Goal: Task Accomplishment & Management: Manage account settings

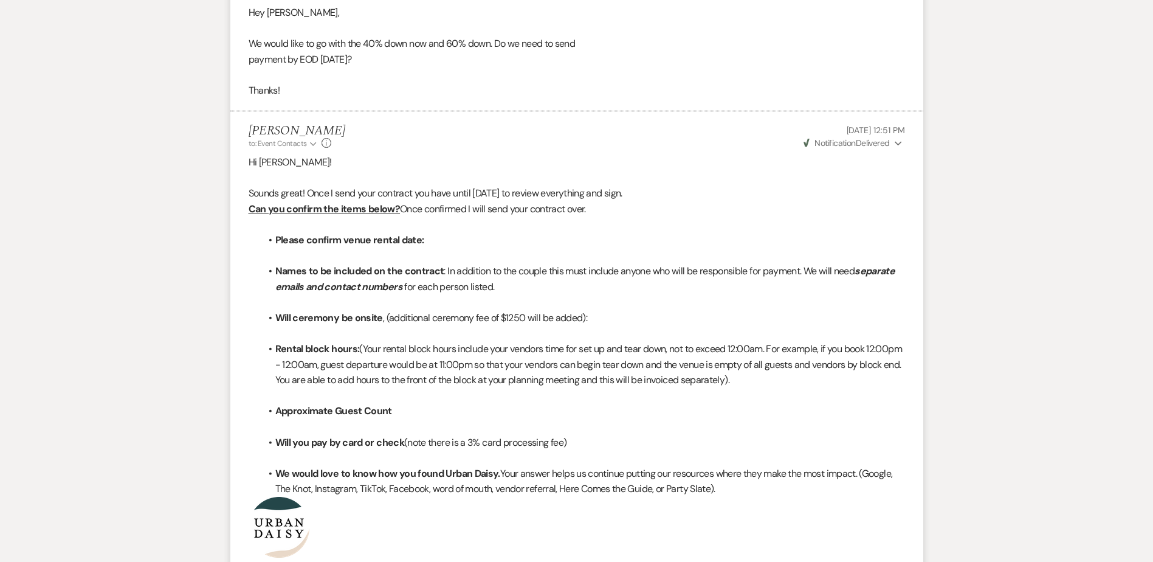
click at [764, 264] on li "Names to be included on the contract : In addition to the couple this must incl…" at bounding box center [583, 278] width 644 height 31
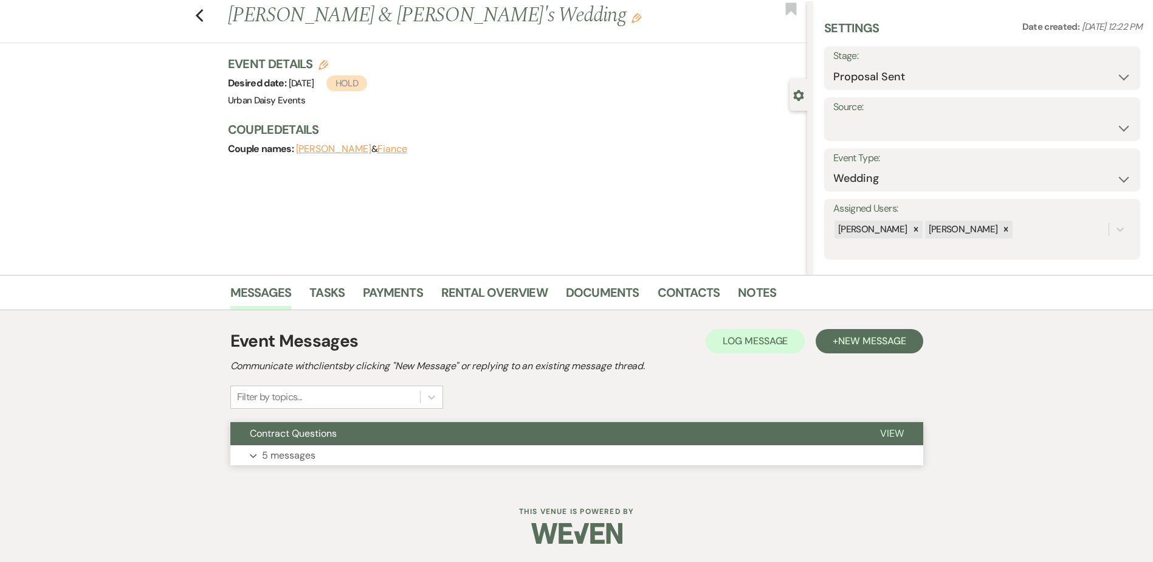
click at [345, 448] on button "Expand 5 messages" at bounding box center [576, 455] width 693 height 21
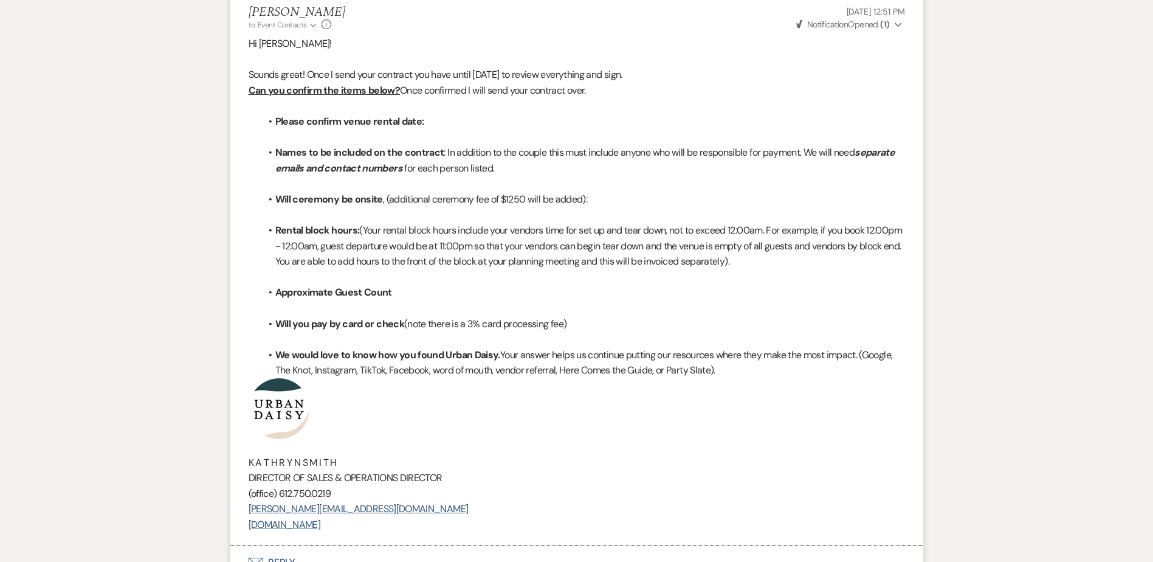
scroll to position [1875, 0]
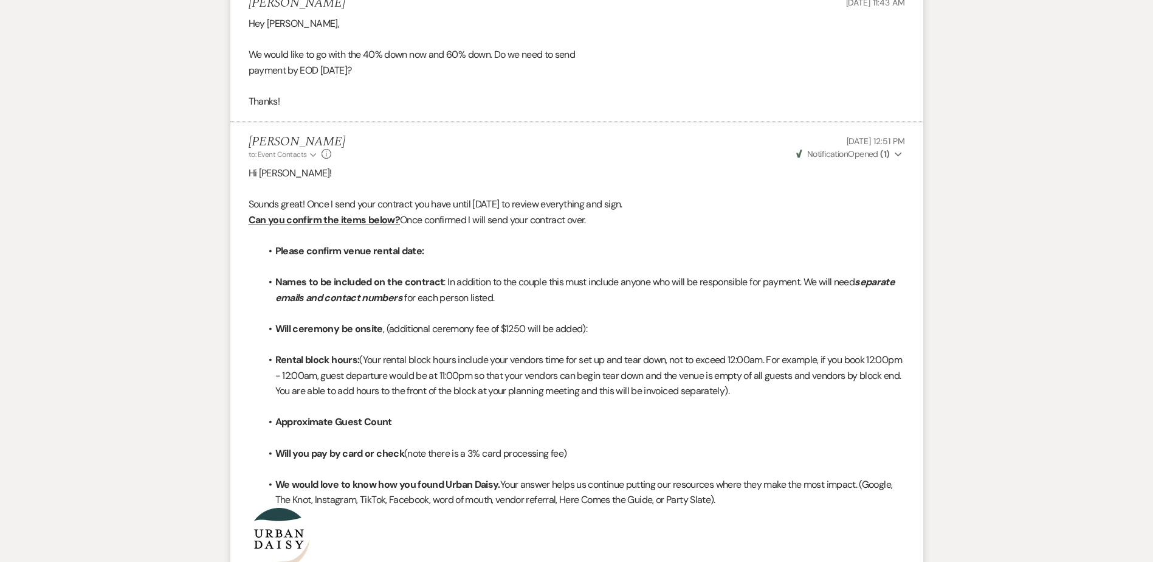
click at [890, 151] on button "Weven Check Notification Opened ( 1 ) Expand" at bounding box center [850, 154] width 111 height 13
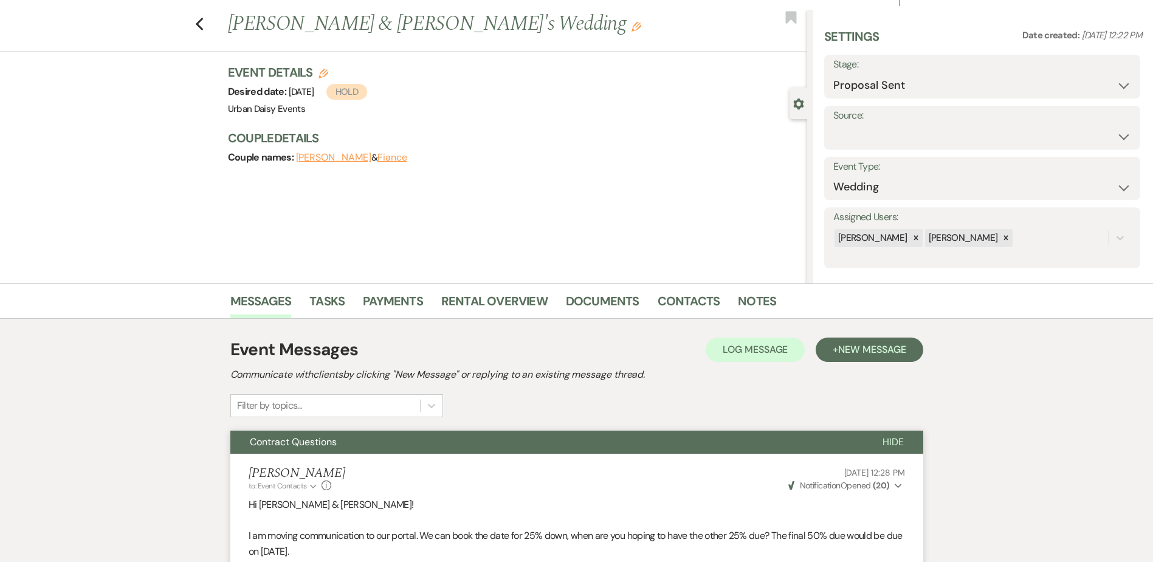
scroll to position [0, 0]
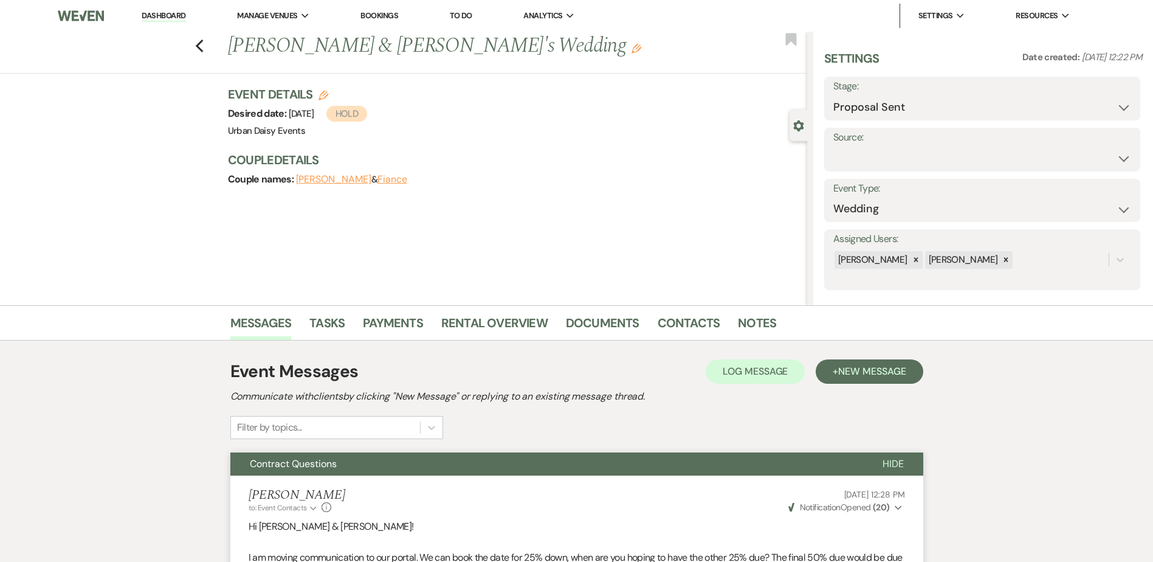
click at [151, 13] on link "Dashboard" at bounding box center [164, 16] width 44 height 12
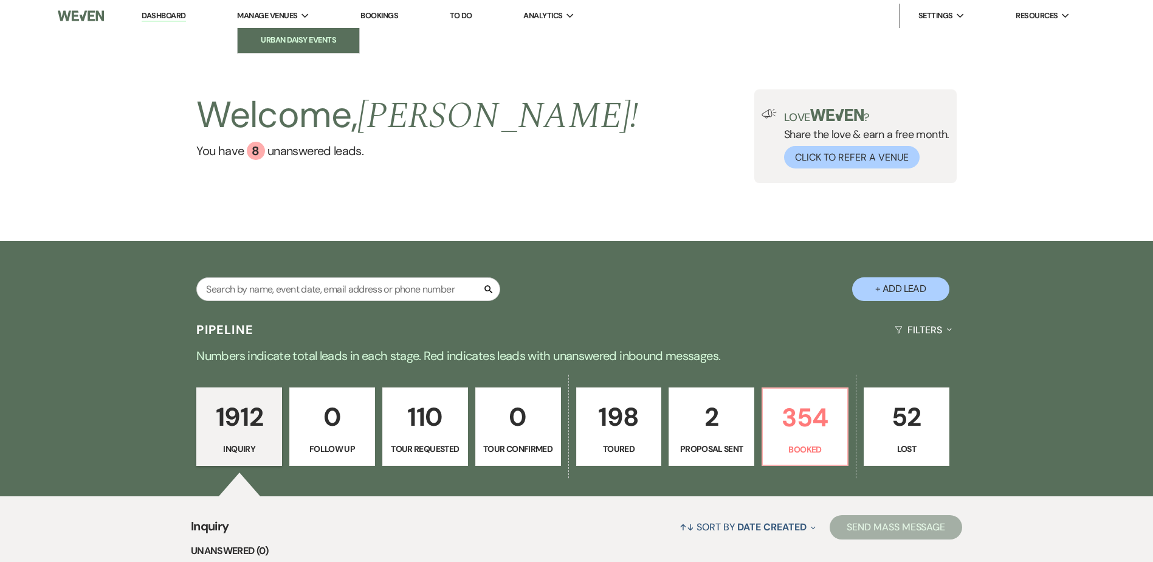
click at [276, 39] on li "Urban Daisy Events" at bounding box center [298, 40] width 109 height 12
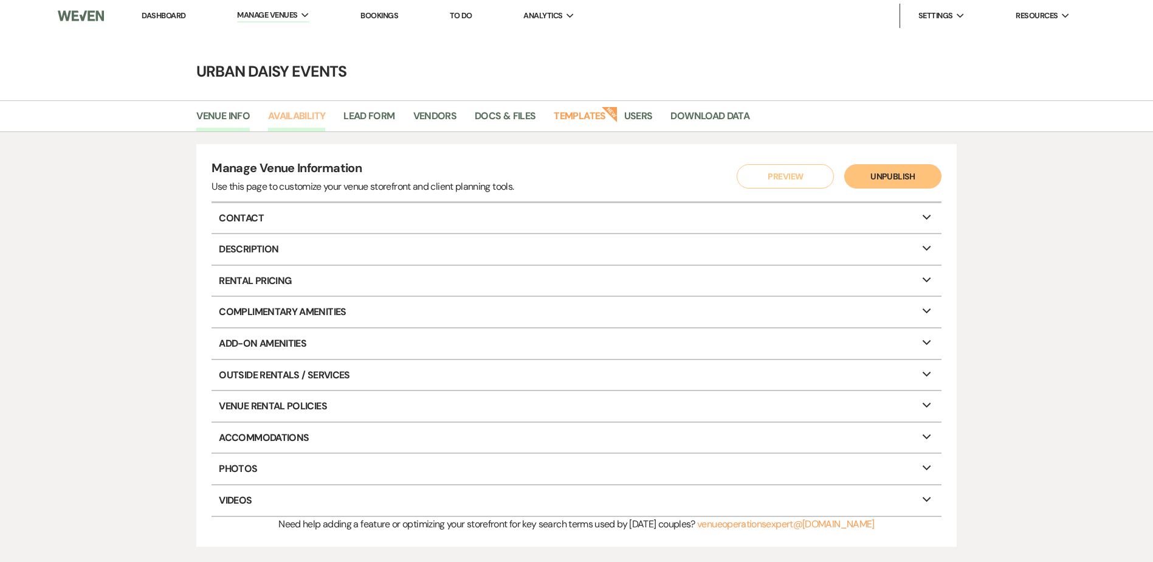
click at [286, 117] on link "Availability" at bounding box center [296, 119] width 57 height 23
select select "2"
select select "2026"
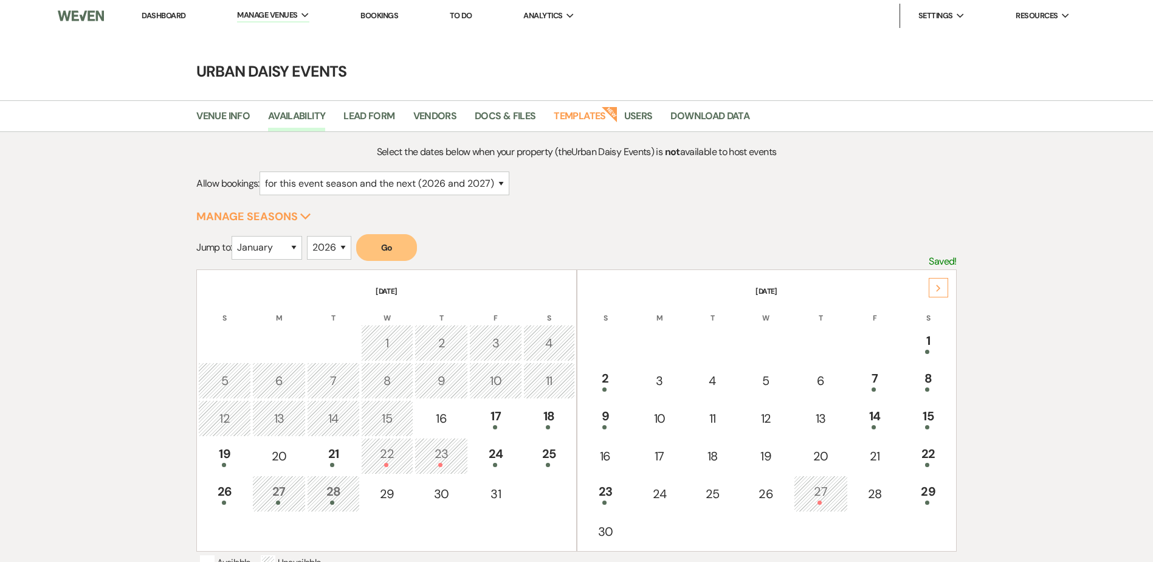
click at [939, 291] on icon "Next" at bounding box center [939, 288] width 6 height 7
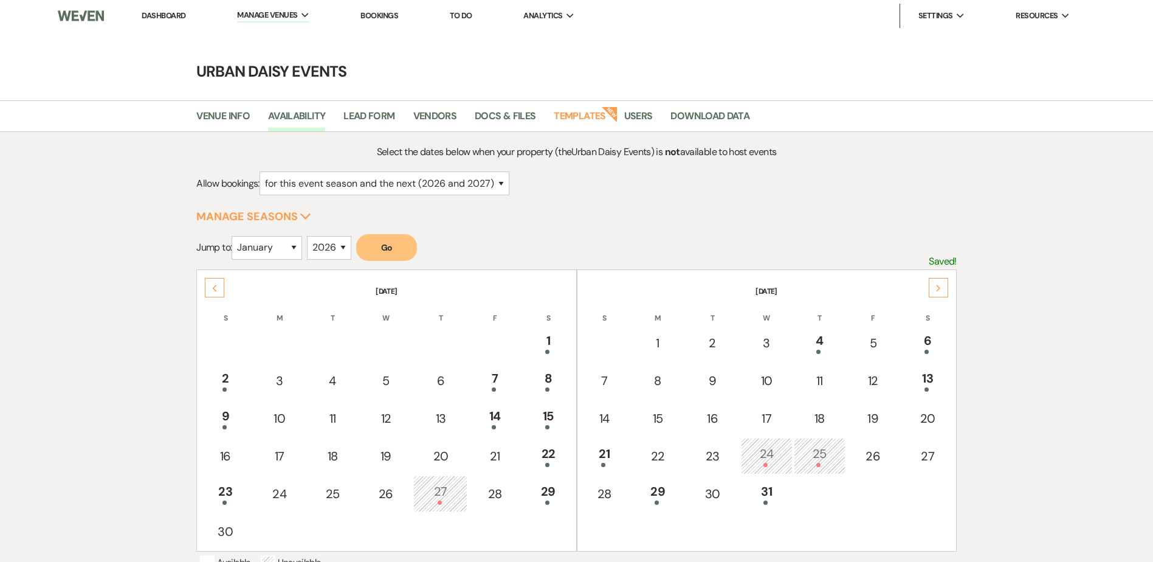
click at [939, 291] on icon "Next" at bounding box center [939, 288] width 6 height 7
click at [937, 291] on icon "Next" at bounding box center [939, 288] width 6 height 7
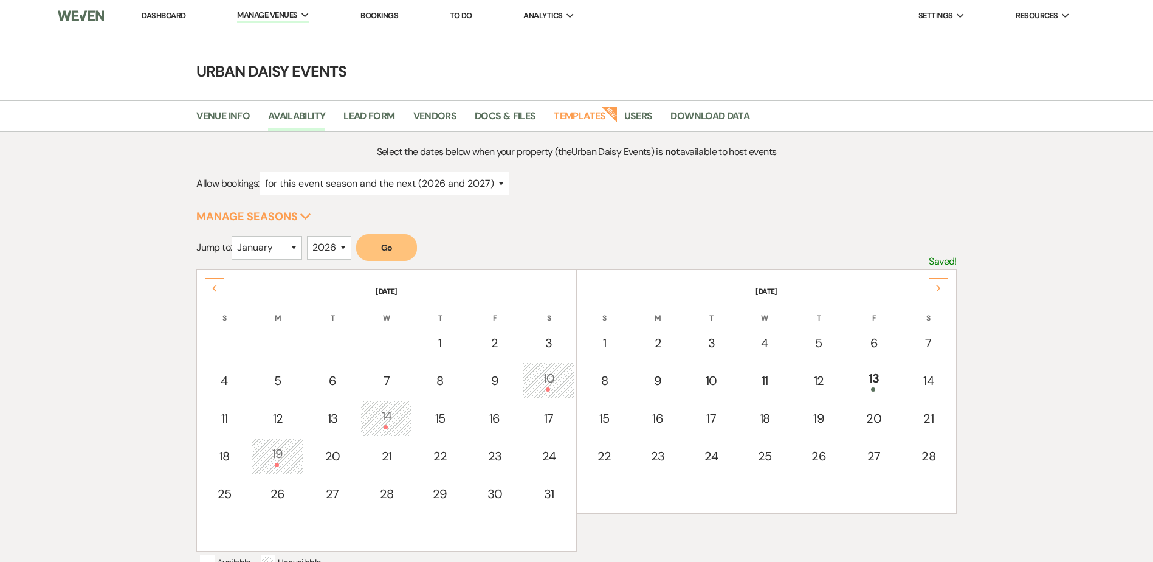
click at [936, 291] on icon "Next" at bounding box center [939, 288] width 6 height 7
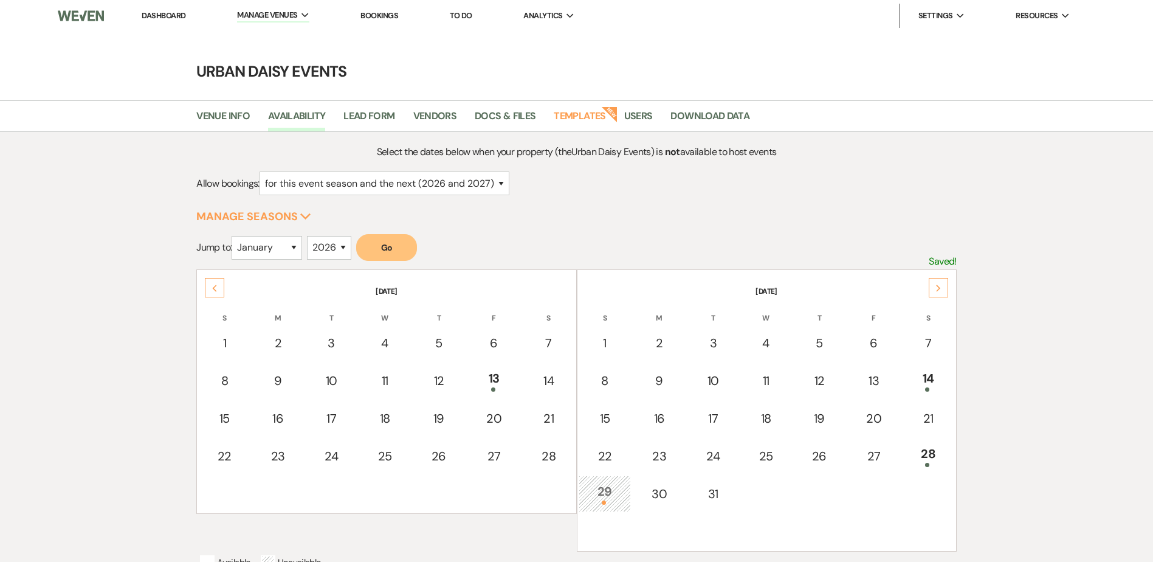
click at [936, 291] on icon "Next" at bounding box center [939, 288] width 6 height 7
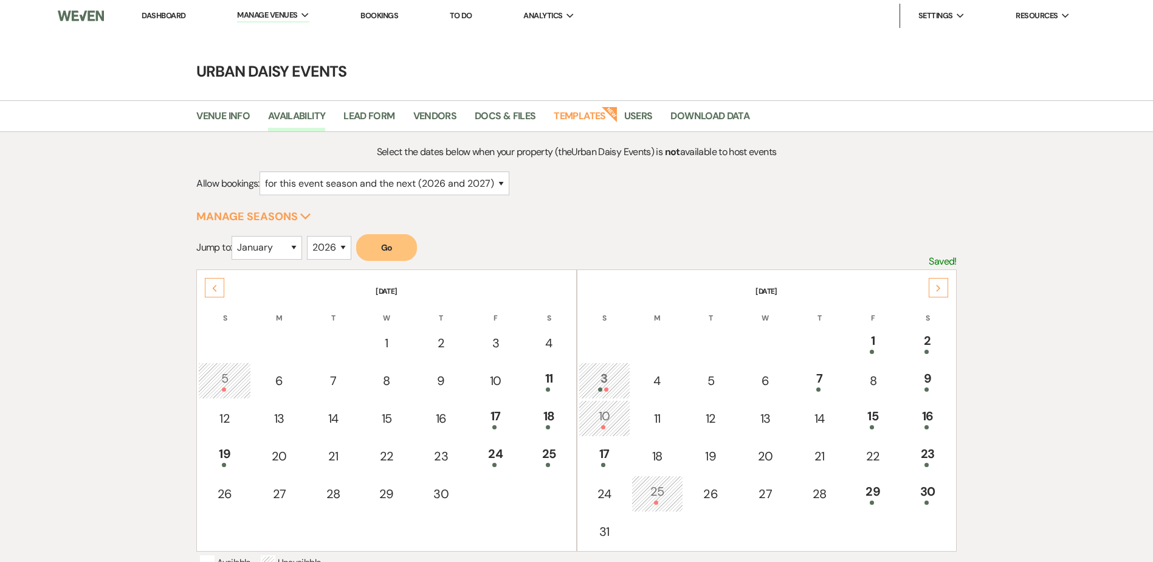
click at [936, 291] on icon "Next" at bounding box center [939, 288] width 6 height 7
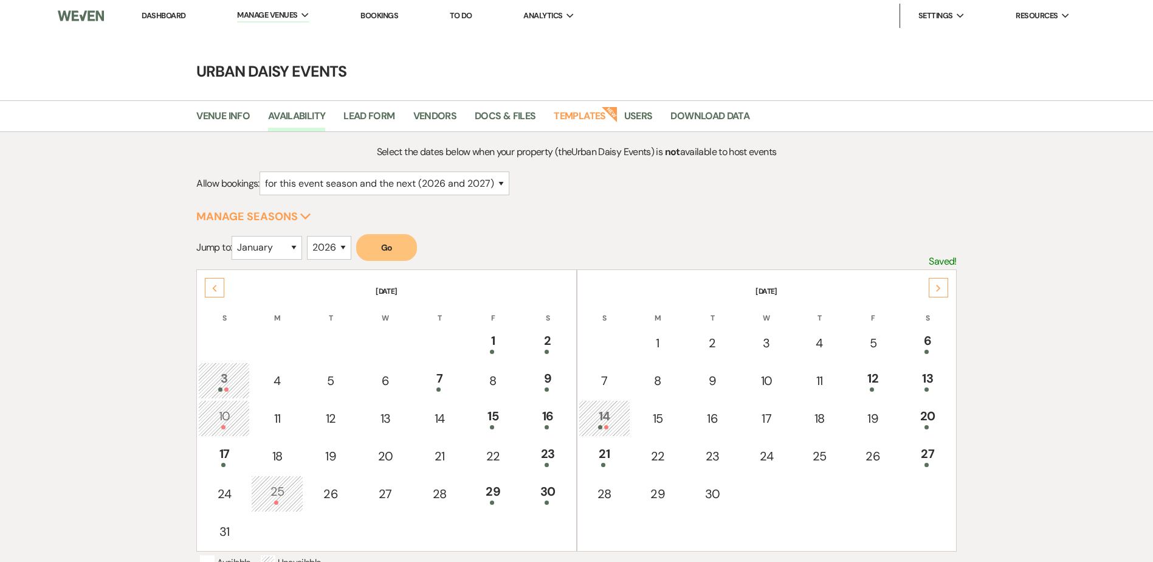
click at [936, 291] on icon "Next" at bounding box center [939, 288] width 6 height 7
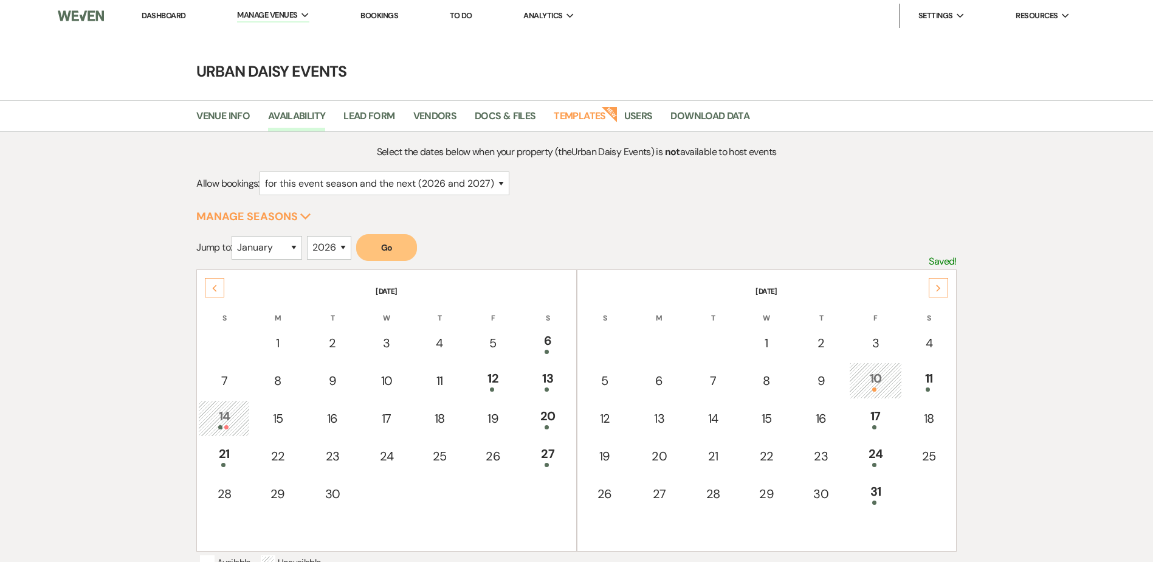
click at [936, 291] on icon "Next" at bounding box center [939, 288] width 6 height 7
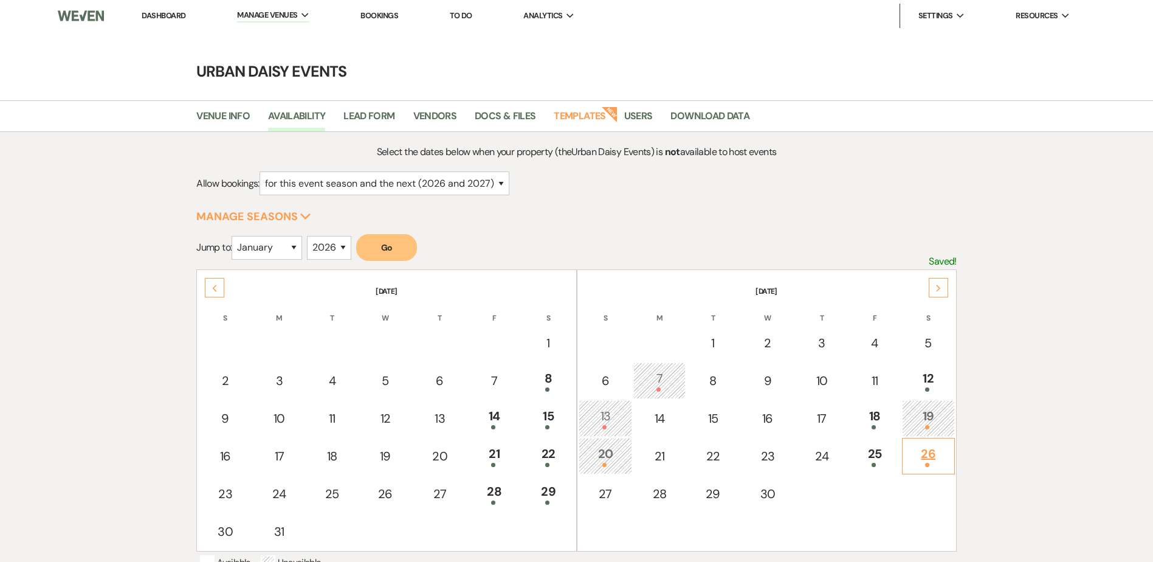
click at [939, 467] on div at bounding box center [929, 465] width 40 height 4
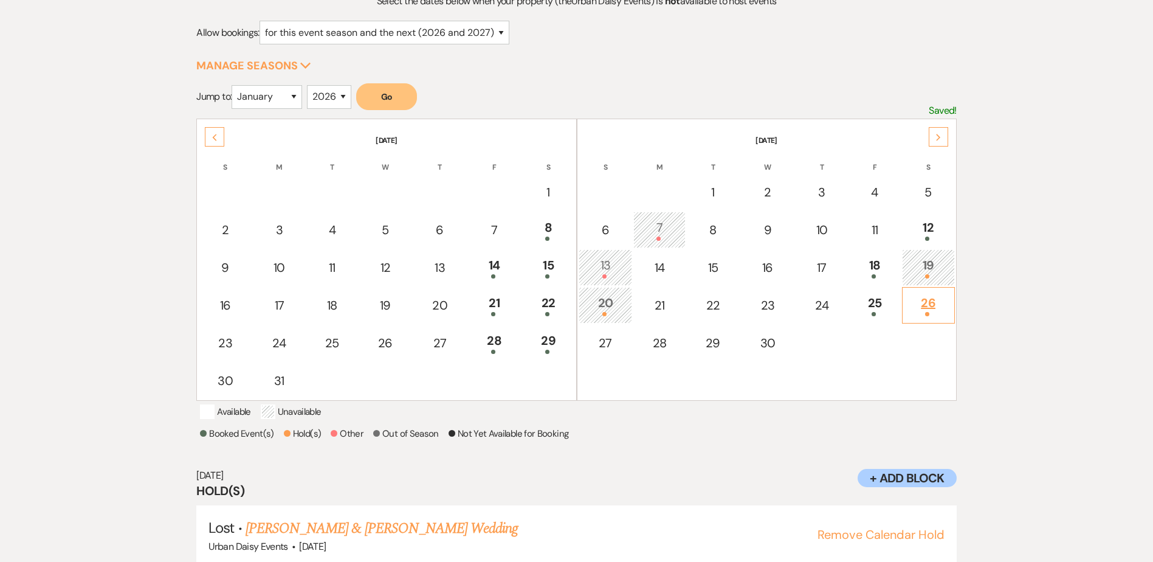
scroll to position [195, 0]
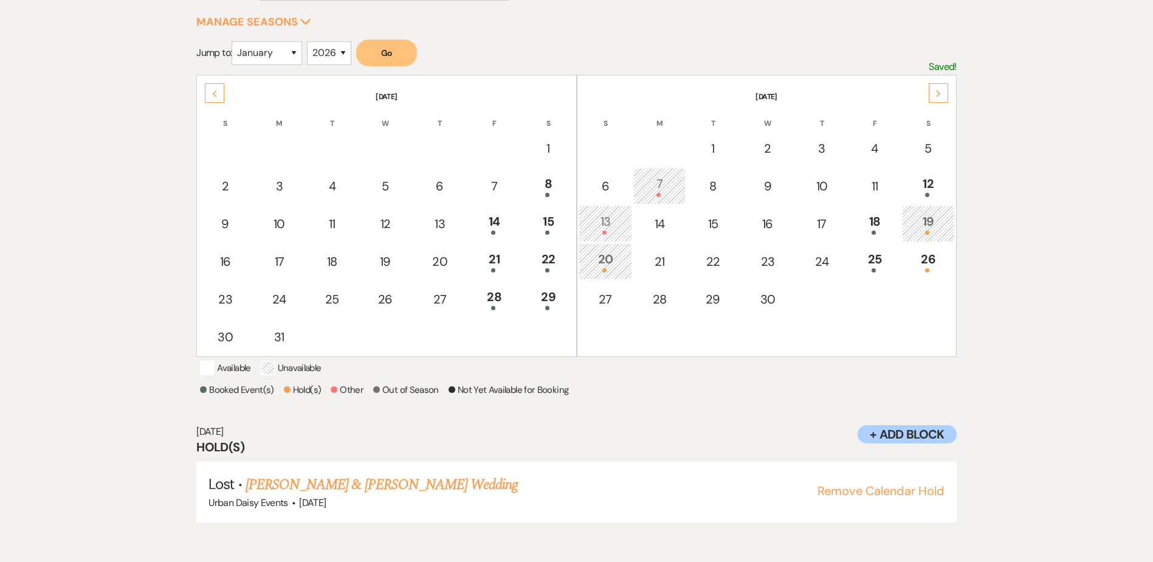
click at [943, 90] on div "Next" at bounding box center [938, 92] width 19 height 19
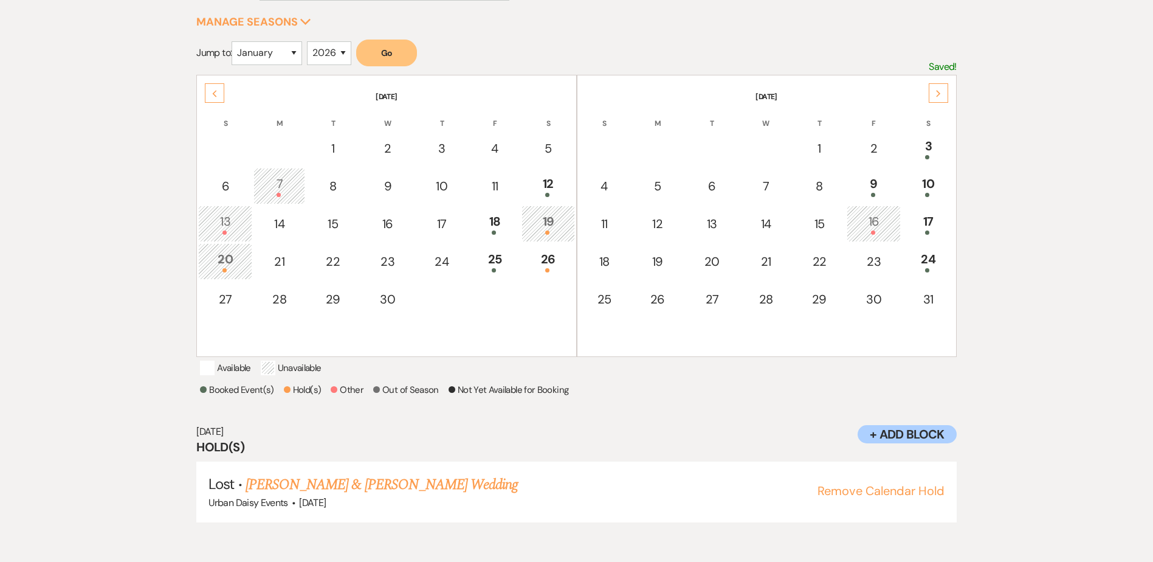
click at [880, 220] on div "16" at bounding box center [874, 223] width 41 height 22
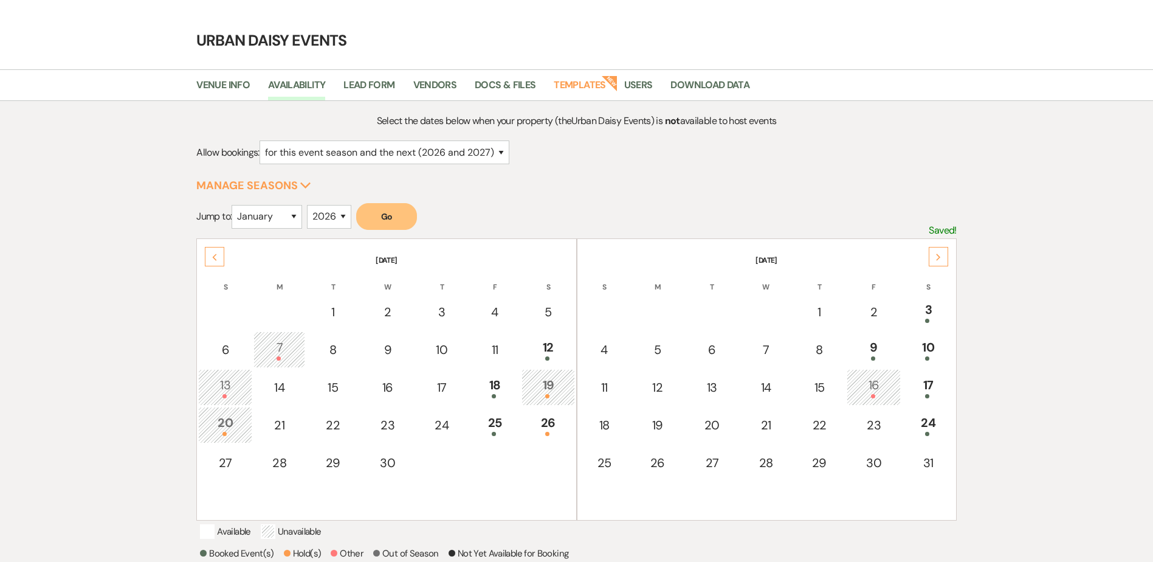
scroll to position [0, 0]
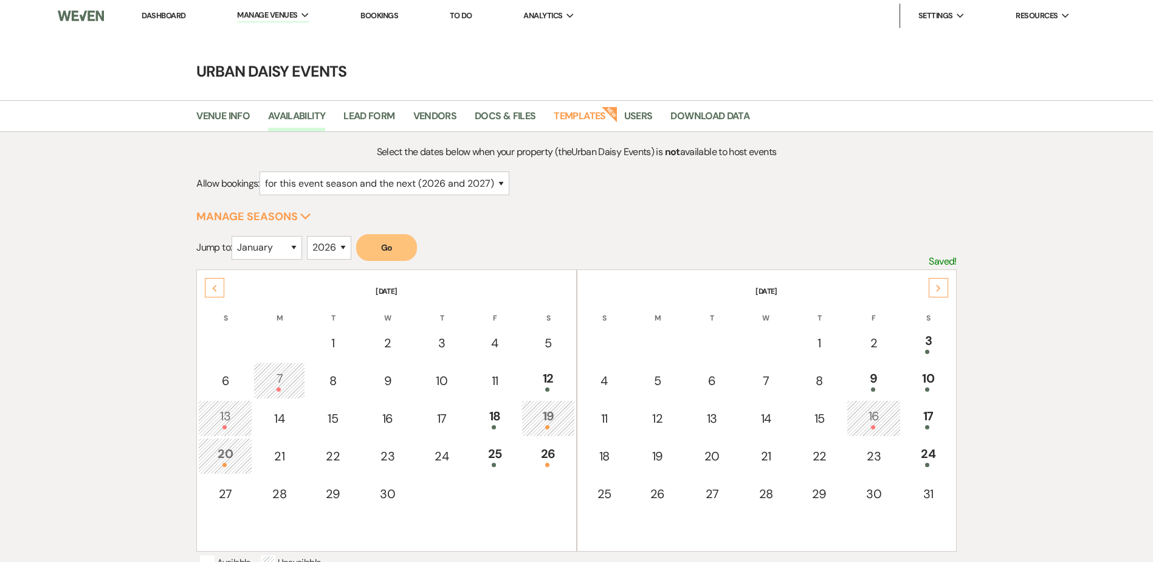
click at [153, 12] on link "Dashboard" at bounding box center [164, 15] width 44 height 10
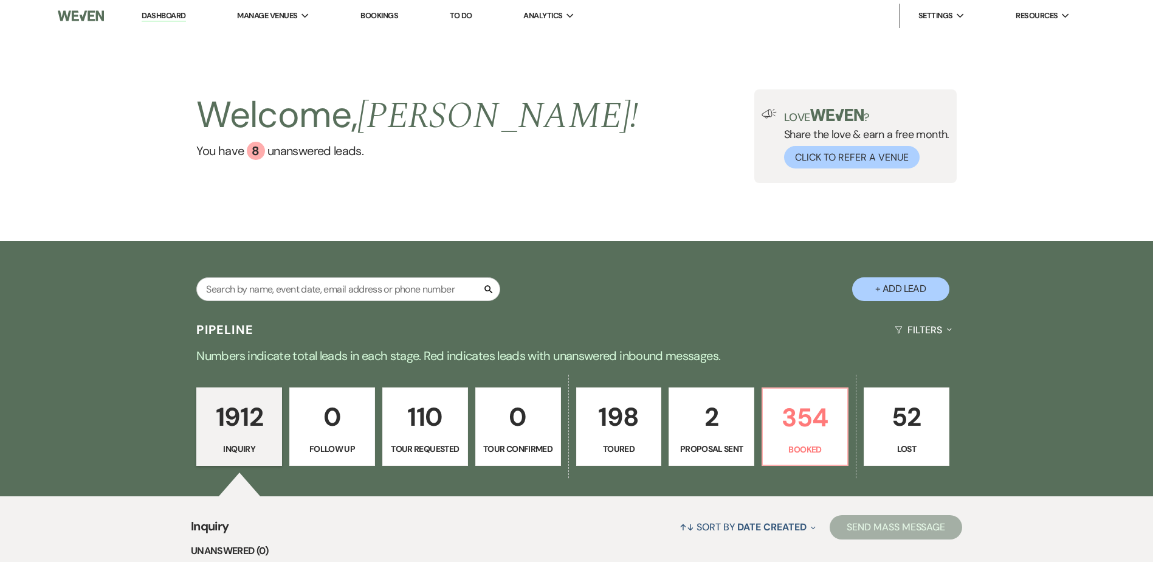
click at [905, 410] on p "52" at bounding box center [907, 416] width 70 height 41
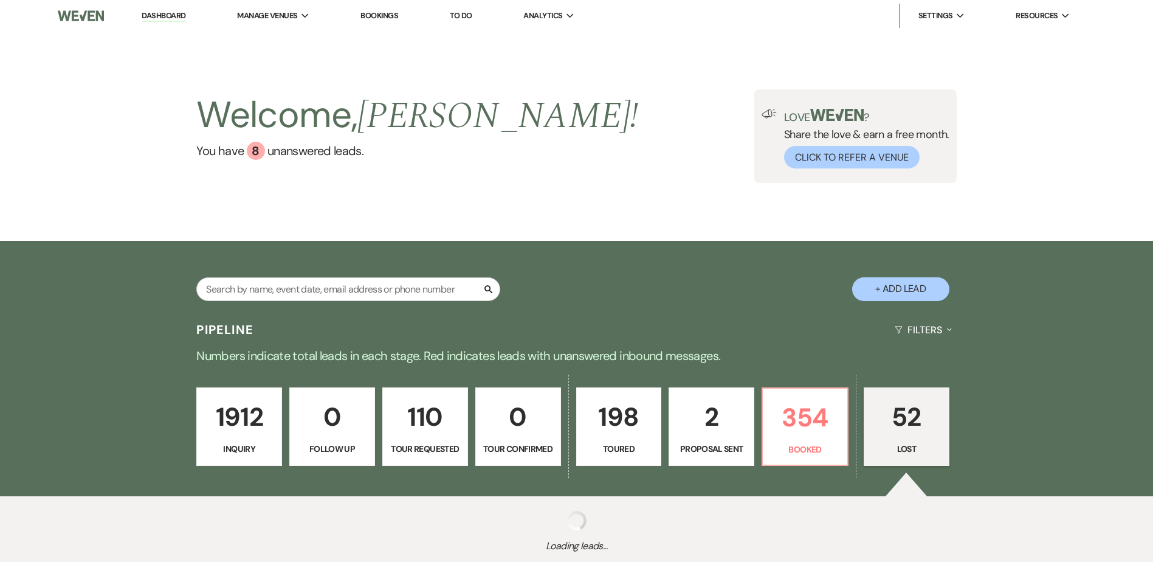
select select "8"
select select "6"
select select "8"
select select "7"
select select "8"
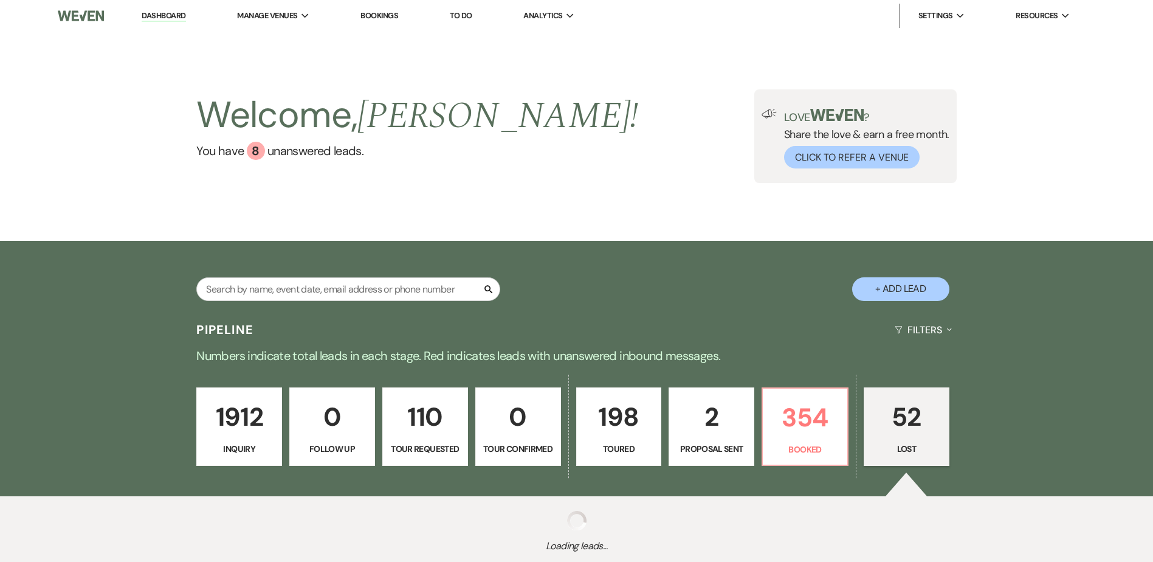
select select "6"
select select "8"
select select "6"
select select "8"
select select "6"
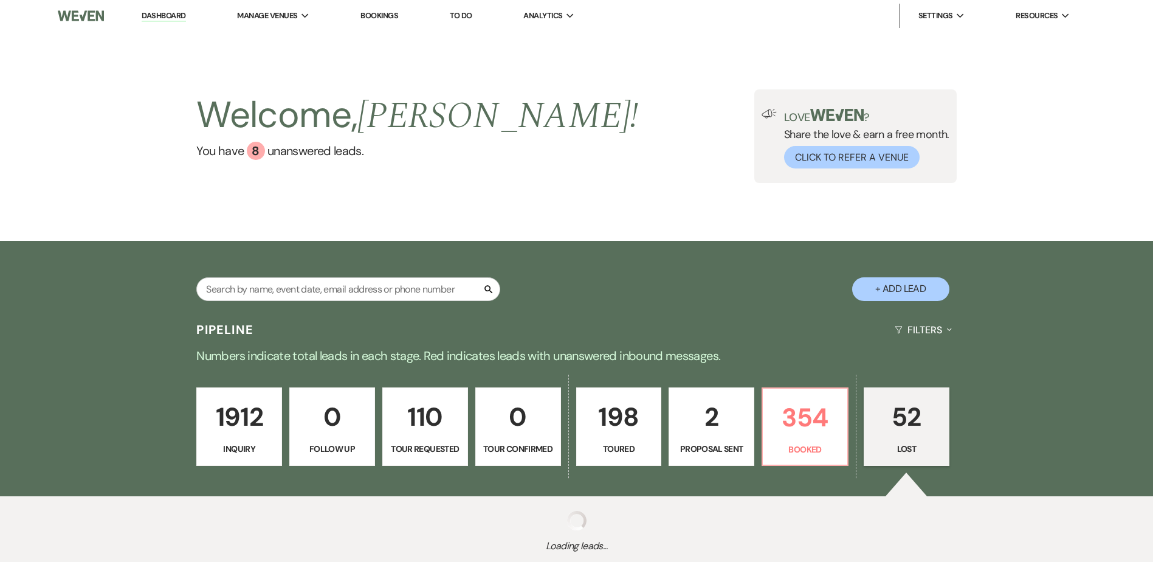
select select "8"
select select "7"
select select "8"
select select "6"
select select "8"
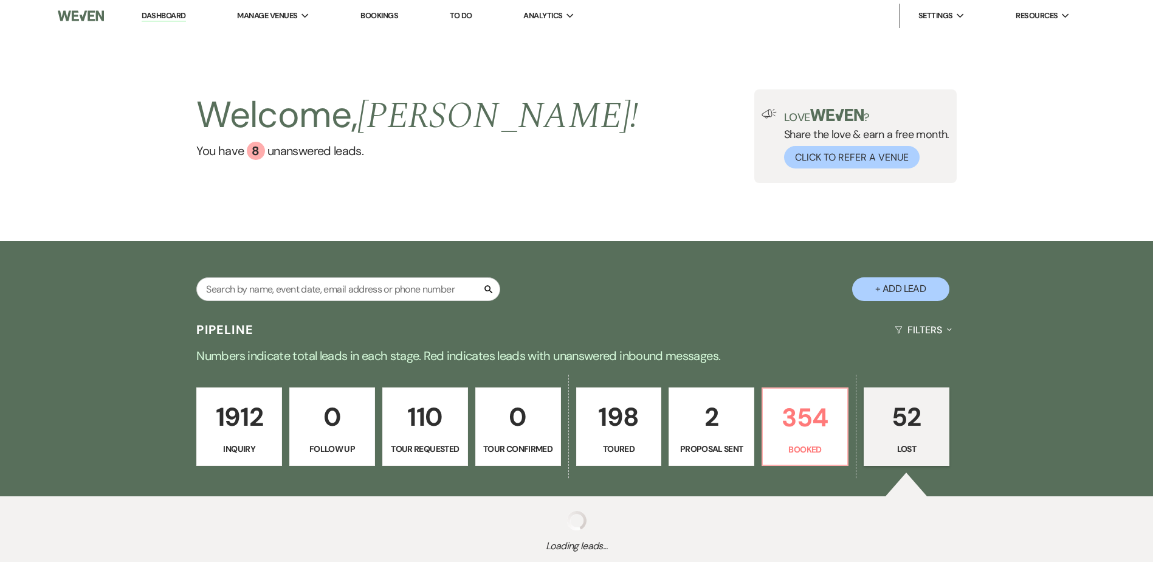
select select "6"
select select "8"
select select "6"
select select "8"
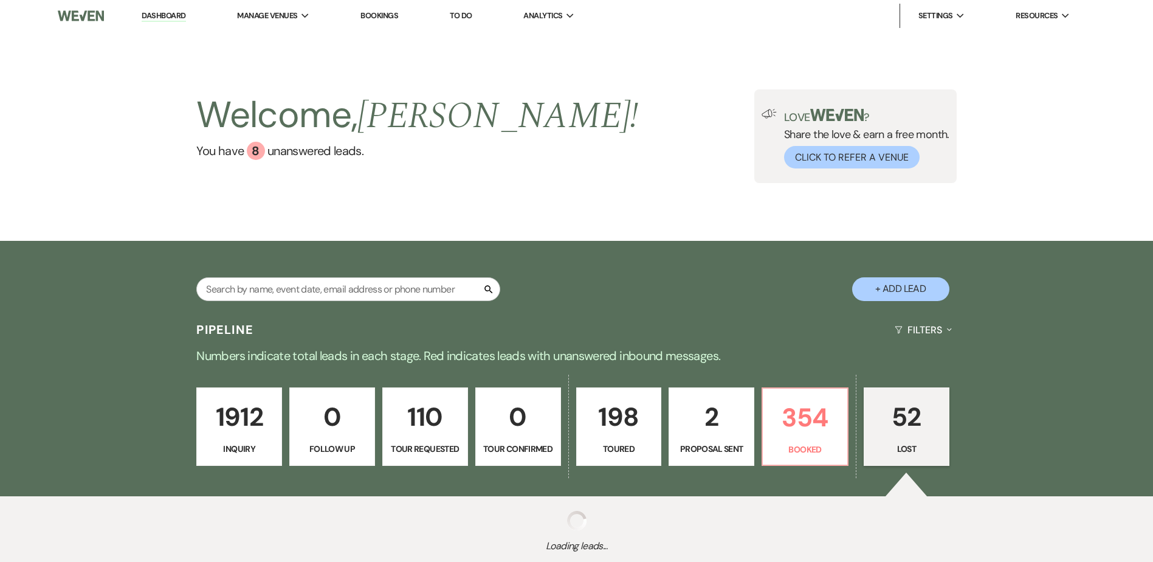
select select "8"
select select "7"
select select "8"
select select "6"
select select "8"
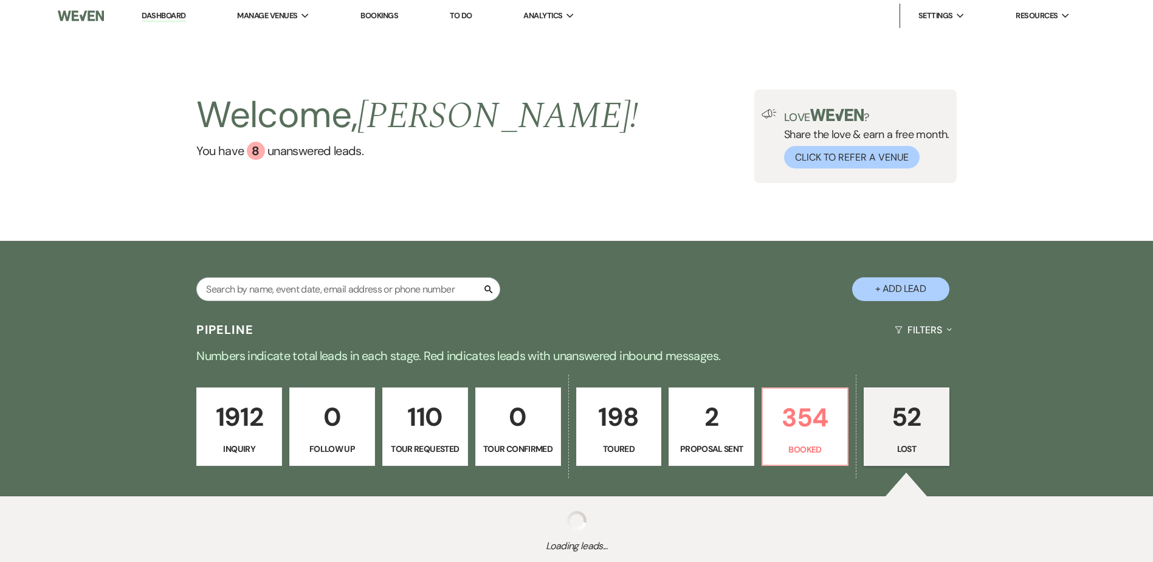
select select "6"
select select "8"
select select "7"
select select "8"
select select "11"
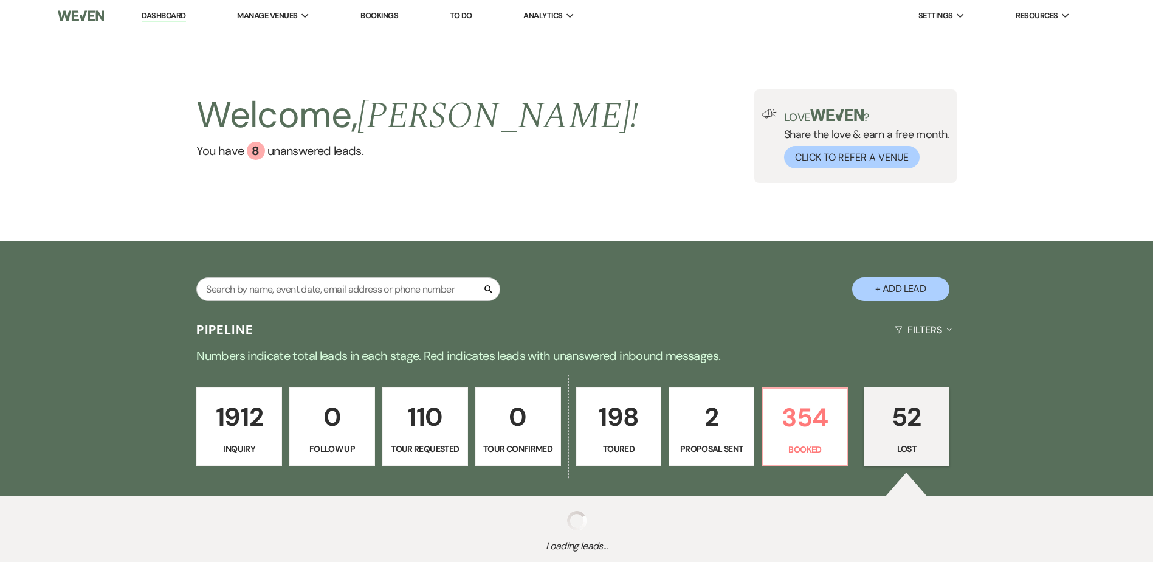
select select "8"
select select "6"
select select "8"
select select "11"
select select "8"
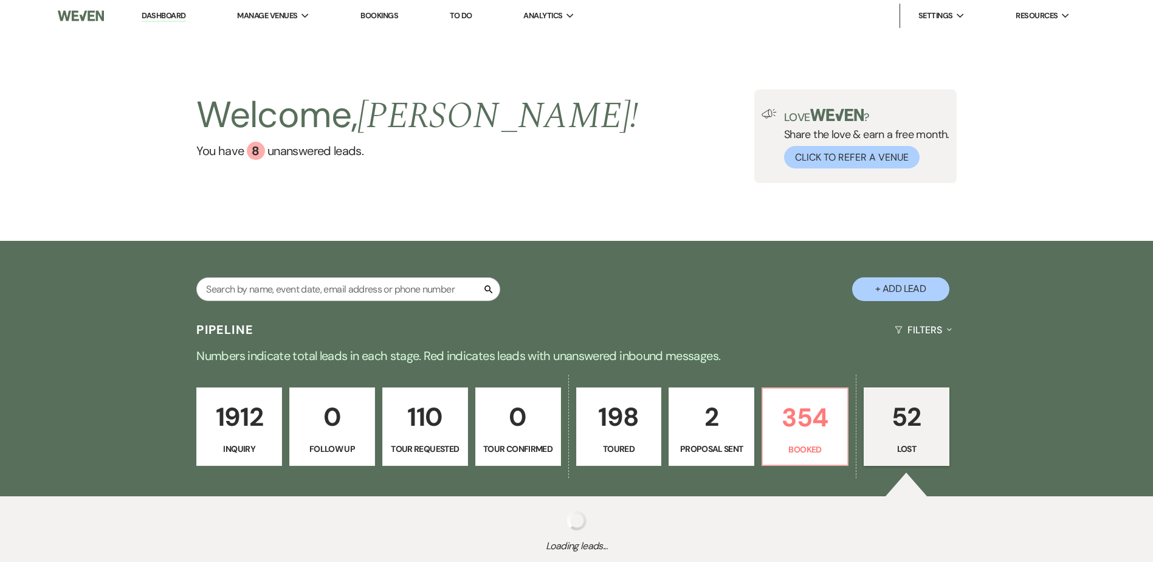
select select "7"
select select "8"
select select "6"
select select "8"
select select "6"
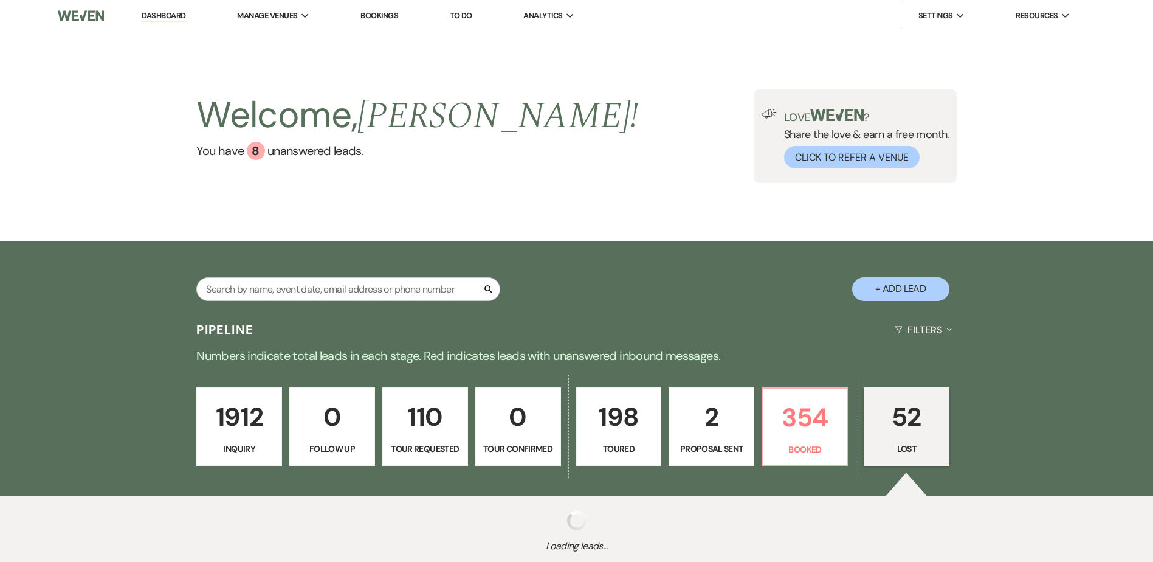
select select "8"
select select "6"
select select "8"
select select "11"
select select "8"
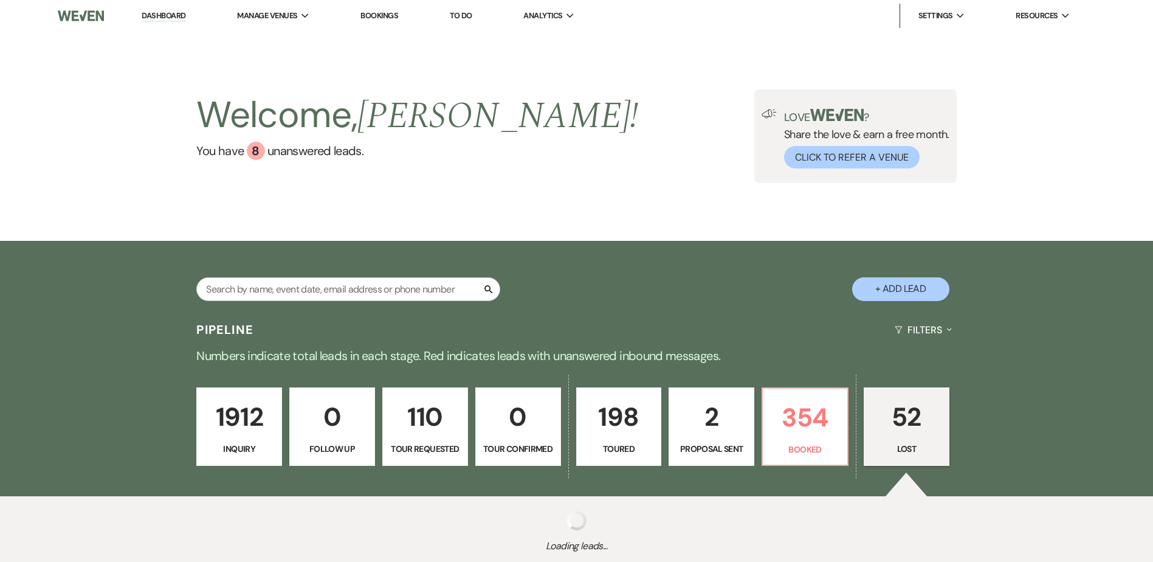
select select "7"
select select "8"
select select "6"
select select "8"
select select "6"
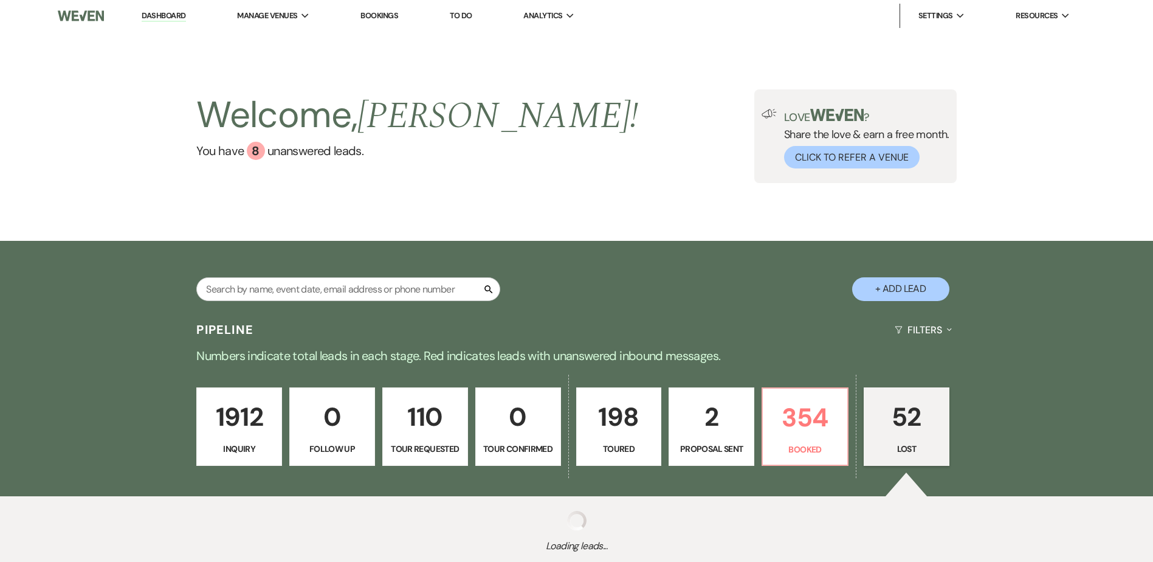
select select "8"
select select "6"
select select "8"
select select "7"
select select "8"
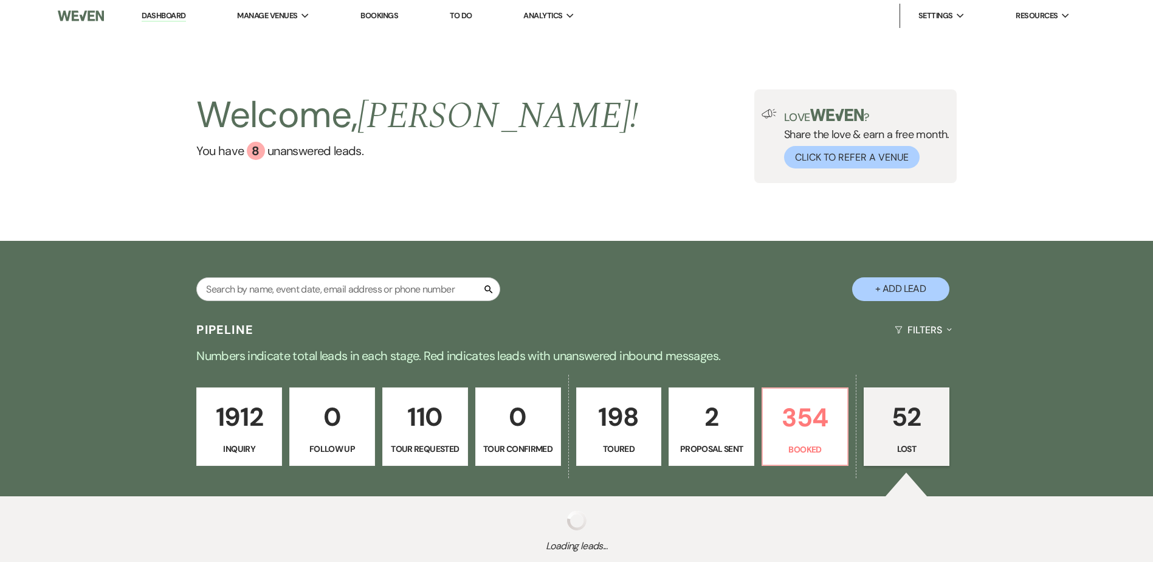
select select "1"
select select "8"
select select "7"
select select "8"
select select "6"
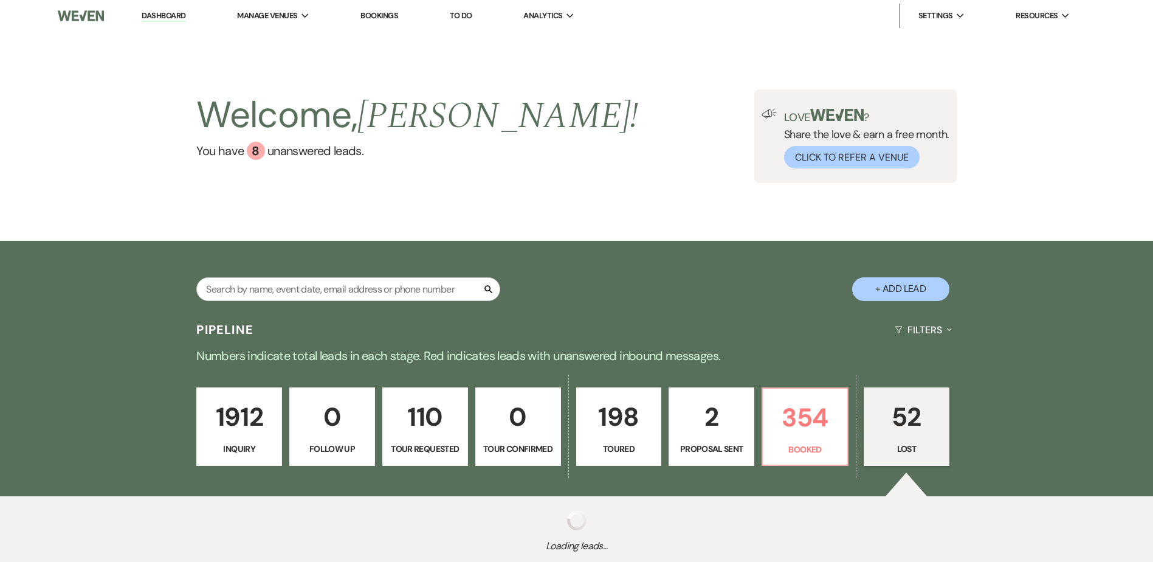
select select "8"
select select "10"
select select "8"
select select "6"
select select "8"
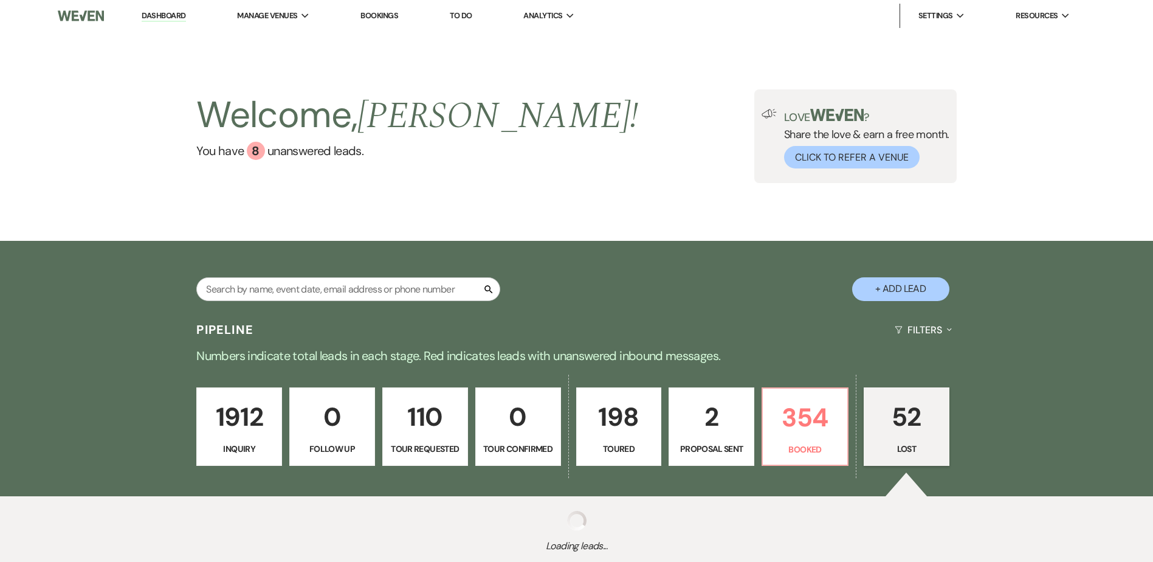
select select "11"
select select "8"
select select "7"
select select "8"
select select "6"
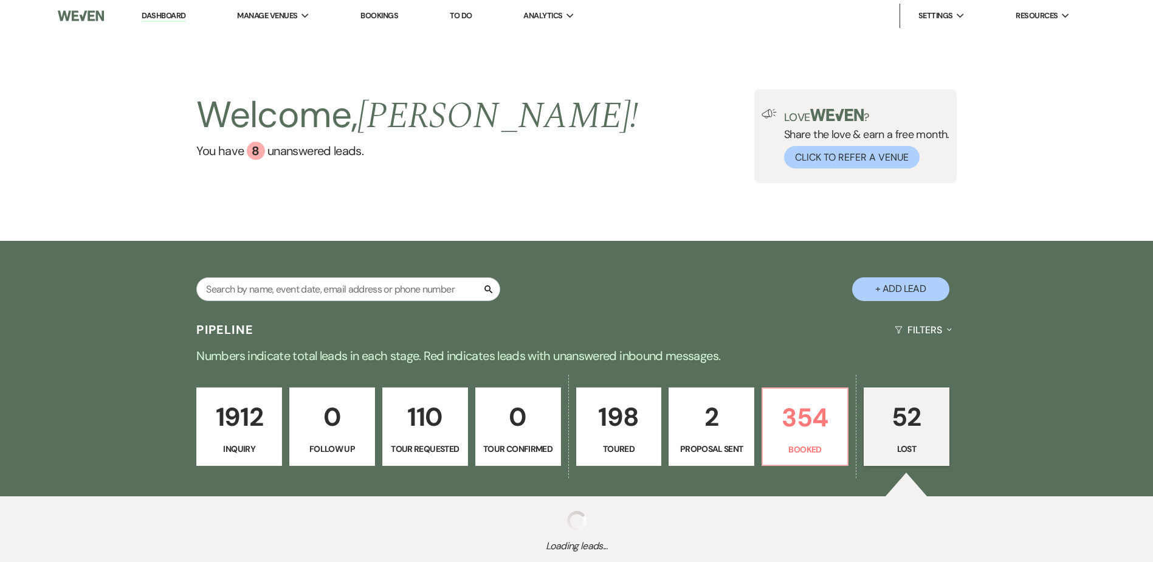
select select "8"
select select "1"
select select "8"
select select "6"
select select "8"
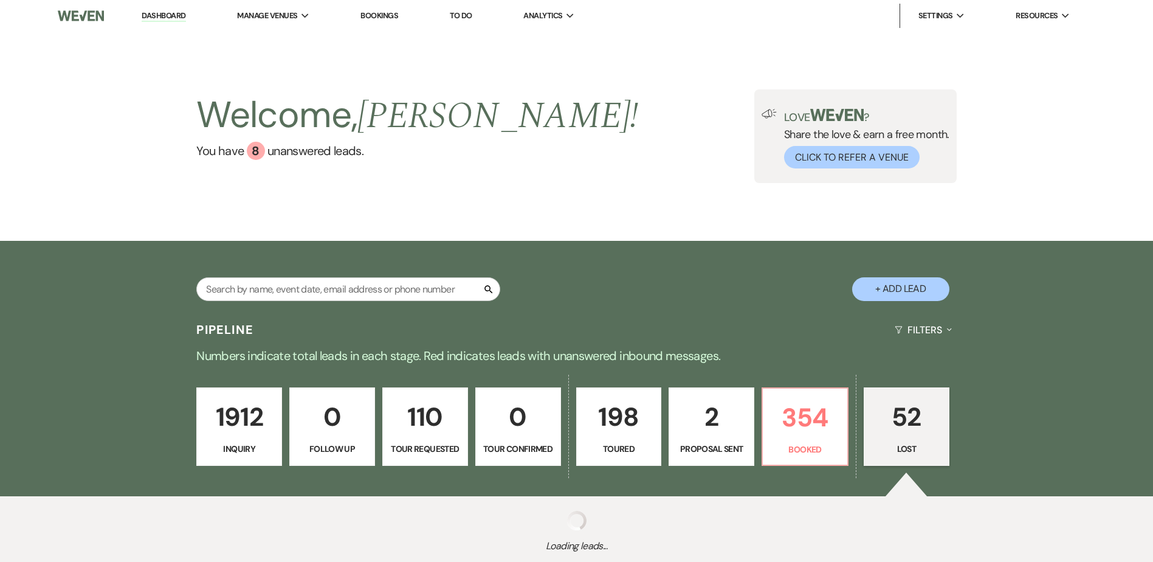
select select "5"
select select "8"
select select "10"
select select "8"
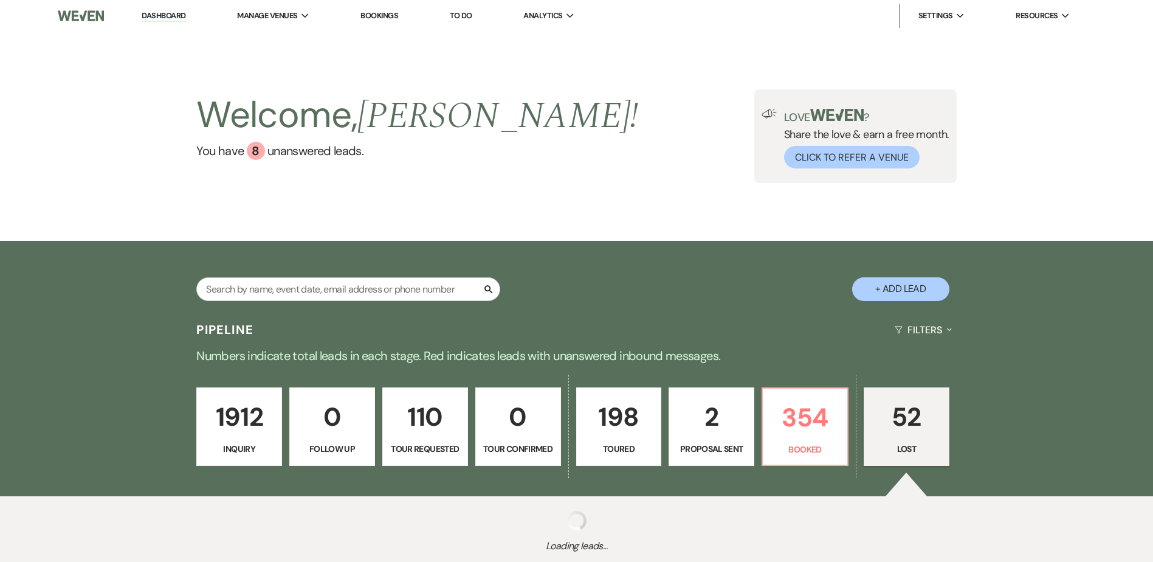
select select "6"
select select "8"
select select "11"
select select "8"
select select "11"
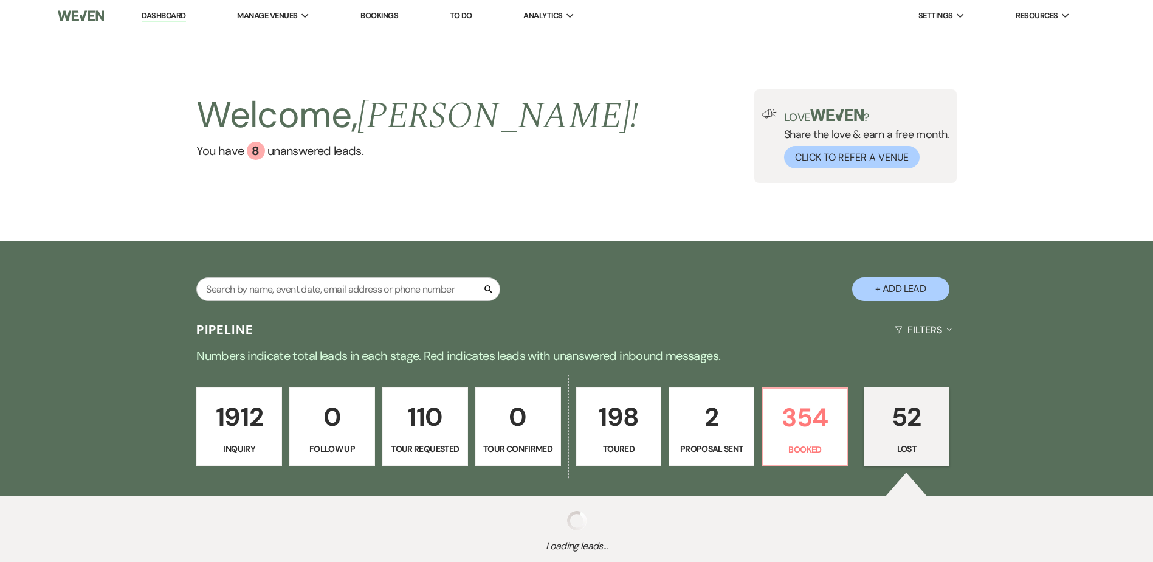
select select "8"
select select "6"
select select "8"
select select "5"
select select "8"
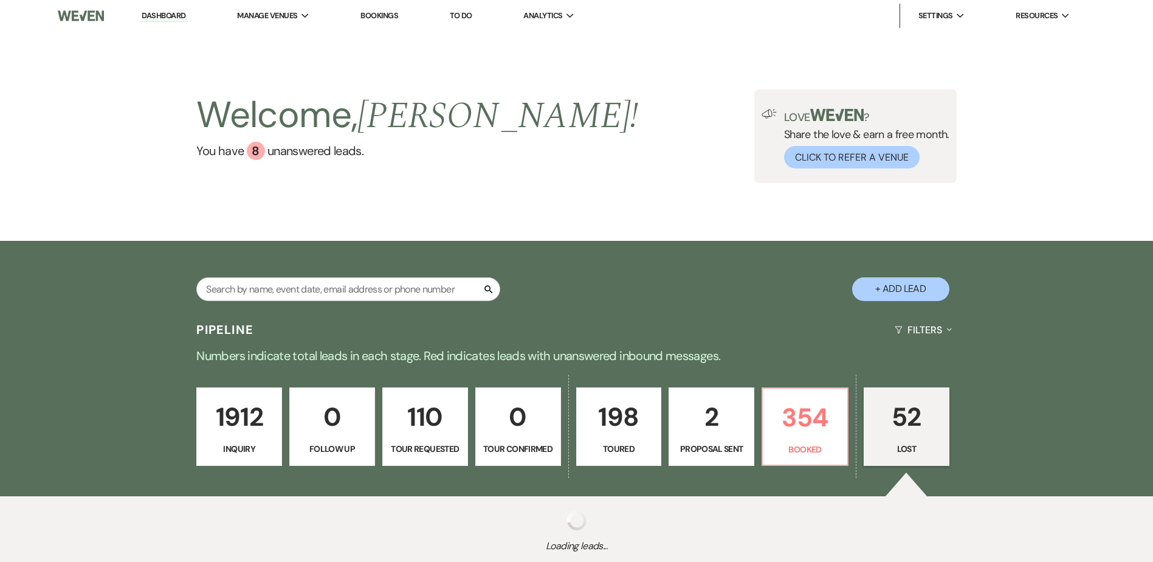
select select "7"
select select "8"
select select "11"
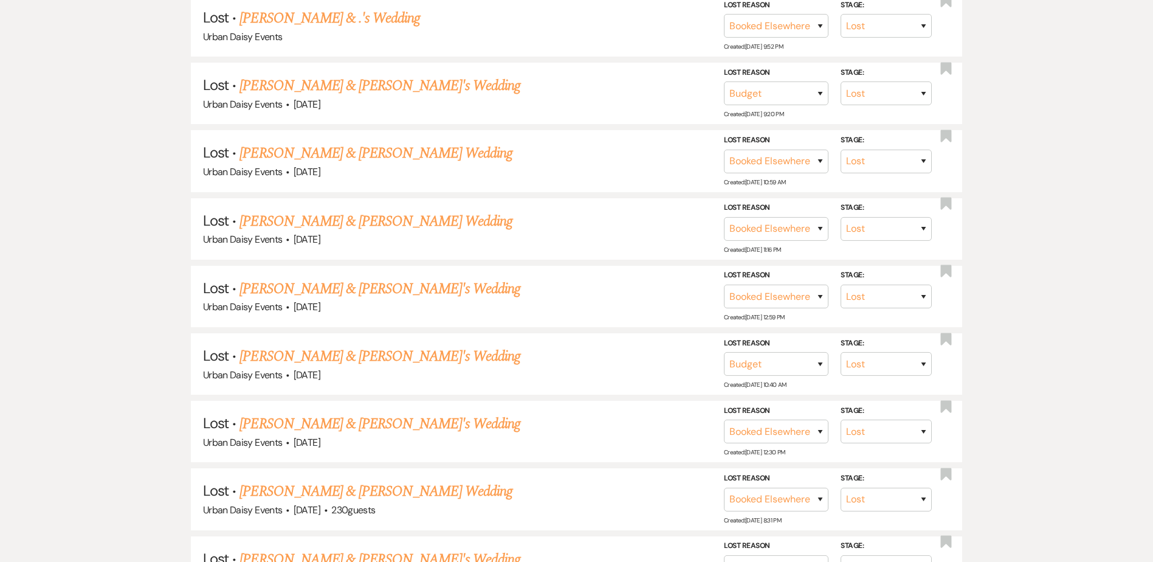
scroll to position [669, 0]
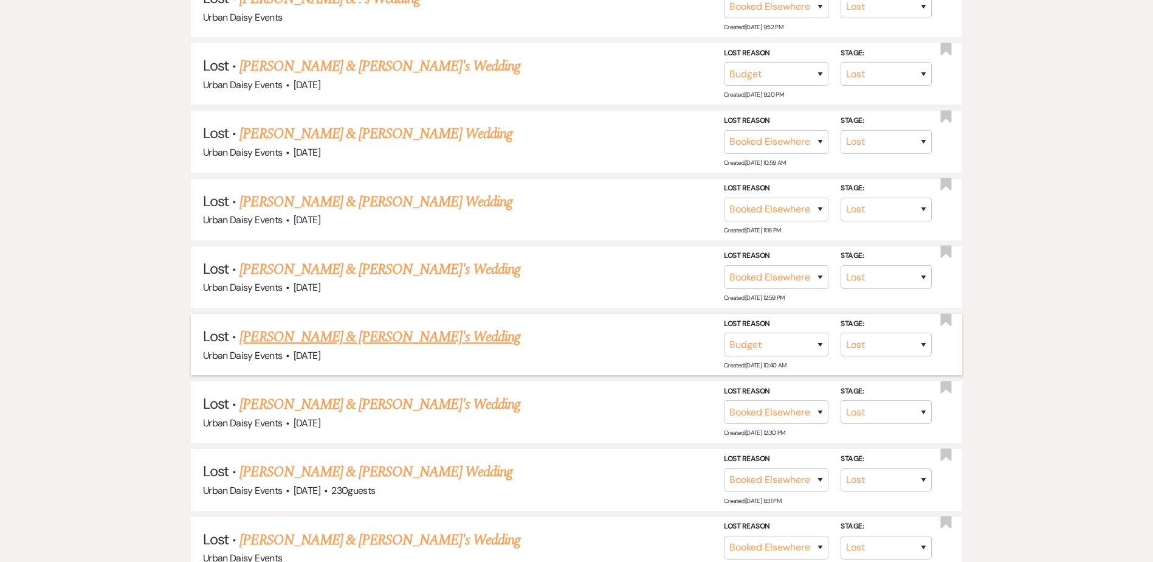
click at [256, 338] on link "Brianna Clarke & Fiance's Wedding" at bounding box center [380, 337] width 281 height 22
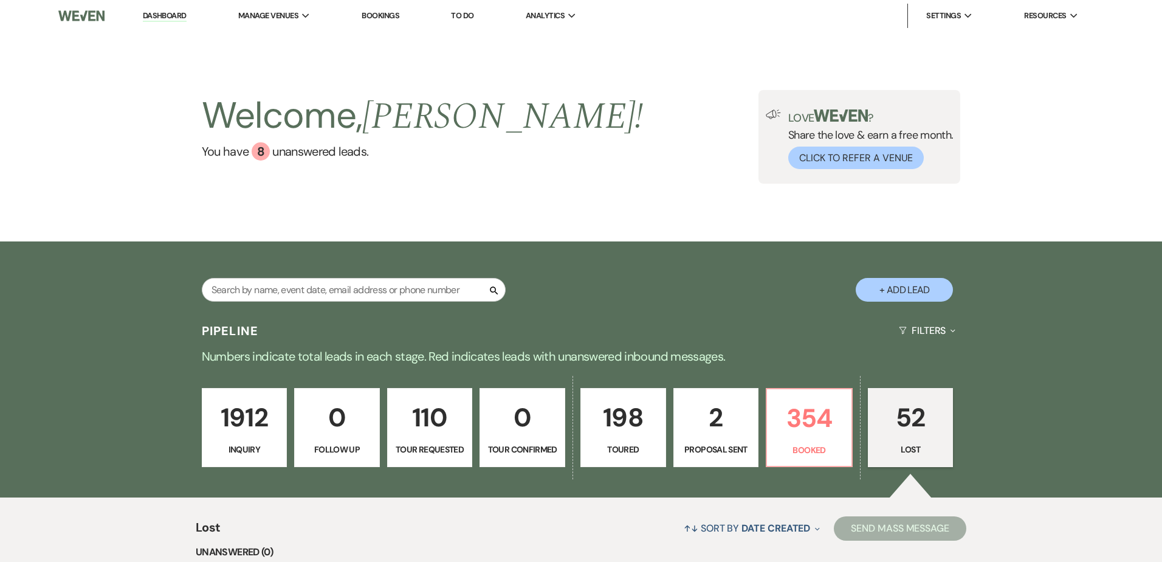
select select "8"
select select "7"
select select "5"
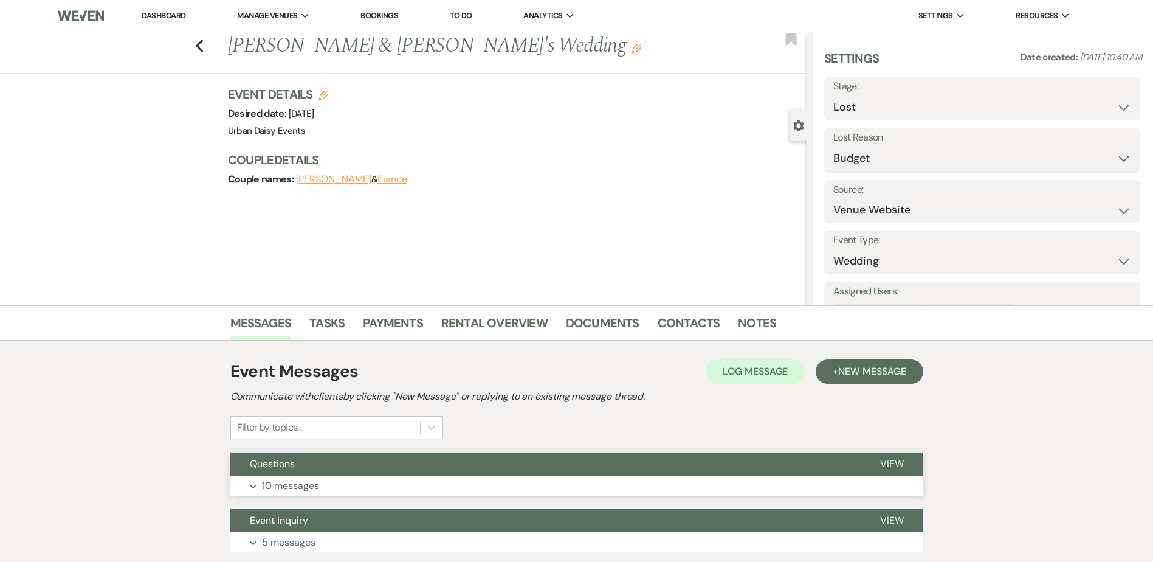
click at [281, 485] on p "10 messages" at bounding box center [290, 486] width 57 height 16
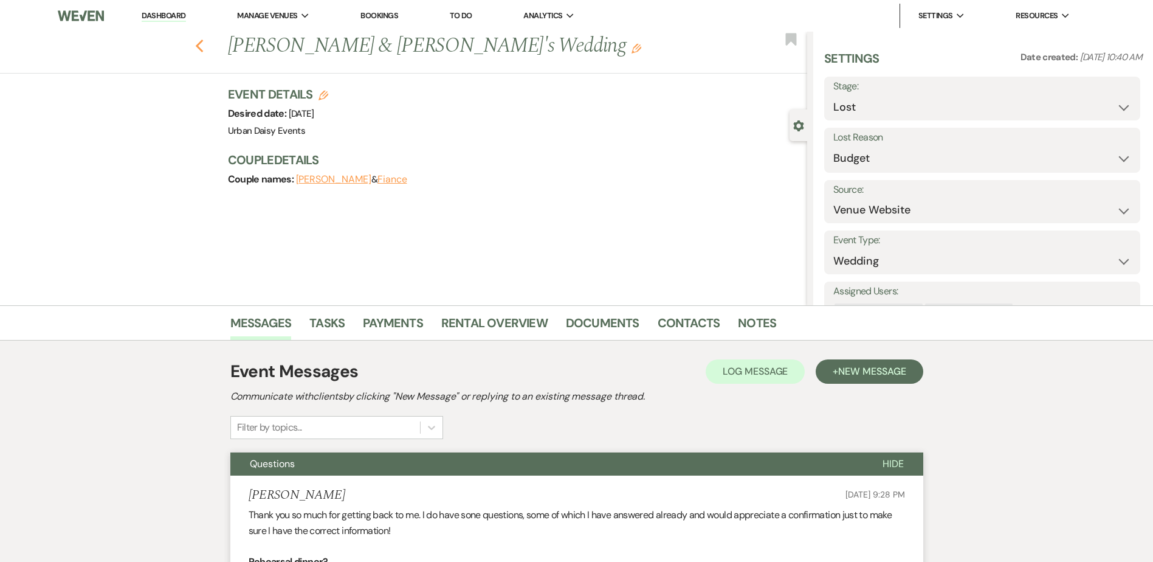
click at [203, 50] on use "button" at bounding box center [199, 46] width 8 height 13
select select "8"
select select "6"
select select "8"
select select "7"
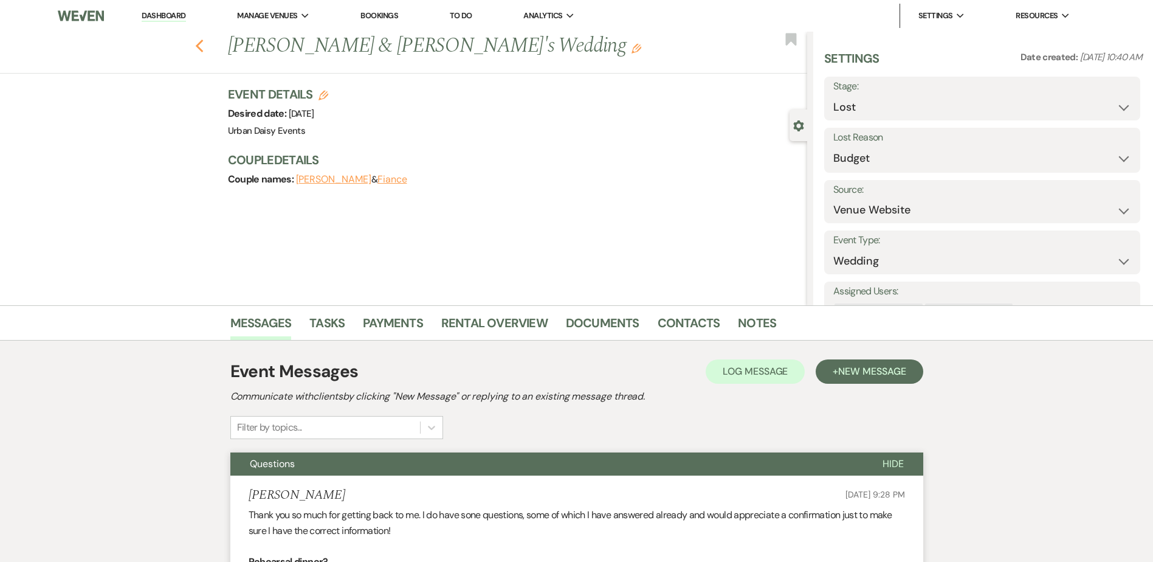
select select "8"
select select "6"
select select "8"
select select "6"
select select "8"
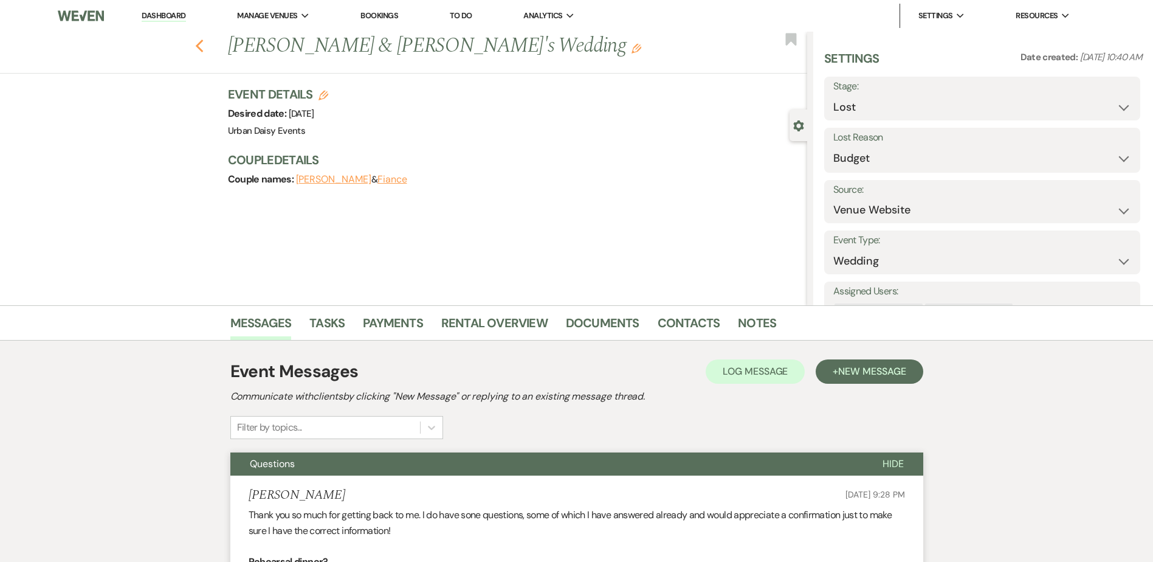
select select "6"
select select "8"
select select "7"
select select "8"
select select "6"
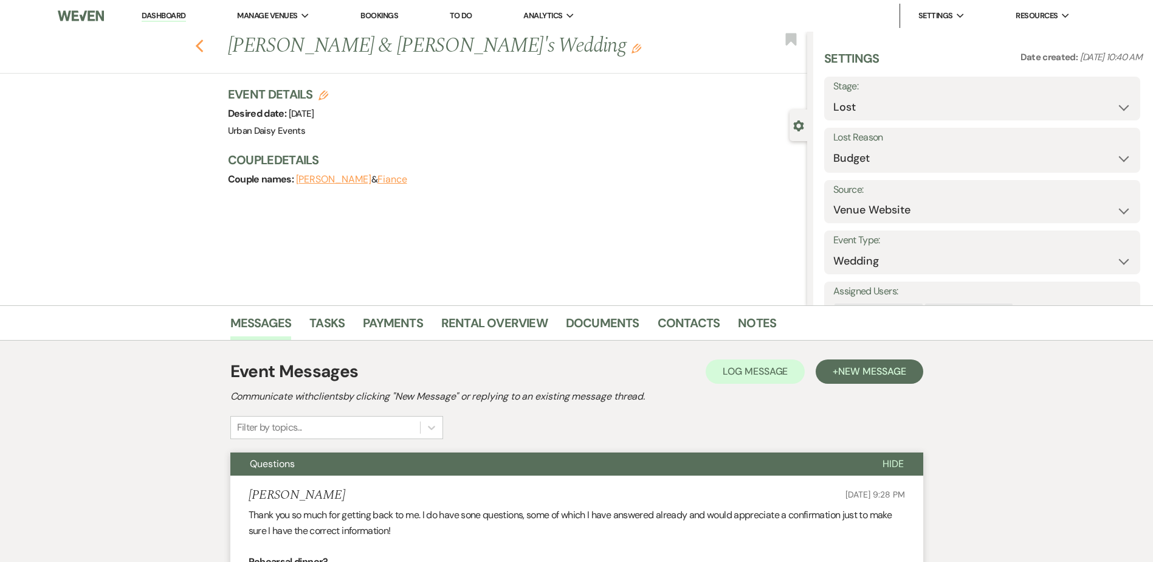
select select "8"
select select "6"
select select "8"
select select "6"
select select "8"
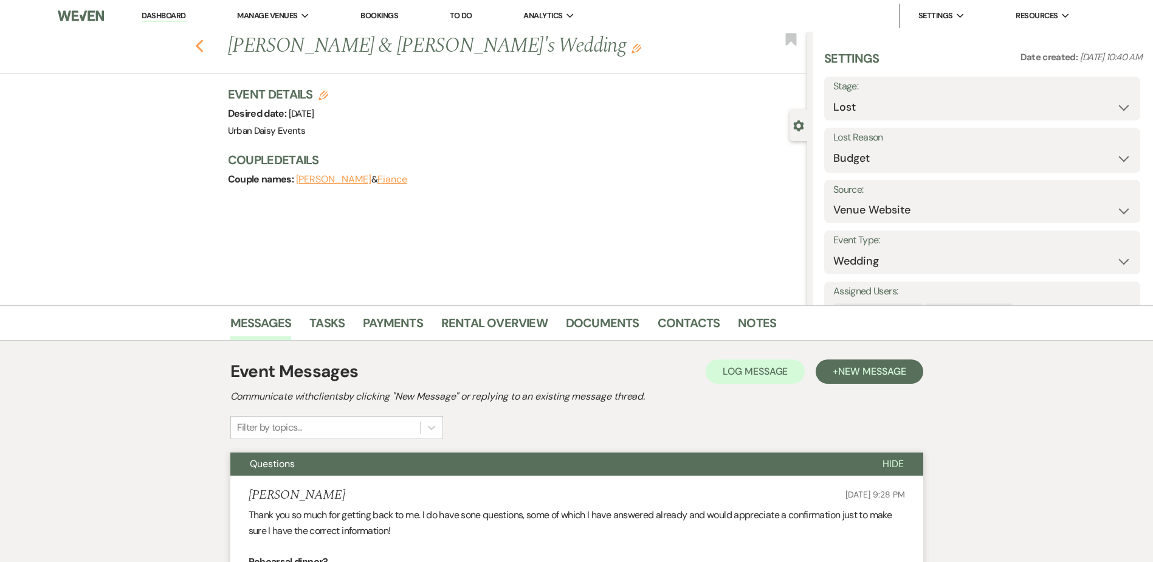
select select "8"
select select "7"
select select "8"
select select "6"
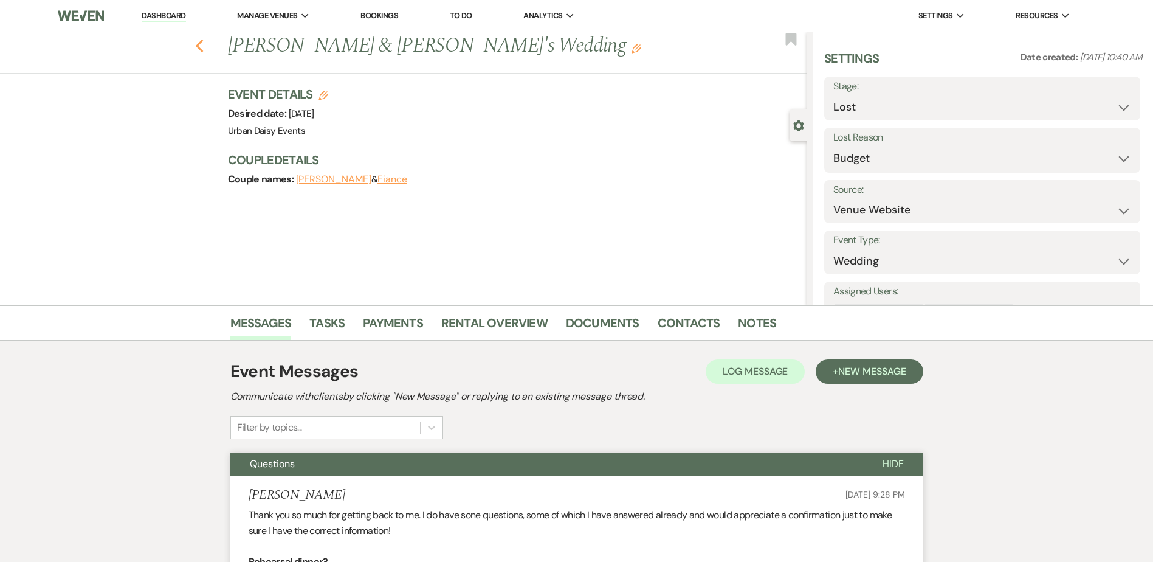
select select "8"
select select "6"
select select "8"
select select "7"
select select "8"
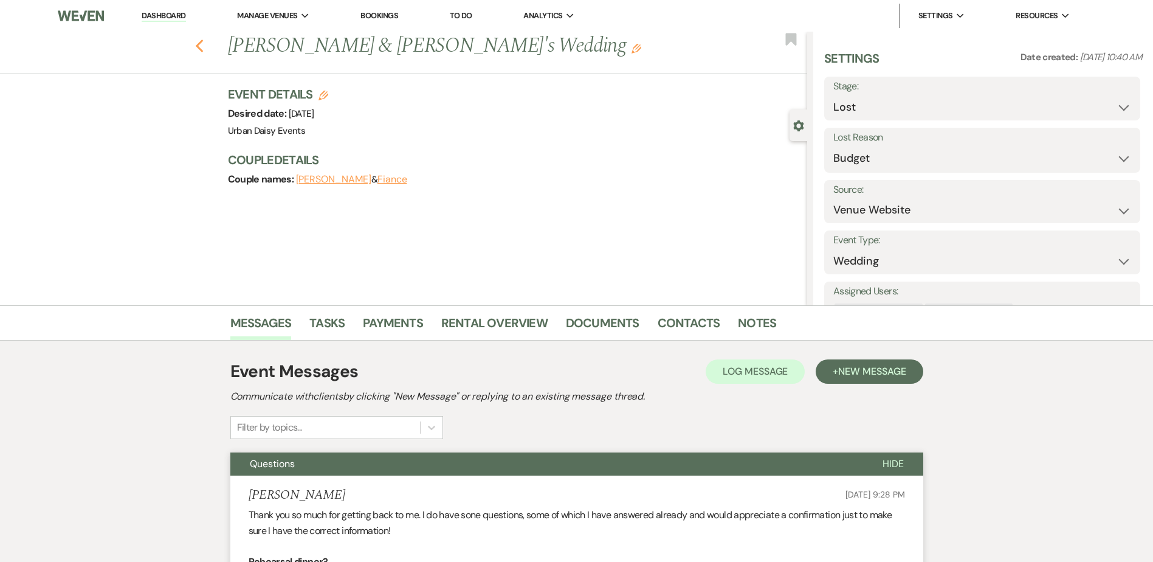
select select "11"
select select "8"
select select "6"
select select "8"
select select "11"
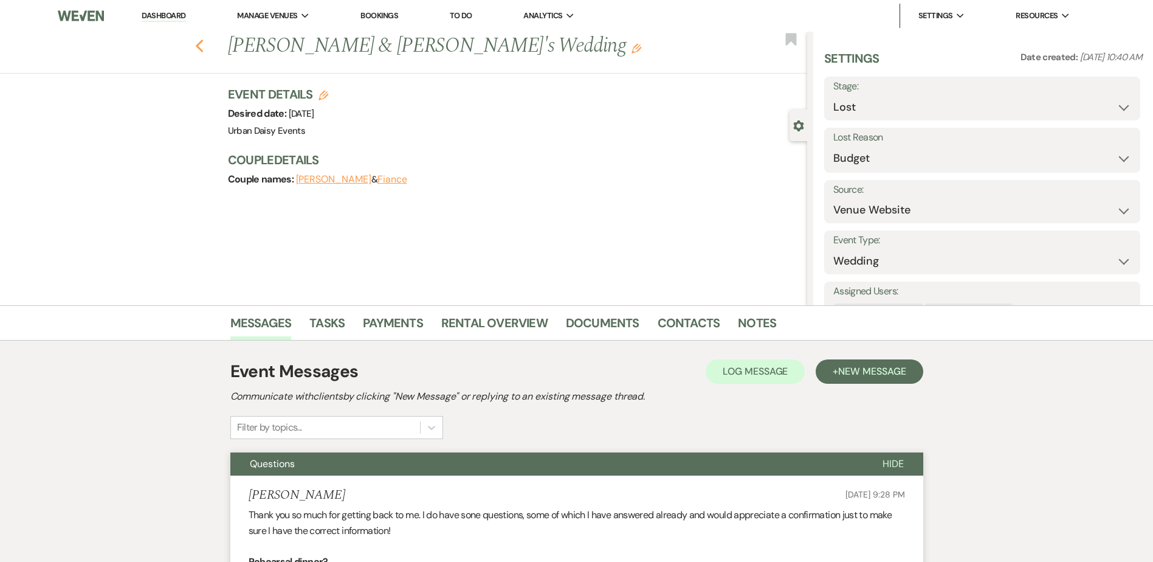
select select "8"
select select "7"
select select "8"
select select "6"
select select "8"
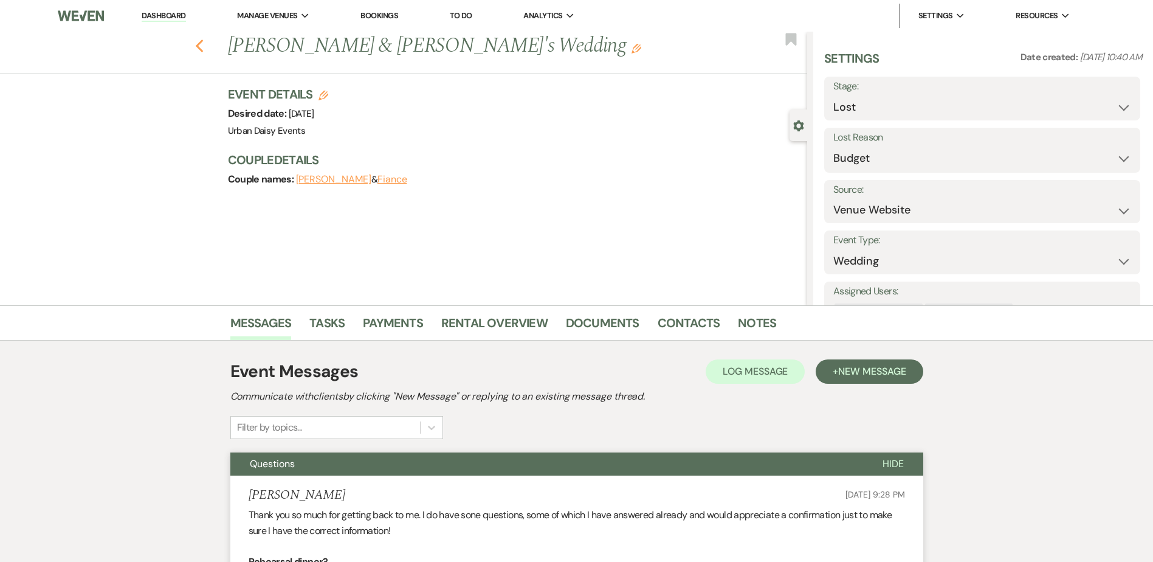
select select "6"
select select "8"
select select "6"
select select "8"
select select "11"
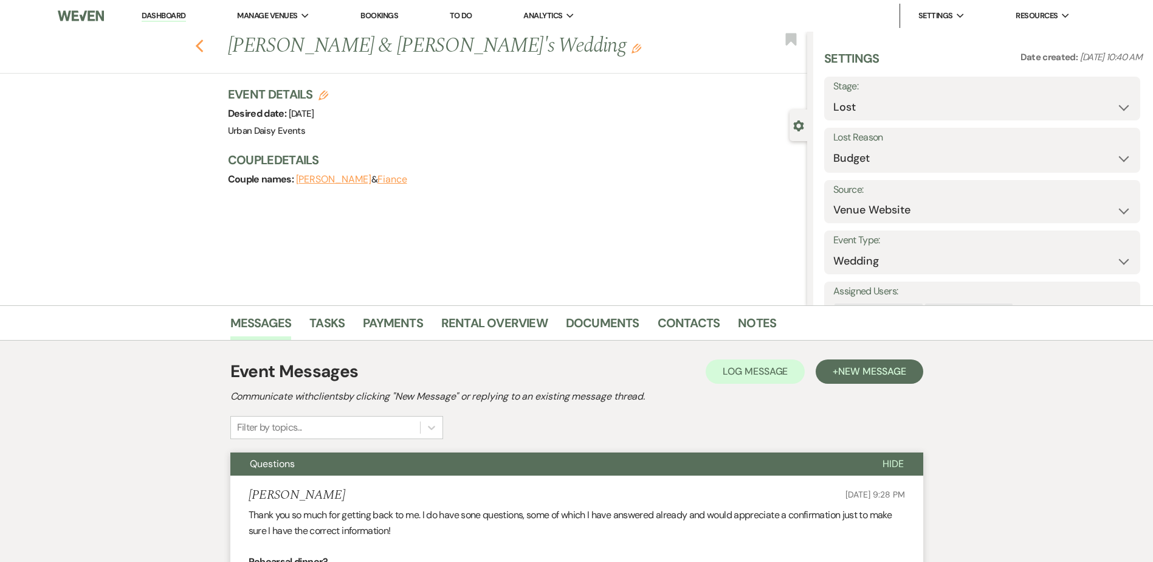
select select "8"
select select "7"
select select "8"
select select "6"
select select "8"
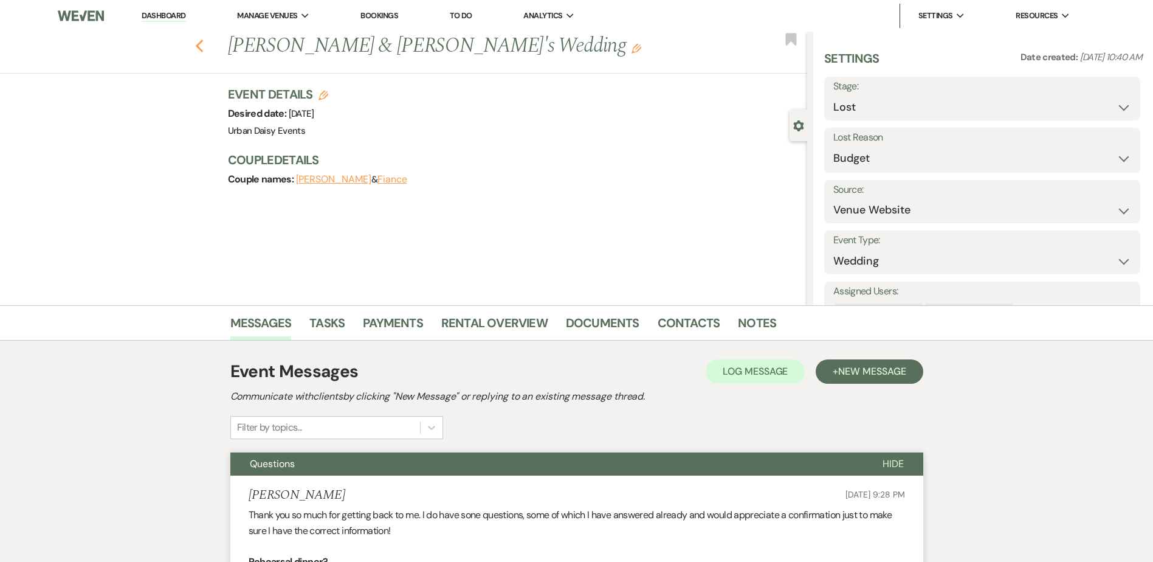
select select "6"
select select "8"
select select "6"
select select "8"
select select "7"
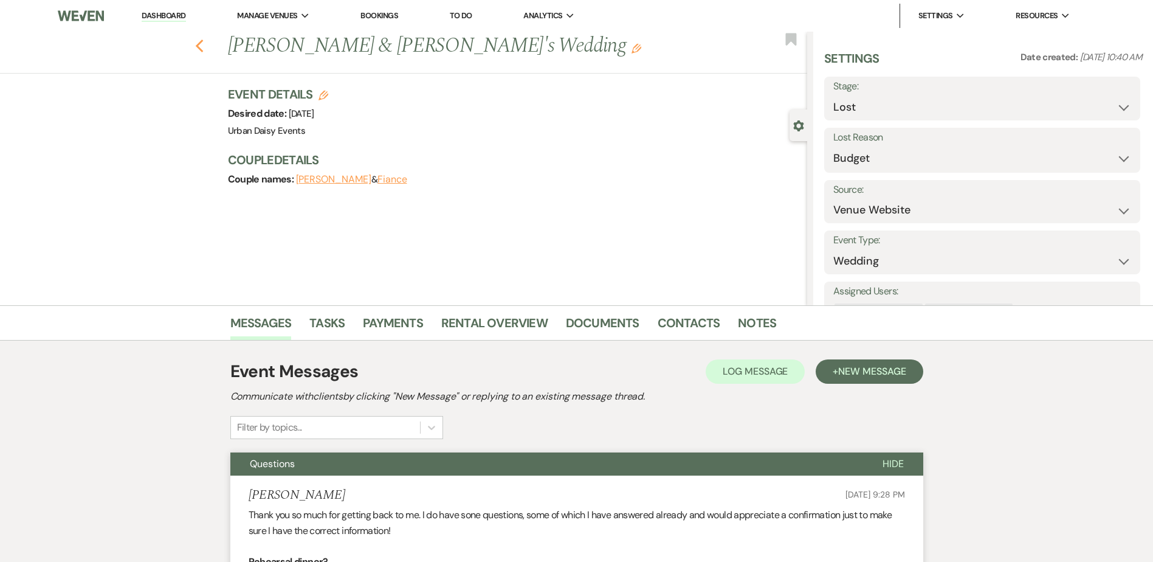
select select "8"
select select "1"
select select "8"
select select "7"
select select "8"
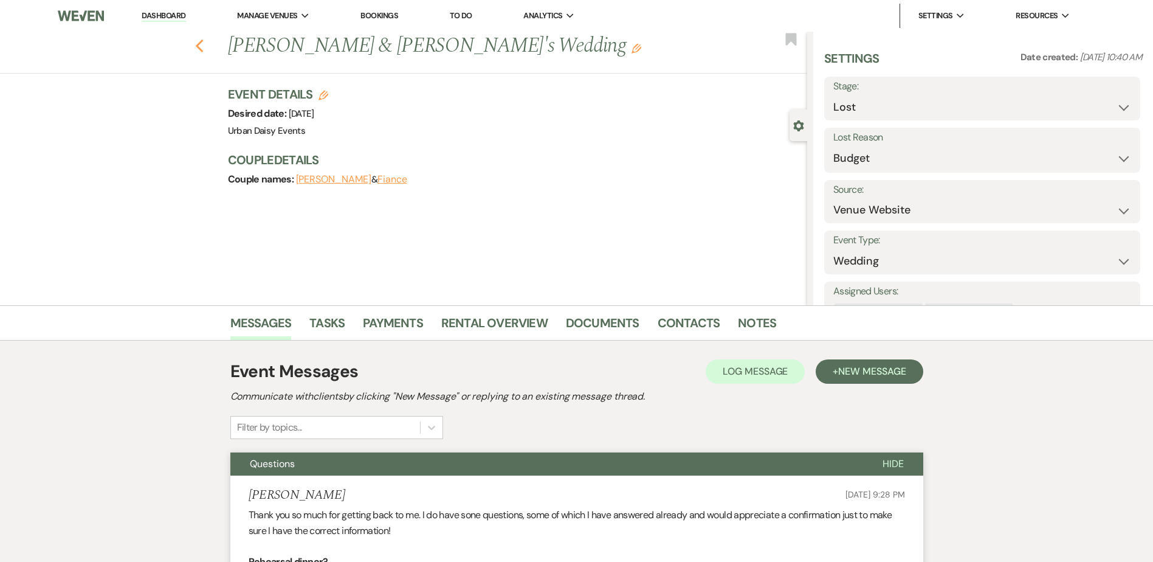
select select "6"
select select "8"
select select "10"
select select "8"
select select "6"
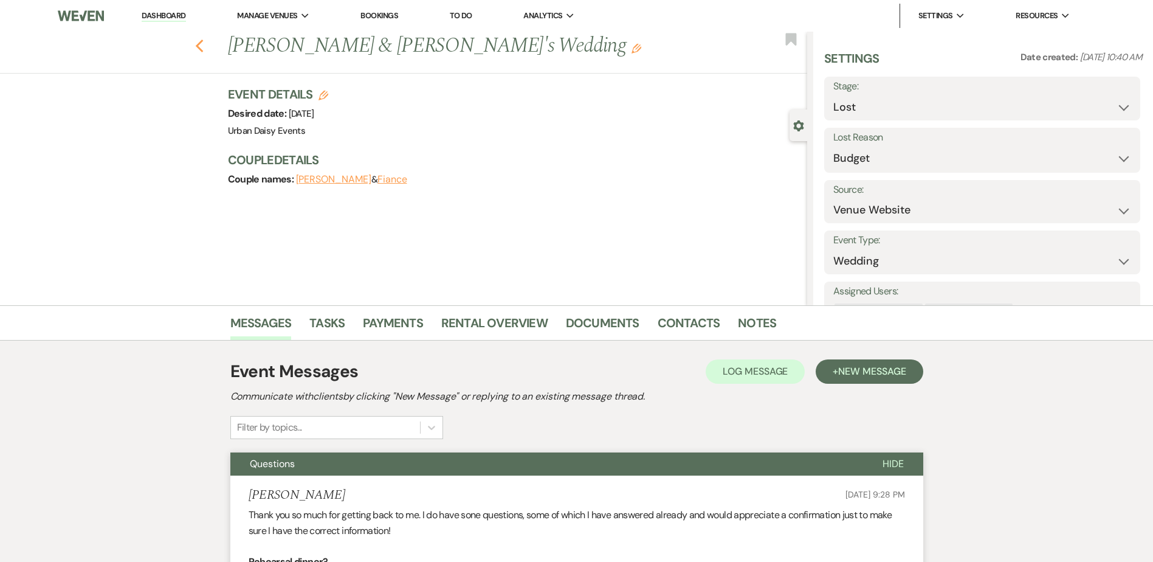
select select "8"
select select "11"
select select "8"
select select "7"
select select "8"
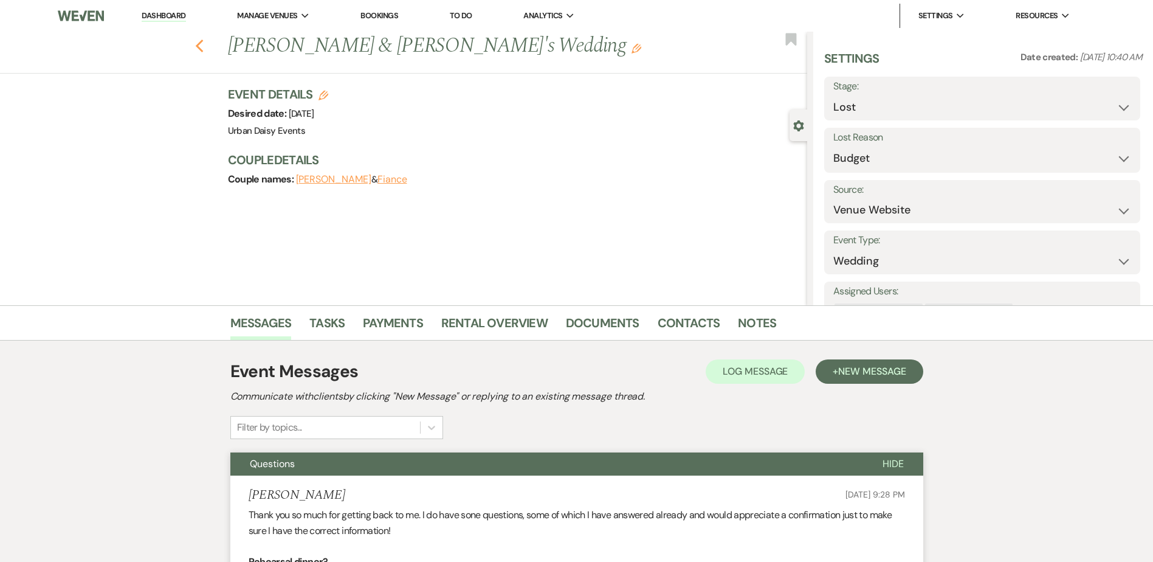
select select "6"
select select "8"
select select "1"
select select "8"
select select "6"
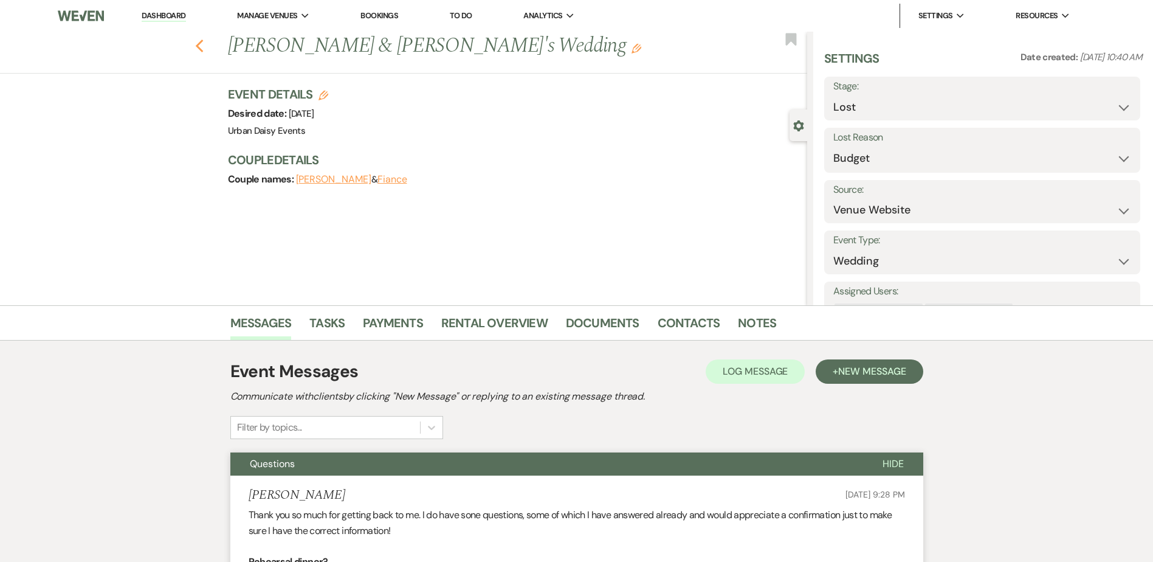
select select "8"
select select "5"
select select "8"
select select "10"
select select "8"
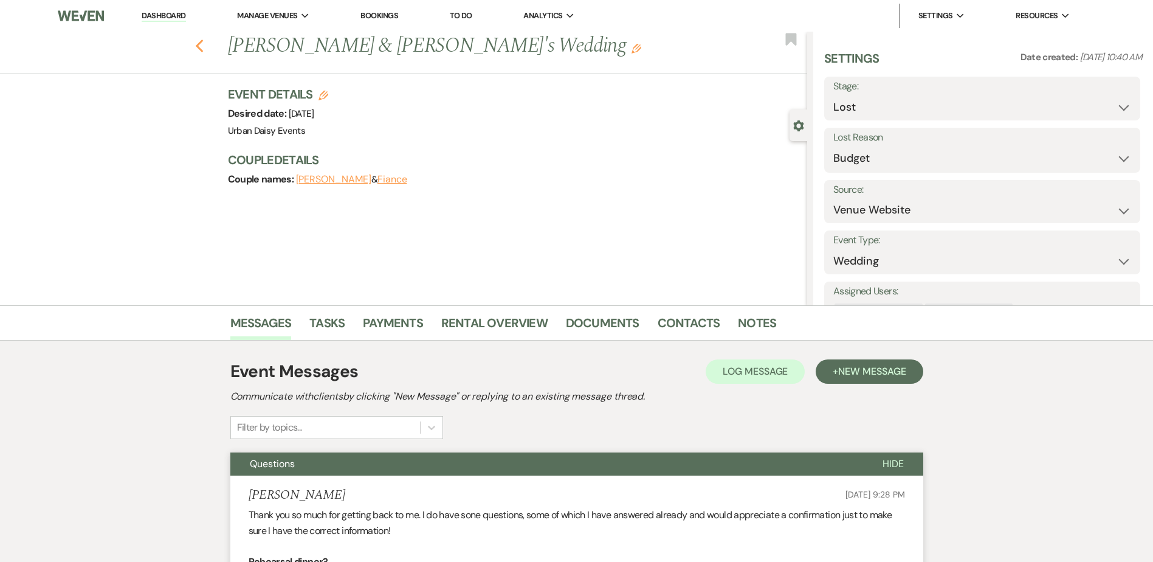
select select "8"
select select "6"
select select "8"
select select "11"
select select "8"
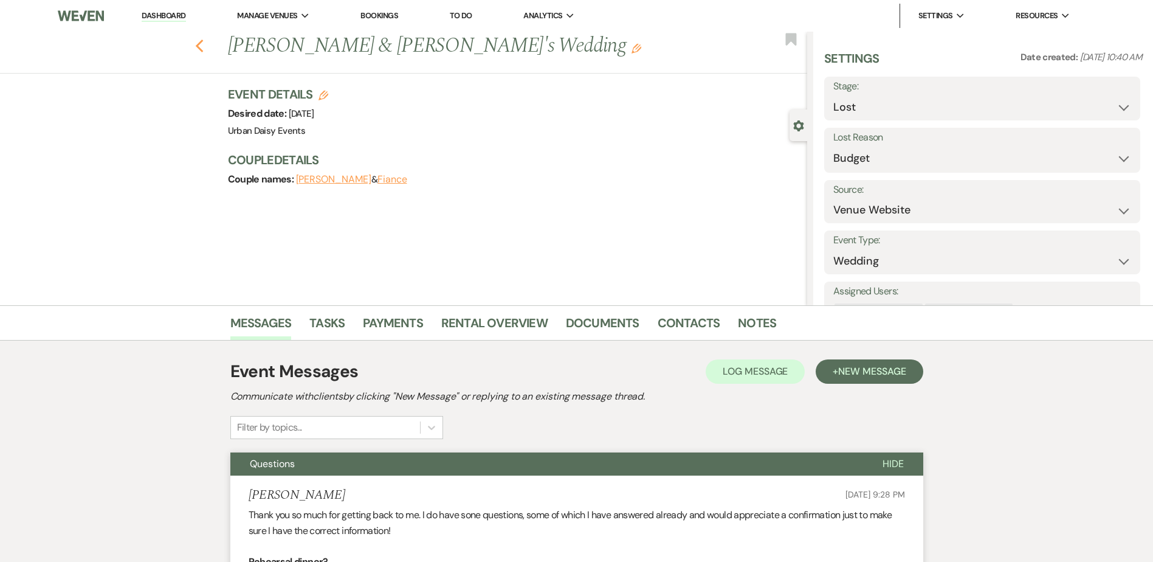
select select "11"
select select "8"
select select "6"
select select "8"
select select "5"
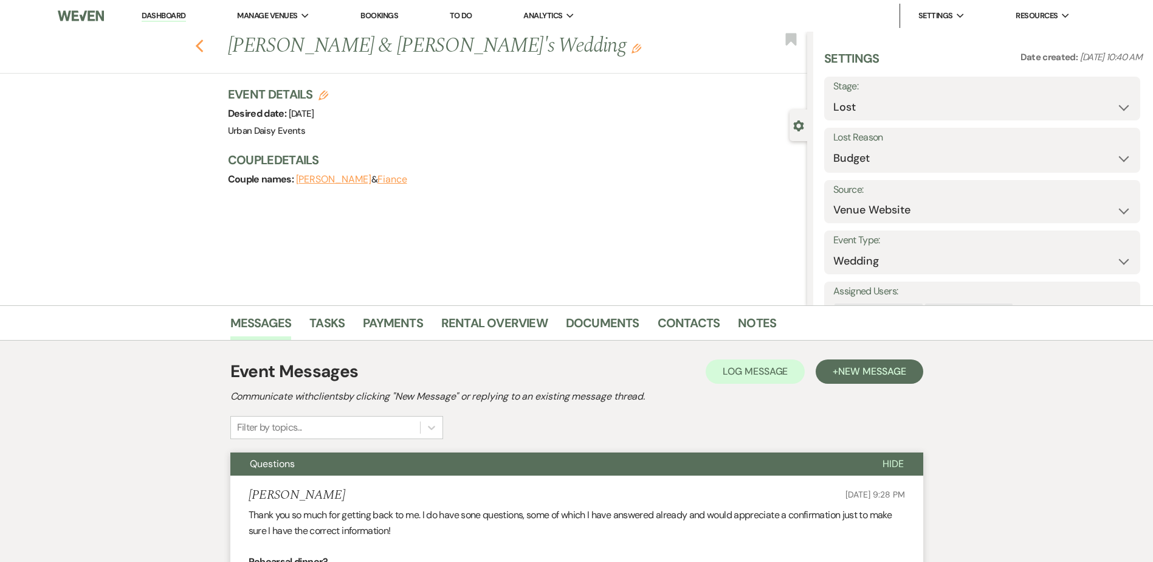
select select "8"
select select "7"
select select "8"
select select "11"
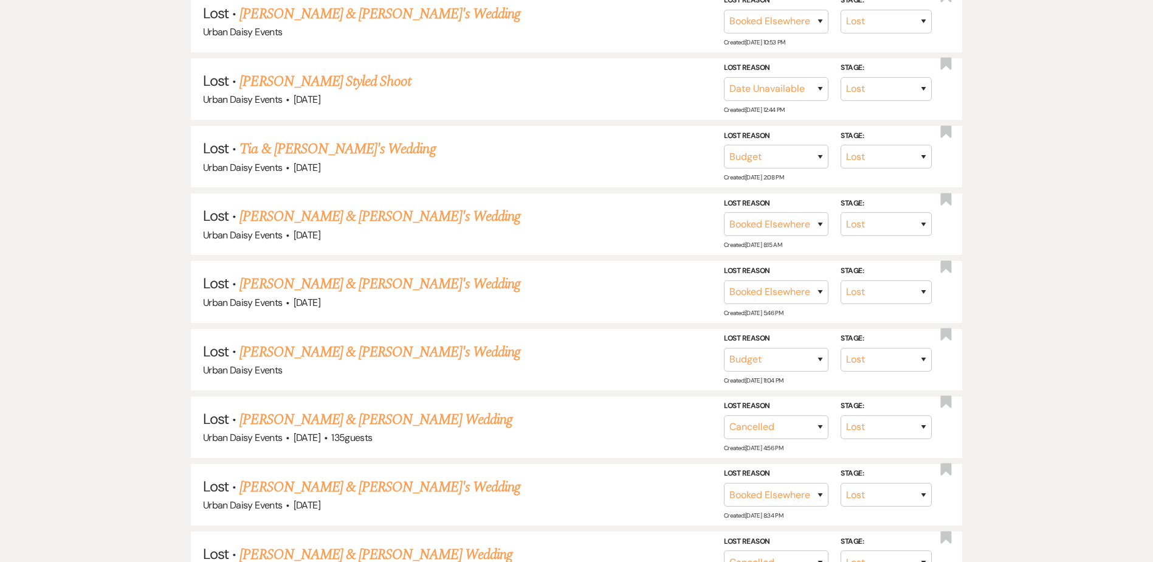
scroll to position [1216, 0]
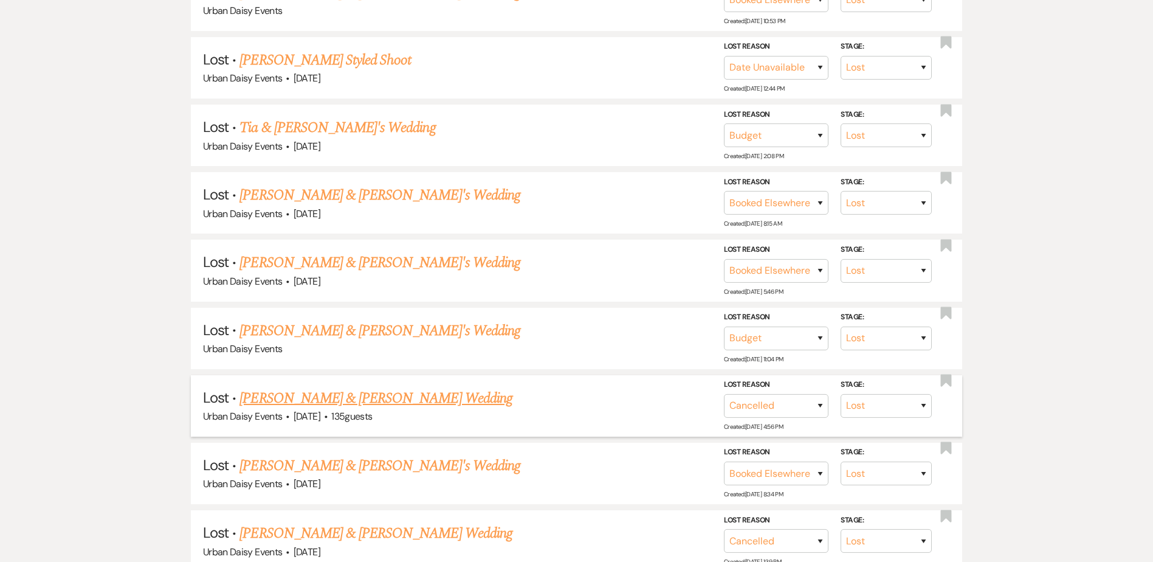
click at [246, 404] on link "Rebecca & Scott's Wedding" at bounding box center [376, 398] width 272 height 22
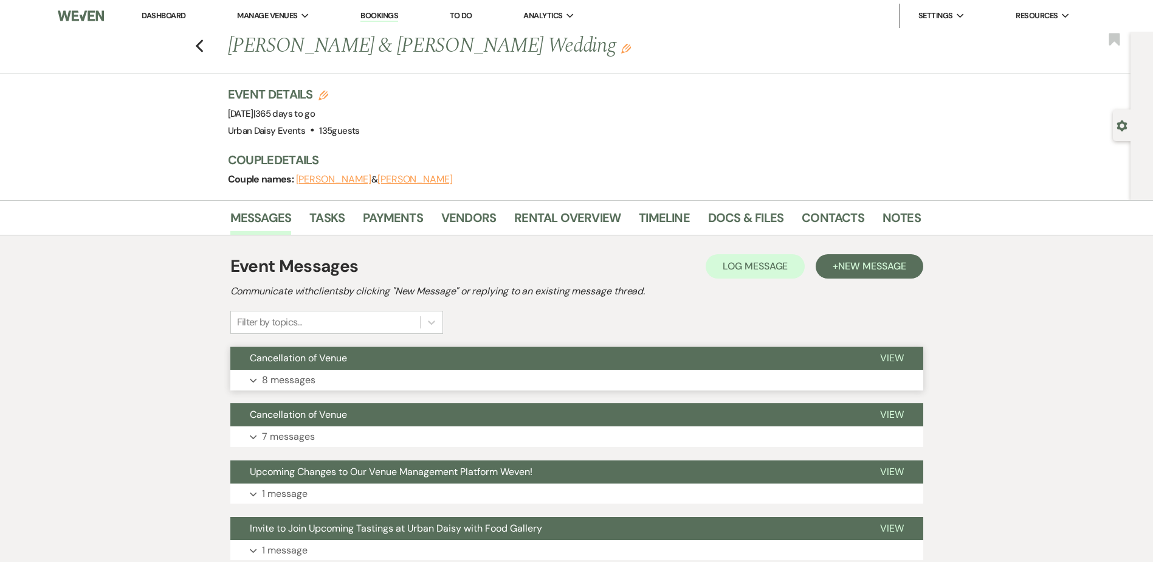
click at [469, 374] on button "Expand 8 messages" at bounding box center [576, 380] width 693 height 21
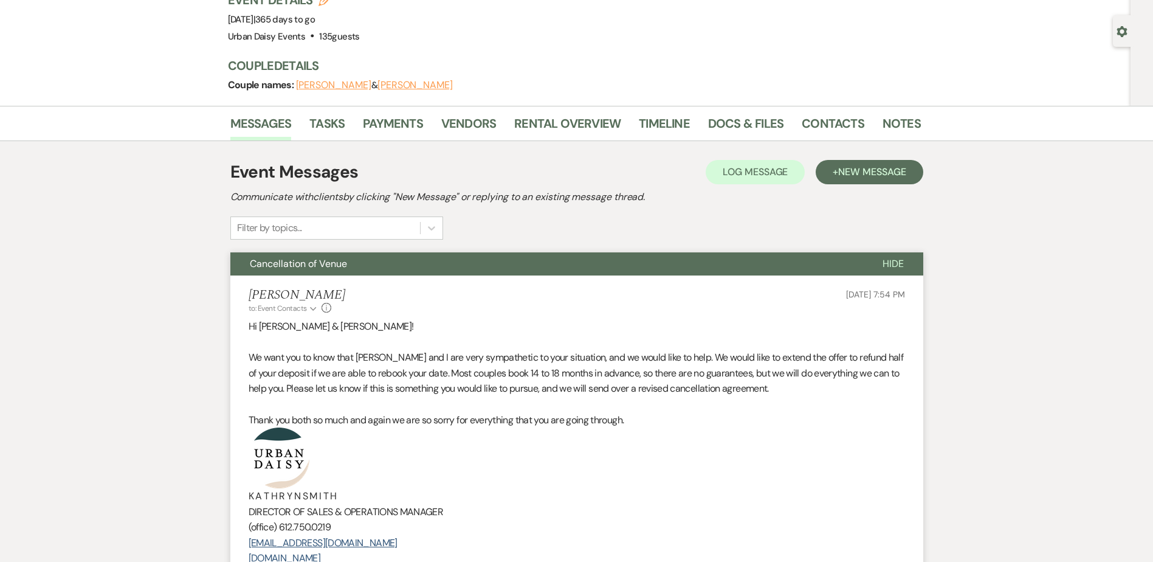
scroll to position [304, 0]
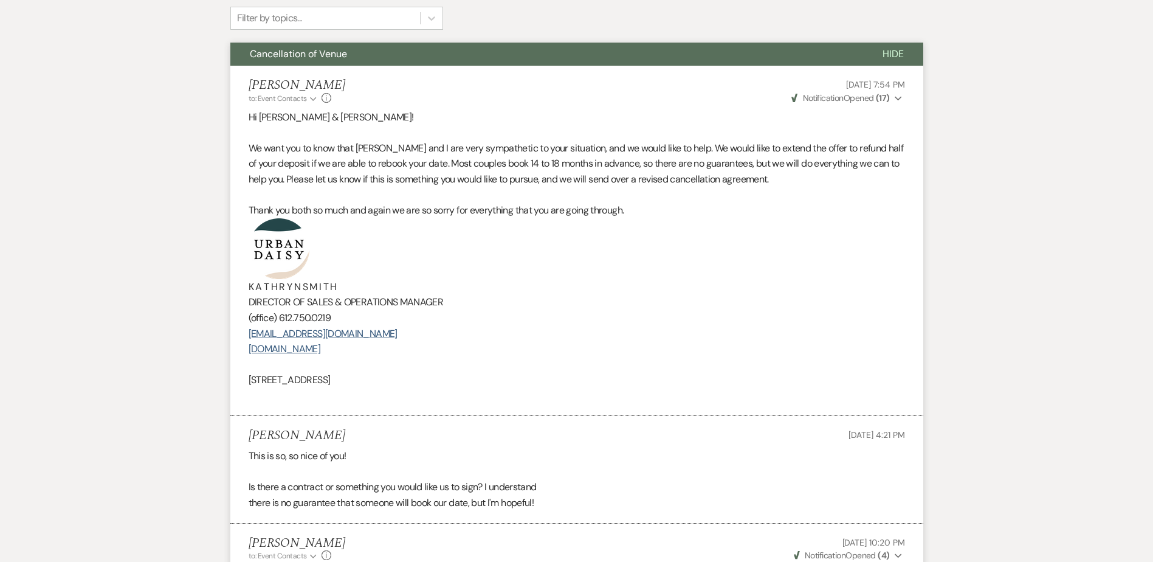
drag, startPoint x: 251, startPoint y: 151, endPoint x: 627, endPoint y: 379, distance: 439.4
click at [627, 379] on div "Hi Rebecca & Scott! We want you to know that Amy and I are very sympathetic to …" at bounding box center [577, 256] width 657 height 294
copy div "We want you to know that Amy and I are very sympathetic to your situation, and …"
click at [321, 343] on link "www.urbandaisyevents.com" at bounding box center [285, 348] width 72 height 13
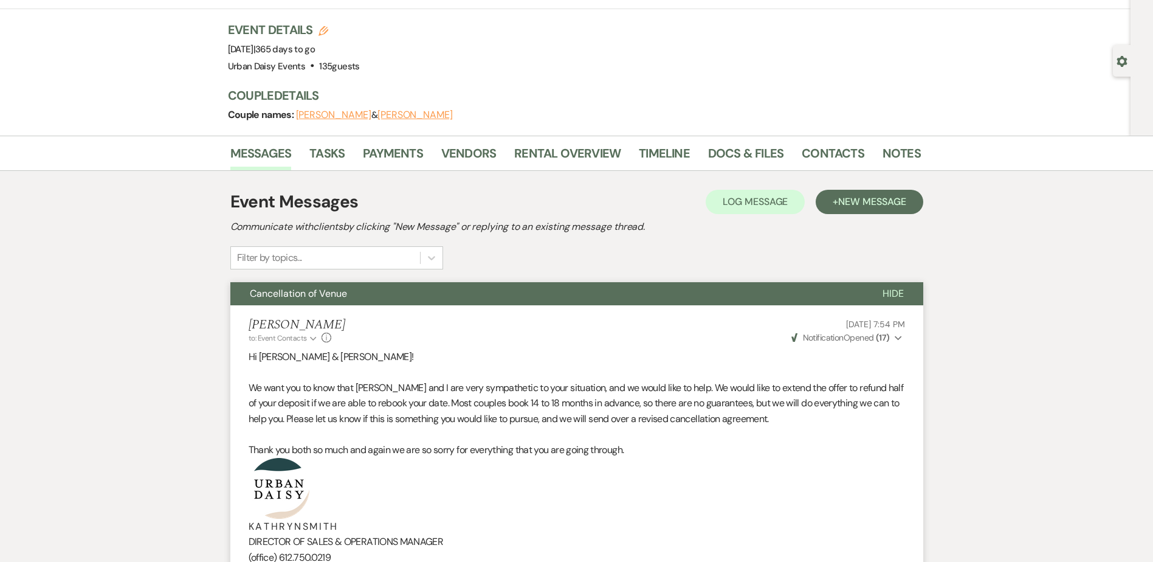
scroll to position [0, 0]
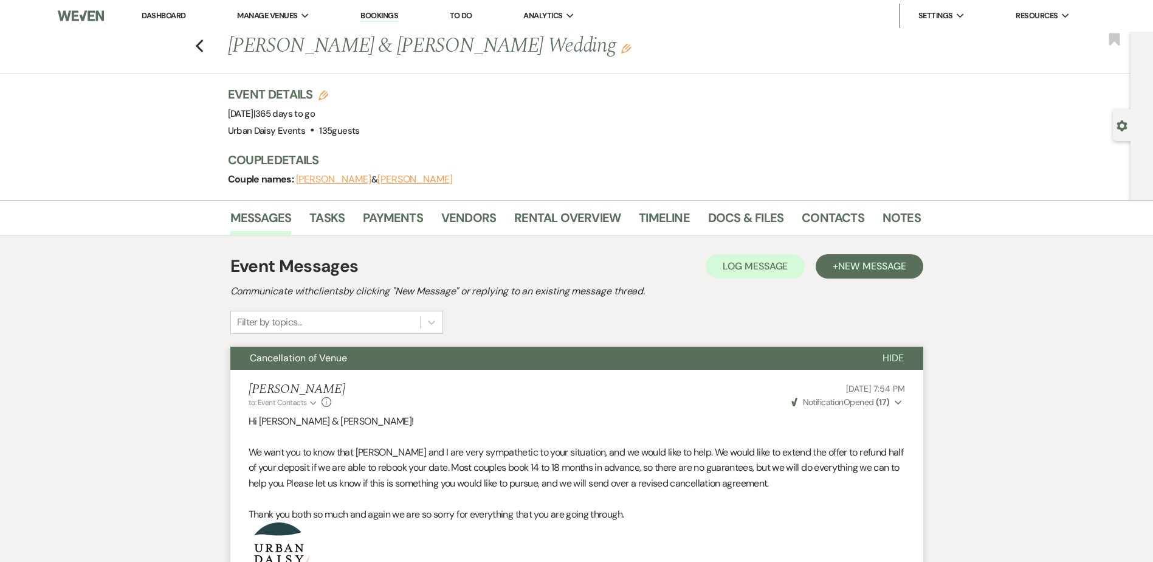
click at [170, 11] on link "Dashboard" at bounding box center [164, 15] width 44 height 10
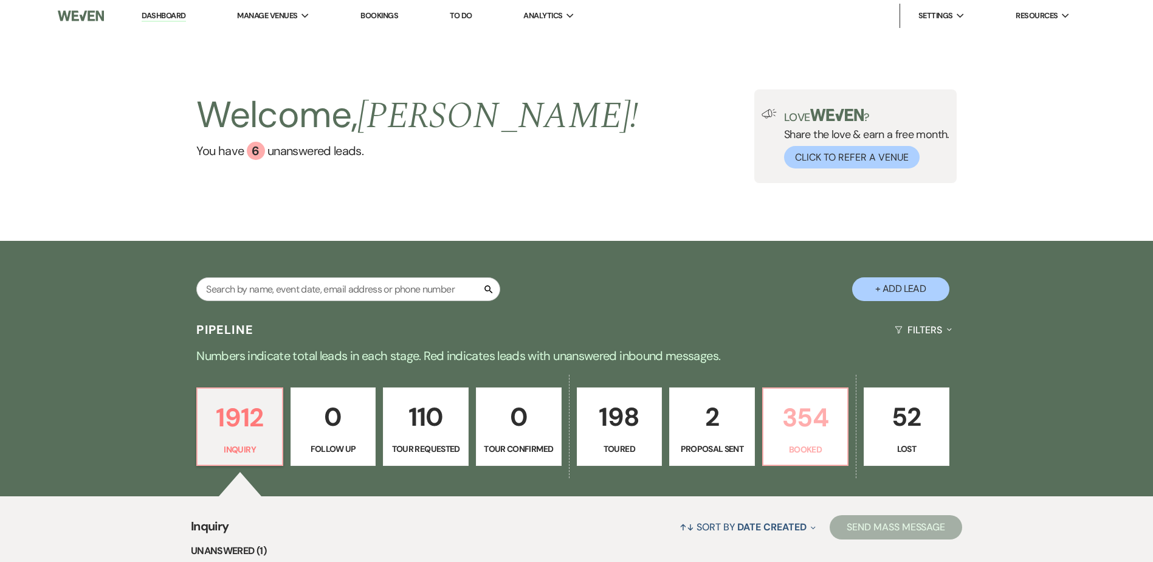
click at [793, 405] on p "354" at bounding box center [806, 417] width 70 height 41
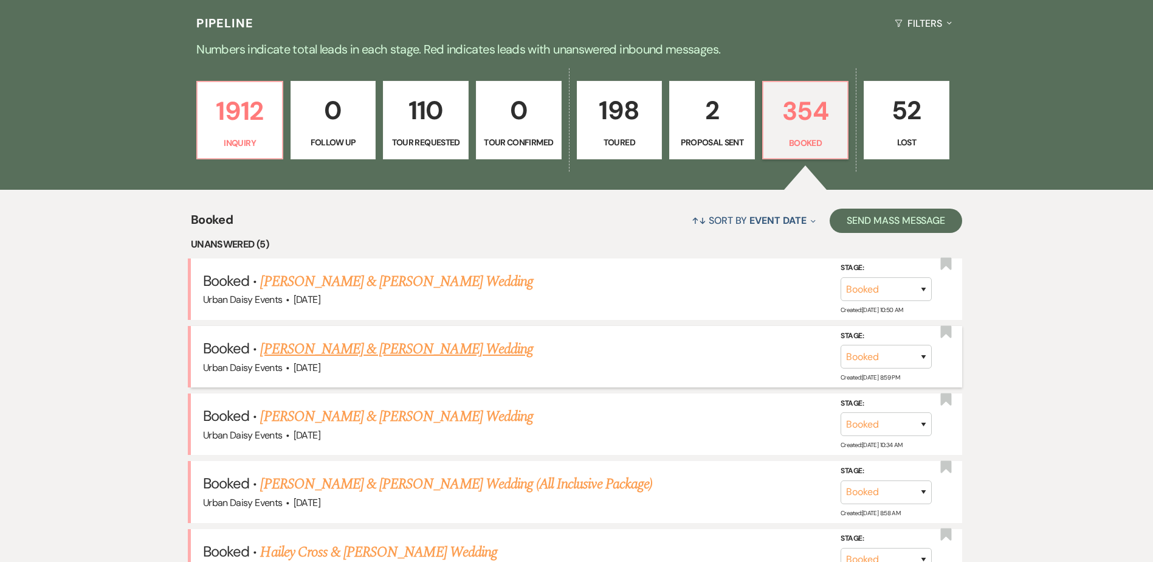
scroll to position [426, 0]
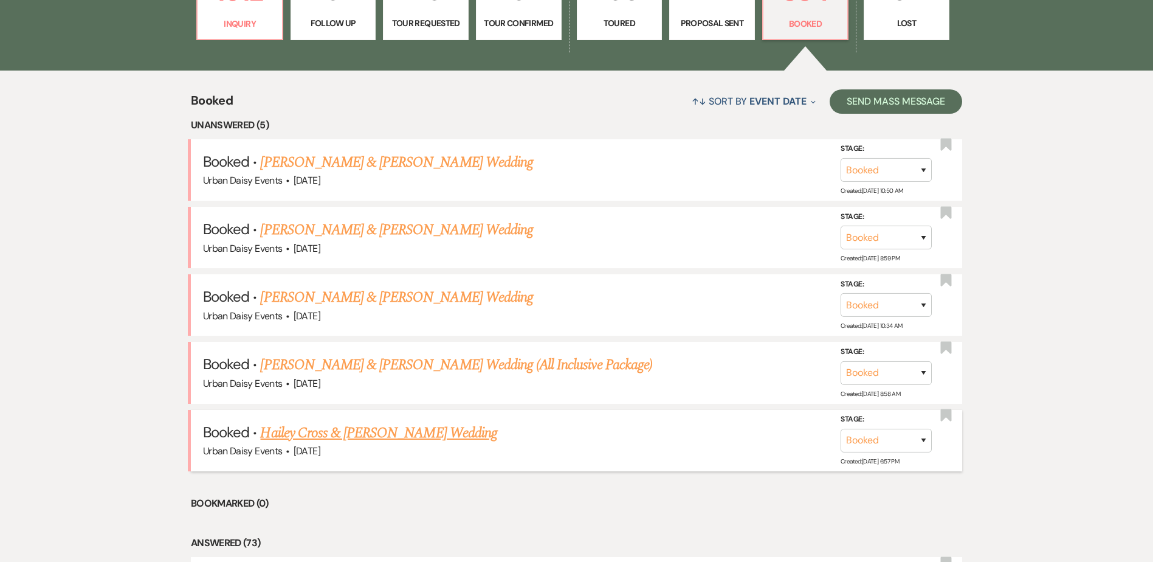
click at [354, 426] on link "Hailey Cross & Micah Knutson's Wedding" at bounding box center [378, 433] width 236 height 22
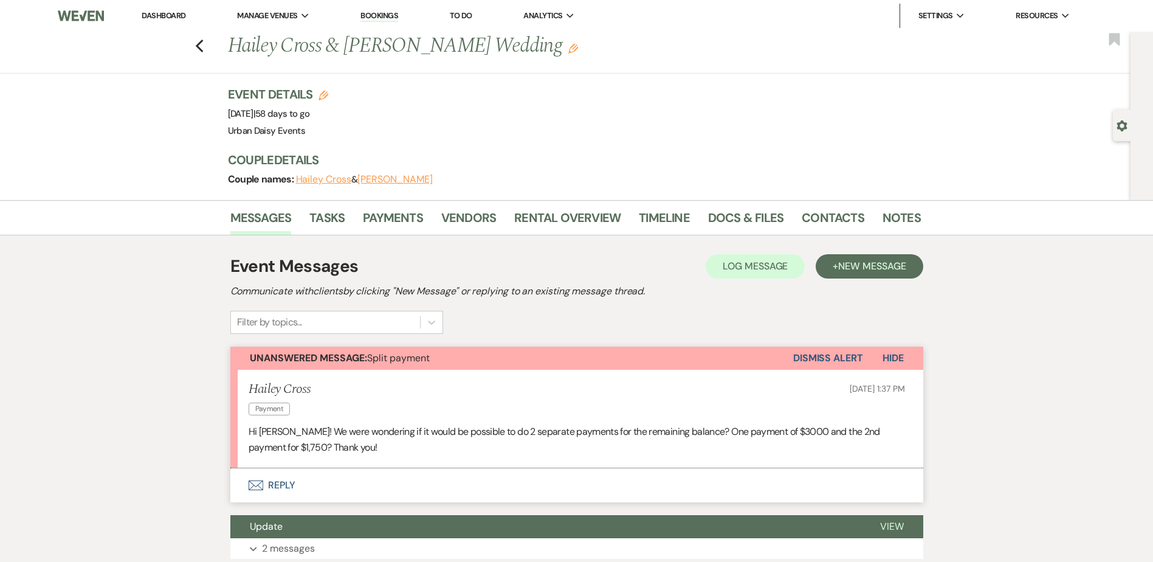
click at [272, 494] on button "Envelope Reply" at bounding box center [576, 485] width 693 height 34
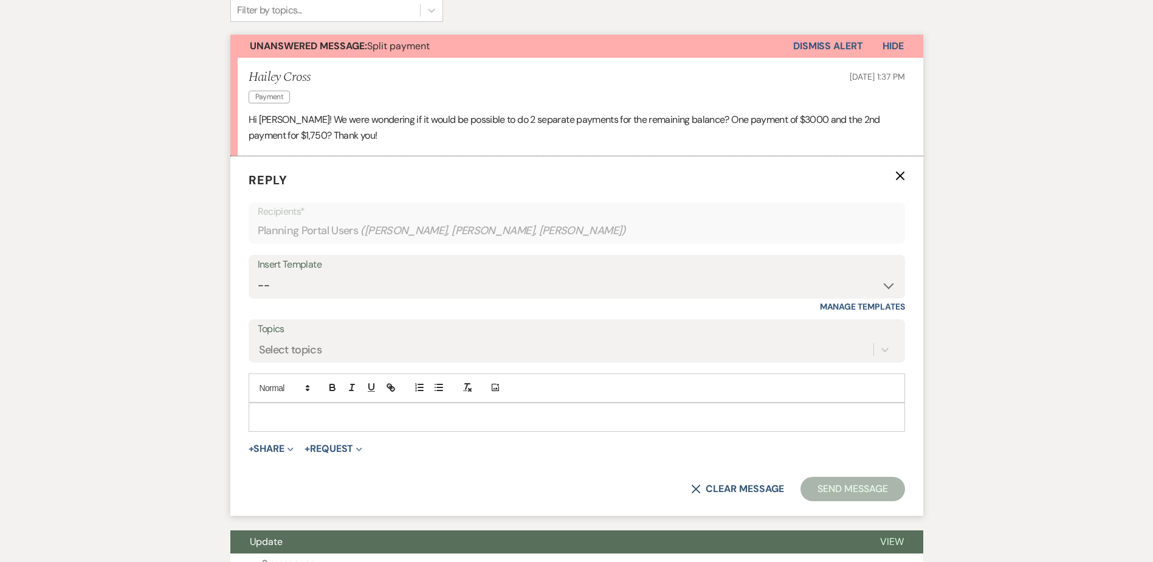
scroll to position [312, 0]
click at [305, 413] on p at bounding box center [576, 416] width 637 height 13
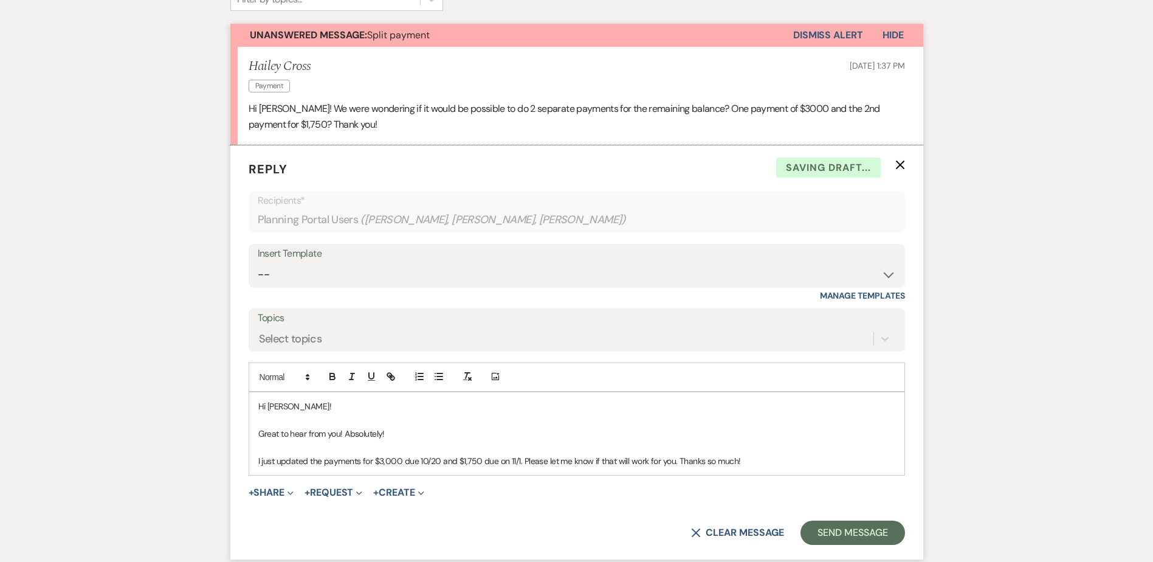
scroll to position [495, 0]
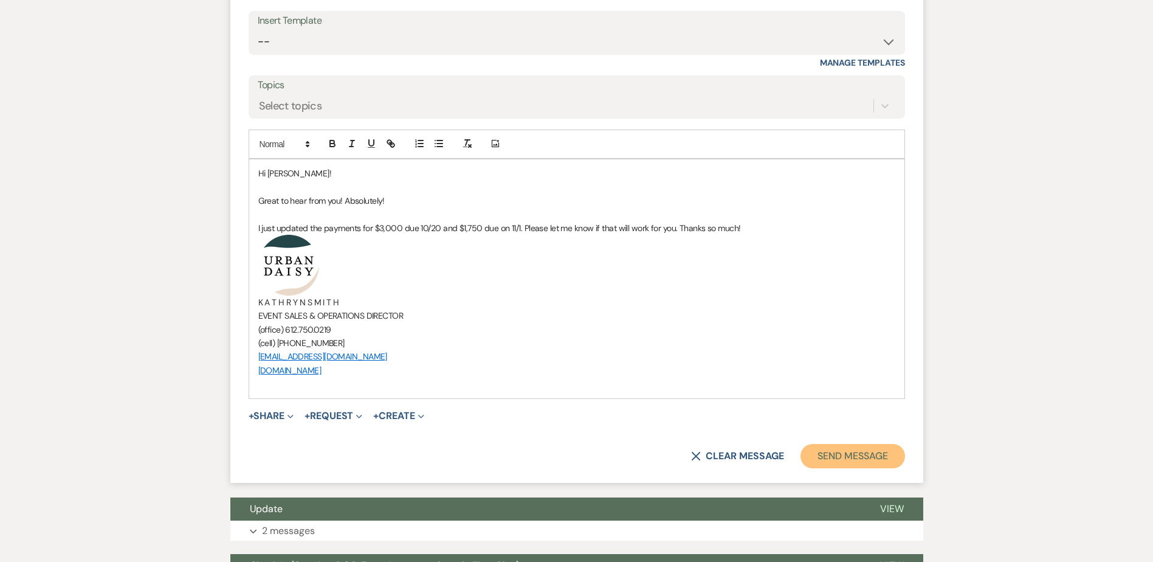
click at [850, 452] on button "Send Message" at bounding box center [853, 456] width 104 height 24
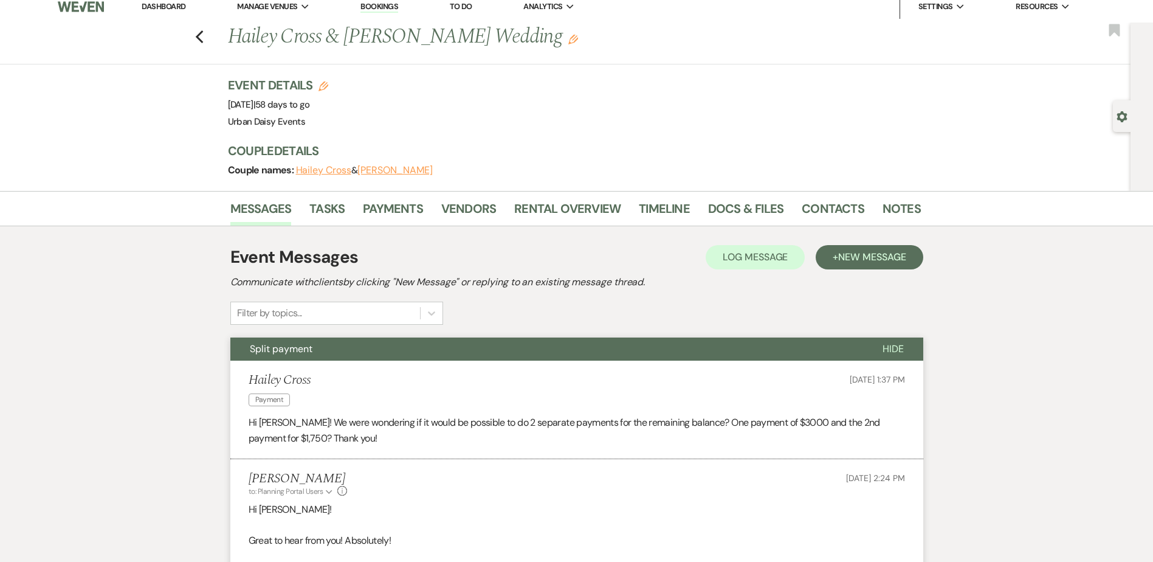
scroll to position [0, 0]
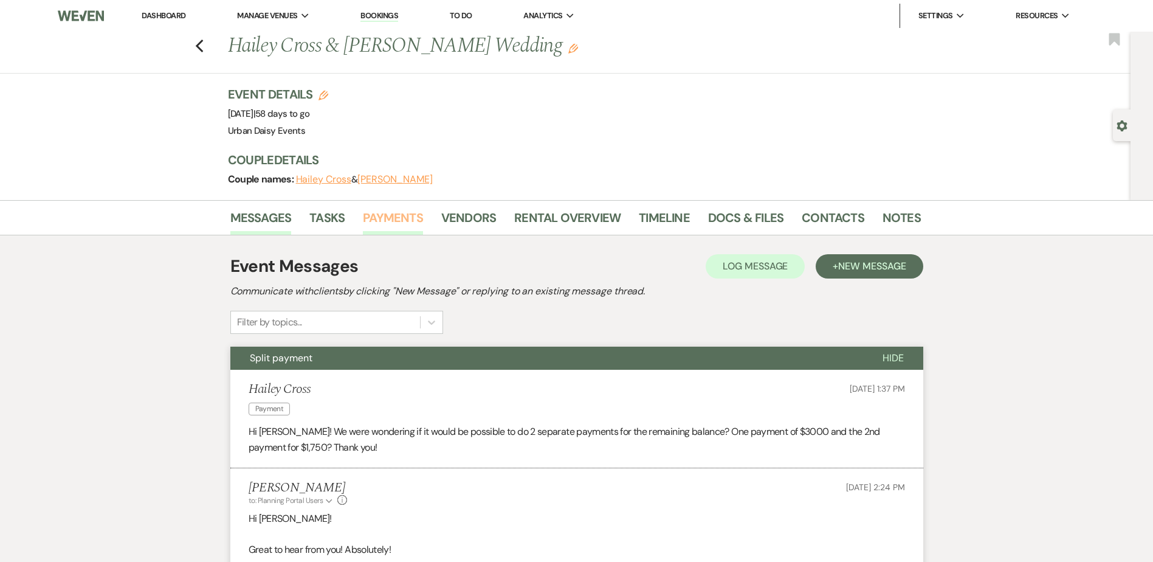
click at [405, 228] on link "Payments" at bounding box center [393, 221] width 60 height 27
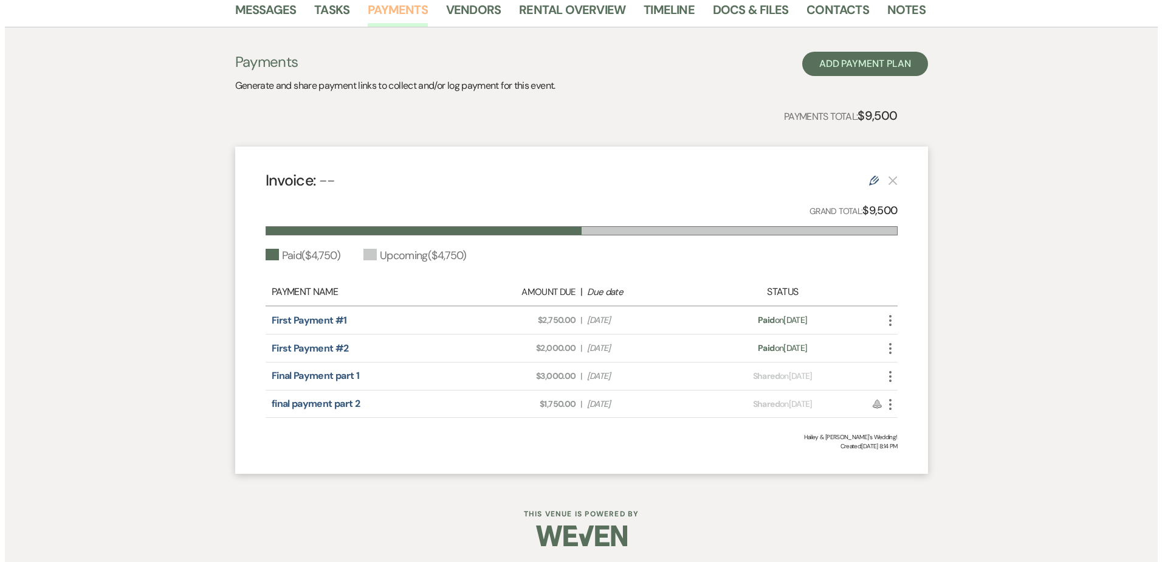
scroll to position [210, 0]
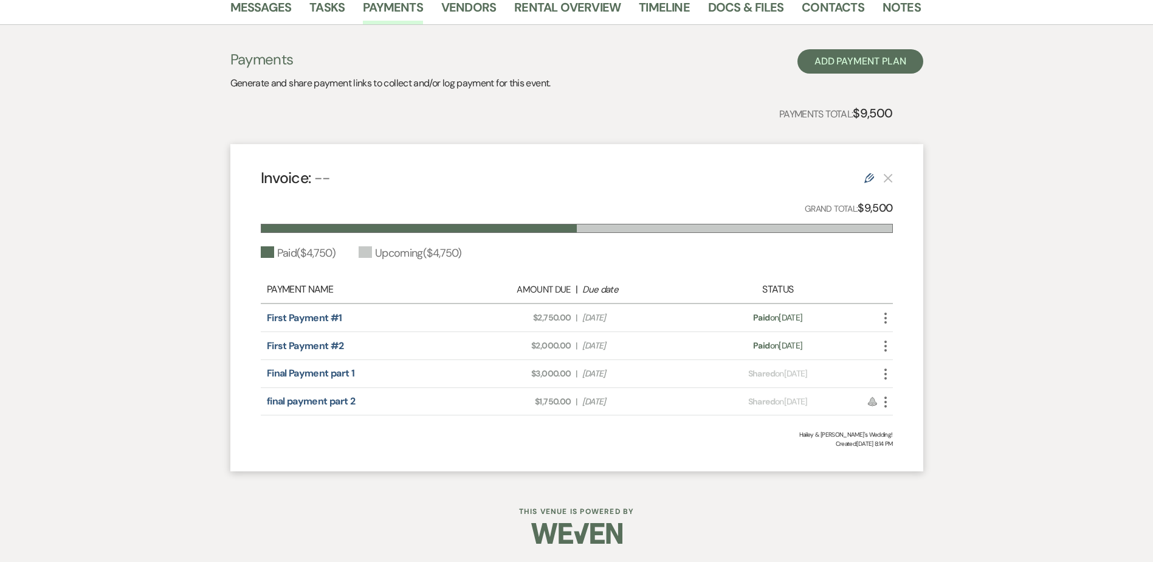
click at [886, 377] on use "button" at bounding box center [886, 373] width 2 height 11
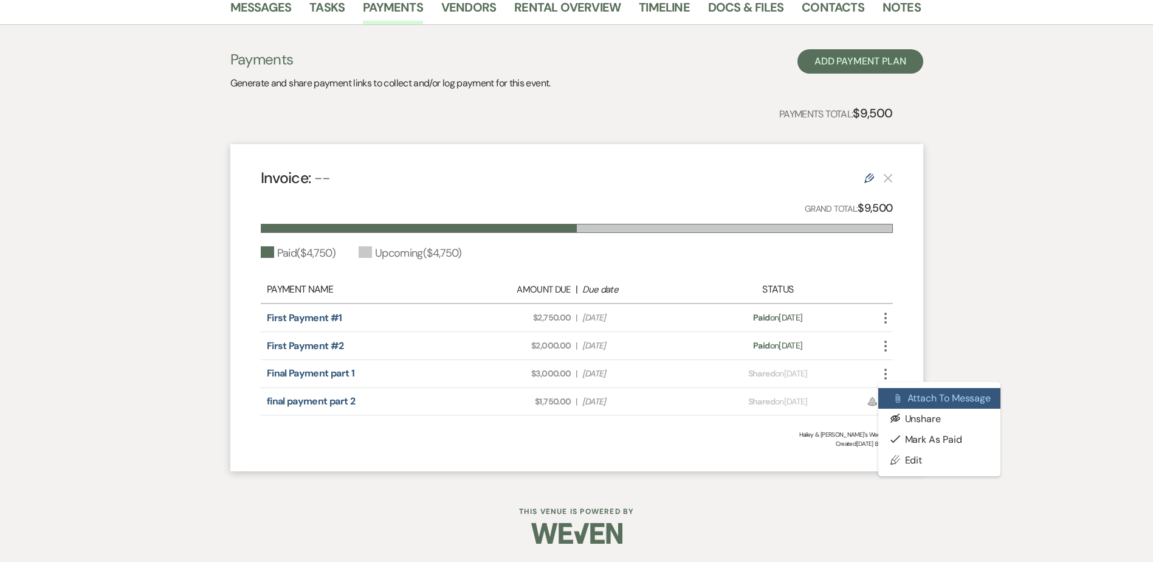
click at [894, 395] on icon "Attach File" at bounding box center [898, 398] width 10 height 10
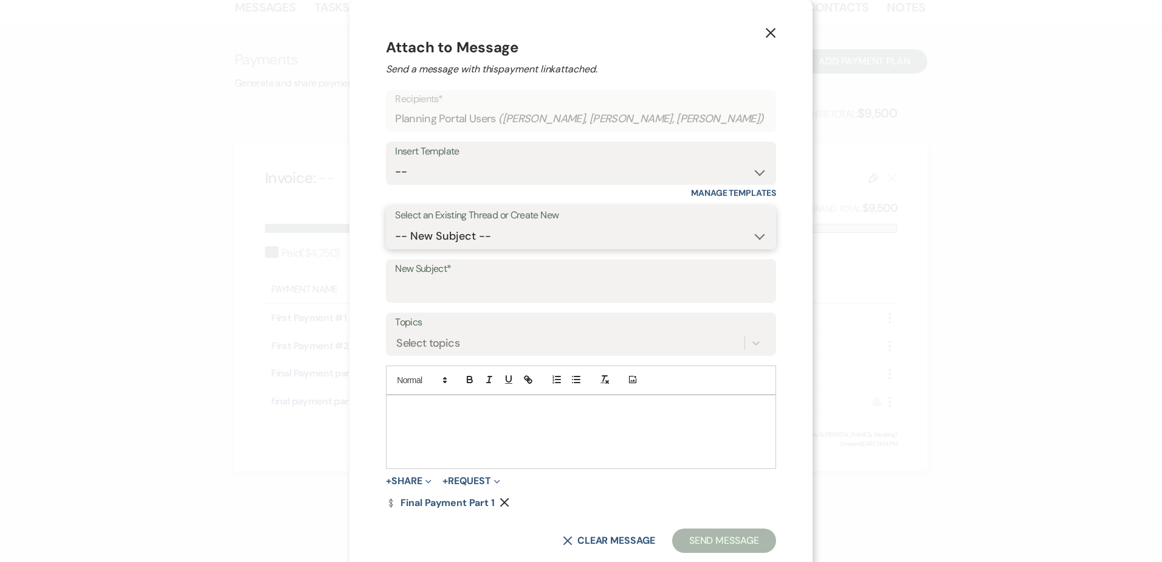
click at [510, 239] on select "-- New Subject -- Split payment Update Check In (Catering, DOC, Event Insurance…" at bounding box center [581, 236] width 372 height 24
select select "475726"
click at [402, 237] on select "-- New Subject -- Split payment Update Check In (Catering, DOC, Event Insurance…" at bounding box center [581, 236] width 372 height 24
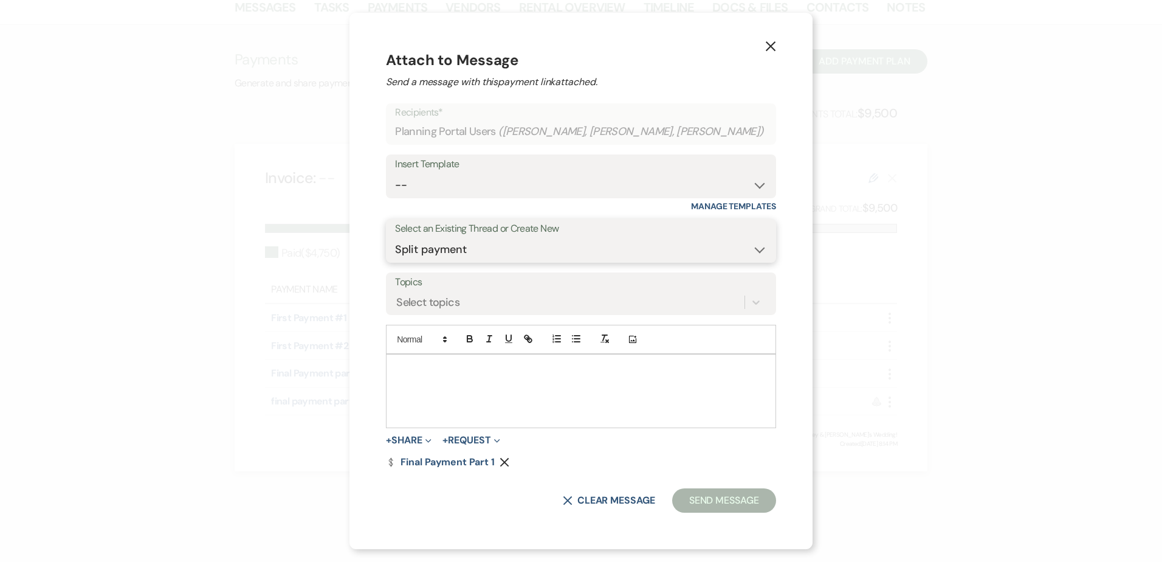
click at [500, 238] on select "-- New Subject -- Split payment Update Check In (Catering, DOC, Event Insurance…" at bounding box center [581, 250] width 372 height 24
click at [482, 235] on label "Select an Existing Thread or Create New" at bounding box center [581, 229] width 372 height 18
click at [485, 191] on select "-- Payment Past Due Rental Agreement and First Payment Urban Daisy Initial Resp…" at bounding box center [581, 185] width 372 height 24
select select "1500"
click at [402, 173] on select "-- Payment Past Due Rental Agreement and First Payment Urban Daisy Initial Resp…" at bounding box center [581, 185] width 372 height 24
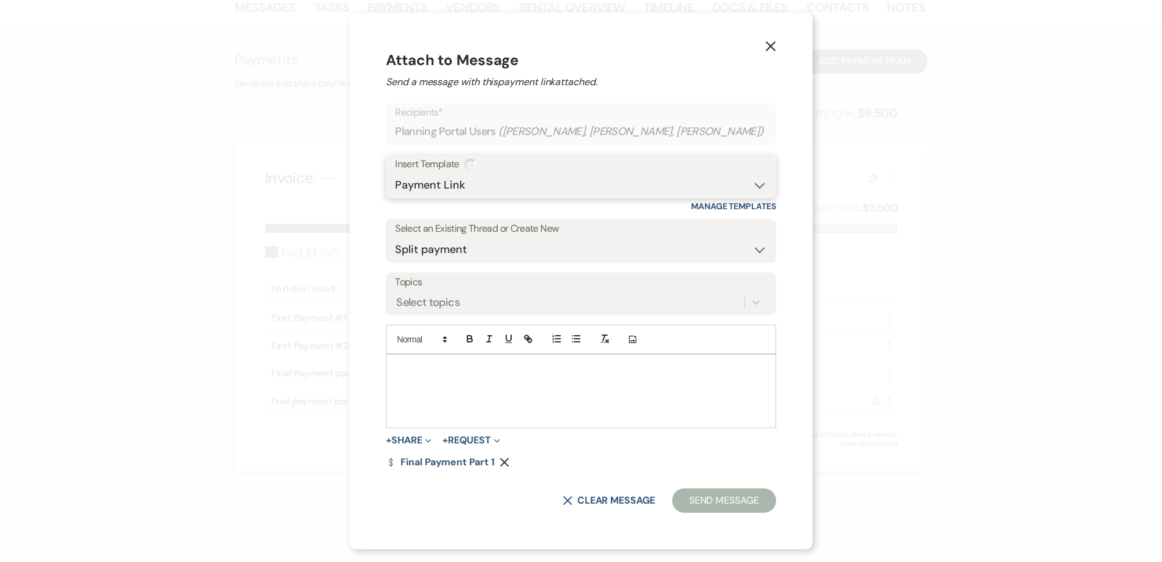
select select "-1"
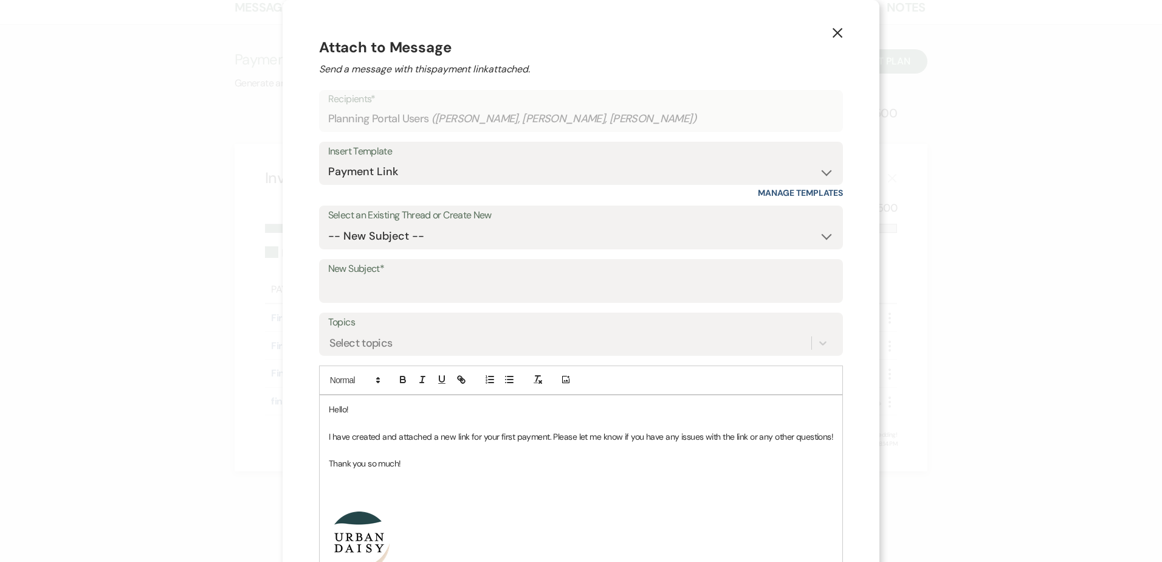
click at [371, 421] on p at bounding box center [581, 422] width 505 height 13
click at [364, 406] on p "Hello!" at bounding box center [581, 408] width 505 height 13
drag, startPoint x: 339, startPoint y: 410, endPoint x: 314, endPoint y: 409, distance: 25.6
click at [314, 409] on div "X Attach to Message Send a message with this payment link attached. Recipients*…" at bounding box center [581, 350] width 597 height 700
click at [365, 497] on p at bounding box center [581, 490] width 505 height 13
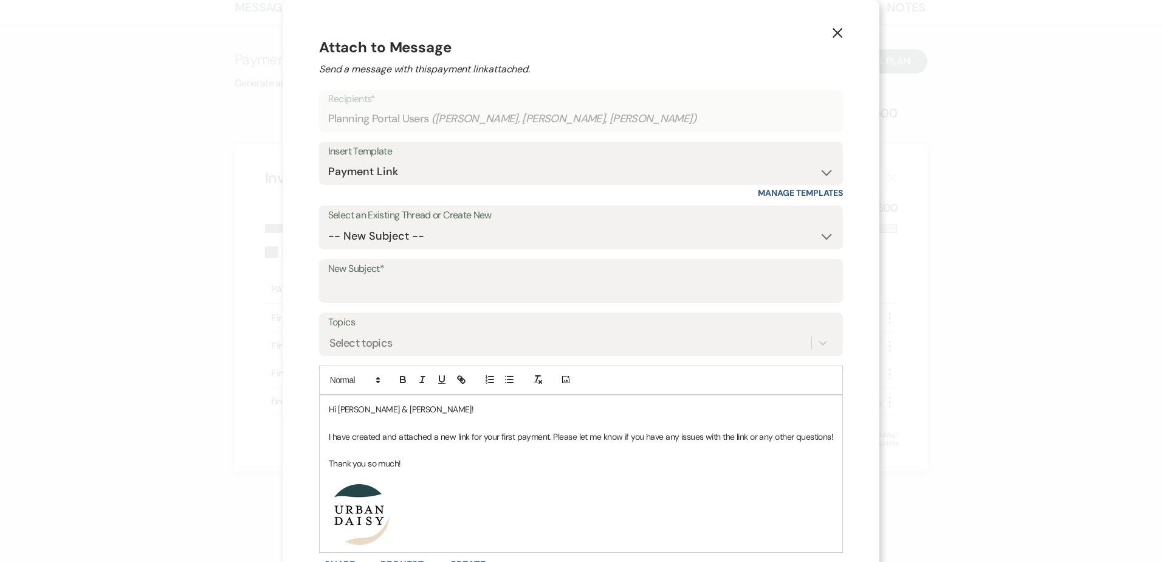
scroll to position [111, 0]
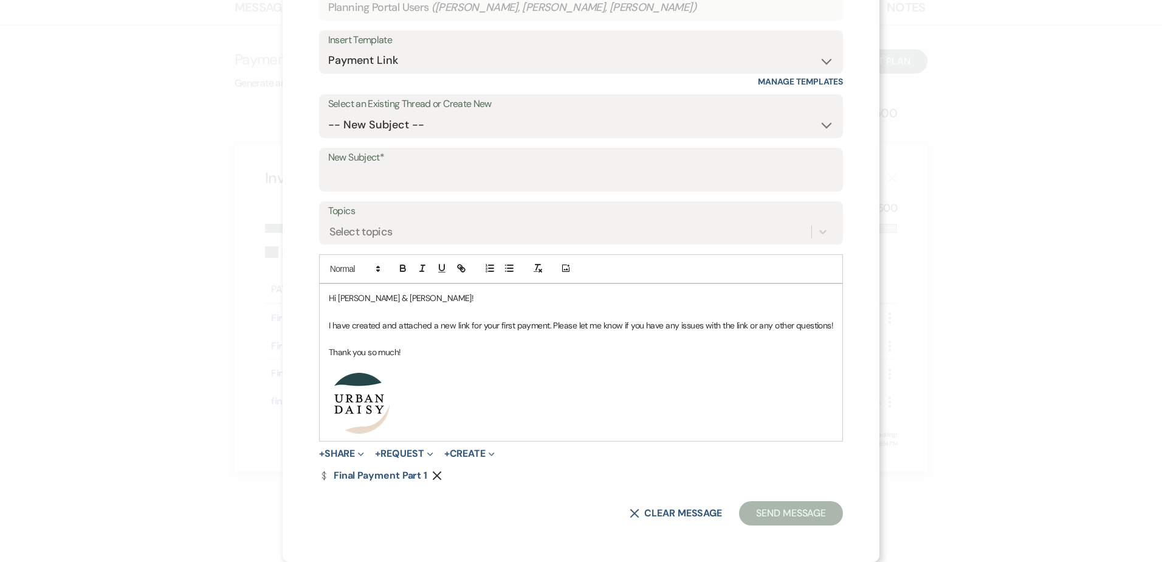
drag, startPoint x: 407, startPoint y: 404, endPoint x: 312, endPoint y: 405, distance: 94.2
click at [312, 405] on div "X Attach to Message Send a message with this payment link attached. Recipients*…" at bounding box center [581, 225] width 597 height 673
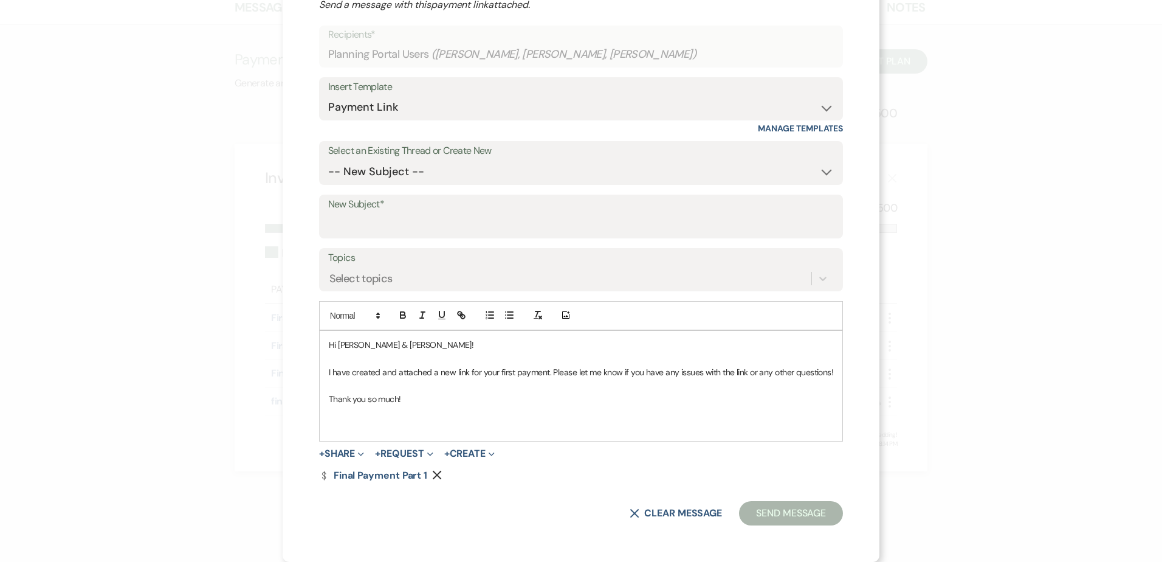
click at [334, 422] on p at bounding box center [581, 425] width 505 height 13
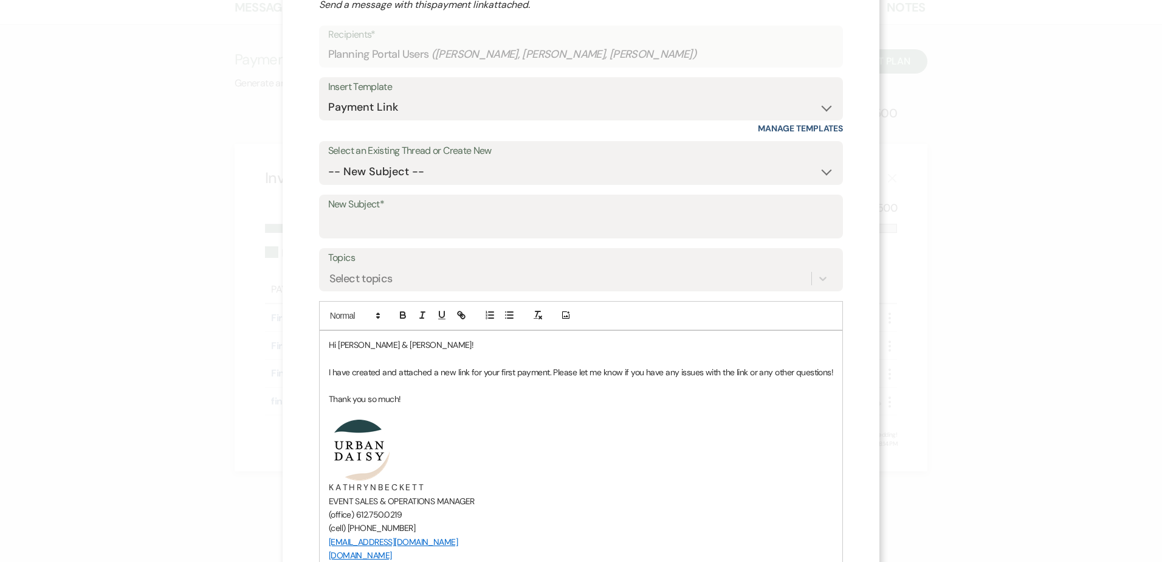
scroll to position [111, 0]
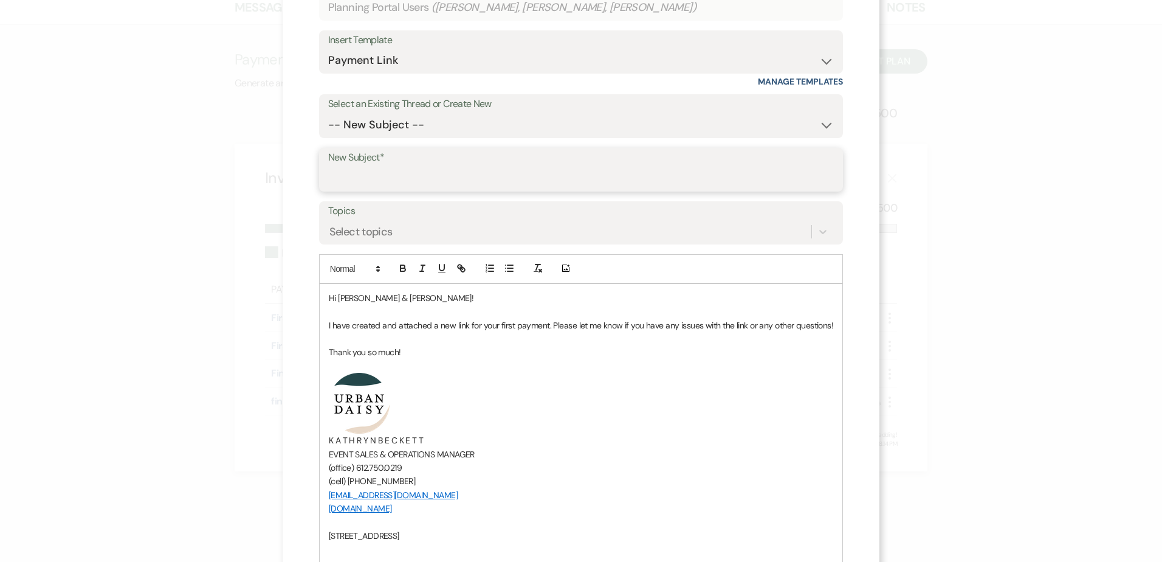
click at [399, 175] on input "New Subject*" at bounding box center [581, 179] width 506 height 24
type input "U"
type input "Updated Payment Link"
drag, startPoint x: 467, startPoint y: 323, endPoint x: 543, endPoint y: 328, distance: 76.2
click at [543, 328] on p "I have created and attached a new link for your first payment. Please let me kn…" at bounding box center [581, 325] width 505 height 13
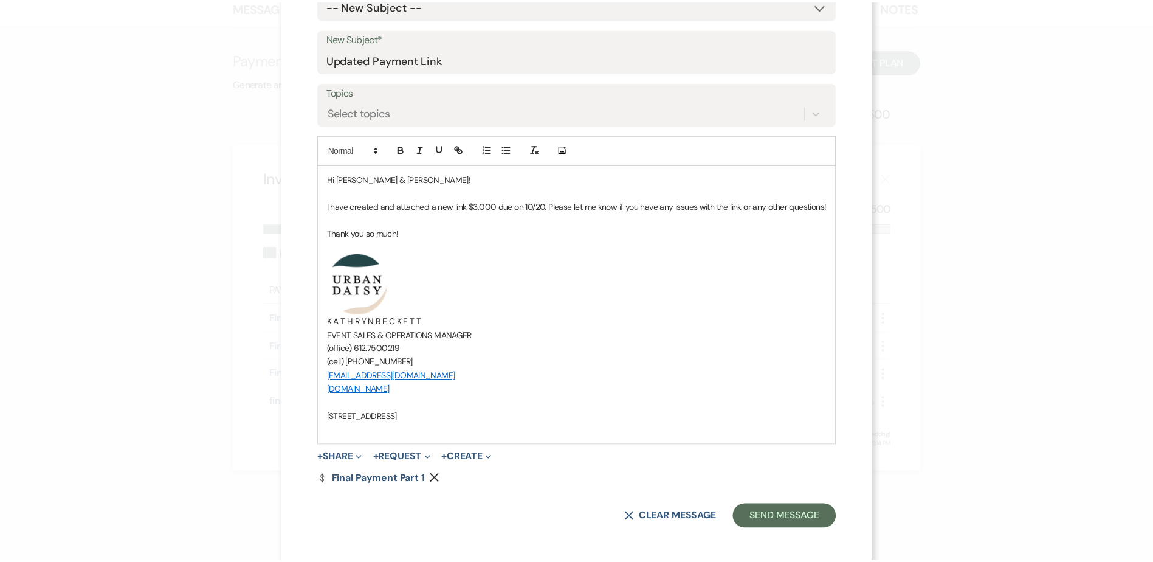
scroll to position [234, 0]
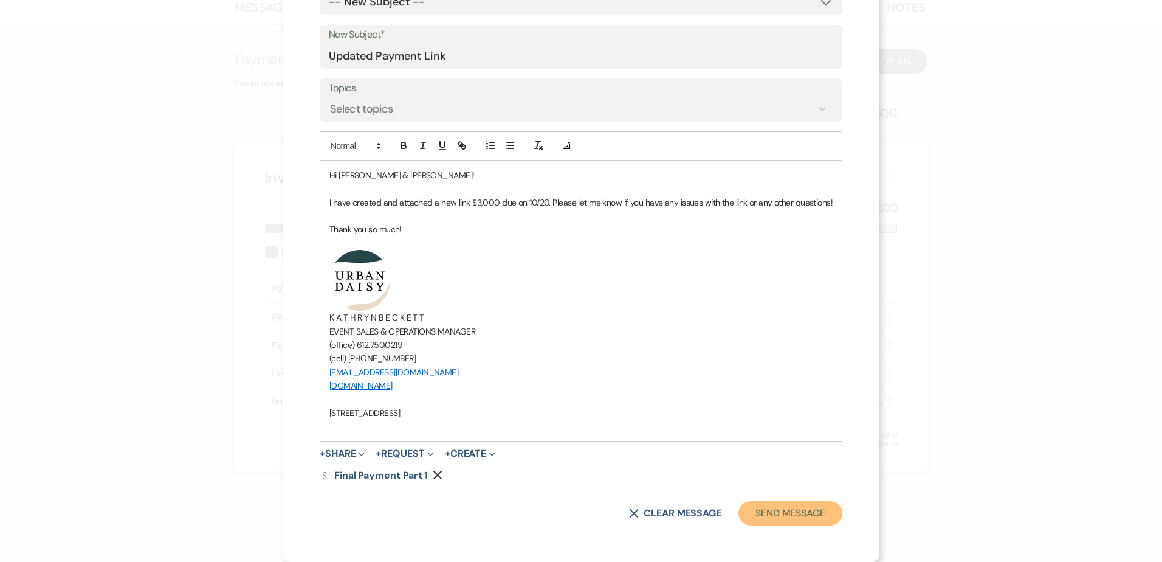
click at [772, 516] on button "Send Message" at bounding box center [791, 513] width 104 height 24
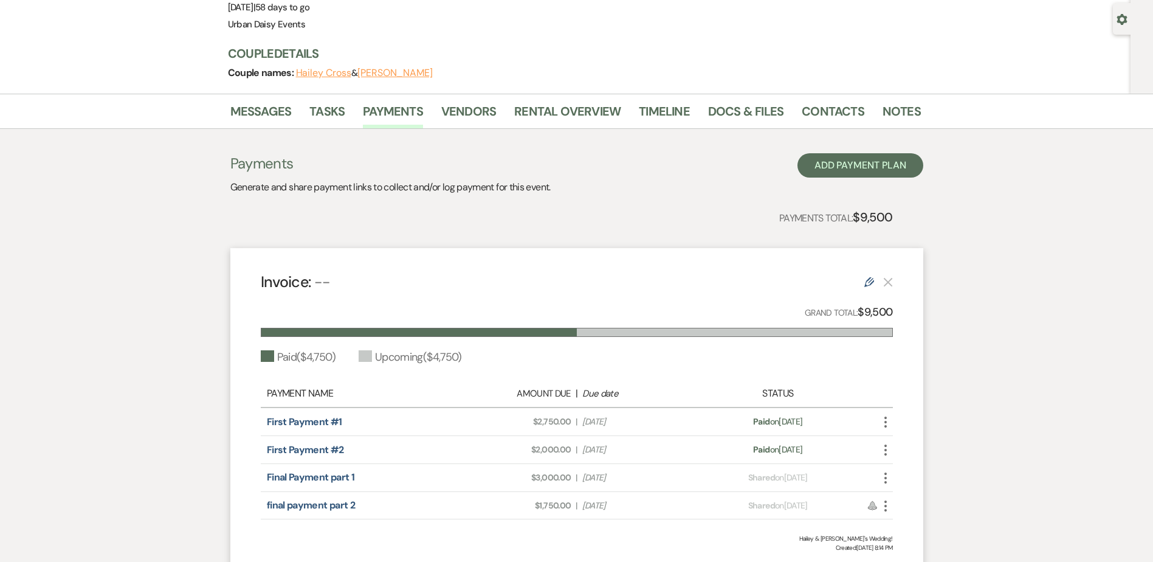
scroll to position [0, 0]
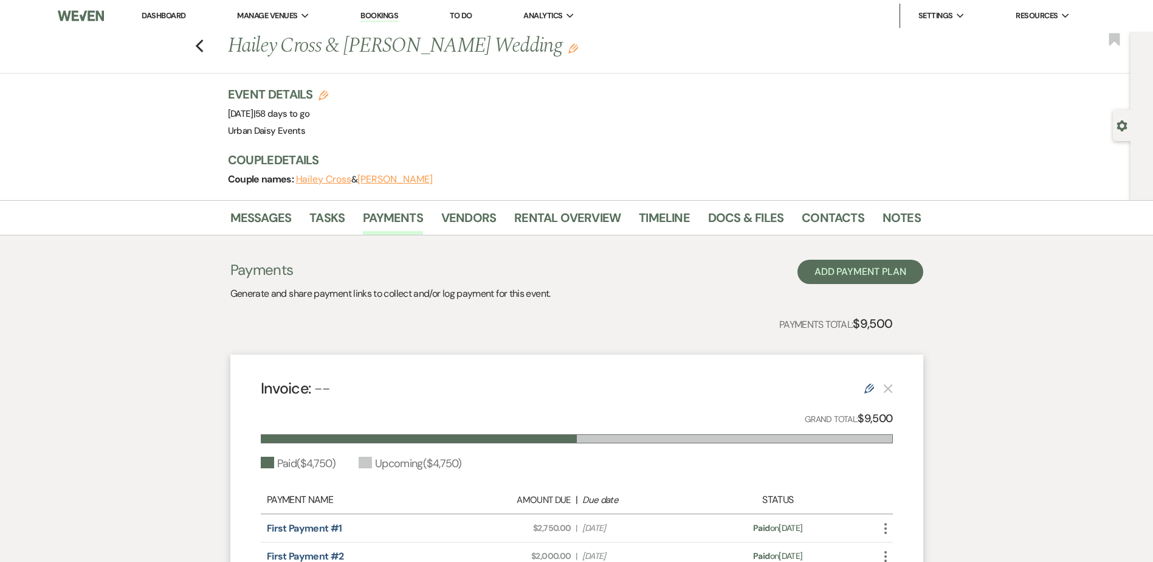
click at [160, 18] on link "Dashboard" at bounding box center [164, 15] width 44 height 10
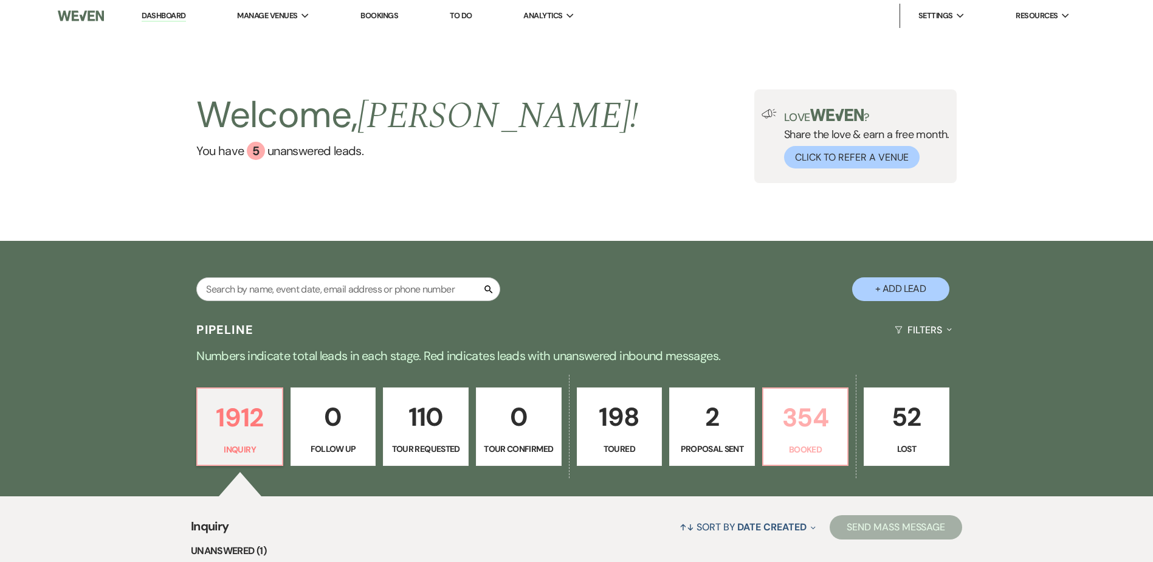
click at [821, 417] on p "354" at bounding box center [806, 417] width 70 height 41
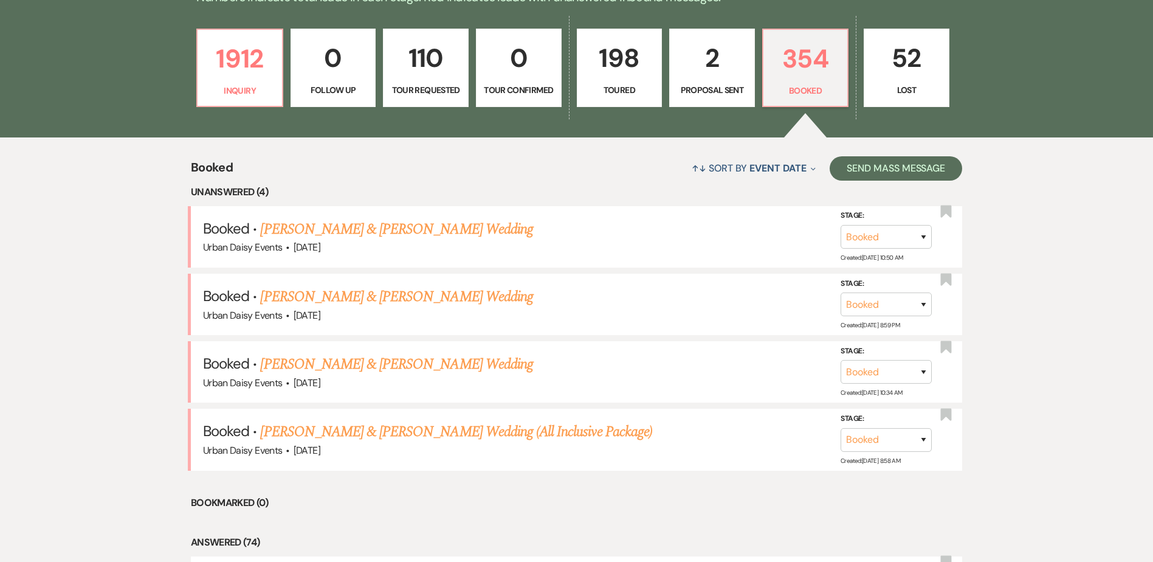
scroll to position [365, 0]
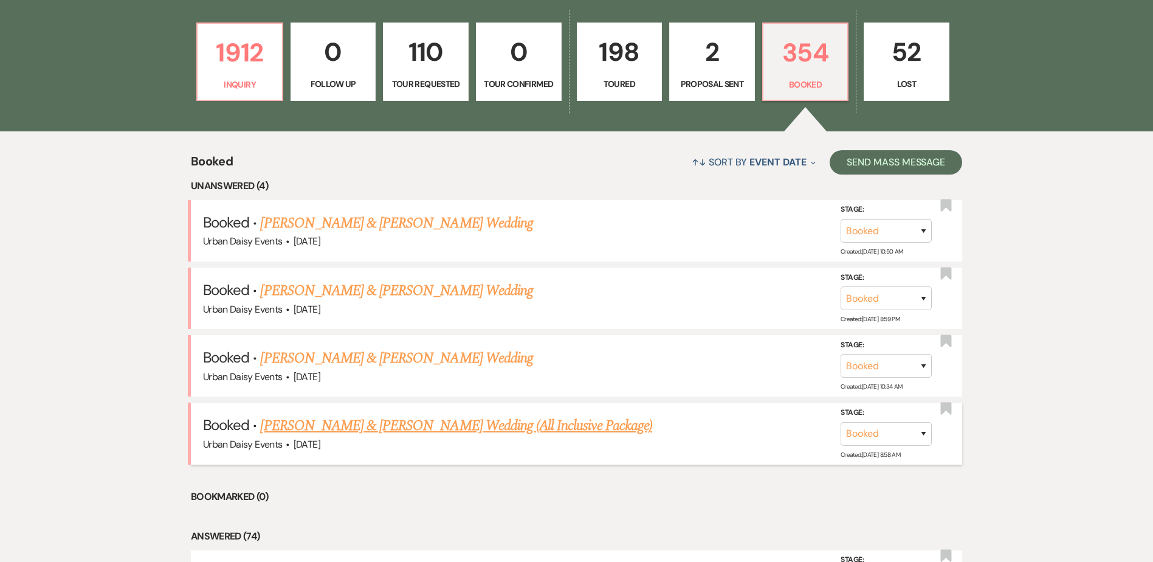
click at [301, 419] on link "Sana Khan & Mohamed Shire's Wedding (All Inclusive Package)" at bounding box center [455, 426] width 391 height 22
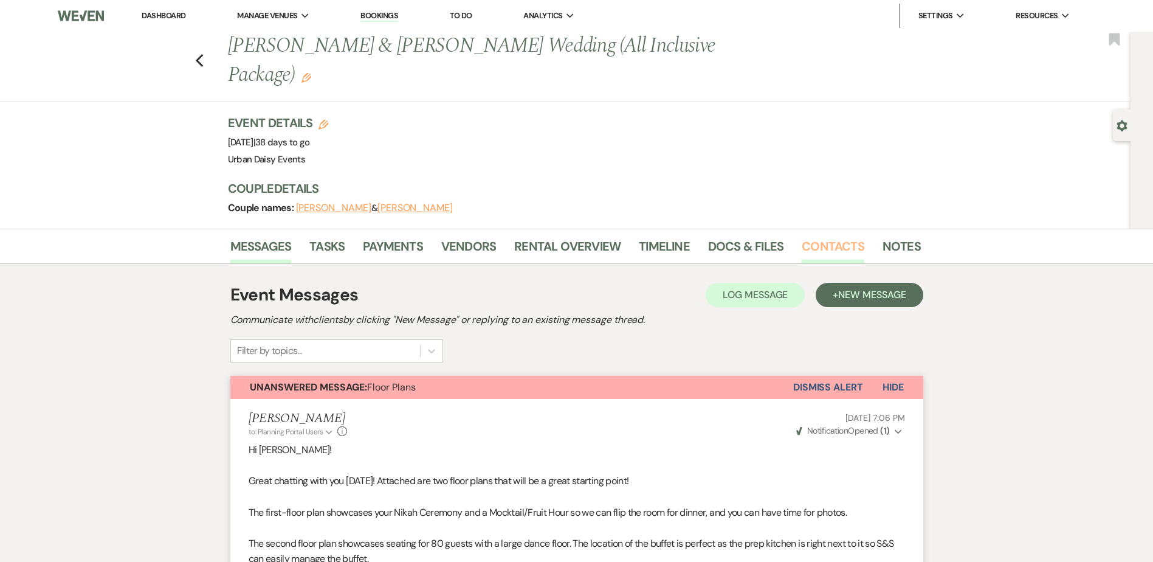
click at [798, 234] on ul "Messages Tasks Payments Vendors Rental Overview Timeline Docs & Files Contacts …" at bounding box center [576, 248] width 693 height 29
click at [802, 236] on link "Contacts" at bounding box center [833, 249] width 63 height 27
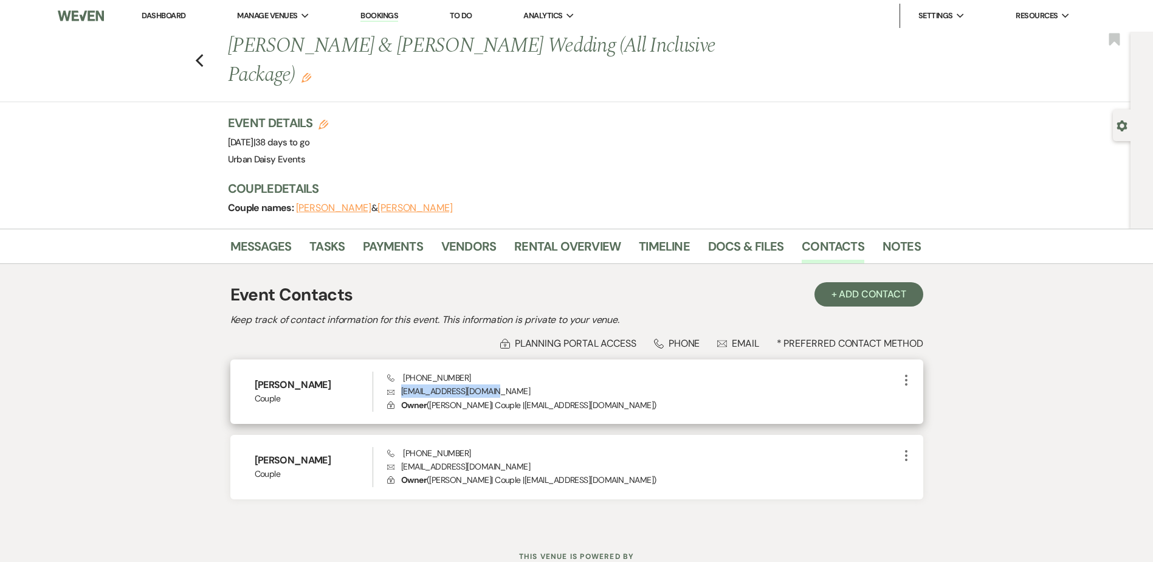
drag, startPoint x: 525, startPoint y: 358, endPoint x: 391, endPoint y: 362, distance: 133.8
click at [391, 384] on p "Envelope khansana1097@gmail.com" at bounding box center [642, 390] width 511 height 13
copy p "khansana1097@gmail.com"
click at [260, 236] on link "Messages" at bounding box center [260, 249] width 61 height 27
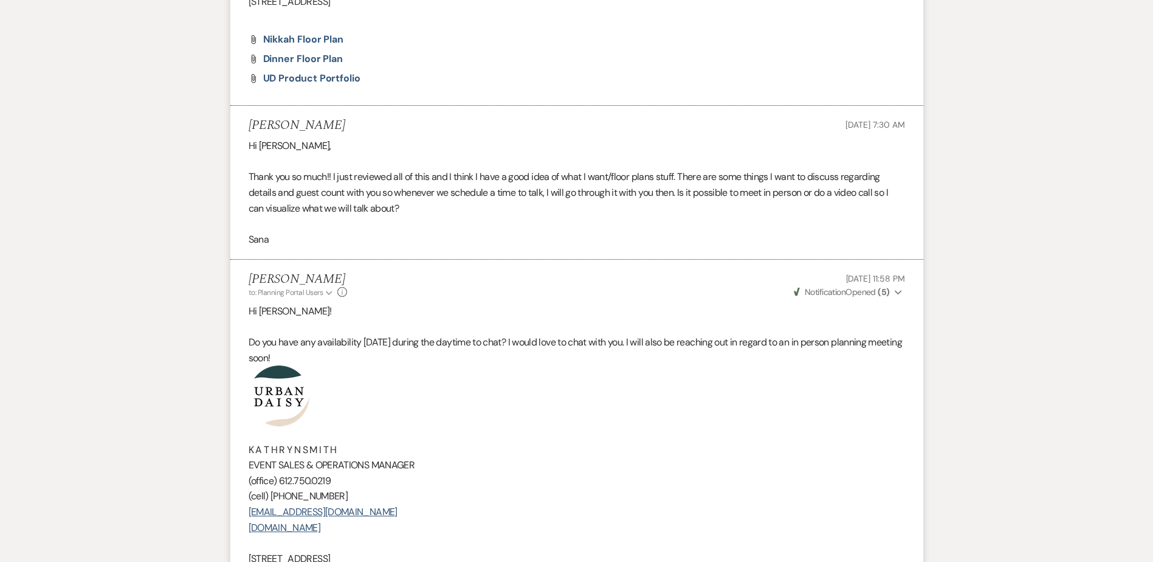
scroll to position [1033, 0]
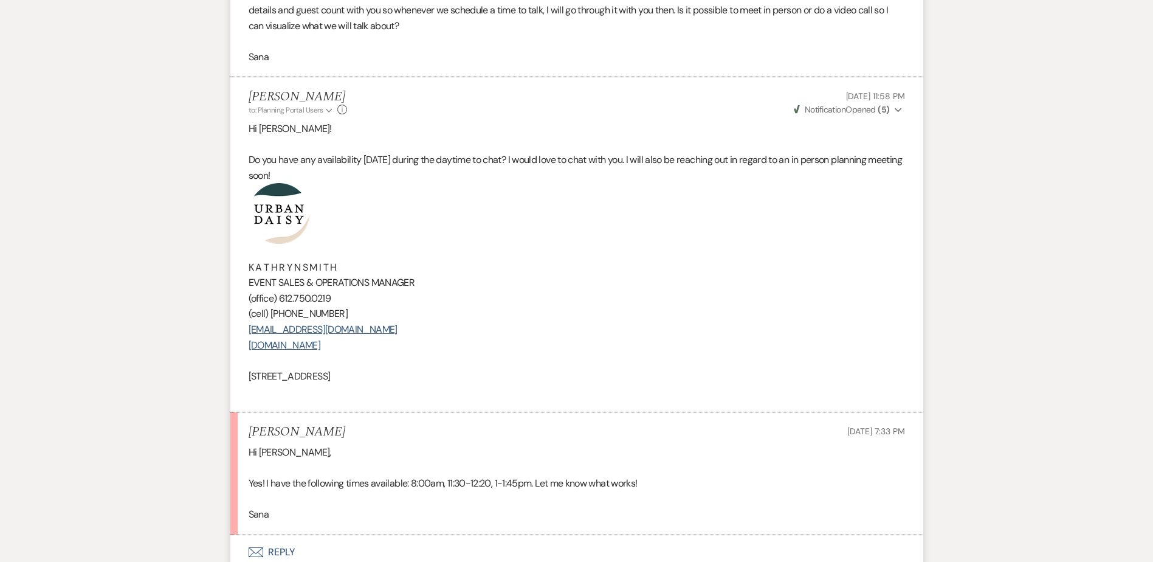
click at [260, 535] on button "Envelope Reply" at bounding box center [576, 552] width 693 height 34
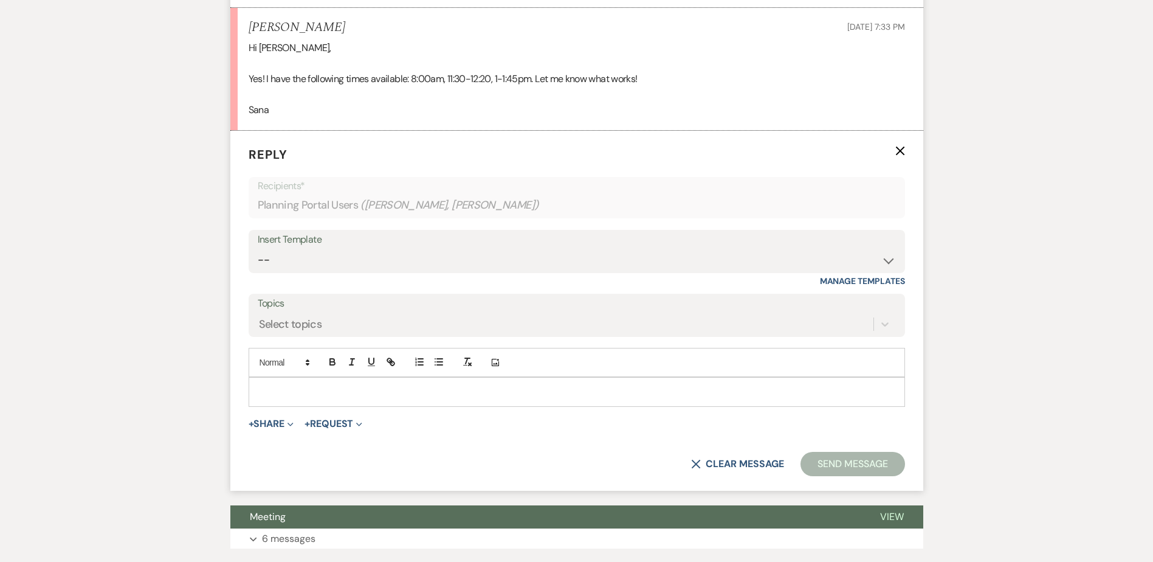
scroll to position [1439, 0]
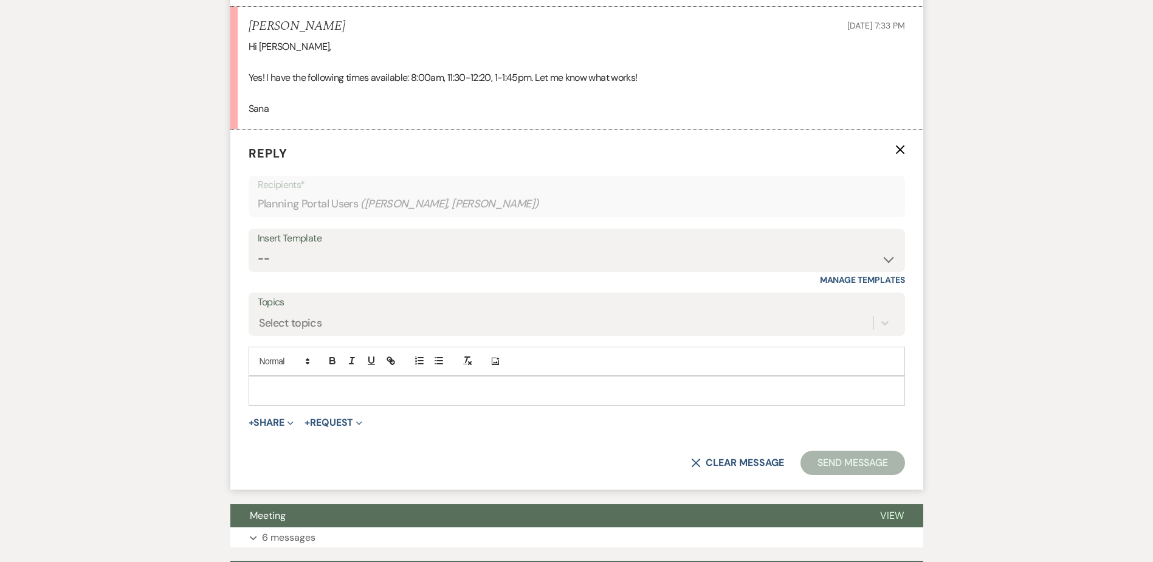
click at [280, 384] on p at bounding box center [576, 390] width 637 height 13
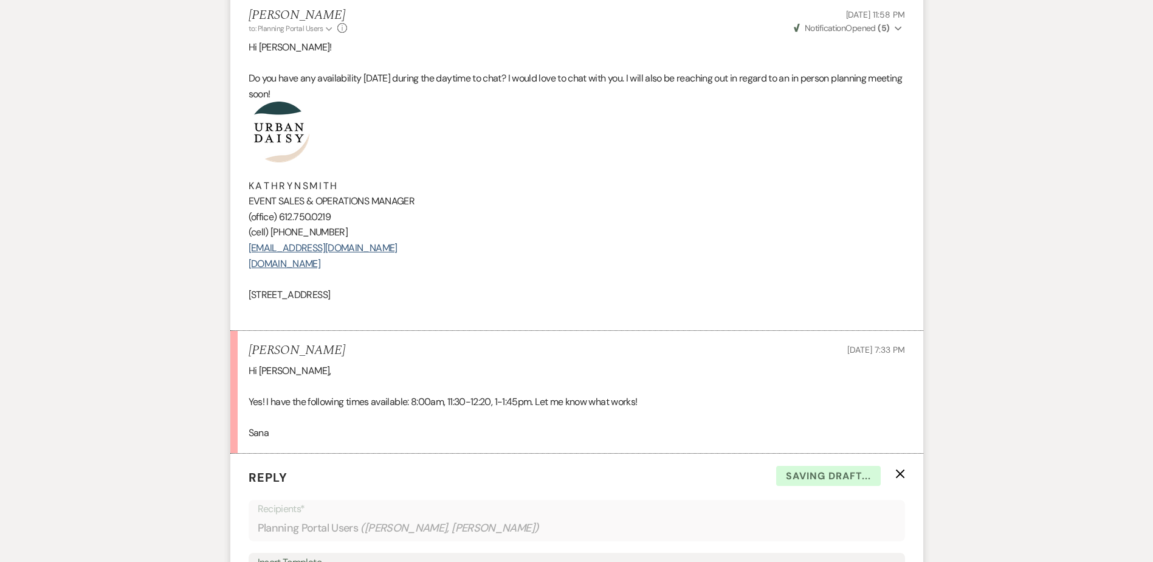
scroll to position [953, 0]
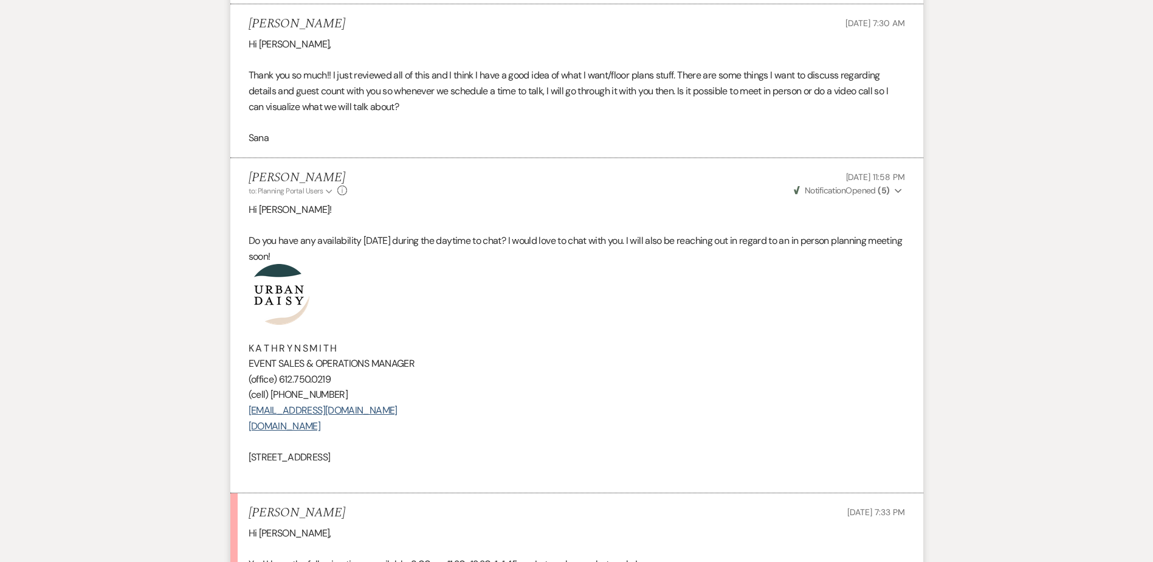
drag, startPoint x: 446, startPoint y: 433, endPoint x: 272, endPoint y: 266, distance: 241.2
click at [272, 266] on div "Hi Sana! Do you have any availability Thursday during the daytime to chat? I wo…" at bounding box center [577, 341] width 657 height 278
copy div "K A T H R Y N S M I T H EVENT SALES & OPERATIONS MANAGER (office) 612.750.0219 …"
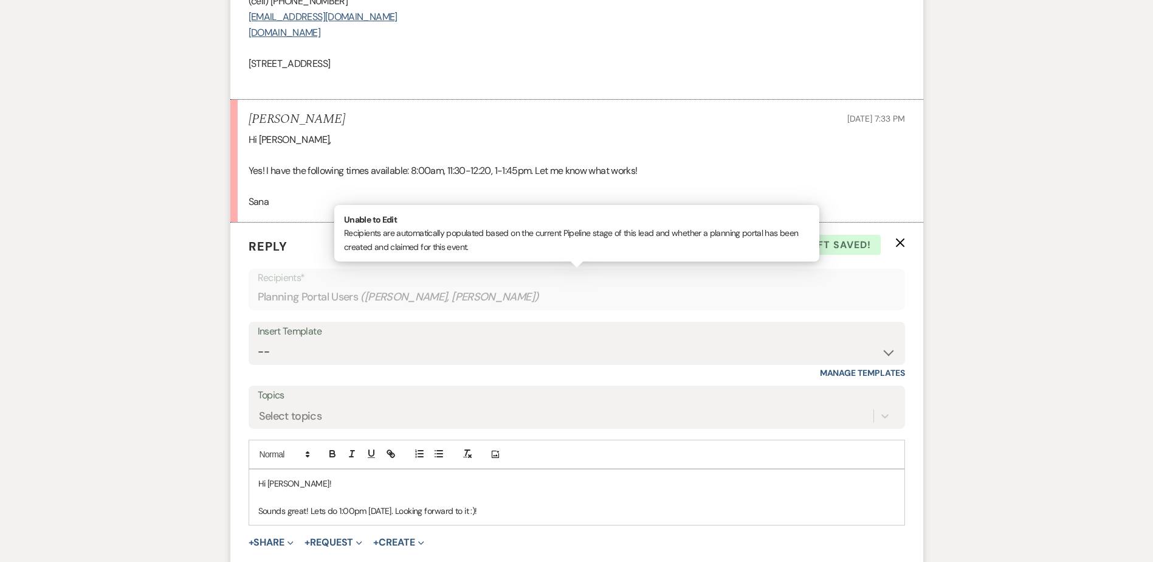
scroll to position [1439, 0]
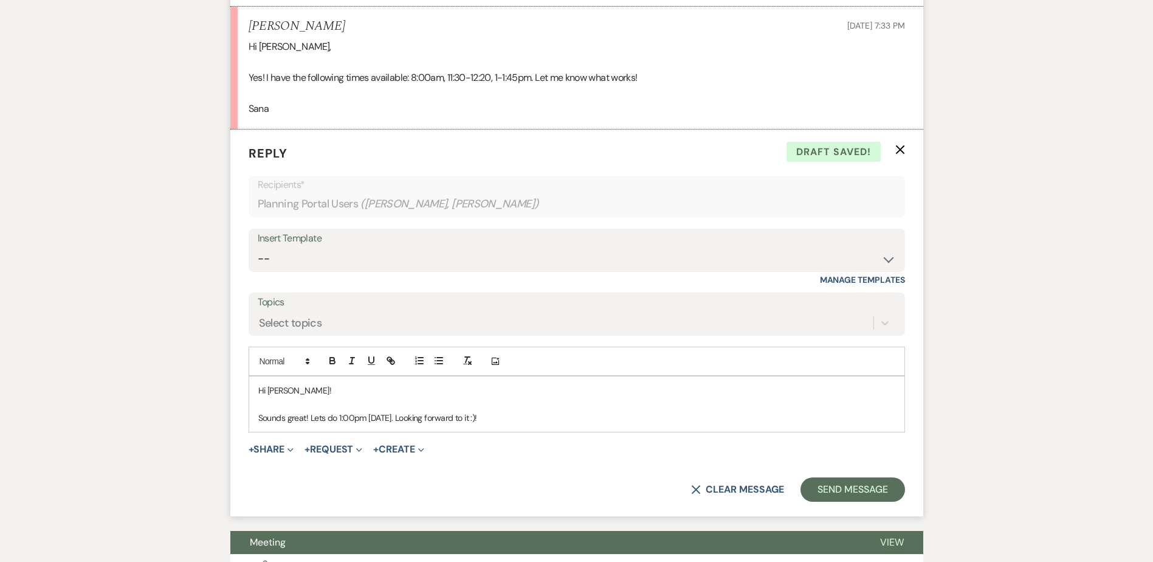
click at [508, 411] on p "Sounds great! Lets do 1:00pm tomorrow. Looking forward to it :)!" at bounding box center [576, 417] width 637 height 13
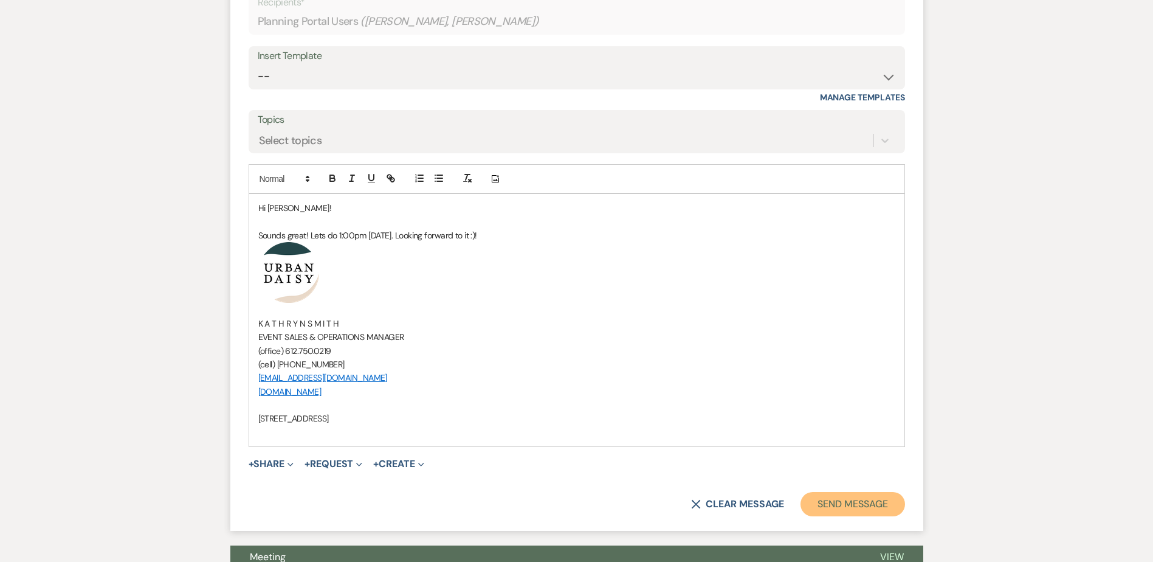
click at [900, 492] on button "Send Message" at bounding box center [853, 504] width 104 height 24
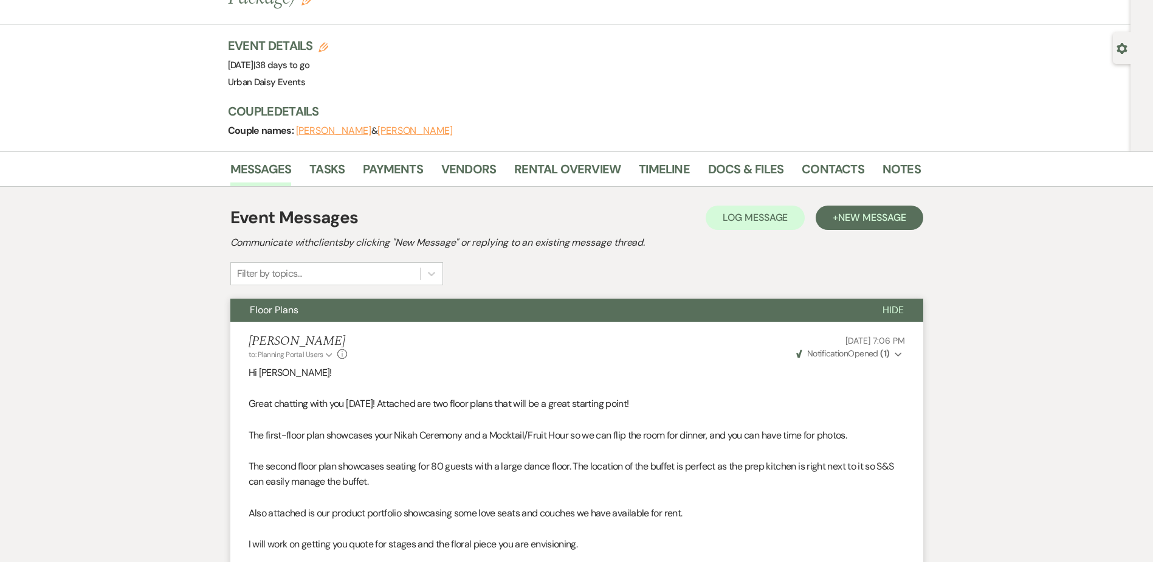
scroll to position [0, 0]
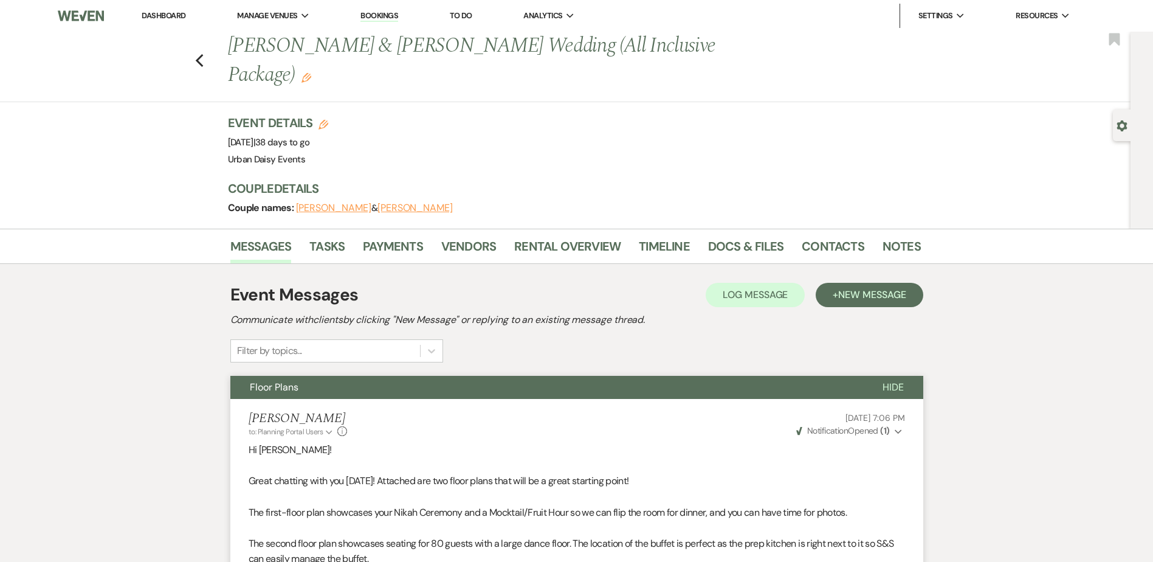
click at [171, 13] on link "Dashboard" at bounding box center [164, 15] width 44 height 10
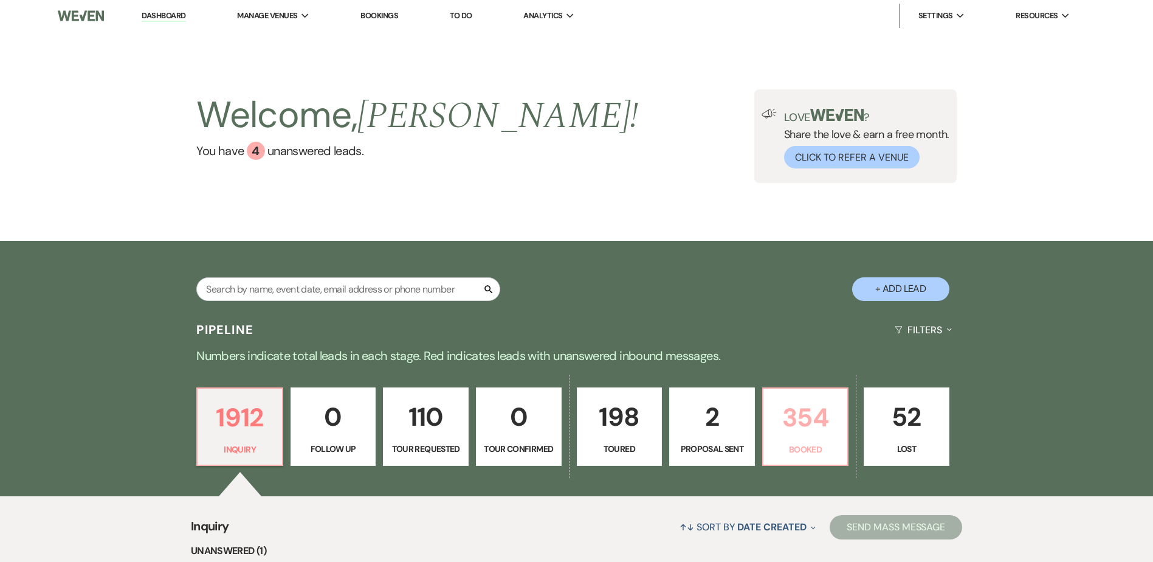
click at [828, 443] on p "Booked" at bounding box center [806, 449] width 70 height 13
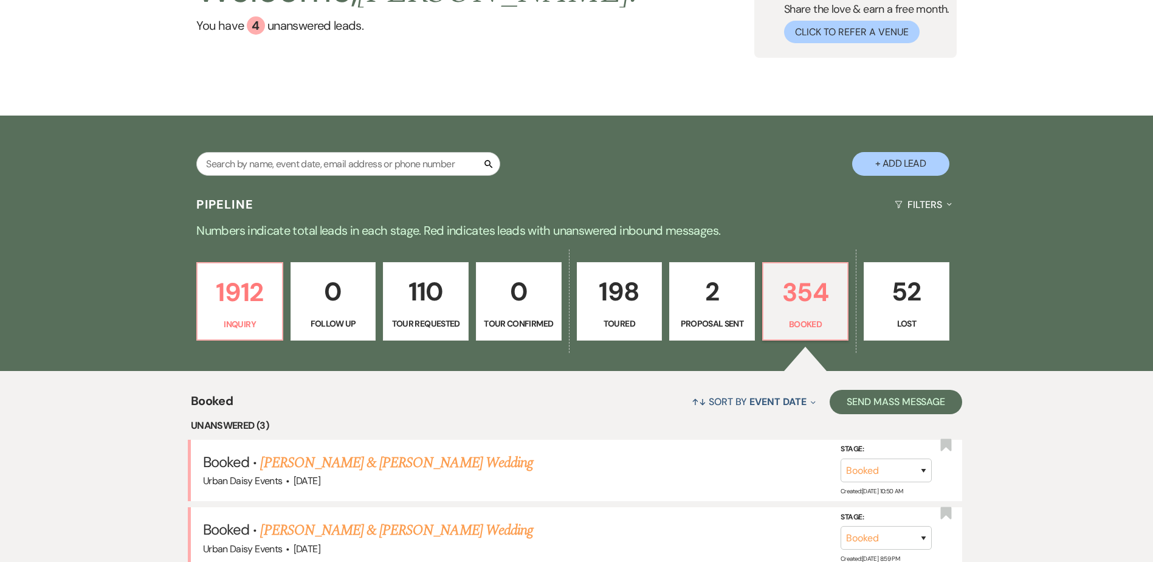
scroll to position [304, 0]
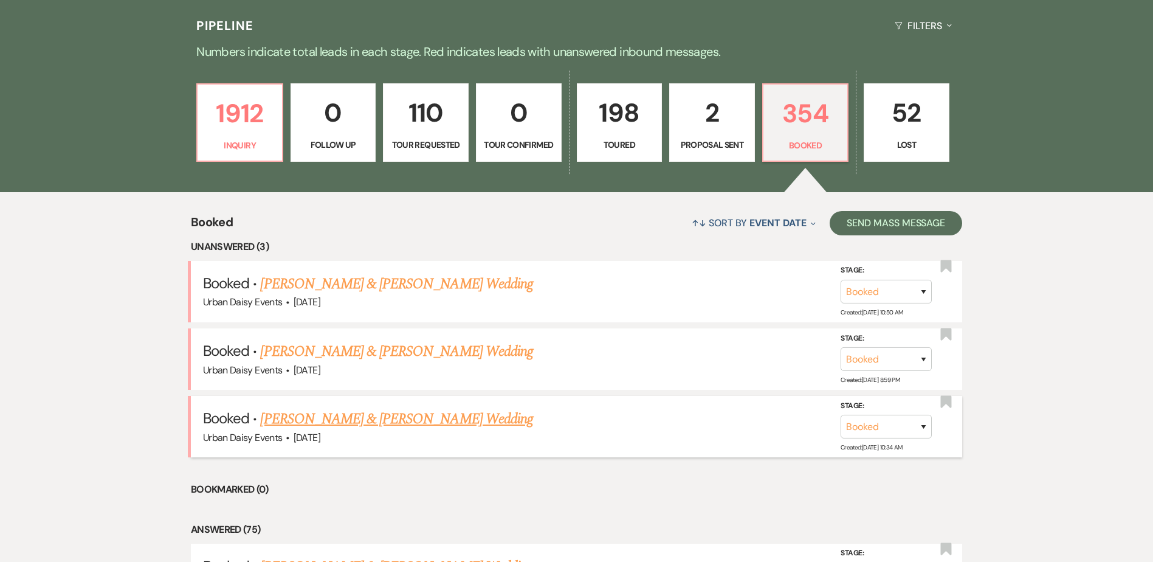
click at [410, 416] on link "Meghan Hamilton & Danny Peters's Wedding" at bounding box center [396, 419] width 272 height 22
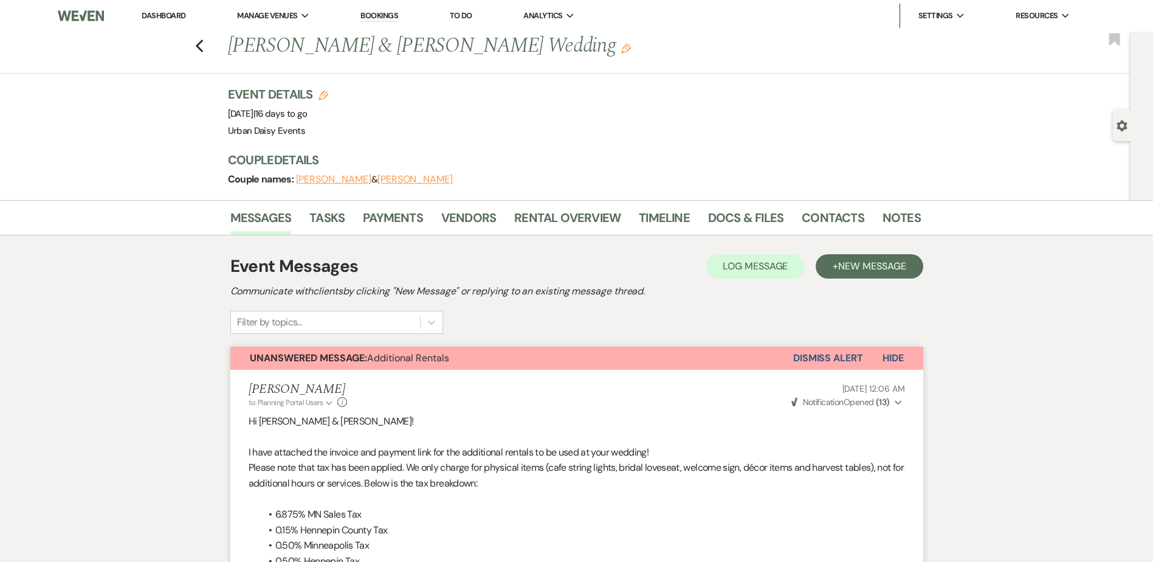
click at [386, 201] on div "Messages Tasks Payments Vendors Rental Overview Timeline Docs & Files Contacts …" at bounding box center [576, 217] width 1153 height 35
click at [385, 218] on link "Payments" at bounding box center [393, 221] width 60 height 27
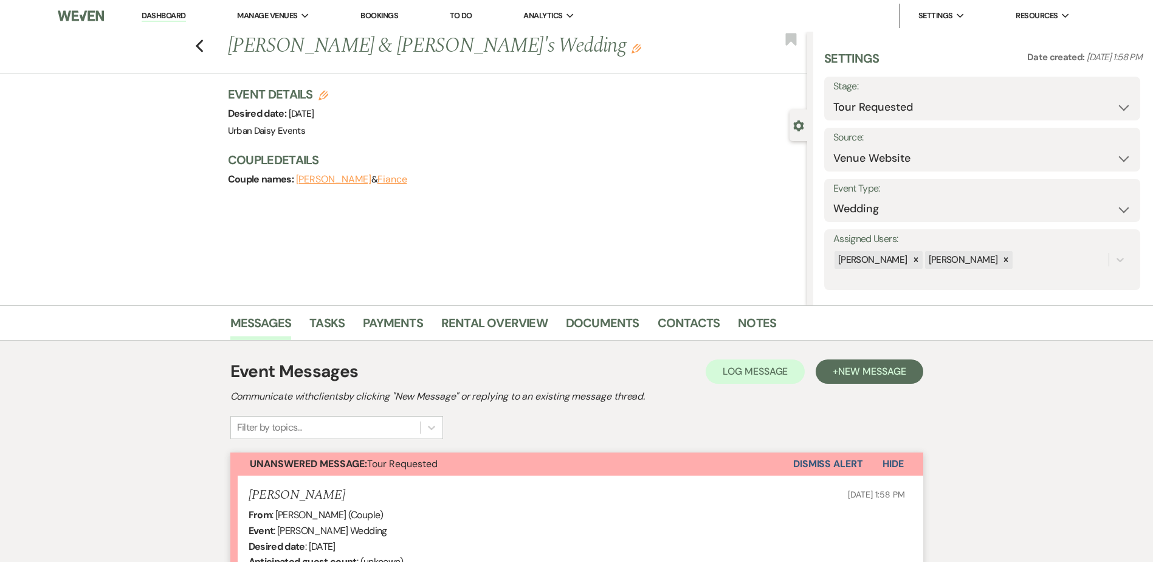
select select "2"
select select "5"
select select "1243"
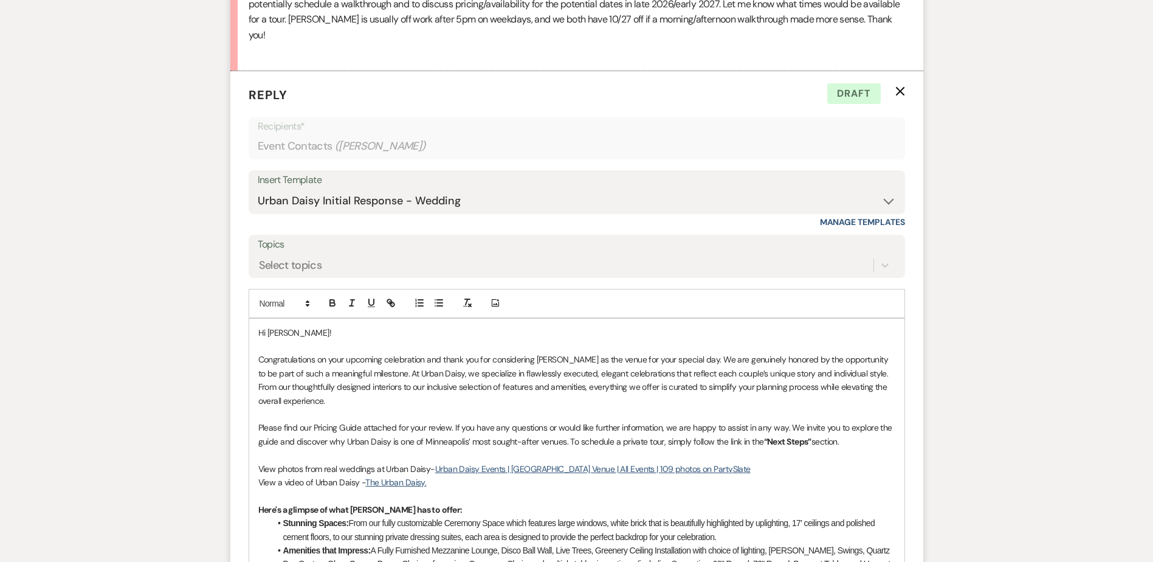
scroll to position [576, 0]
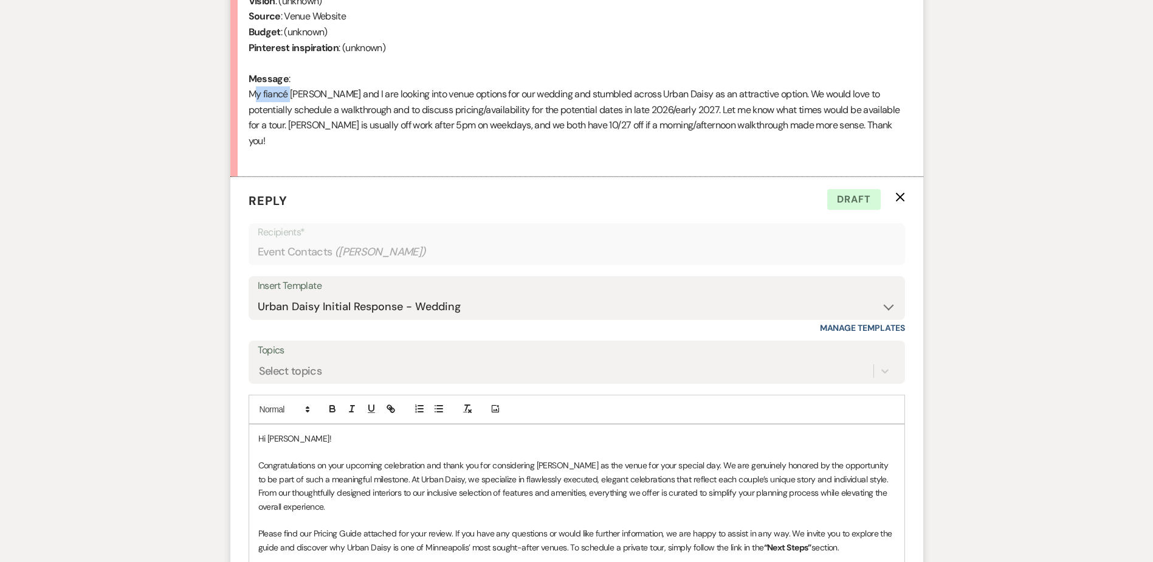
drag, startPoint x: 252, startPoint y: 89, endPoint x: 288, endPoint y: 96, distance: 37.1
click at [288, 96] on div "From : Robert Wankel (Couple) Event : Robert Wankel's Wedding Desired date : No…" at bounding box center [577, 47] width 657 height 233
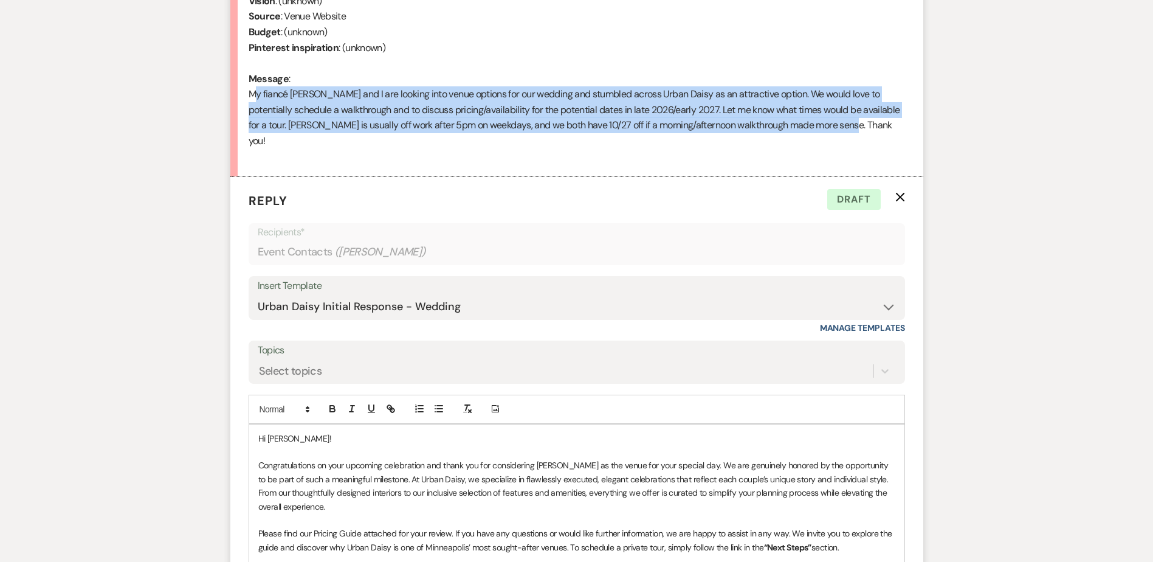
drag, startPoint x: 246, startPoint y: 89, endPoint x: 902, endPoint y: 123, distance: 656.8
click at [902, 123] on li "Robert Wankel Oct 14, 2025, 1:58 PM From : Robert Wankel (Couple) Event : Rober…" at bounding box center [576, 38] width 693 height 278
click at [874, 123] on div "From : Robert Wankel (Couple) Event : Robert Wankel's Wedding Desired date : No…" at bounding box center [577, 47] width 657 height 233
drag, startPoint x: 872, startPoint y: 122, endPoint x: 119, endPoint y: 100, distance: 754.1
click at [119, 100] on div "Messages Tasks Payments Rental Overview Documents Contacts Notes Event Messages…" at bounding box center [576, 448] width 1153 height 1438
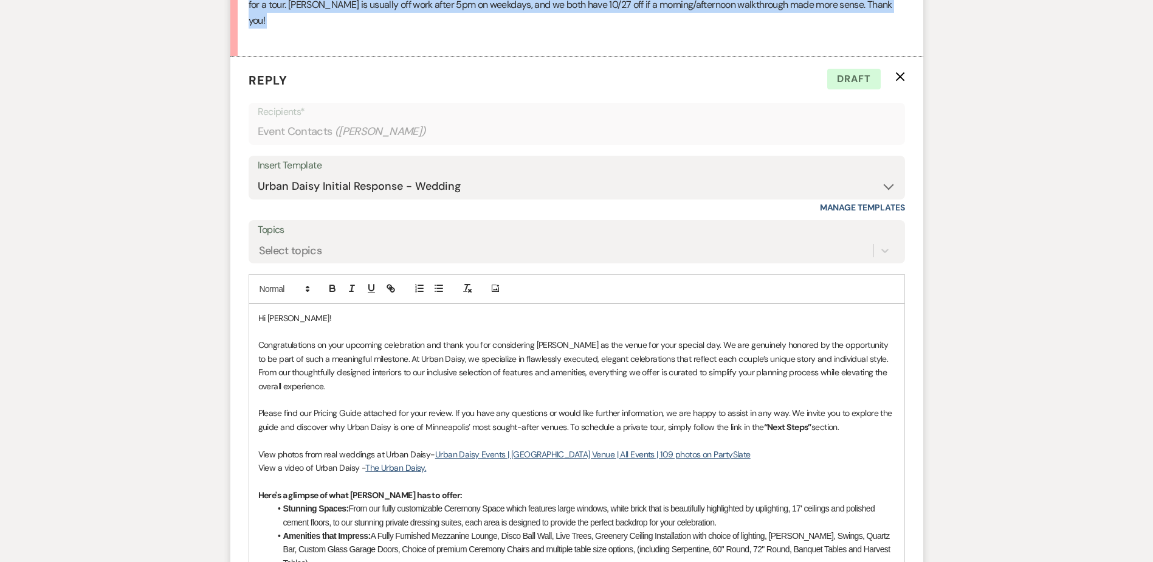
scroll to position [698, 0]
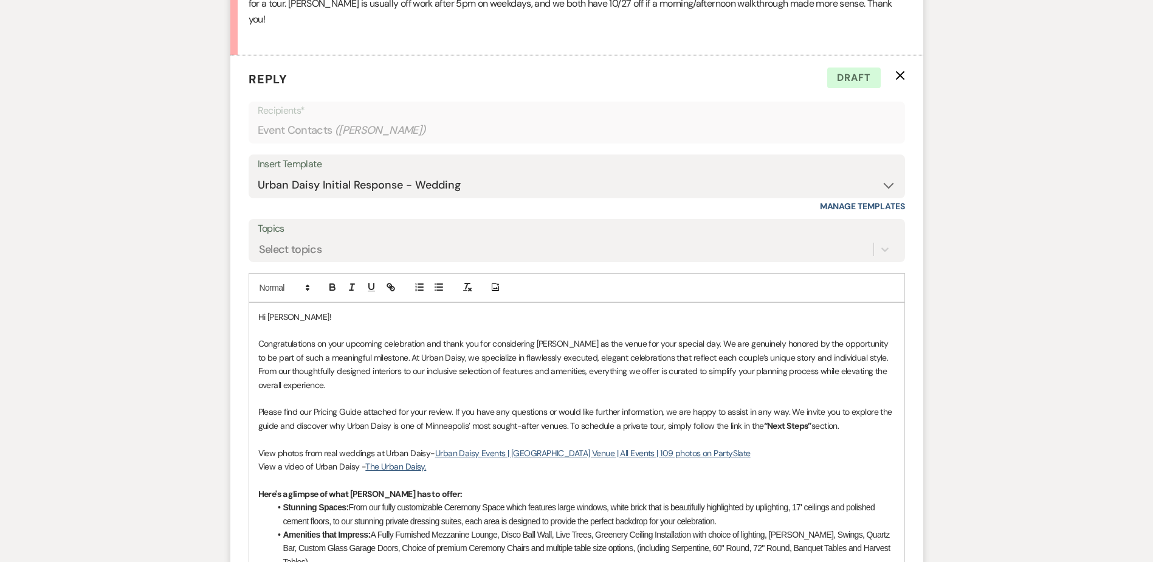
click at [337, 391] on p at bounding box center [576, 397] width 637 height 13
click at [334, 391] on p at bounding box center [576, 397] width 637 height 13
drag, startPoint x: 334, startPoint y: 381, endPoint x: 243, endPoint y: 376, distance: 90.7
click at [243, 376] on form "Reply X Draft Recipients* Event Contacts ( Robert Wankel ) Insert Template -- P…" at bounding box center [576, 533] width 693 height 957
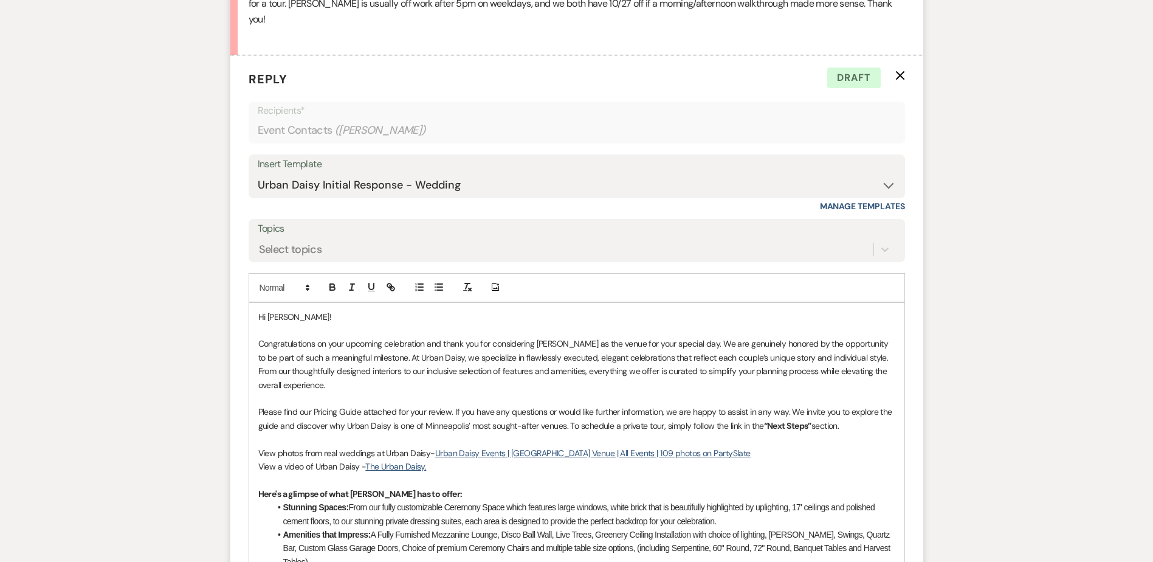
click at [243, 376] on form "Reply X Draft Recipients* Event Contacts ( Robert Wankel ) Insert Template -- P…" at bounding box center [576, 533] width 693 height 957
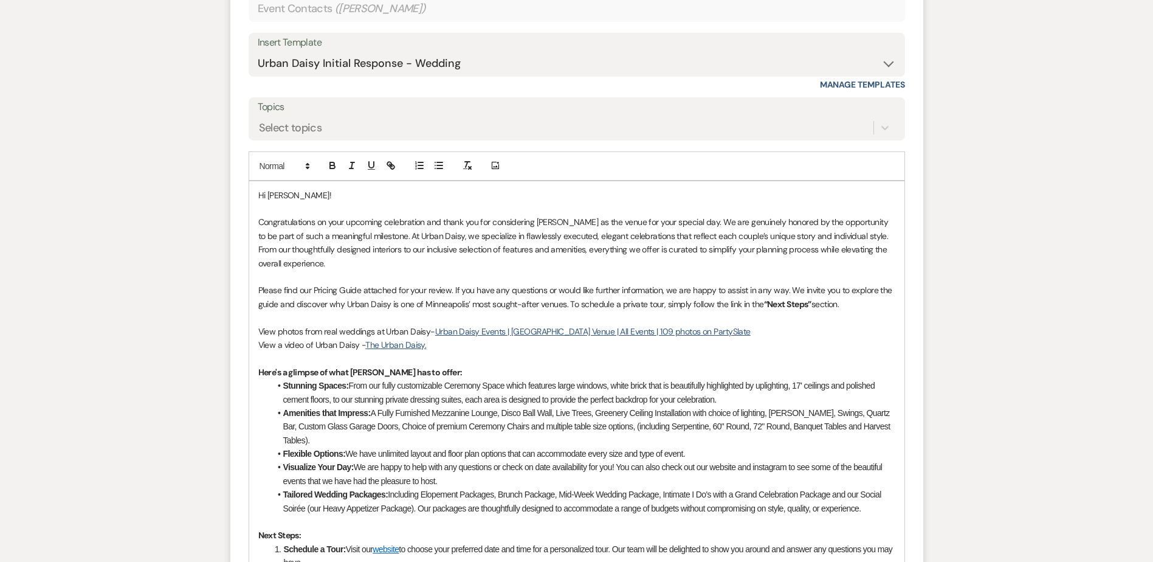
click at [643, 235] on p "Congratulations on your upcoming celebration and thank you for considering Urba…" at bounding box center [576, 242] width 637 height 55
click at [624, 238] on p "Congratulations on your upcoming celebration and thank you for considering Urba…" at bounding box center [576, 242] width 637 height 55
click at [609, 244] on p "Congratulations on your upcoming celebration and thank you for considering Urba…" at bounding box center [576, 242] width 637 height 55
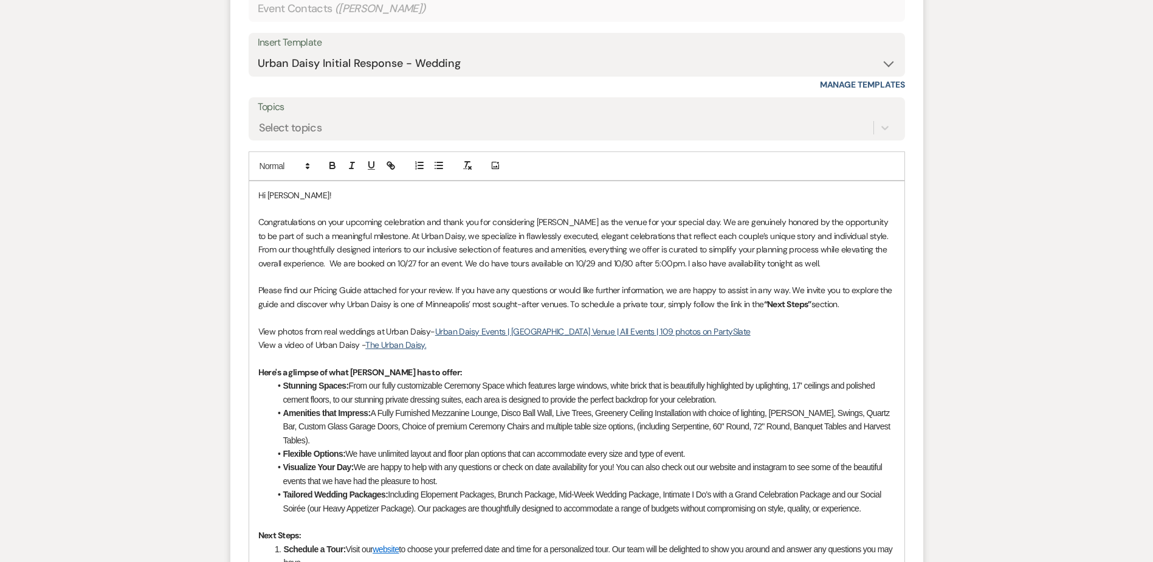
click at [257, 275] on div "Hi Robert! Congratulations on your upcoming celebration and thank you for consi…" at bounding box center [576, 484] width 655 height 606
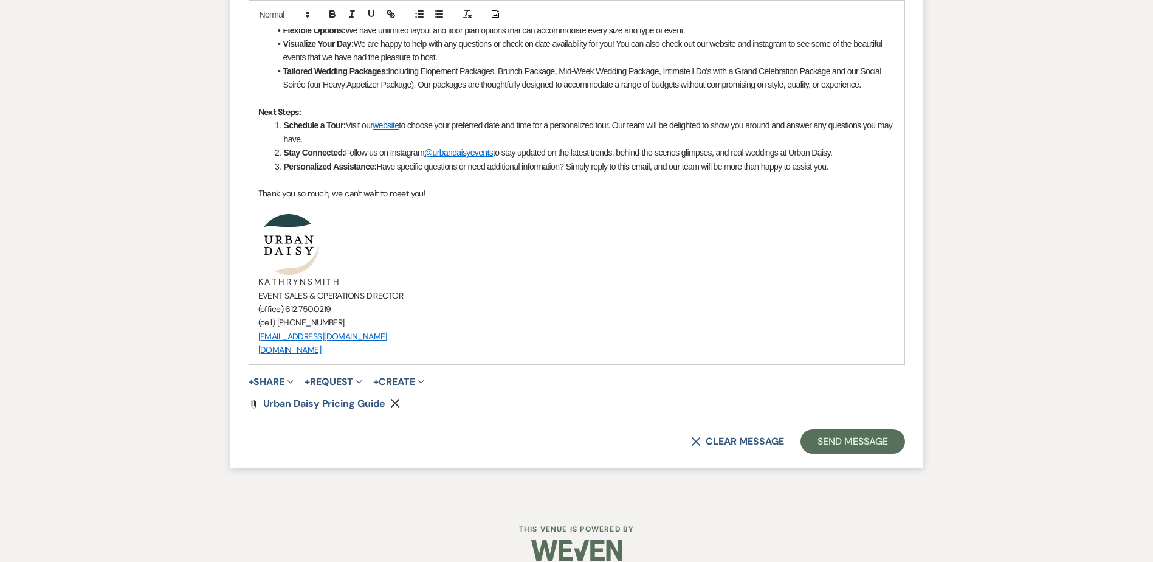
scroll to position [1231, 0]
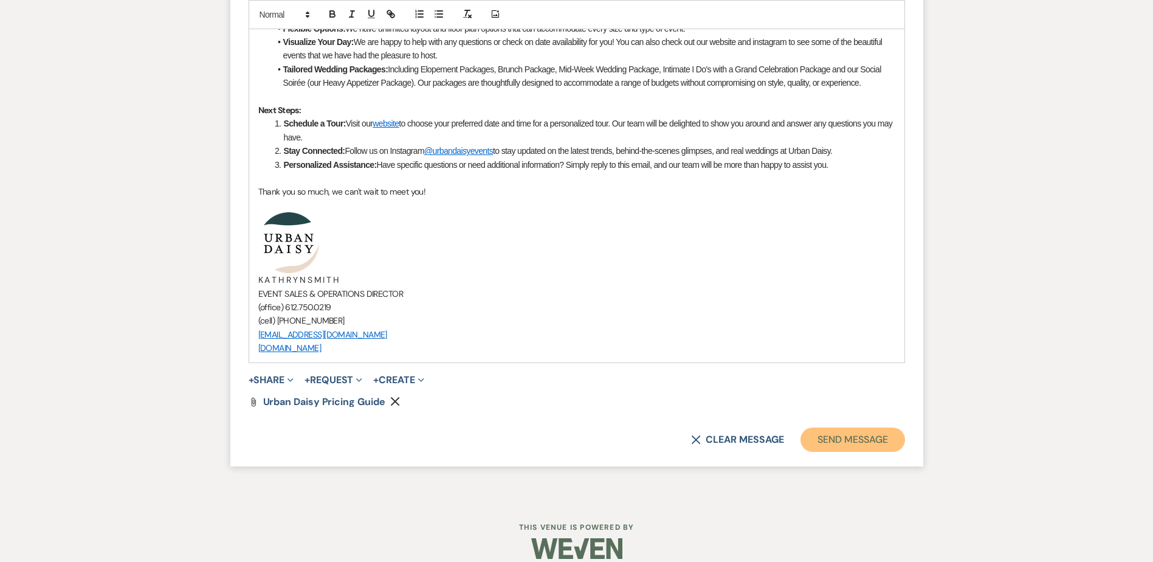
click at [824, 427] on button "Send Message" at bounding box center [853, 439] width 104 height 24
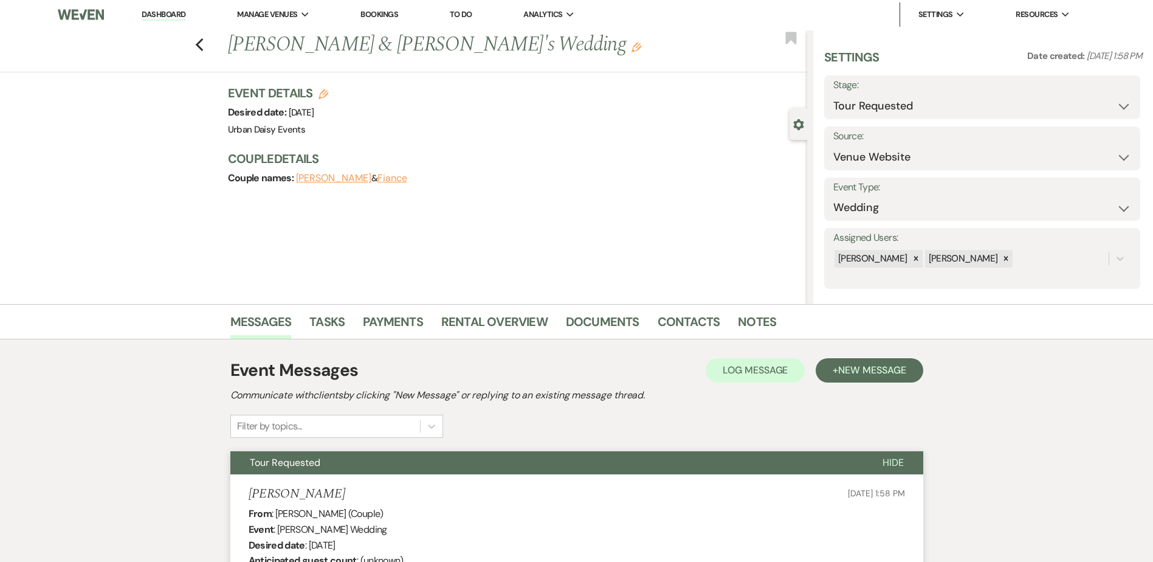
scroll to position [0, 0]
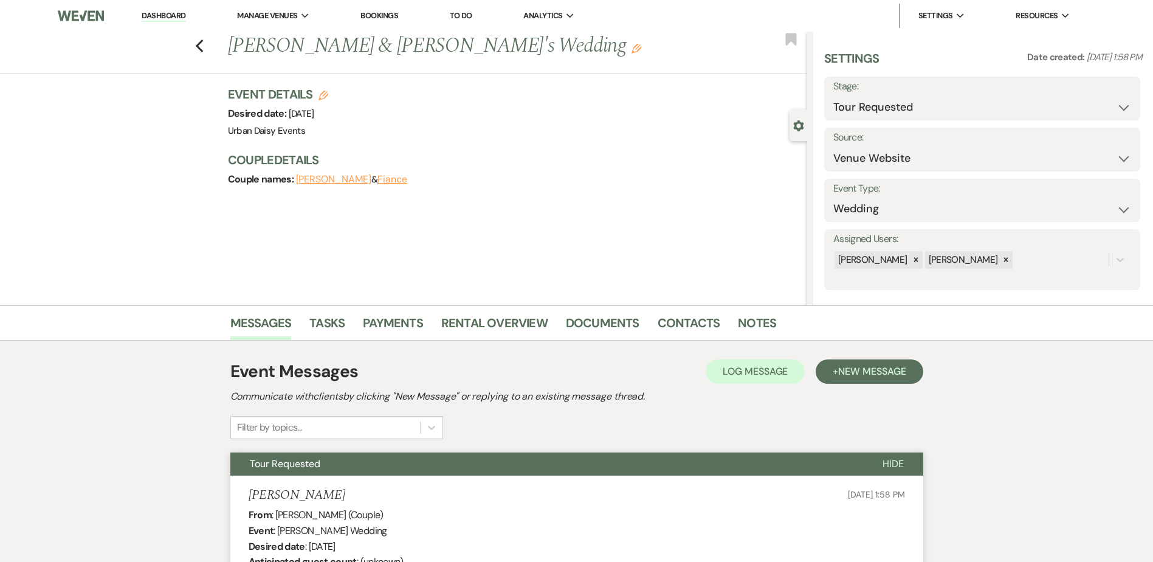
click at [169, 16] on link "Dashboard" at bounding box center [164, 16] width 44 height 12
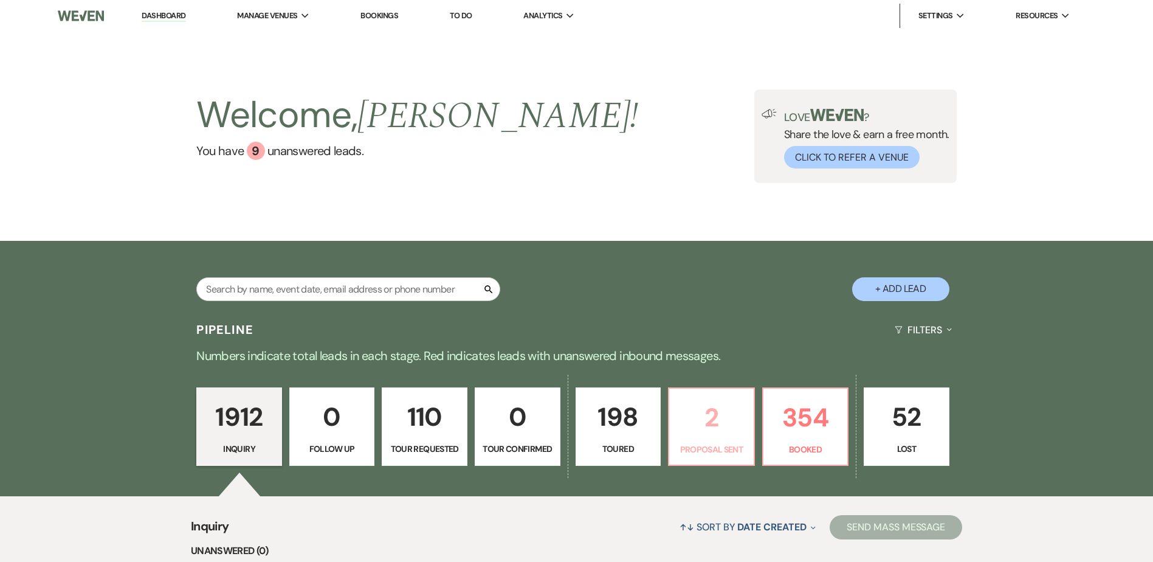
click at [718, 423] on p "2" at bounding box center [712, 417] width 70 height 41
select select "6"
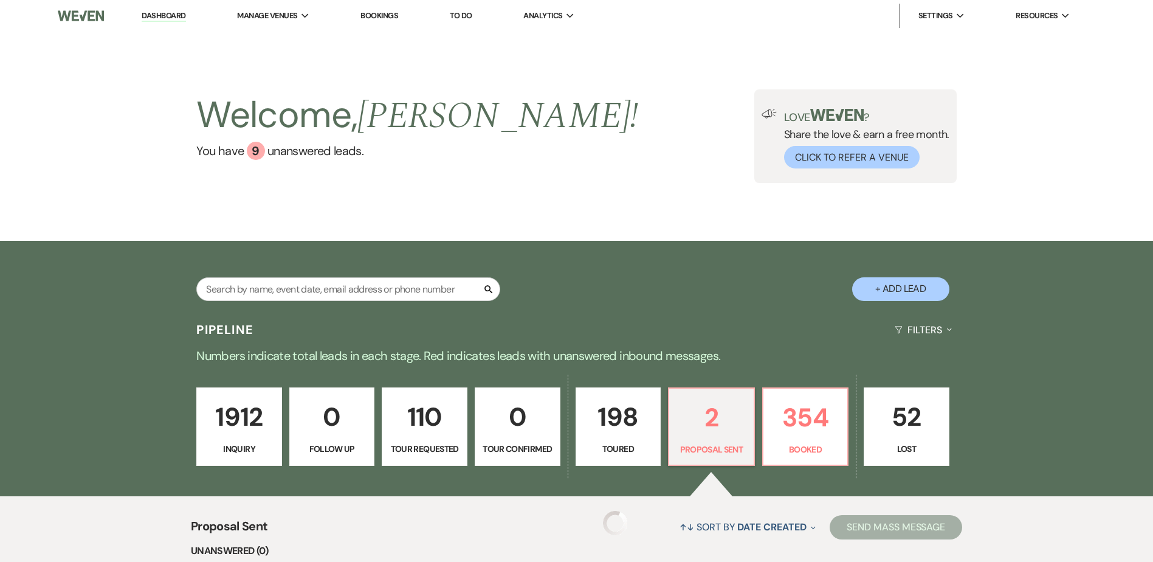
select select "6"
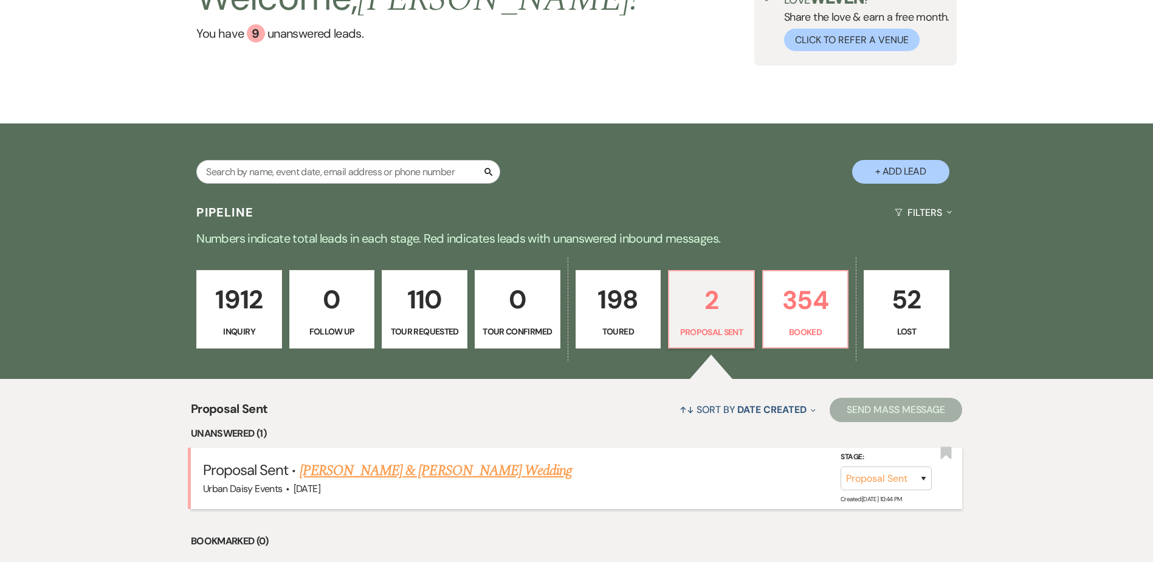
scroll to position [243, 0]
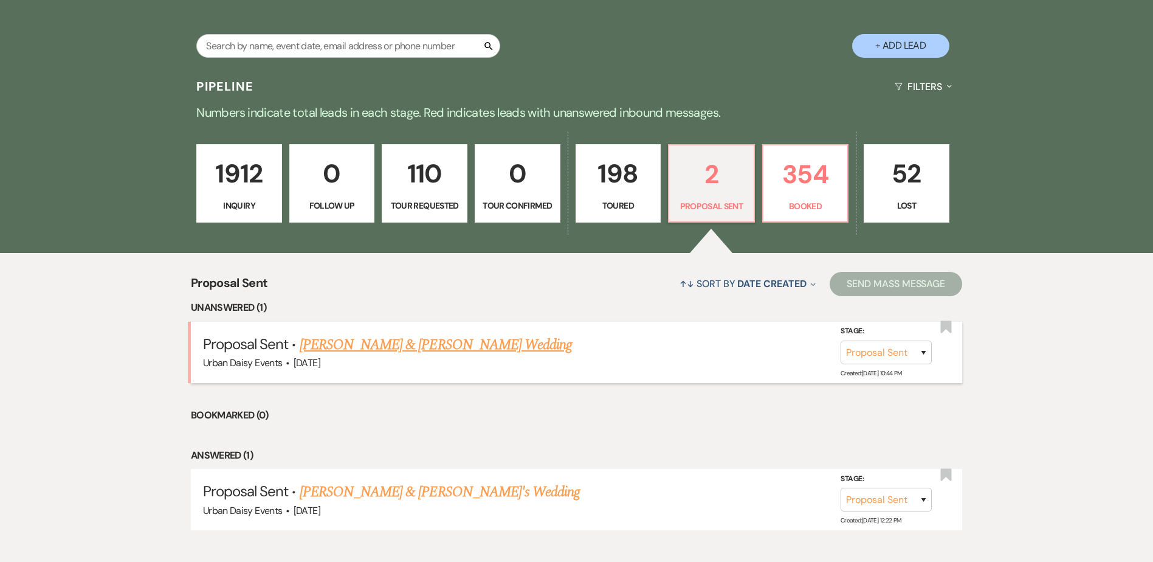
click at [402, 339] on link "Clare Schwab & Ethan DeCaster's Wedding" at bounding box center [436, 345] width 272 height 22
select select "6"
select select "5"
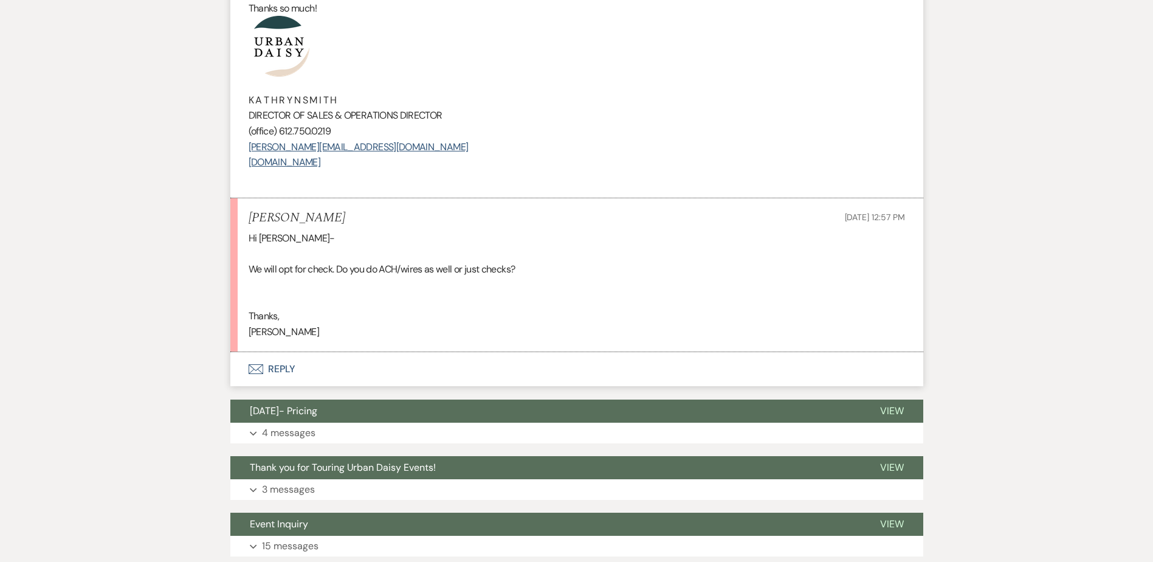
click at [286, 378] on button "Envelope Reply" at bounding box center [576, 369] width 693 height 34
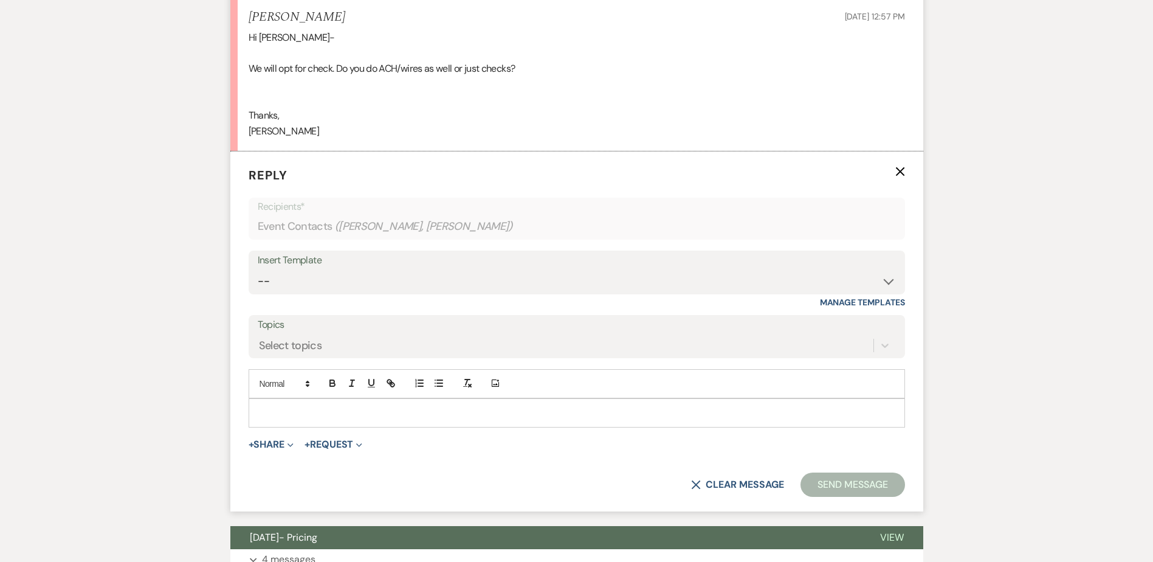
scroll to position [2075, 0]
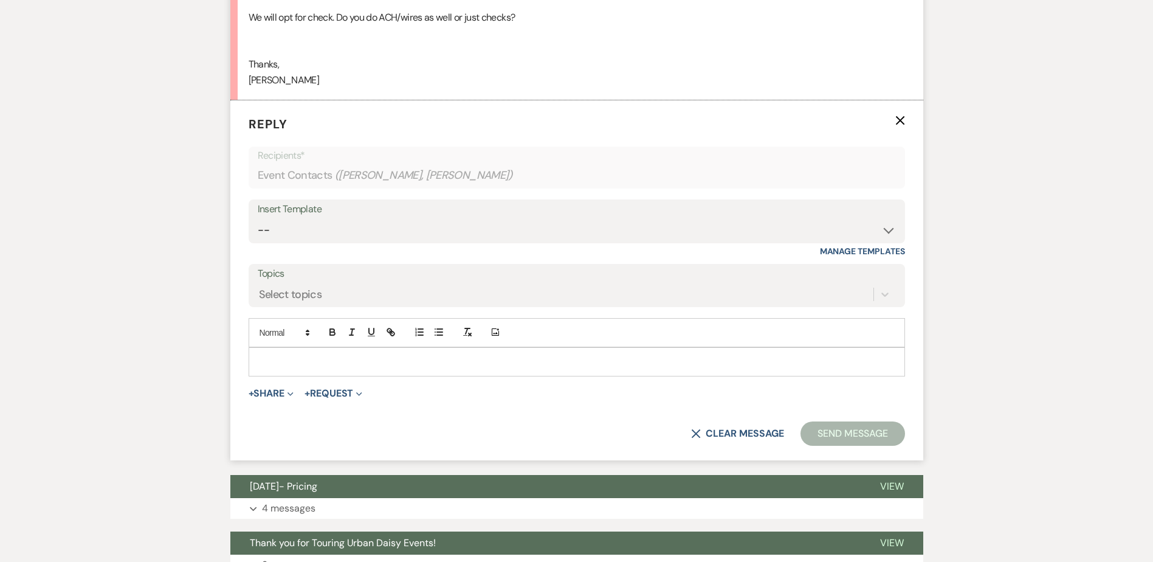
click at [285, 365] on p at bounding box center [576, 361] width 637 height 13
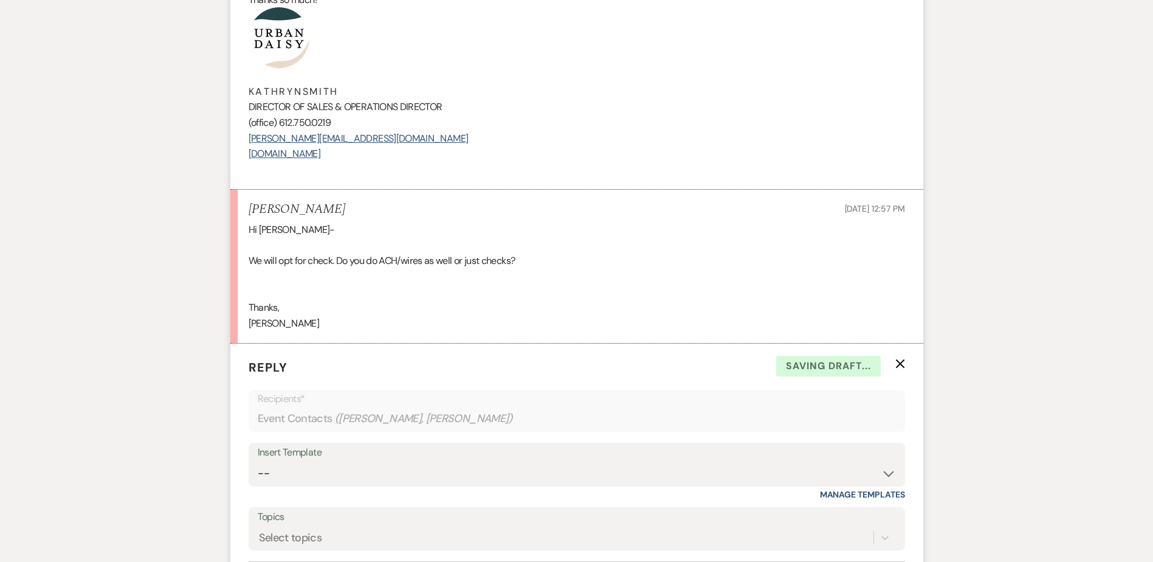
scroll to position [1711, 0]
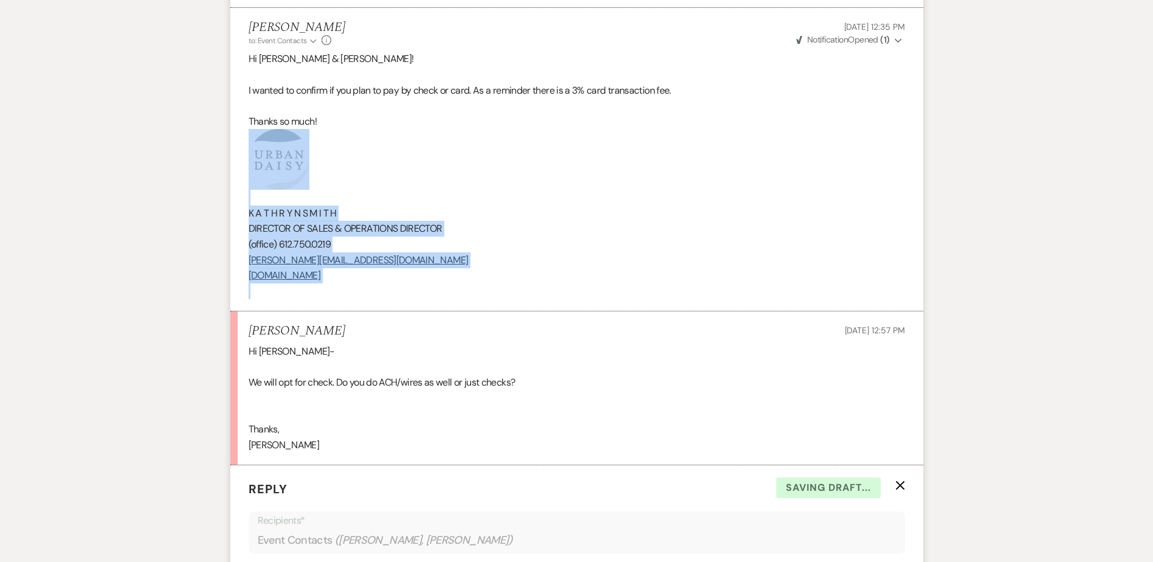
drag, startPoint x: 385, startPoint y: 283, endPoint x: 246, endPoint y: 177, distance: 175.3
click at [246, 177] on li "Kathryn Beckett to: Event Contacts Expand Info Oct 15, 2025, 12:35 PM Weven Che…" at bounding box center [576, 160] width 693 height 304
copy div "K A T H R Y N S M I T H DIRECTOR OF SALES & OPERATIONS DIRECTOR (office) 612.75…"
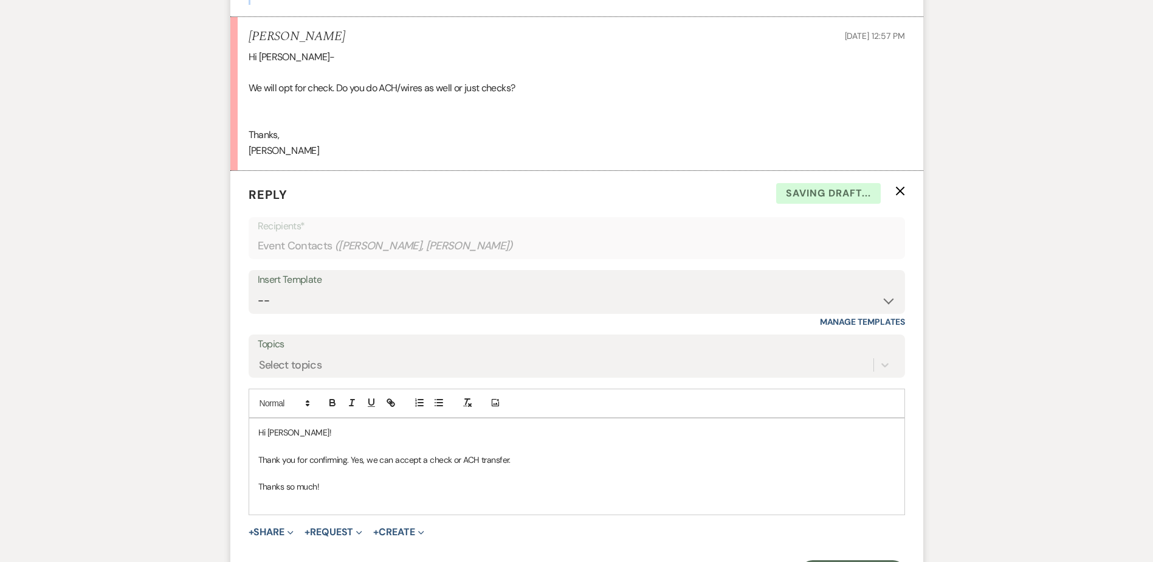
scroll to position [2136, 0]
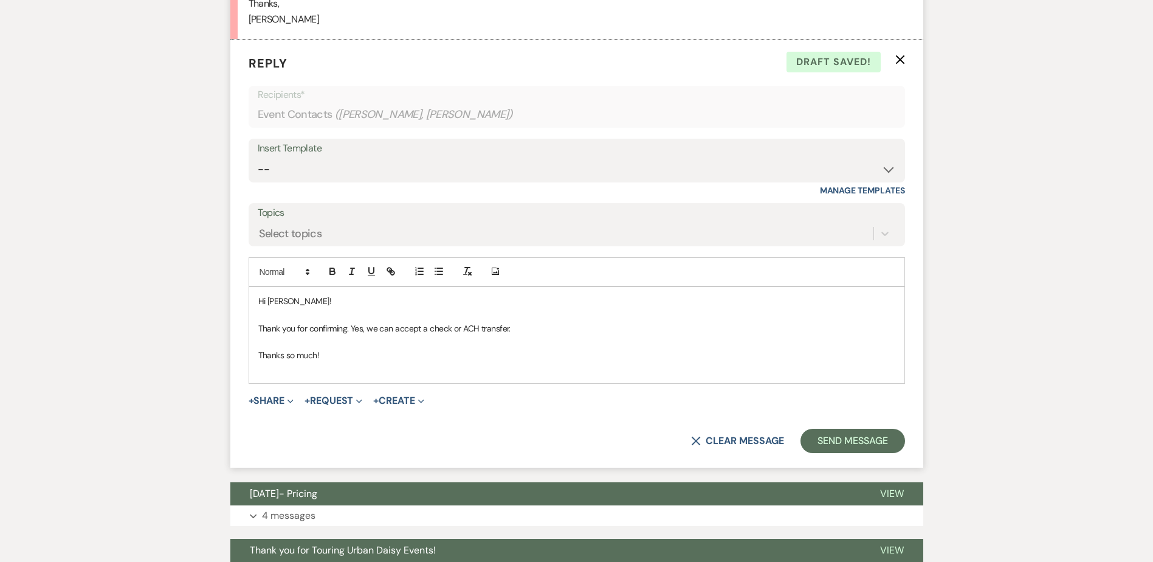
click at [281, 379] on div "Hi Ethan! Thank you for confirming. Yes, we can accept a check or ACH transfer.…" at bounding box center [576, 335] width 655 height 96
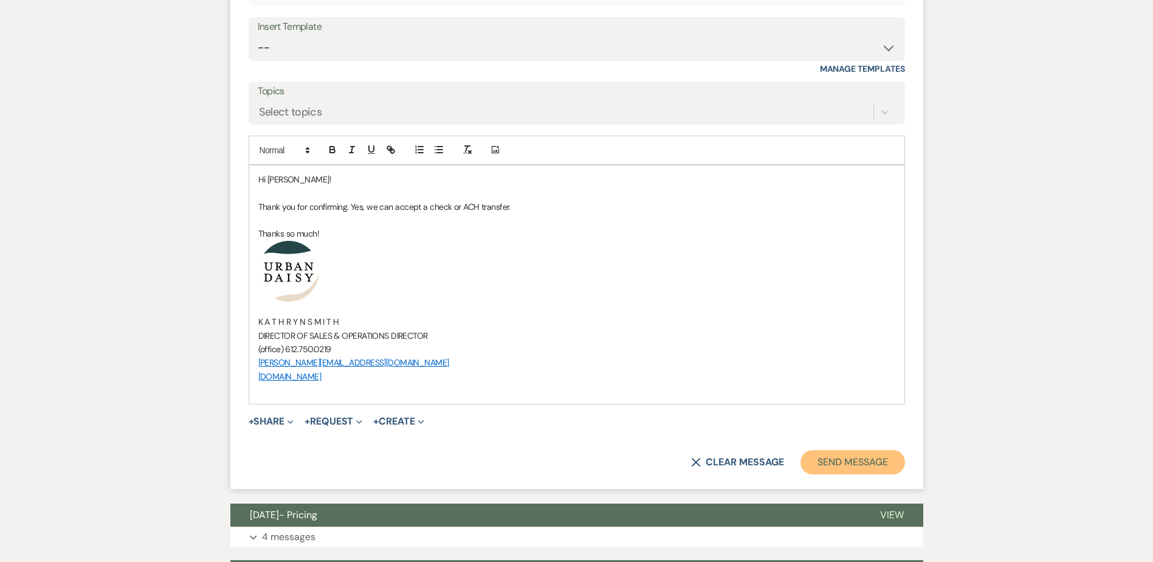
click at [829, 452] on button "Send Message" at bounding box center [853, 462] width 104 height 24
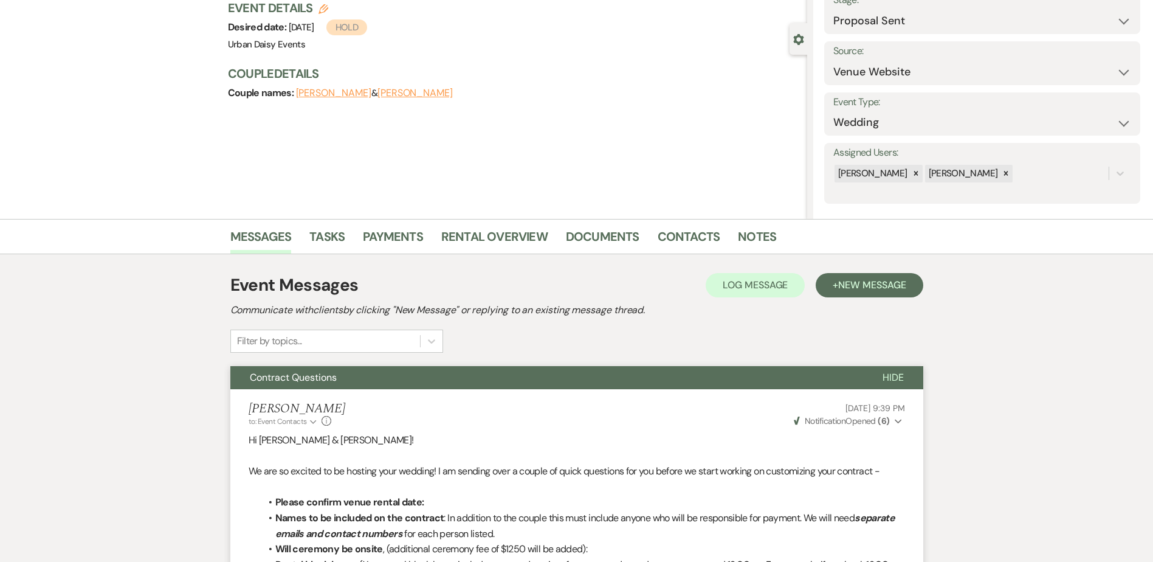
scroll to position [0, 0]
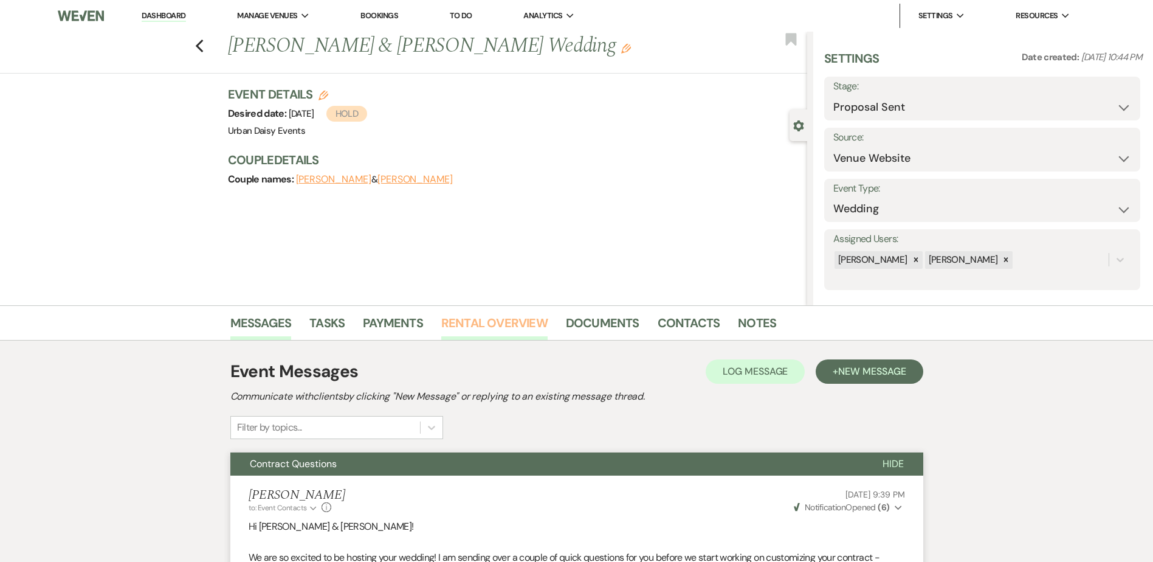
click at [471, 324] on link "Rental Overview" at bounding box center [494, 326] width 106 height 27
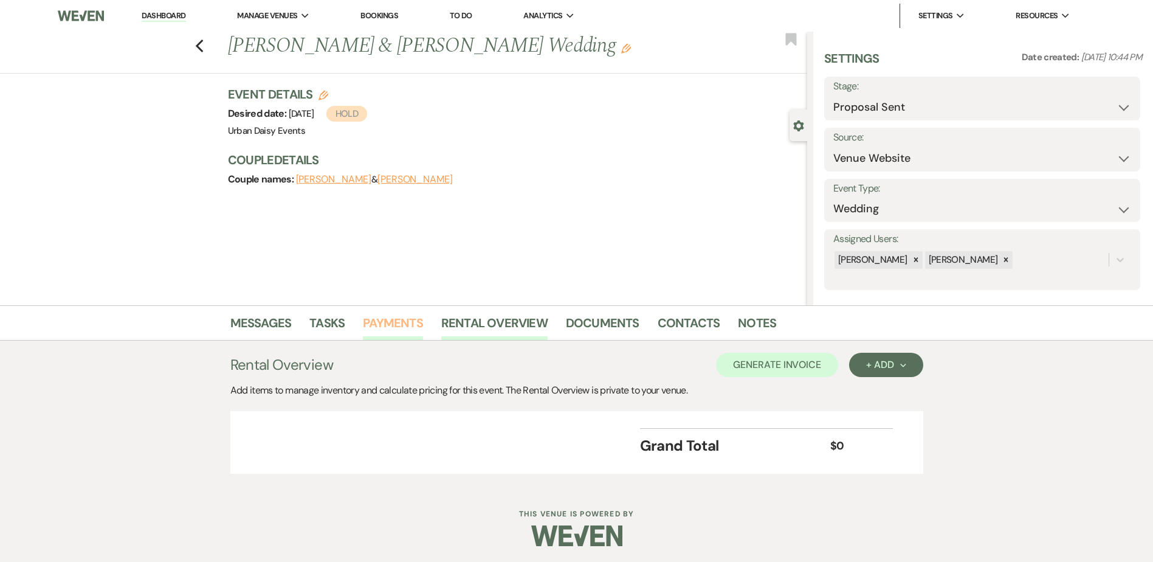
click at [412, 325] on link "Payments" at bounding box center [393, 326] width 60 height 27
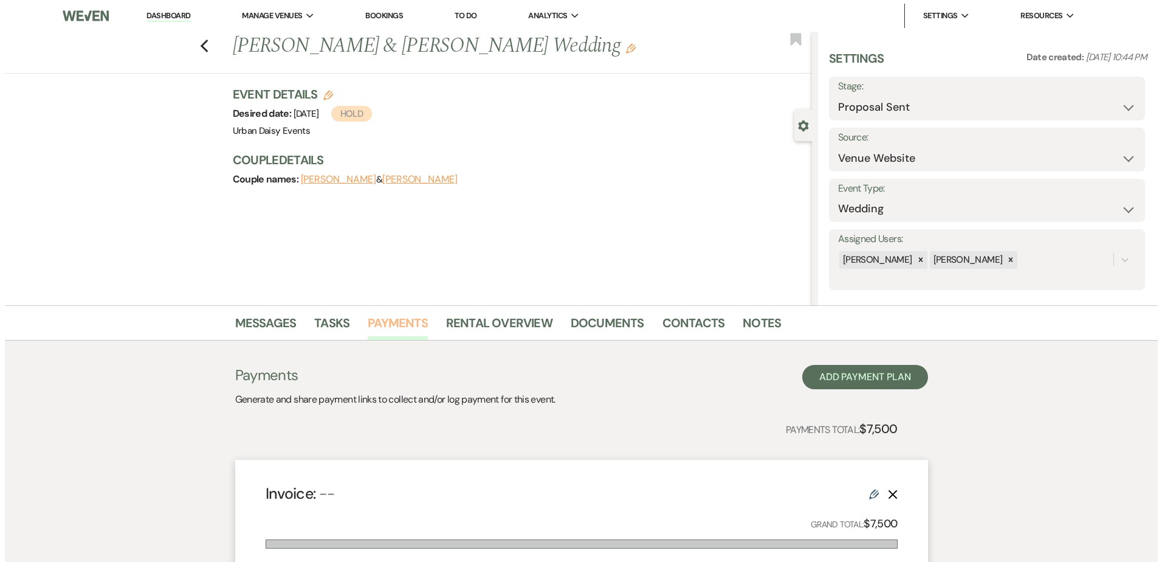
scroll to position [243, 0]
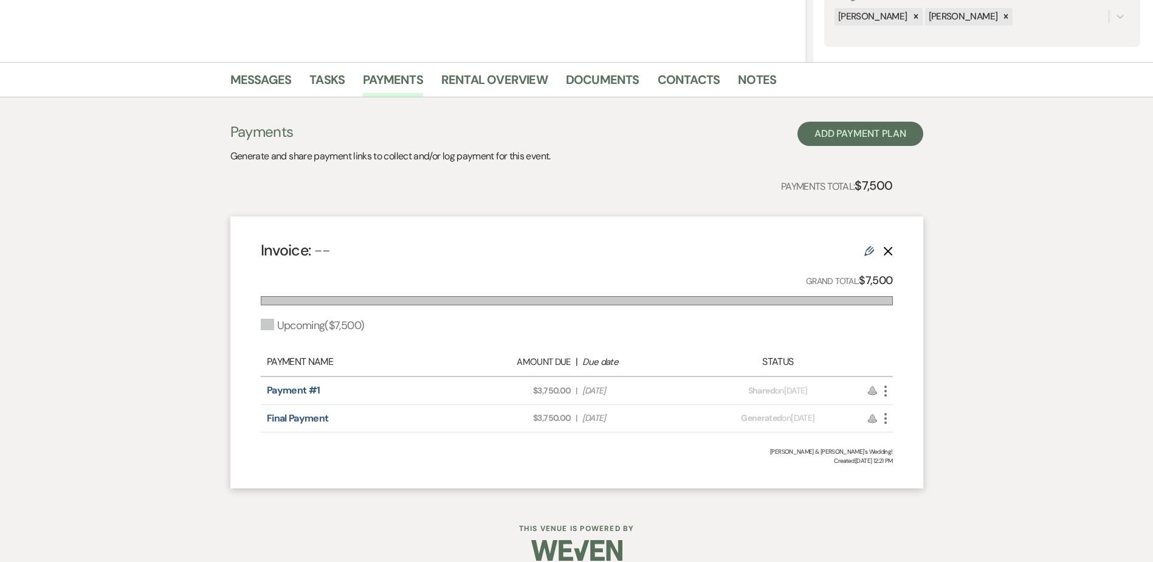
click at [886, 387] on icon "More" at bounding box center [885, 391] width 15 height 15
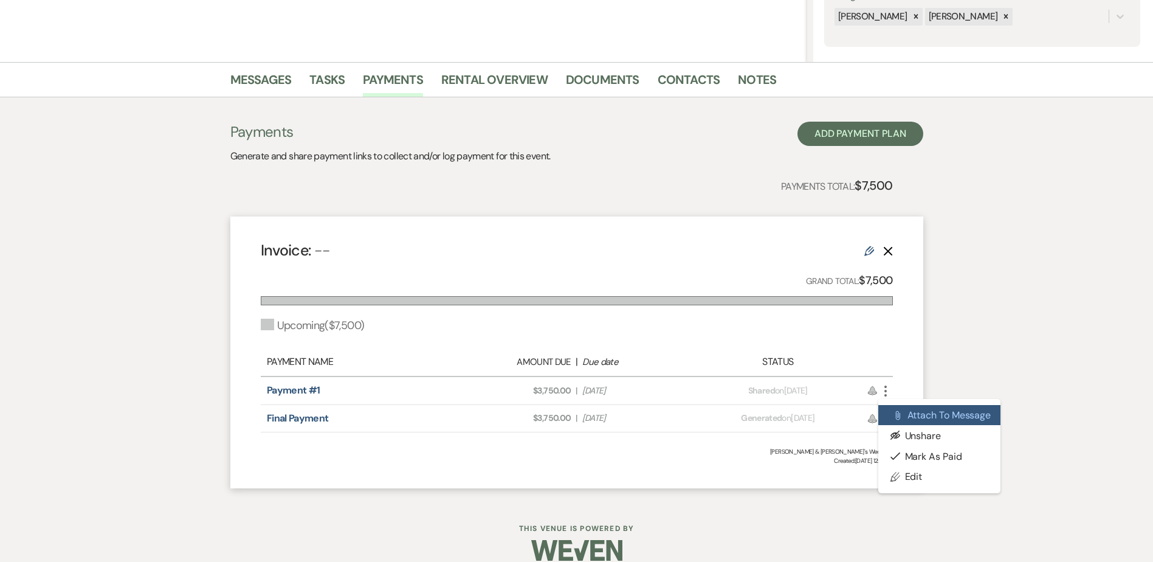
click at [894, 414] on icon "Attach File" at bounding box center [898, 415] width 10 height 10
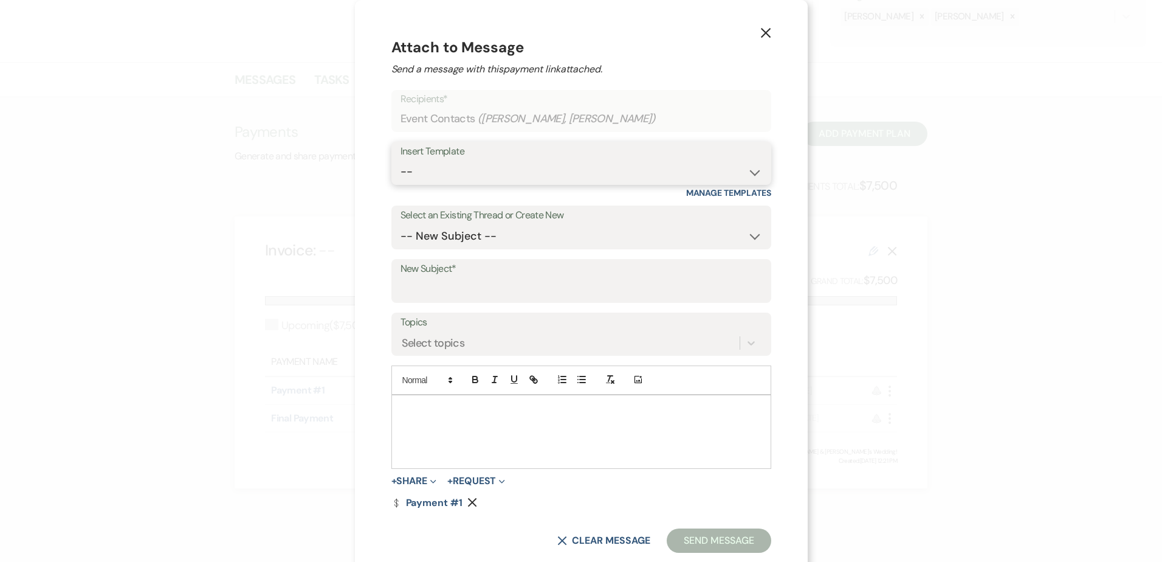
click at [459, 179] on select "-- Payment Past Due Rental Agreement and First Payment Urban Daisy Initial Resp…" at bounding box center [582, 172] width 362 height 24
select select "1242"
click at [401, 160] on select "-- Payment Past Due Rental Agreement and First Payment Urban Daisy Initial Resp…" at bounding box center [582, 172] width 362 height 24
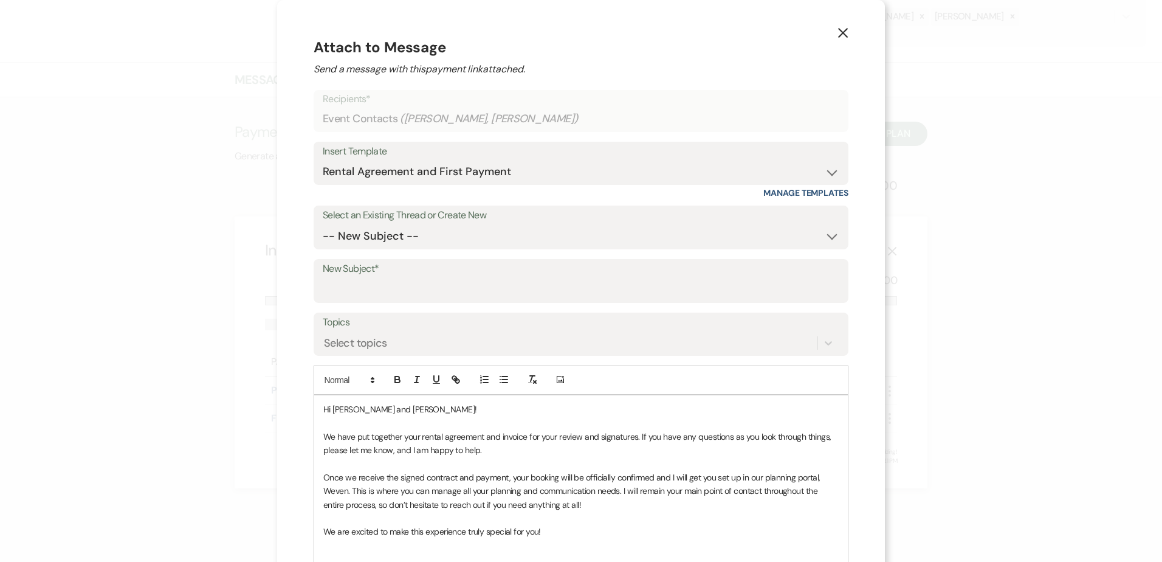
click at [409, 415] on p "Hi Clare and Ethan!" at bounding box center [581, 408] width 516 height 13
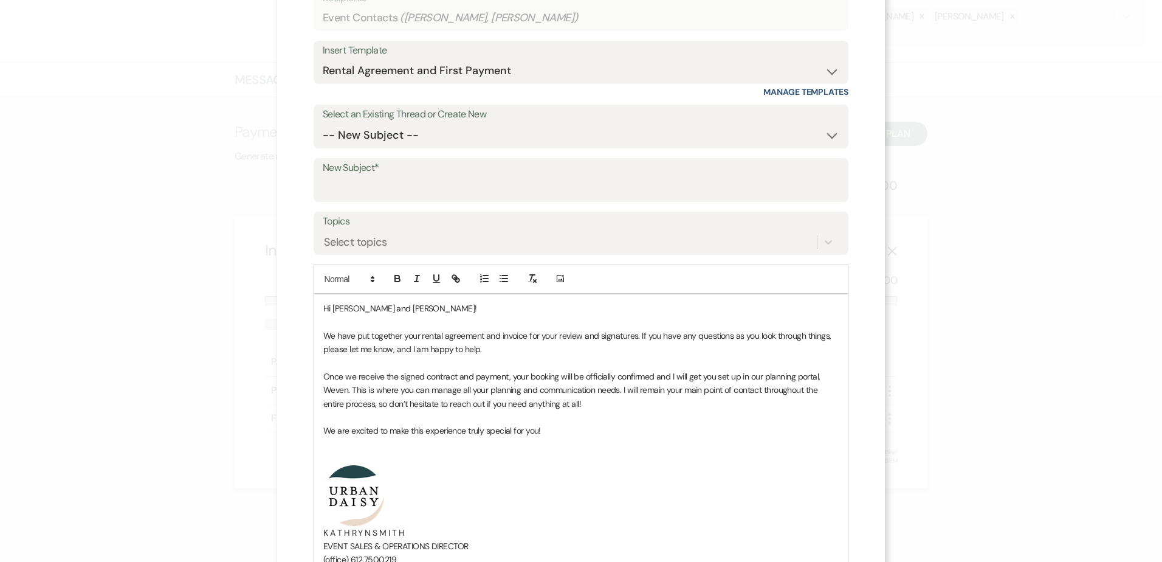
scroll to position [122, 0]
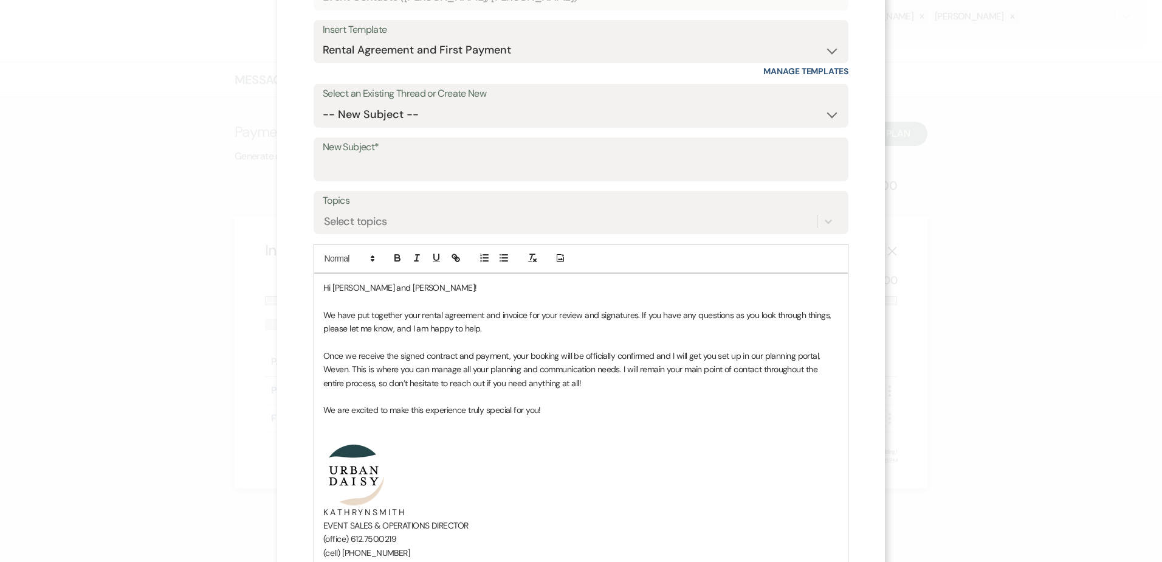
click at [457, 437] on p at bounding box center [581, 436] width 516 height 13
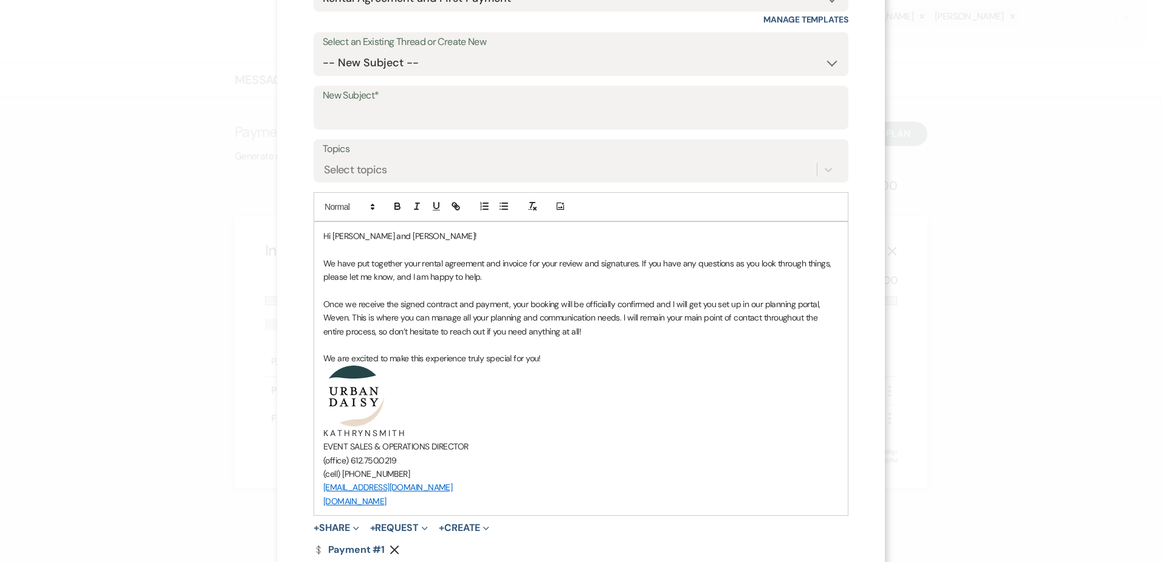
scroll to position [247, 0]
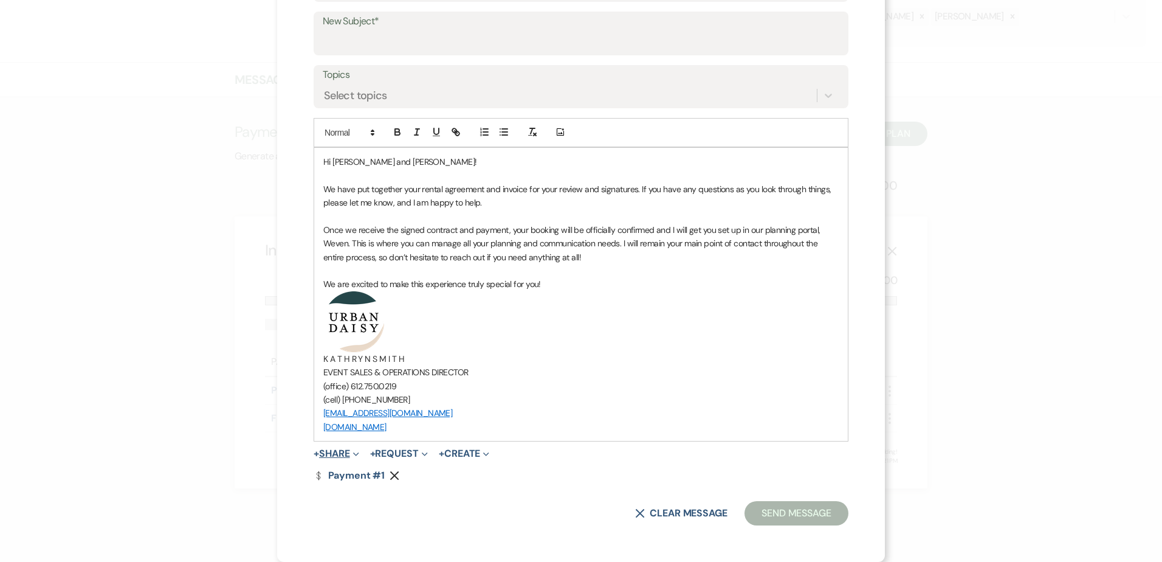
click at [339, 455] on button "+ Share Expand" at bounding box center [337, 454] width 46 height 10
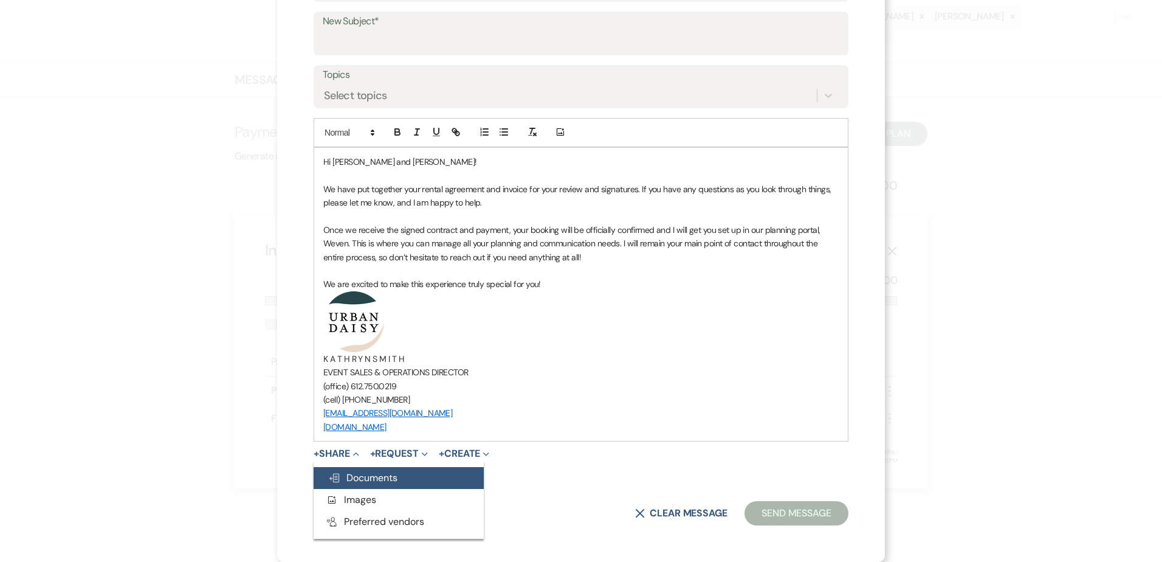
click at [342, 474] on span "Doc Upload Documents" at bounding box center [362, 477] width 69 height 13
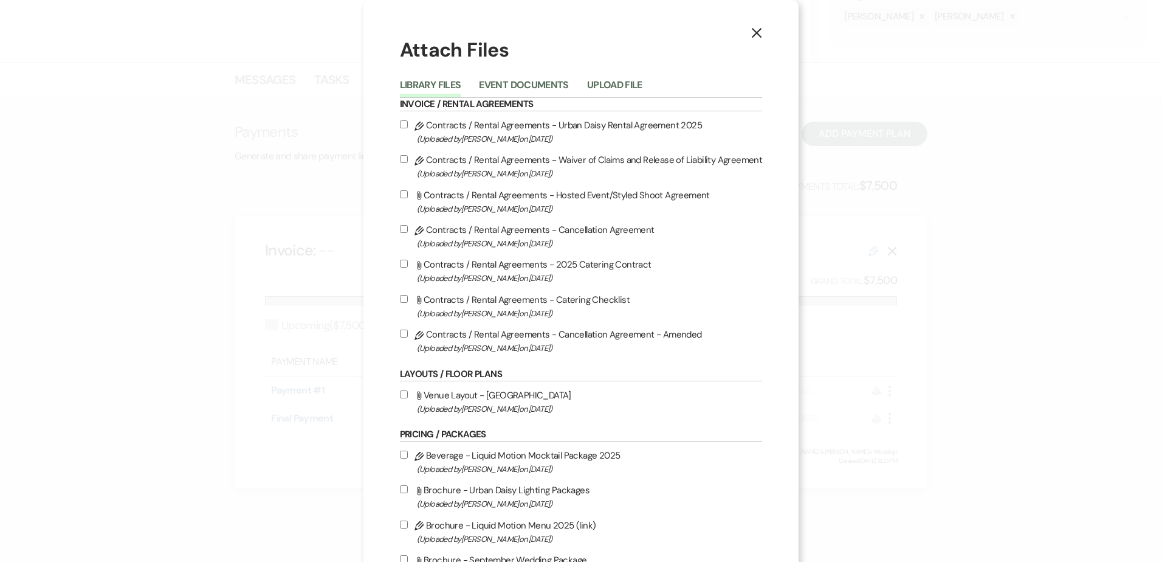
click at [515, 127] on label "Pencil Contracts / Rental Agreements - Urban Daisy Rental Agreement 2025 (Uploa…" at bounding box center [581, 131] width 363 height 29
click at [408, 127] on input "Pencil Contracts / Rental Agreements - Urban Daisy Rental Agreement 2025 (Uploa…" at bounding box center [404, 124] width 8 height 8
checkbox input "true"
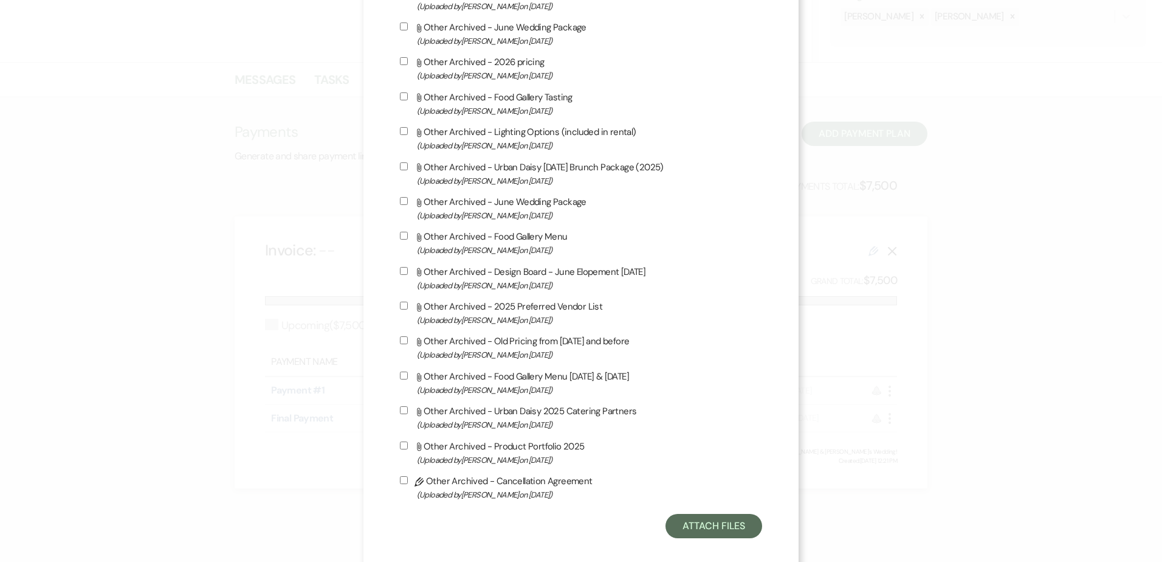
scroll to position [1922, 0]
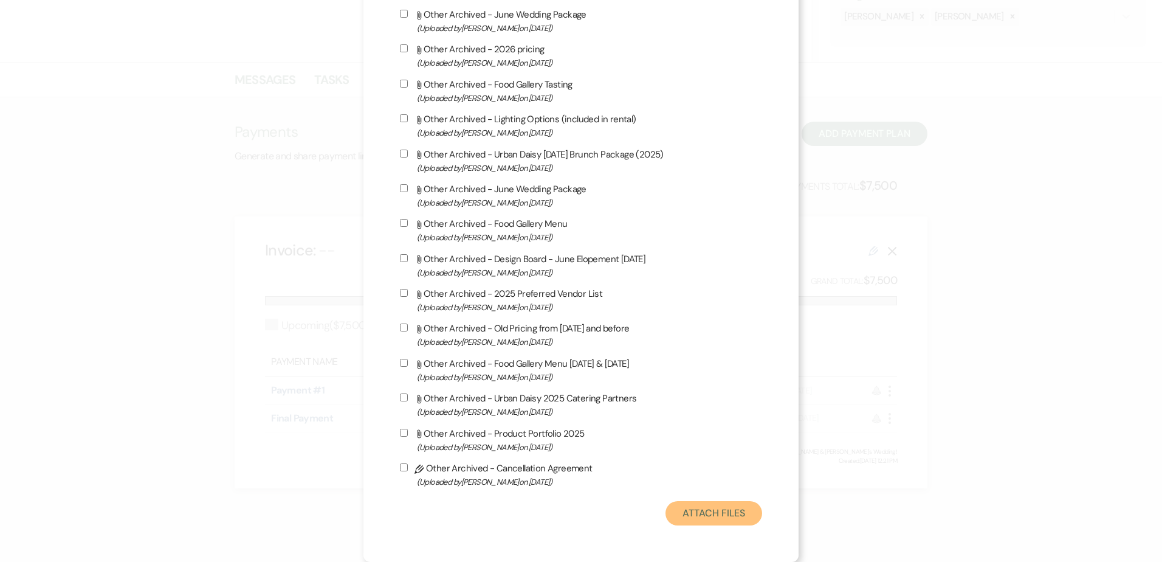
click at [681, 518] on button "Attach Files" at bounding box center [714, 513] width 97 height 24
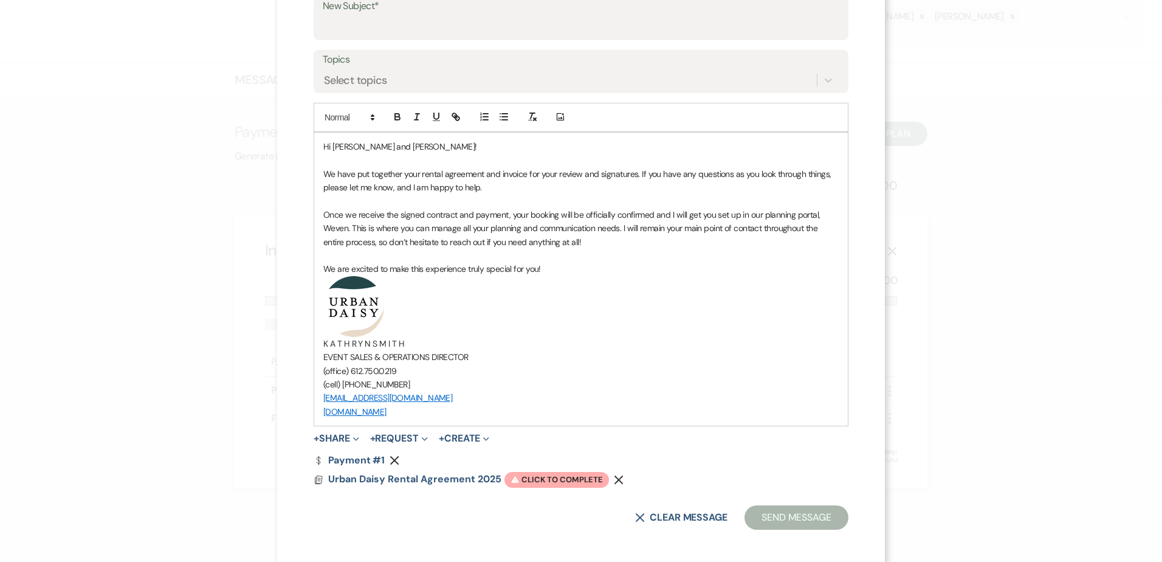
scroll to position [267, 0]
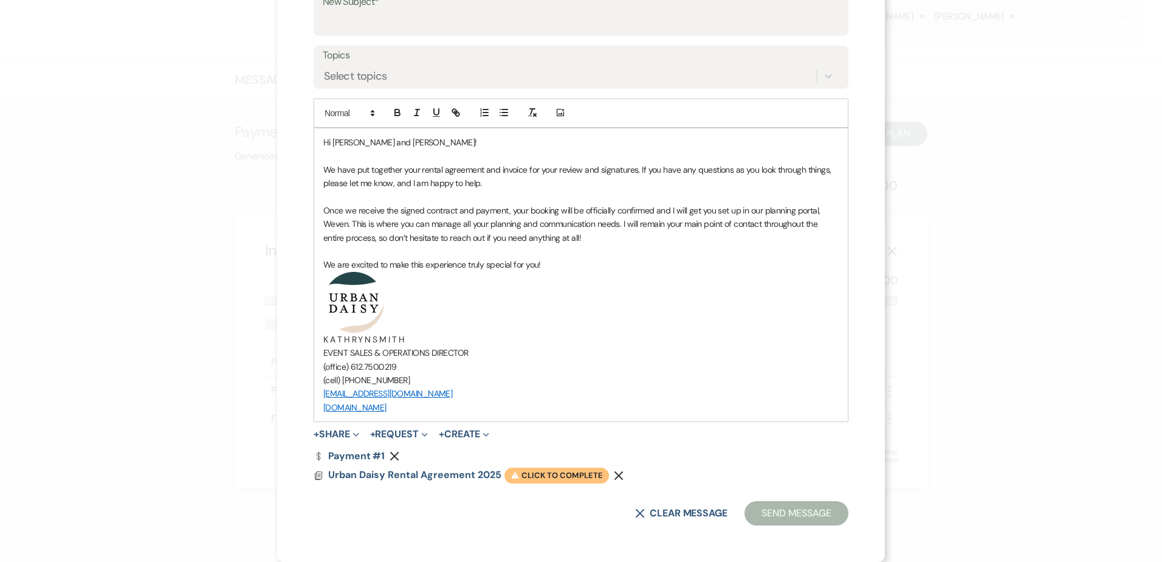
click at [554, 469] on span "Warning Click to complete" at bounding box center [557, 475] width 105 height 16
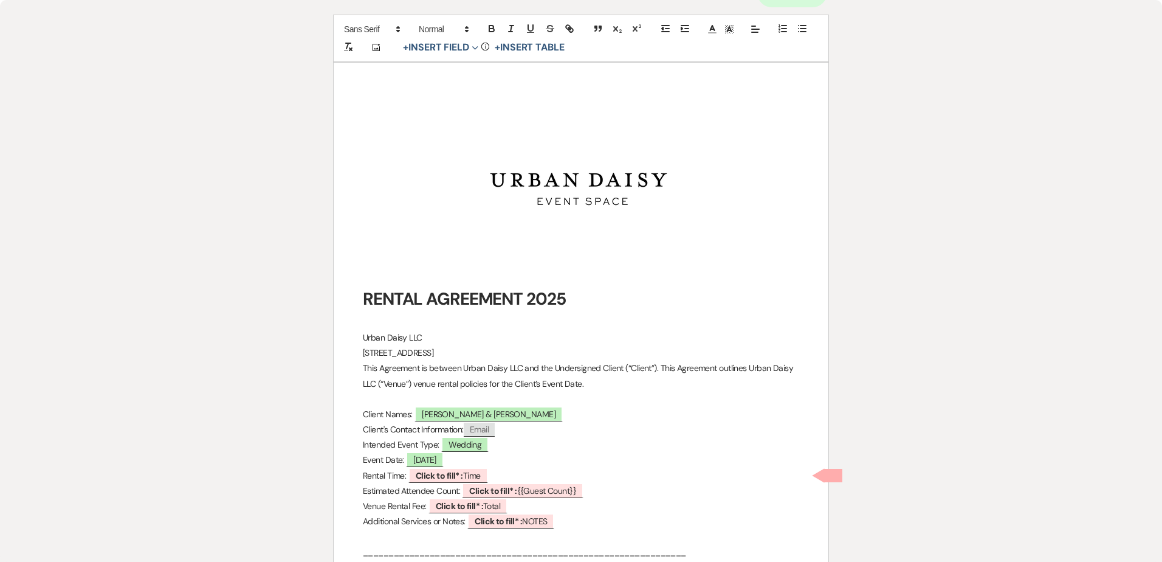
scroll to position [122, 0]
click at [421, 480] on b "Click to fill* :" at bounding box center [439, 474] width 47 height 11
select select "owner"
select select "Time"
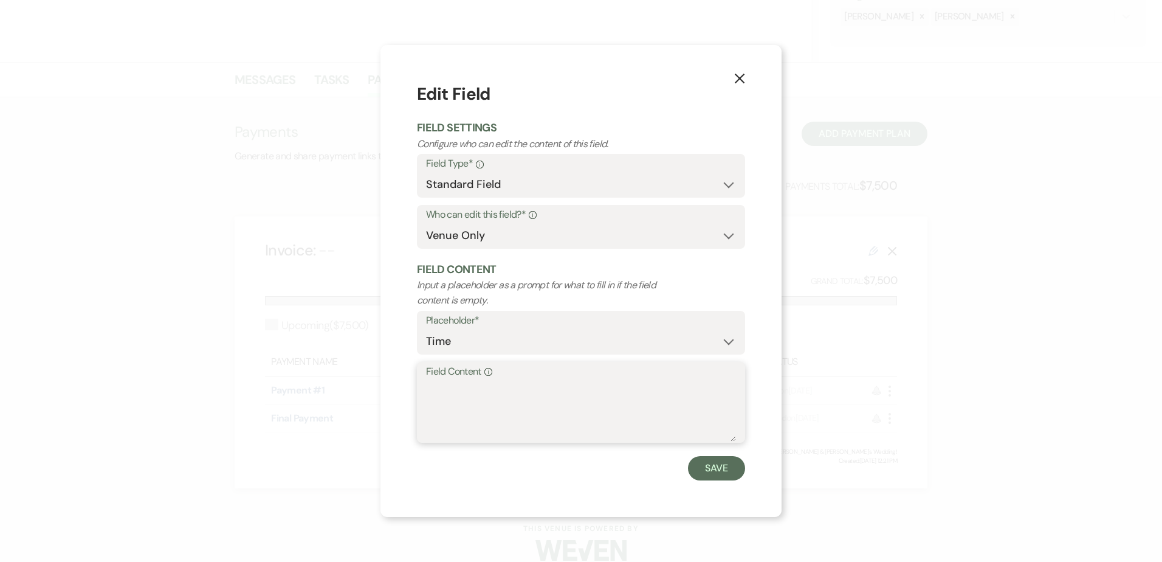
click at [455, 409] on textarea "Field Content Info" at bounding box center [581, 411] width 310 height 61
type textarea "12:00pm-12:00am (11:00pm guest departure)"
click at [707, 461] on button "Save" at bounding box center [716, 468] width 57 height 24
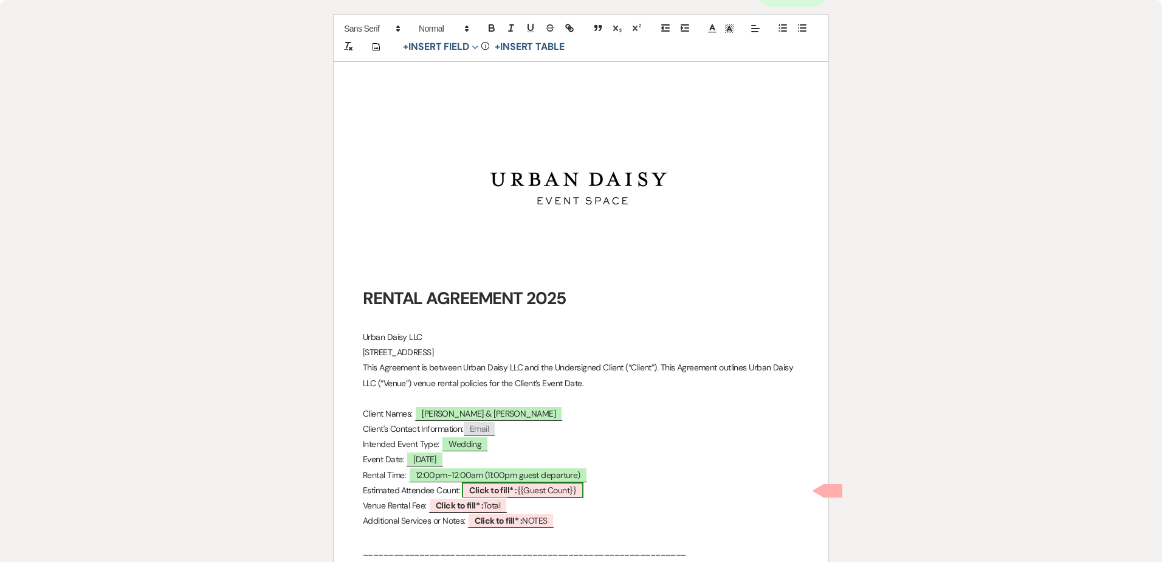
click at [485, 491] on b "Click to fill* :" at bounding box center [492, 490] width 47 height 11
select select "smartCustomField"
select select "owner"
select select "{{guestCount}}"
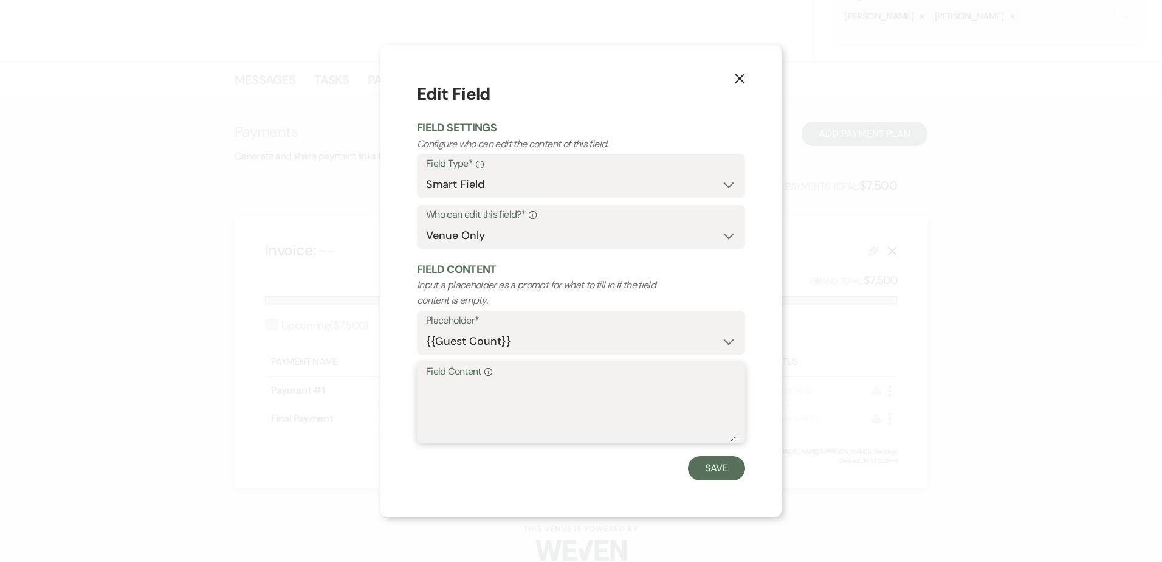
click at [482, 422] on textarea "Field Content Info" at bounding box center [581, 411] width 310 height 61
type textarea "225"
click at [729, 469] on button "Save" at bounding box center [716, 468] width 57 height 24
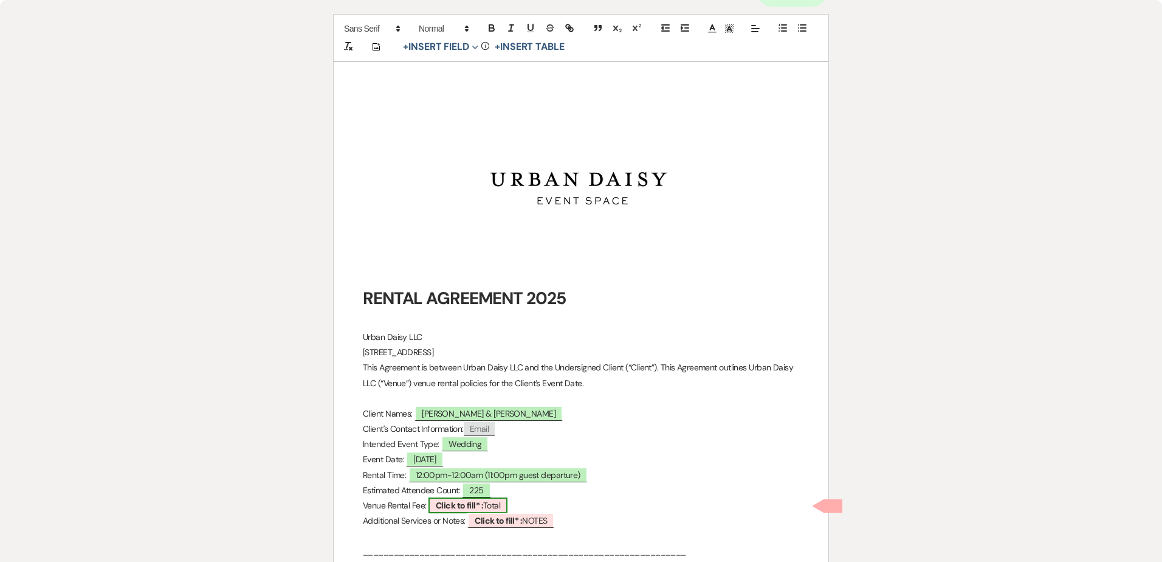
click at [467, 511] on b "Click to fill* :" at bounding box center [459, 505] width 47 height 11
select select "owner"
select select "Total"
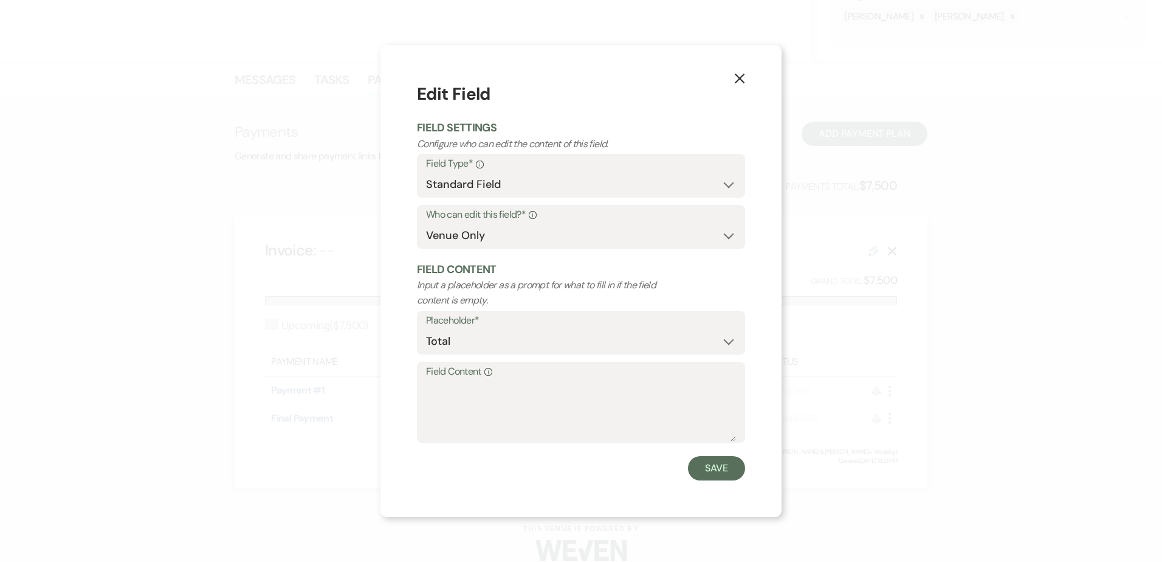
click at [467, 495] on div "X Edit Field Field Settings Configure who can edit the content of this field. F…" at bounding box center [581, 280] width 401 height 471
click at [453, 419] on textarea "Field Content Info" at bounding box center [581, 411] width 310 height 61
type textarea "$7,500"
click at [695, 475] on button "Save" at bounding box center [716, 468] width 57 height 24
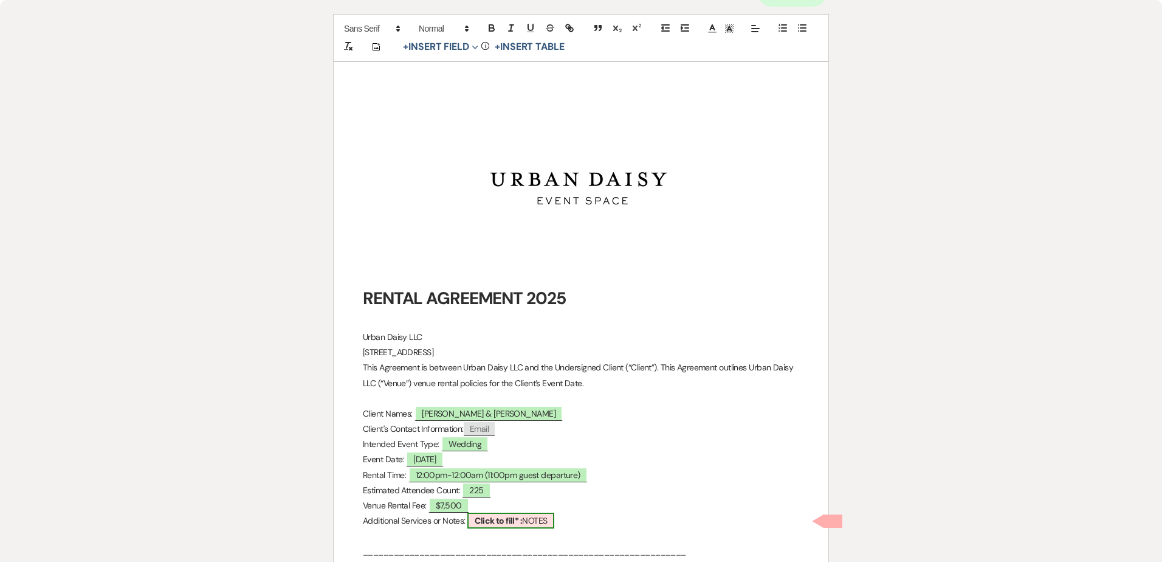
click at [499, 521] on b "Click to fill* :" at bounding box center [498, 520] width 47 height 11
select select "owner"
select select "custom_placeholder"
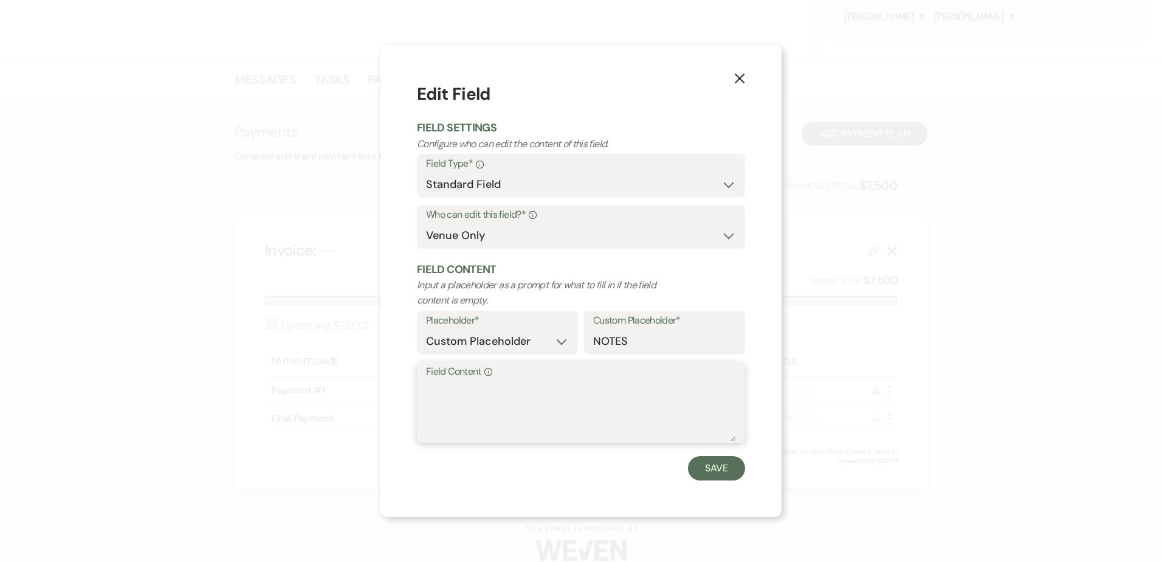
click at [491, 408] on textarea "Field Content Info" at bounding box center [581, 411] width 310 height 61
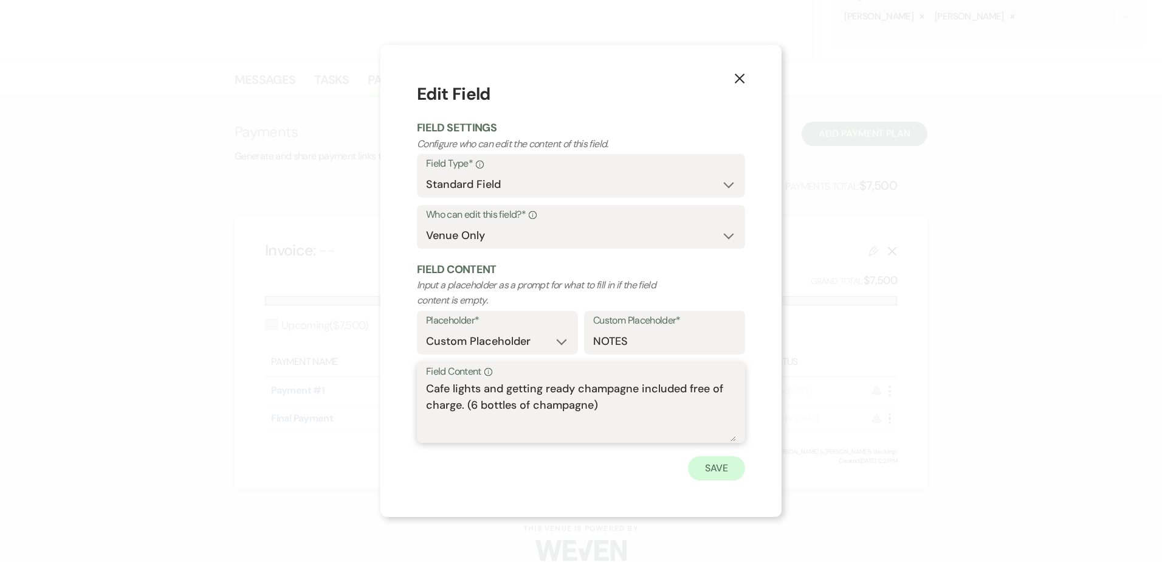
type textarea "Cafe lights and getting ready champagne included free of charge. (6 bottles of …"
click at [726, 468] on button "Save" at bounding box center [716, 468] width 57 height 24
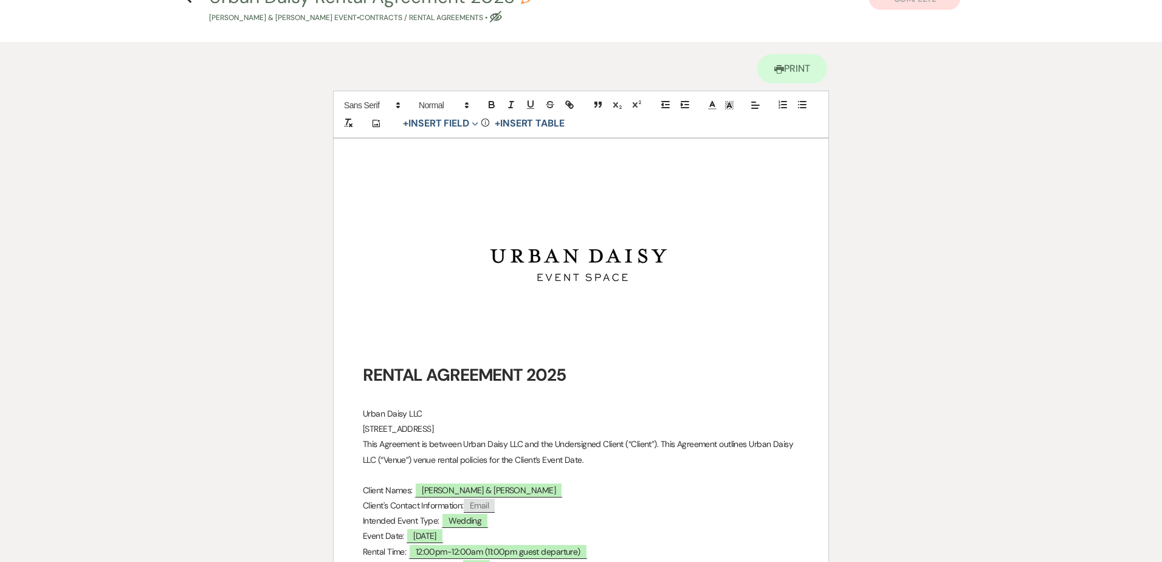
scroll to position [0, 0]
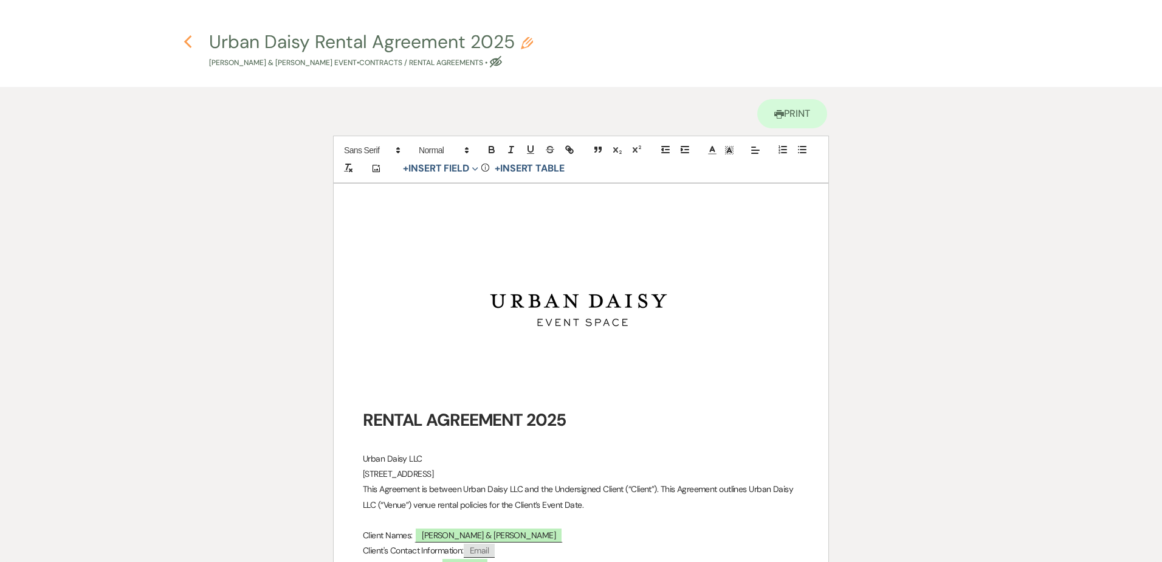
click at [184, 37] on icon "Previous" at bounding box center [188, 42] width 9 height 15
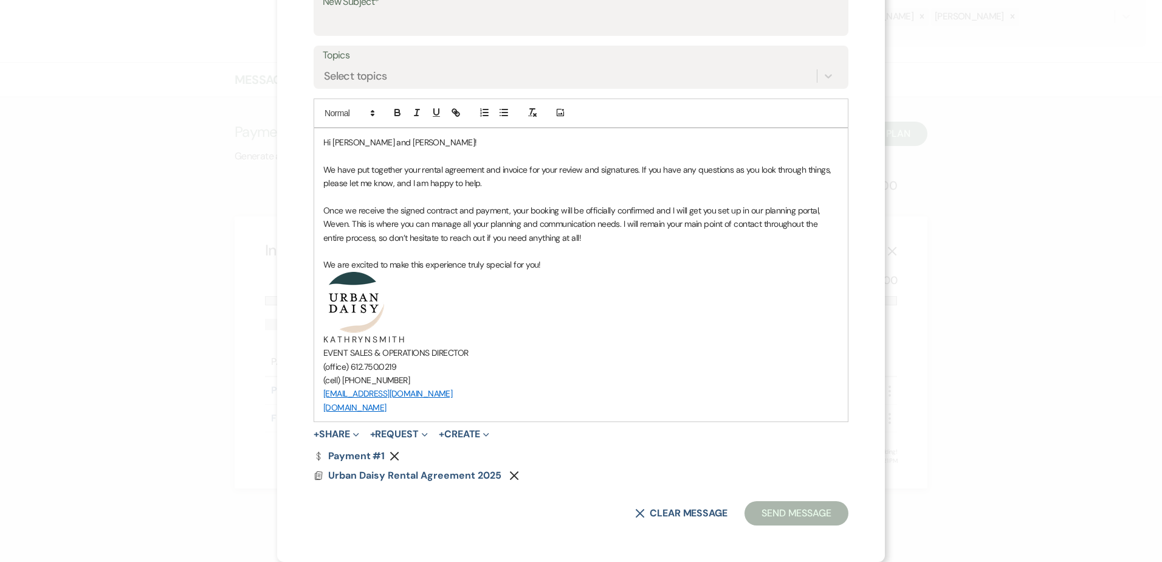
scroll to position [84, 0]
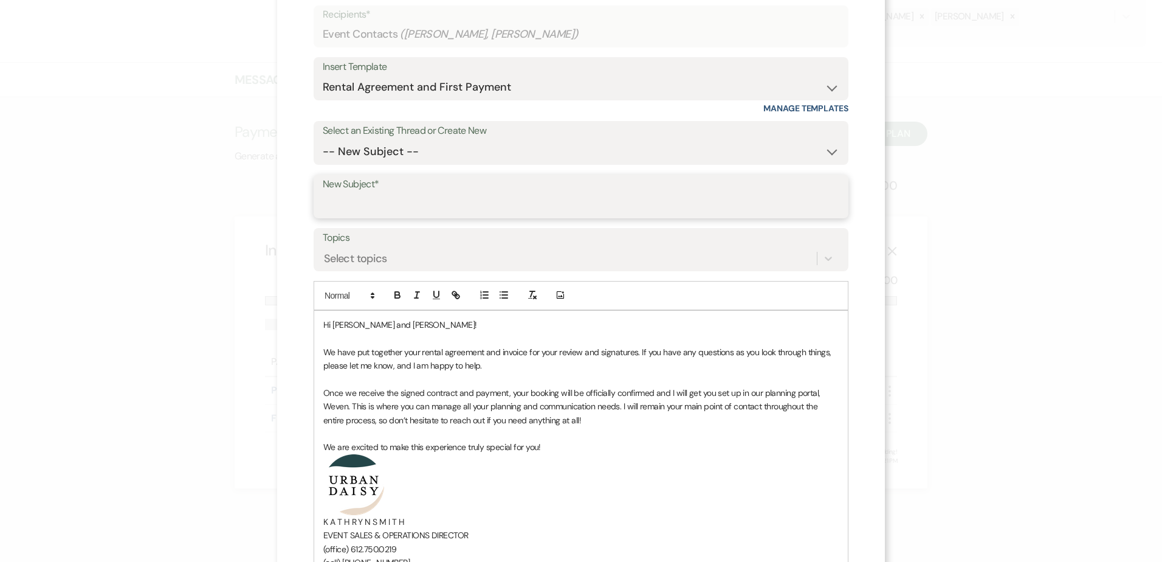
click at [392, 199] on input "New Subject*" at bounding box center [581, 205] width 517 height 24
drag, startPoint x: 581, startPoint y: 207, endPoint x: 374, endPoint y: 233, distance: 207.7
click at [374, 233] on form "Recipients* Event Contacts ( Clare Schwab, Ethan DeCaster ) Insert Template -- …" at bounding box center [581, 356] width 535 height 702
type input "Urban Daisy Rental Agreement and Invoice"
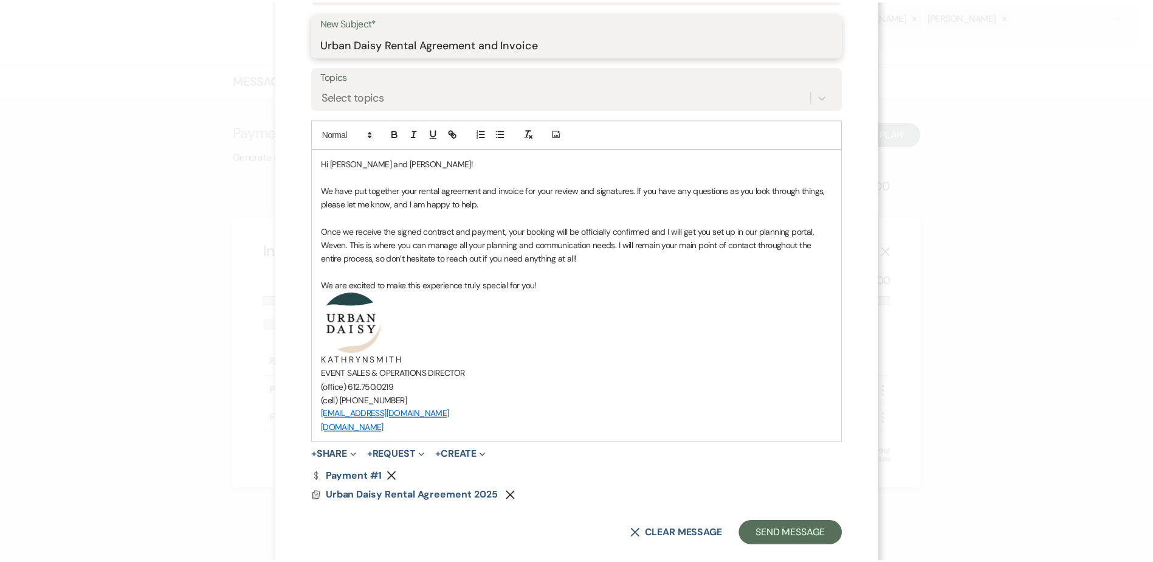
scroll to position [267, 0]
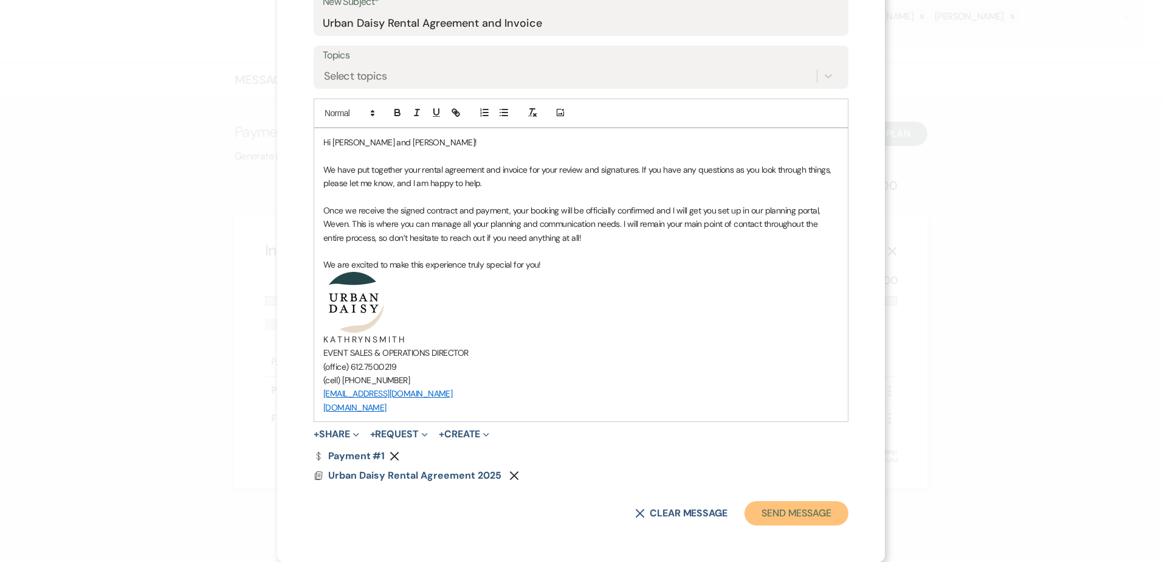
click at [745, 511] on button "Send Message" at bounding box center [797, 513] width 104 height 24
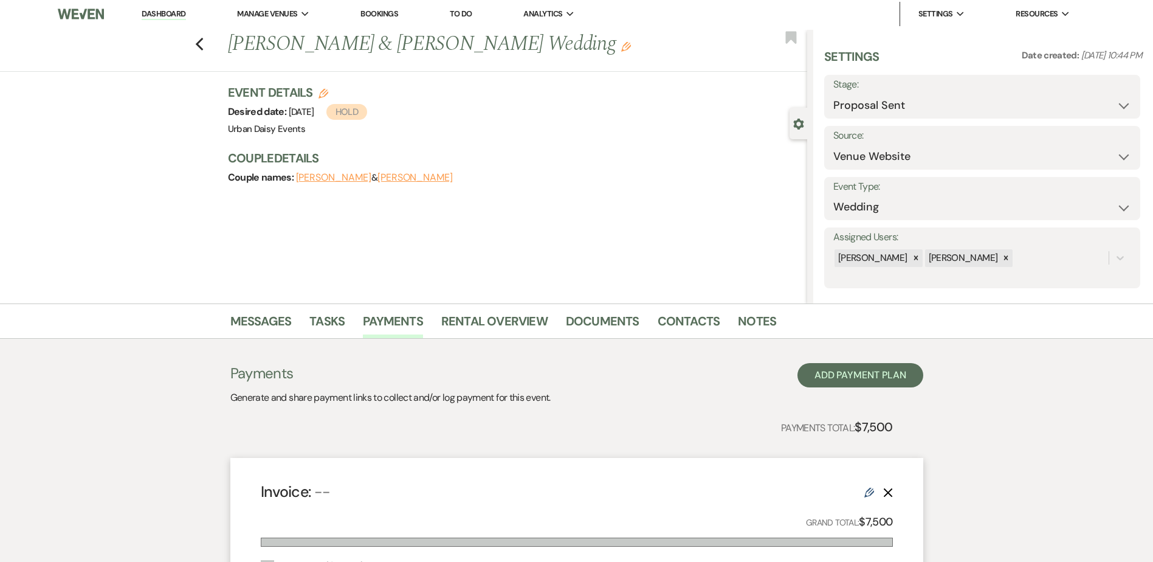
scroll to position [0, 0]
click at [170, 13] on link "Dashboard" at bounding box center [164, 16] width 44 height 12
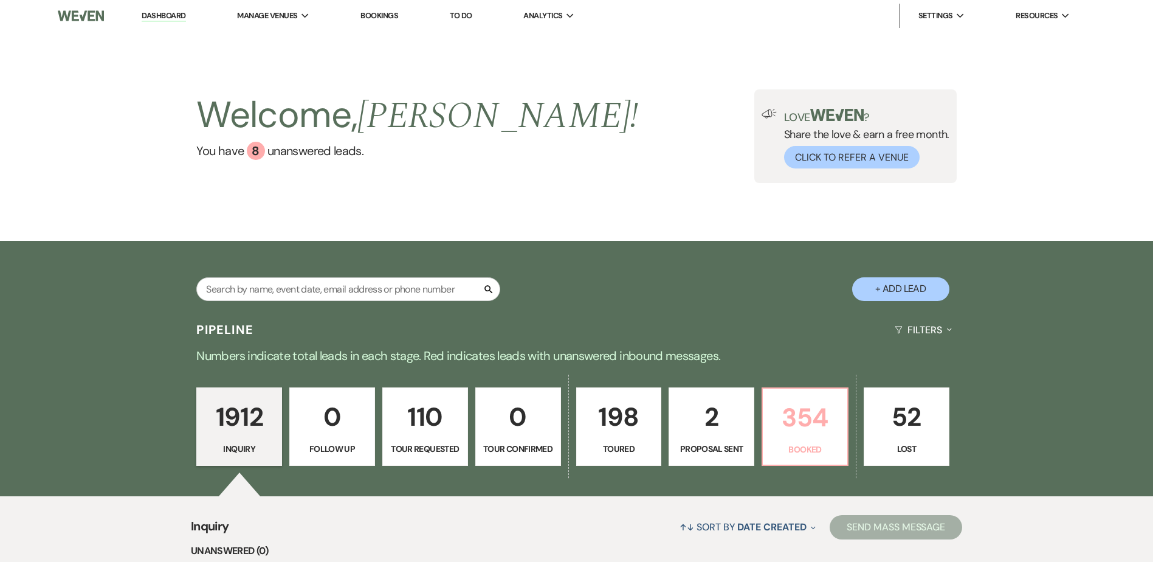
click at [785, 424] on p "354" at bounding box center [805, 417] width 70 height 41
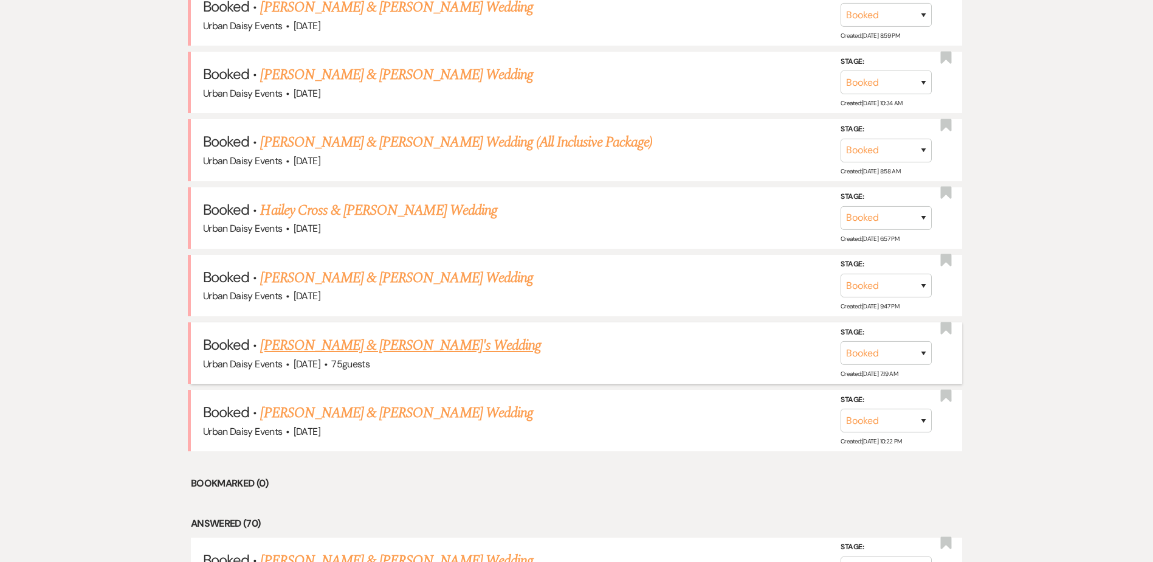
scroll to position [729, 0]
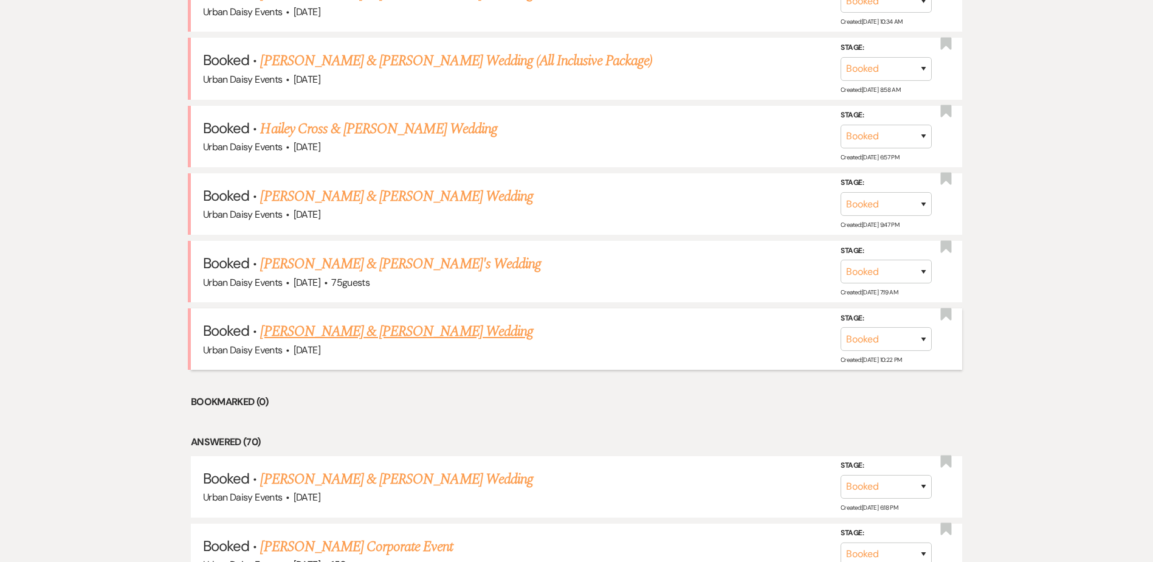
click at [440, 329] on link "[PERSON_NAME] & [PERSON_NAME] Wedding" at bounding box center [396, 331] width 272 height 22
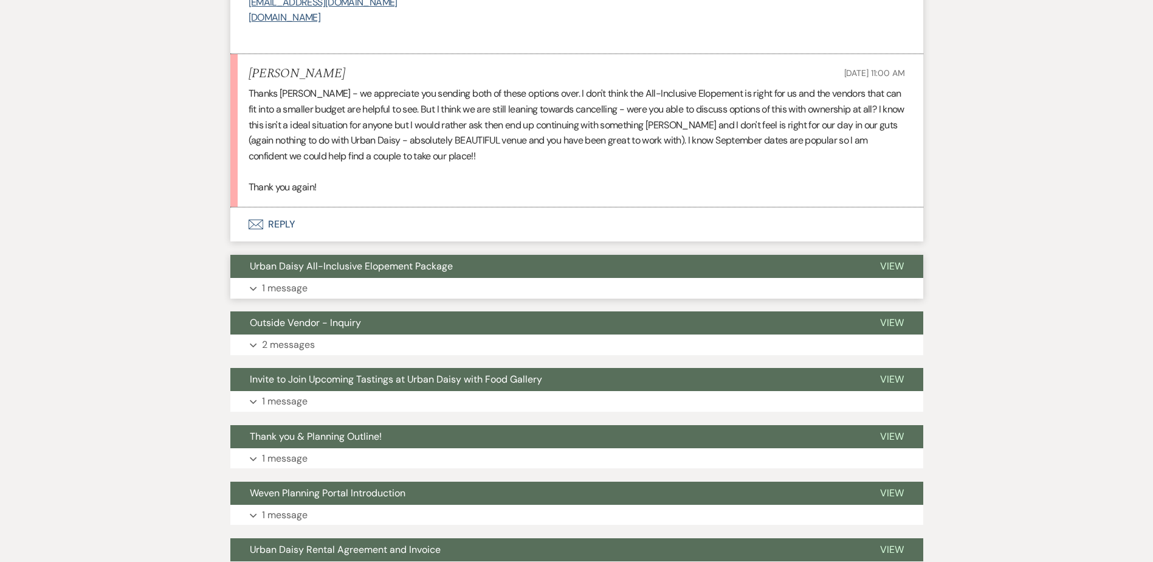
scroll to position [1945, 0]
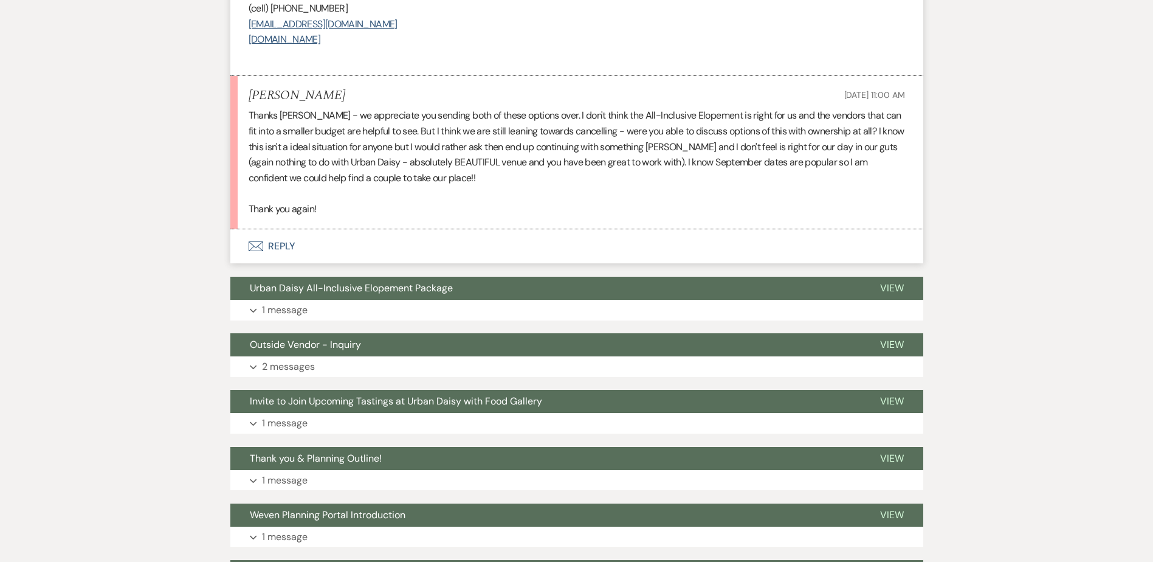
click at [272, 229] on button "Envelope Reply" at bounding box center [576, 246] width 693 height 34
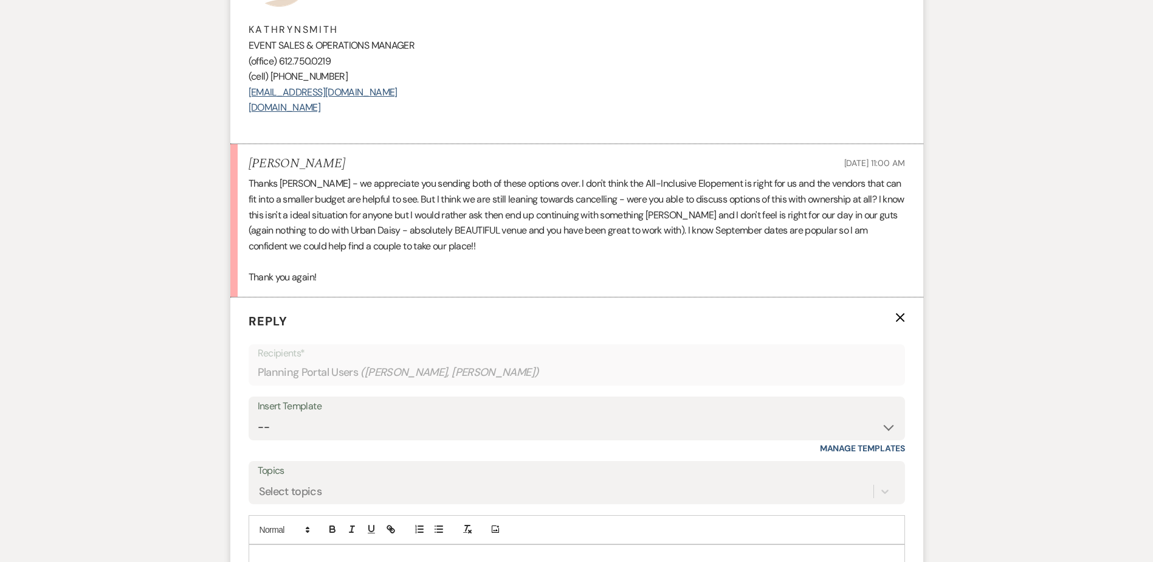
scroll to position [1876, 0]
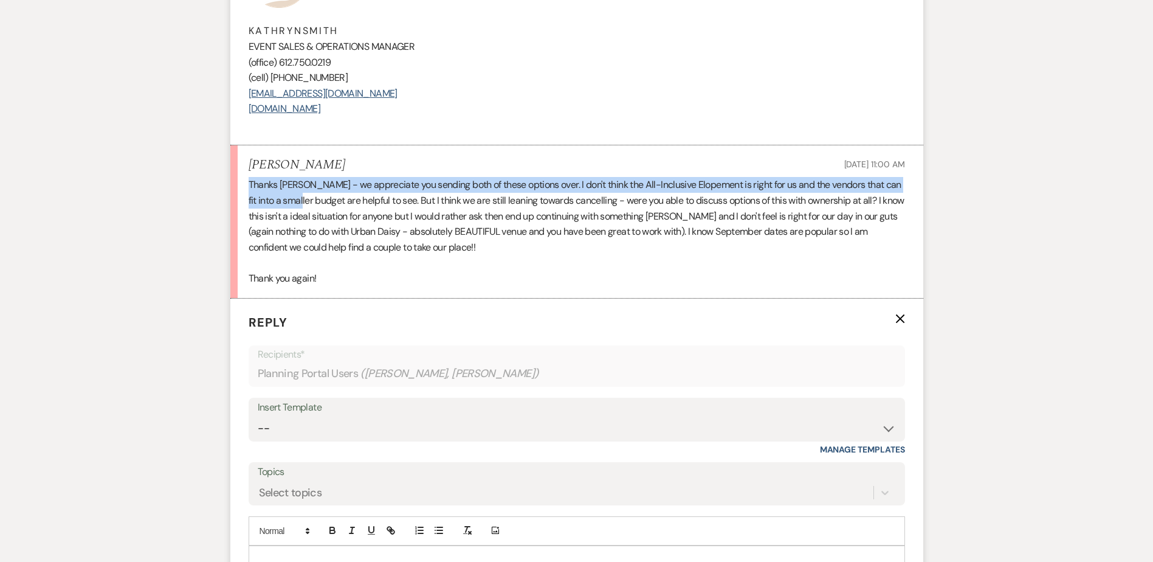
drag, startPoint x: 243, startPoint y: 168, endPoint x: 438, endPoint y: 216, distance: 200.4
click at [401, 207] on li "Julia Gasper Oct 15, 2025, 11:00 AM Thanks Kathryn - we appreciate you sending …" at bounding box center [576, 222] width 693 height 154
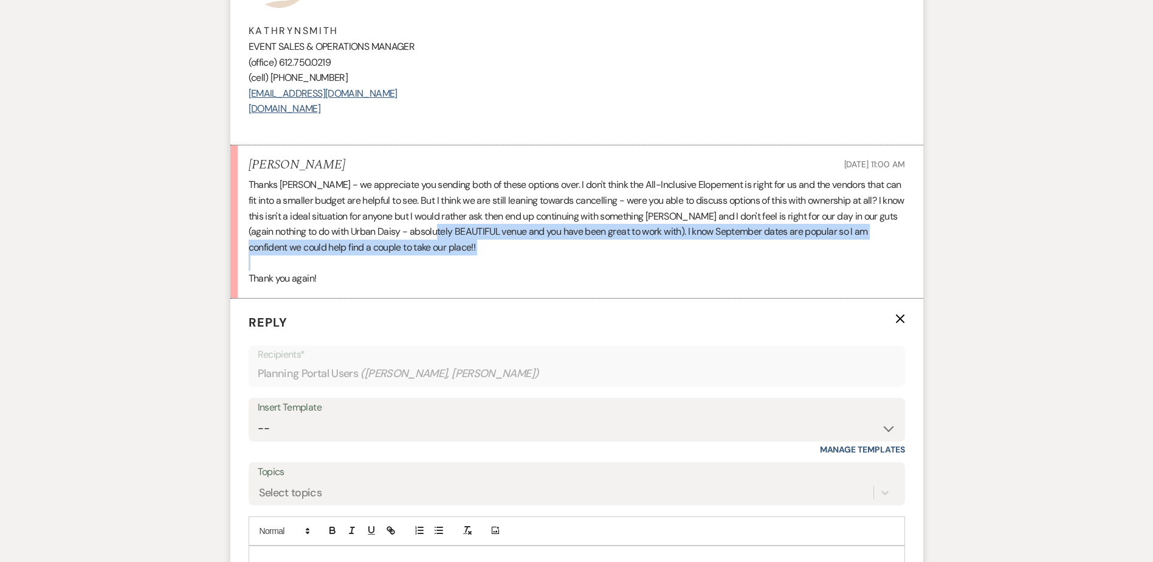
drag, startPoint x: 446, startPoint y: 219, endPoint x: 451, endPoint y: 239, distance: 20.8
click at [451, 239] on div "Thanks Kathryn - we appreciate you sending both of these options over. I don't …" at bounding box center [577, 231] width 657 height 109
click at [451, 255] on p at bounding box center [577, 263] width 657 height 16
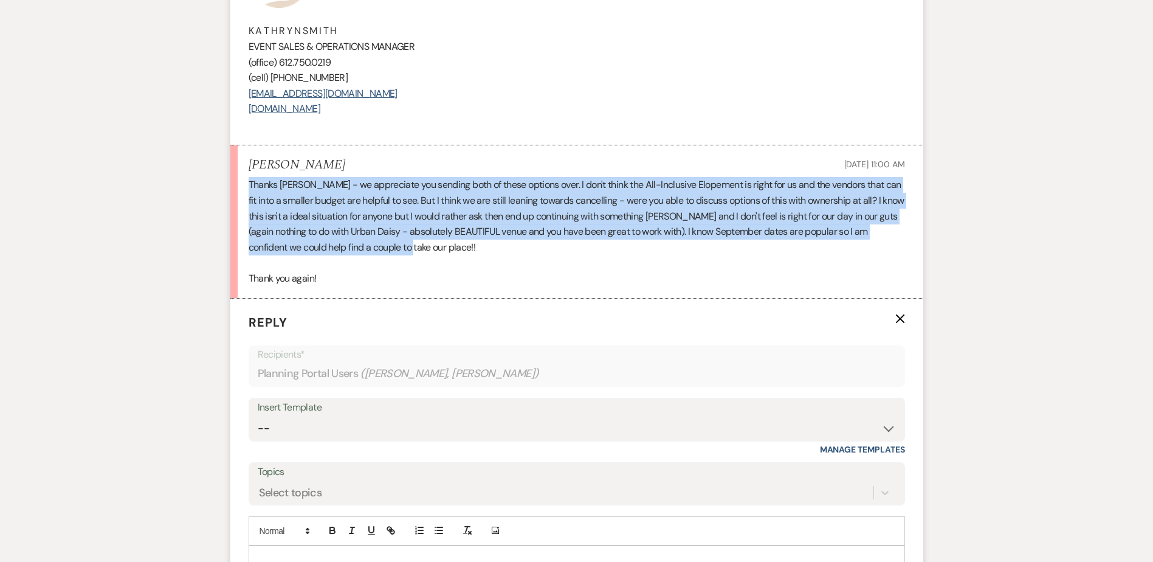
drag, startPoint x: 411, startPoint y: 232, endPoint x: 205, endPoint y: 171, distance: 214.9
copy p "Thanks Kathryn - we appreciate you sending both of these options over. I don't …"
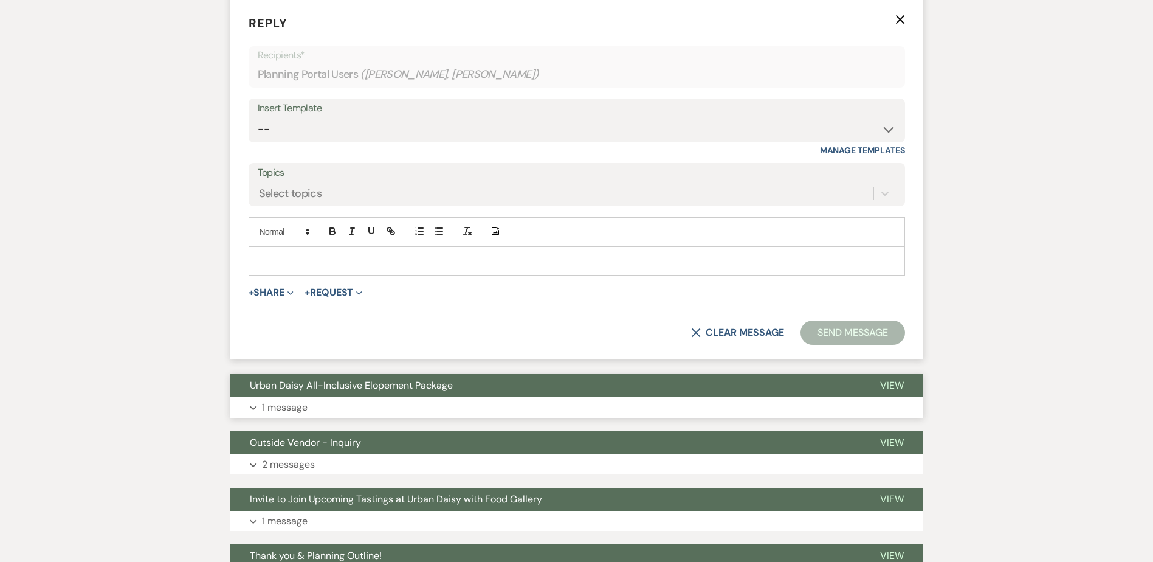
scroll to position [2180, 0]
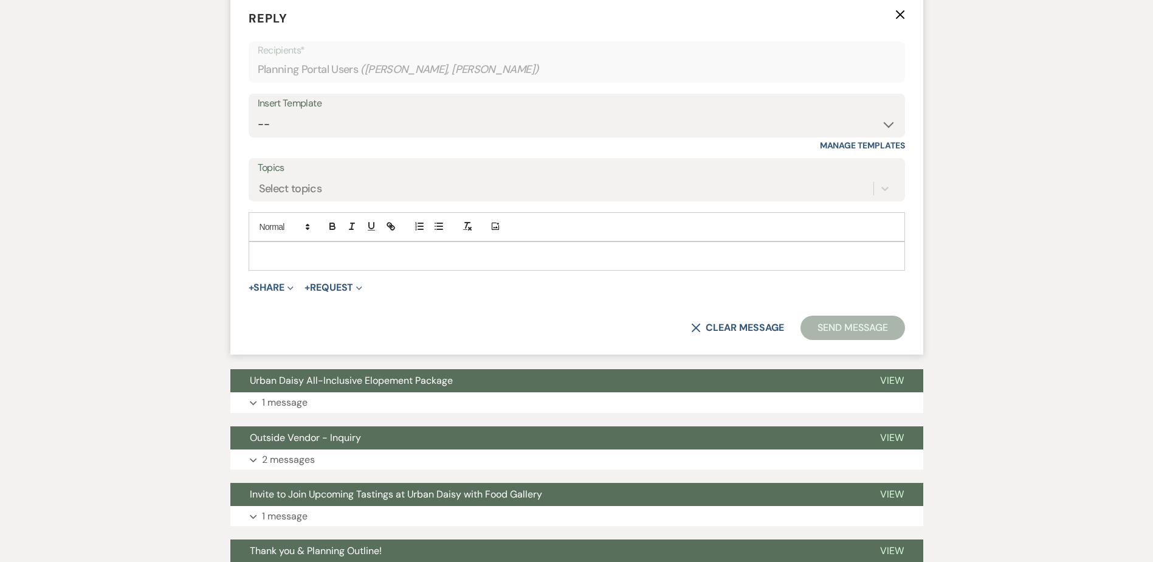
click at [280, 225] on div "Add Photo" at bounding box center [577, 226] width 657 height 29
click at [279, 242] on div at bounding box center [576, 256] width 655 height 28
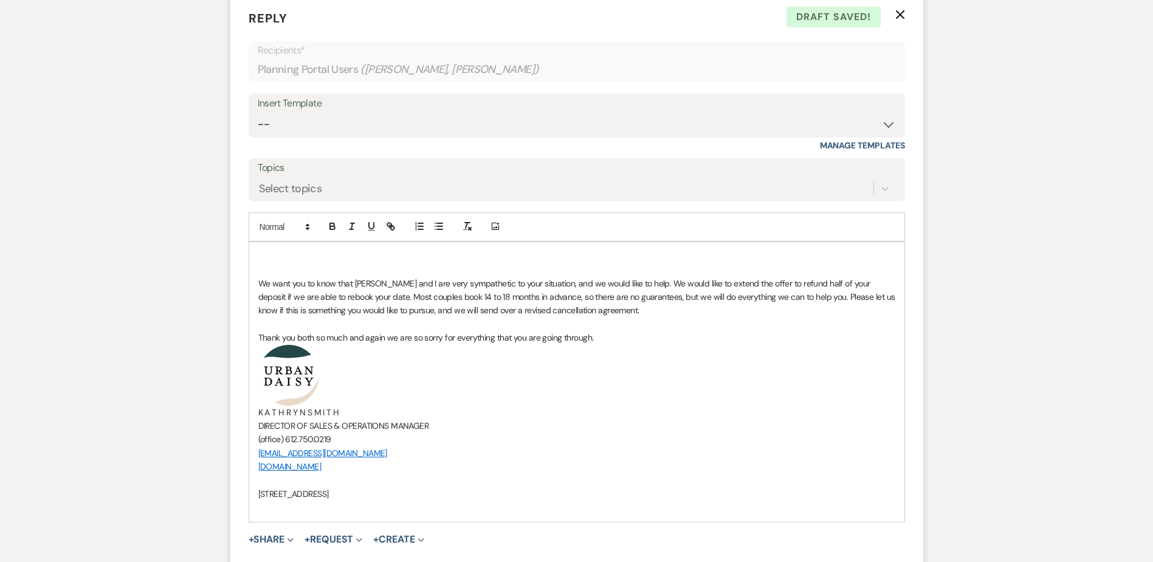
click at [627, 278] on span "We want you to know that Amy and I are very sympathetic to your situation, and …" at bounding box center [577, 297] width 639 height 38
click at [273, 249] on p at bounding box center [576, 255] width 637 height 13
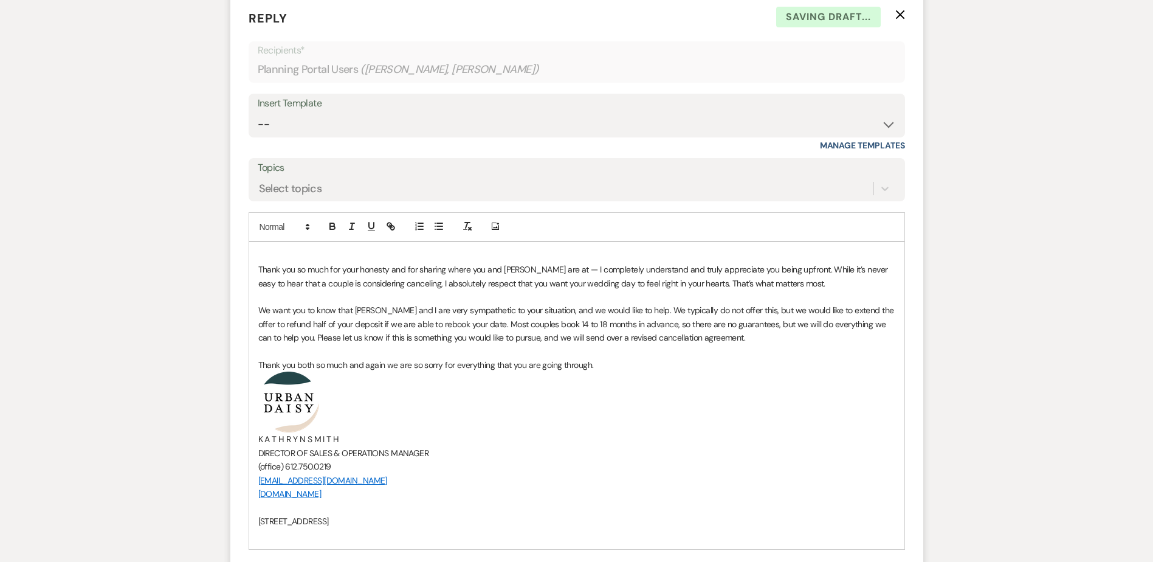
click at [264, 290] on p at bounding box center [576, 296] width 637 height 13
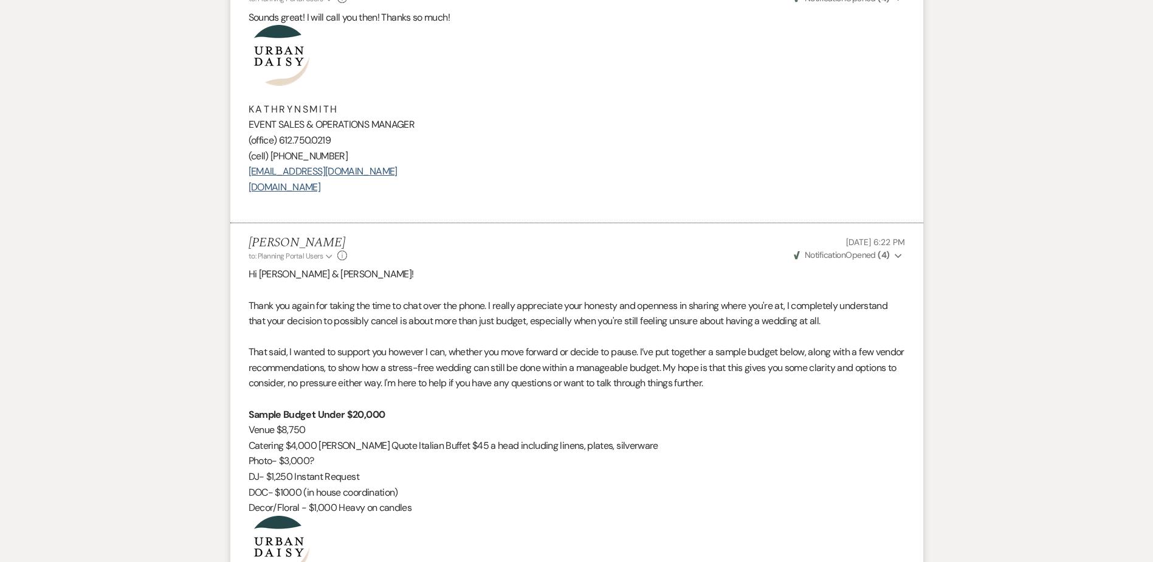
scroll to position [1268, 0]
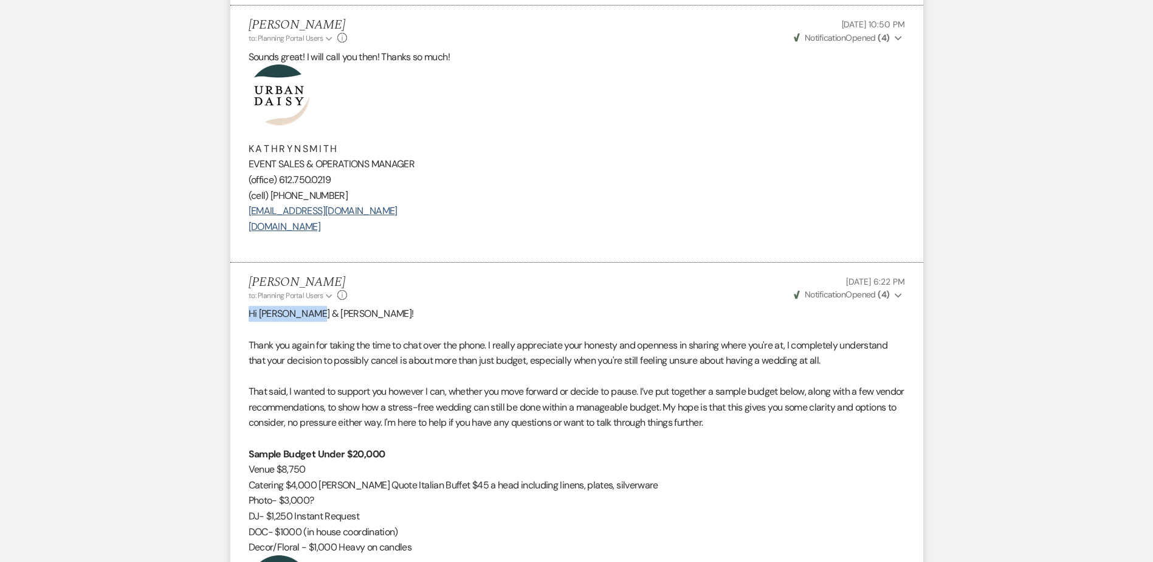
drag, startPoint x: 320, startPoint y: 299, endPoint x: 192, endPoint y: 296, distance: 127.7
click at [192, 296] on div "Messages Tasks Payments Vendors Rental Overview Timeline Docs & Files Contacts …" at bounding box center [576, 475] width 1153 height 3086
copy span "Hi Julia & Ben!"
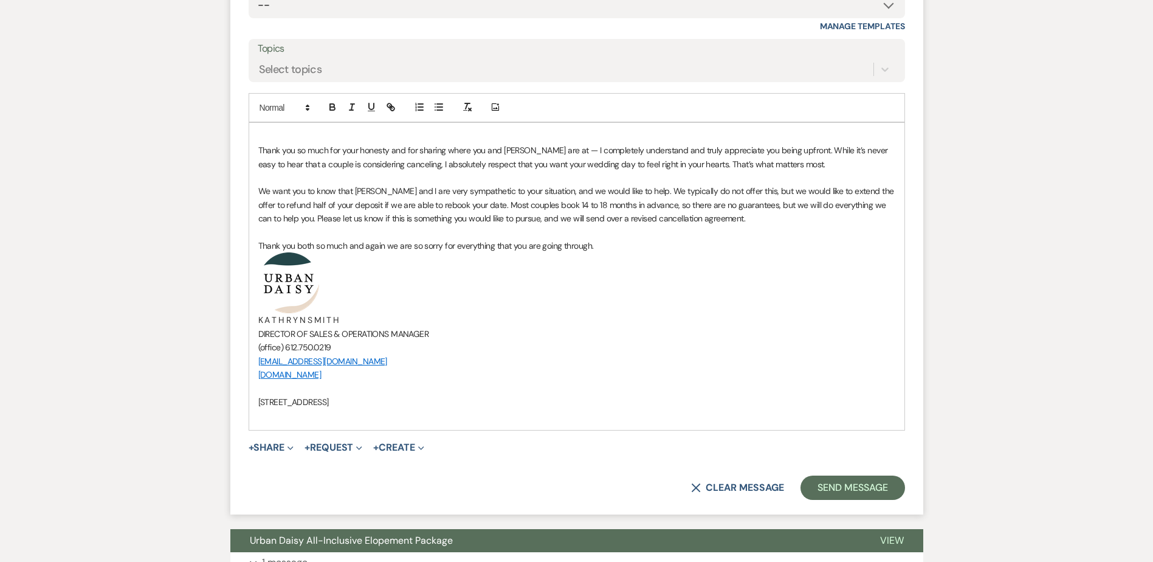
scroll to position [2302, 0]
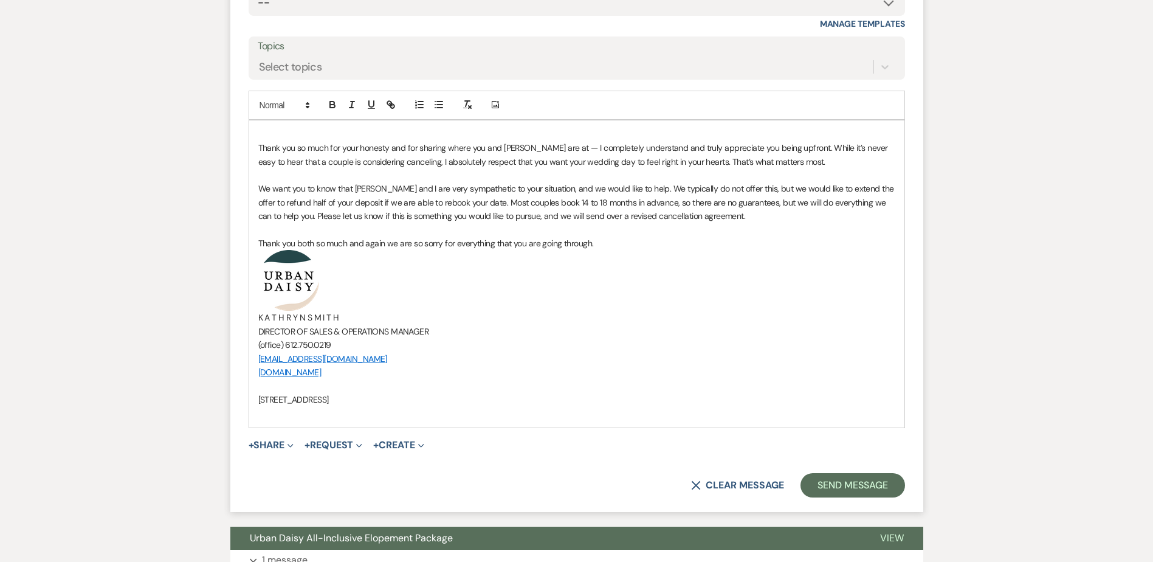
click at [334, 120] on div "Thank you so much for your honesty and for sharing where you and Ben are at — I…" at bounding box center [576, 273] width 655 height 307
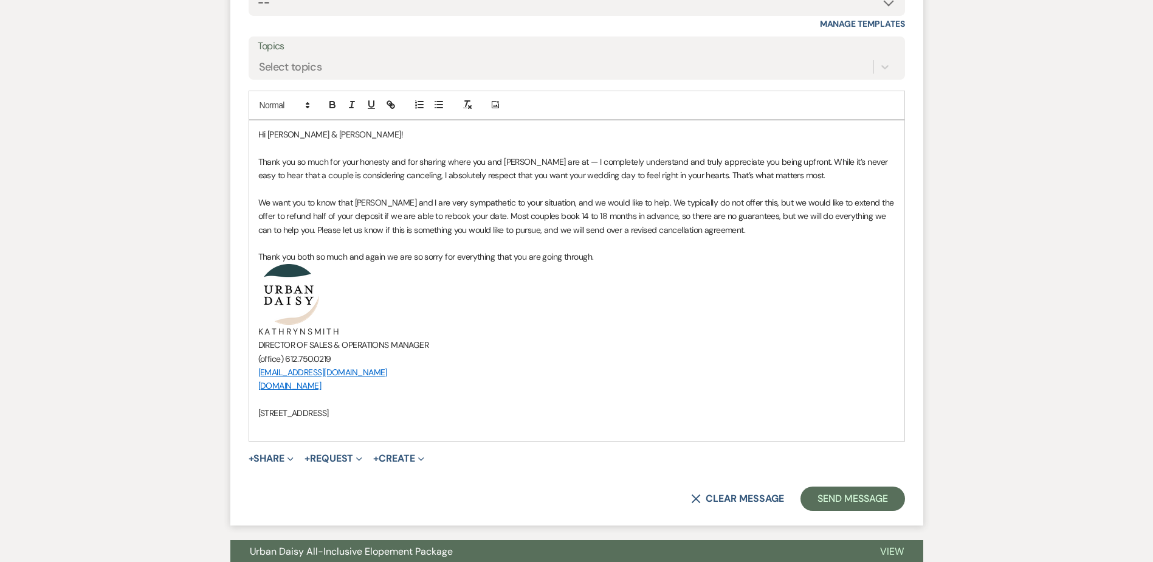
click at [550, 155] on p "Thank you so much for your honesty and for sharing where you and Ben are at — I…" at bounding box center [576, 168] width 637 height 27
click at [285, 182] on p at bounding box center [576, 188] width 637 height 13
click at [254, 185] on div "Hi Julia & Ben! Thank you so much for your honesty and for sharing where you an…" at bounding box center [576, 280] width 655 height 320
click at [296, 420] on p at bounding box center [576, 426] width 637 height 13
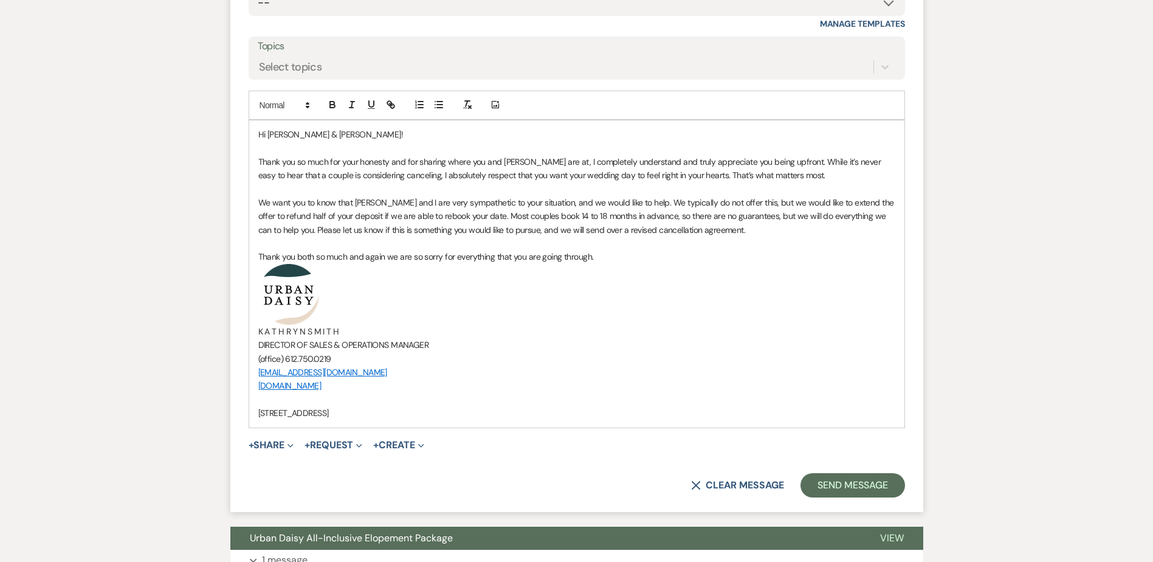
click at [612, 250] on p "Thank you both so much and again we are so sorry for everything that you are go…" at bounding box center [576, 256] width 637 height 13
drag, startPoint x: 612, startPoint y: 240, endPoint x: 384, endPoint y: 242, distance: 228.6
click at [384, 250] on p "Thank you both so much and again we are so sorry for everything that you are go…" at bounding box center [576, 256] width 637 height 13
click at [832, 475] on button "Send Message" at bounding box center [853, 485] width 104 height 24
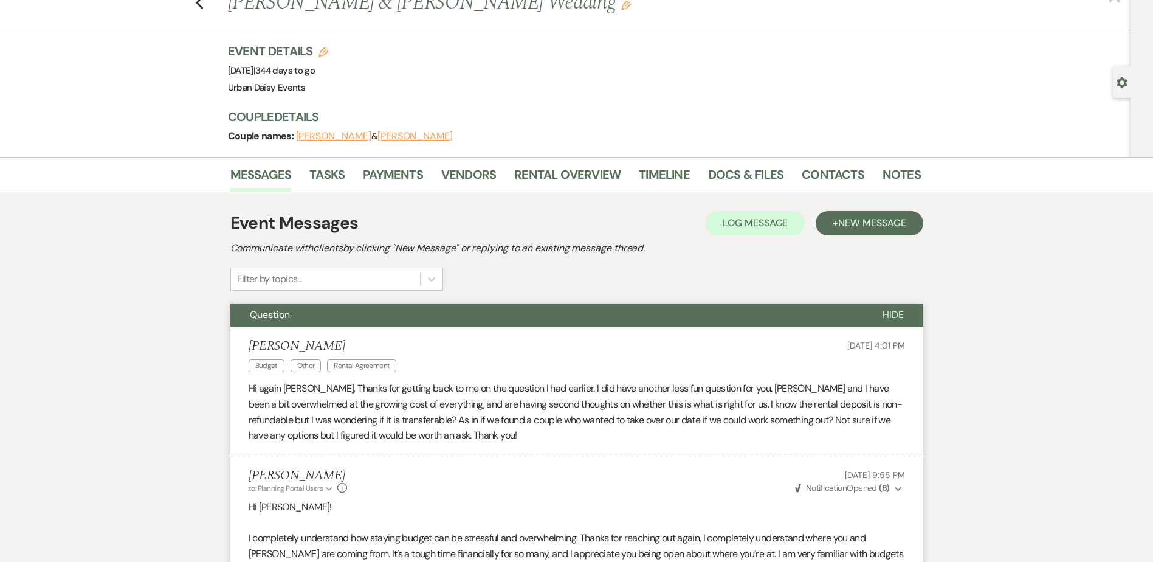
scroll to position [0, 0]
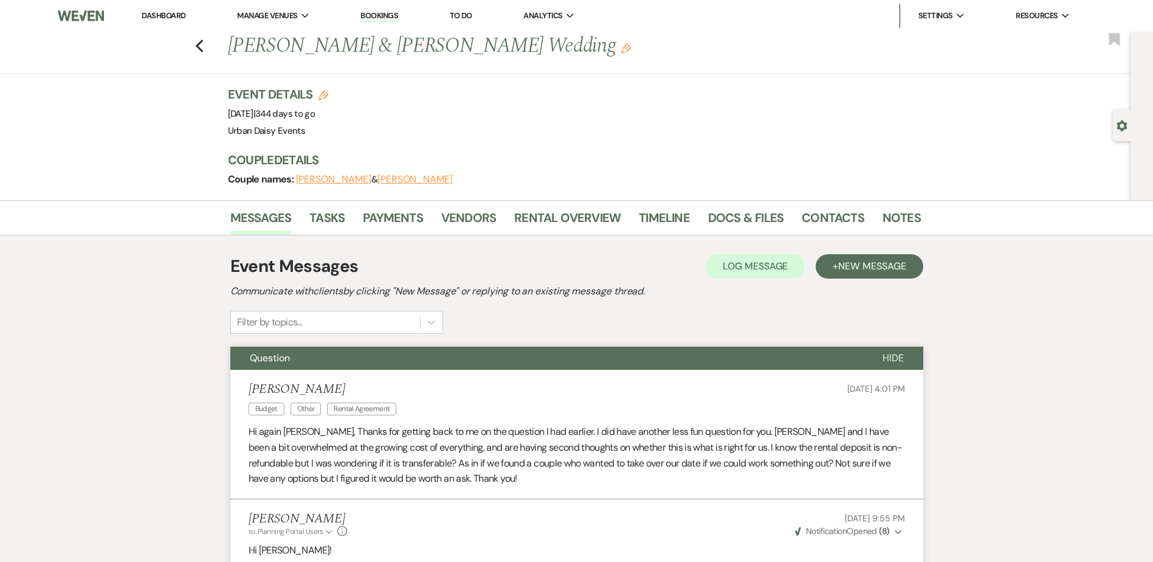
click at [143, 17] on link "Dashboard" at bounding box center [164, 15] width 44 height 10
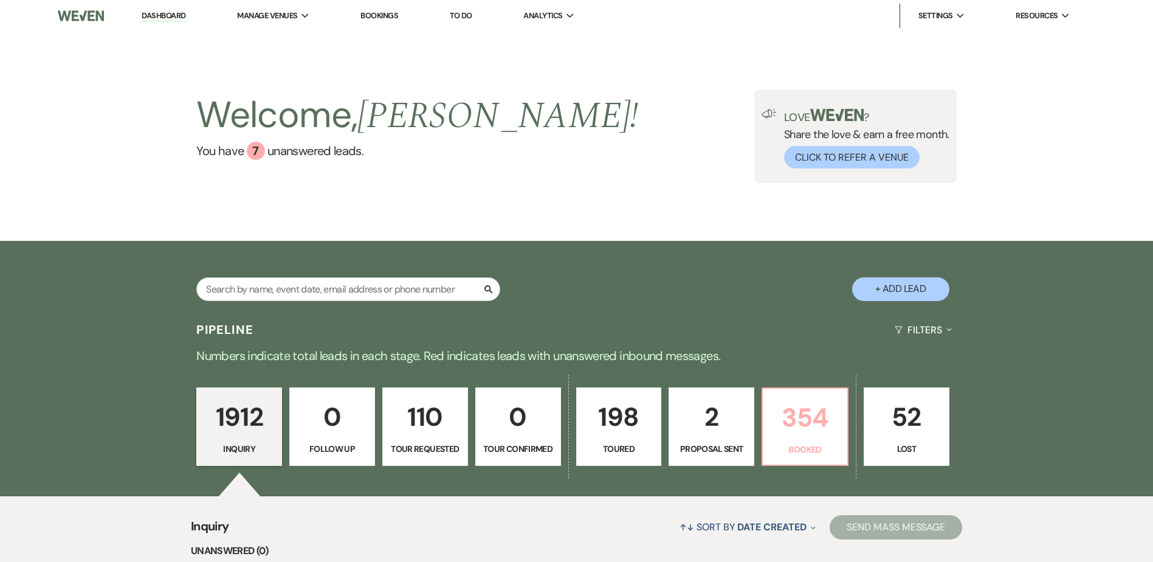
click at [770, 421] on p "354" at bounding box center [805, 417] width 70 height 41
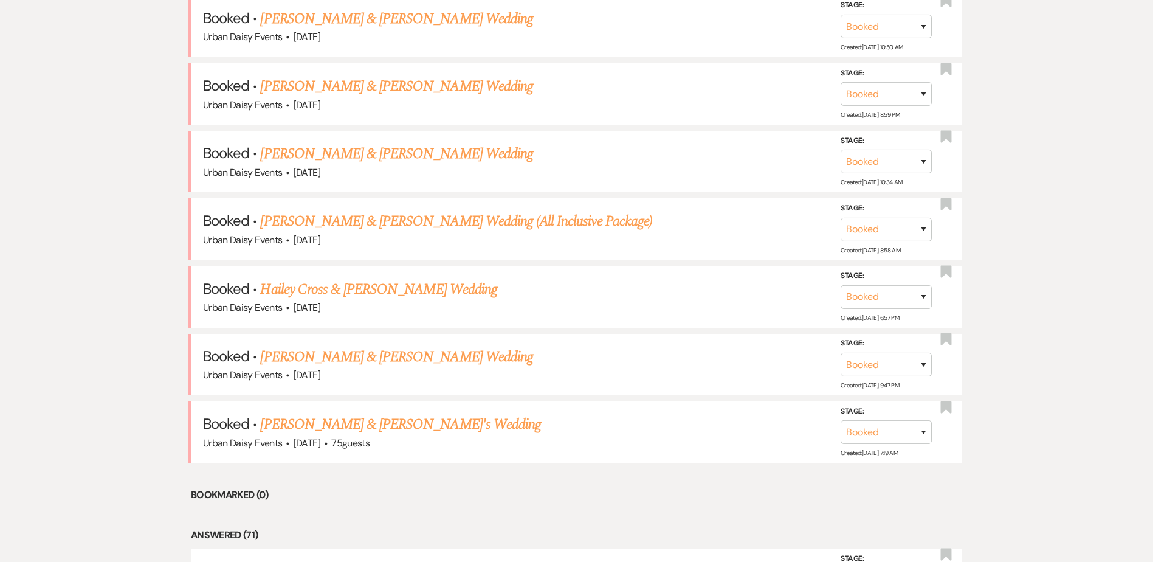
scroll to position [608, 0]
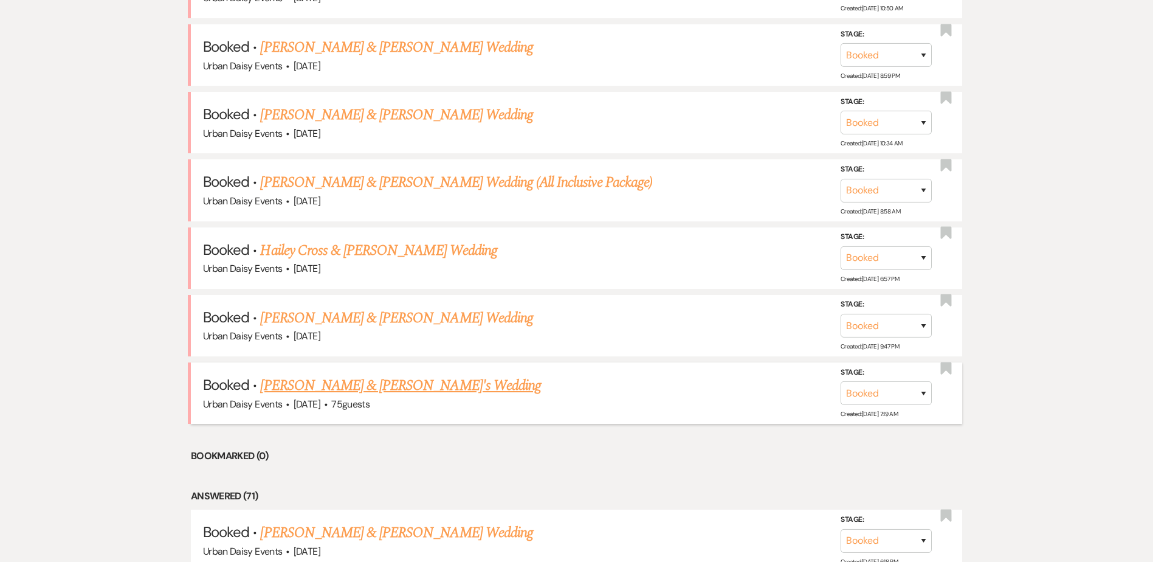
click at [424, 384] on link "Lashaye Walton & Fiance's Wedding" at bounding box center [400, 385] width 281 height 22
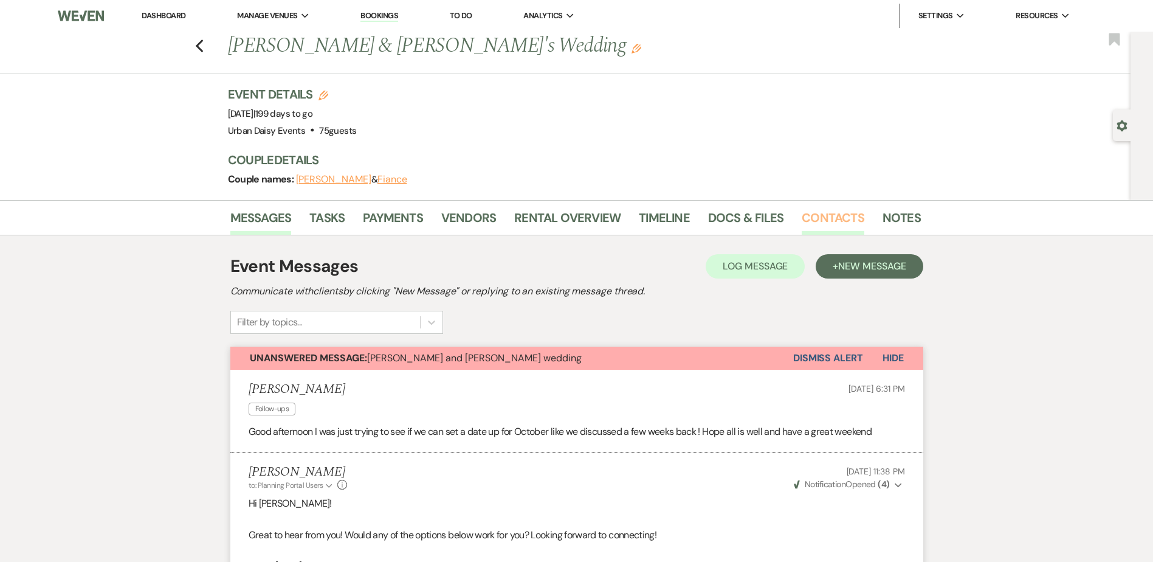
click at [813, 220] on link "Contacts" at bounding box center [833, 221] width 63 height 27
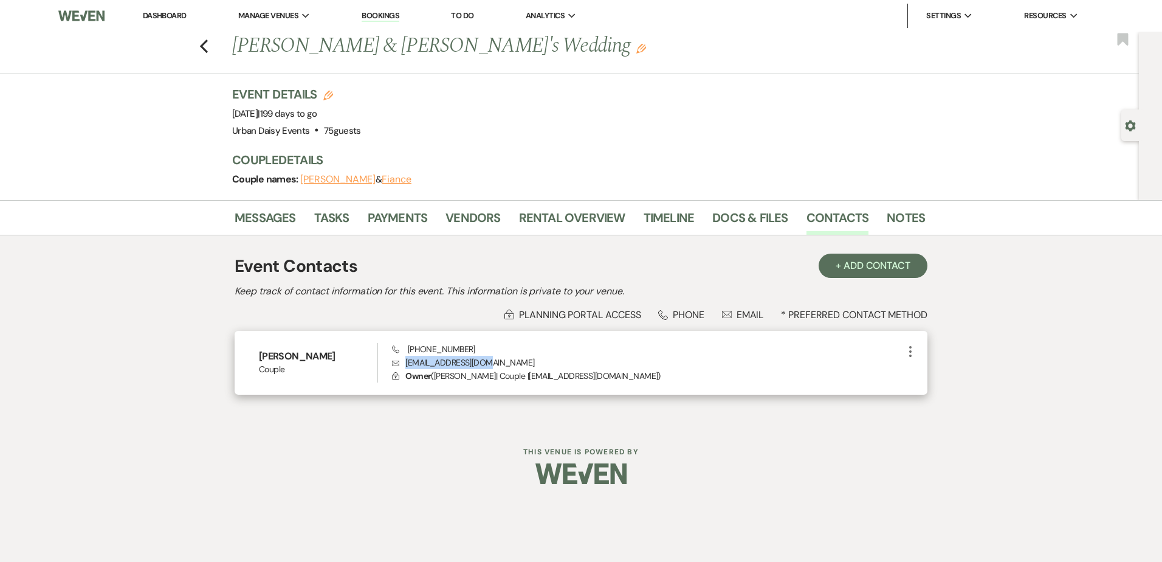
drag, startPoint x: 494, startPoint y: 361, endPoint x: 405, endPoint y: 365, distance: 88.9
click at [405, 365] on p "Envelope shaye0820@gmail.com" at bounding box center [647, 362] width 511 height 13
copy p "shaye0820@gmail.com"
click at [481, 347] on div "Phone (612) 806-5369 Envelope shaye0820@gmail.com Lock Owner ( Lashaye Walton |…" at bounding box center [647, 363] width 511 height 40
drag, startPoint x: 473, startPoint y: 347, endPoint x: 405, endPoint y: 352, distance: 68.3
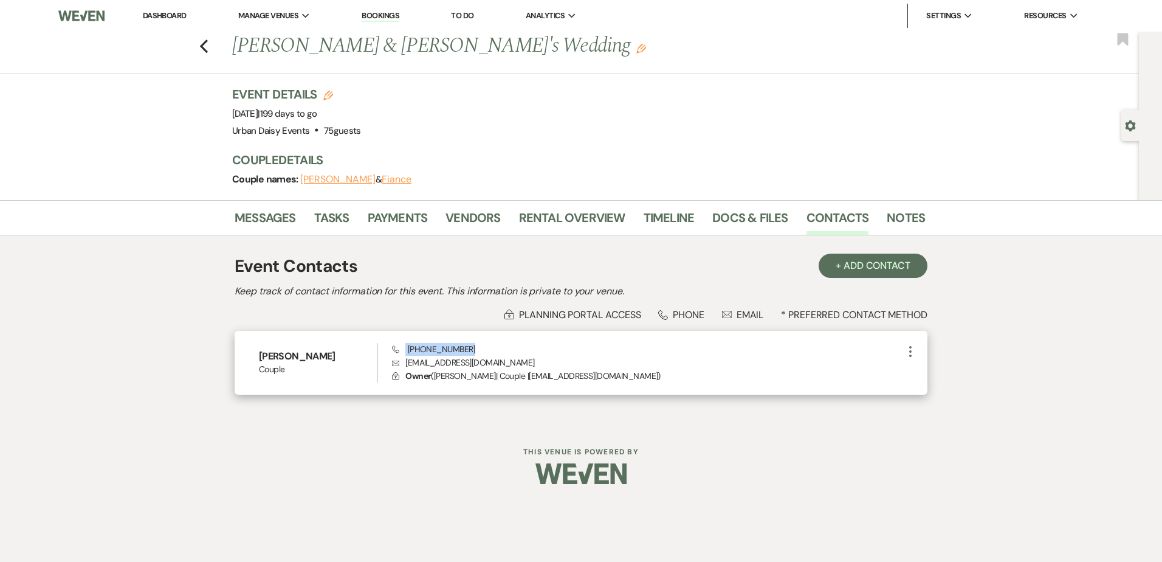
click at [405, 352] on div "Phone (612) 806-5369 Envelope shaye0820@gmail.com Lock Owner ( Lashaye Walton |…" at bounding box center [647, 363] width 511 height 40
copy span "(612) 806-5369"
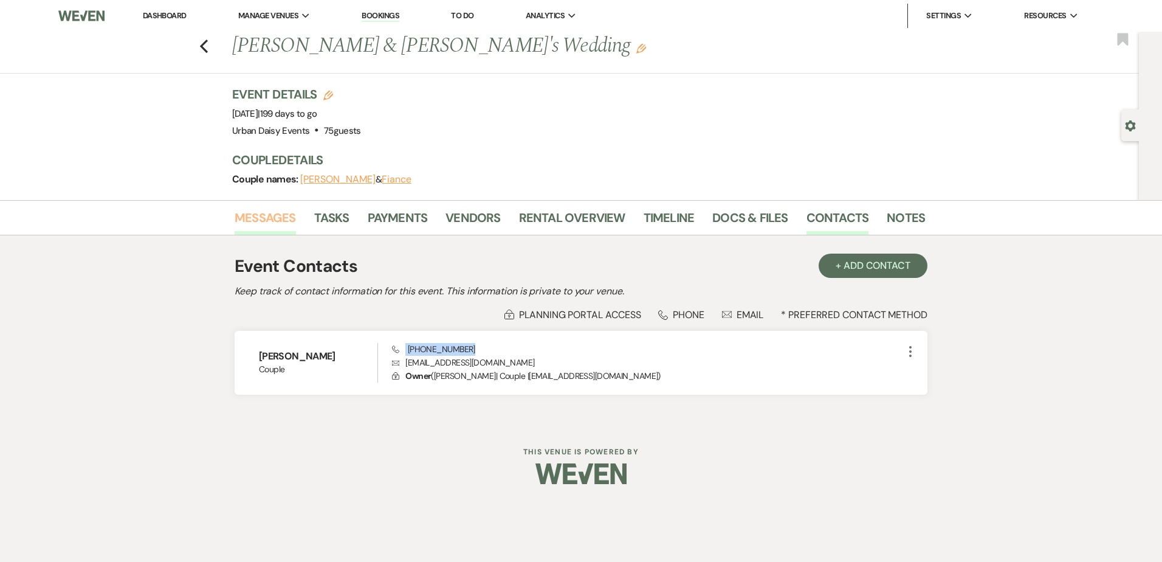
click at [252, 232] on link "Messages" at bounding box center [265, 221] width 61 height 27
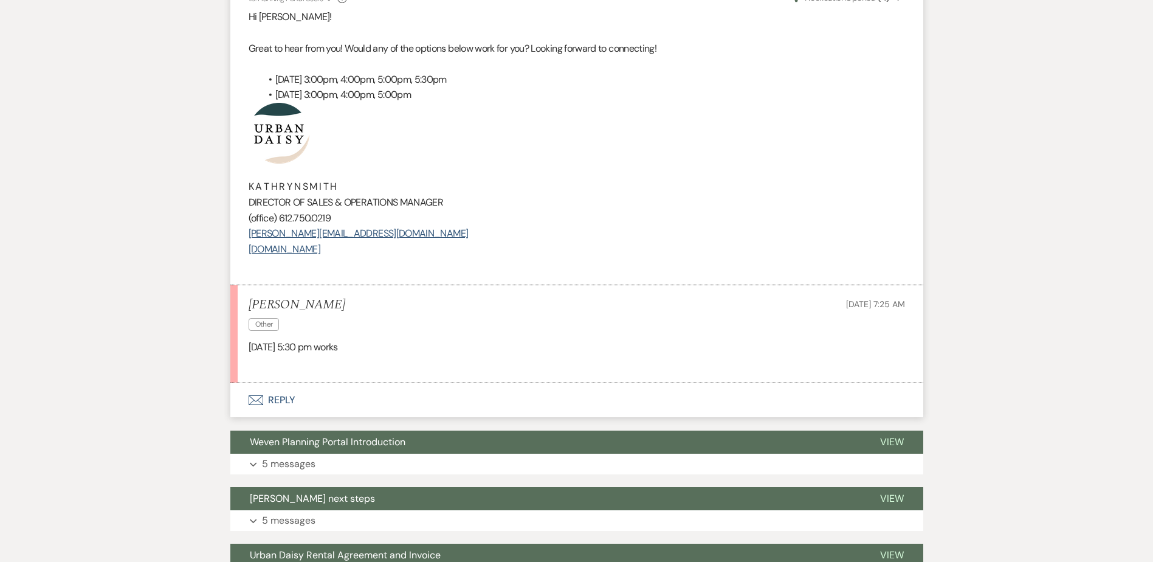
click at [258, 398] on icon "Envelope" at bounding box center [256, 400] width 15 height 10
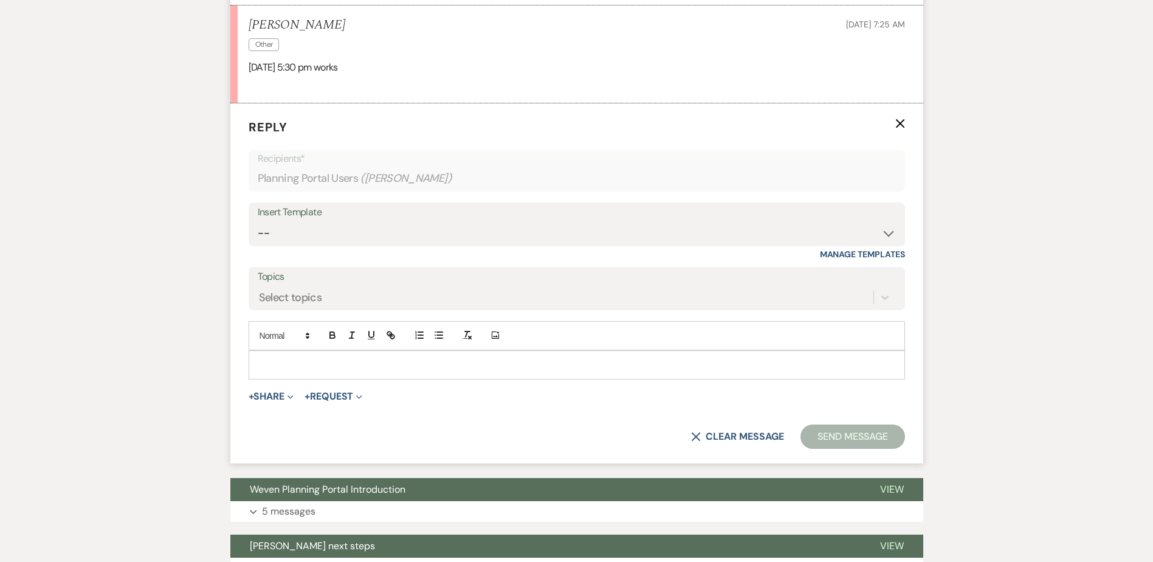
scroll to position [769, 0]
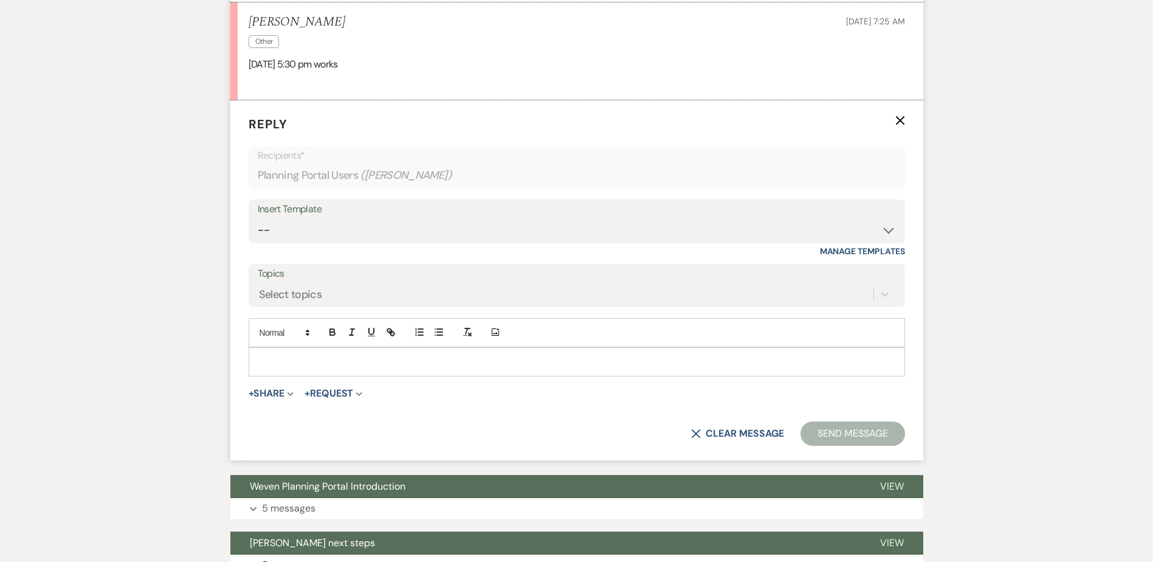
click at [338, 369] on div at bounding box center [576, 362] width 655 height 28
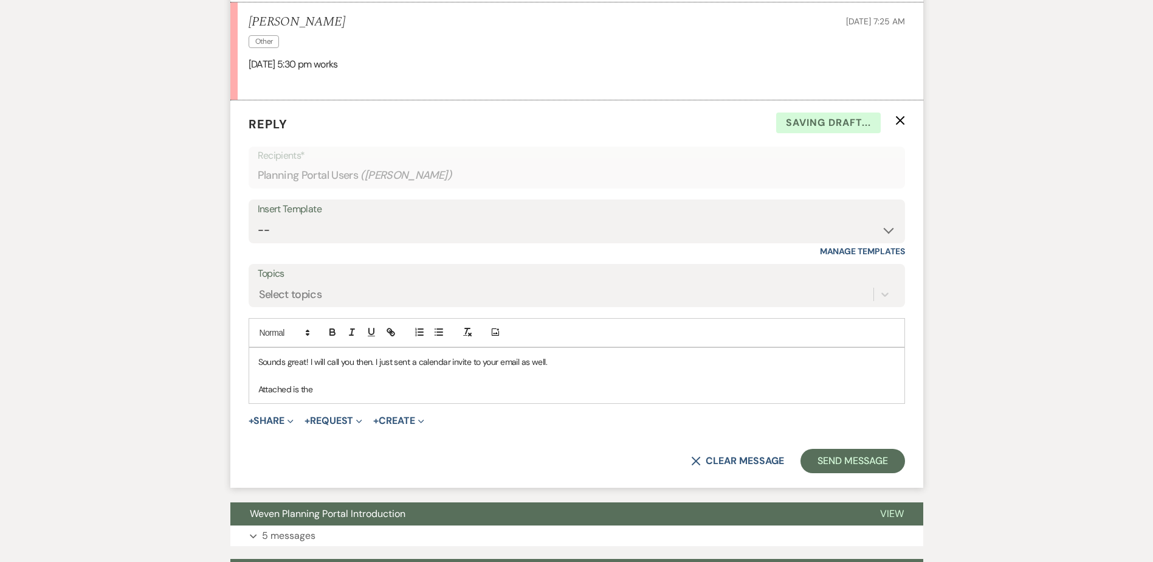
drag, startPoint x: 329, startPoint y: 387, endPoint x: 240, endPoint y: 361, distance: 92.9
click at [240, 361] on form "Reply X Saving draft... Recipients* Planning Portal Users ( Lashaye Walton ) In…" at bounding box center [576, 293] width 693 height 387
copy div "Sounds great! I will call you then. I just sent a calendar invite to your email…"
click at [416, 237] on select "-- Payment Past Due Rental Agreement and First Payment Urban Daisy Initial Resp…" at bounding box center [577, 230] width 638 height 24
select select "6147"
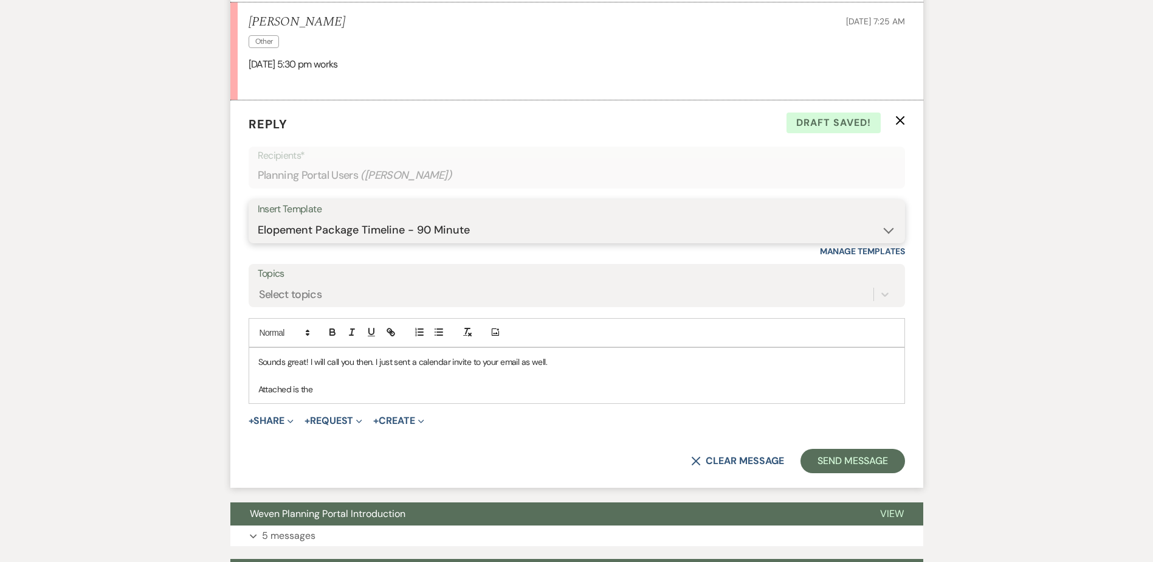
click at [258, 218] on select "-- Payment Past Due Rental Agreement and First Payment Urban Daisy Initial Resp…" at bounding box center [577, 230] width 638 height 24
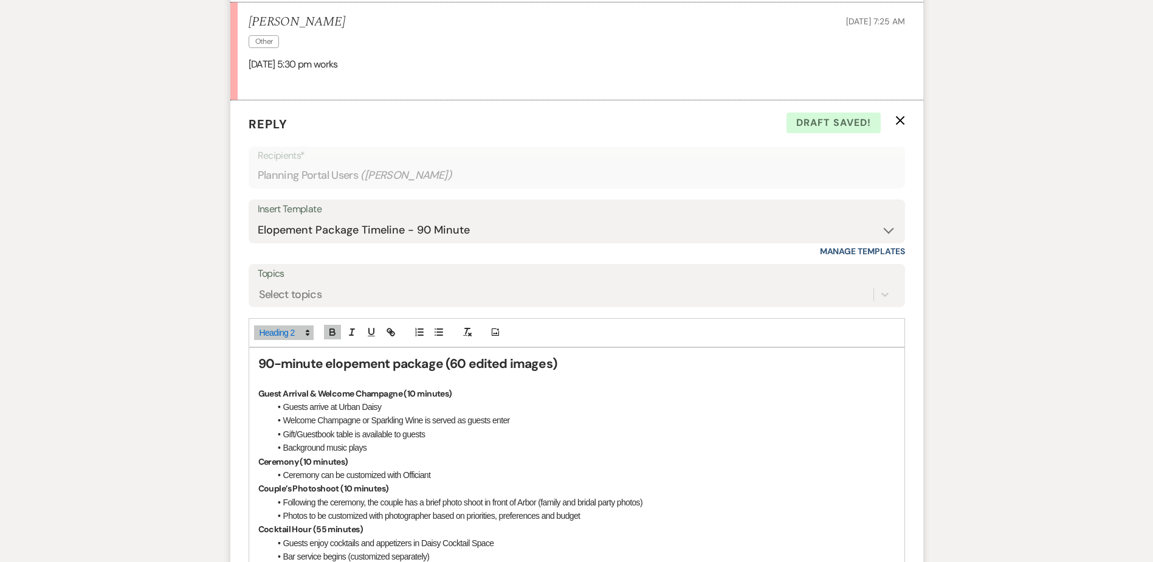
click at [258, 362] on strong "90-minute elopement package (60 edited images)" at bounding box center [407, 363] width 299 height 17
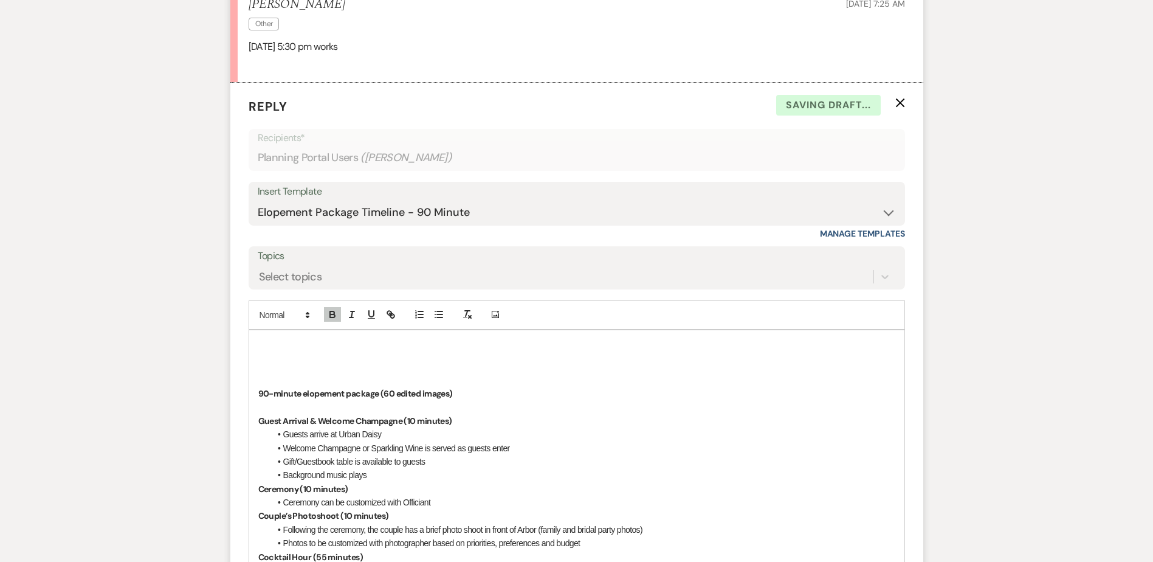
click at [257, 343] on div "﻿ 90-minute elopement package (60 edited images) Guest Arrival & Welcome Champa…" at bounding box center [576, 532] width 655 height 404
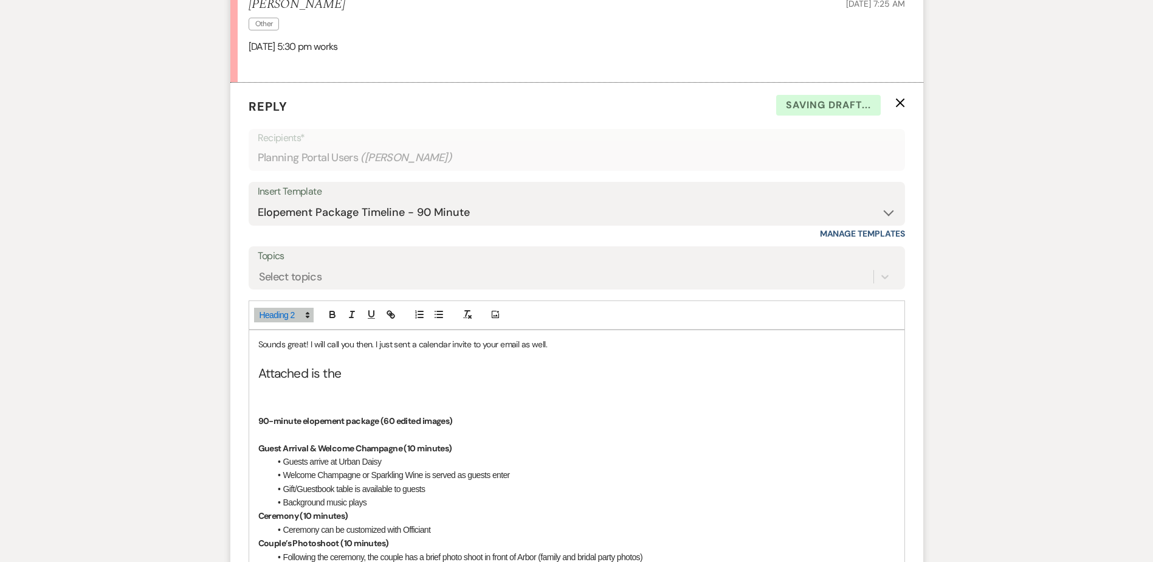
scroll to position [814, 0]
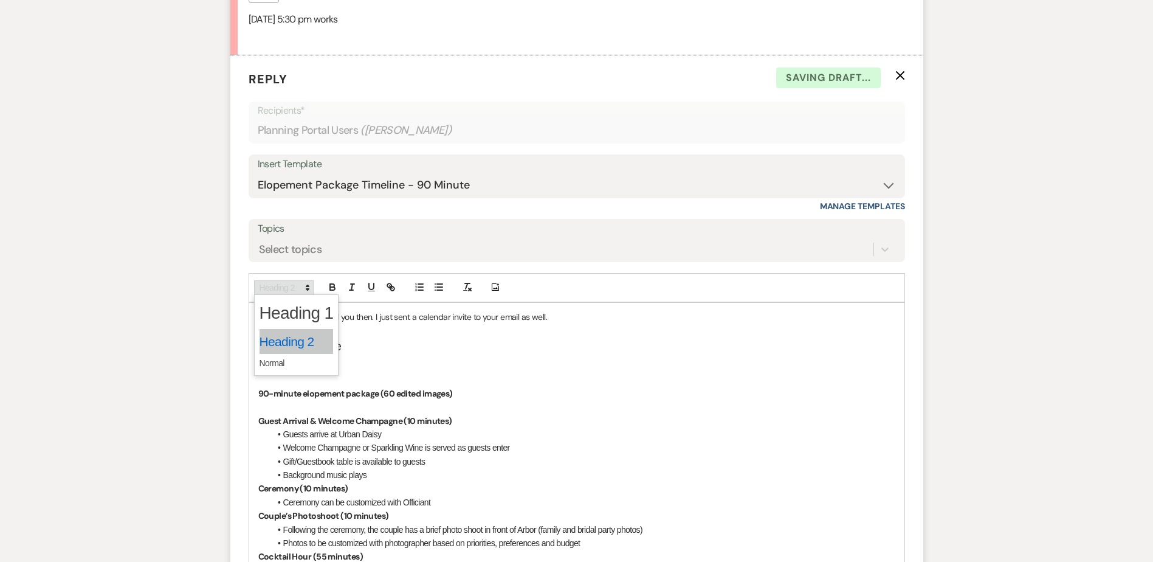
click at [286, 284] on span at bounding box center [284, 287] width 60 height 15
click at [274, 359] on span at bounding box center [297, 363] width 74 height 19
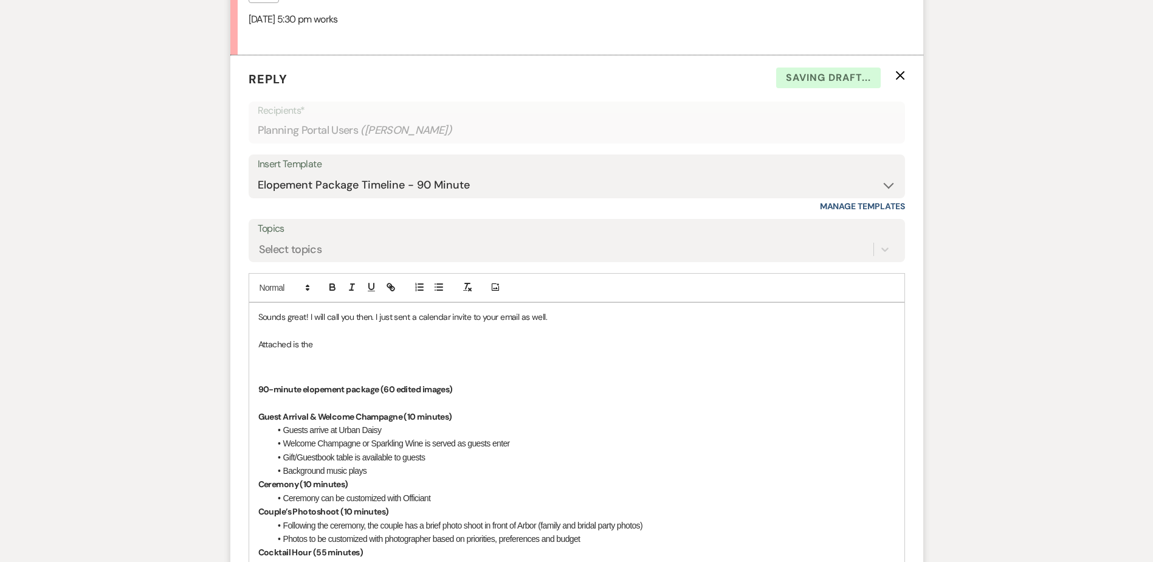
click at [326, 336] on p at bounding box center [576, 329] width 637 height 13
click at [255, 319] on div "Sounds great! I will call you then. I just sent a calendar invite to your email…" at bounding box center [576, 516] width 655 height 427
click at [250, 341] on div "Sounds great! I will call you then. I just sent a calendar invite to your email…" at bounding box center [576, 516] width 655 height 427
click at [328, 345] on p "Attached is the" at bounding box center [576, 343] width 637 height 13
click at [322, 367] on h2 at bounding box center [576, 360] width 637 height 18
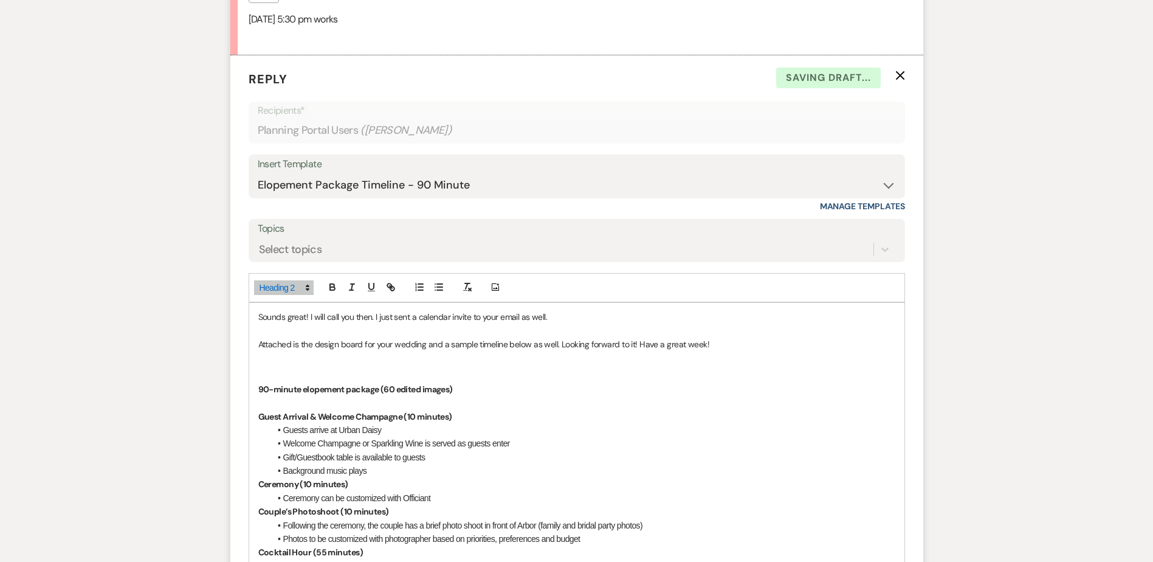
click at [317, 374] on p at bounding box center [576, 374] width 637 height 13
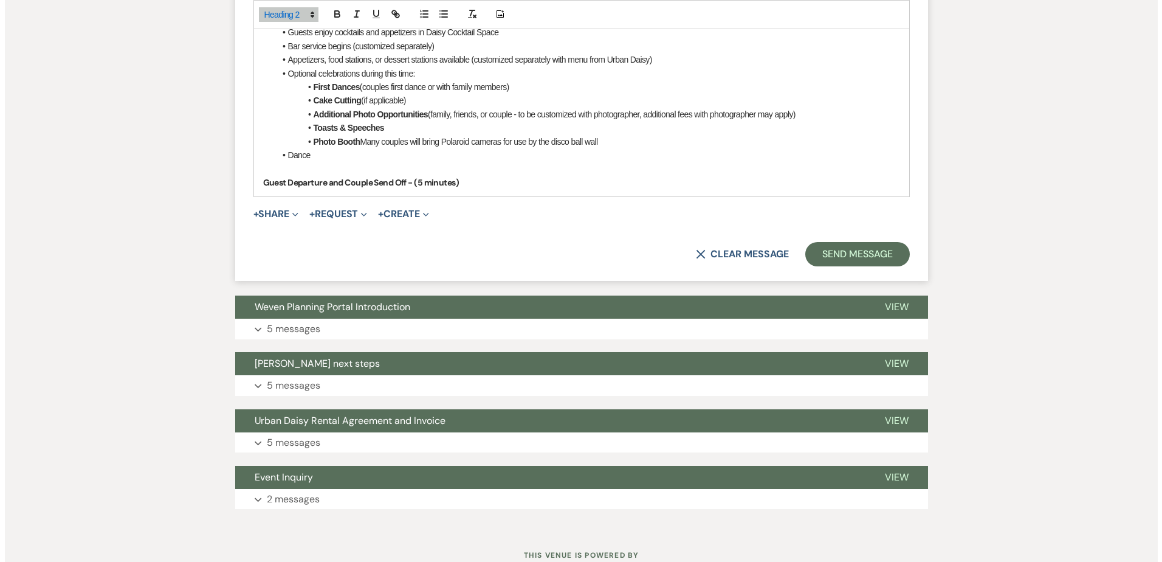
scroll to position [1337, 0]
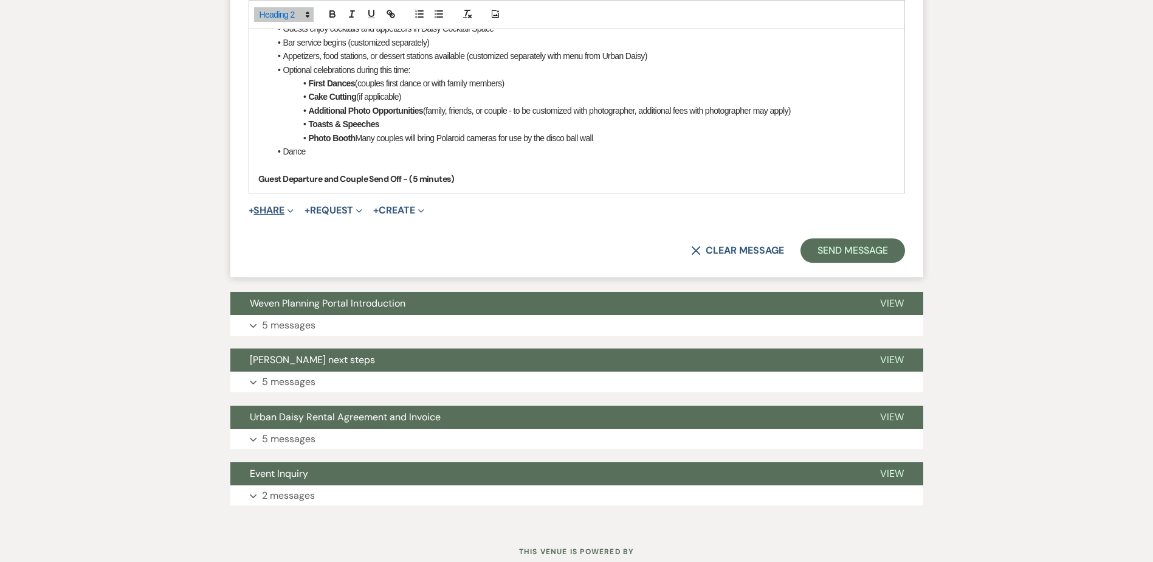
click at [254, 205] on span "+" at bounding box center [251, 210] width 5 height 10
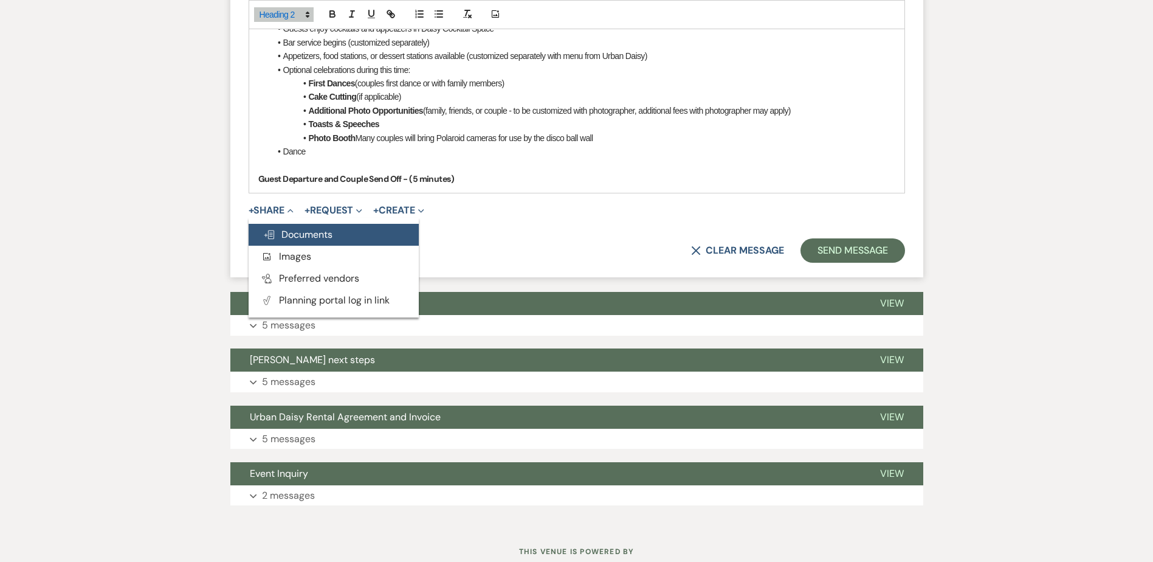
click at [255, 229] on button "Doc Upload Documents" at bounding box center [334, 235] width 170 height 22
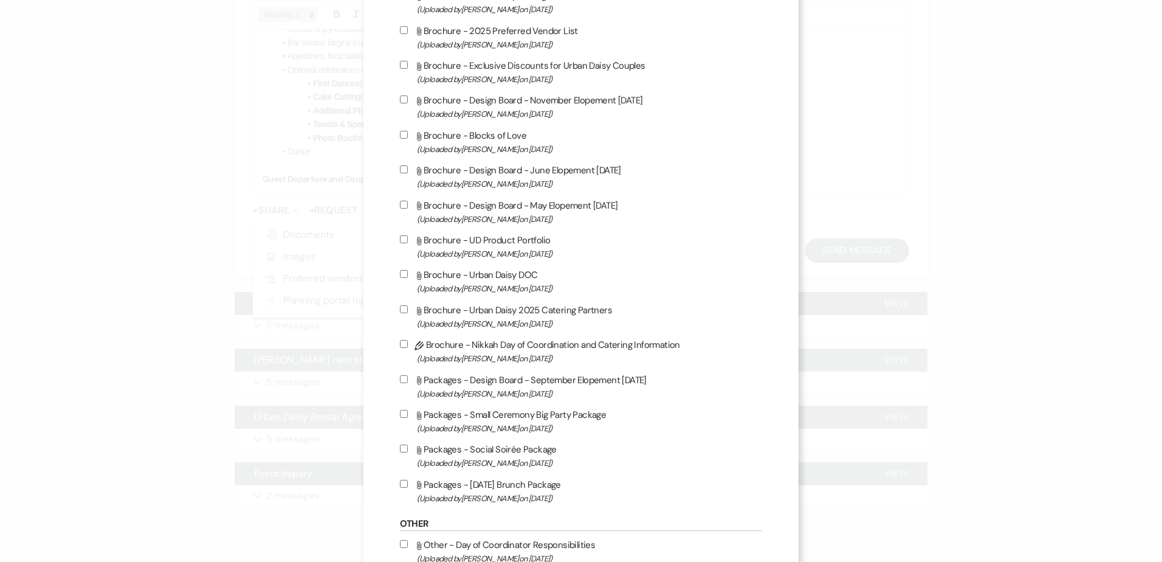
click at [533, 213] on span "(Uploaded by Kathryn Beckett on Apr 30th, 2025 )" at bounding box center [590, 219] width 346 height 14
click at [408, 209] on input "Attach File Brochure - Design Board - May Elopement 5.3.2026 (Uploaded by Kathr…" at bounding box center [404, 205] width 8 height 8
checkbox input "true"
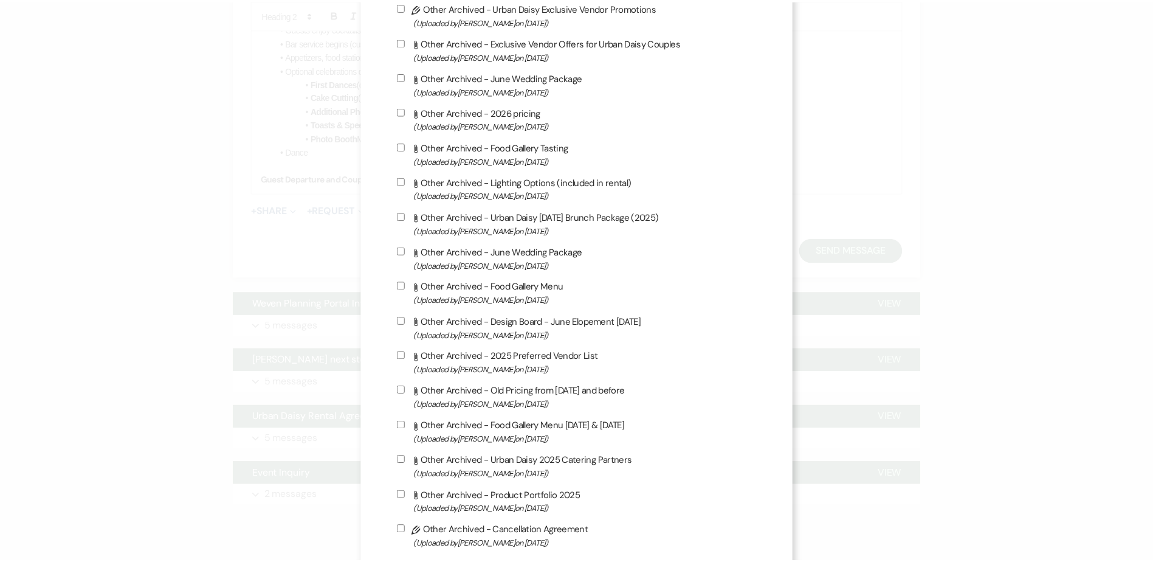
scroll to position [1922, 0]
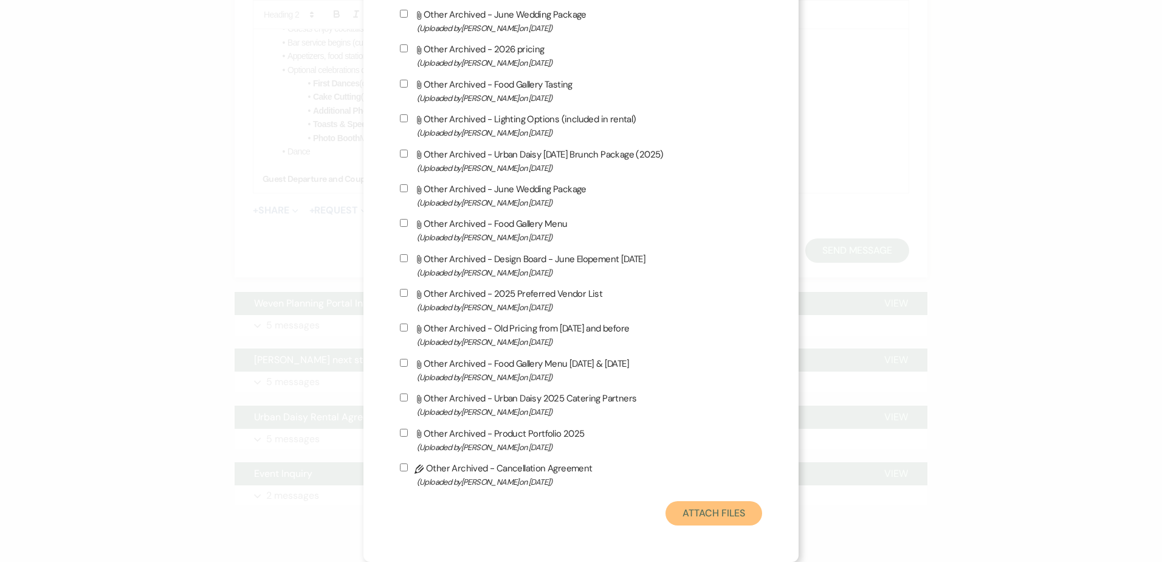
click at [691, 511] on button "Attach Files" at bounding box center [714, 513] width 97 height 24
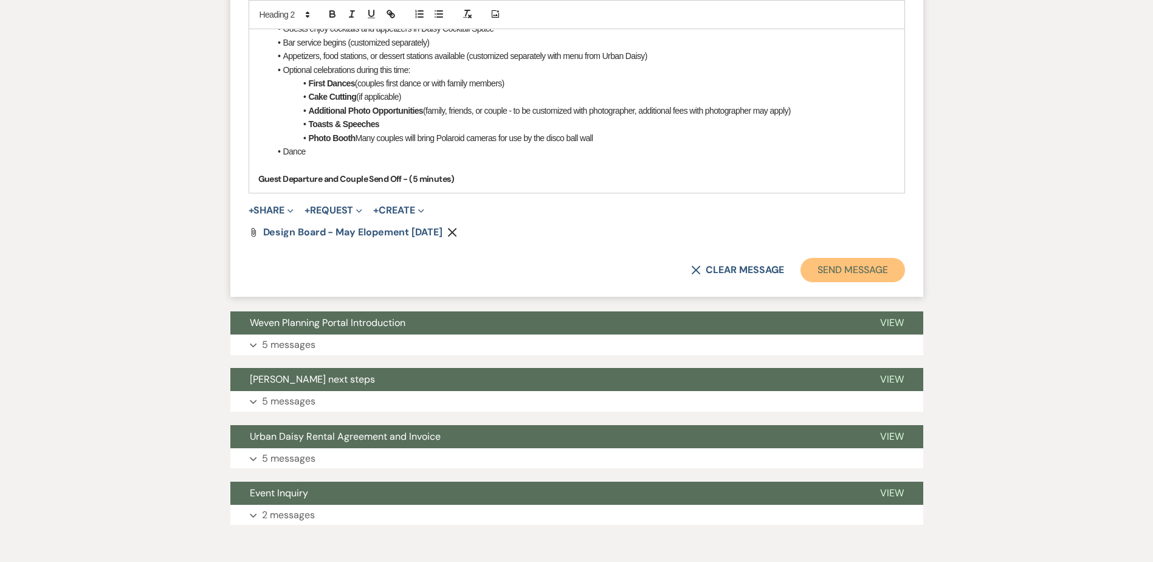
click at [881, 266] on button "Send Message" at bounding box center [853, 270] width 104 height 24
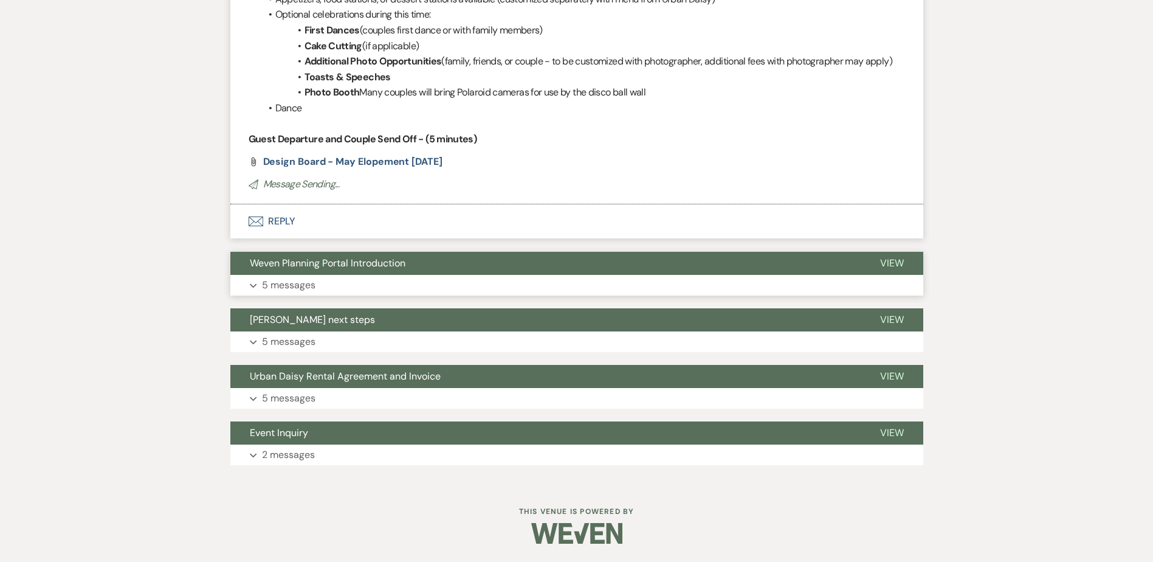
scroll to position [1235, 0]
click at [339, 157] on span "Design Board - May Elopement 5.3.2026" at bounding box center [352, 161] width 179 height 13
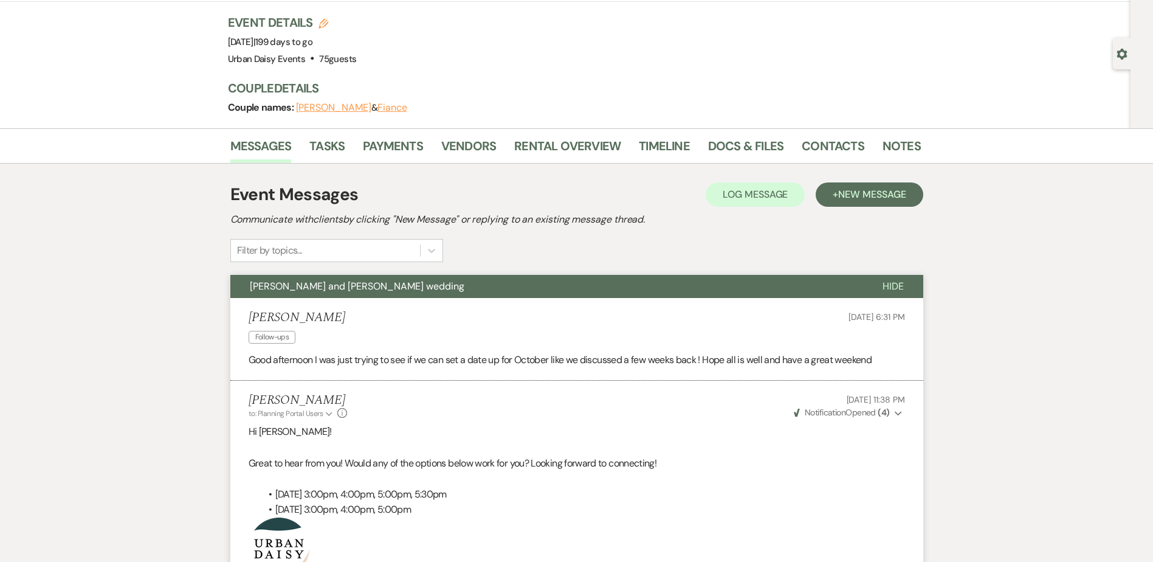
scroll to position [0, 0]
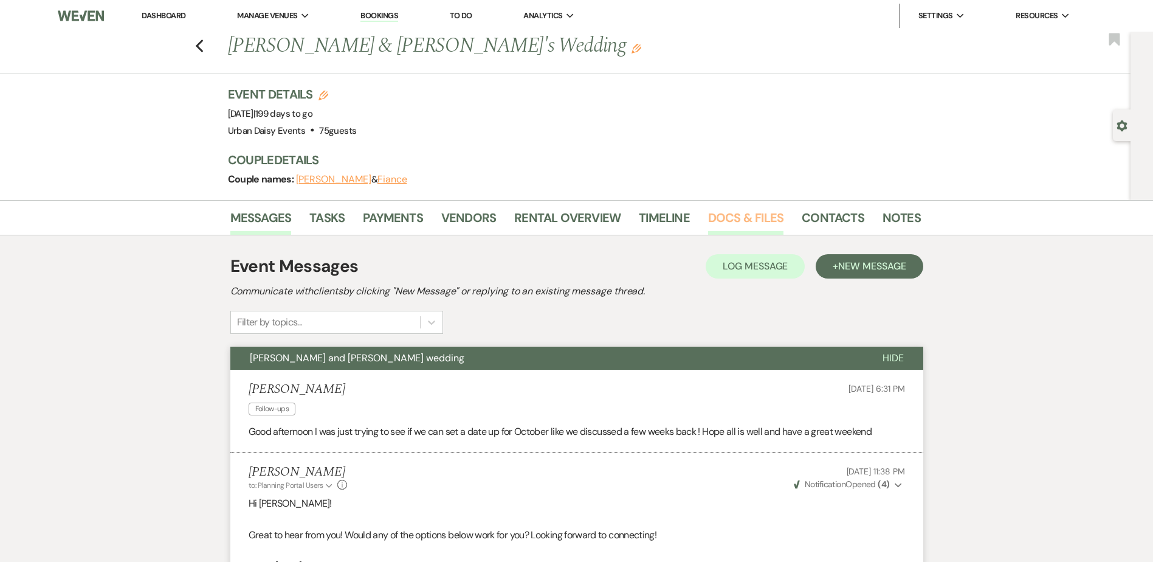
click at [750, 208] on link "Docs & Files" at bounding box center [745, 221] width 75 height 27
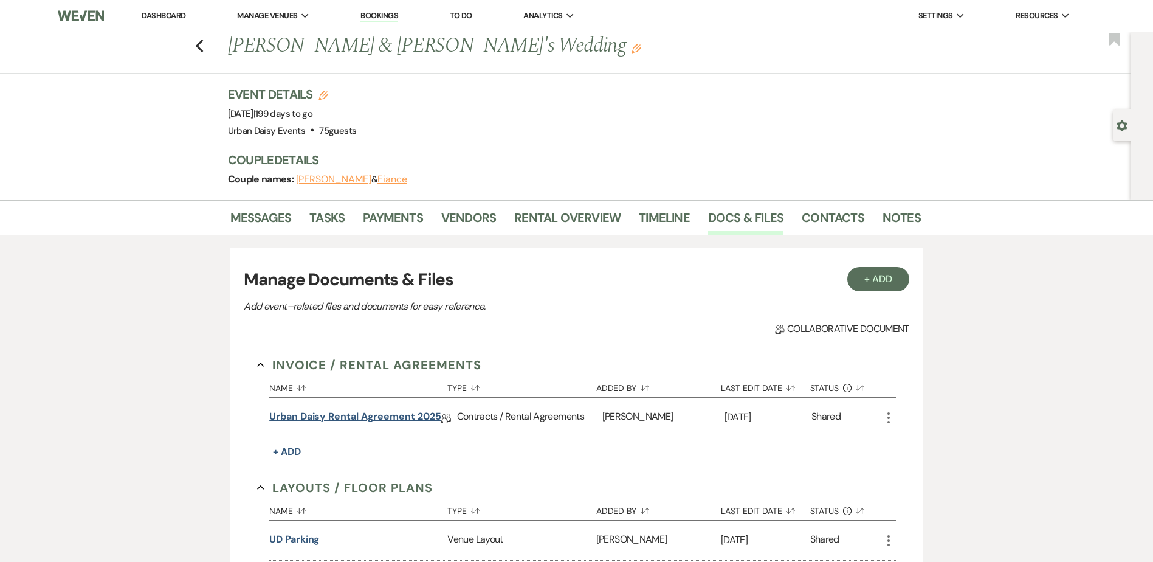
click at [336, 416] on link "Urban Daisy Rental Agreement 2025" at bounding box center [354, 418] width 171 height 19
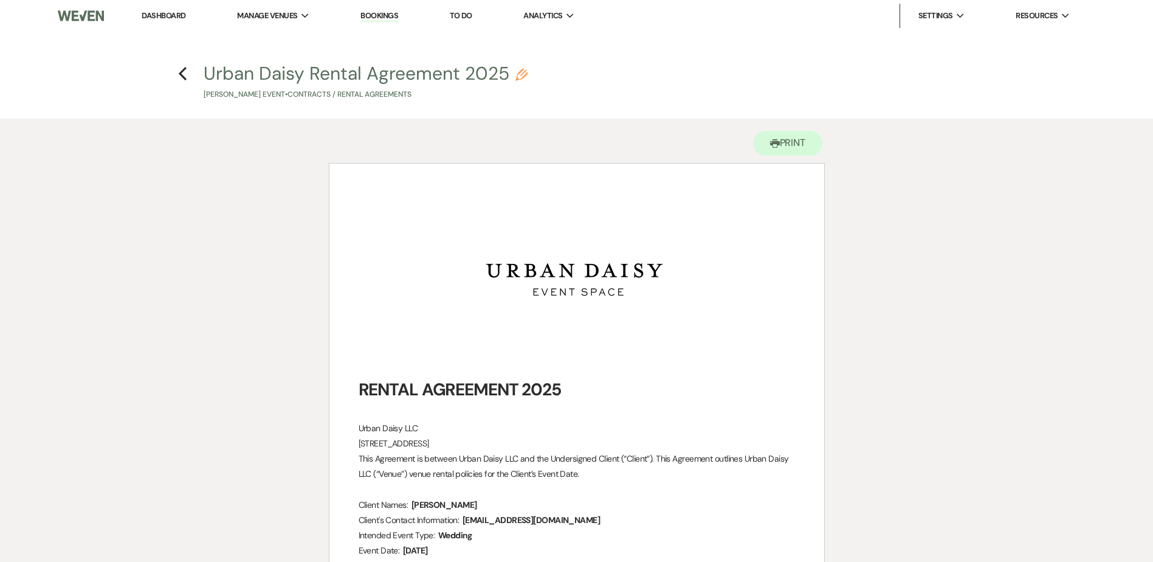
click at [187, 81] on div "Previous" at bounding box center [182, 71] width 9 height 19
click at [183, 71] on use "button" at bounding box center [183, 73] width 8 height 13
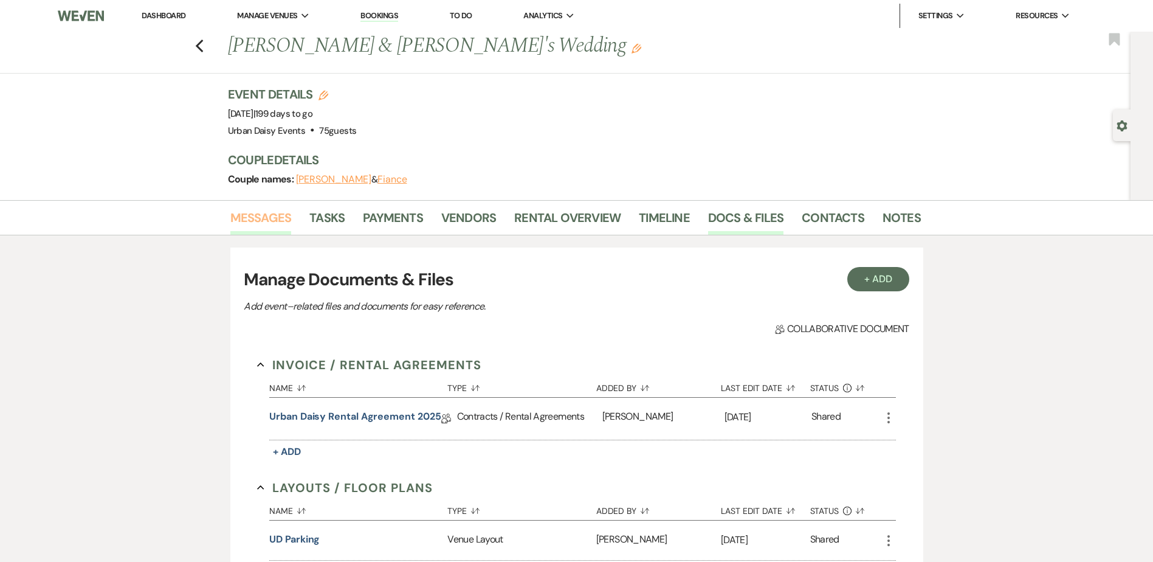
click at [272, 224] on link "Messages" at bounding box center [260, 221] width 61 height 27
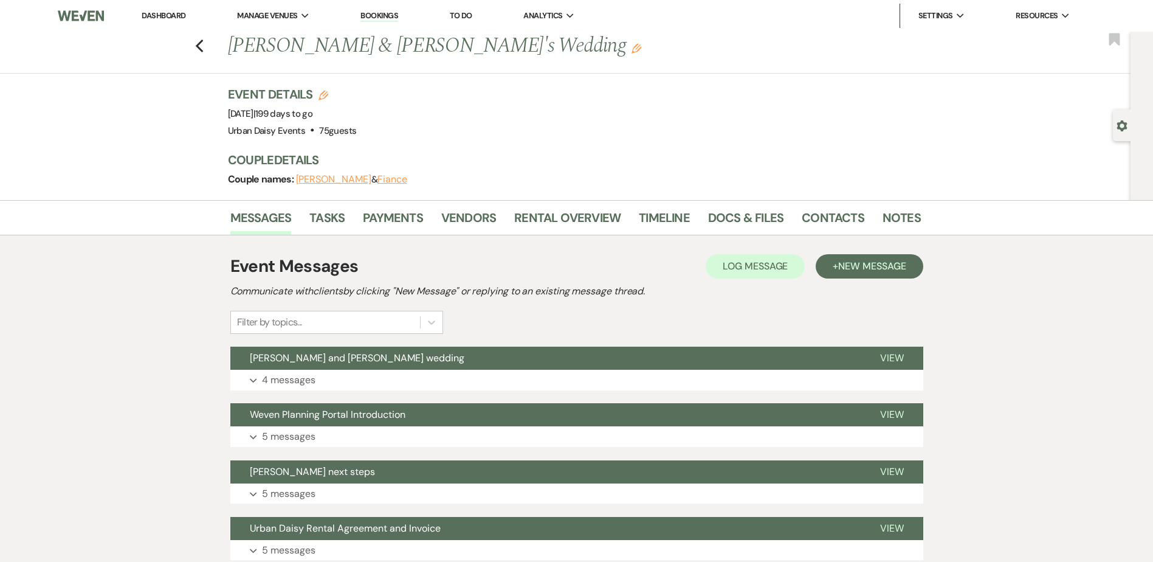
click at [191, 15] on li "Dashboard" at bounding box center [164, 16] width 56 height 24
click at [184, 13] on link "Dashboard" at bounding box center [164, 15] width 44 height 10
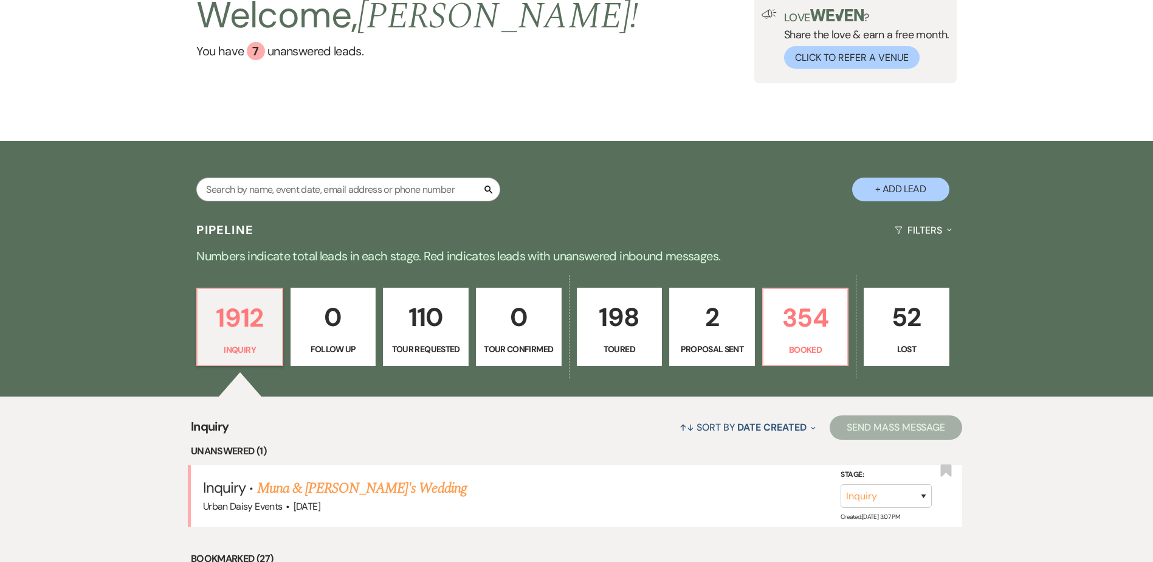
scroll to position [122, 0]
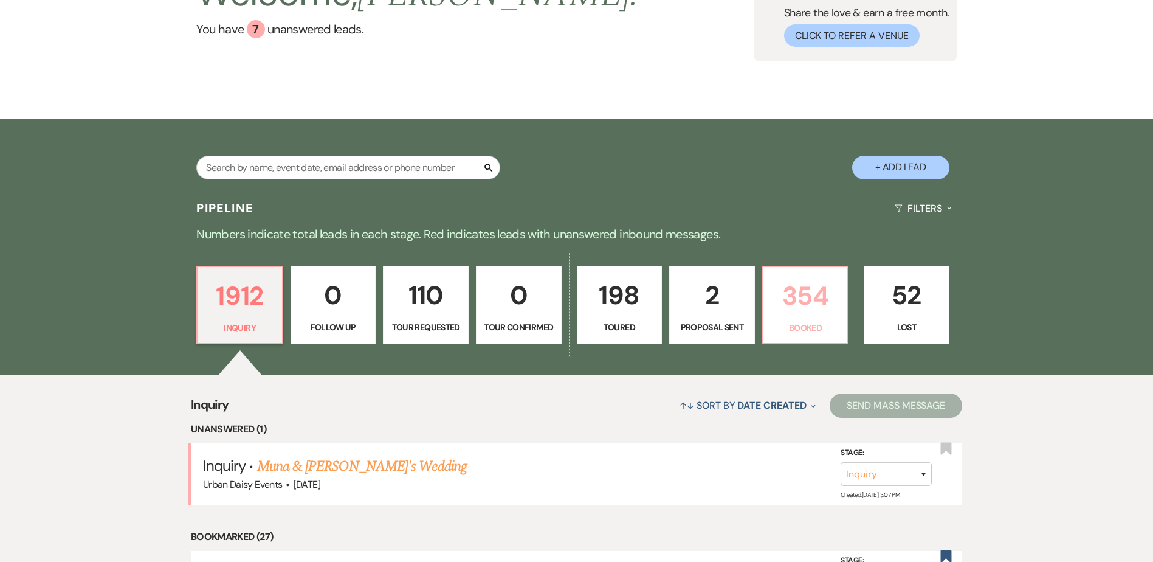
click at [815, 283] on p "354" at bounding box center [806, 295] width 70 height 41
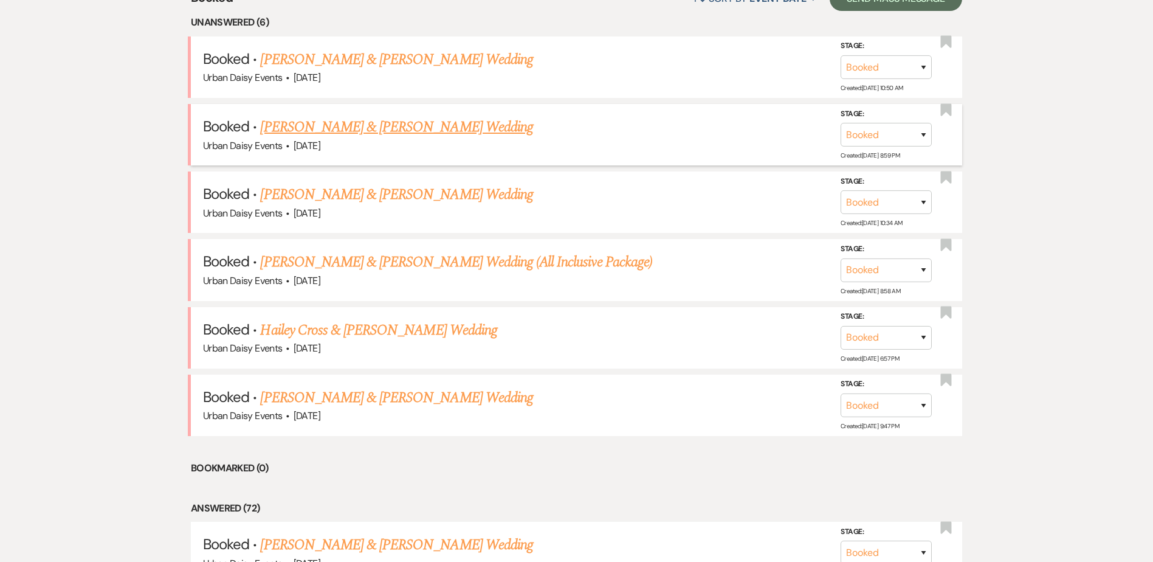
scroll to position [547, 0]
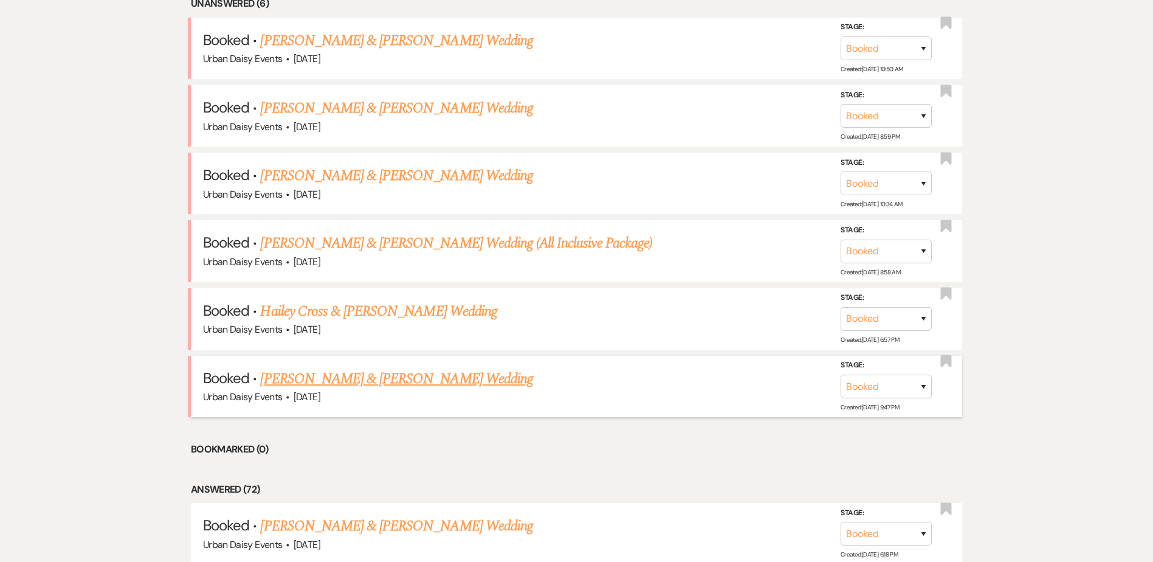
click at [281, 383] on link "Alexis Pham & Nathaniel Ross's Wedding" at bounding box center [396, 379] width 272 height 22
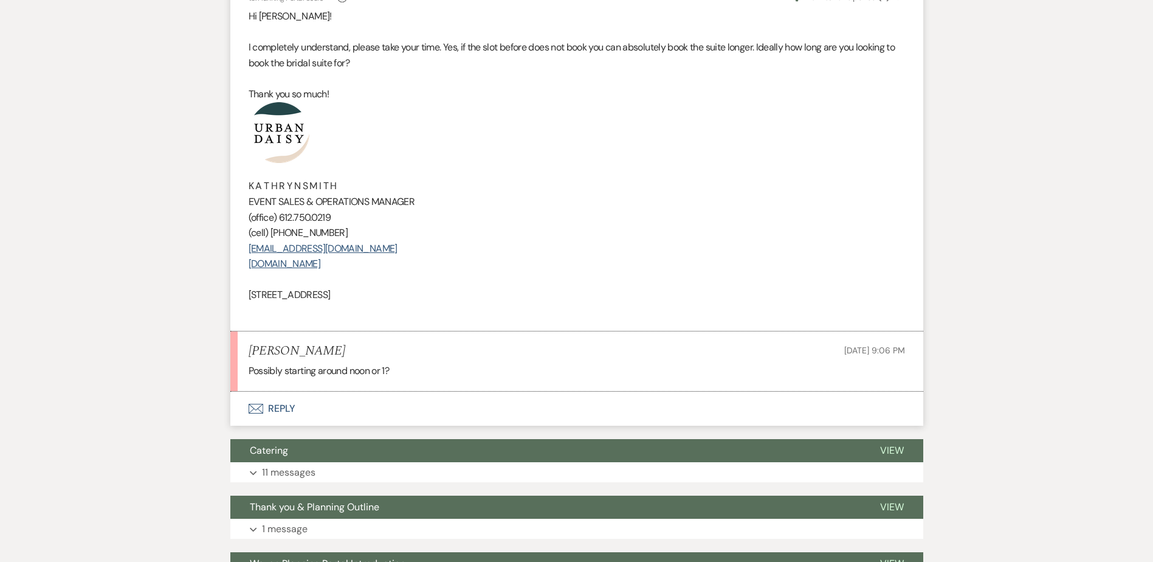
scroll to position [1459, 0]
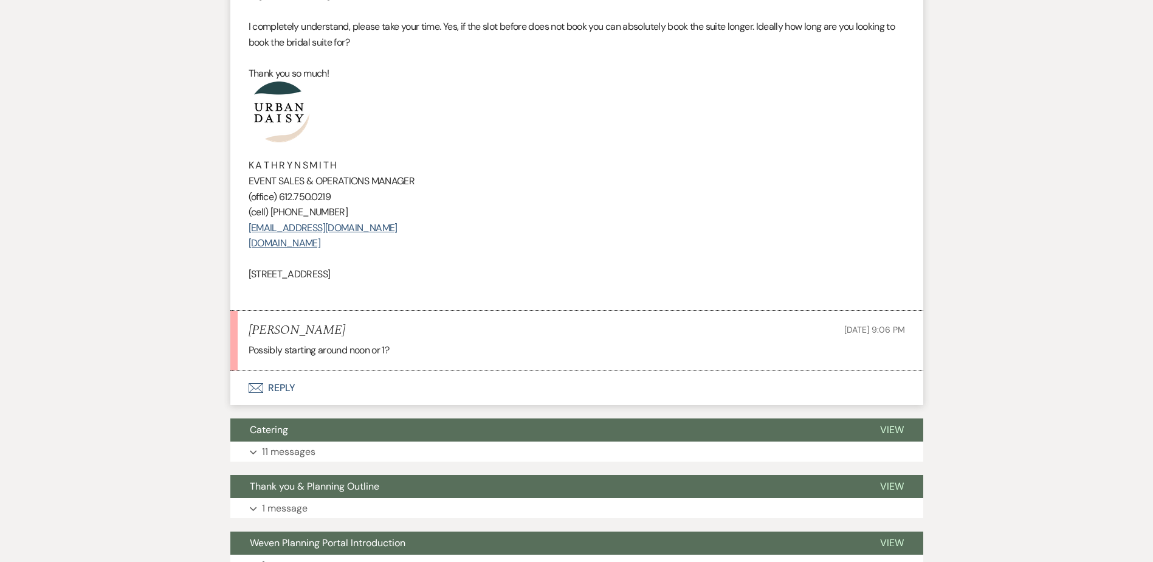
click at [286, 377] on button "Envelope Reply" at bounding box center [576, 388] width 693 height 34
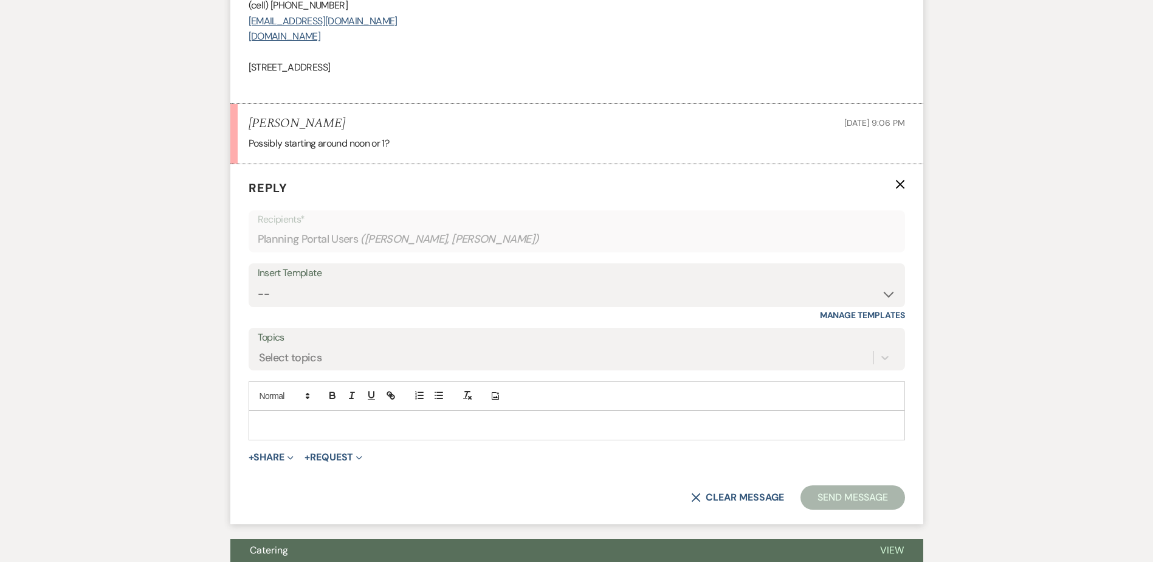
scroll to position [1729, 0]
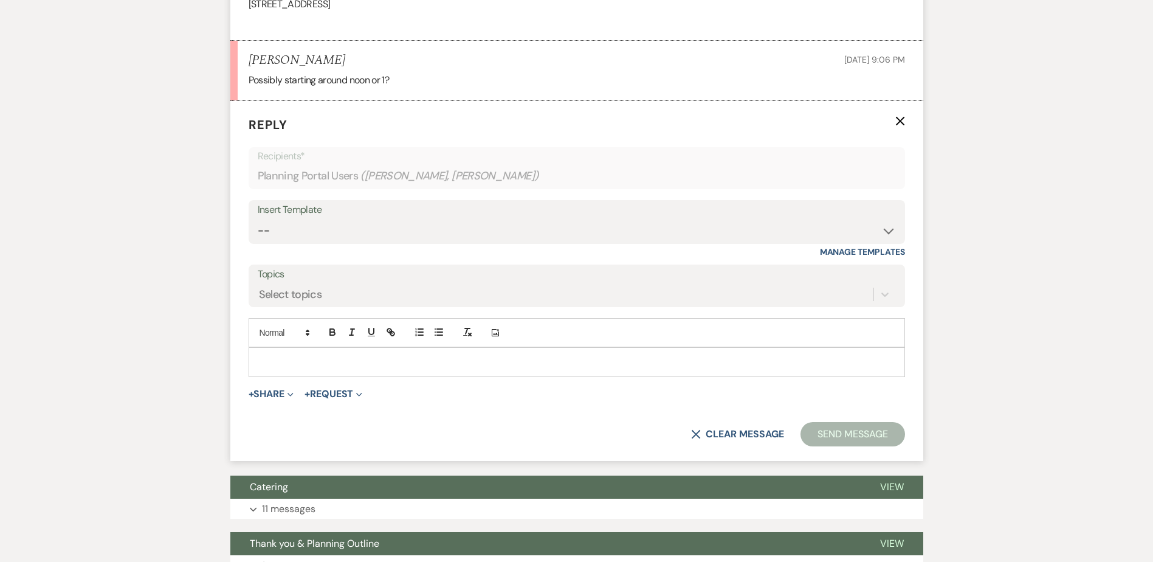
click at [280, 368] on p at bounding box center [576, 361] width 637 height 13
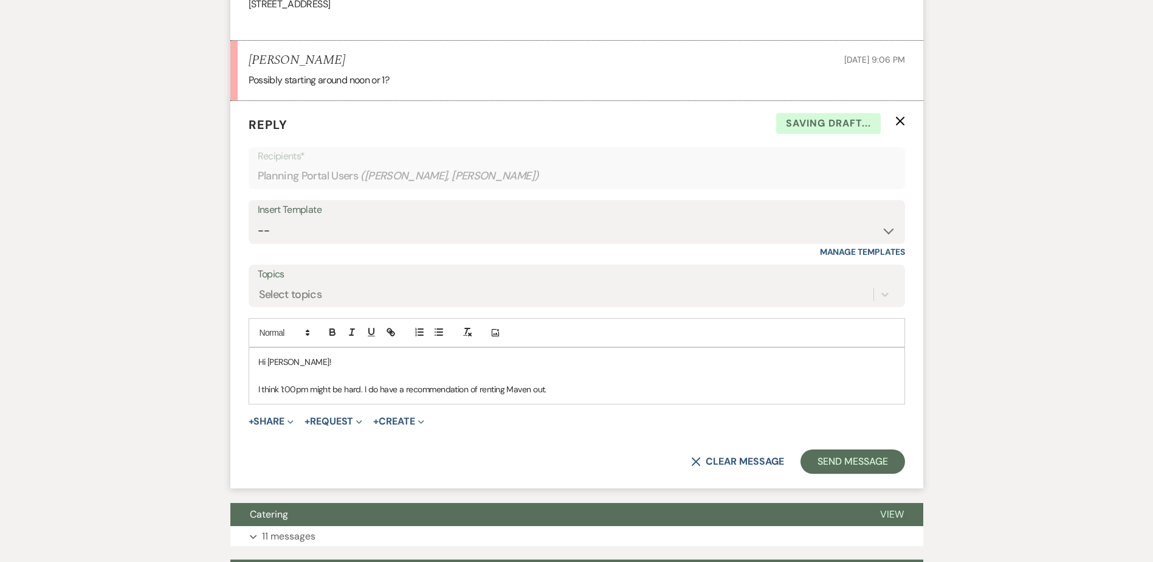
click at [560, 385] on p "I think 1:00pm might be hard. I do have a recommendation of renting Maven out." at bounding box center [576, 388] width 637 height 13
click at [576, 385] on p "I think 1:00pm might be hard. I do have a recommendation of renting Maven out. …" at bounding box center [576, 388] width 637 height 13
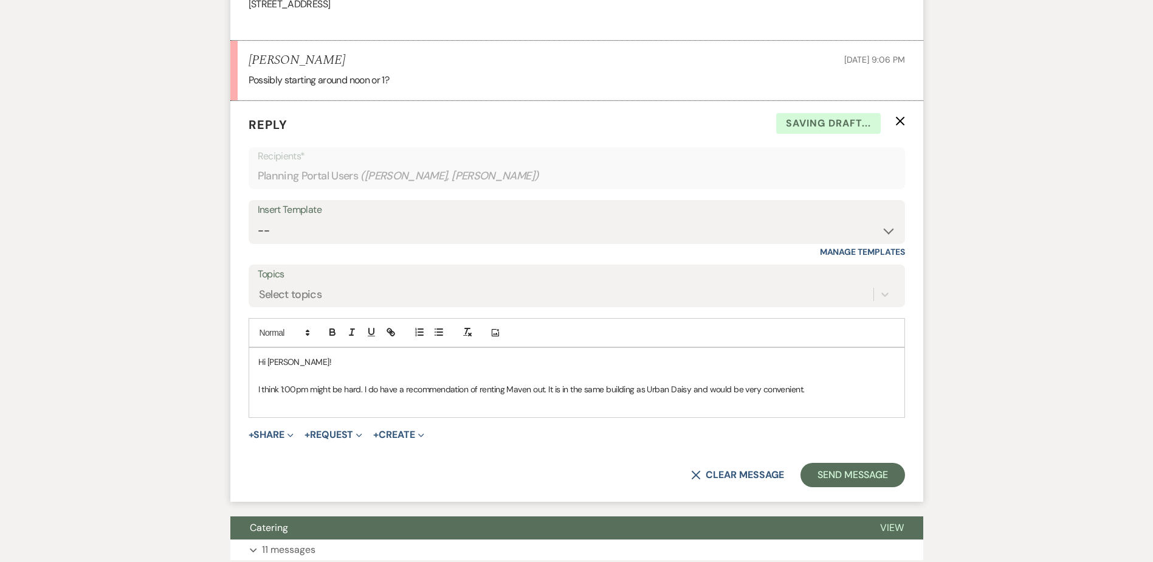
click at [528, 403] on p at bounding box center [576, 402] width 637 height 13
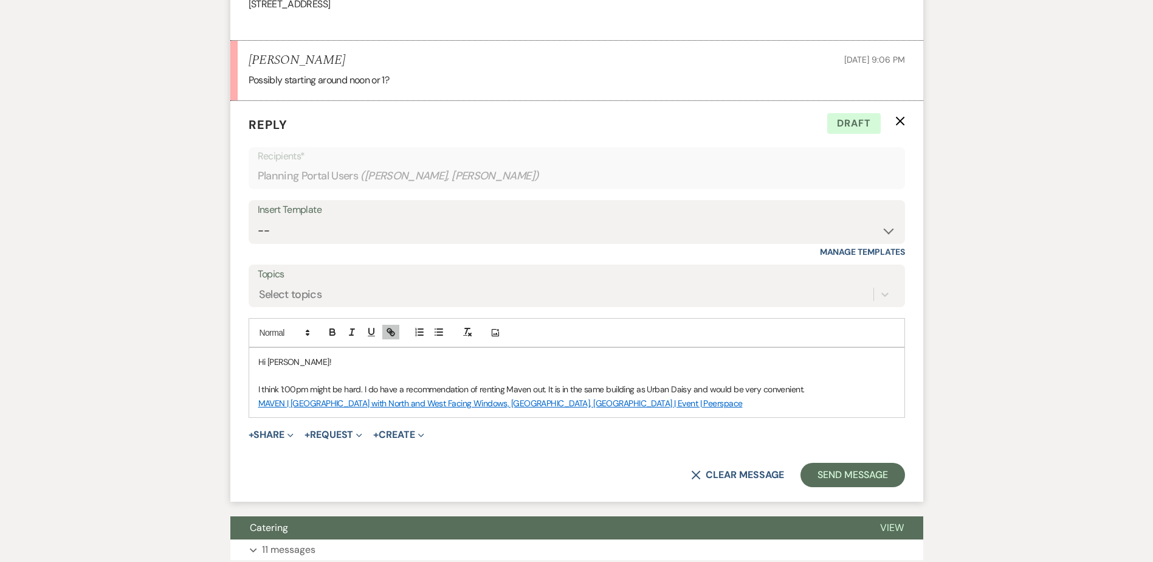
click at [840, 391] on p "I think 1:00pm might be hard. I do have a recommendation of renting Maven out. …" at bounding box center [576, 388] width 637 height 13
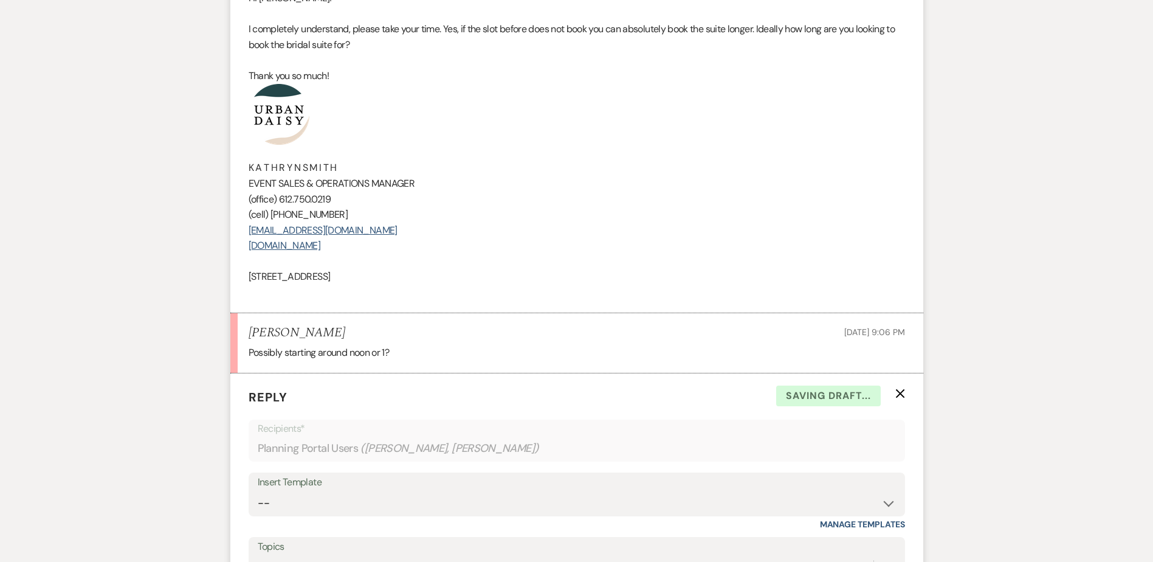
scroll to position [1425, 0]
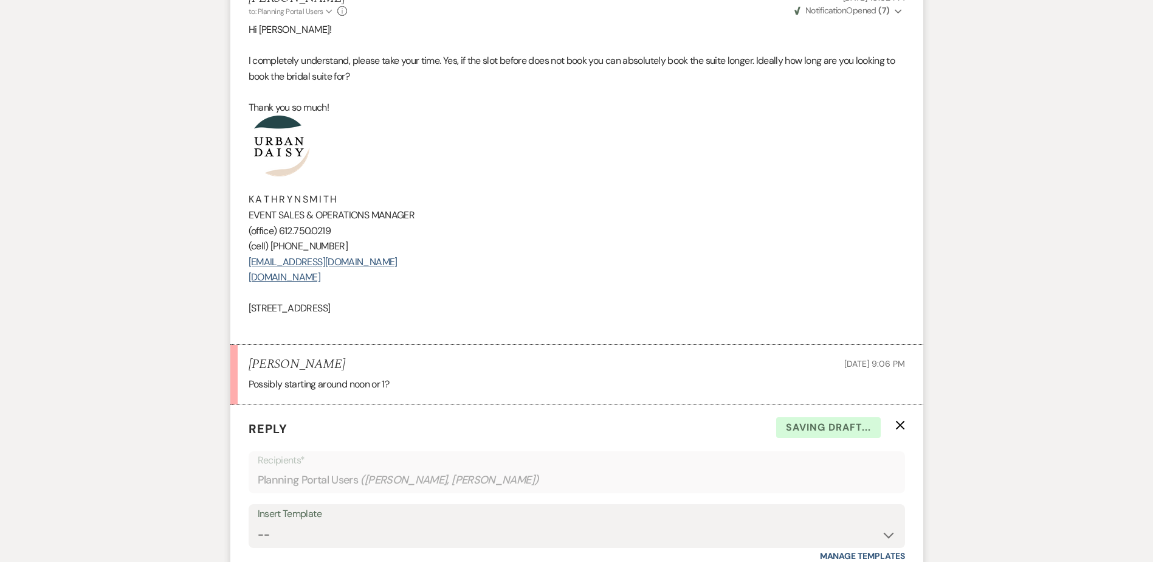
drag, startPoint x: 413, startPoint y: 312, endPoint x: 221, endPoint y: 174, distance: 236.5
click at [221, 174] on div "Messages Tasks Payments Vendors Rental Overview Timeline Docs & Files Contacts …" at bounding box center [576, 2] width 1153 height 2381
copy div "K A T H R Y N S M I T H EVENT SALES & OPERATIONS MANAGER (office) 612.750.0219 …"
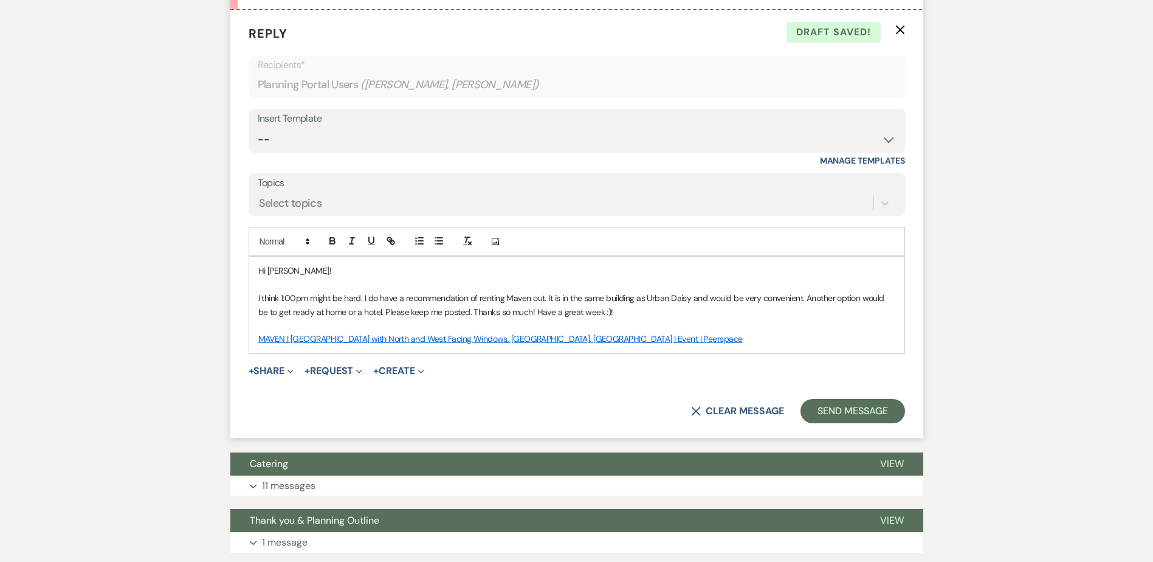
scroll to position [1911, 0]
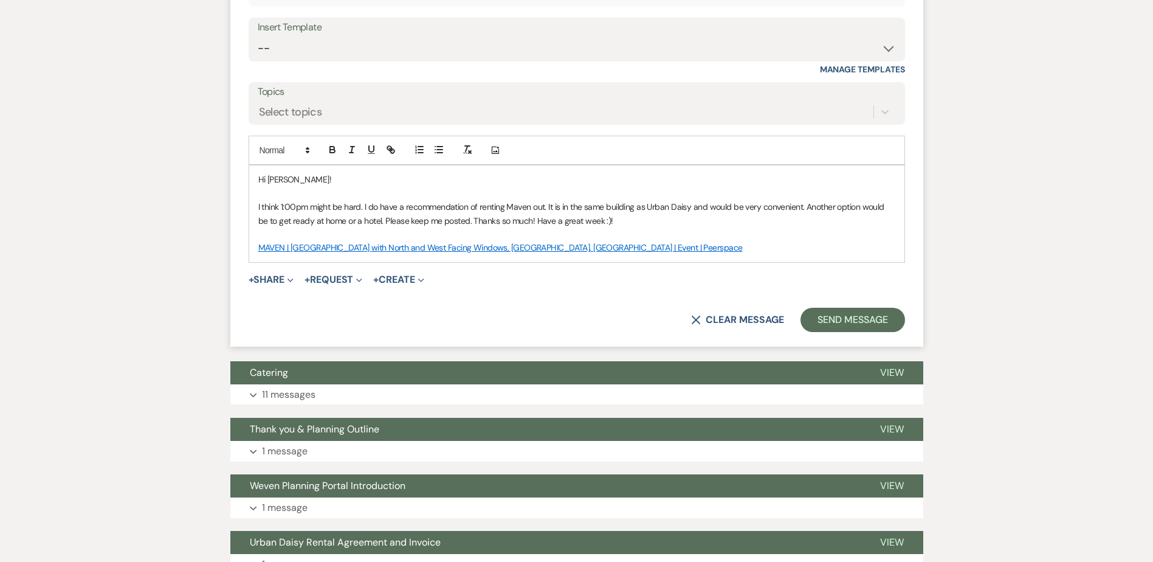
click at [764, 263] on form "Reply X Draft saved! Recipients* Planning Portal Users ( Alexis Pham, Nathaniel…" at bounding box center [576, 133] width 693 height 428
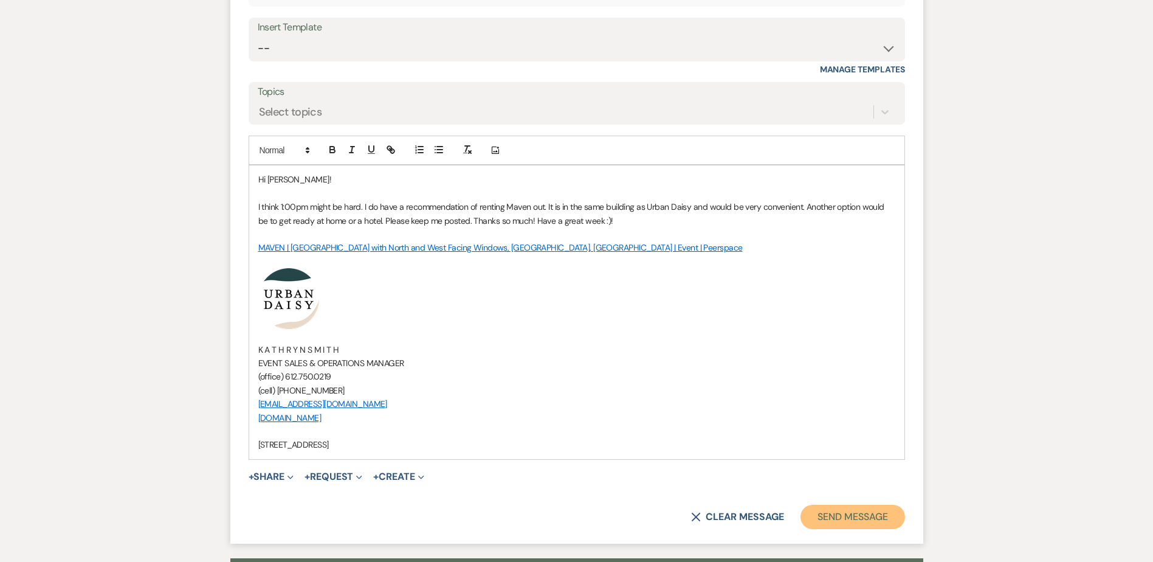
click at [869, 520] on button "Send Message" at bounding box center [853, 517] width 104 height 24
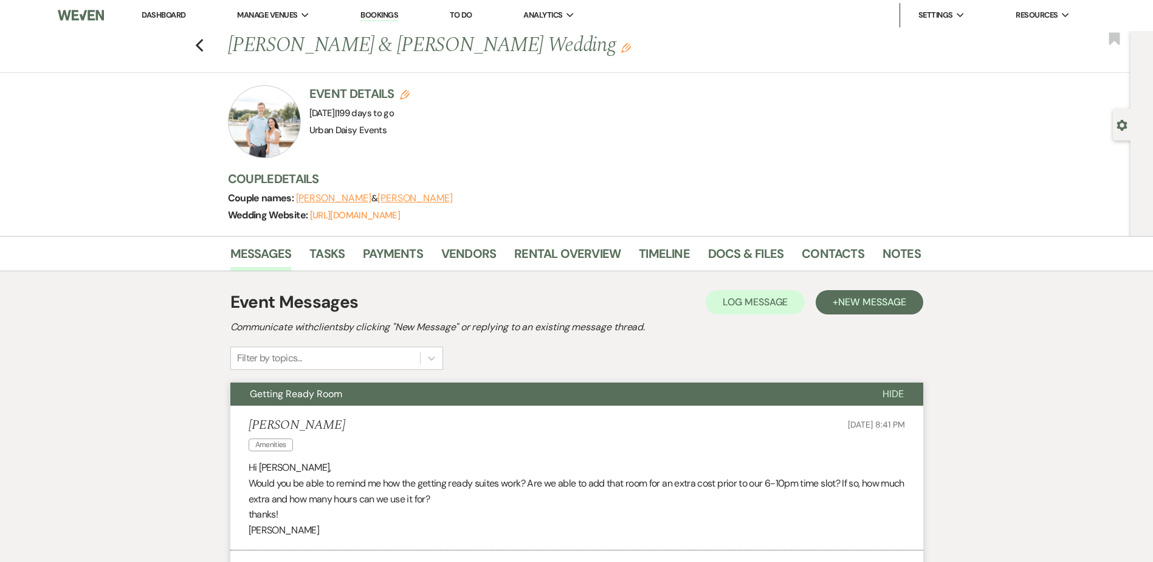
scroll to position [0, 0]
click at [163, 13] on link "Dashboard" at bounding box center [164, 15] width 44 height 10
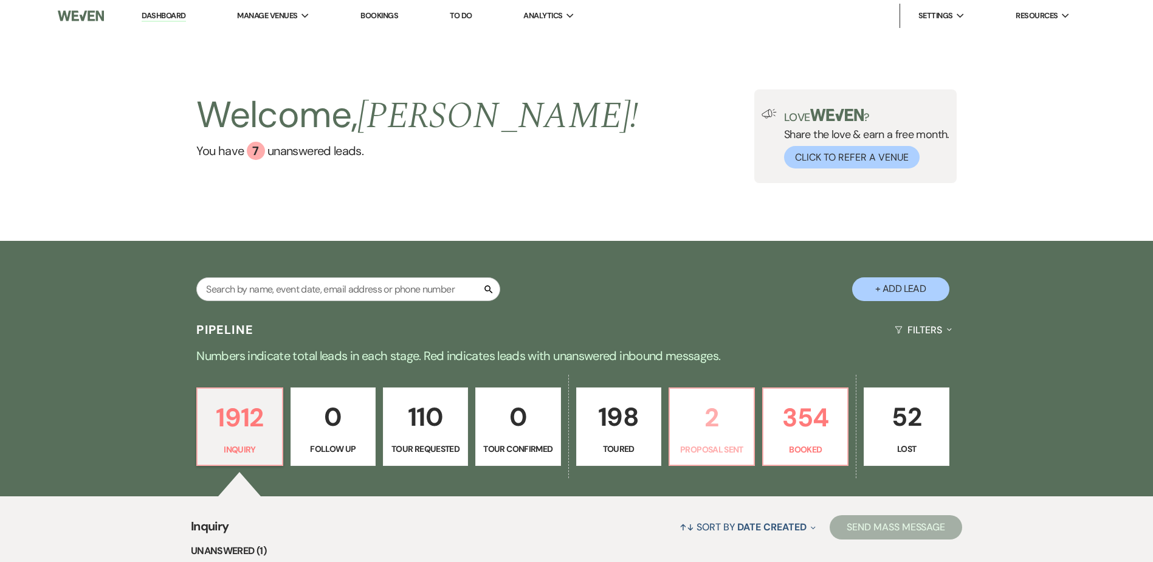
click at [739, 433] on p "2" at bounding box center [711, 417] width 69 height 41
select select "6"
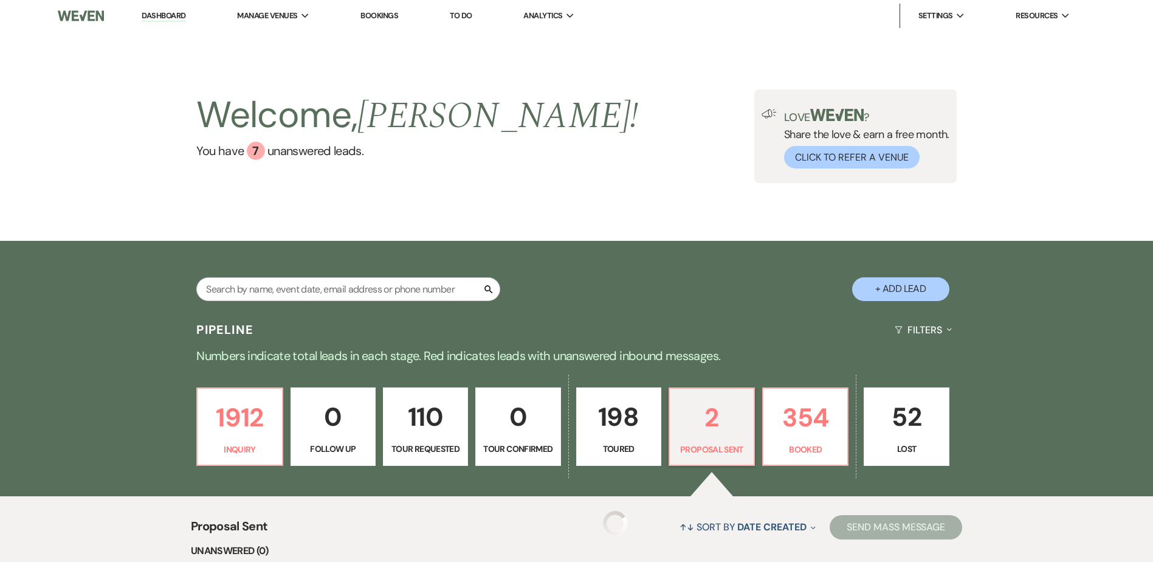
select select "6"
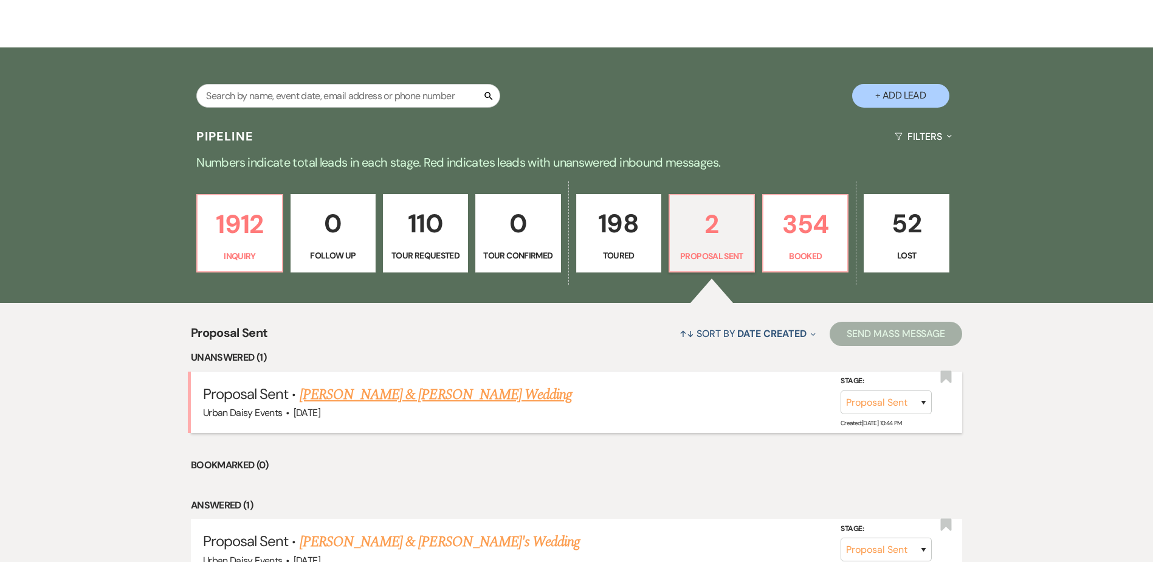
scroll to position [304, 0]
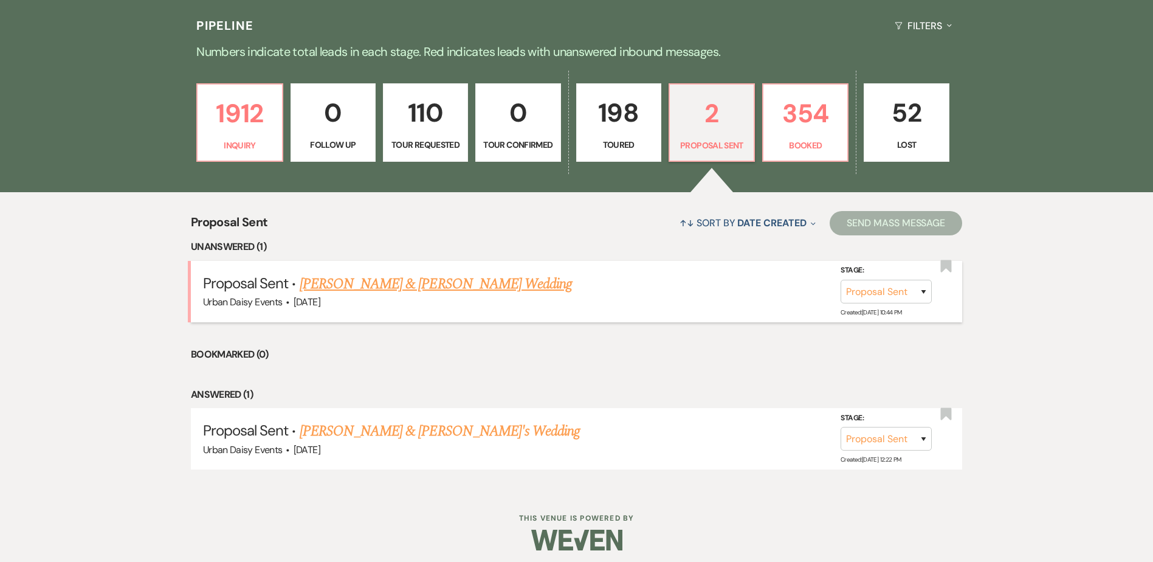
click at [302, 285] on link "Clare Schwab & Ethan DeCaster's Wedding" at bounding box center [436, 284] width 272 height 22
select select "6"
select select "5"
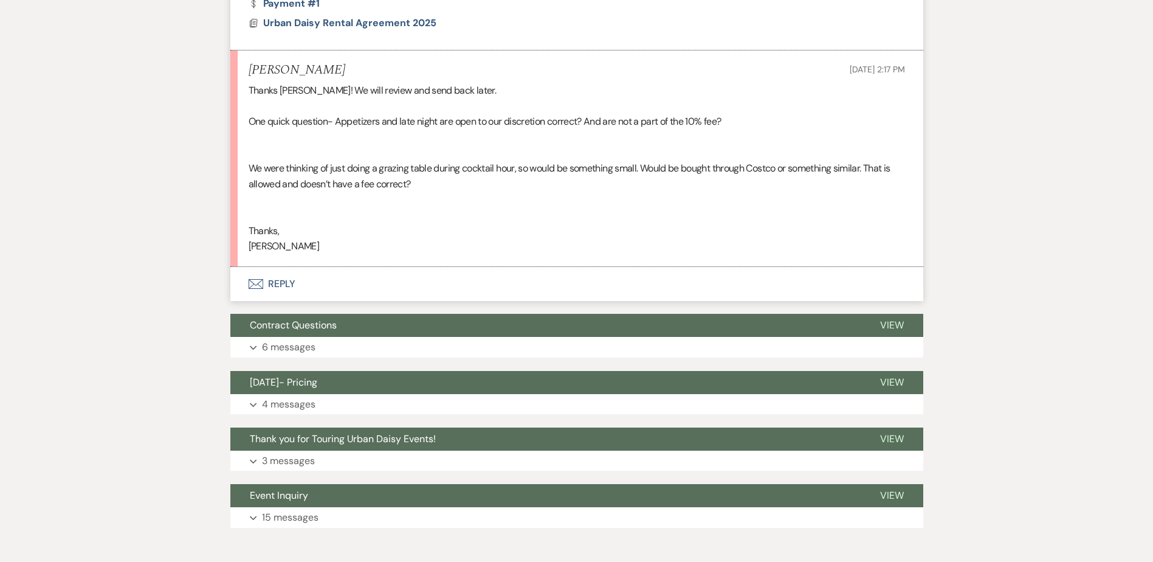
scroll to position [719, 0]
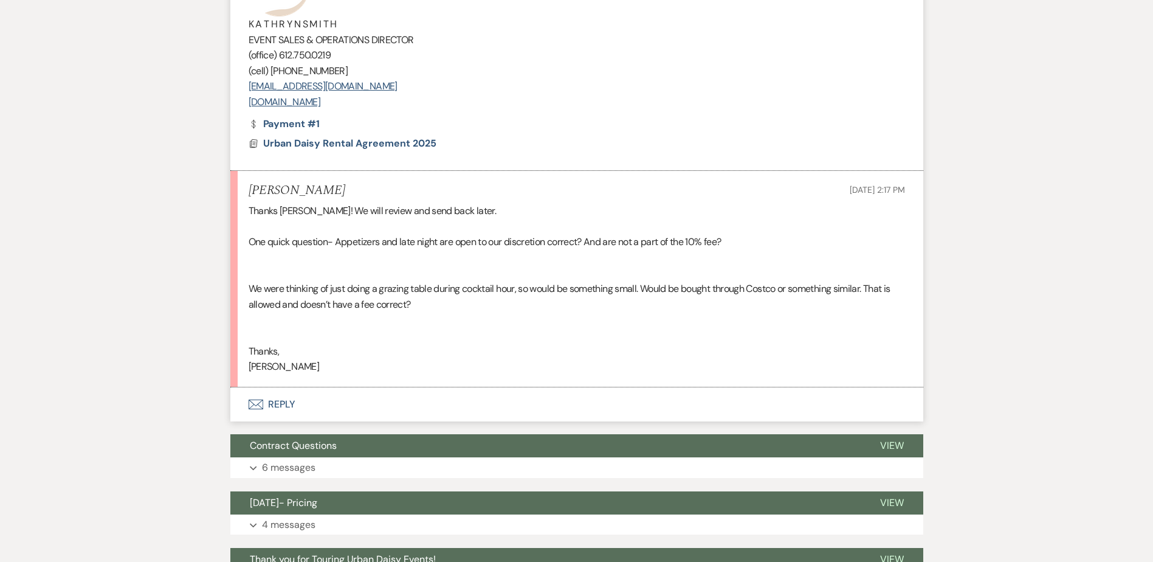
click at [264, 399] on button "Envelope Reply" at bounding box center [576, 404] width 693 height 34
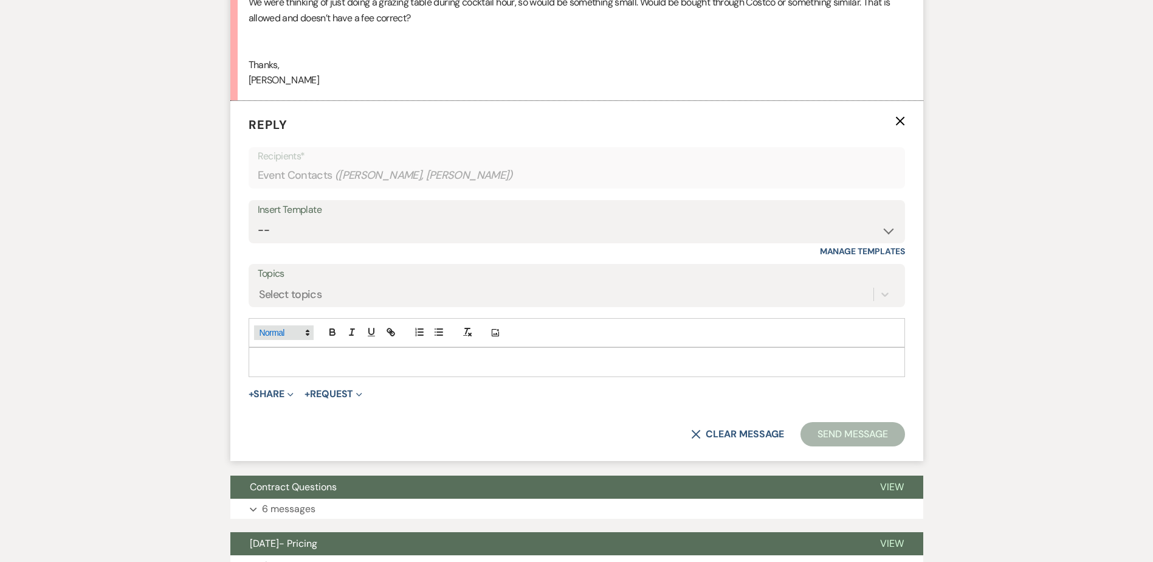
scroll to position [944, 0]
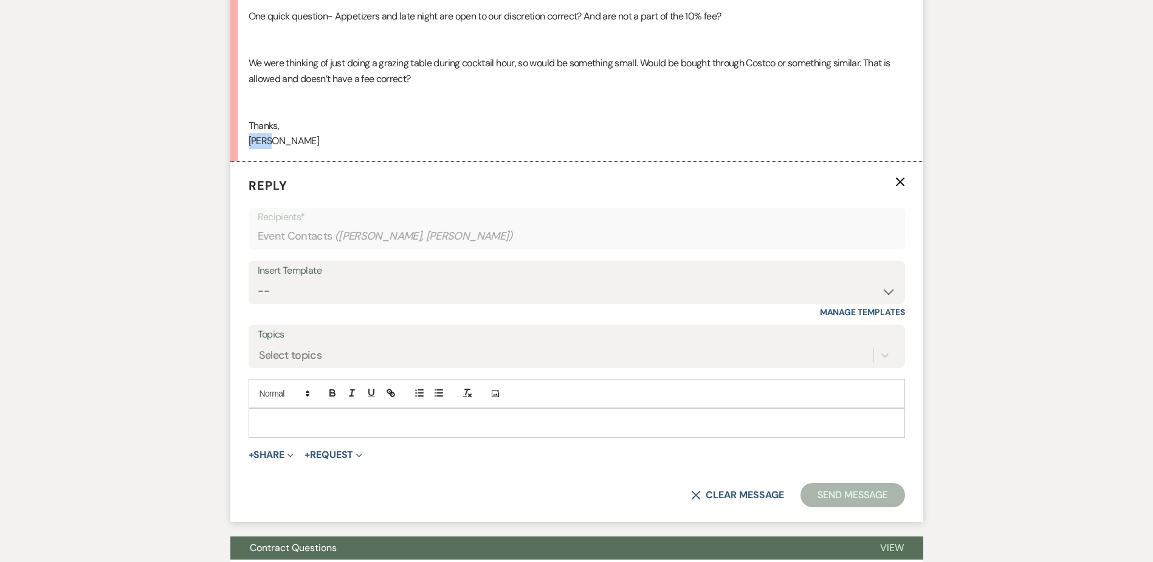
drag, startPoint x: 302, startPoint y: 141, endPoint x: 185, endPoint y: 142, distance: 116.7
click at [185, 142] on div "Messages Tasks Payments Rental Overview Documents Contacts Notes Event Messages…" at bounding box center [576, 64] width 1153 height 1407
copy div "Ethan"
click at [331, 416] on p at bounding box center [576, 422] width 637 height 13
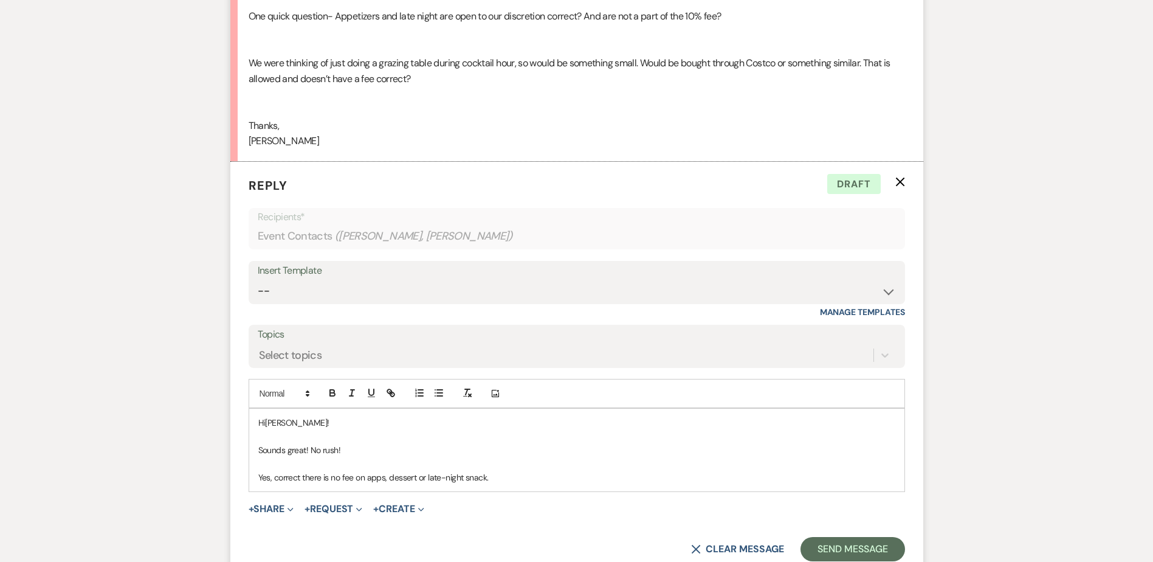
click at [511, 478] on p "Yes, correct there is no fee on apps, dessert or late-night snack." at bounding box center [576, 477] width 637 height 13
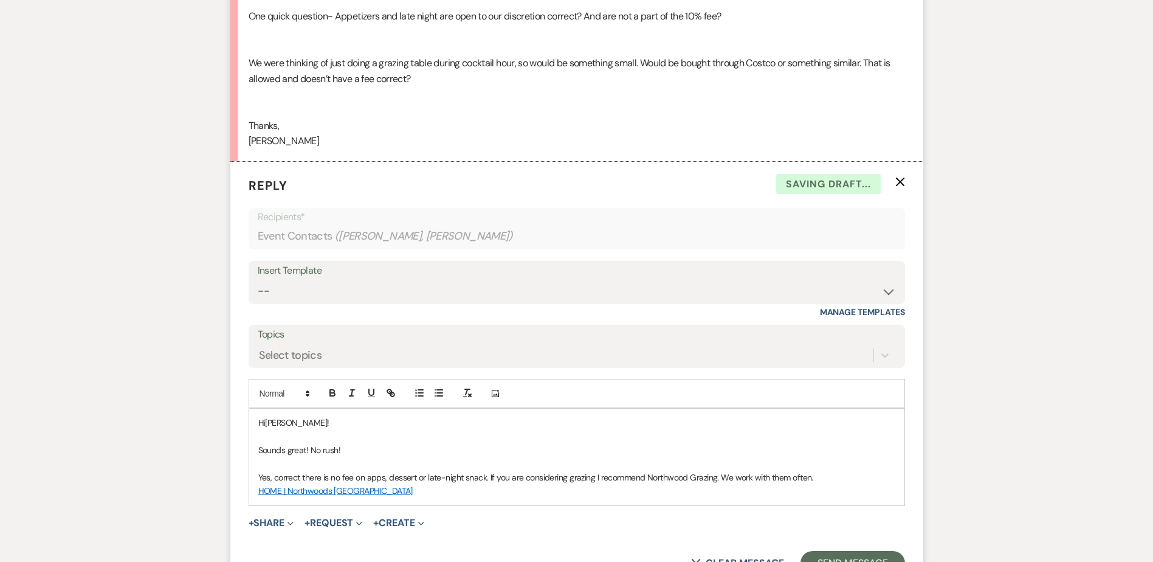
click at [402, 492] on p "HOME | Northwoods Grazing" at bounding box center [576, 490] width 637 height 13
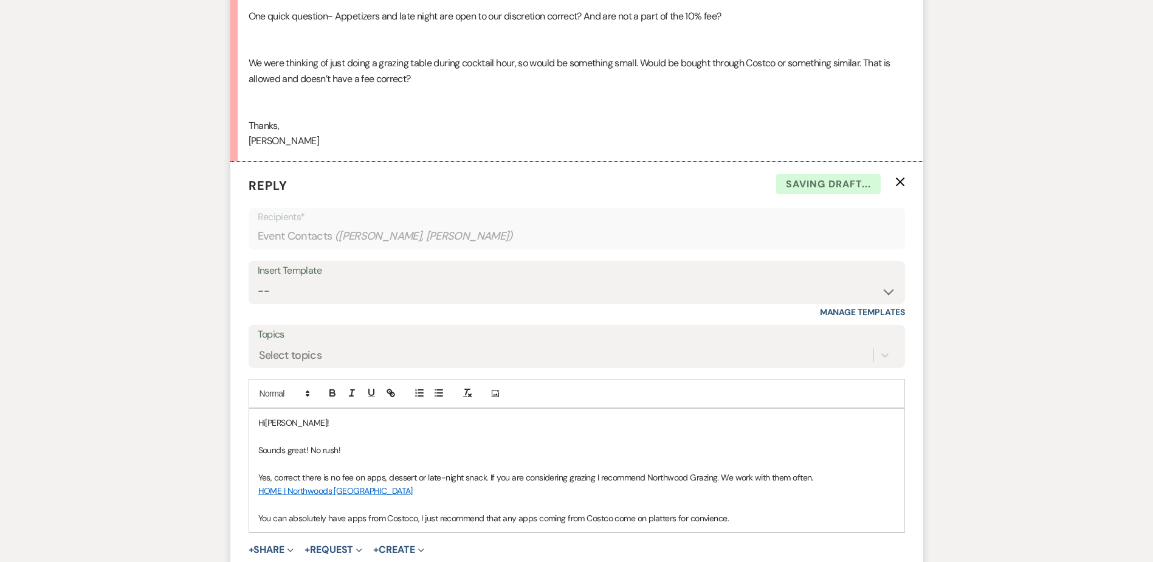
click at [734, 521] on p "You can absolutely have apps from Costoco, I just recommend that any apps comin…" at bounding box center [576, 517] width 637 height 13
drag, startPoint x: 734, startPoint y: 521, endPoint x: 689, endPoint y: 525, distance: 45.8
click at [689, 525] on div "Hi Ethan! Sounds great! No rush! Yes, correct there is no fee on apps, dessert …" at bounding box center [576, 470] width 655 height 123
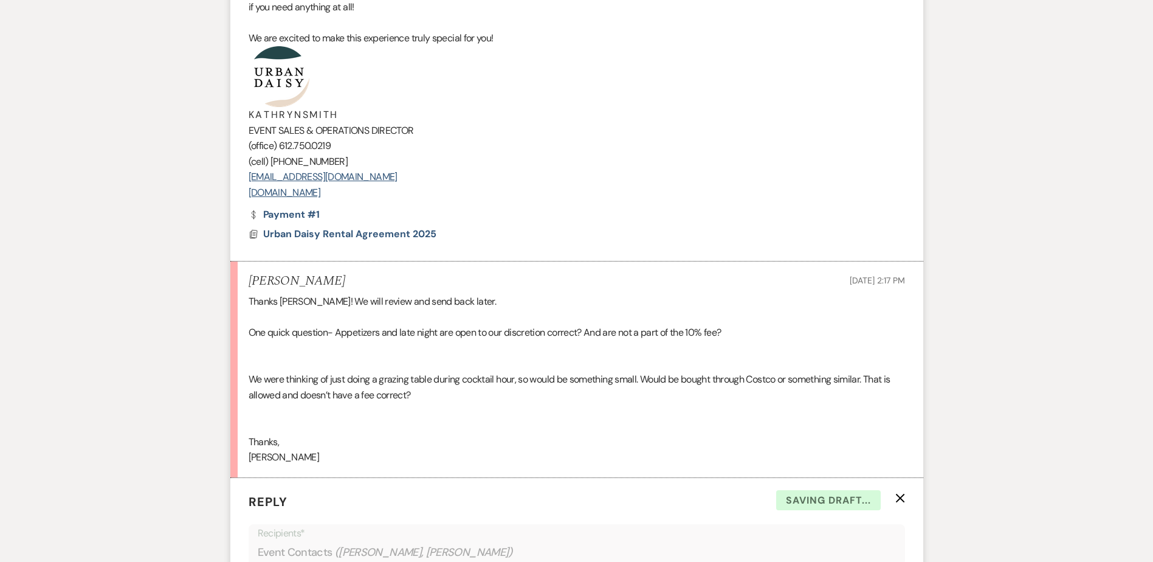
scroll to position [519, 0]
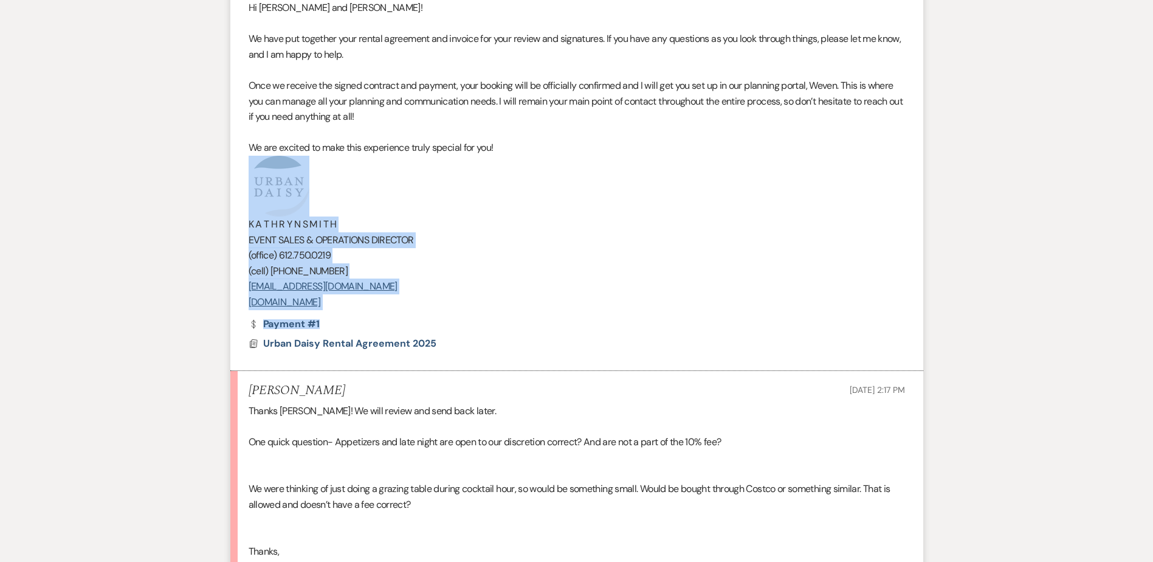
drag, startPoint x: 404, startPoint y: 312, endPoint x: 229, endPoint y: 179, distance: 219.1
click at [229, 179] on div "Messages Tasks Payments Rental Overview Documents Contacts Notes Event Messages…" at bounding box center [576, 538] width 1153 height 1502
click at [436, 291] on p "hello@urbandaisyevents.com" at bounding box center [577, 286] width 657 height 16
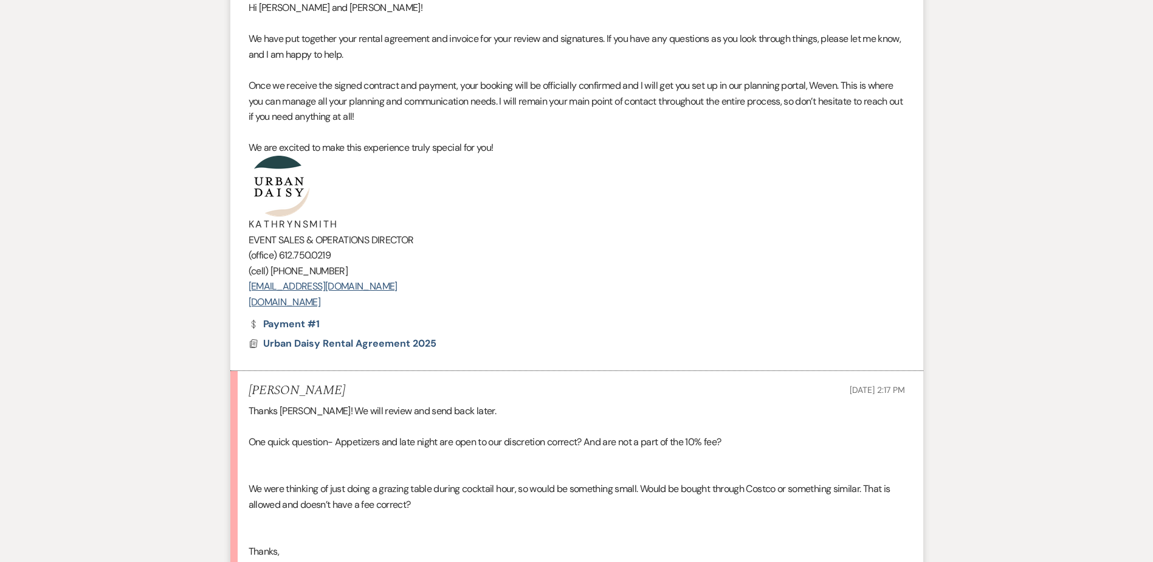
drag, startPoint x: 400, startPoint y: 304, endPoint x: 229, endPoint y: 190, distance: 206.0
click at [229, 190] on div "Messages Tasks Payments Rental Overview Documents Contacts Notes Event Messages…" at bounding box center [576, 538] width 1153 height 1502
copy div "K A T H R Y N S M I T H EVENT SALES & OPERATIONS DIRECTOR (office) 612.750.0219…"
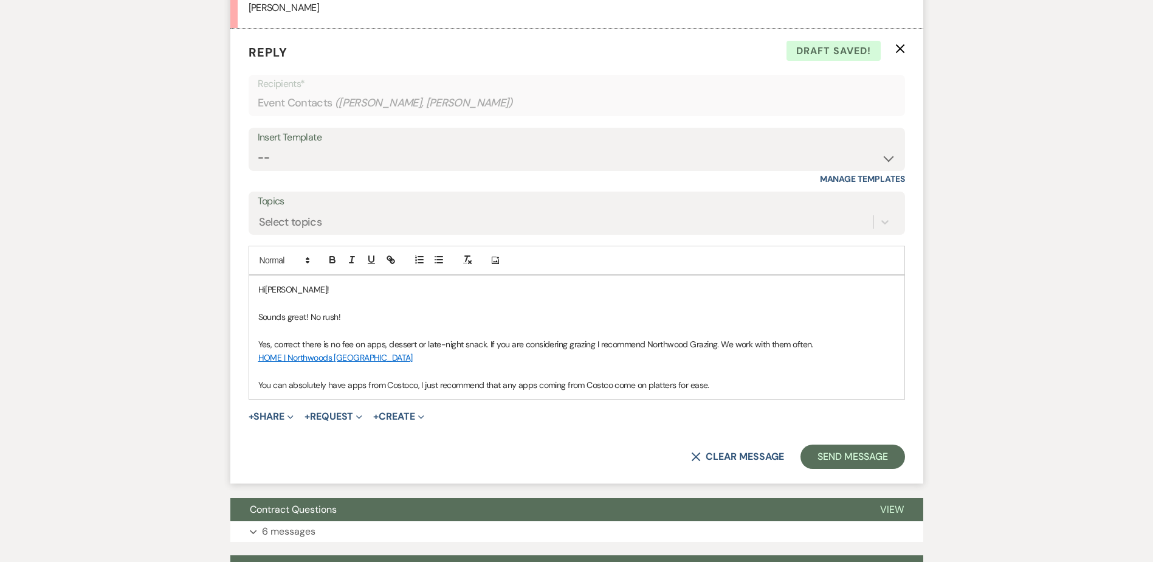
scroll to position [1187, 0]
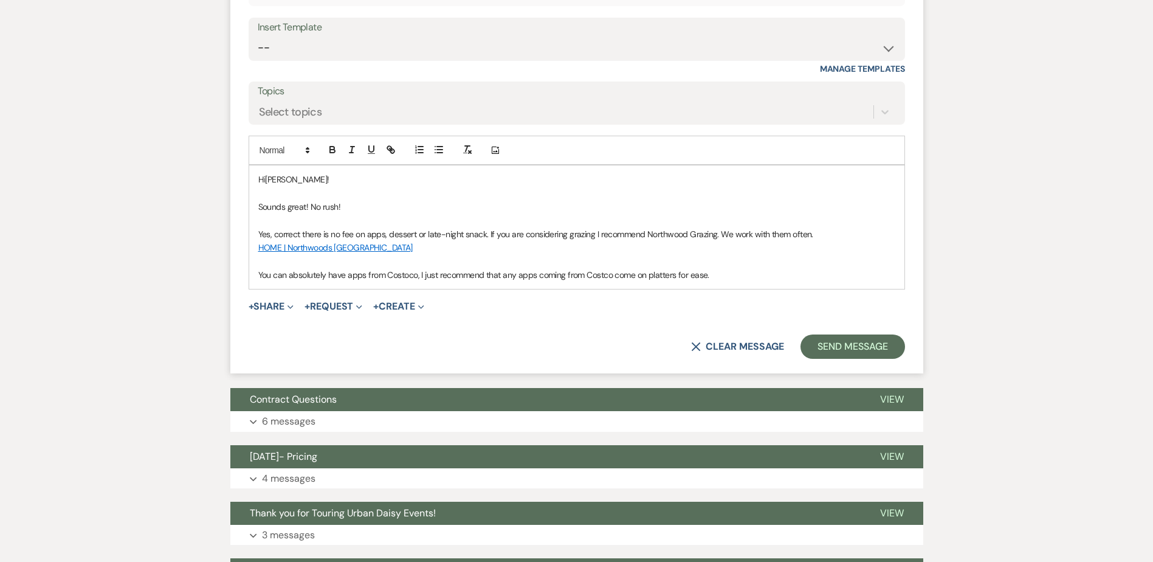
click at [729, 269] on p "You can absolutely have apps from Costoco, I just recommend that any apps comin…" at bounding box center [576, 274] width 637 height 13
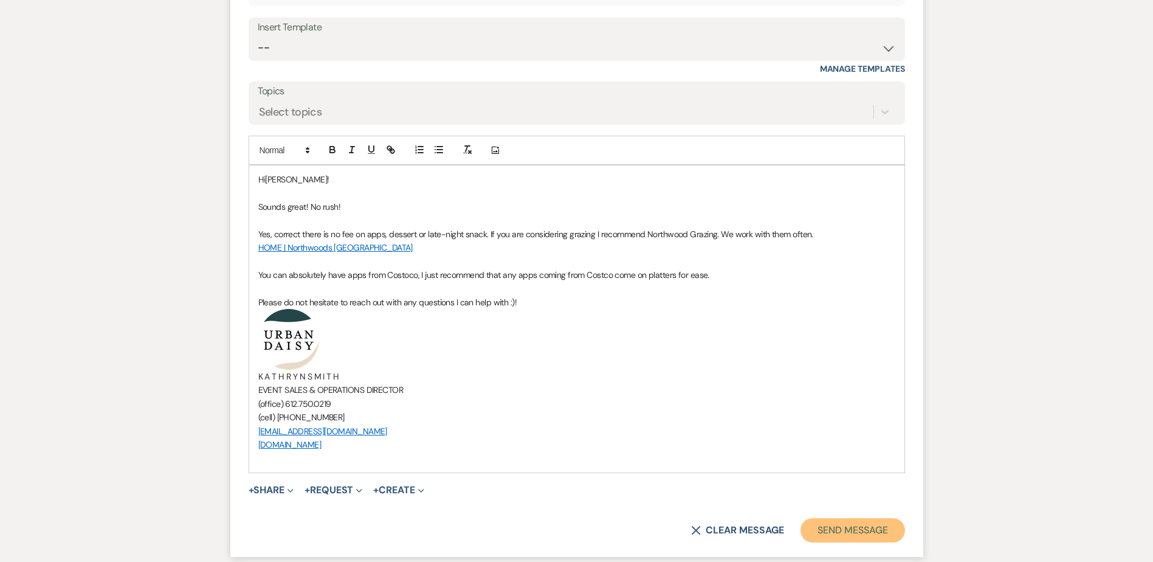
click at [835, 523] on button "Send Message" at bounding box center [853, 530] width 104 height 24
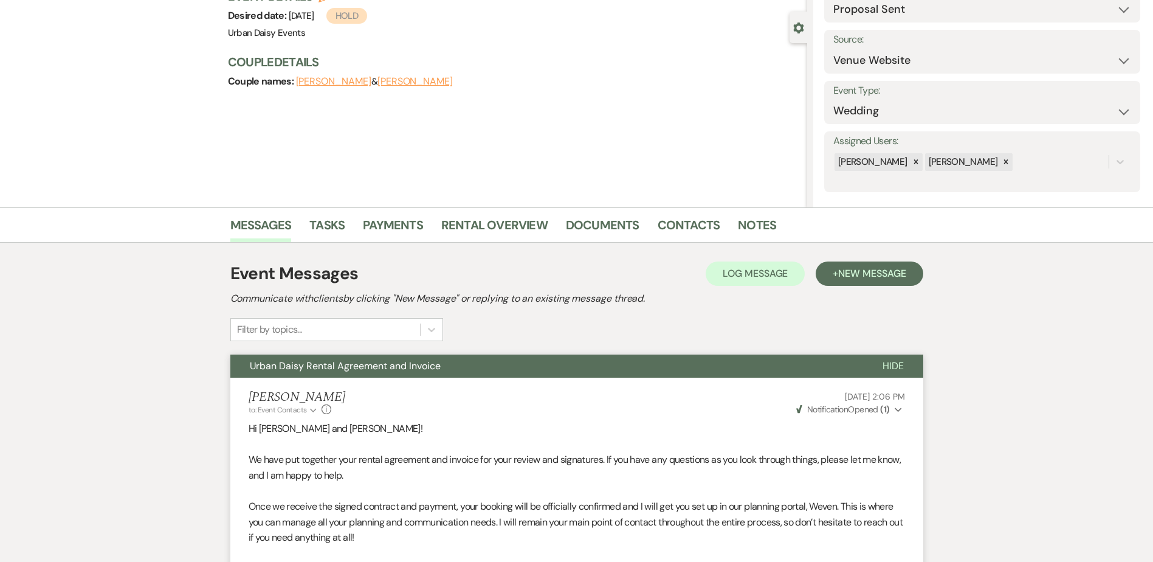
scroll to position [0, 0]
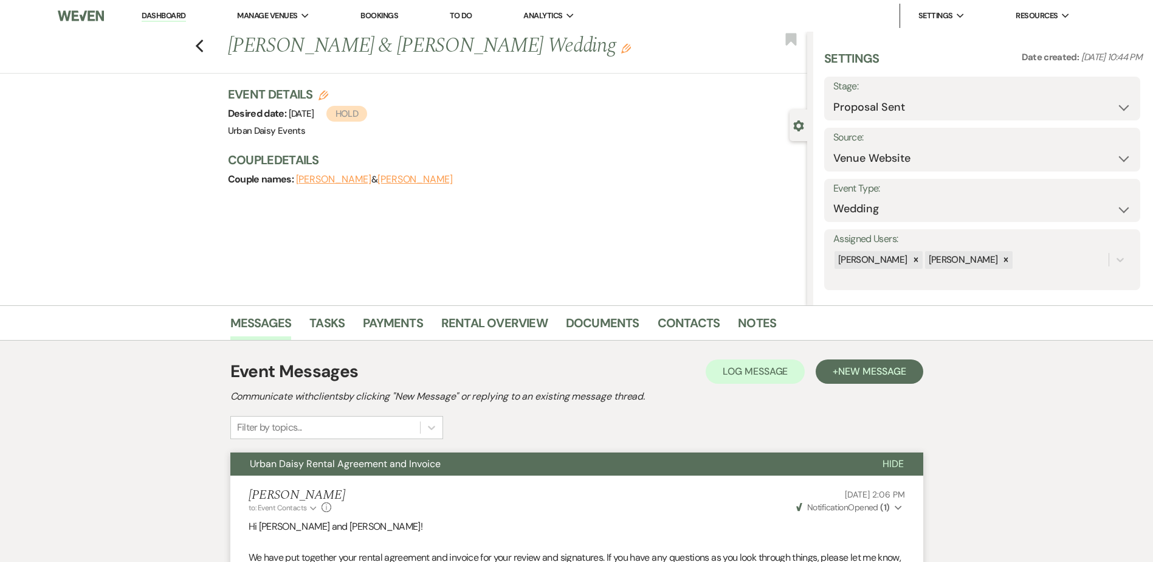
click at [171, 16] on link "Dashboard" at bounding box center [164, 16] width 44 height 12
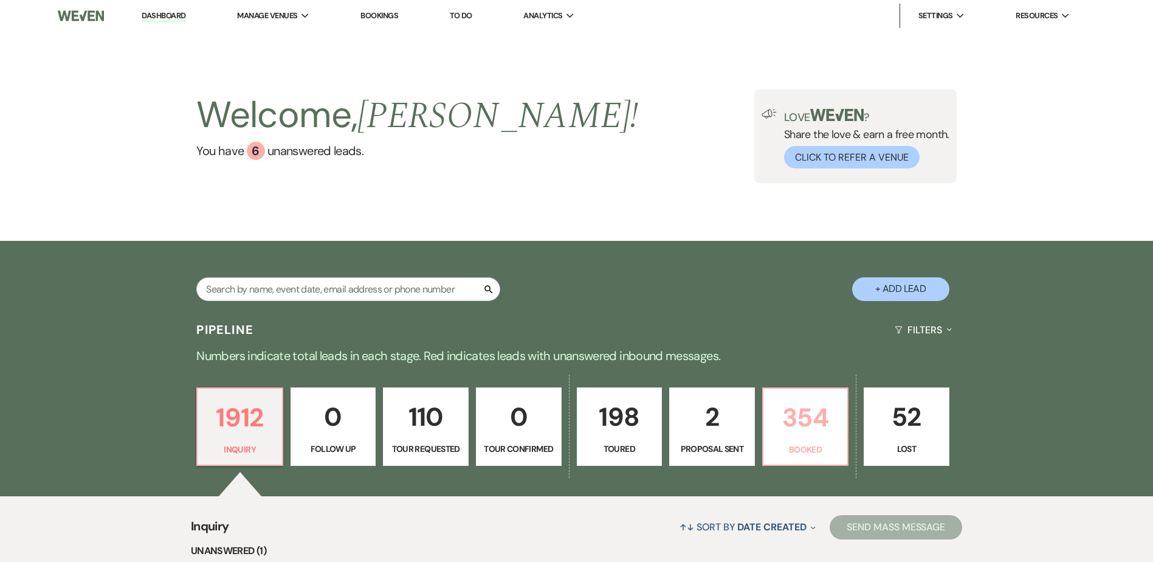
click at [782, 438] on link "354 Booked" at bounding box center [805, 426] width 87 height 79
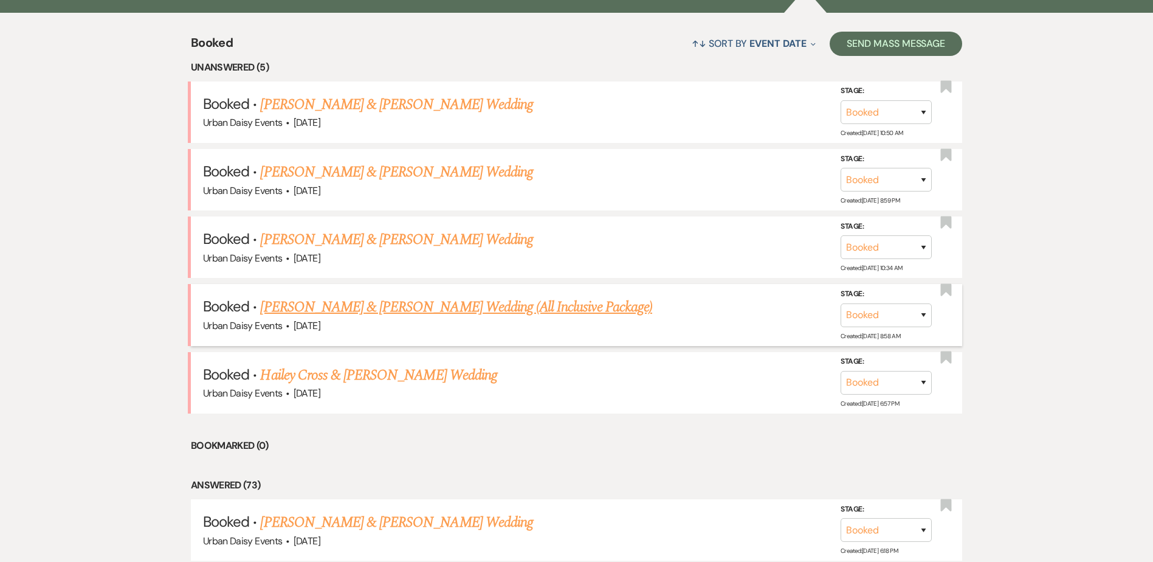
scroll to position [486, 0]
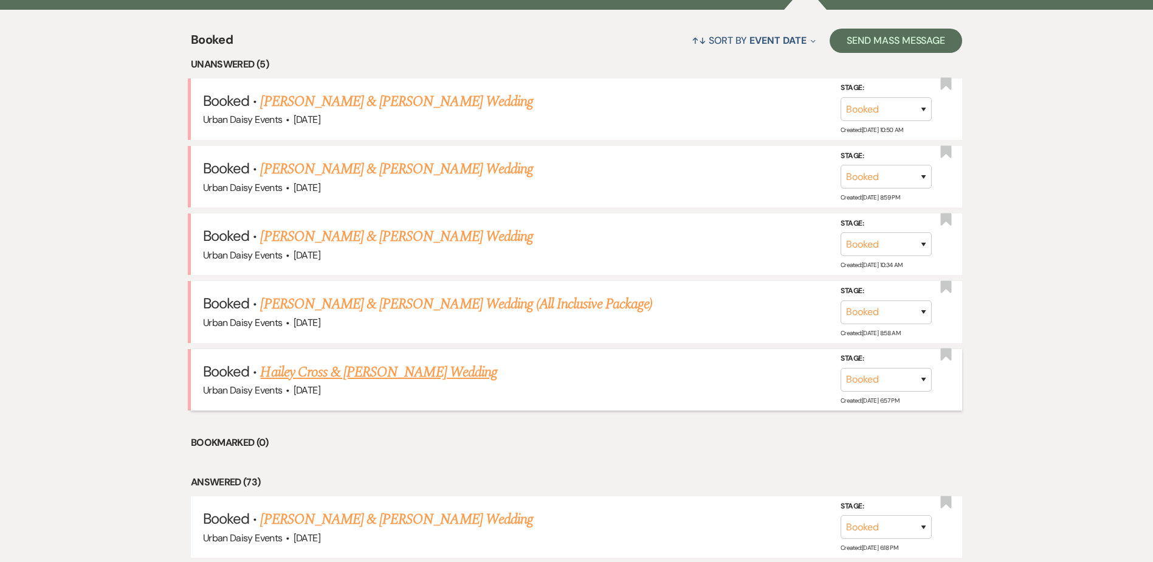
click at [326, 373] on link "Hailey Cross & Micah Knutson's Wedding" at bounding box center [378, 372] width 236 height 22
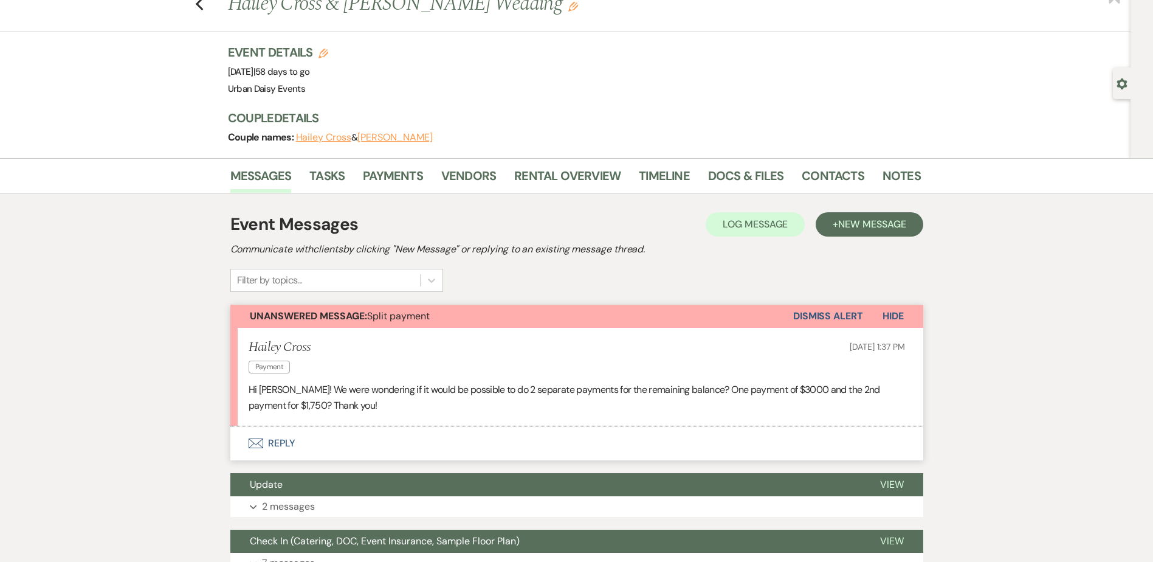
scroll to position [61, 0]
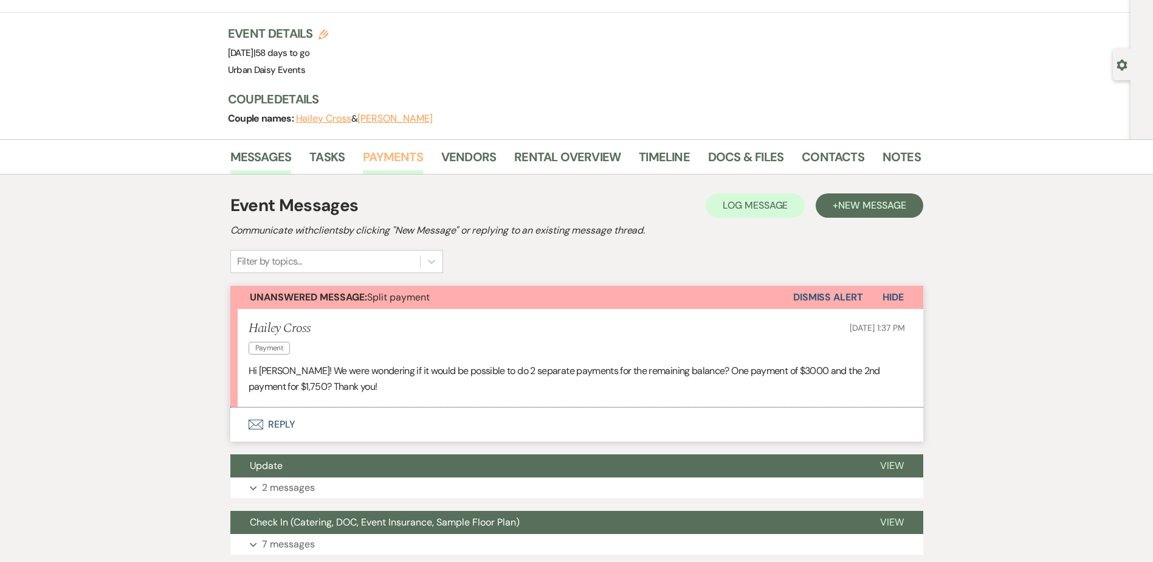
click at [370, 156] on link "Payments" at bounding box center [393, 160] width 60 height 27
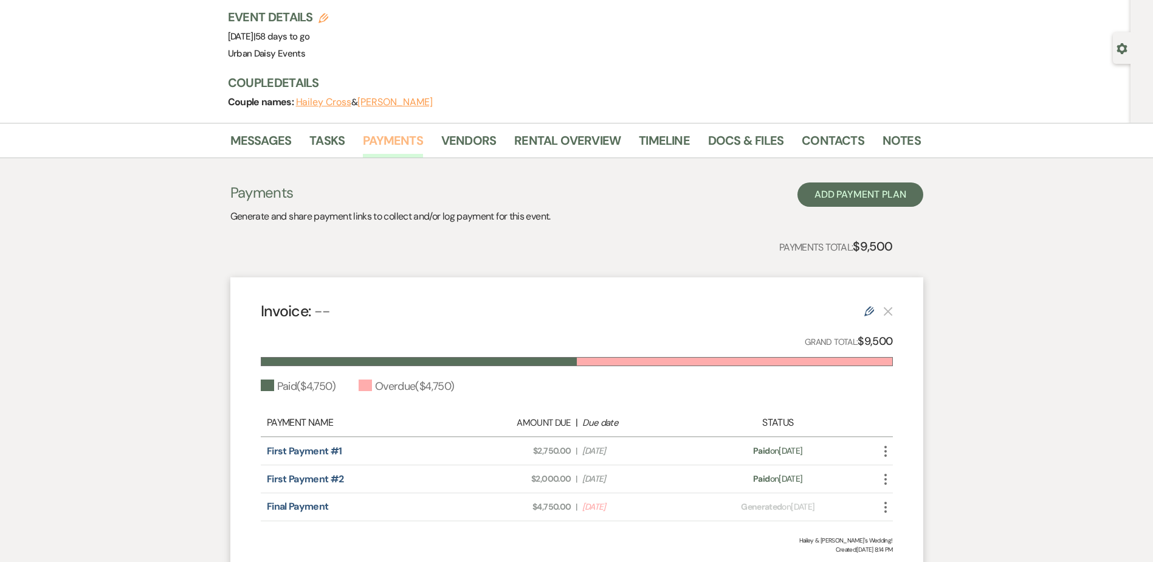
scroll to position [182, 0]
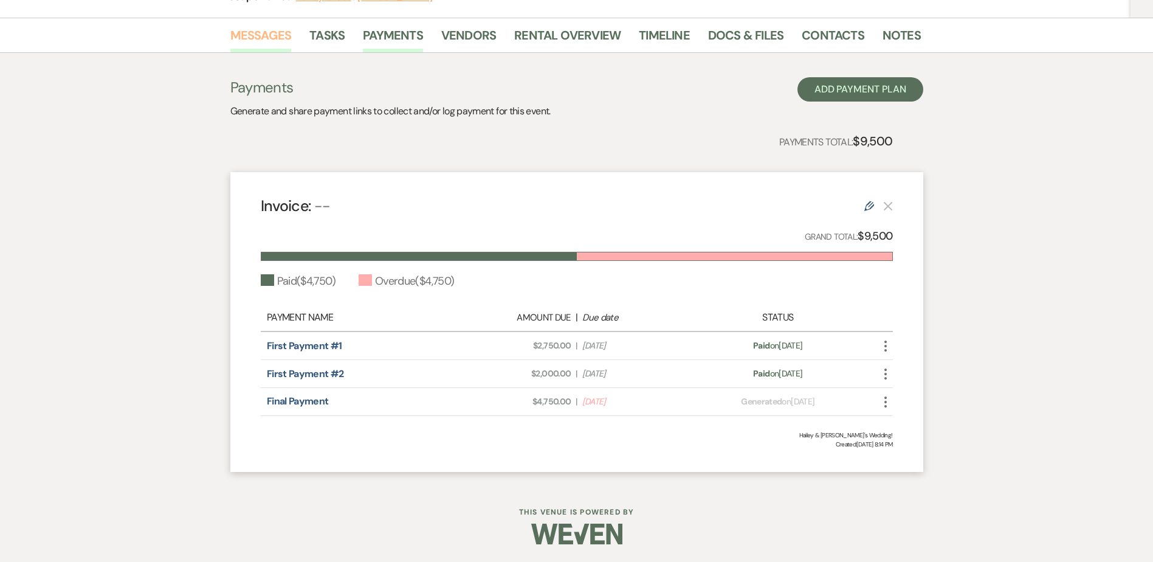
click at [243, 33] on link "Messages" at bounding box center [260, 39] width 61 height 27
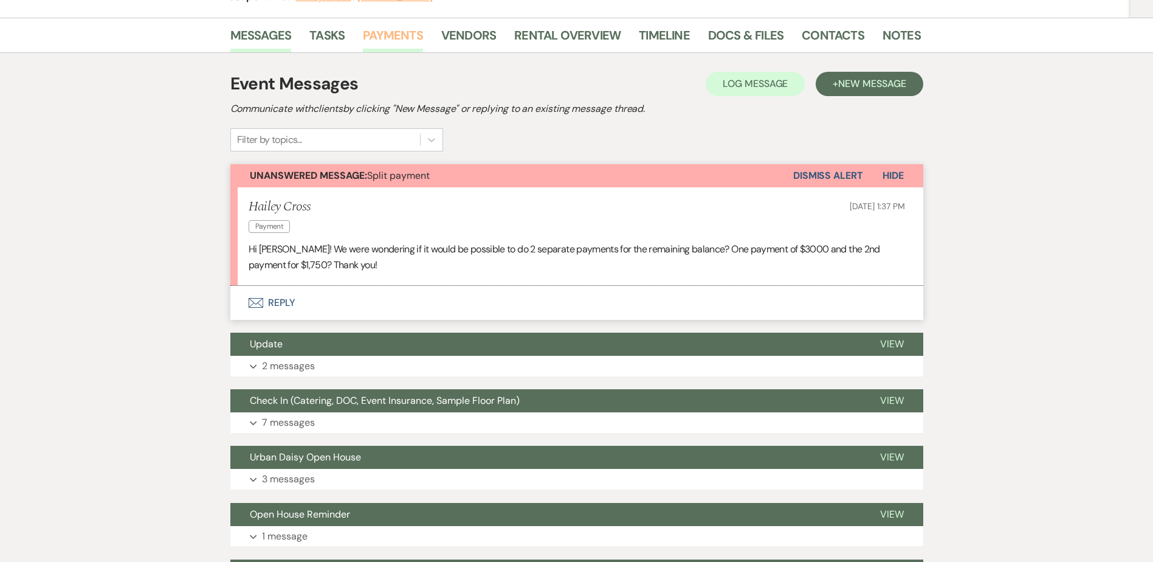
click at [382, 35] on link "Payments" at bounding box center [393, 39] width 60 height 27
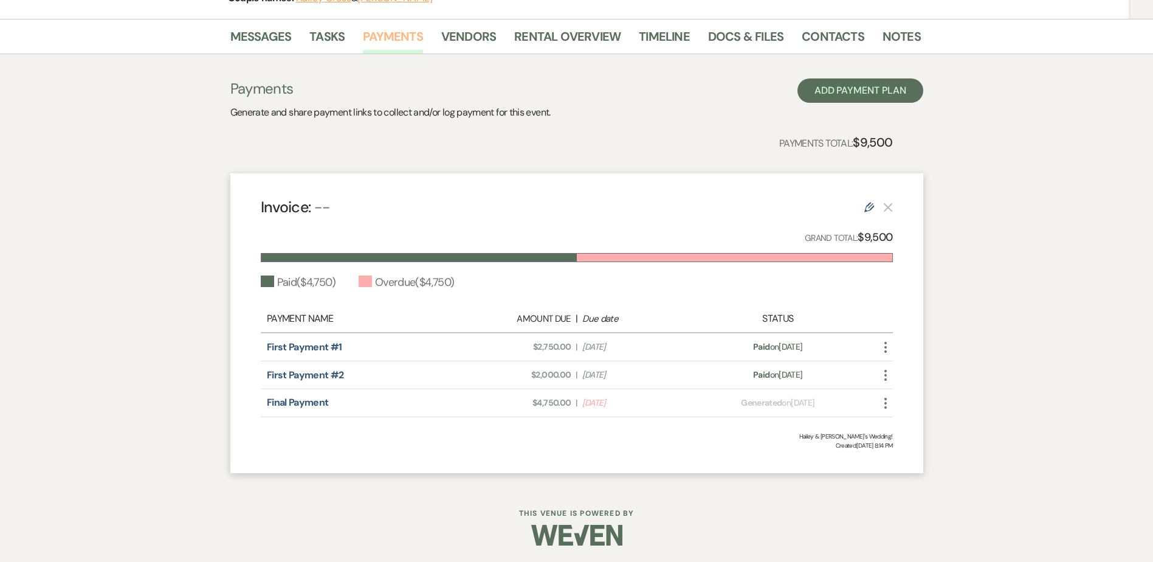
scroll to position [182, 0]
click at [885, 404] on icon "More" at bounding box center [885, 402] width 15 height 15
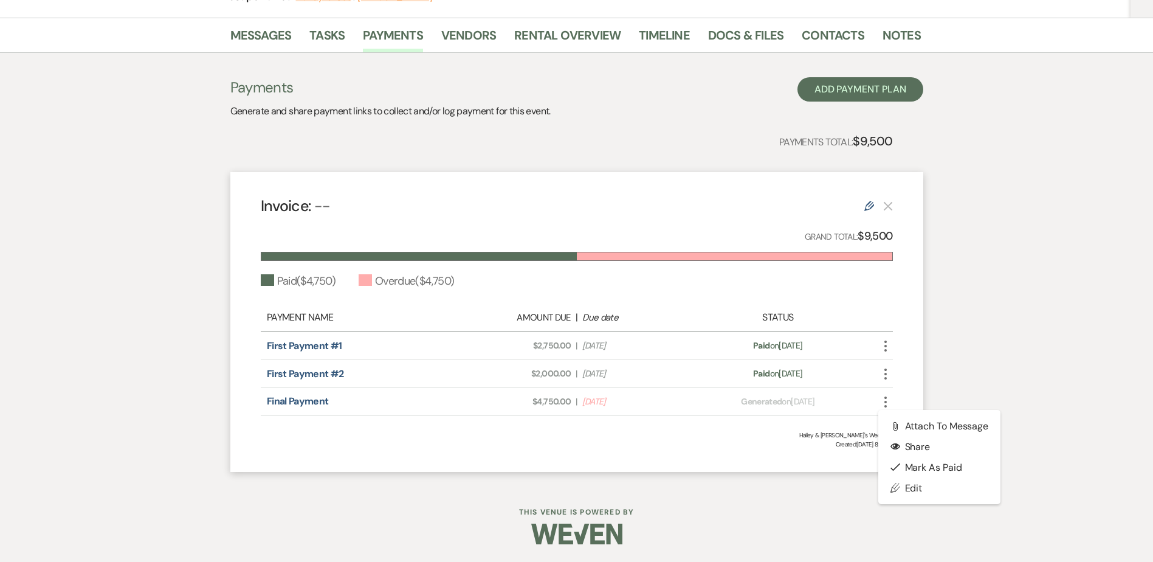
click at [407, 63] on div "Payments Generate and share payment links to collect and/or log payment for thi…" at bounding box center [576, 268] width 693 height 431
click at [883, 400] on icon "More" at bounding box center [885, 402] width 15 height 15
click at [965, 357] on div "Messages Tasks Payments Vendors Rental Overview Timeline Docs & Files Contacts …" at bounding box center [576, 251] width 1153 height 466
click at [869, 199] on link "Edit" at bounding box center [869, 205] width 10 height 13
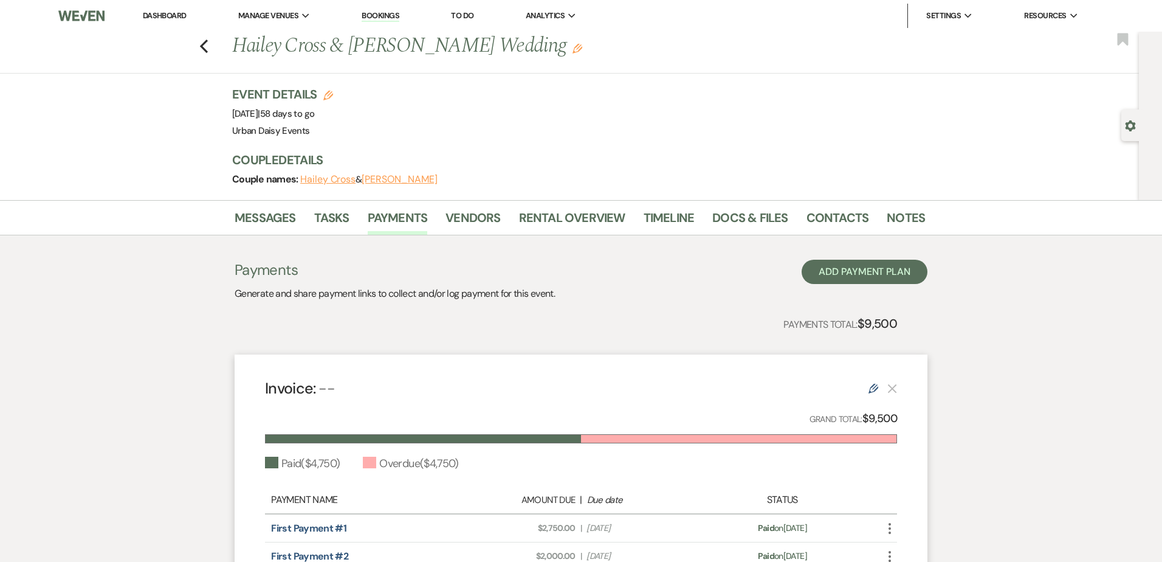
select select "1"
select select "2"
select select "percentage"
select select "false"
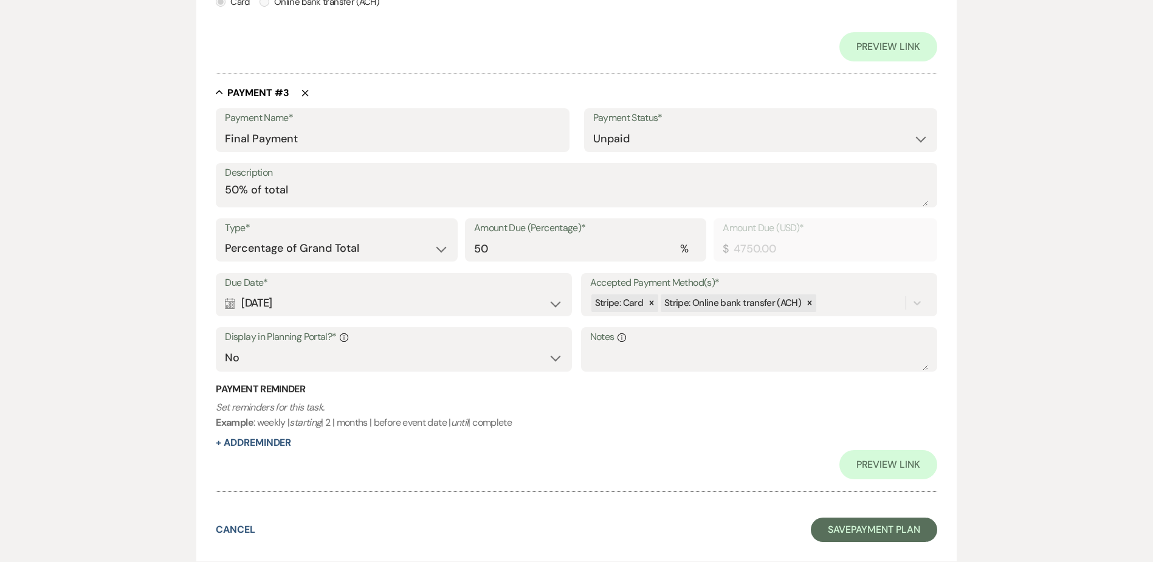
scroll to position [1094, 0]
click at [238, 190] on textarea "50% of total" at bounding box center [576, 193] width 703 height 24
click at [357, 194] on textarea "50% of total" at bounding box center [576, 193] width 703 height 24
drag, startPoint x: 297, startPoint y: 193, endPoint x: 183, endPoint y: 188, distance: 114.4
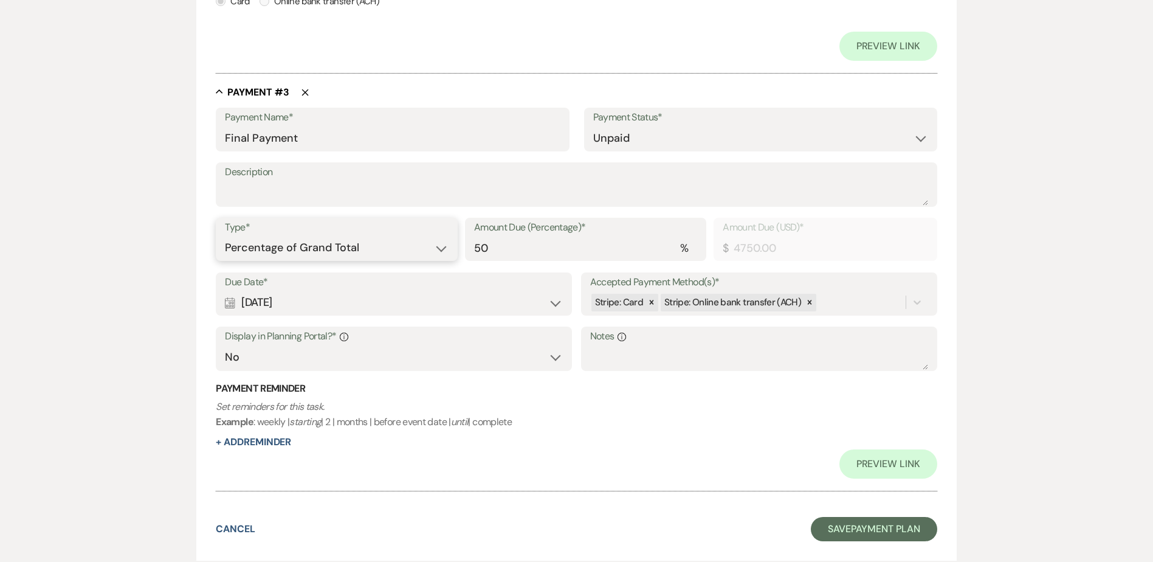
click at [385, 242] on select "Dollar Amount Percentage of Grand Total" at bounding box center [336, 248] width 223 height 24
select select "flat"
click at [225, 236] on select "Dollar Amount Percentage of Grand Total" at bounding box center [336, 248] width 223 height 24
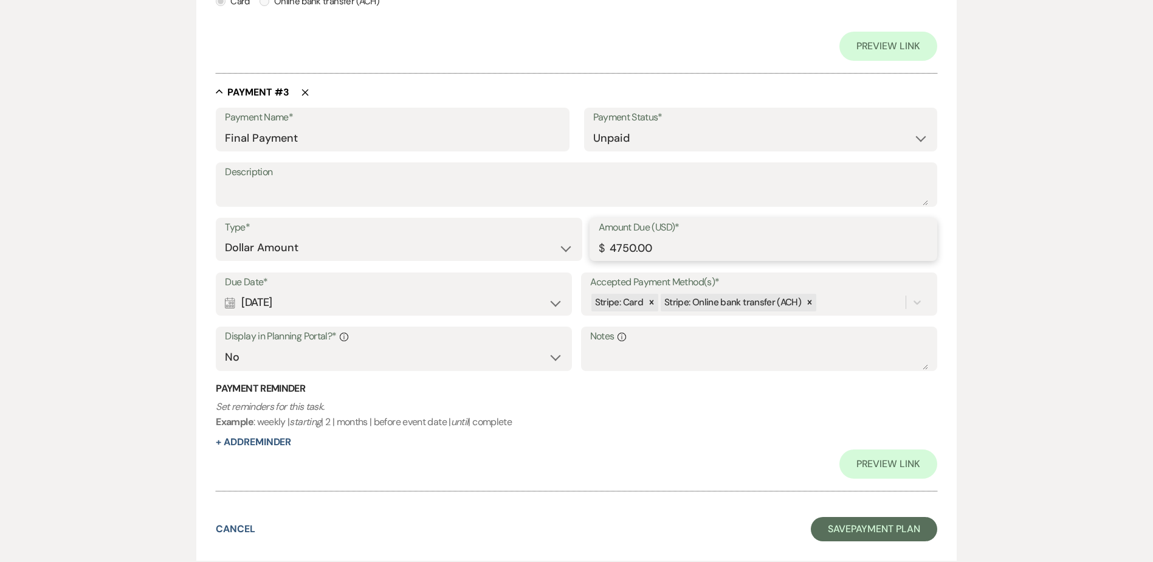
drag, startPoint x: 633, startPoint y: 247, endPoint x: 612, endPoint y: 248, distance: 21.3
click at [612, 248] on input "4750.00" at bounding box center [763, 248] width 329 height 24
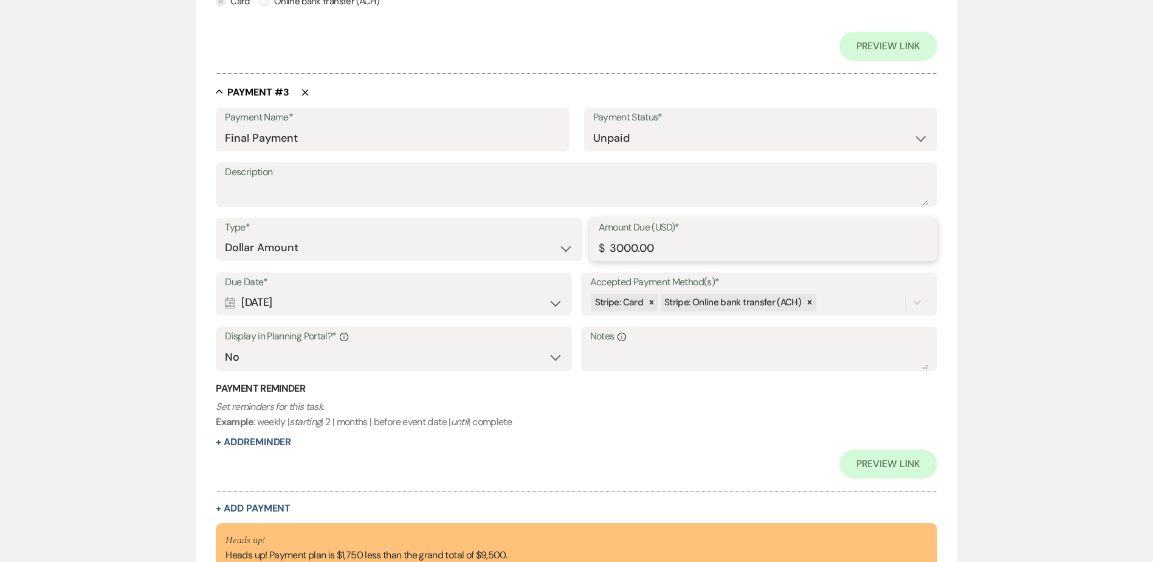
type input "3000.00"
click at [624, 406] on p "Set reminders for this task. Example : weekly | starting | 2 | months | before …" at bounding box center [576, 414] width 721 height 31
click at [422, 298] on div "Calendar Oct 14, 2025 Expand" at bounding box center [394, 303] width 338 height 24
select select "day"
select select "beforeEventDate"
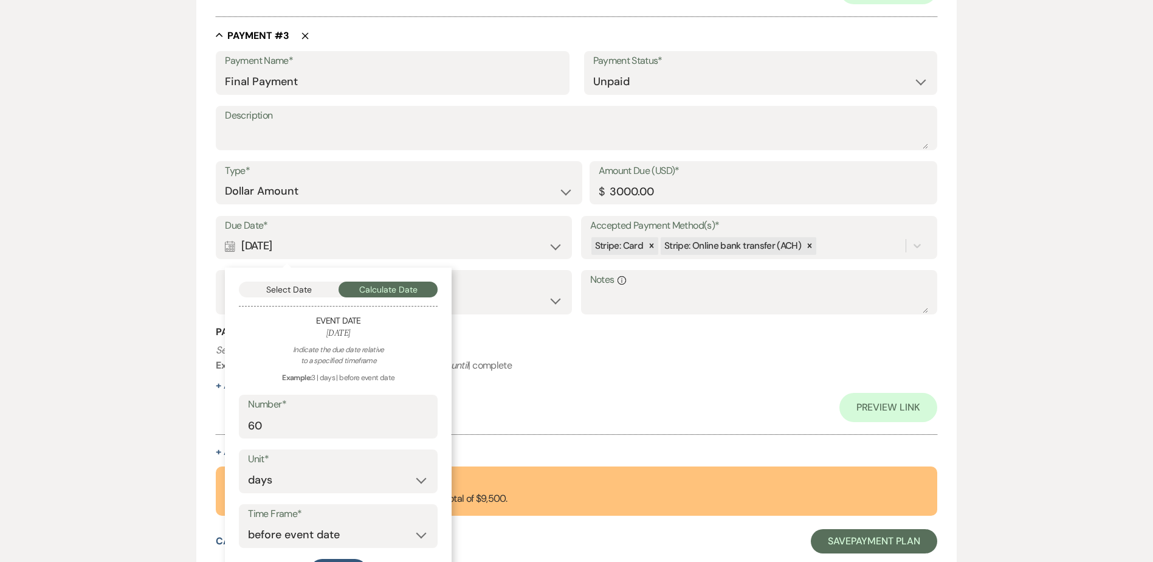
scroll to position [1216, 0]
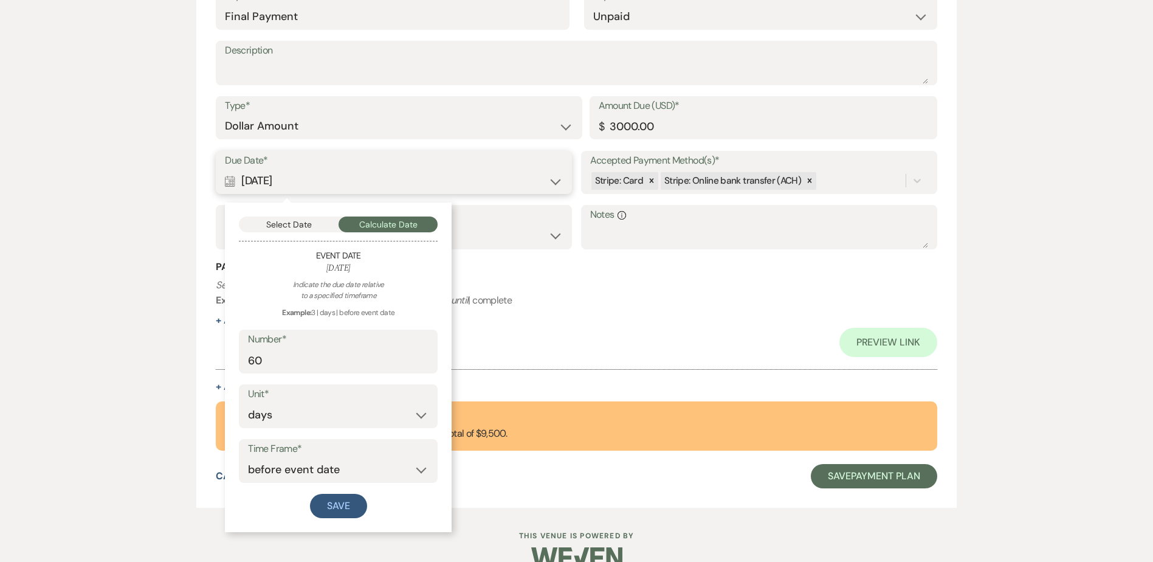
click at [294, 221] on button "Select Date" at bounding box center [289, 224] width 100 height 16
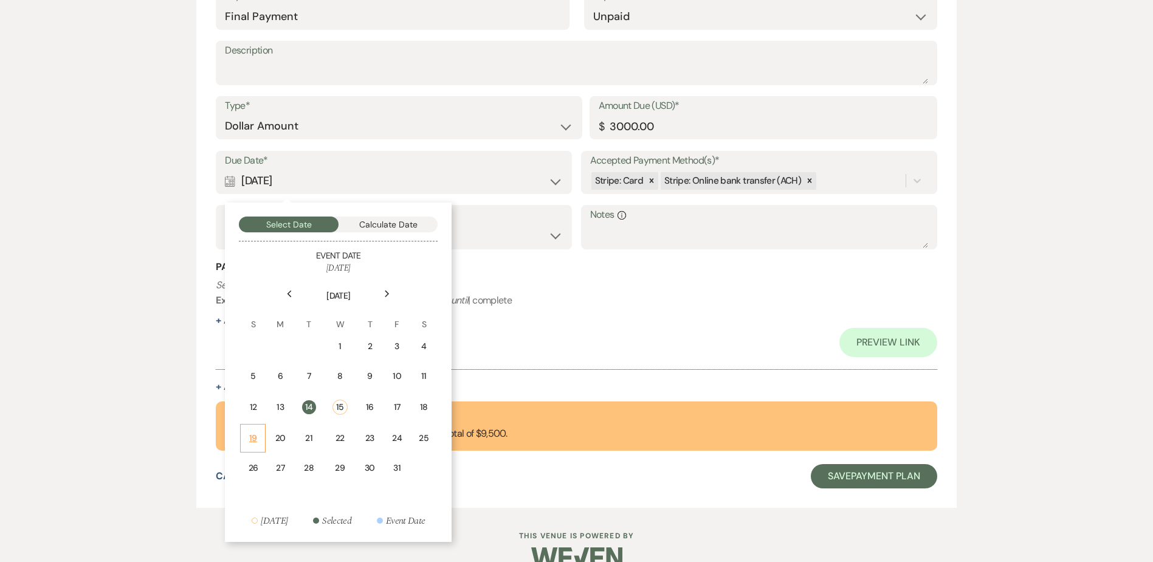
click at [246, 430] on td "19" at bounding box center [253, 438] width 26 height 29
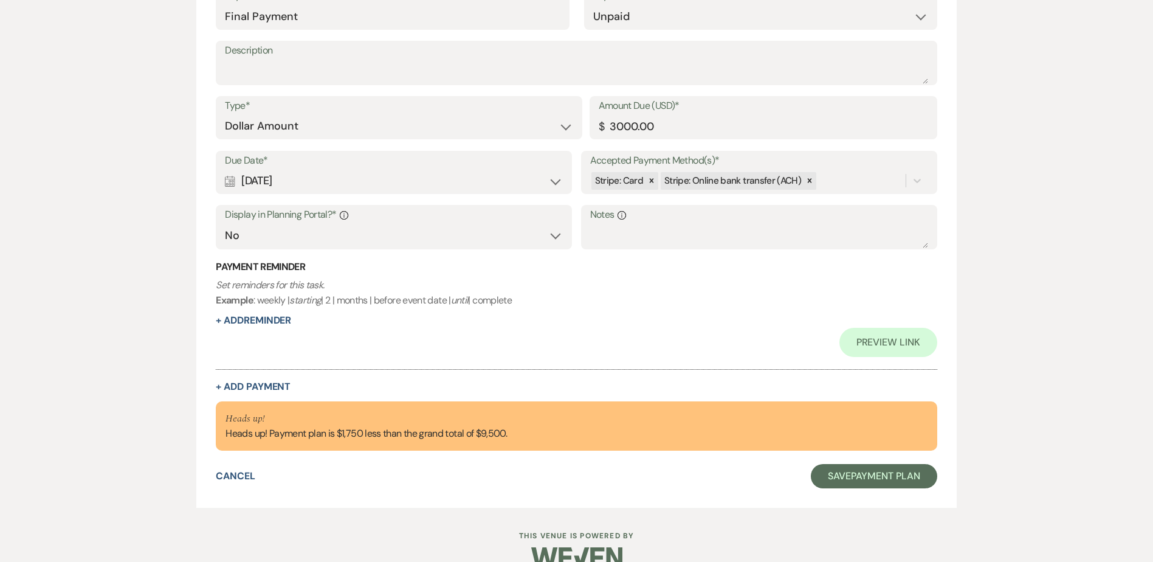
click at [291, 179] on div "Calendar Oct 19, 2025 Expand" at bounding box center [394, 181] width 338 height 24
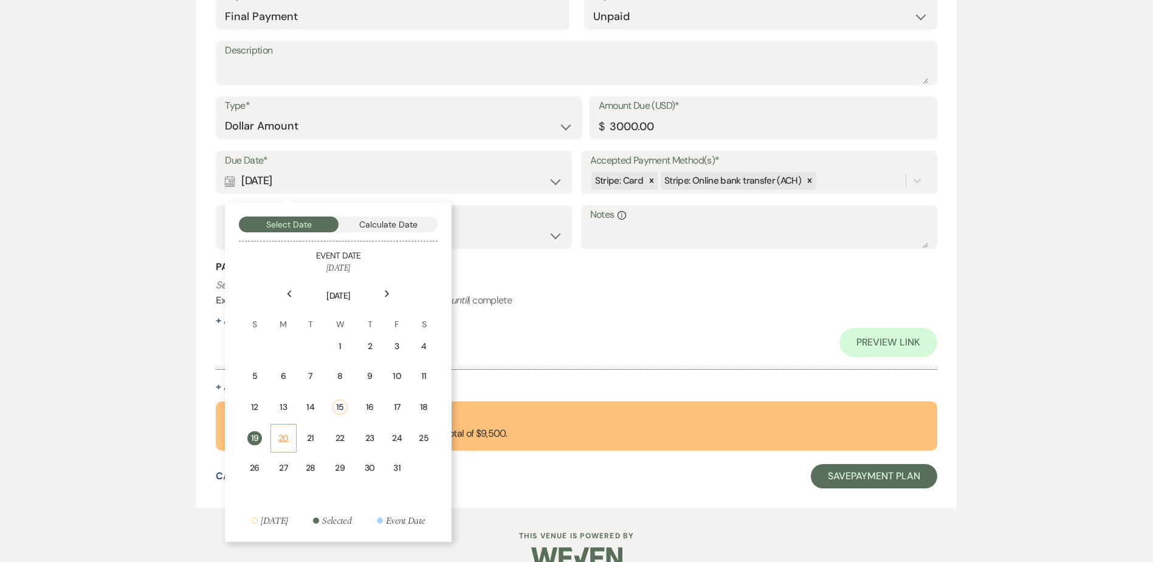
click at [284, 441] on div "20" at bounding box center [283, 438] width 10 height 13
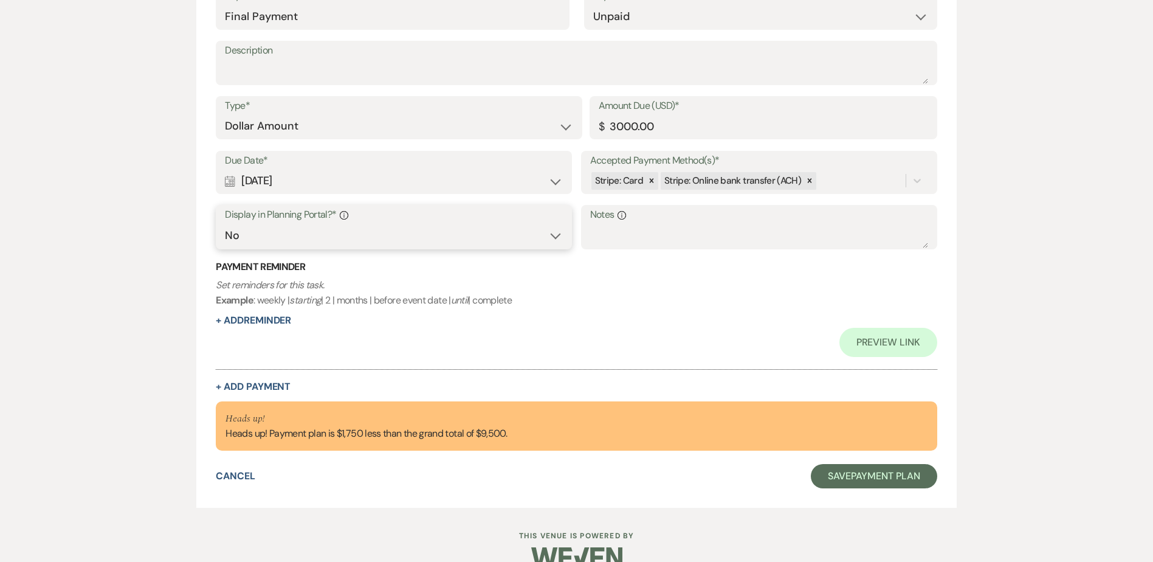
click at [300, 241] on select "Yes No" at bounding box center [394, 236] width 338 height 24
select select "true"
click at [225, 224] on select "Yes No" at bounding box center [394, 236] width 338 height 24
click at [278, 386] on button "+ Add Payment" at bounding box center [253, 387] width 75 height 10
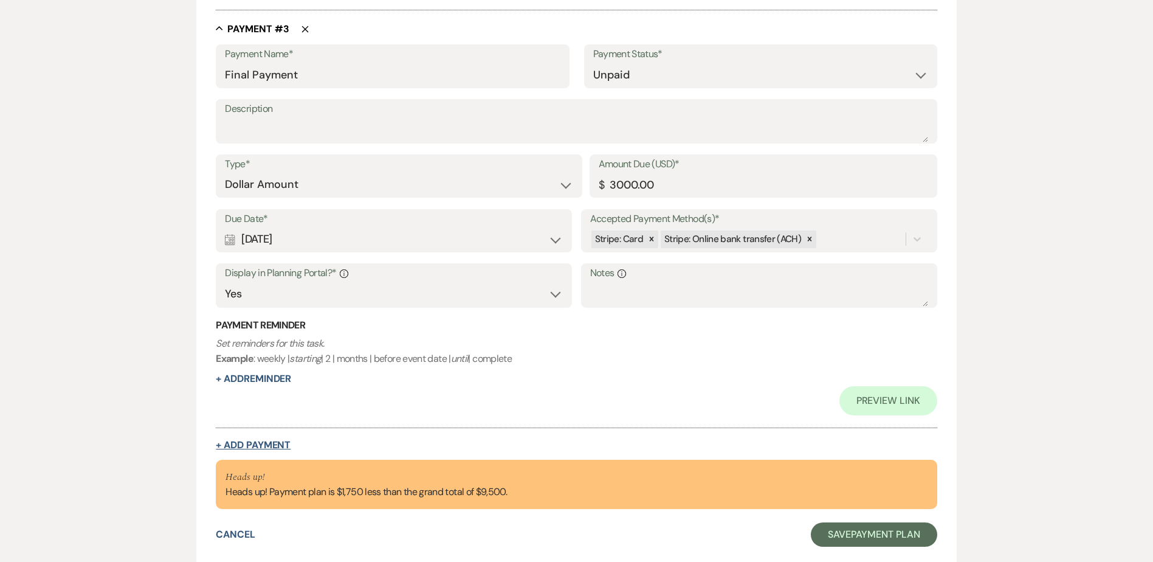
select select "2"
select select "flat"
select select "true"
select select "client"
select select "weeks"
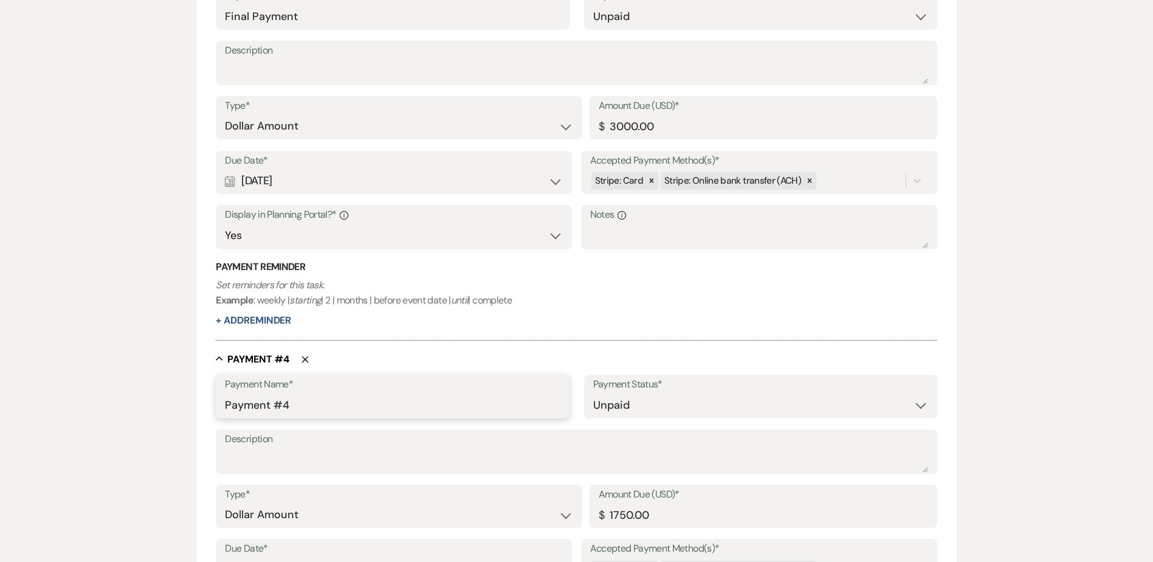
drag, startPoint x: 306, startPoint y: 398, endPoint x: -2, endPoint y: 384, distance: 308.5
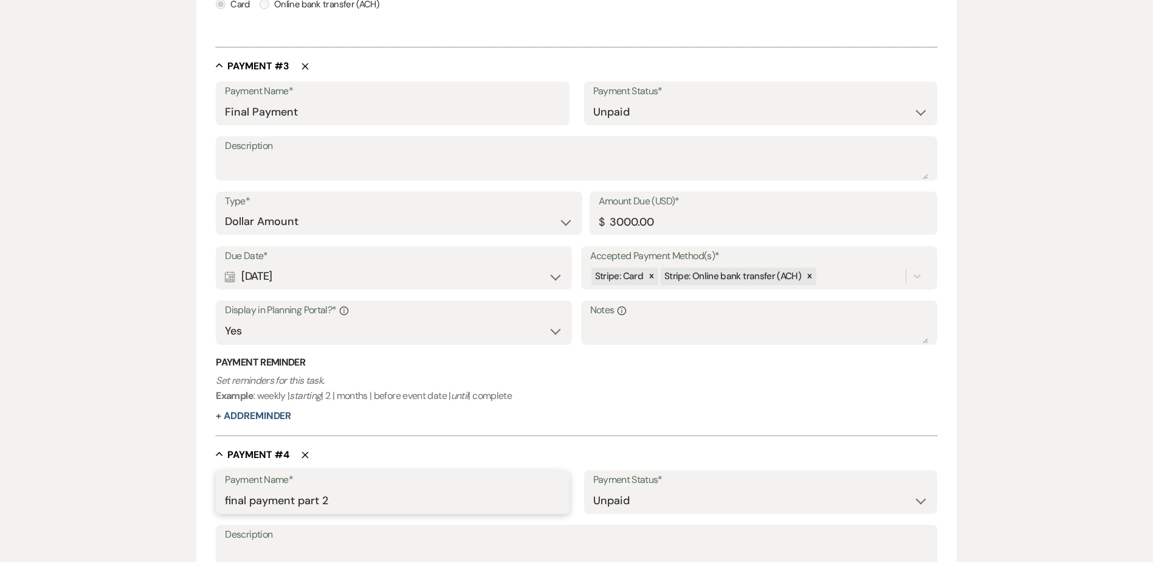
scroll to position [914, 0]
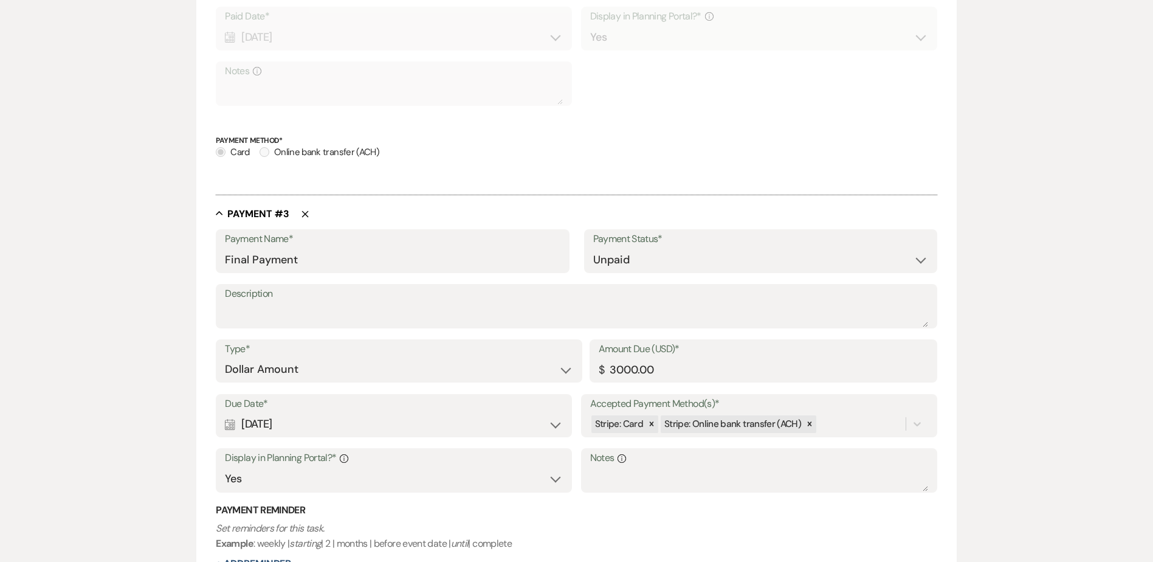
type input "final payment part 2"
click at [340, 253] on input "Final Payment" at bounding box center [392, 260] width 335 height 24
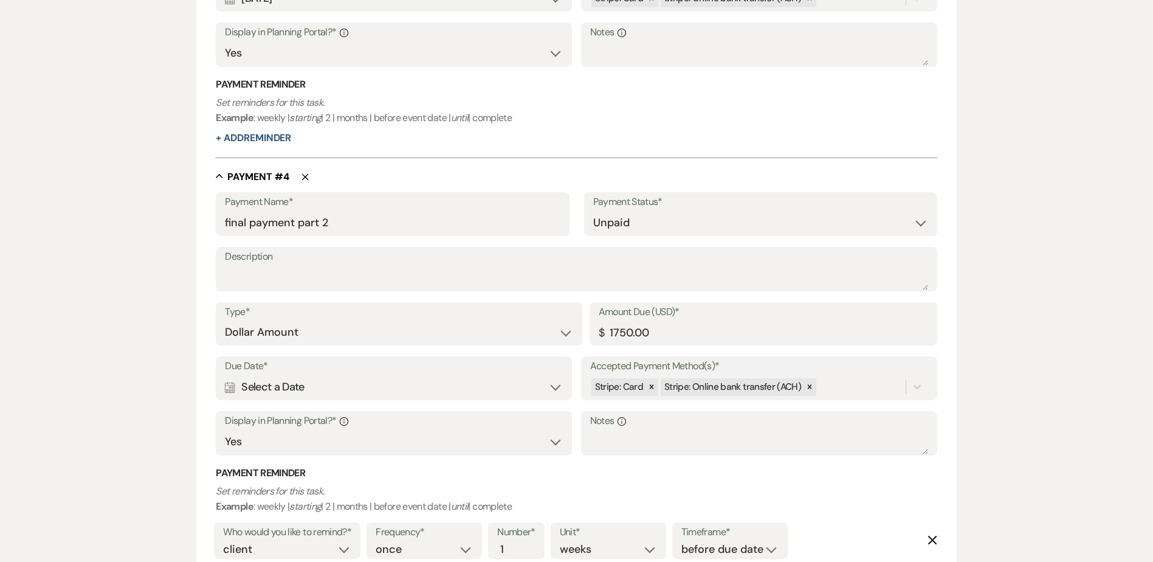
scroll to position [1522, 0]
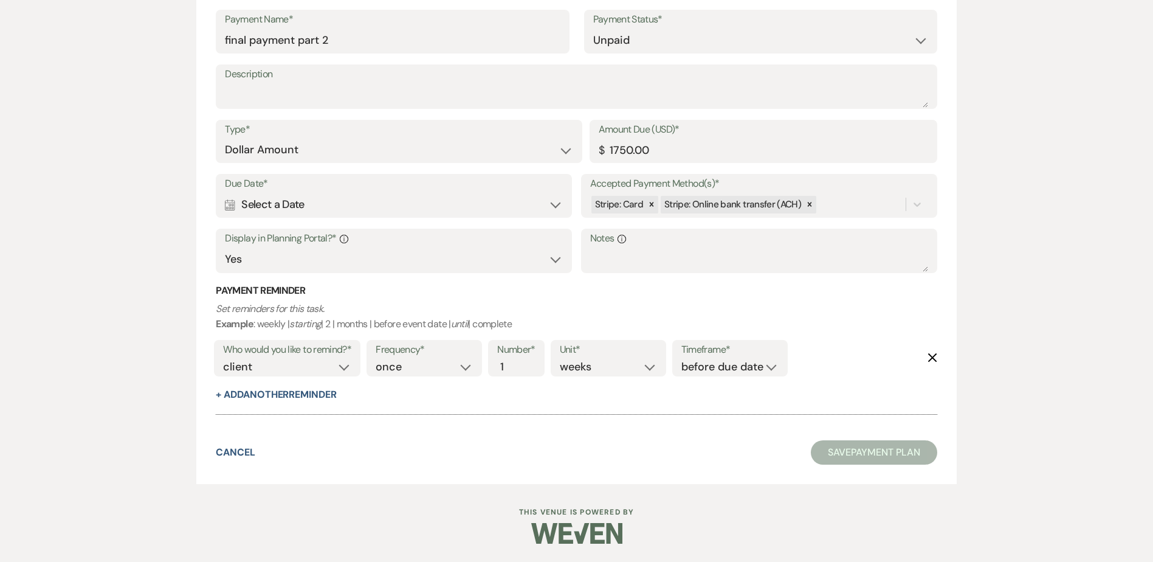
type input "Final Payment part 1"
click at [333, 263] on select "Yes No" at bounding box center [394, 259] width 338 height 24
click at [309, 360] on select "client venue both" at bounding box center [287, 367] width 128 height 16
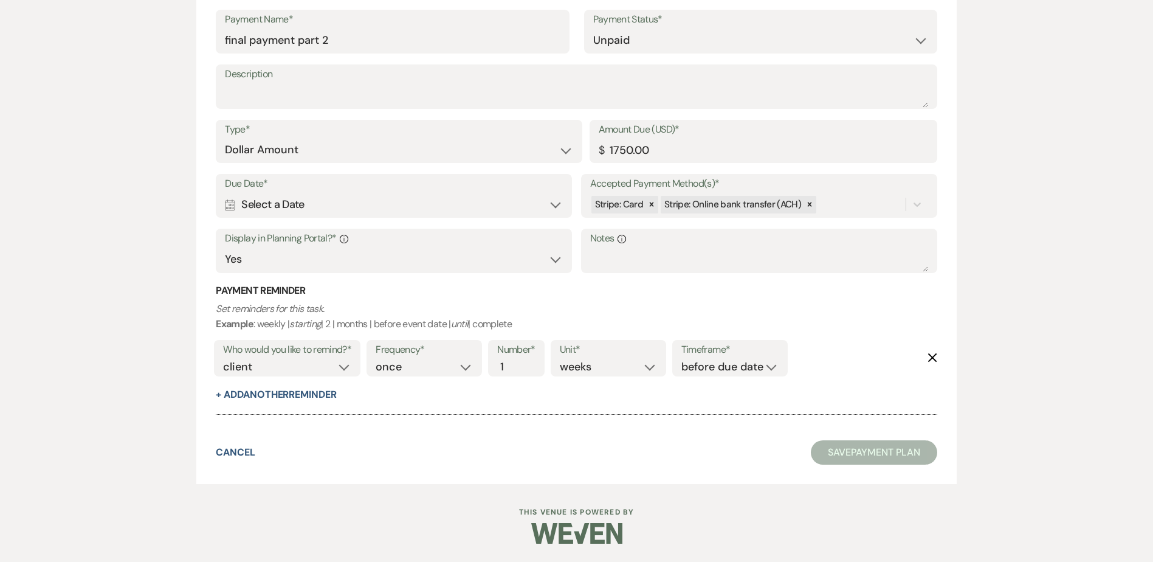
click at [299, 202] on div "Calendar Select a Date Expand" at bounding box center [394, 205] width 338 height 24
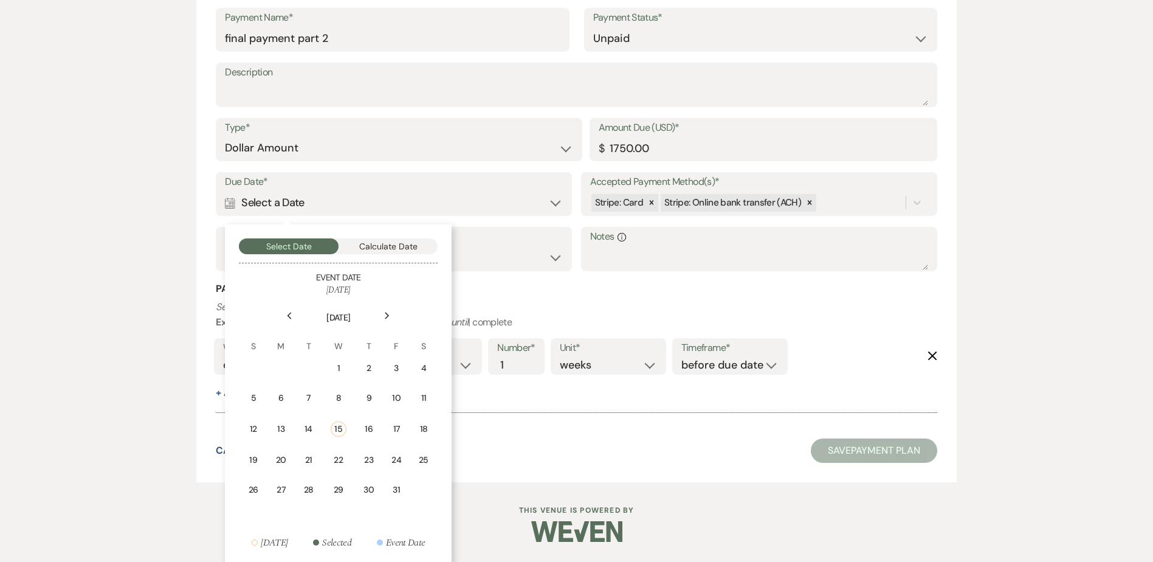
scroll to position [1526, 0]
click at [385, 312] on icon "Next" at bounding box center [387, 313] width 6 height 7
click at [290, 309] on div "Previous" at bounding box center [289, 315] width 19 height 19
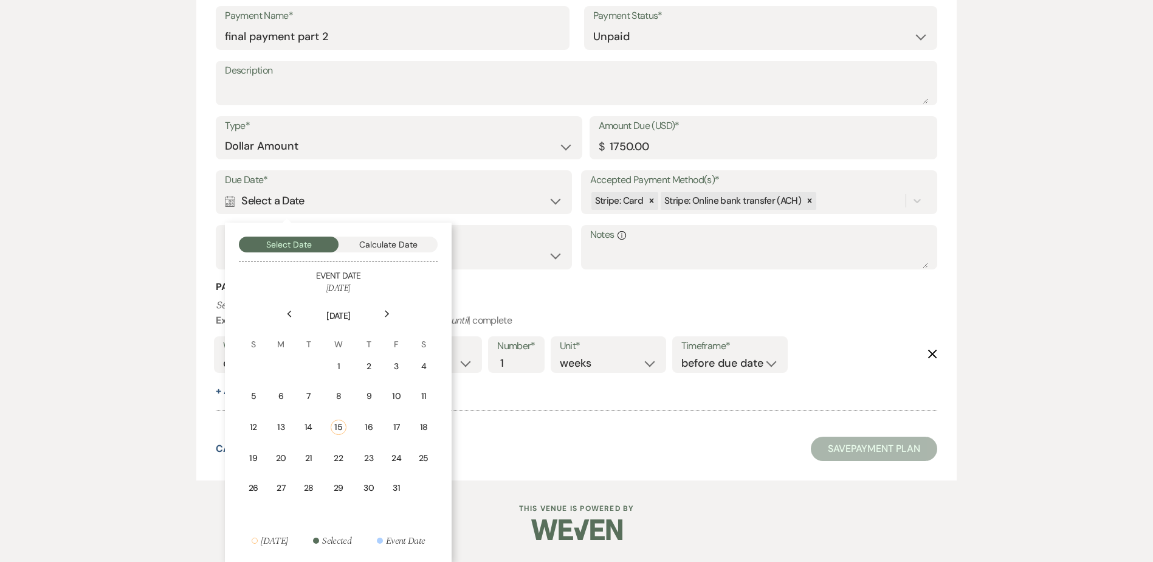
click at [384, 312] on icon "Next" at bounding box center [387, 313] width 6 height 7
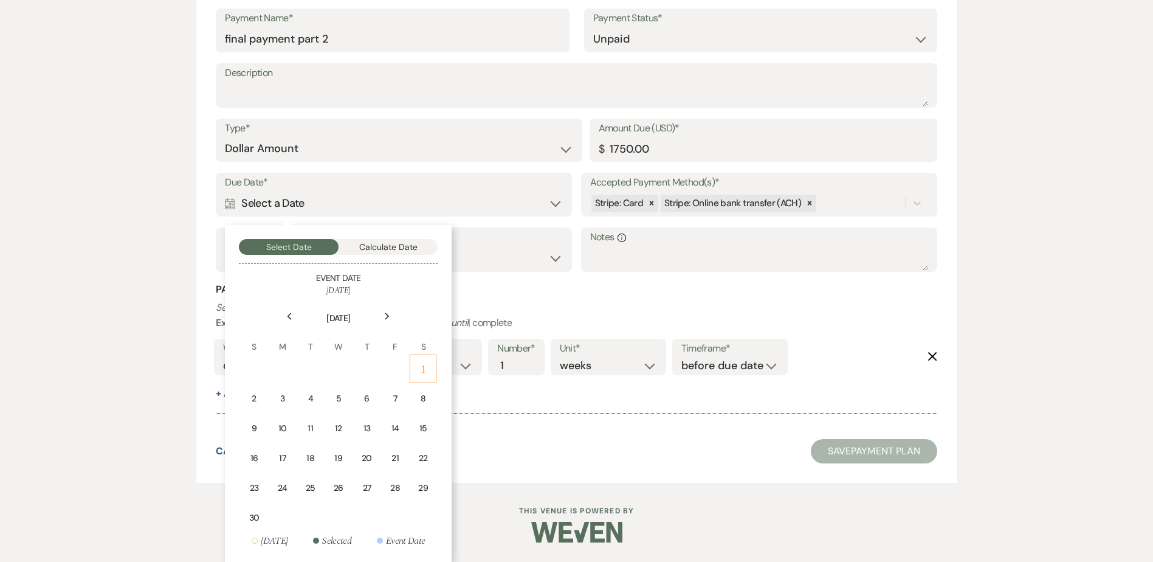
click at [419, 364] on div "1" at bounding box center [423, 368] width 11 height 13
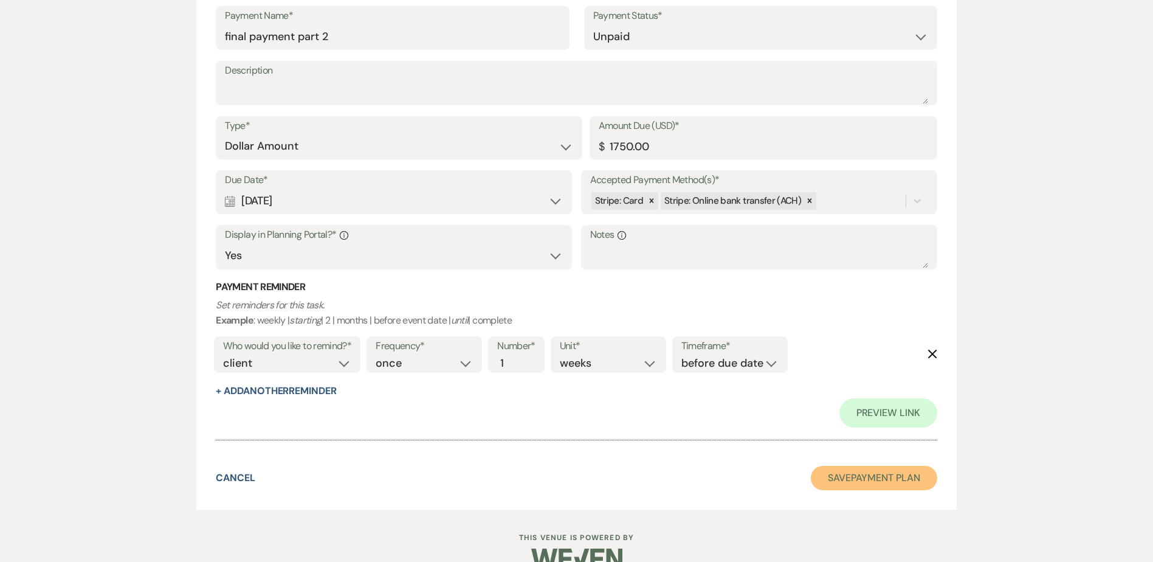
click at [887, 480] on button "Save Payment Plan" at bounding box center [874, 478] width 126 height 24
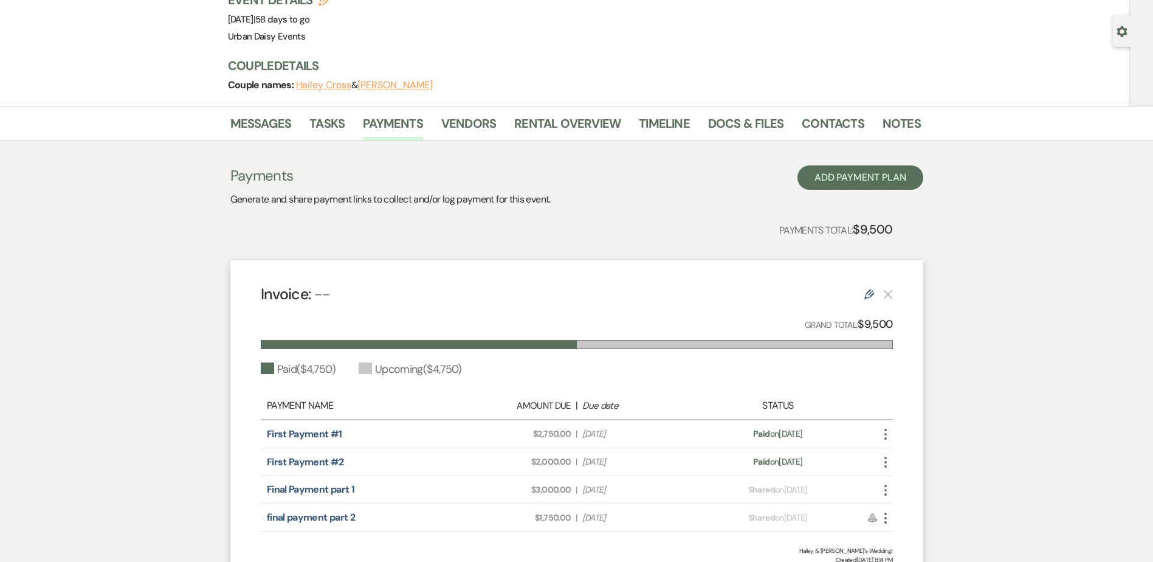
scroll to position [210, 0]
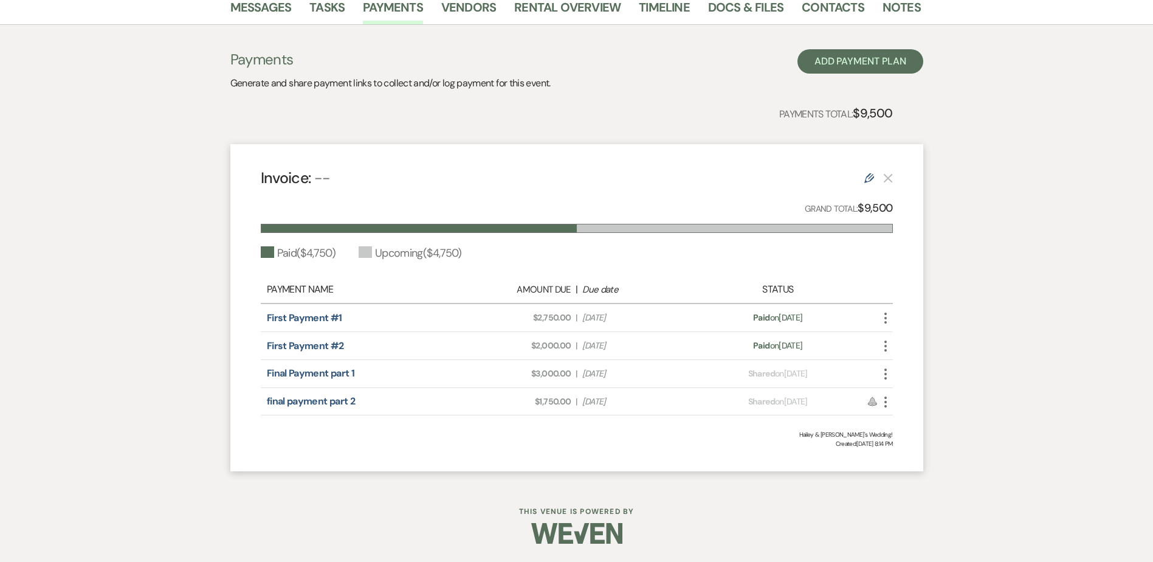
drag, startPoint x: 979, startPoint y: 216, endPoint x: 996, endPoint y: 214, distance: 17.1
click at [979, 216] on div "Messages Tasks Payments Vendors Rental Overview Timeline Docs & Files Contacts …" at bounding box center [576, 237] width 1153 height 494
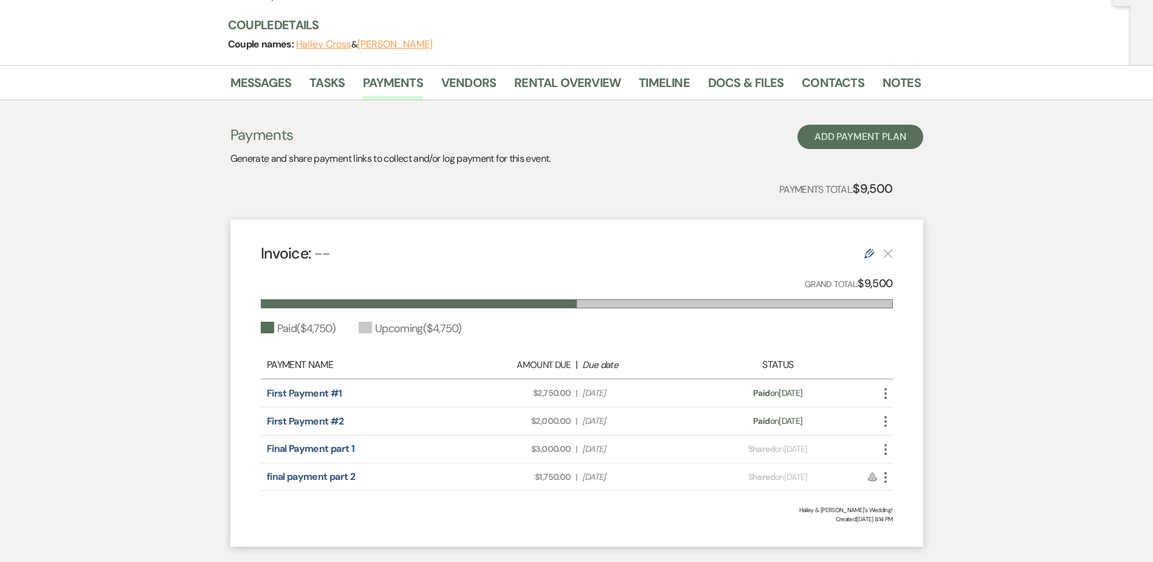
scroll to position [0, 0]
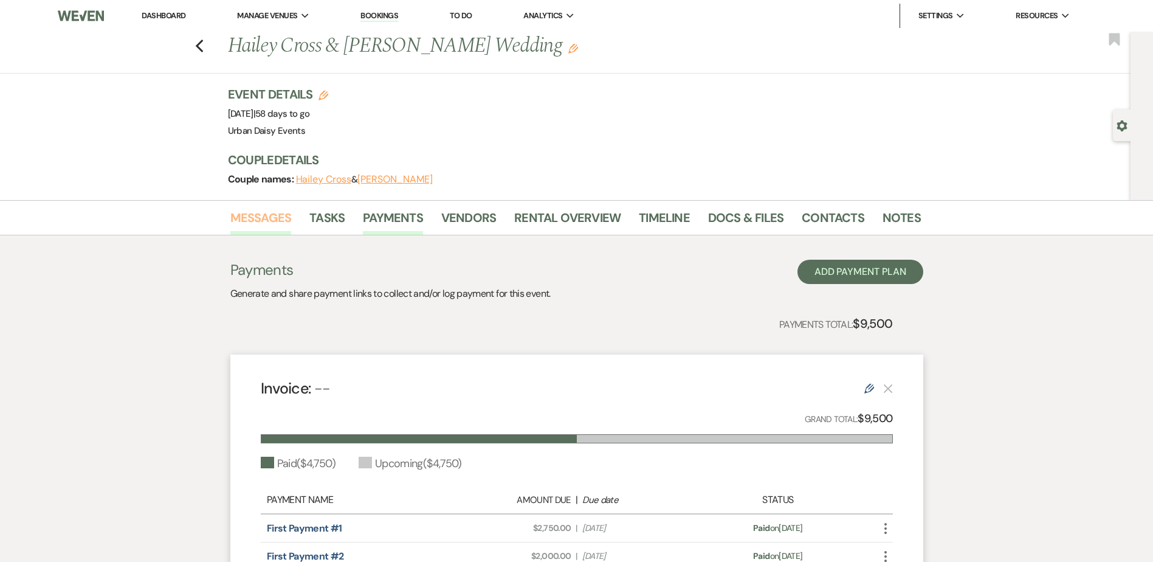
click at [240, 215] on link "Messages" at bounding box center [260, 221] width 61 height 27
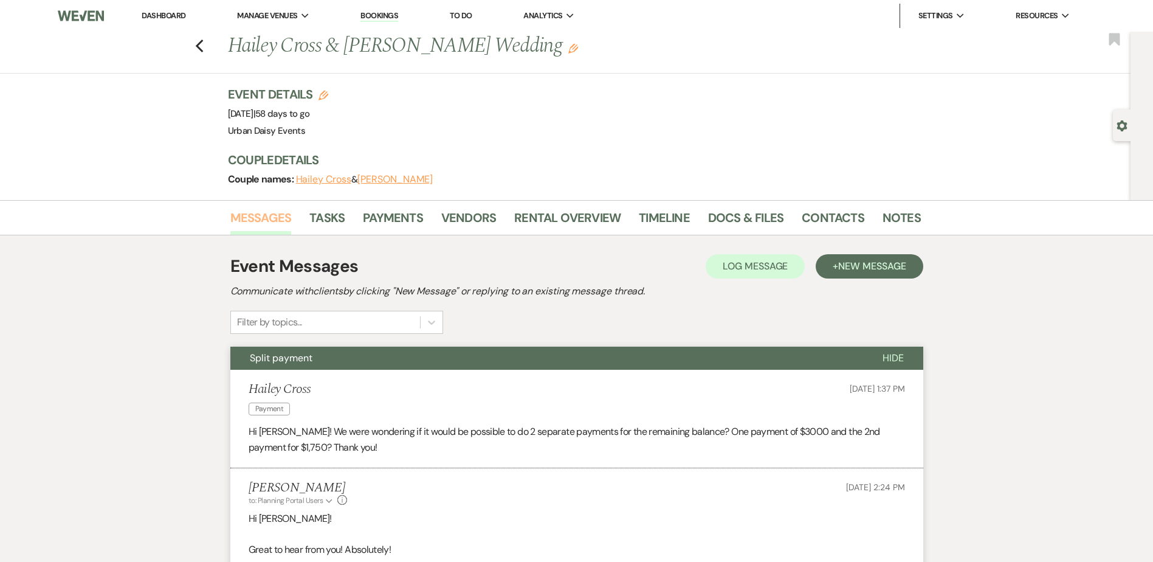
scroll to position [61, 0]
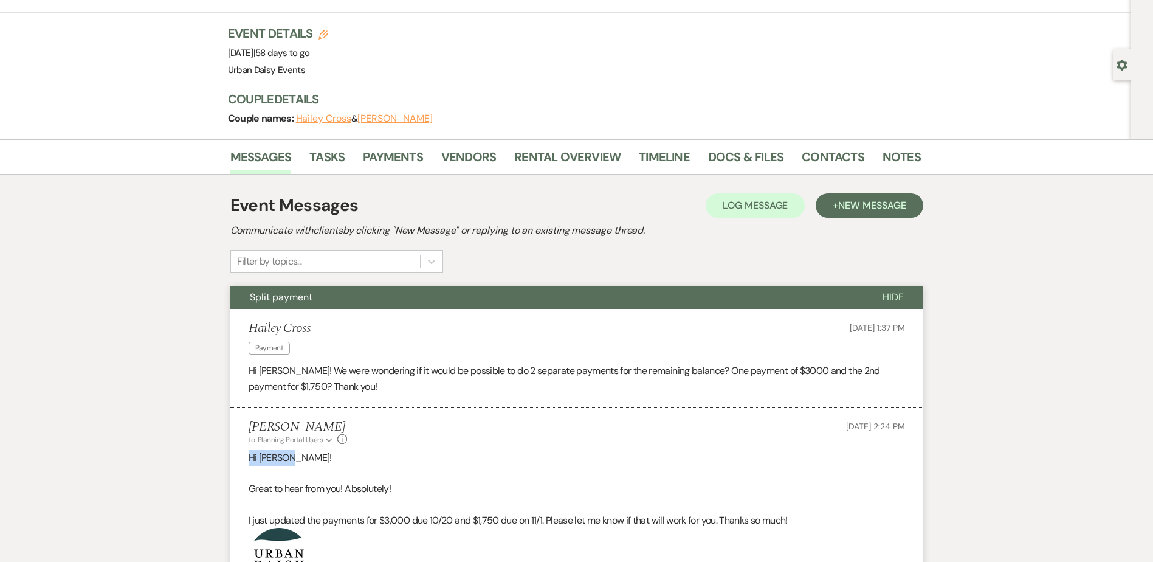
drag, startPoint x: 320, startPoint y: 455, endPoint x: 213, endPoint y: 459, distance: 107.1
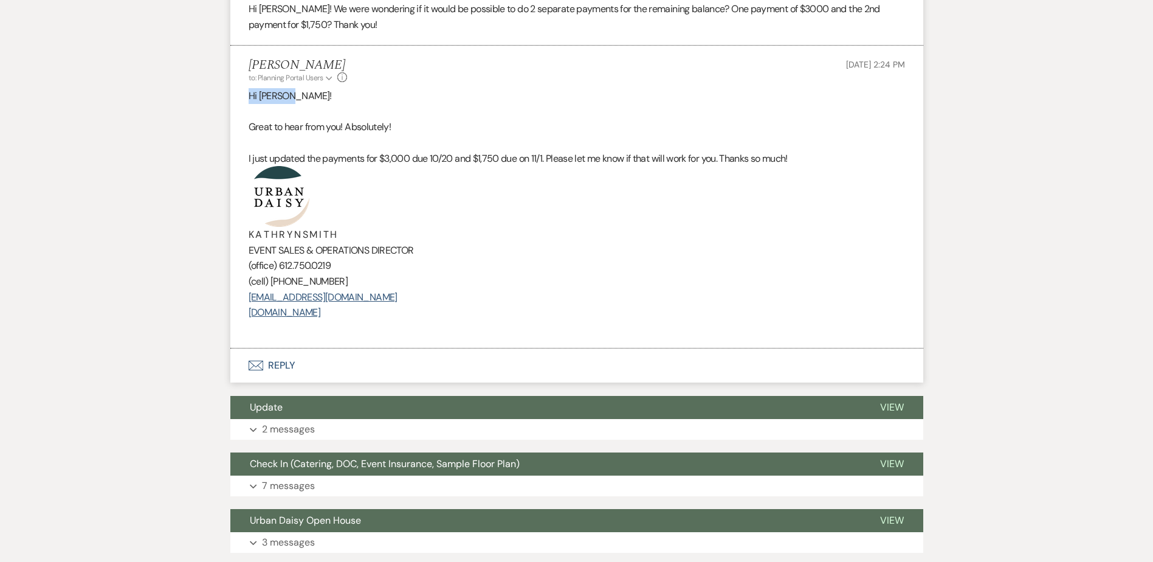
scroll to position [426, 0]
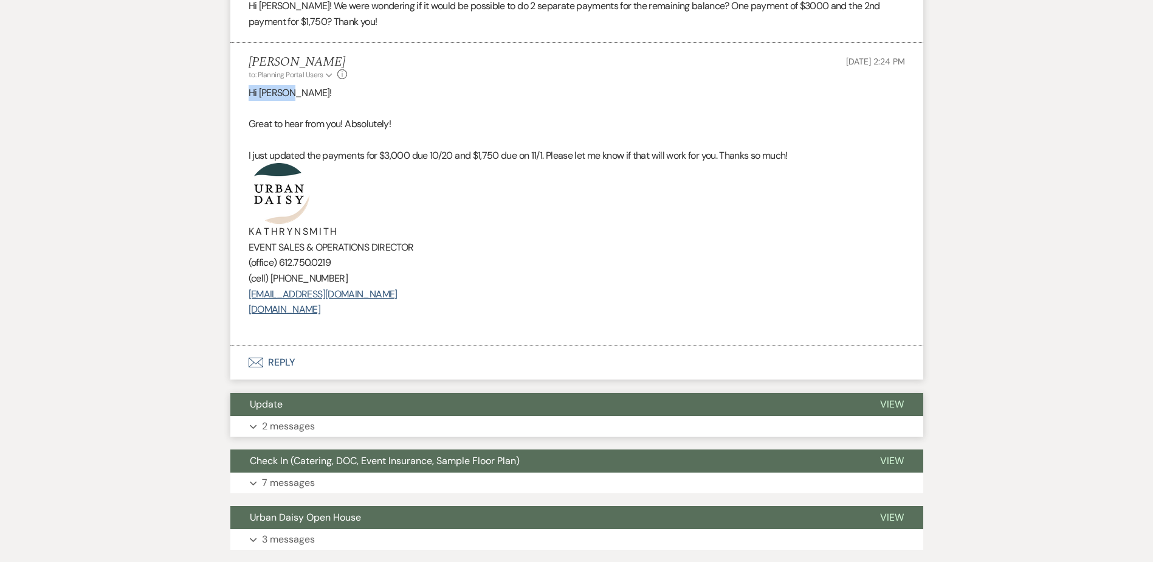
click at [327, 426] on button "Expand 2 messages" at bounding box center [576, 426] width 693 height 21
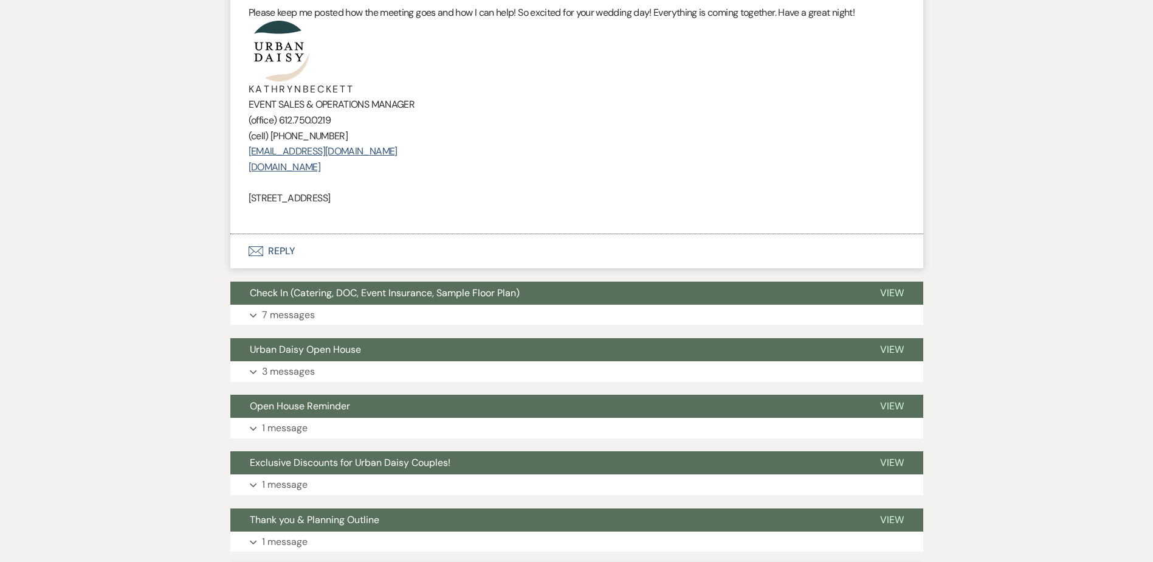
scroll to position [1338, 0]
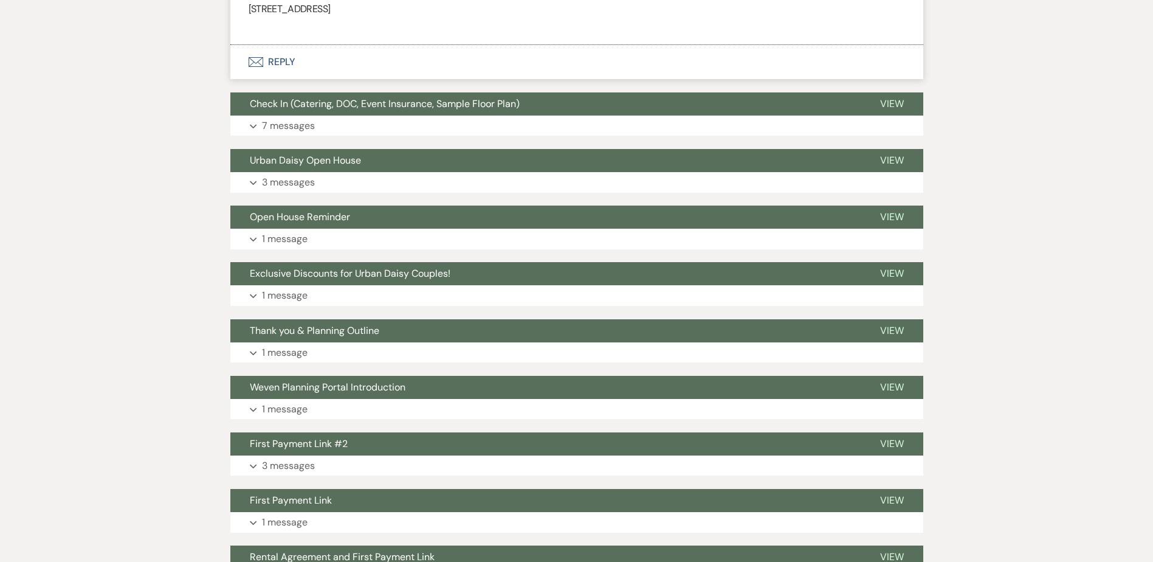
click at [288, 123] on p "7 messages" at bounding box center [288, 126] width 53 height 16
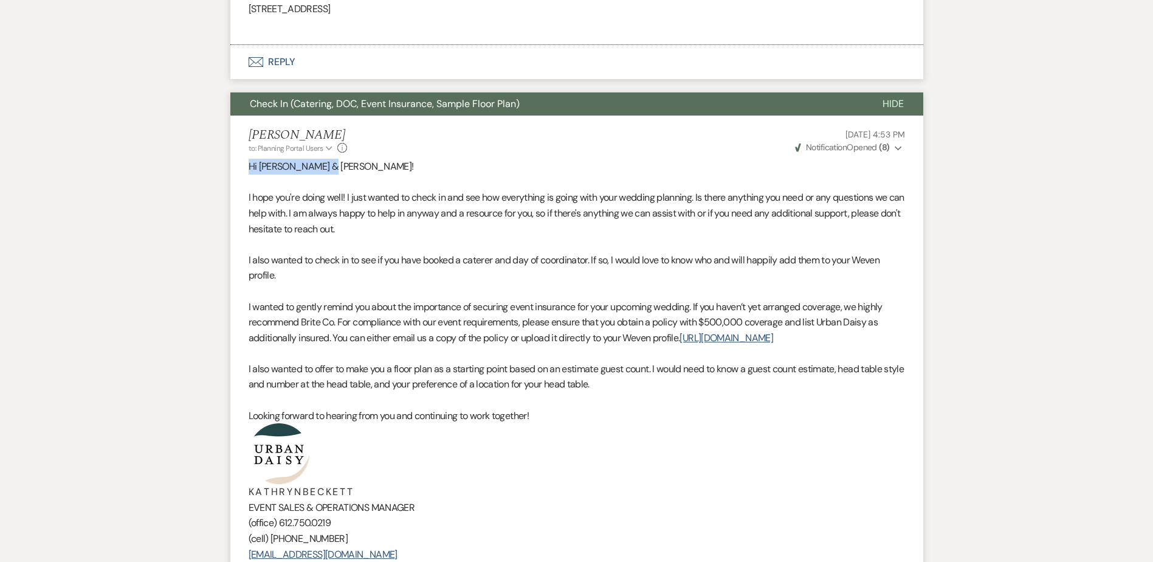
drag, startPoint x: 330, startPoint y: 170, endPoint x: 222, endPoint y: 171, distance: 107.6
copy p "Hi Hailey & Micah!"
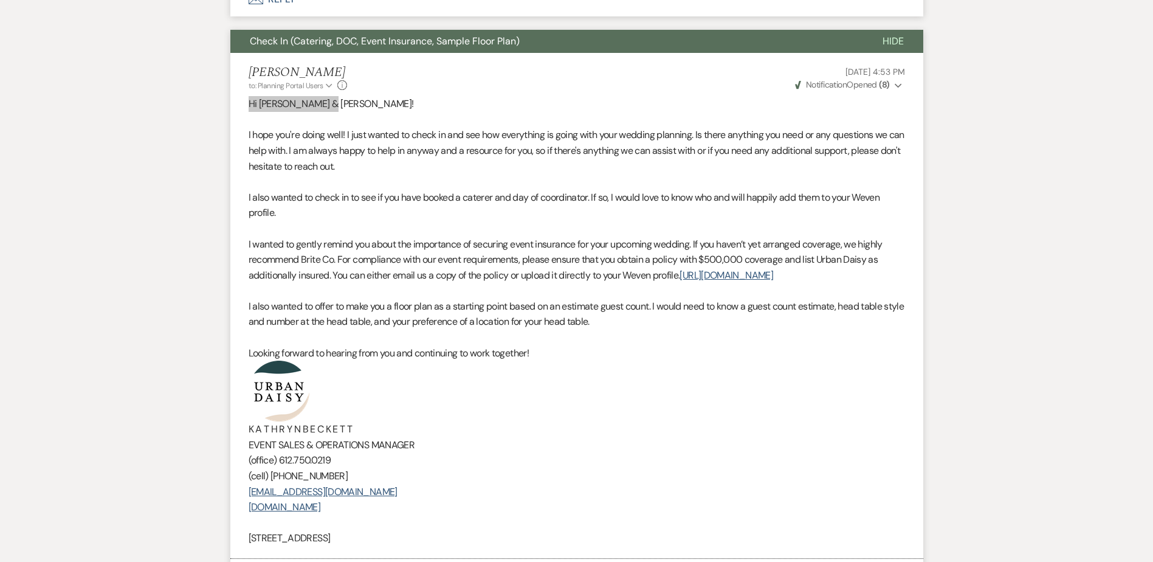
scroll to position [1520, 0]
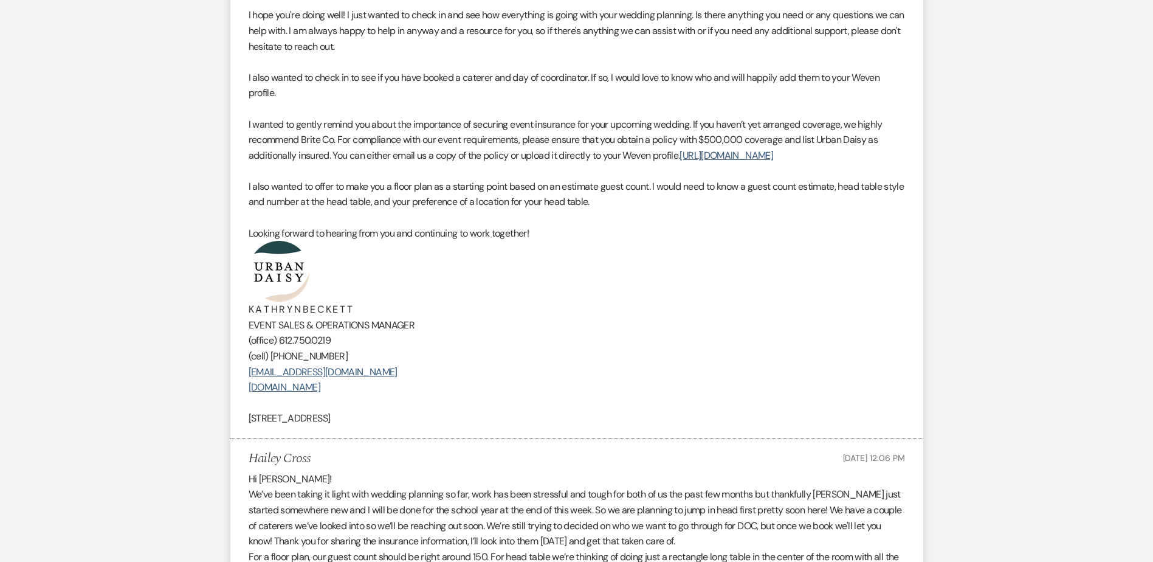
drag, startPoint x: 451, startPoint y: 417, endPoint x: 269, endPoint y: 289, distance: 222.5
click at [269, 289] on div "Hi Hailey & Micah! I hope you're doing well! I just wanted to check in and see …" at bounding box center [577, 201] width 657 height 450
click at [283, 166] on p at bounding box center [577, 171] width 657 height 16
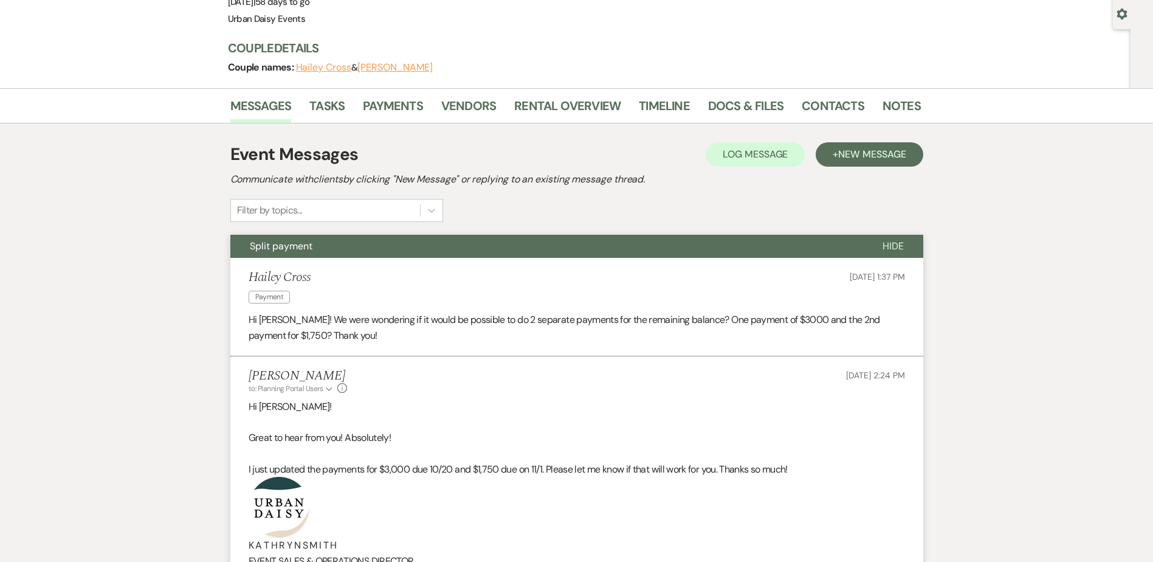
scroll to position [0, 0]
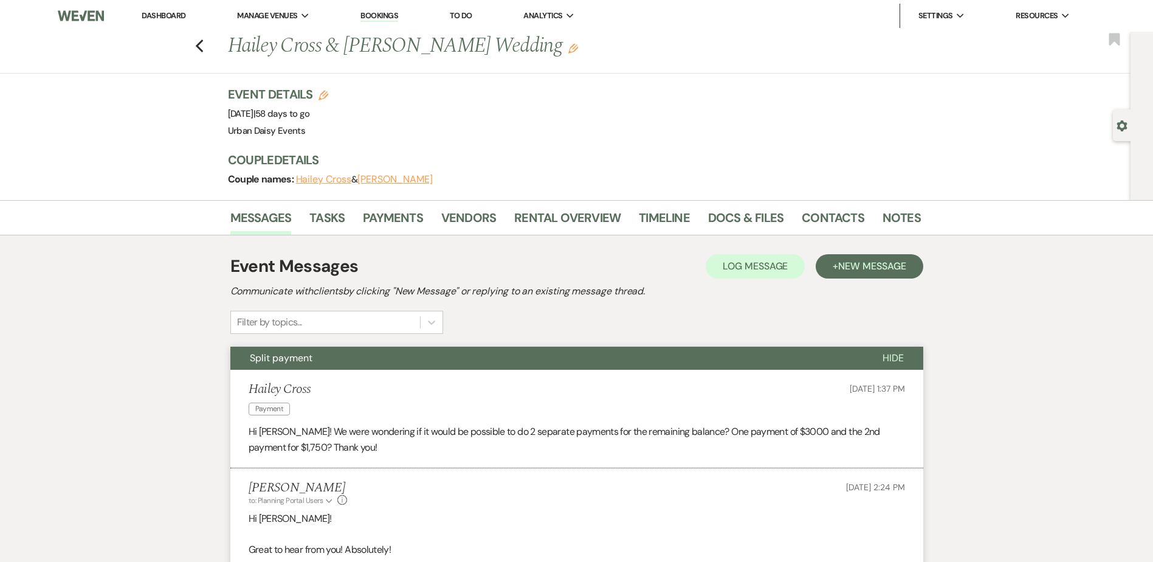
click at [177, 14] on link "Dashboard" at bounding box center [164, 15] width 44 height 10
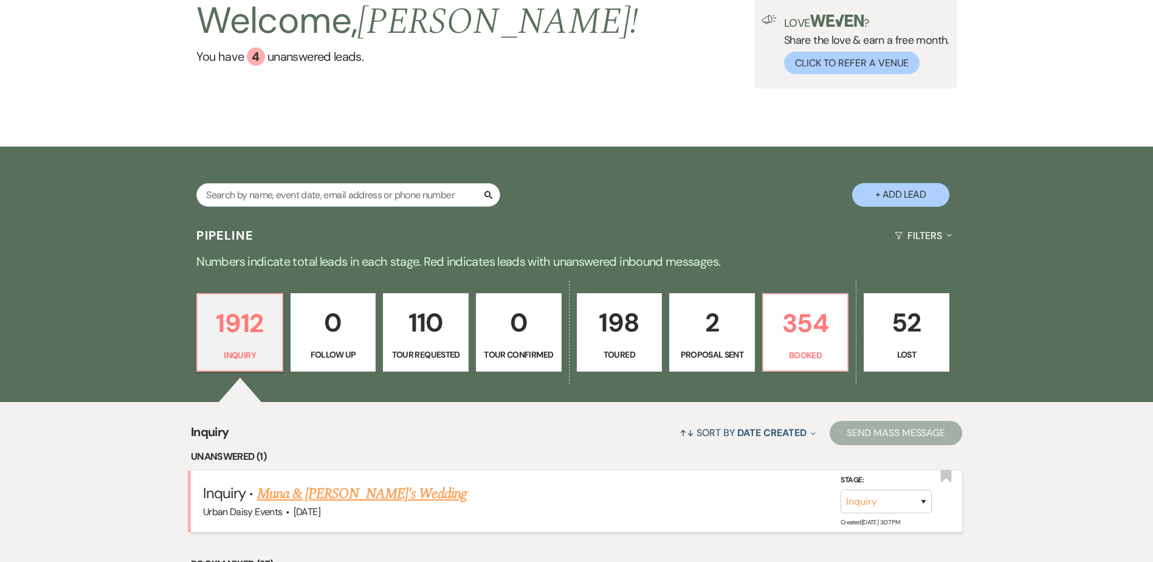
scroll to position [182, 0]
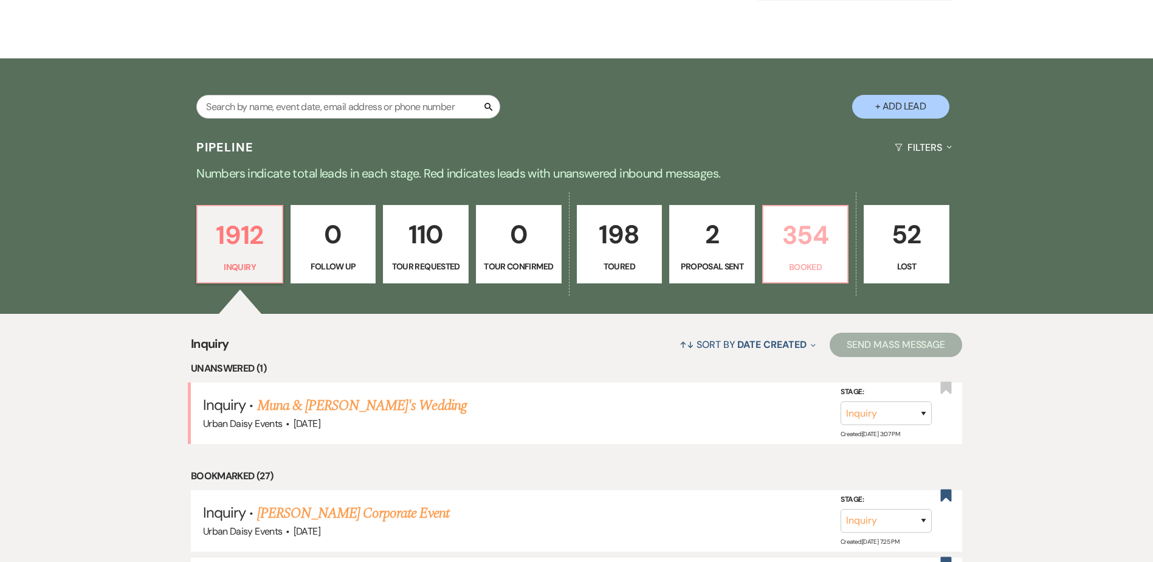
click at [815, 258] on link "354 Booked" at bounding box center [805, 244] width 87 height 79
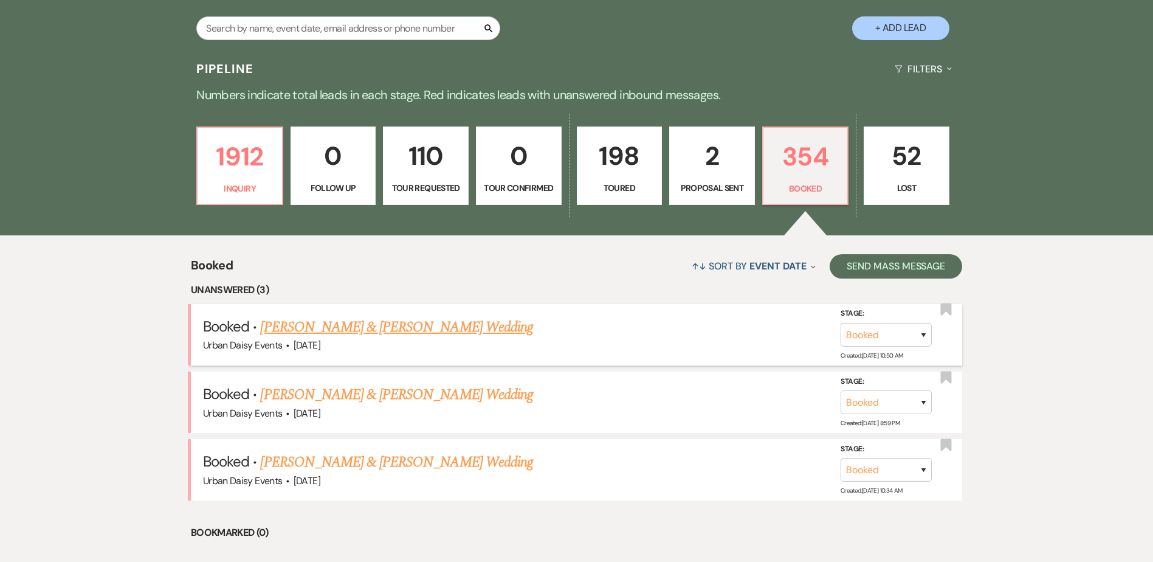
scroll to position [365, 0]
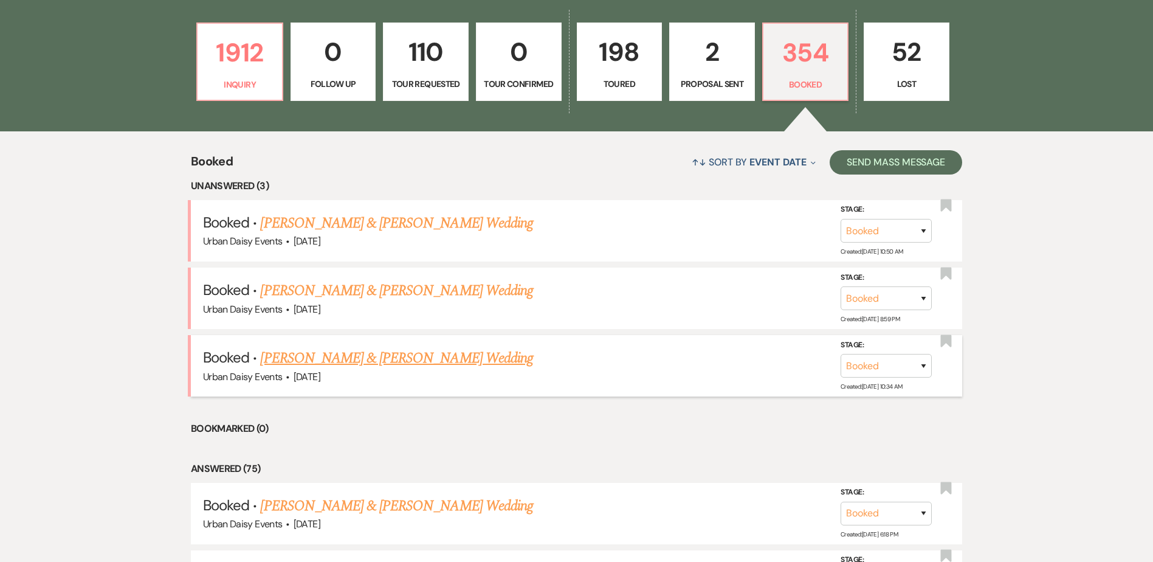
click at [421, 360] on link "Meghan Hamilton & Danny Peters's Wedding" at bounding box center [396, 358] width 272 height 22
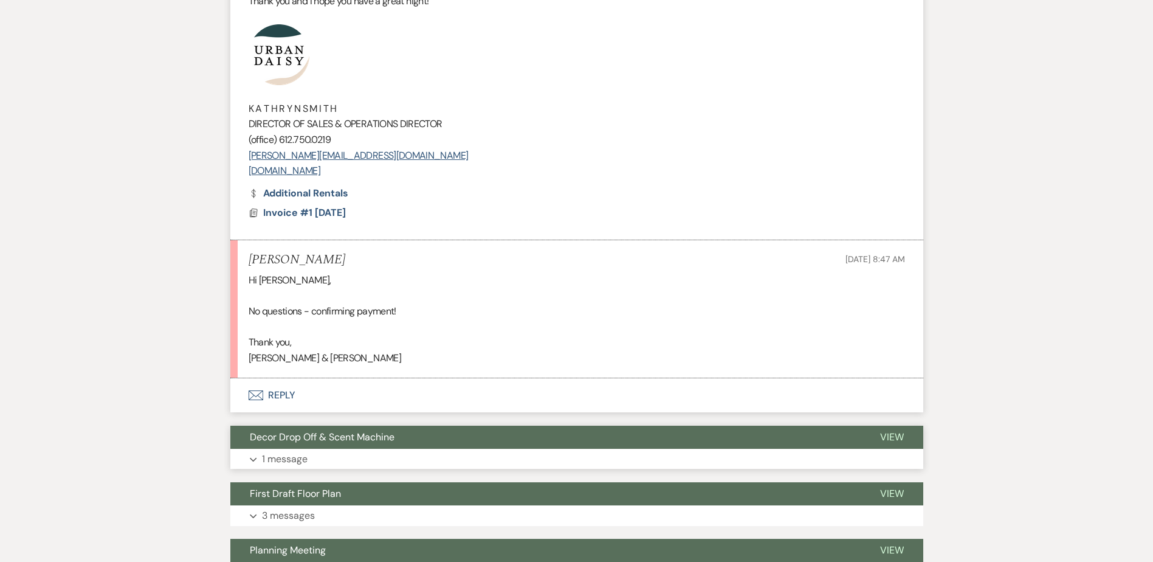
click at [557, 441] on button "Decor Drop Off & Scent Machine" at bounding box center [545, 437] width 630 height 23
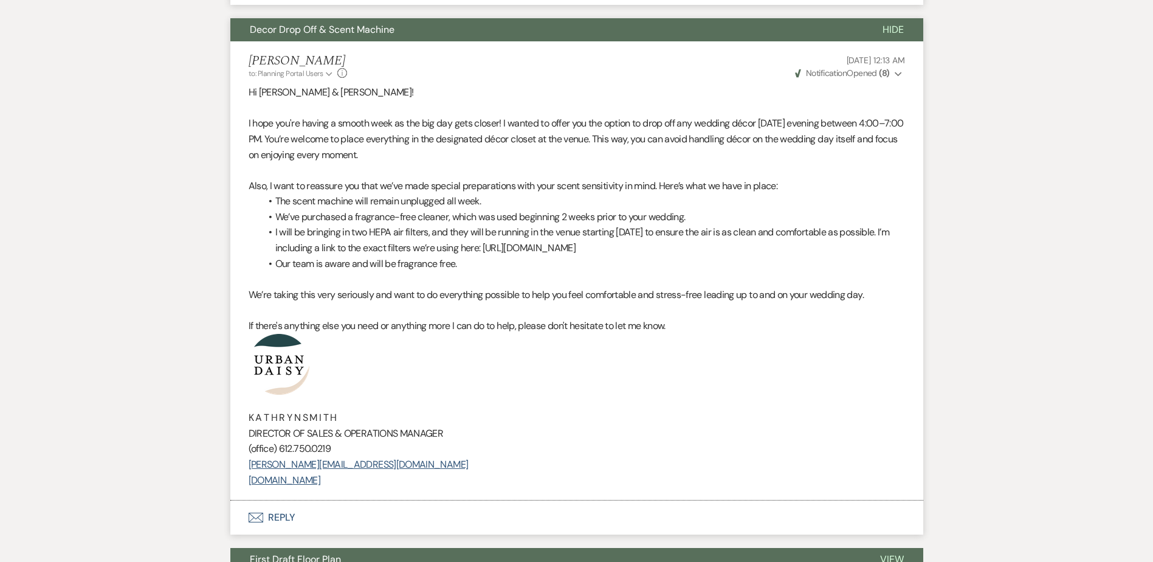
scroll to position [1094, 0]
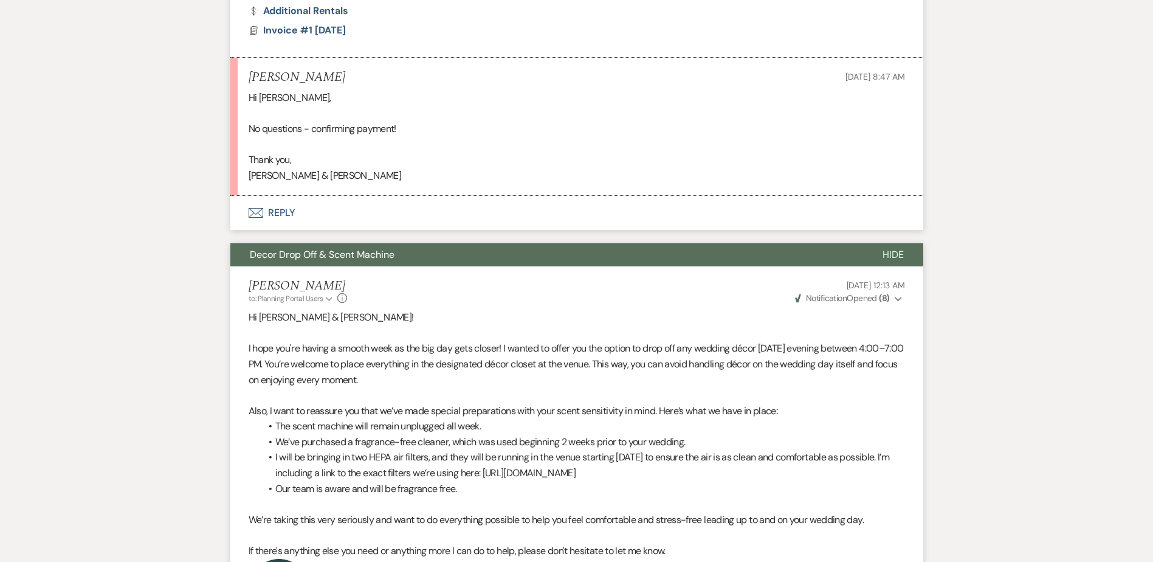
click at [279, 230] on button "Envelope Reply" at bounding box center [576, 213] width 693 height 34
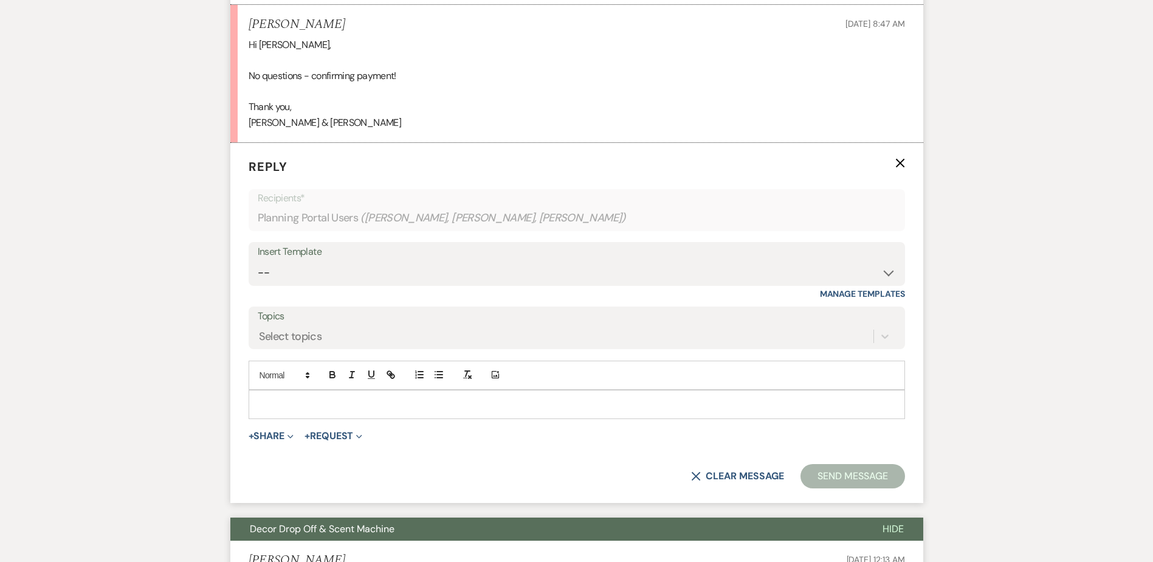
scroll to position [886, 0]
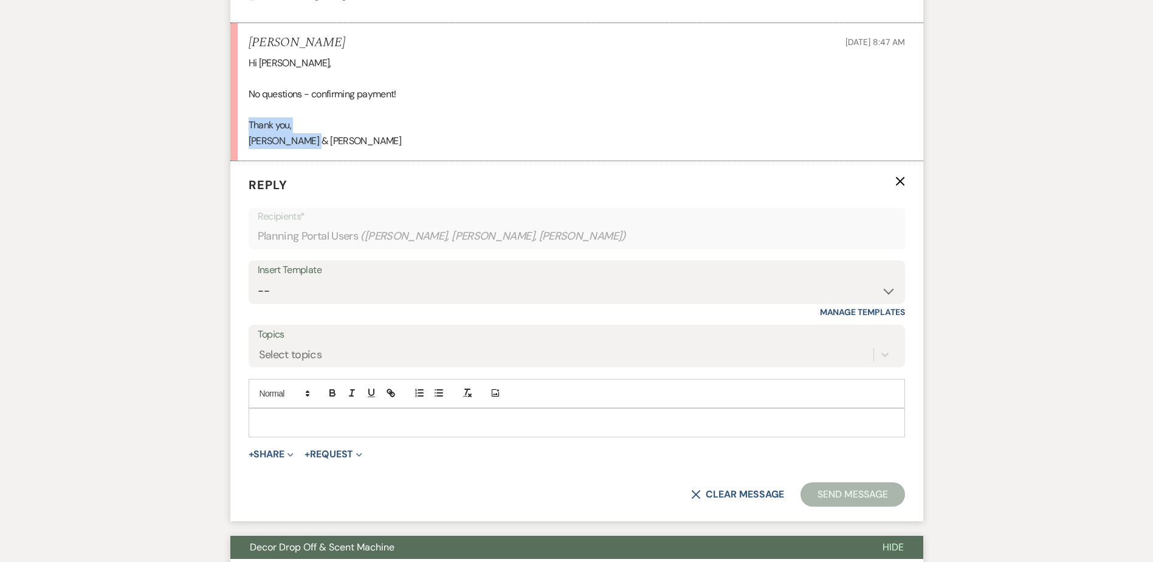
drag, startPoint x: 334, startPoint y: 140, endPoint x: 219, endPoint y: 133, distance: 114.6
drag, startPoint x: 230, startPoint y: 142, endPoint x: 243, endPoint y: 142, distance: 13.4
click at [230, 142] on li "Meghan Hamilton Oct 14, 2025, 8:47 AM Hi Kathryn, No questions - confirming pay…" at bounding box center [576, 92] width 693 height 138
click at [325, 134] on div "Hi Kathryn, No questions - confirming payment! Thank you, Danny & Meghan" at bounding box center [577, 102] width 657 height 94
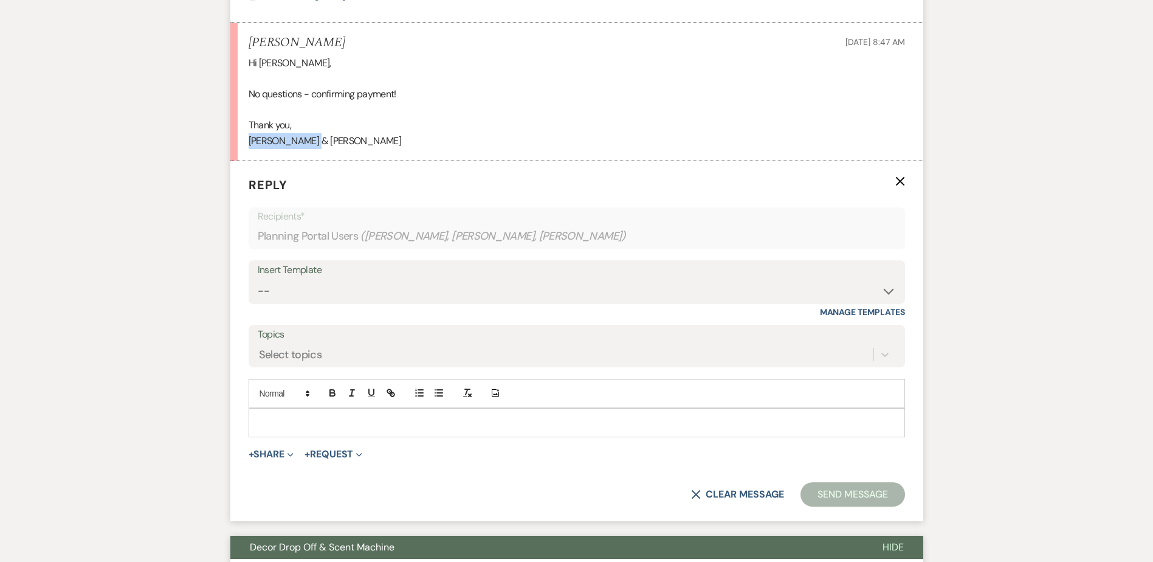
drag, startPoint x: 325, startPoint y: 143, endPoint x: 242, endPoint y: 145, distance: 83.3
click at [242, 145] on li "Meghan Hamilton Oct 14, 2025, 8:47 AM Hi Kathryn, No questions - confirming pay…" at bounding box center [576, 92] width 693 height 138
click at [317, 413] on div at bounding box center [576, 423] width 655 height 28
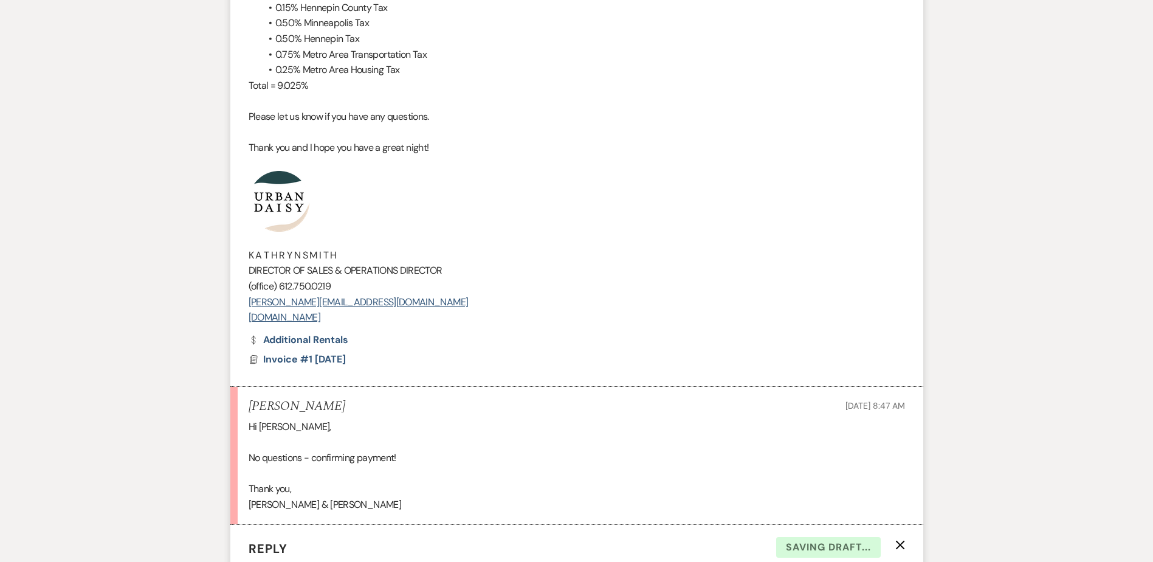
scroll to position [521, 0]
drag, startPoint x: 378, startPoint y: 323, endPoint x: 233, endPoint y: 186, distance: 199.1
click at [233, 186] on li "Kathryn Beckett to: Planning Portal Users Expand Info Oct 14, 2025, 12:06 AM We…" at bounding box center [576, 118] width 693 height 539
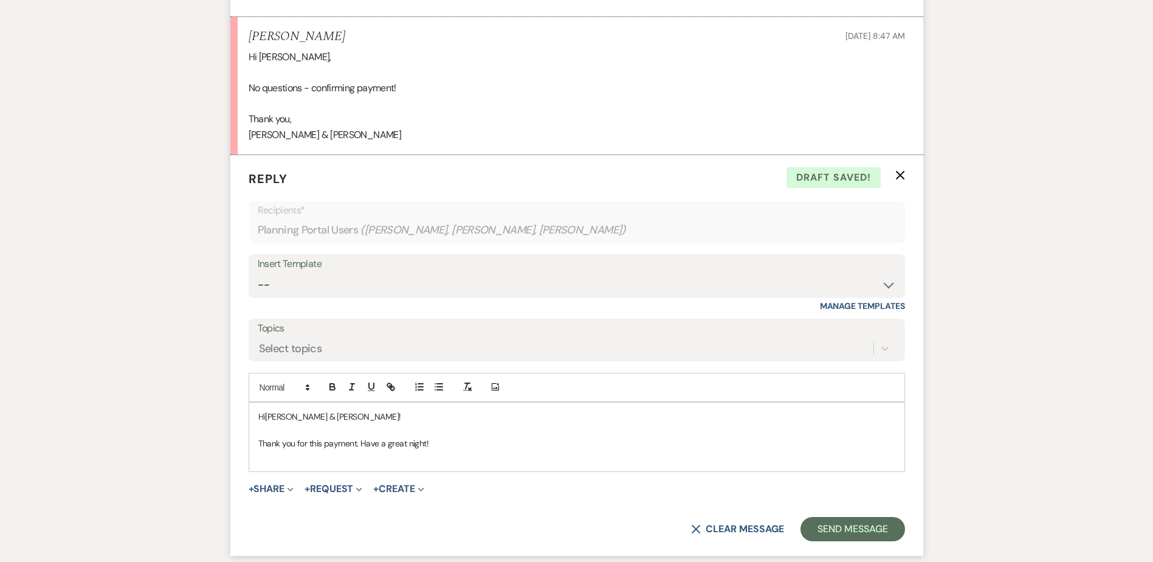
scroll to position [1007, 0]
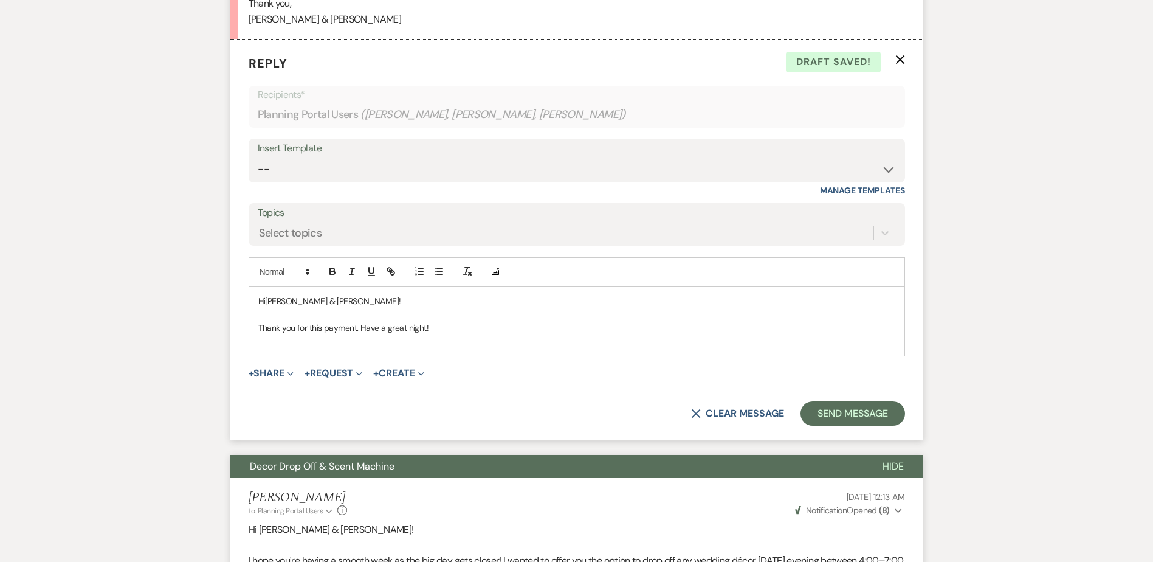
click at [281, 344] on p "﻿" at bounding box center [576, 341] width 637 height 13
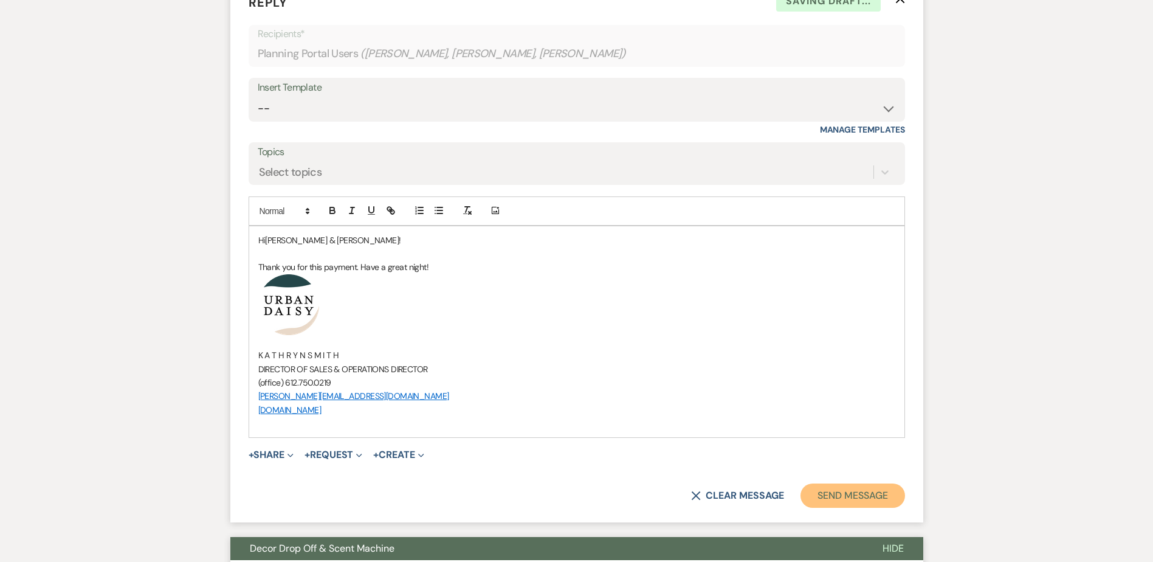
click at [867, 488] on button "Send Message" at bounding box center [853, 495] width 104 height 24
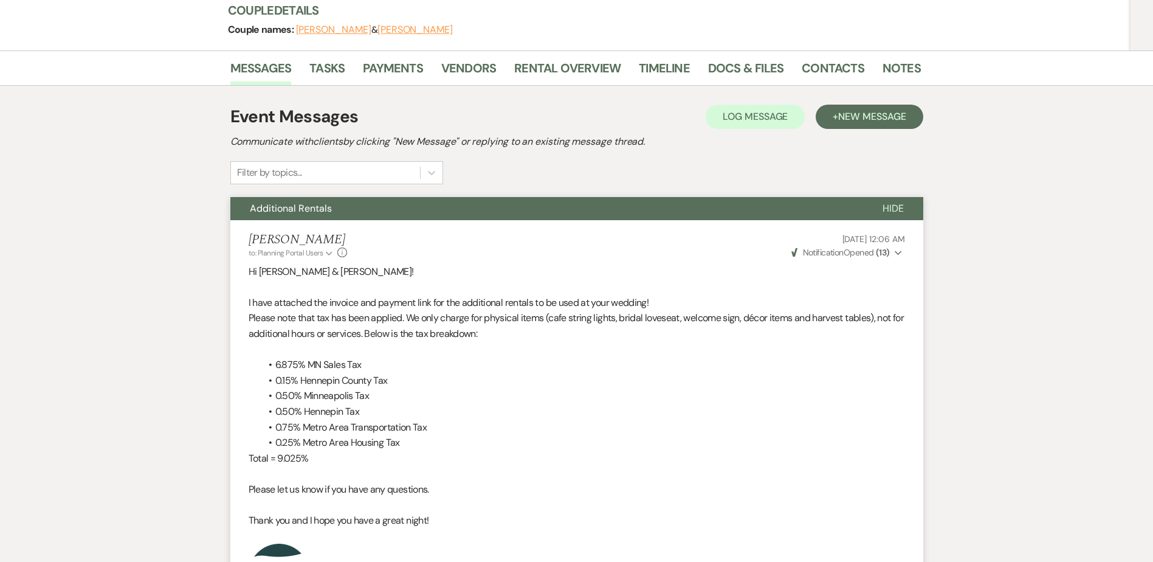
scroll to position [0, 0]
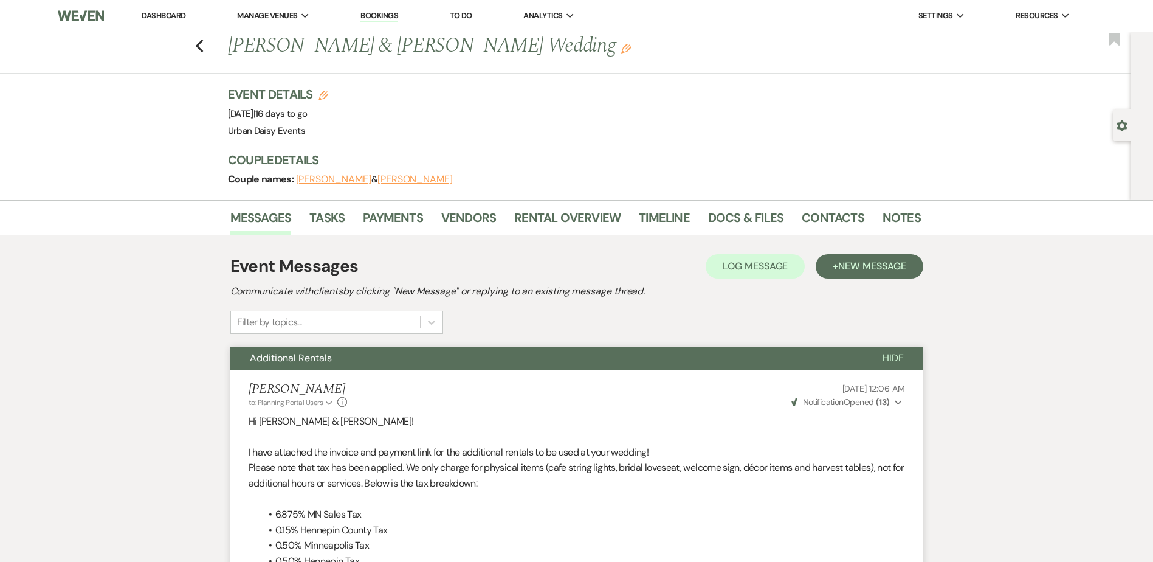
click at [179, 9] on li "Dashboard" at bounding box center [164, 16] width 56 height 24
click at [174, 13] on link "Dashboard" at bounding box center [164, 15] width 44 height 10
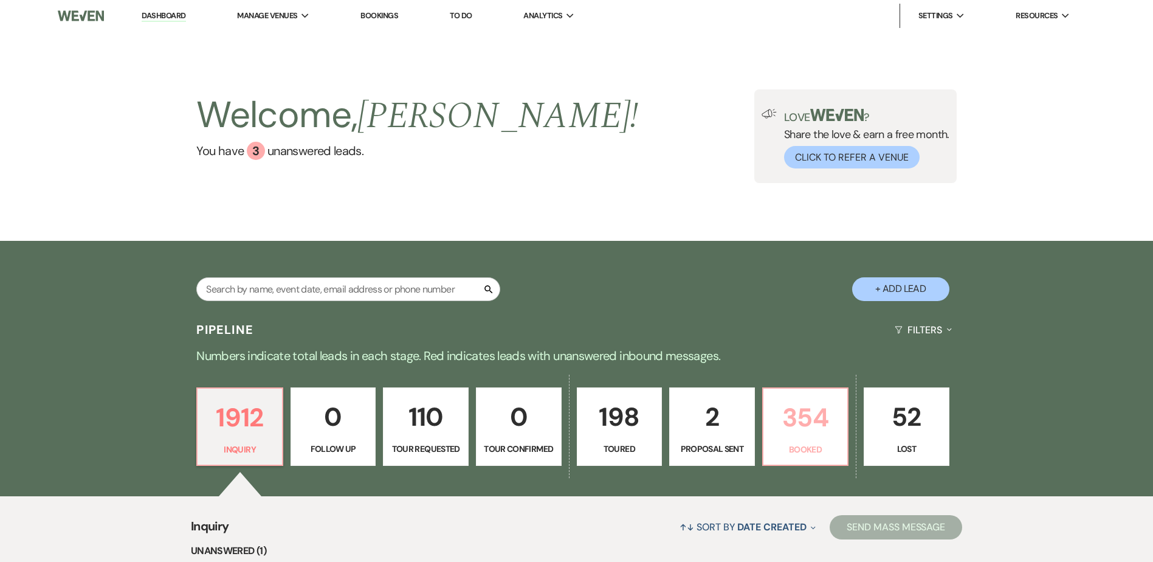
click at [786, 416] on p "354" at bounding box center [806, 417] width 70 height 41
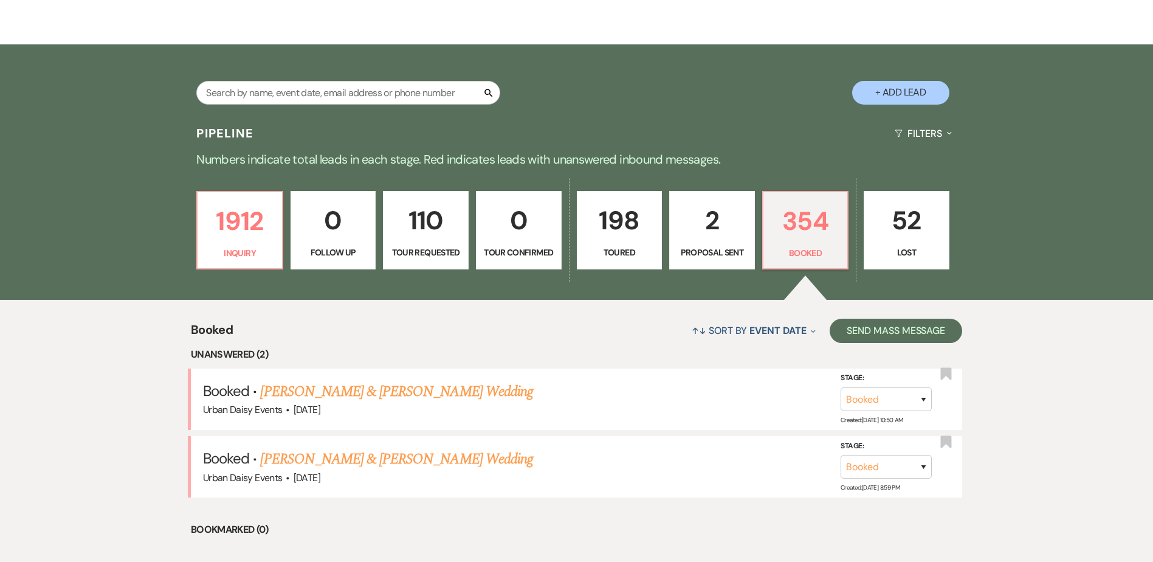
scroll to position [304, 0]
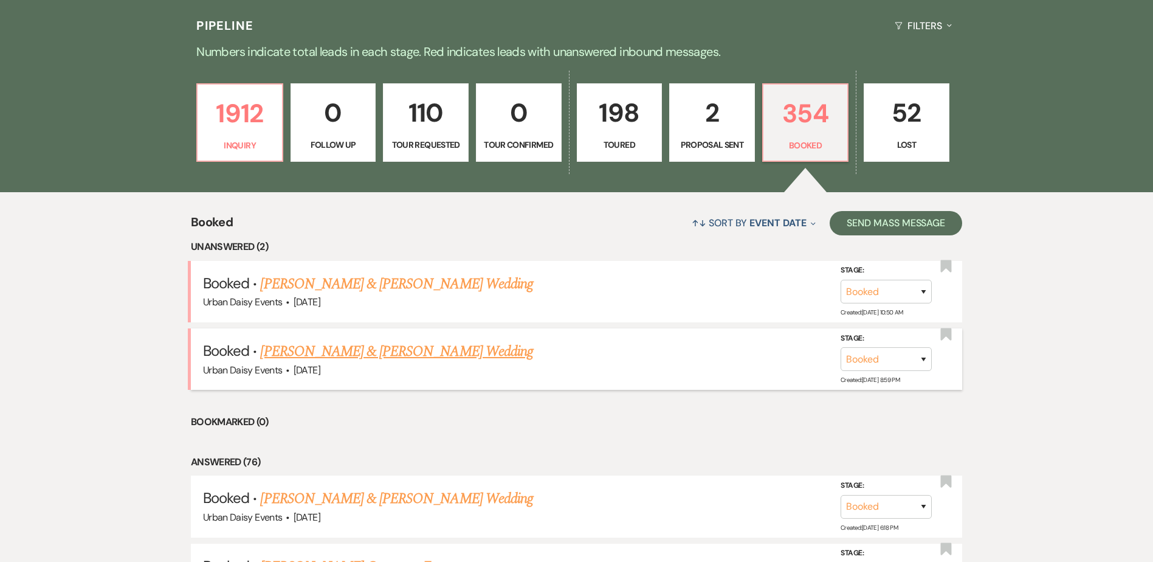
click at [299, 346] on link "Abdiaziz Mohamoud & Manazil Aden's Wedding" at bounding box center [396, 351] width 272 height 22
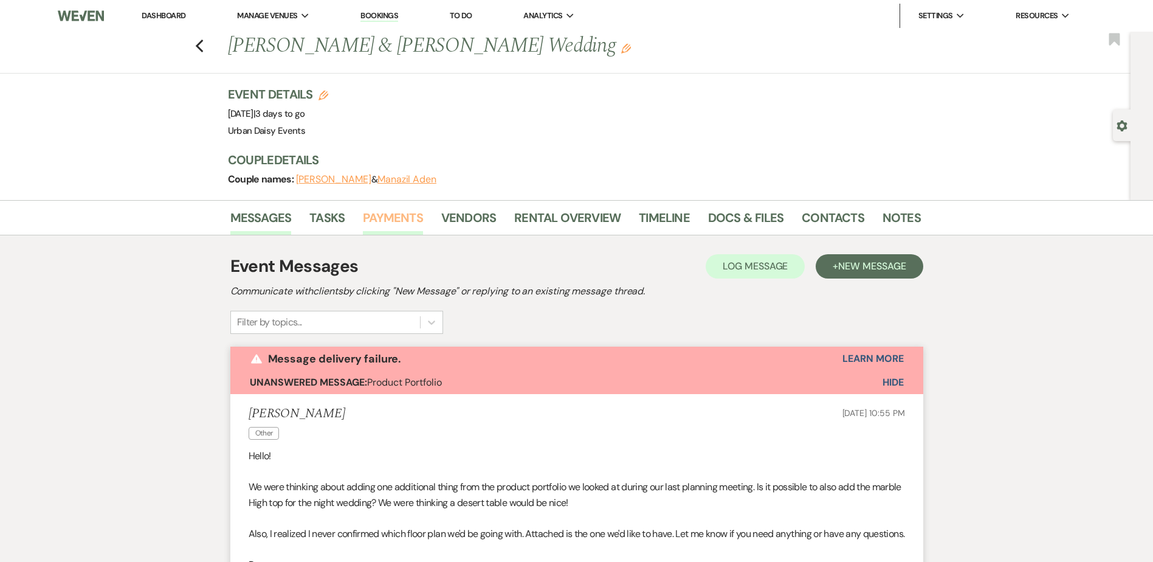
click at [397, 215] on link "Payments" at bounding box center [393, 221] width 60 height 27
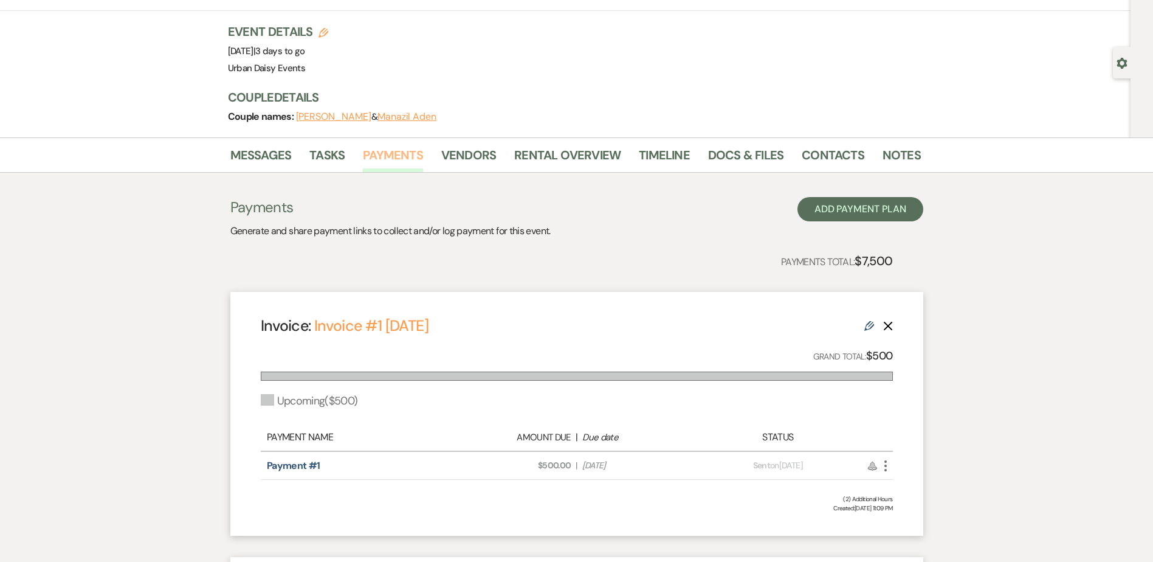
scroll to position [122, 0]
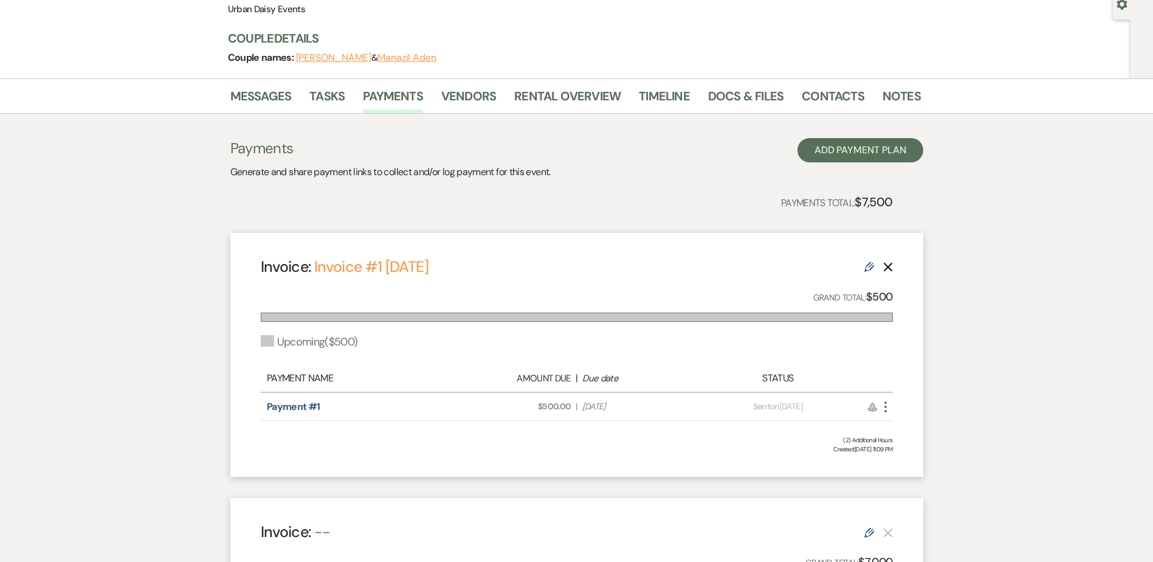
click at [868, 266] on icon "Edit" at bounding box center [869, 267] width 10 height 10
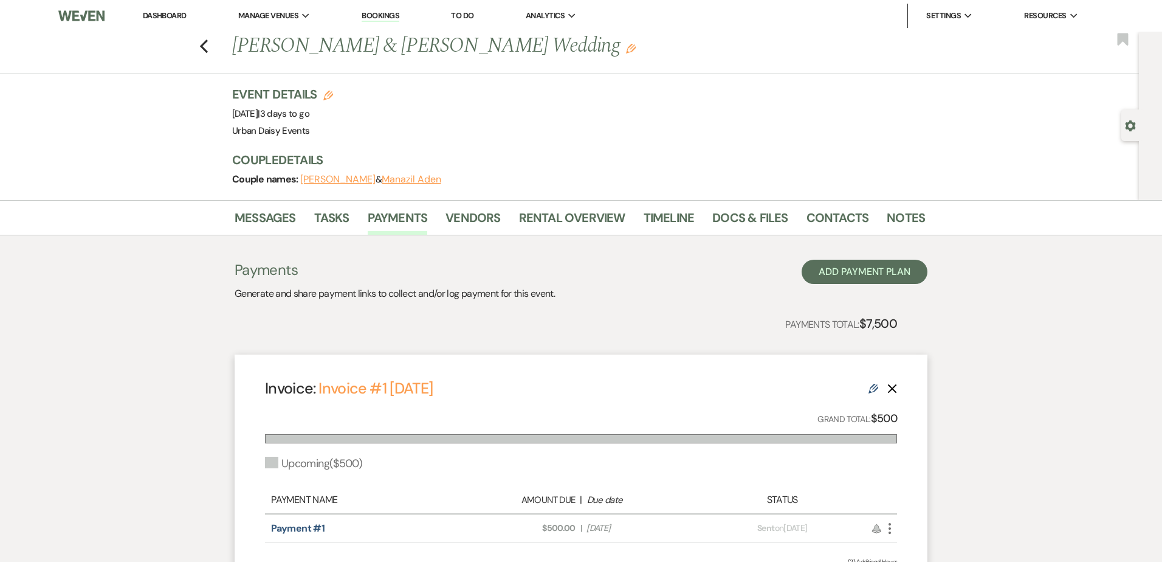
select select "29939"
select select "2"
select select "percentage"
select select "both"
select select "onDueDate"
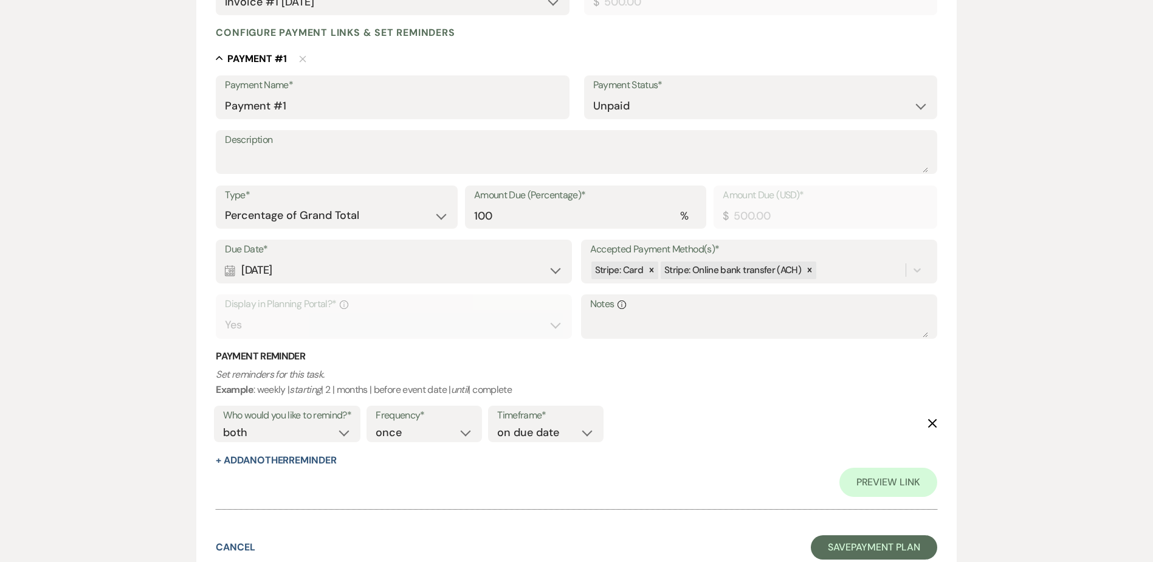
scroll to position [365, 0]
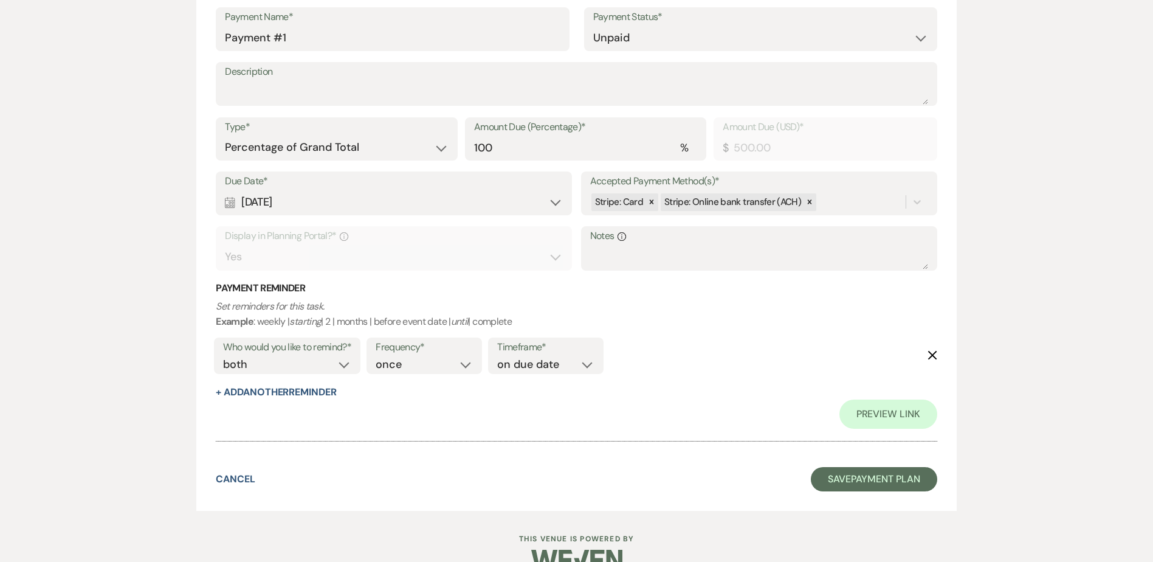
click at [323, 210] on div "Calendar Oct 17, 2025 Expand" at bounding box center [394, 202] width 338 height 24
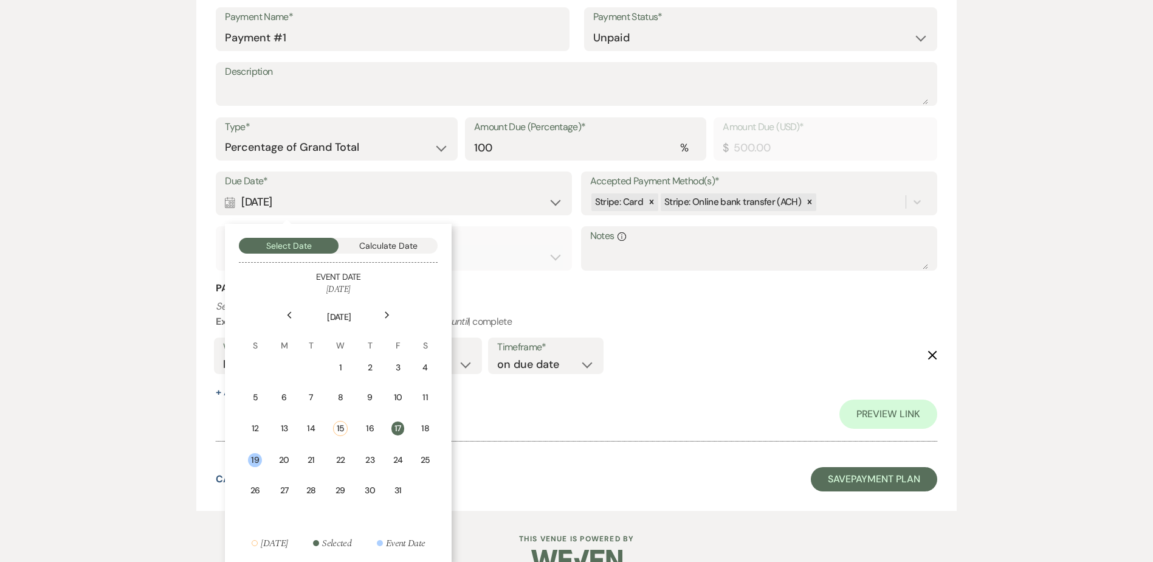
click at [319, 205] on div "Calendar Oct 17, 2025 Collapse" at bounding box center [394, 202] width 338 height 24
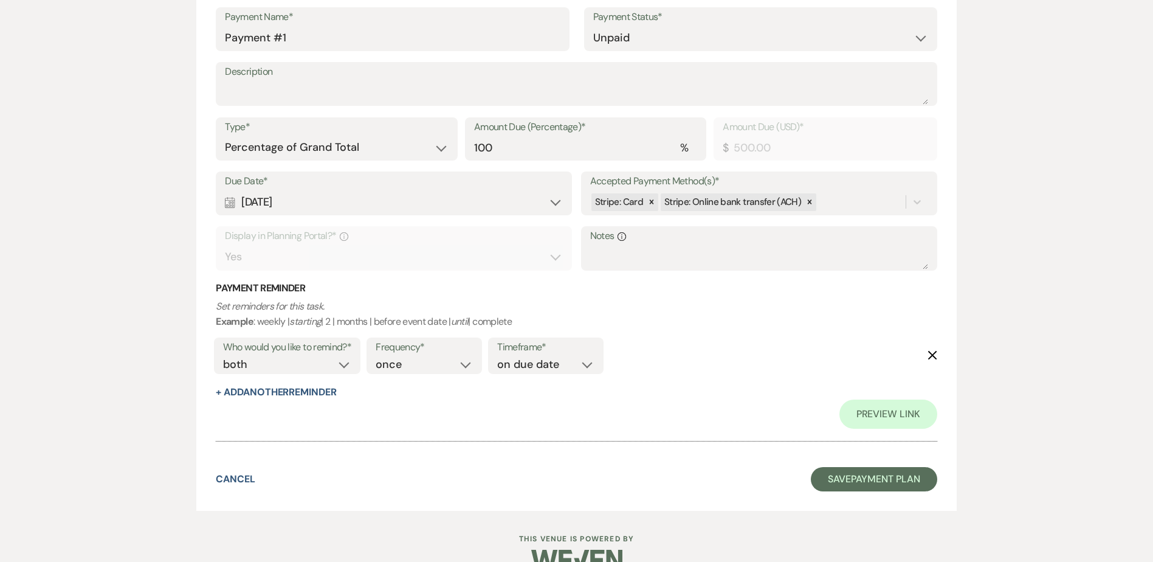
click at [319, 205] on div "Calendar Oct 17, 2025 Expand" at bounding box center [394, 202] width 338 height 24
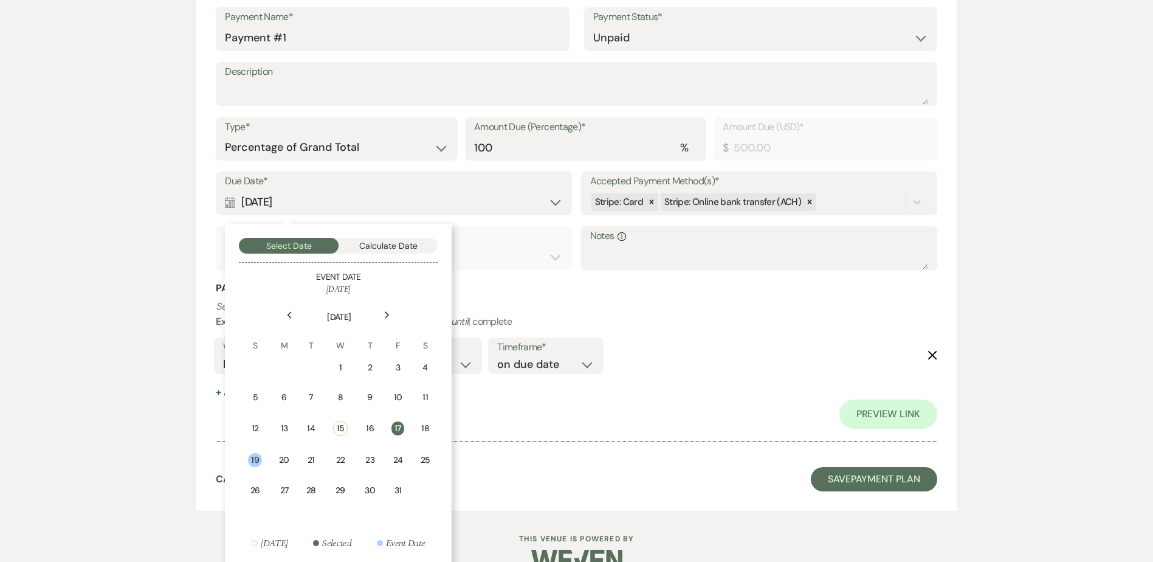
click at [319, 205] on div "Calendar Oct 17, 2025 Collapse" at bounding box center [394, 202] width 338 height 24
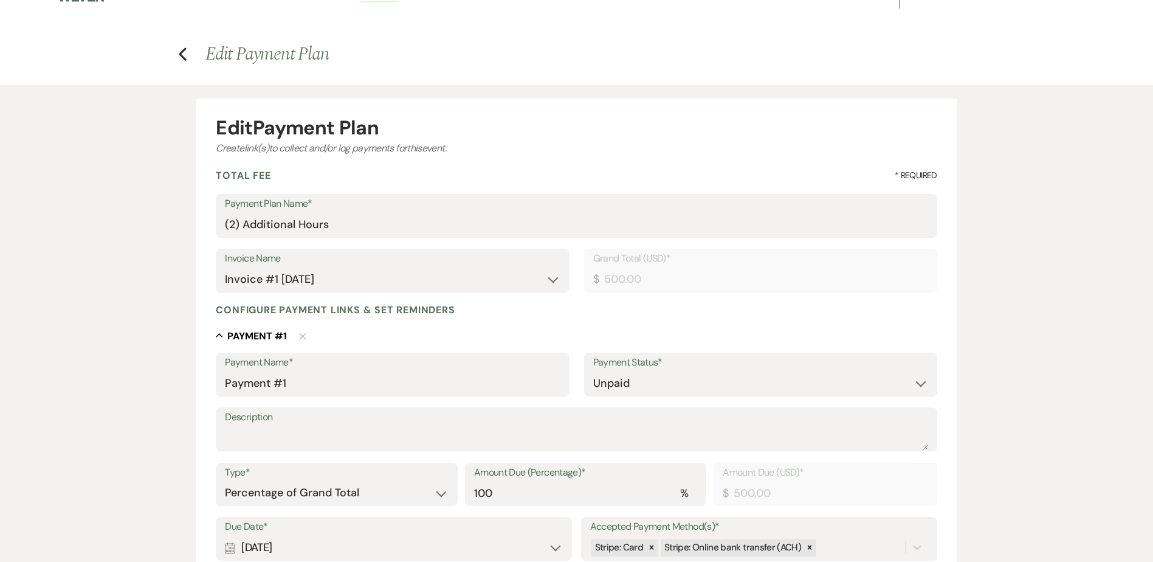
scroll to position [0, 0]
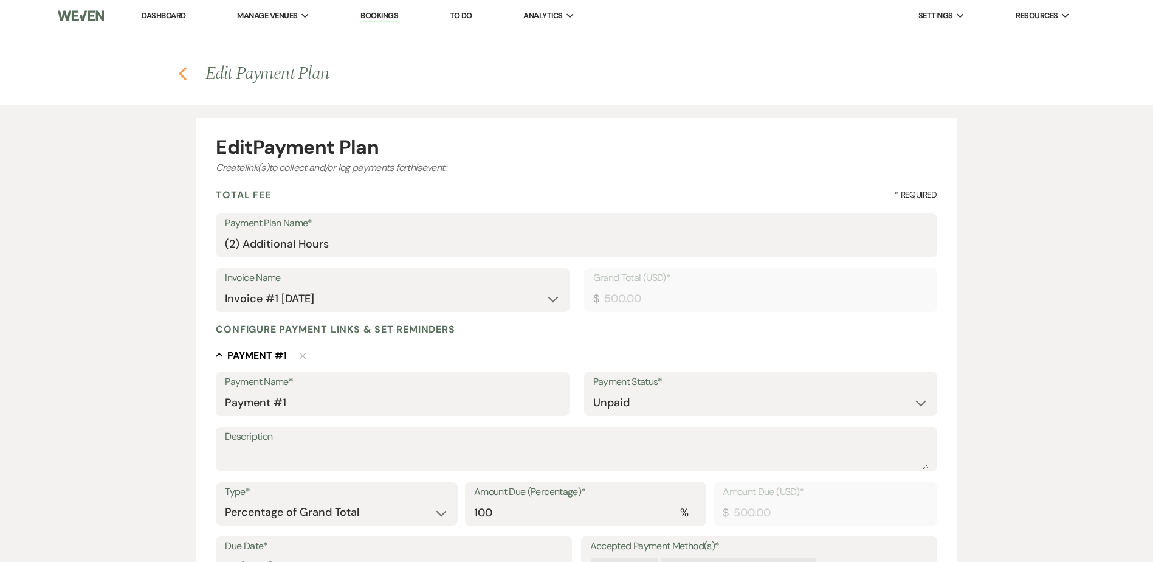
click at [180, 70] on icon "Previous" at bounding box center [182, 73] width 9 height 15
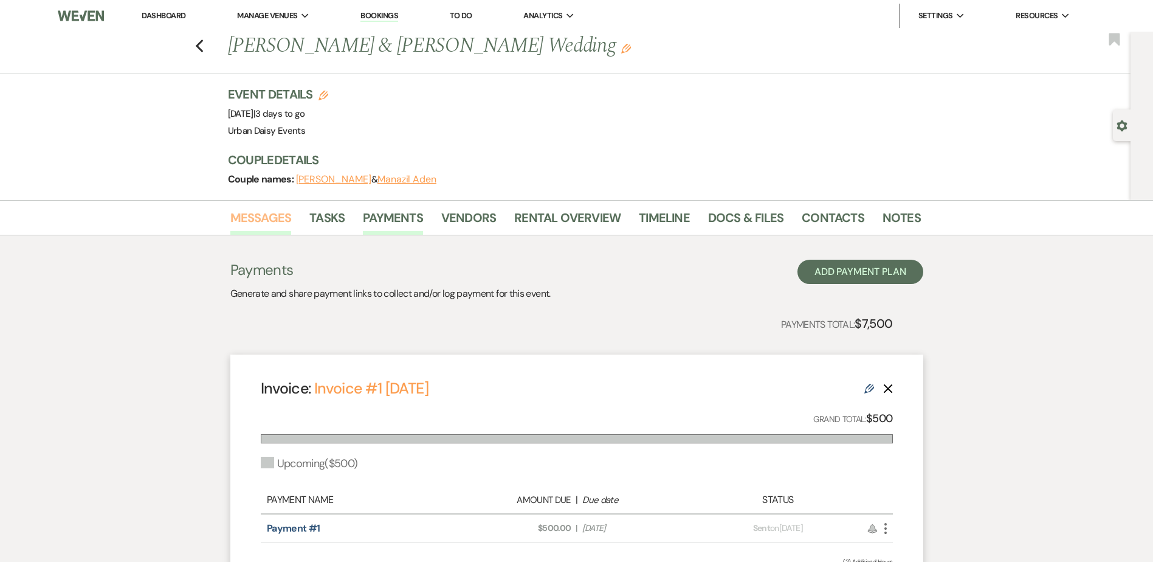
click at [278, 218] on link "Messages" at bounding box center [260, 221] width 61 height 27
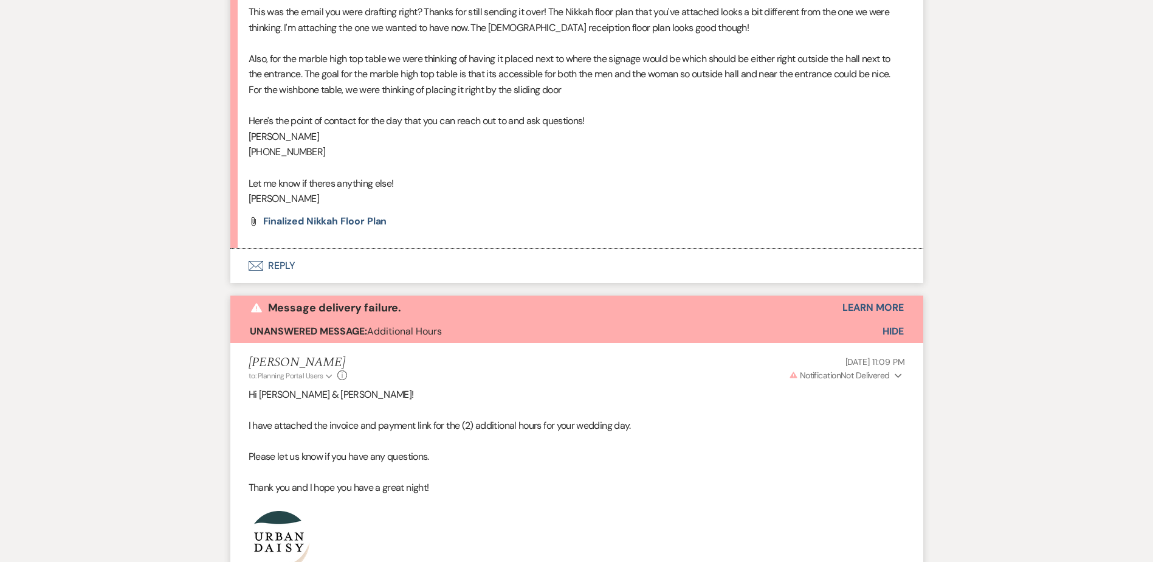
scroll to position [2432, 0]
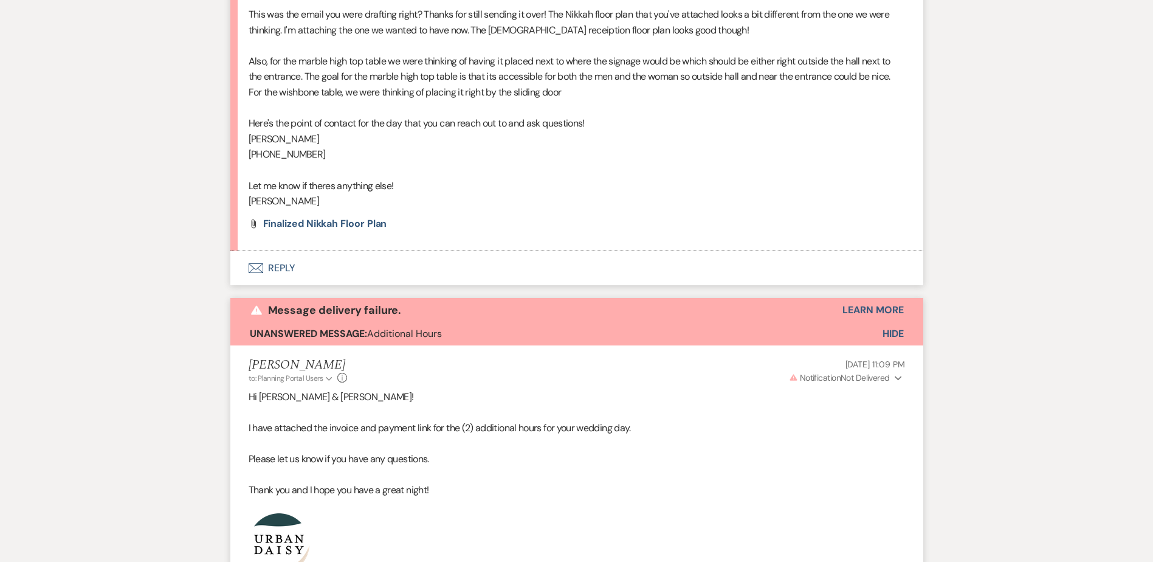
drag, startPoint x: 885, startPoint y: 340, endPoint x: 686, endPoint y: 412, distance: 211.9
click at [894, 371] on button "Warning Notification Not Delivered Expand" at bounding box center [846, 377] width 118 height 13
click at [894, 371] on button "Warning Notification Not Delivered Collapse" at bounding box center [846, 377] width 118 height 13
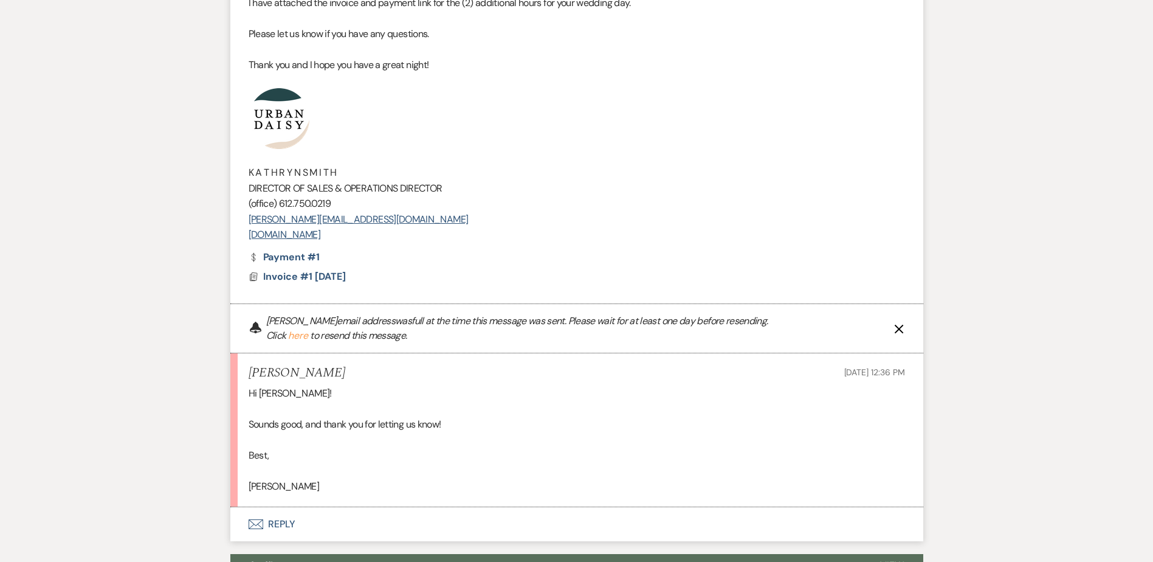
scroll to position [2858, 0]
click at [898, 323] on button "X" at bounding box center [899, 328] width 10 height 10
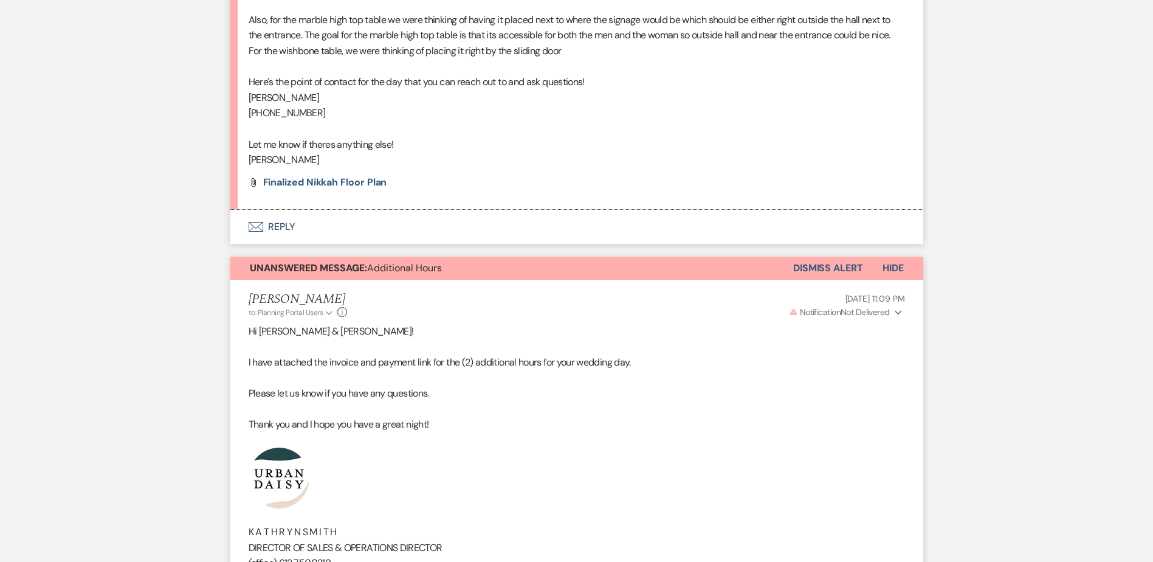
scroll to position [2469, 0]
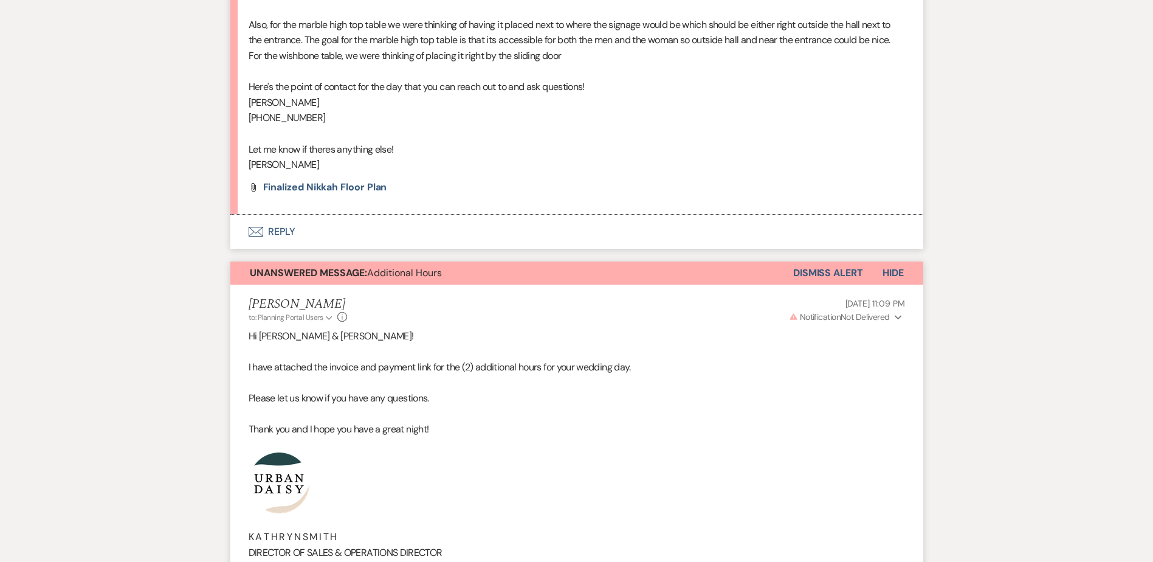
click at [838, 264] on button "Dismiss Alert" at bounding box center [828, 272] width 70 height 23
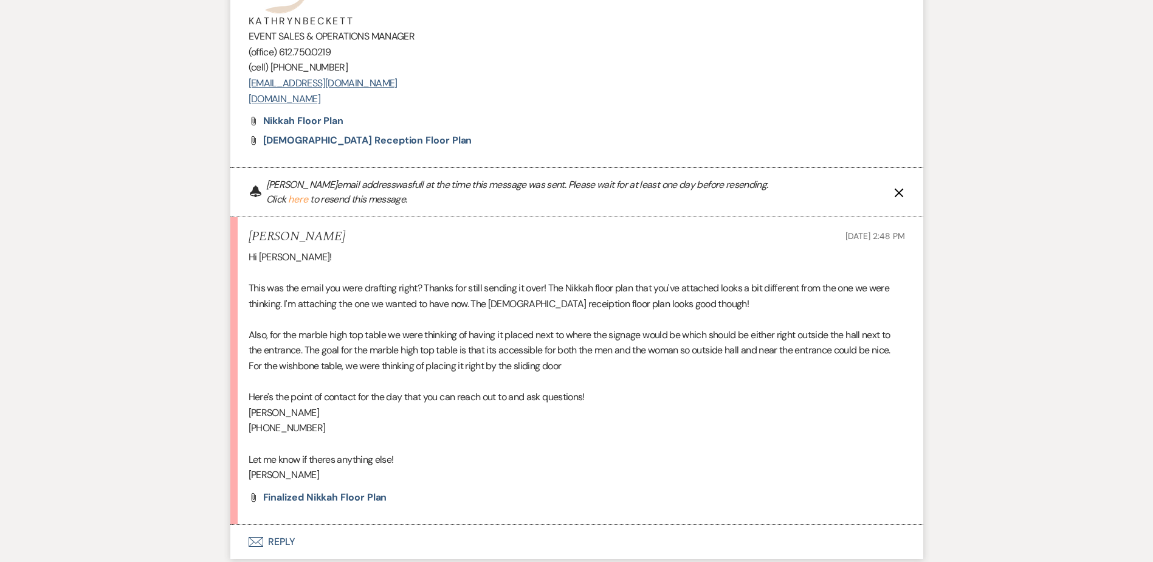
scroll to position [2226, 0]
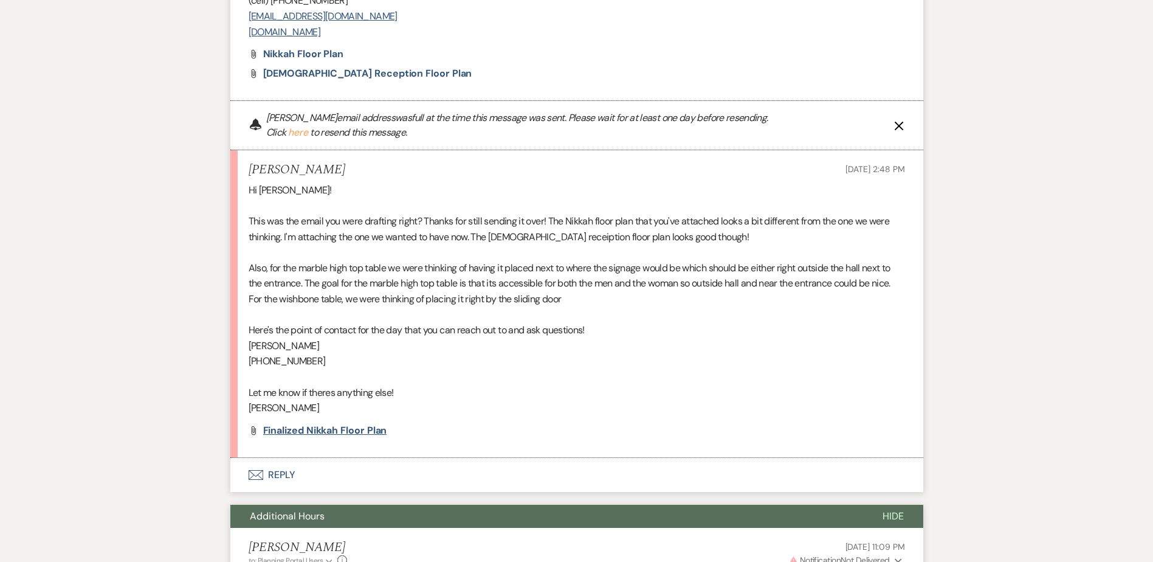
click at [292, 429] on span "Finalized Nikkah Floor plan" at bounding box center [325, 430] width 124 height 13
drag, startPoint x: 320, startPoint y: 359, endPoint x: 228, endPoint y: 344, distance: 93.5
click at [627, 240] on p "This was the email you were drafting right? Thanks for still sending it over! T…" at bounding box center [577, 228] width 657 height 31
click at [283, 468] on button "Envelope Reply" at bounding box center [576, 475] width 693 height 34
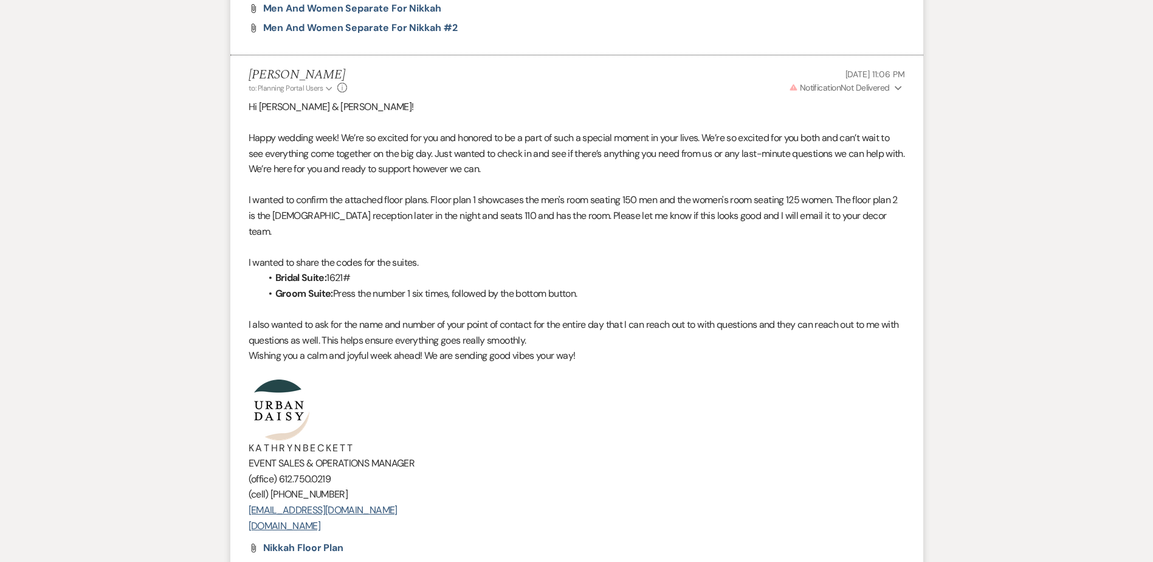
scroll to position [1731, 0]
drag, startPoint x: 340, startPoint y: 125, endPoint x: 248, endPoint y: 127, distance: 91.8
click at [249, 116] on p "Hi Abdiaziz & Manazil!" at bounding box center [577, 108] width 657 height 16
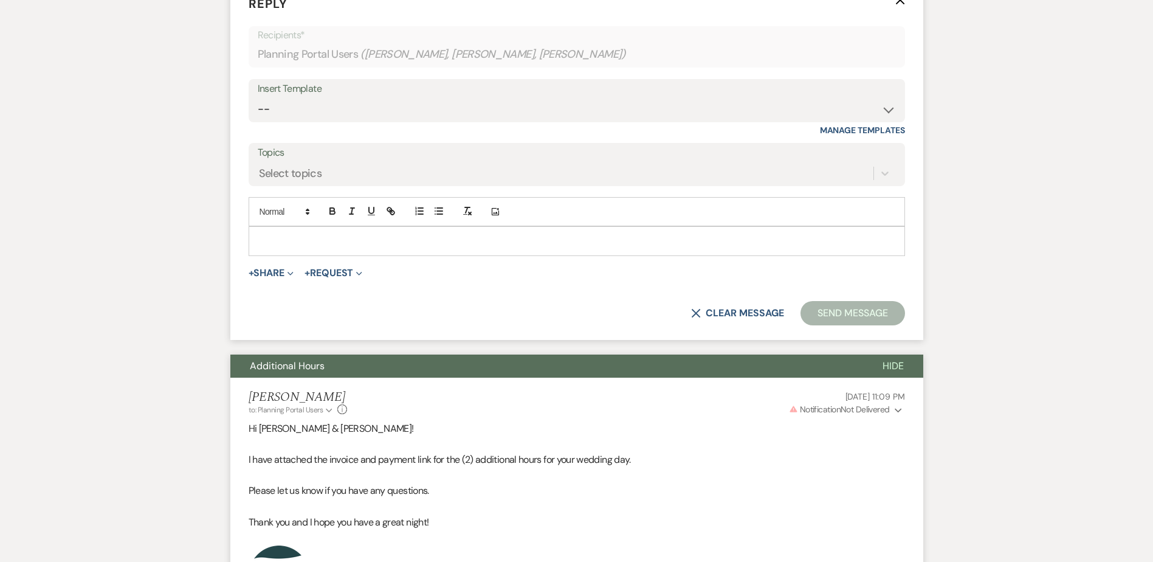
scroll to position [2704, 0]
click at [291, 252] on div at bounding box center [576, 240] width 655 height 28
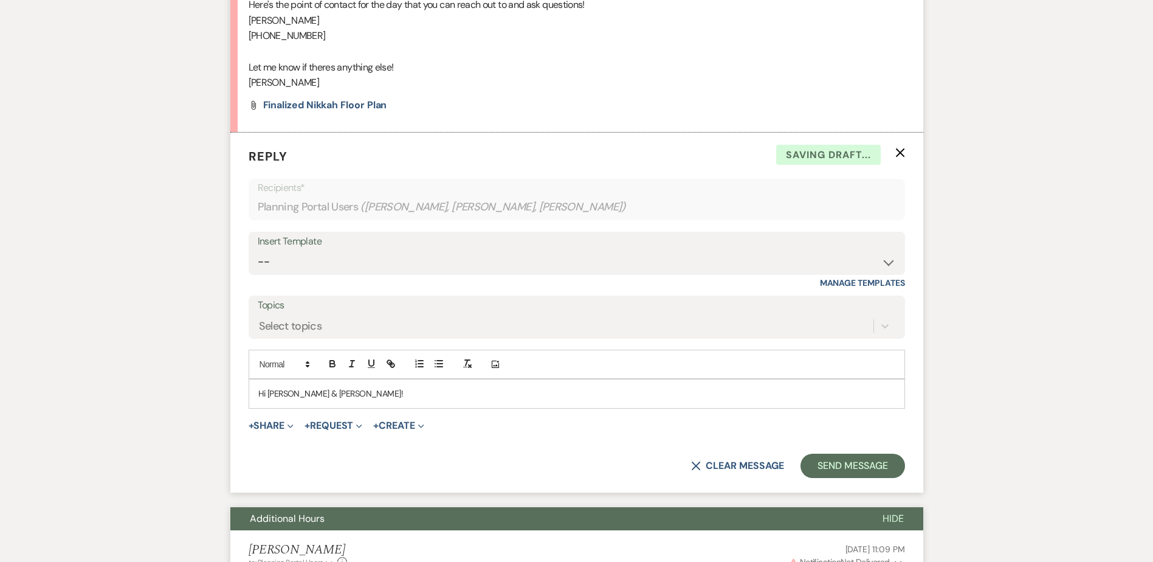
scroll to position [2522, 0]
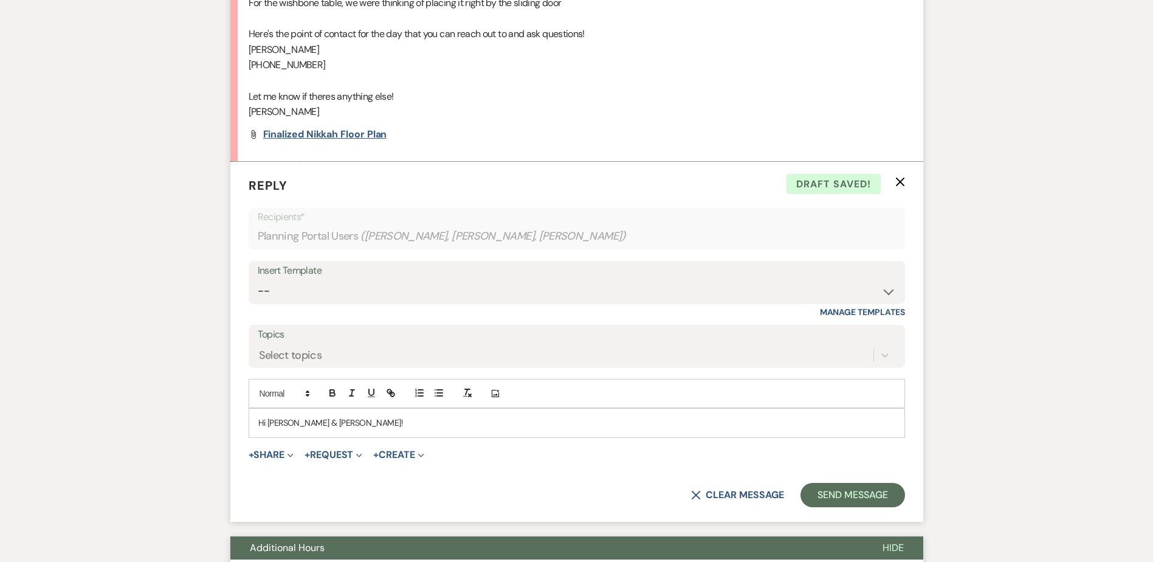
click at [316, 134] on span "Finalized Nikkah Floor plan" at bounding box center [325, 134] width 124 height 13
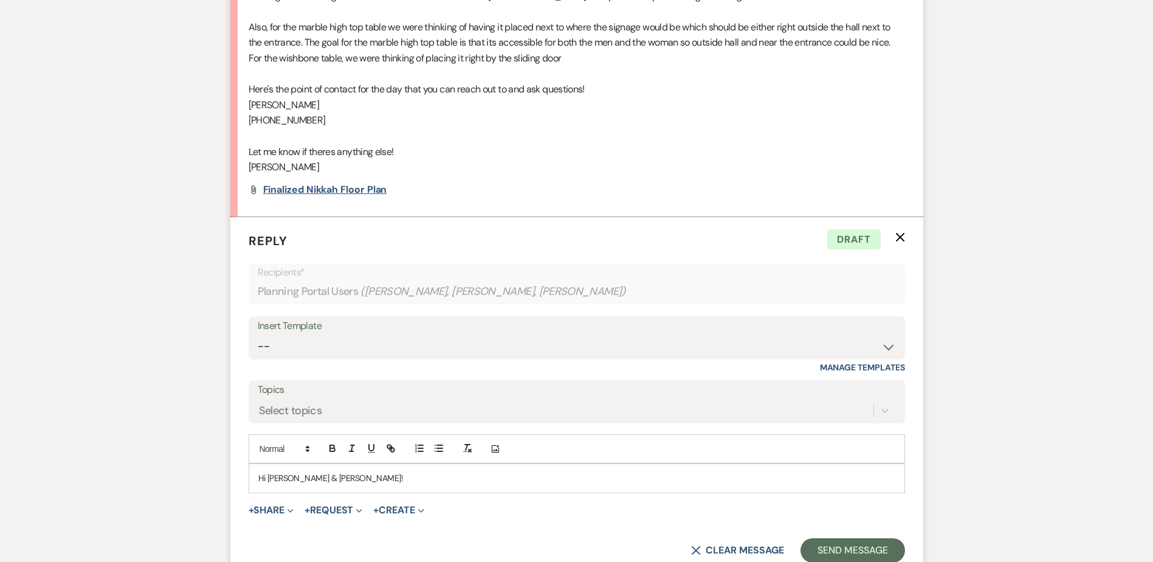
scroll to position [2582, 0]
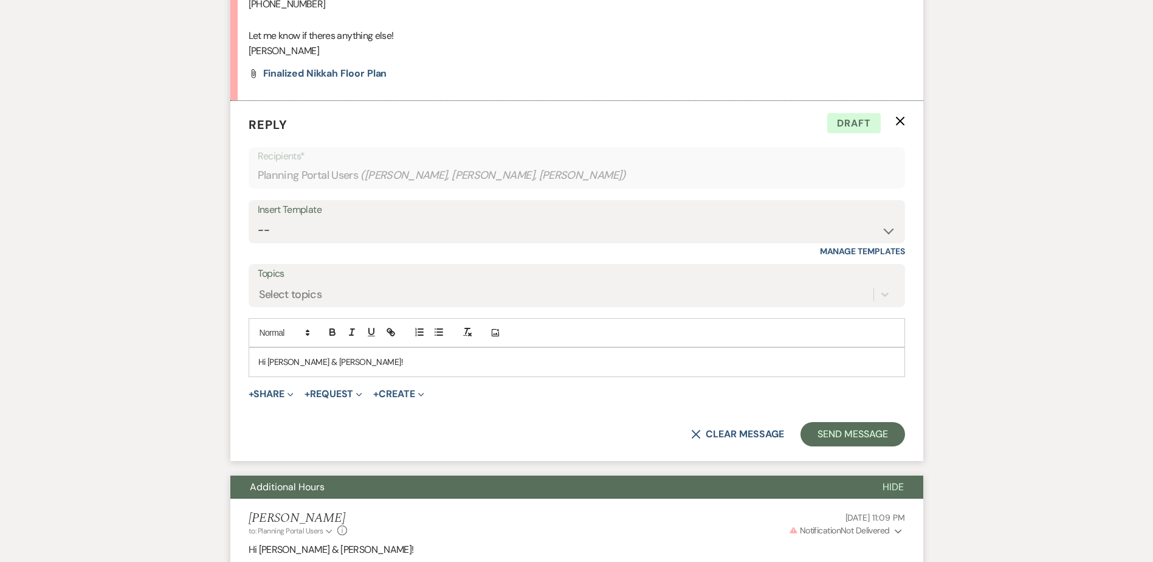
click at [351, 360] on p "Hi Abdiaziz & Manazil!" at bounding box center [576, 361] width 637 height 13
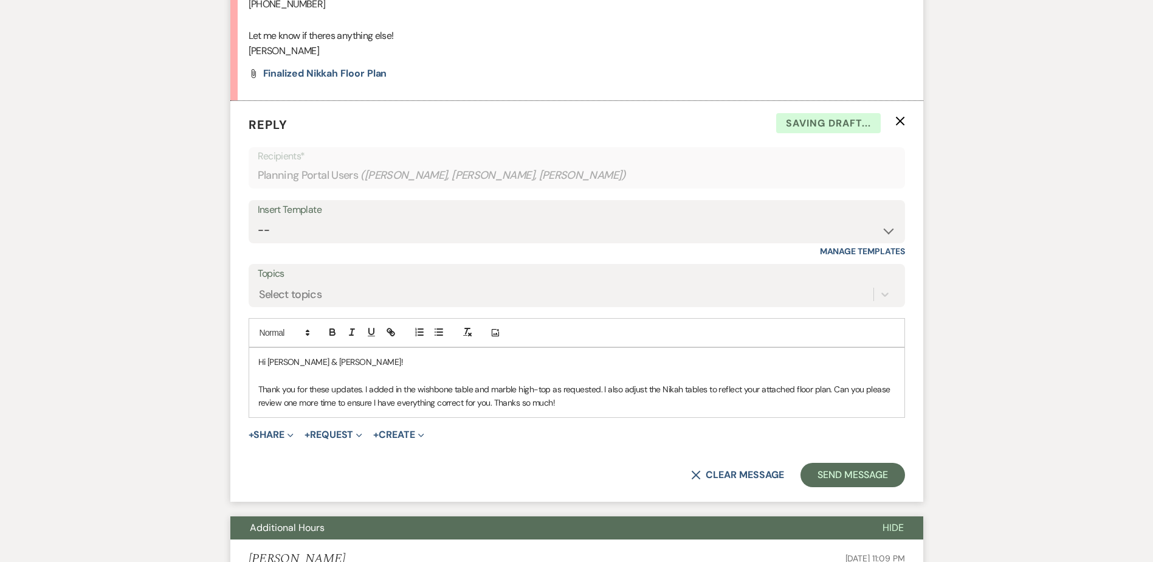
click at [669, 394] on span "Thank you for these updates. I added in the wishbone table and marble high-top …" at bounding box center [575, 396] width 634 height 24
click at [674, 395] on p "Thank you for these updates. I added in the wishbone table and marble high-top …" at bounding box center [576, 395] width 637 height 27
click at [657, 399] on p "Thank you for these updates. I added in the wishbone table and marble high-top …" at bounding box center [576, 395] width 637 height 27
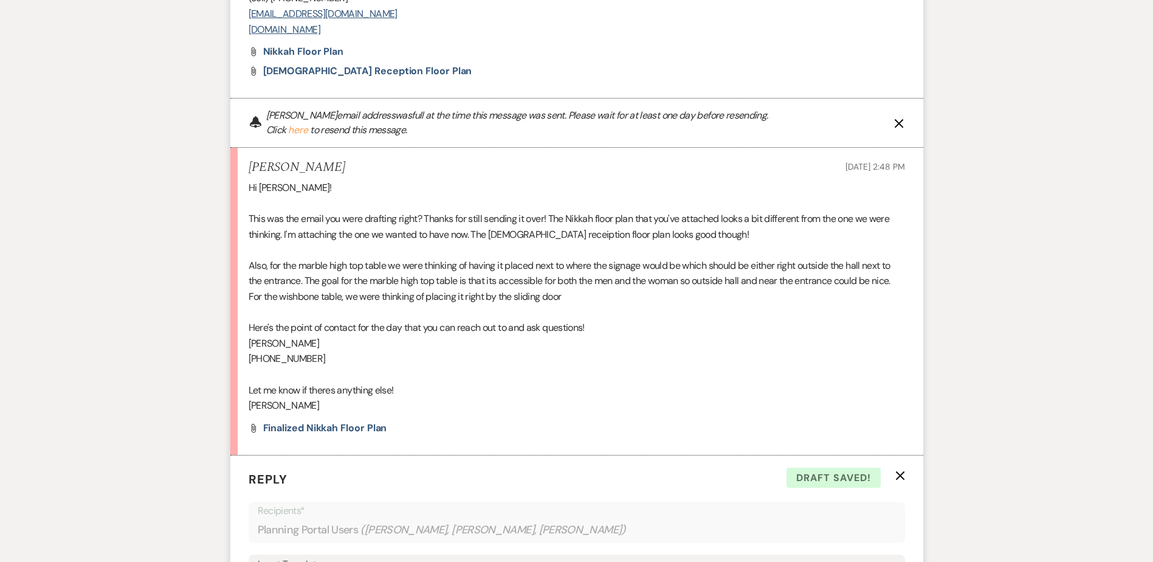
scroll to position [2157, 0]
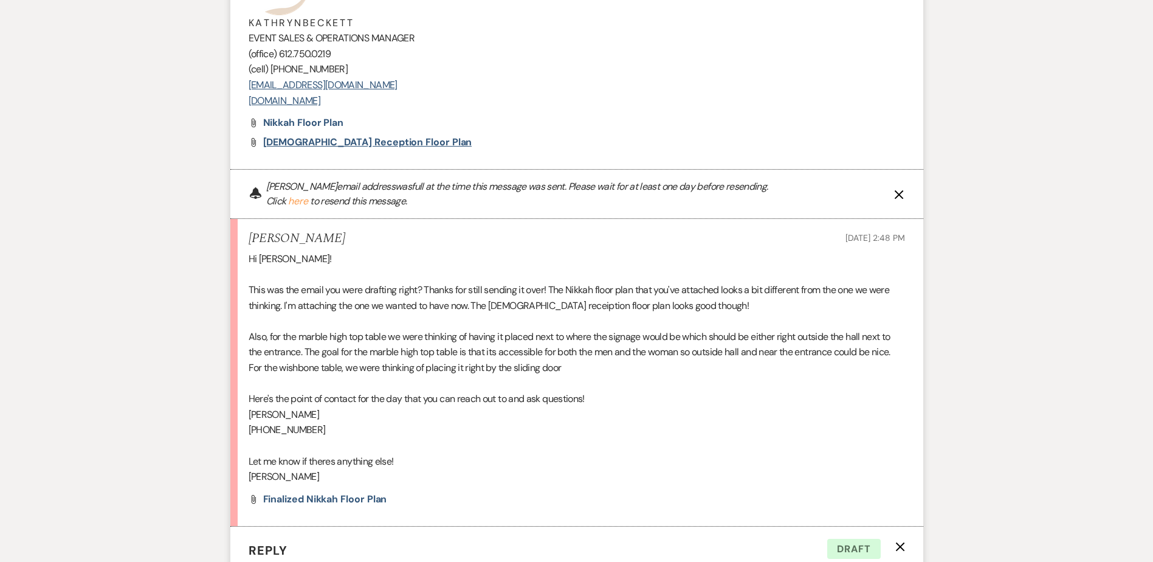
click at [345, 138] on span "Ladies Reception Floor Plan" at bounding box center [367, 142] width 209 height 13
click at [291, 123] on span "Nikkah Floor Plan" at bounding box center [303, 122] width 81 height 13
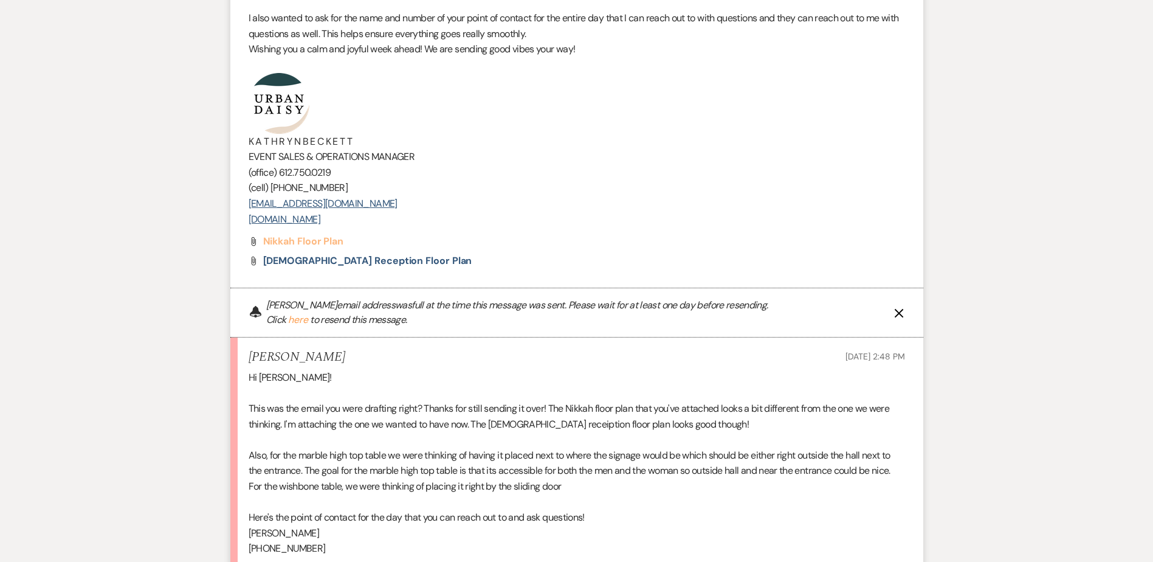
scroll to position [2035, 0]
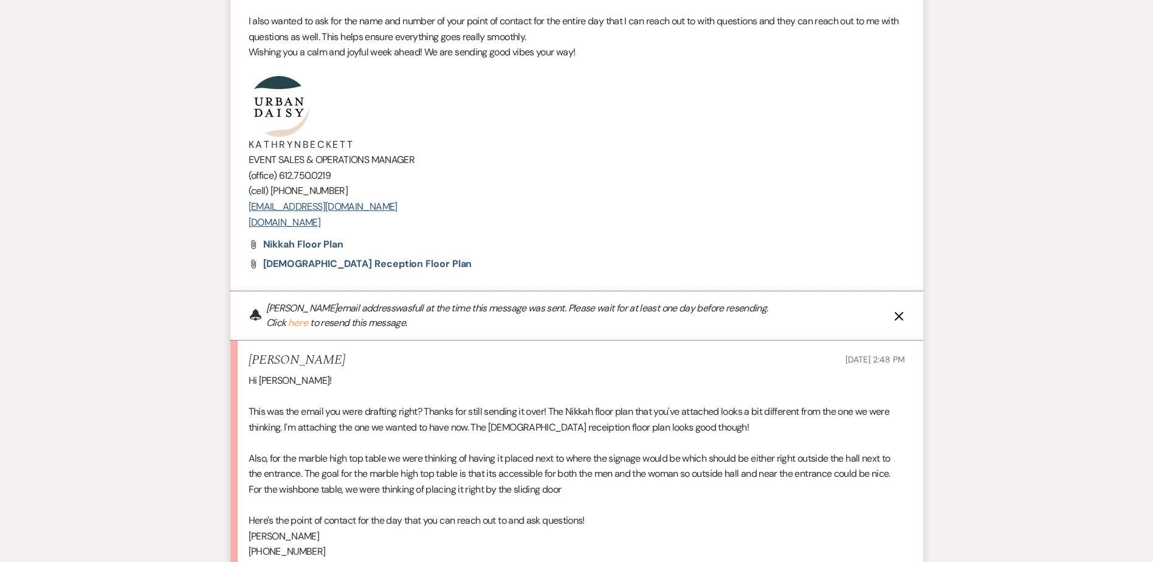
drag, startPoint x: 403, startPoint y: 214, endPoint x: 264, endPoint y: 102, distance: 178.1
click at [264, 102] on div "Hi Abdiaziz & Manazil! Happy wedding week! We’re so excited for you and honored…" at bounding box center [577, 13] width 657 height 434
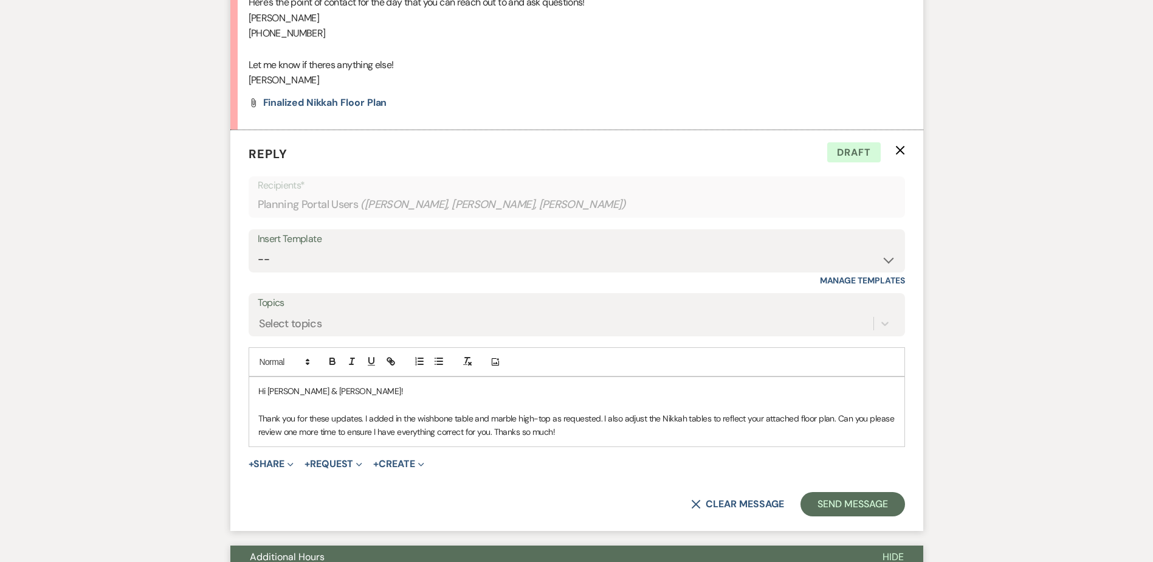
scroll to position [2643, 0]
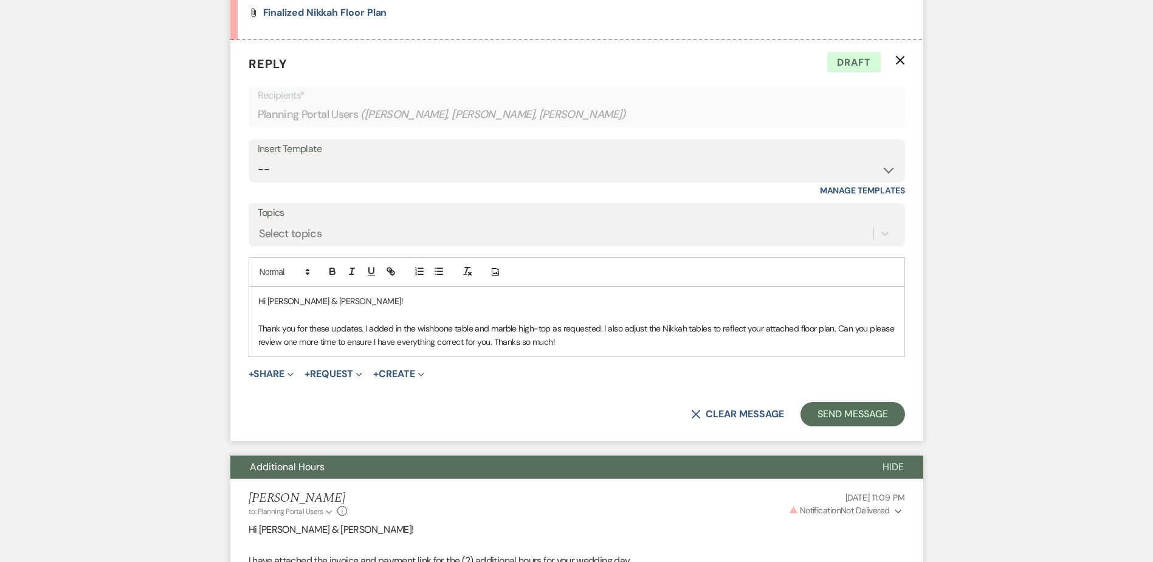
click at [604, 347] on p "Thank you for these updates. I added in the wishbone table and marble high-top …" at bounding box center [576, 335] width 637 height 27
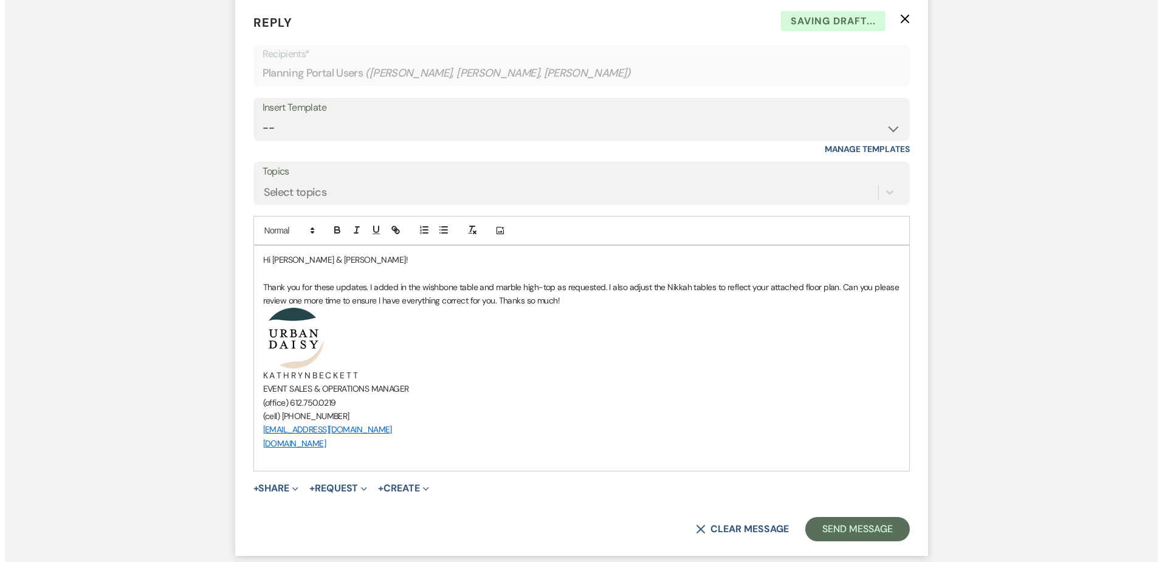
scroll to position [2704, 0]
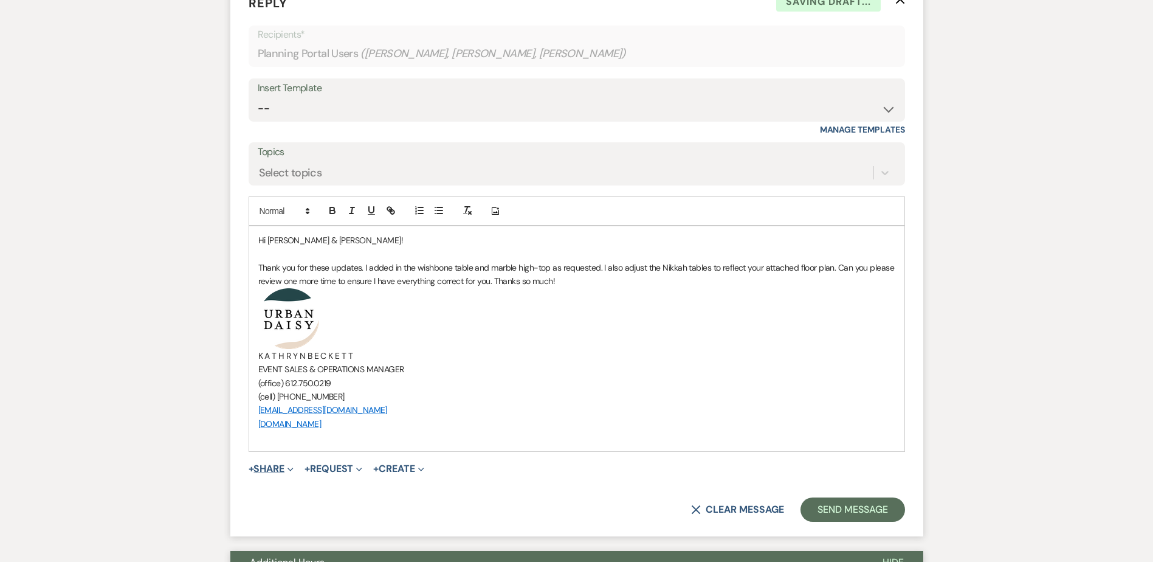
click at [264, 468] on button "+ Share Expand" at bounding box center [272, 469] width 46 height 10
click at [277, 480] on ul "Doc Upload Documents Add Photo Images Pref Vendors Preferred vendors Plan Porta…" at bounding box center [334, 526] width 170 height 100
click at [271, 464] on button "+ Share Expand" at bounding box center [272, 469] width 46 height 10
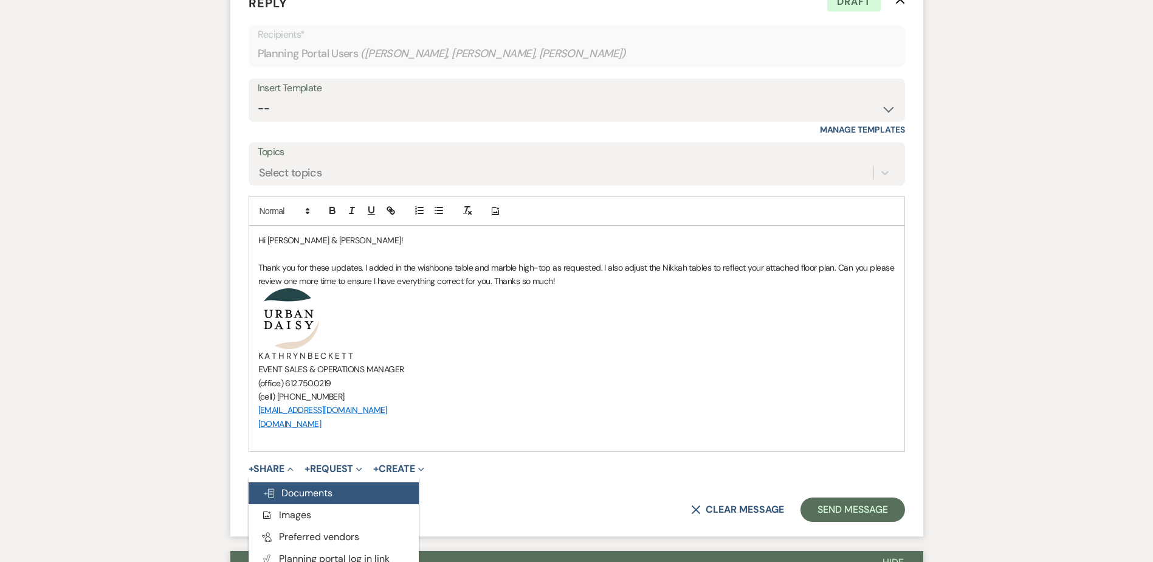
click at [276, 484] on button "Doc Upload Documents" at bounding box center [334, 493] width 170 height 22
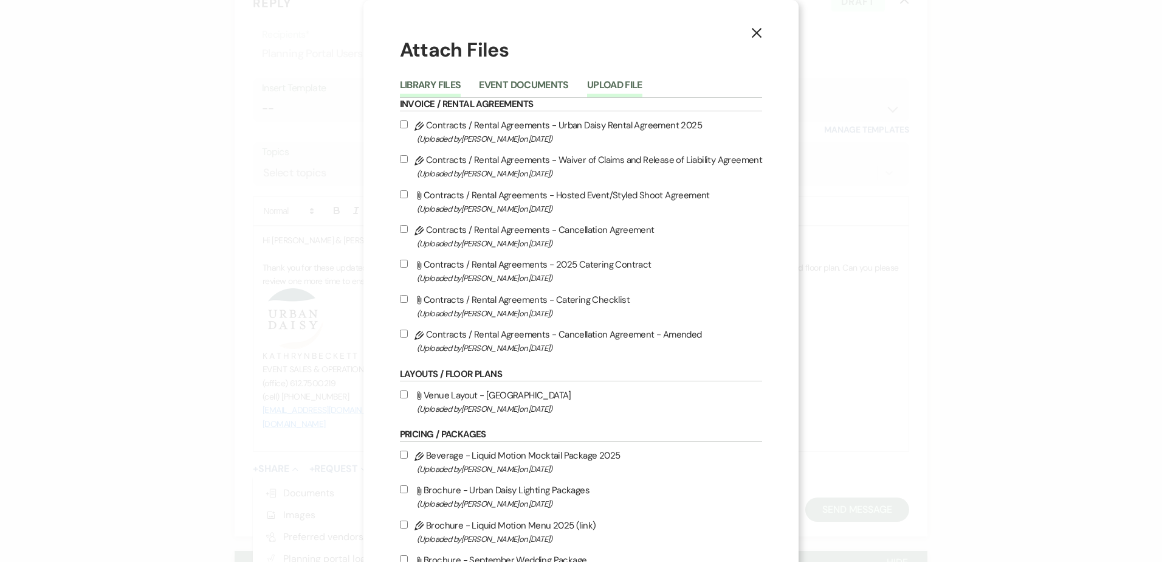
click at [603, 91] on button "Upload File" at bounding box center [614, 88] width 55 height 17
click at [603, 91] on div "X Attach Files Library Files Event Documents Upload File Invoice / Rental Agree…" at bounding box center [581, 281] width 1162 height 562
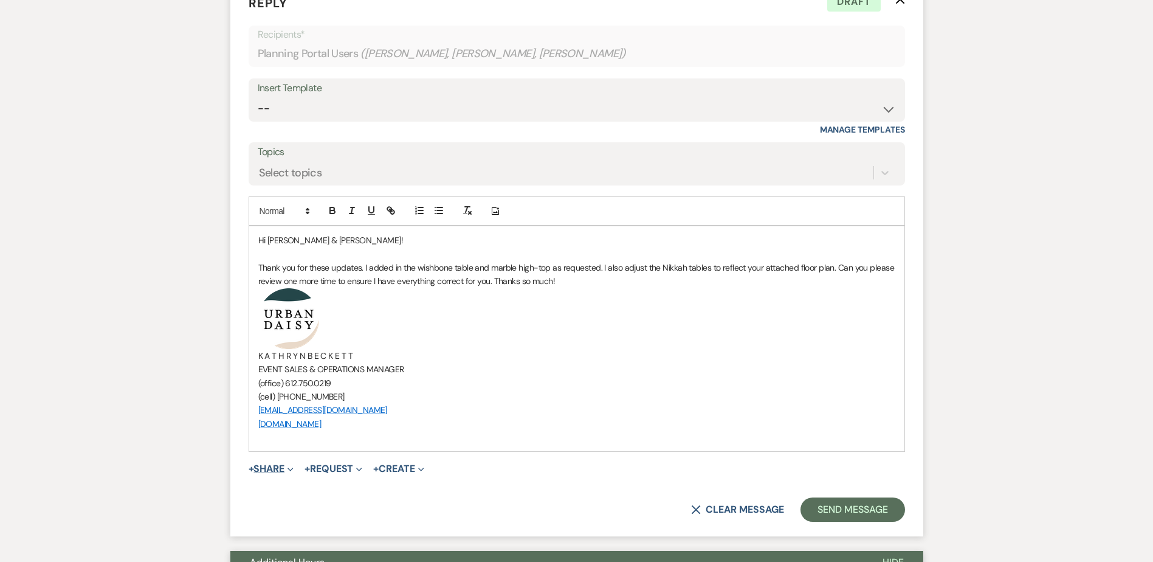
click at [291, 467] on icon "Expand" at bounding box center [291, 469] width 6 height 6
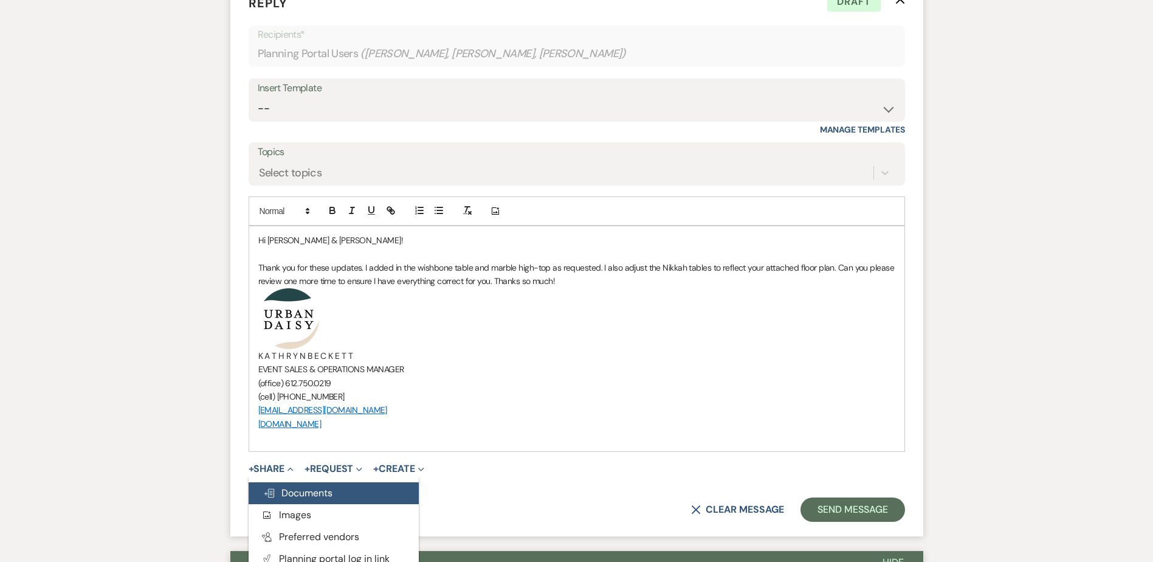
click at [300, 493] on span "Doc Upload Documents" at bounding box center [297, 492] width 69 height 13
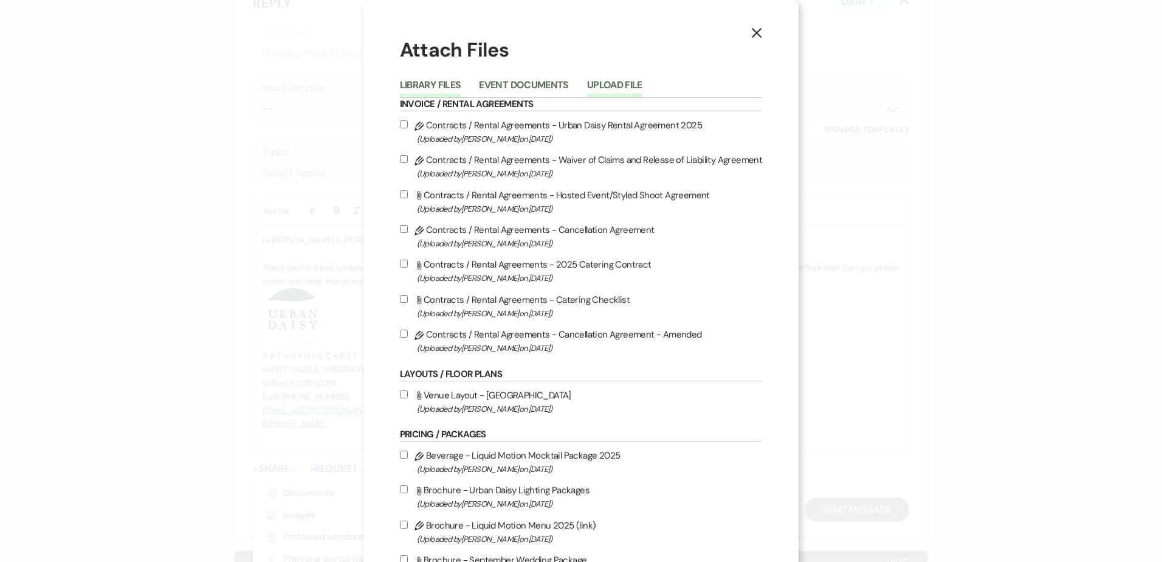
click at [635, 82] on button "Upload File" at bounding box center [614, 88] width 55 height 17
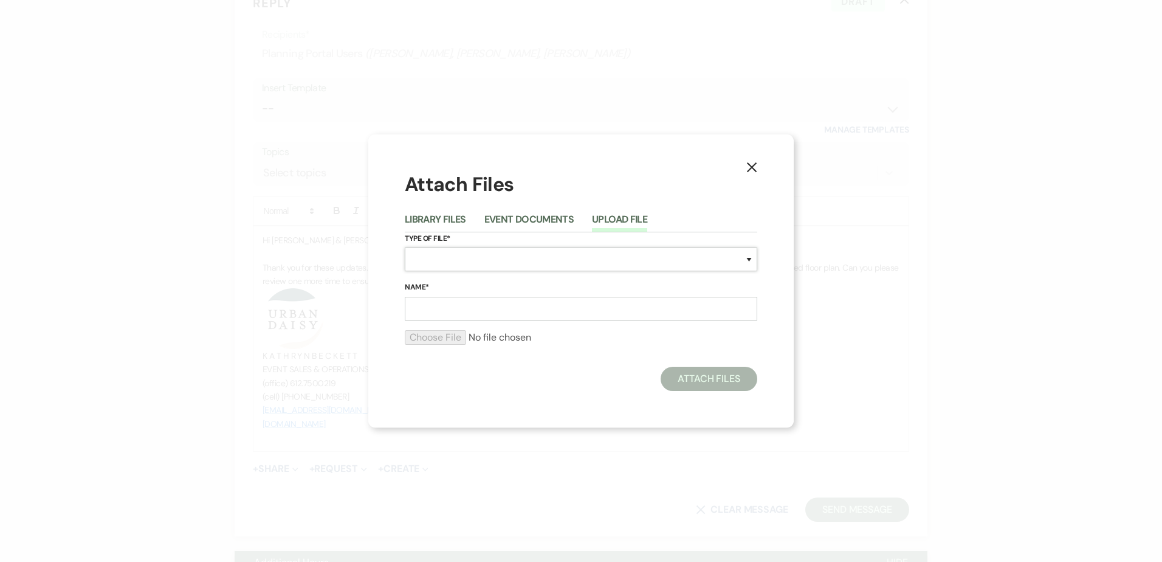
click at [545, 267] on select "Special Event Insurance Vendor Certificate of Insurance Contracts / Rental Agre…" at bounding box center [581, 259] width 353 height 24
select select "24"
click at [405, 247] on select "Special Event Insurance Vendor Certificate of Insurance Contracts / Rental Agre…" at bounding box center [581, 259] width 353 height 24
click at [492, 301] on input "Name*" at bounding box center [581, 309] width 353 height 24
type input "Nikkah Floor Plan"
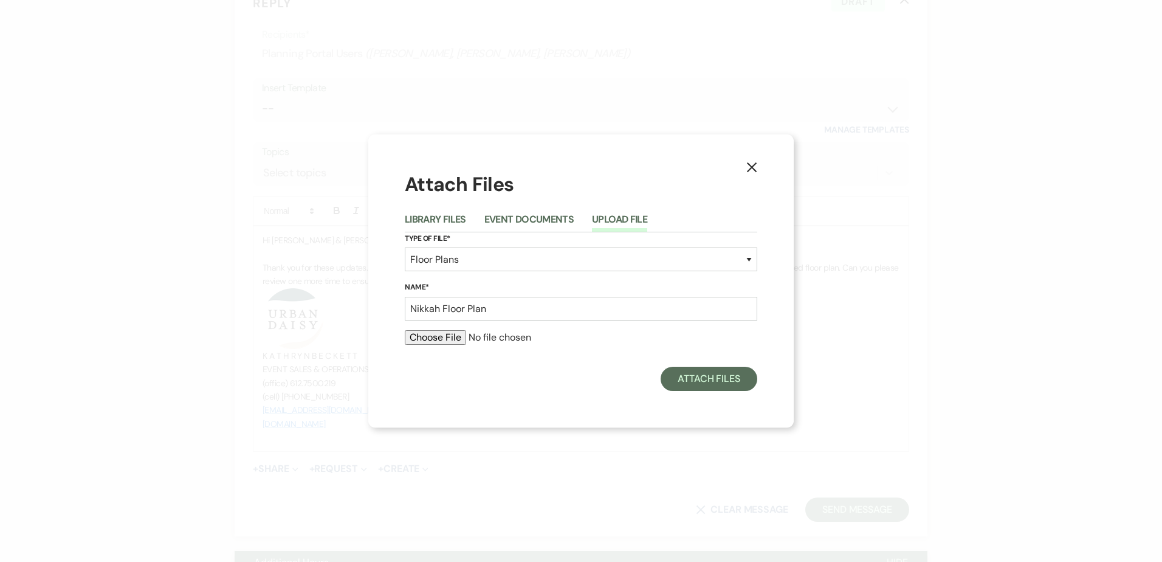
click at [405, 330] on input "file" at bounding box center [581, 337] width 353 height 15
type input "C:\fakepath\nikkah floor plan updated 10.15.pdf"
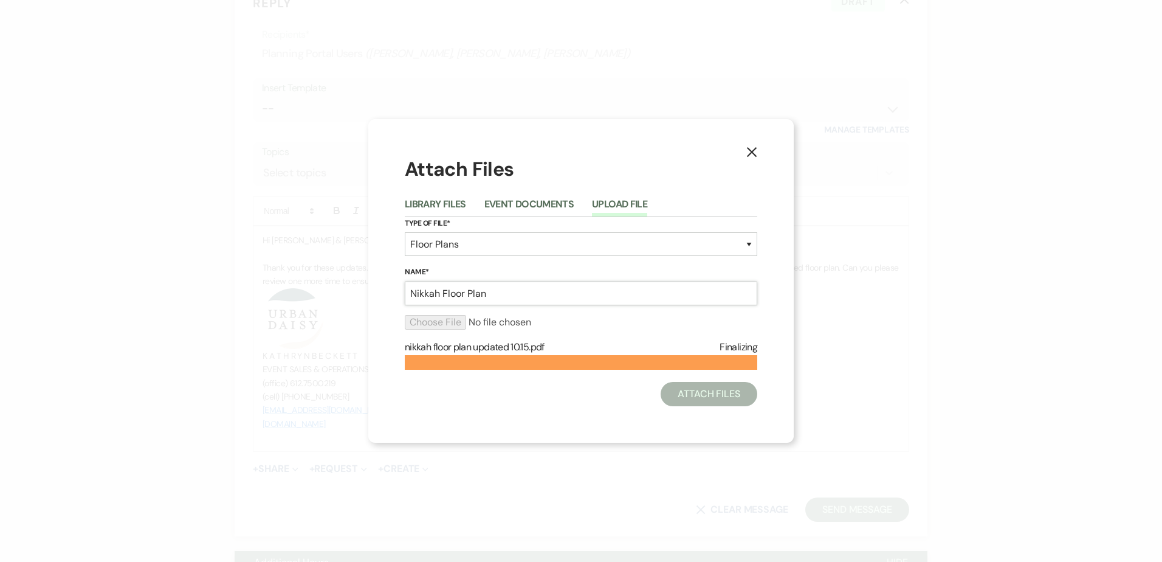
click at [554, 288] on div "Name* Nikkah Floor Plan" at bounding box center [581, 286] width 353 height 40
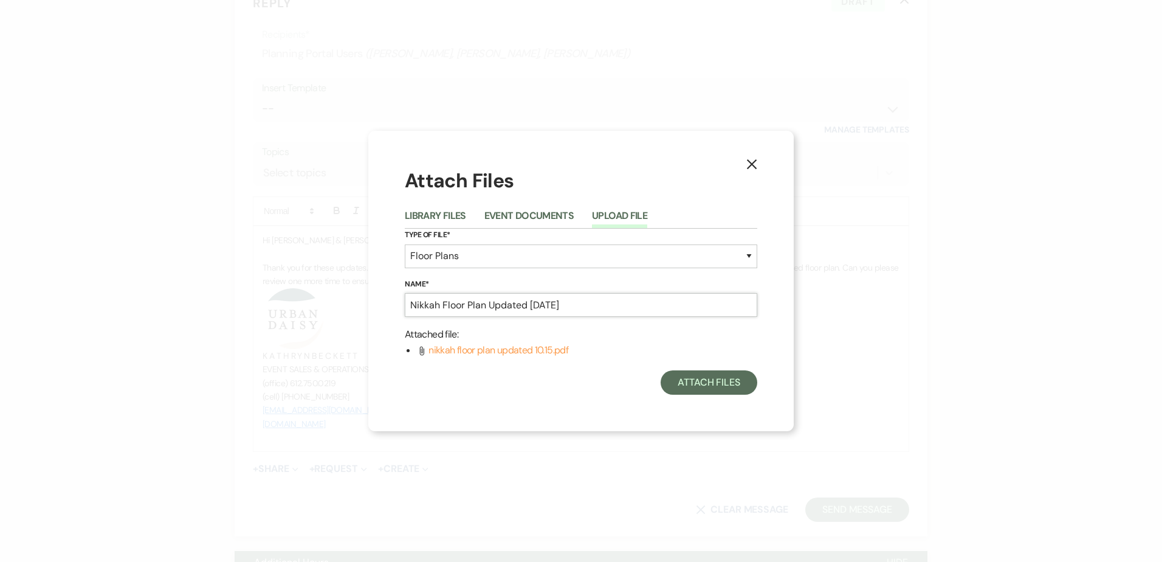
type input "Nikkah Floor Plan Updated 10.15.2025"
click at [731, 366] on div "Attach Files Library Files Event Documents Upload File Type of File* Special Ev…" at bounding box center [581, 280] width 353 height 227
click at [729, 373] on button "Attach Files" at bounding box center [709, 382] width 97 height 24
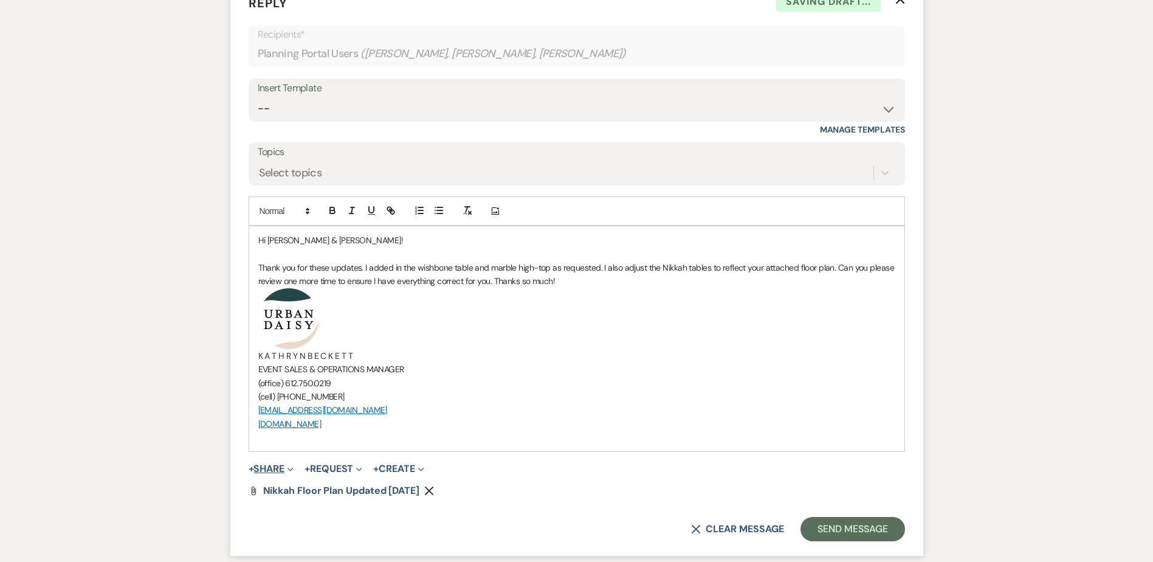
click at [290, 469] on icon "Expand" at bounding box center [291, 469] width 6 height 6
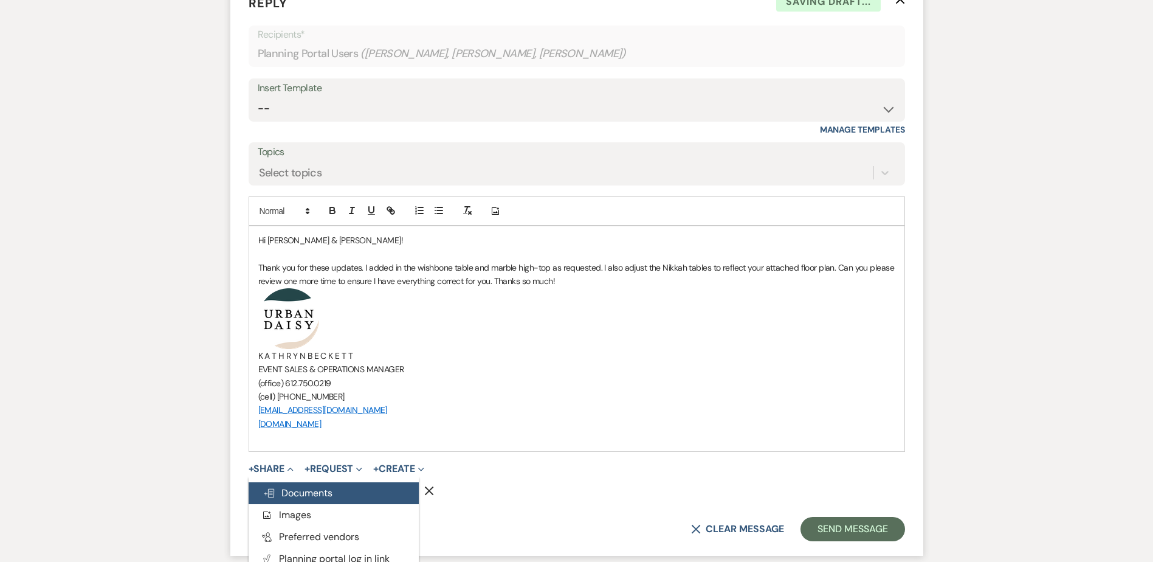
click at [288, 488] on span "Doc Upload Documents" at bounding box center [297, 492] width 69 height 13
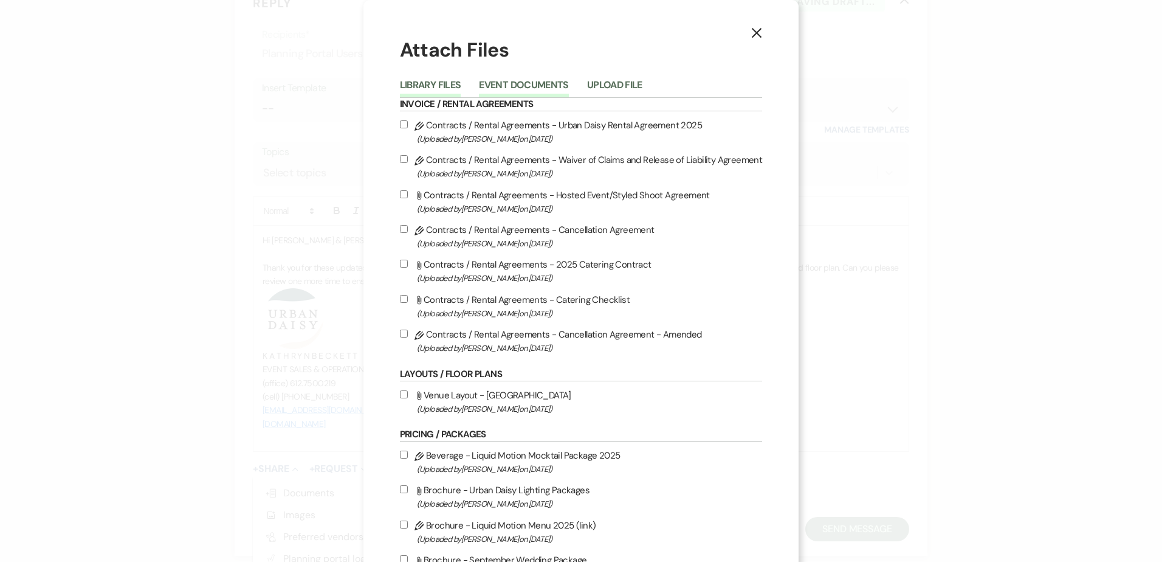
click at [509, 81] on button "Event Documents" at bounding box center [523, 88] width 89 height 17
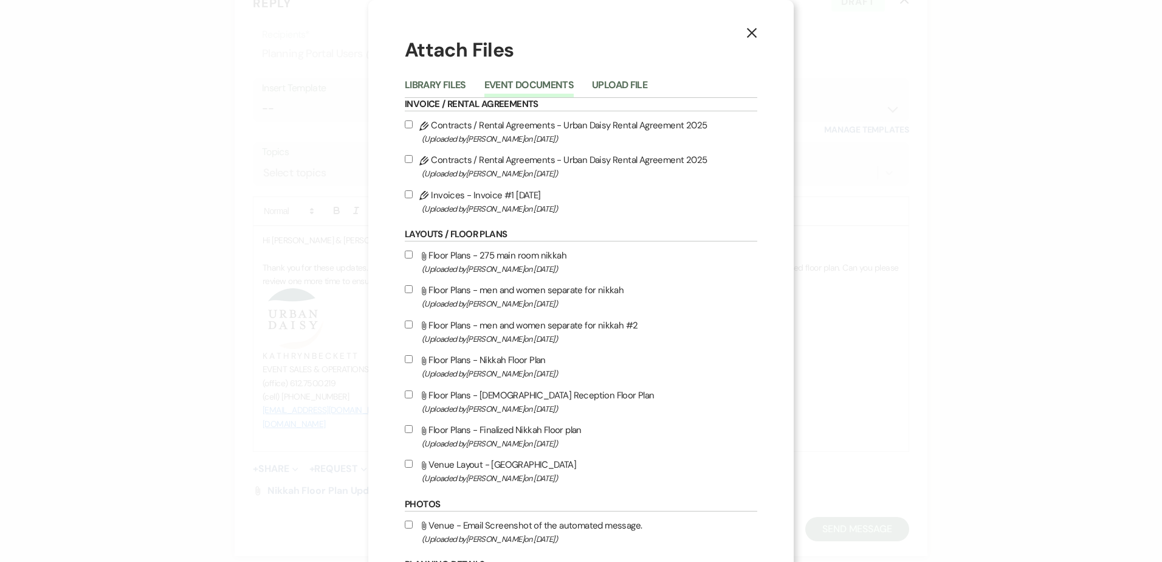
click at [520, 402] on span "(Uploaded by Kathryn Beckett on Oct 14th, 2025 )" at bounding box center [590, 409] width 336 height 14
click at [413, 398] on input "Attach File Floor Plans - Ladies Reception Floor Plan (Uploaded by Kathryn Beck…" at bounding box center [409, 394] width 8 height 8
checkbox input "true"
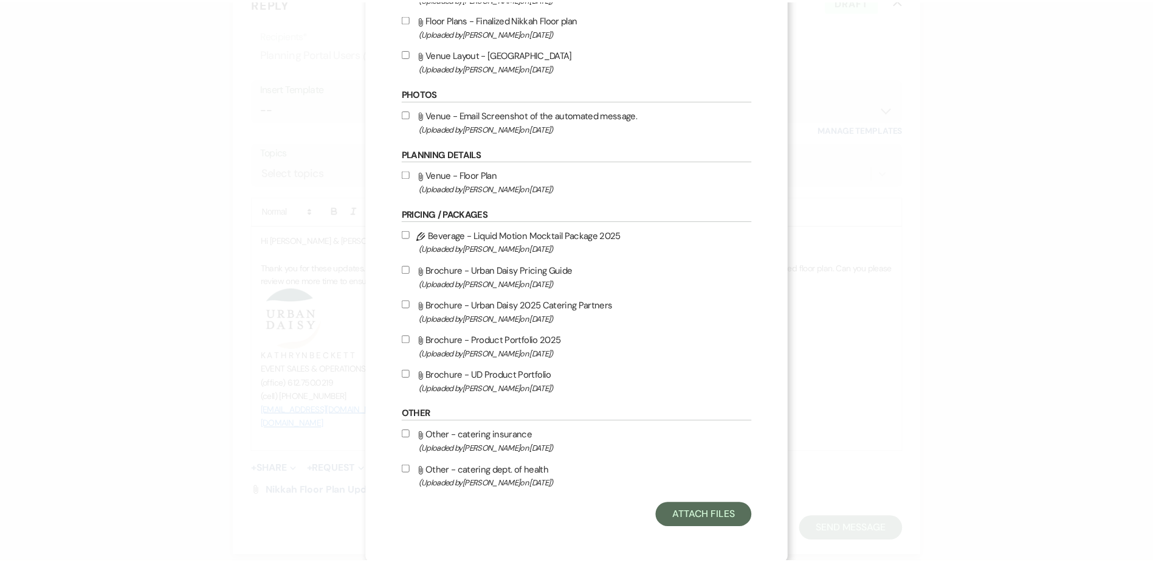
scroll to position [413, 0]
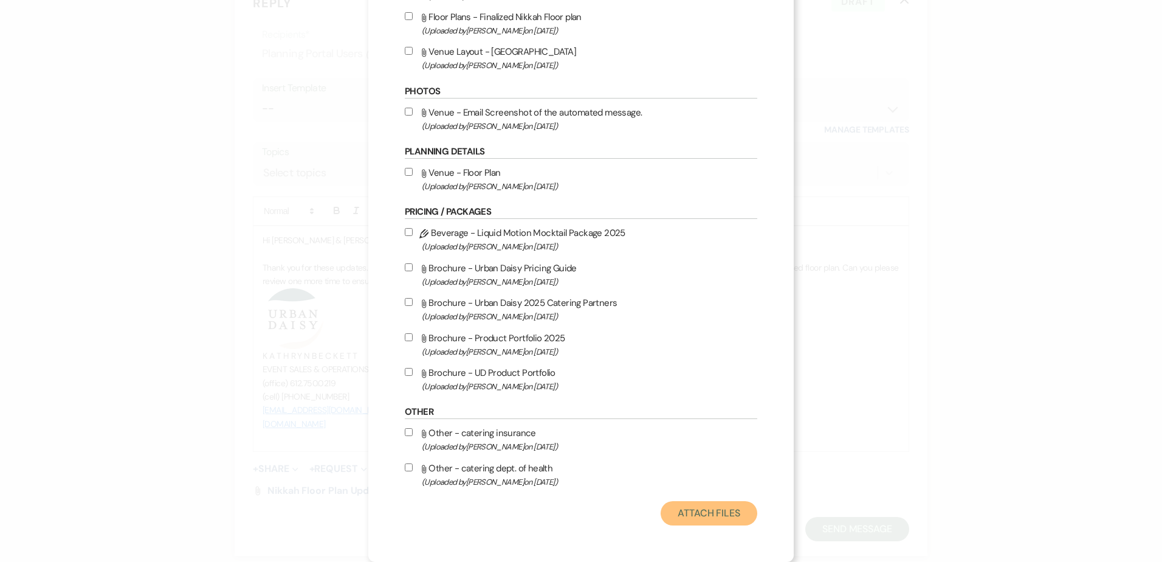
click at [695, 521] on button "Attach Files" at bounding box center [709, 513] width 97 height 24
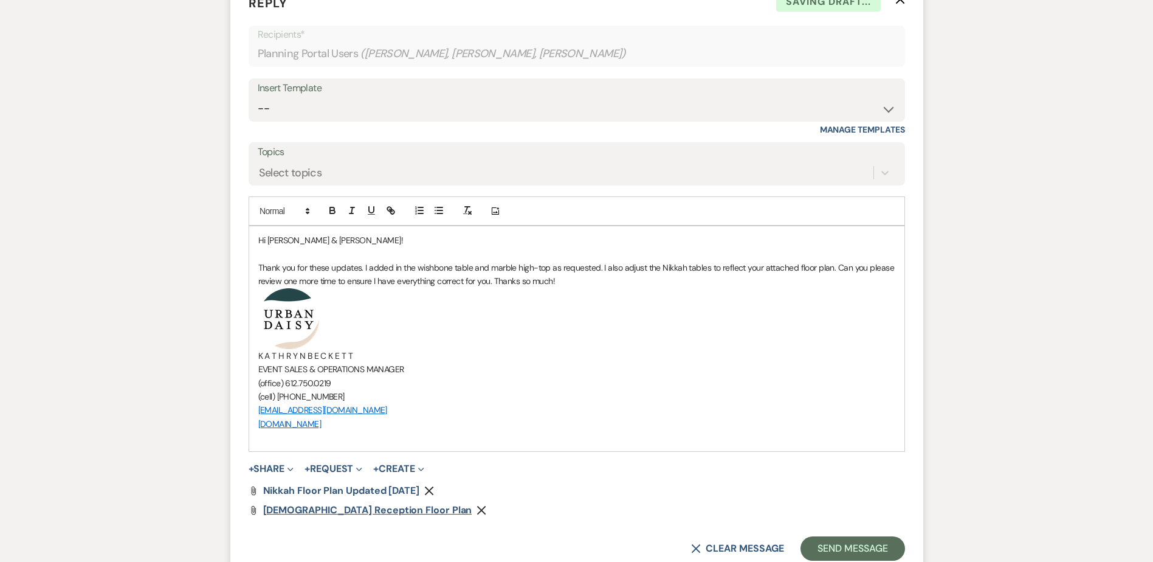
click at [354, 512] on span "Ladies Reception Floor Plan" at bounding box center [367, 509] width 209 height 13
click at [826, 547] on button "Send Message" at bounding box center [853, 548] width 104 height 24
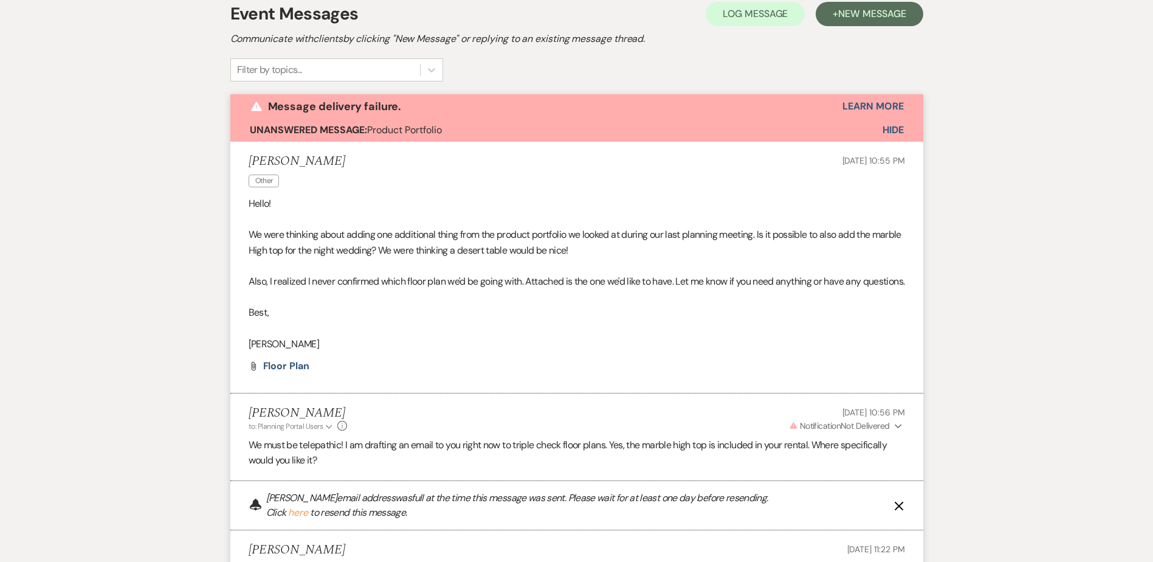
scroll to position [564, 0]
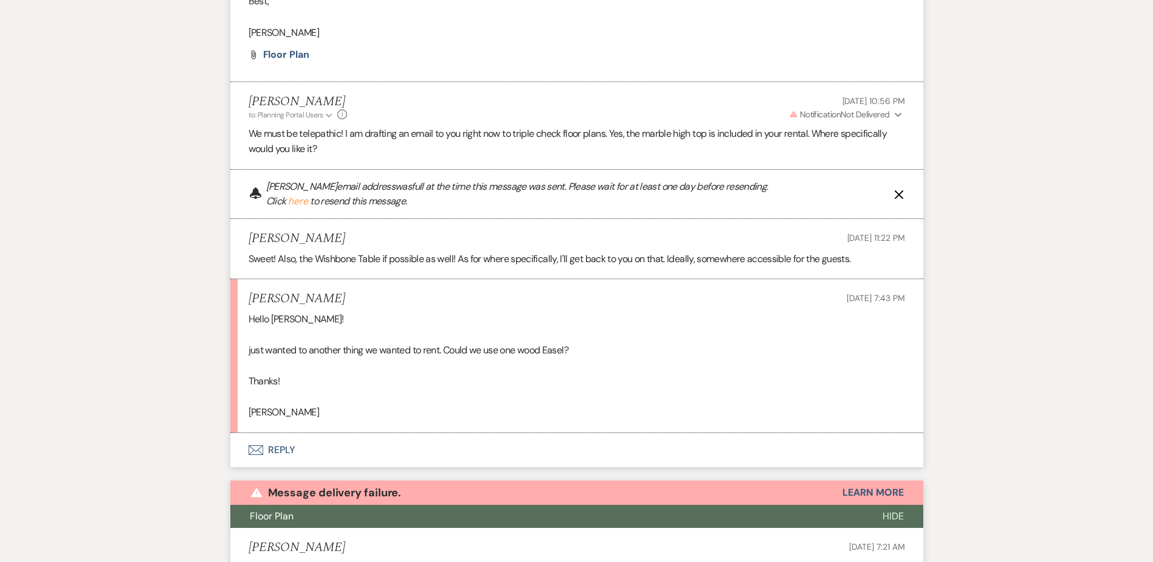
click at [274, 463] on button "Envelope Reply" at bounding box center [576, 450] width 693 height 34
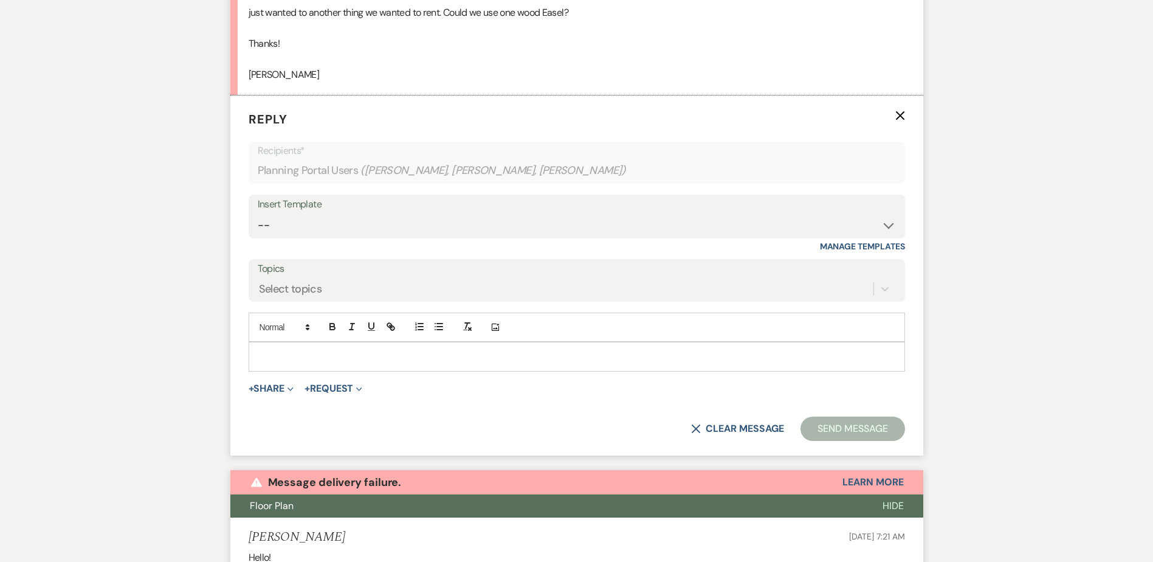
scroll to position [911, 0]
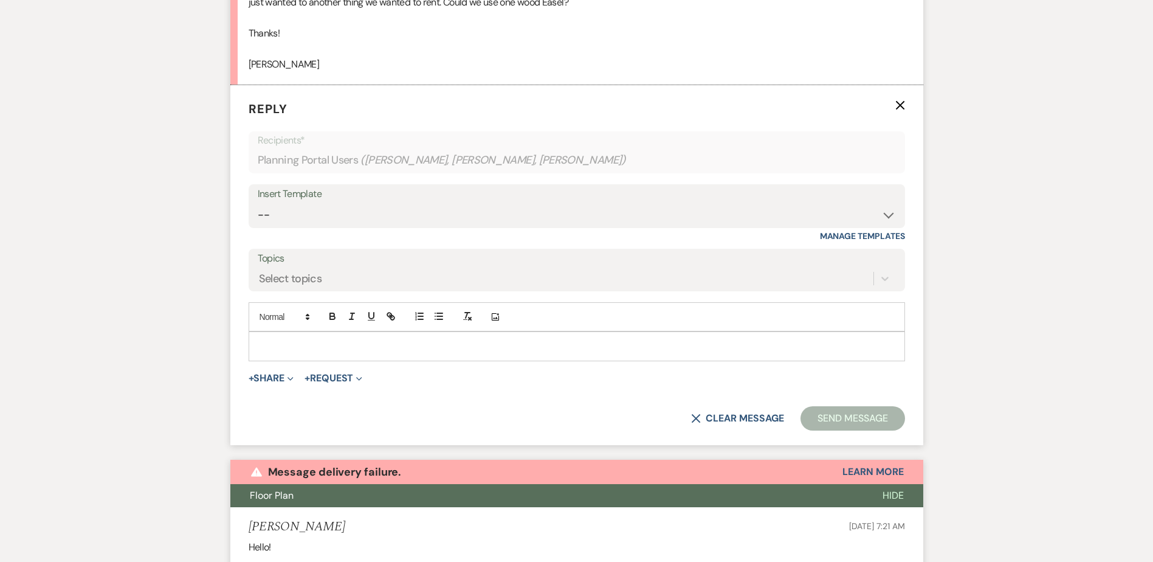
click at [279, 354] on div at bounding box center [576, 346] width 655 height 28
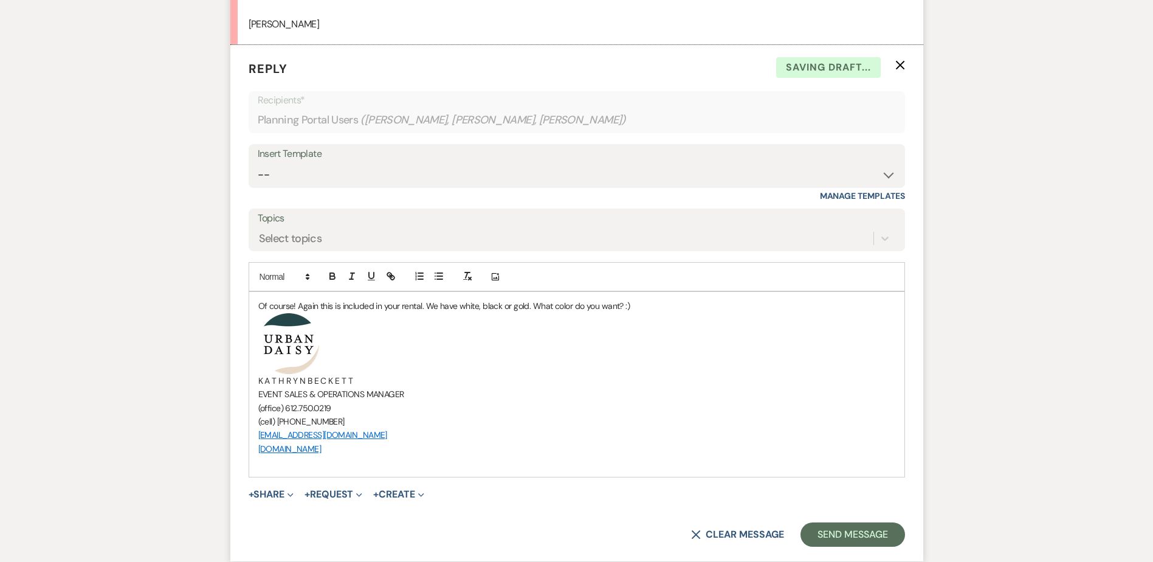
scroll to position [972, 0]
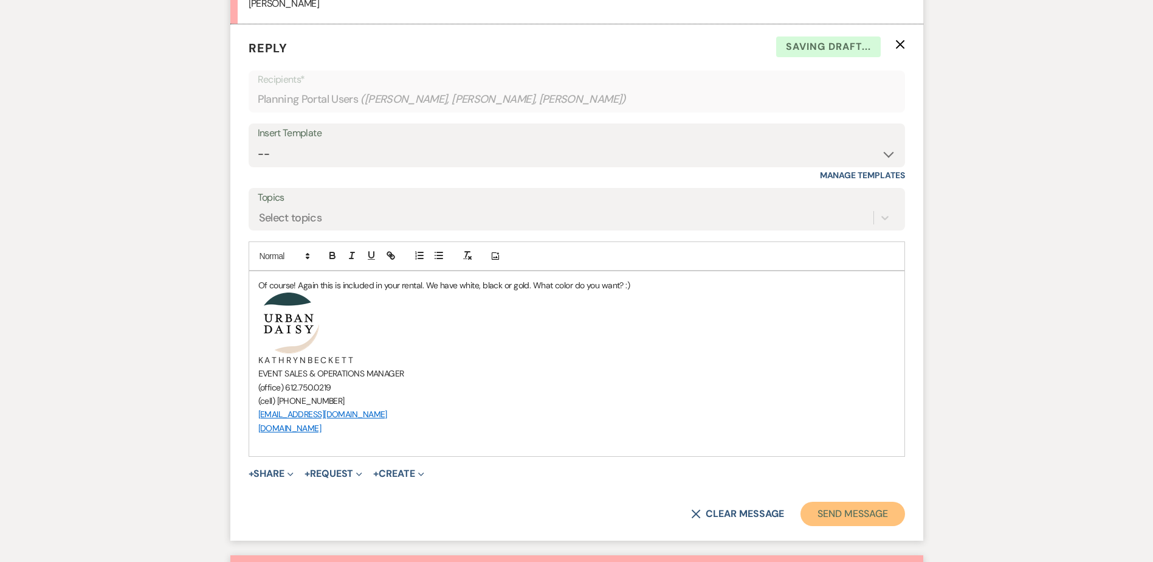
click at [829, 526] on button "Send Message" at bounding box center [853, 514] width 104 height 24
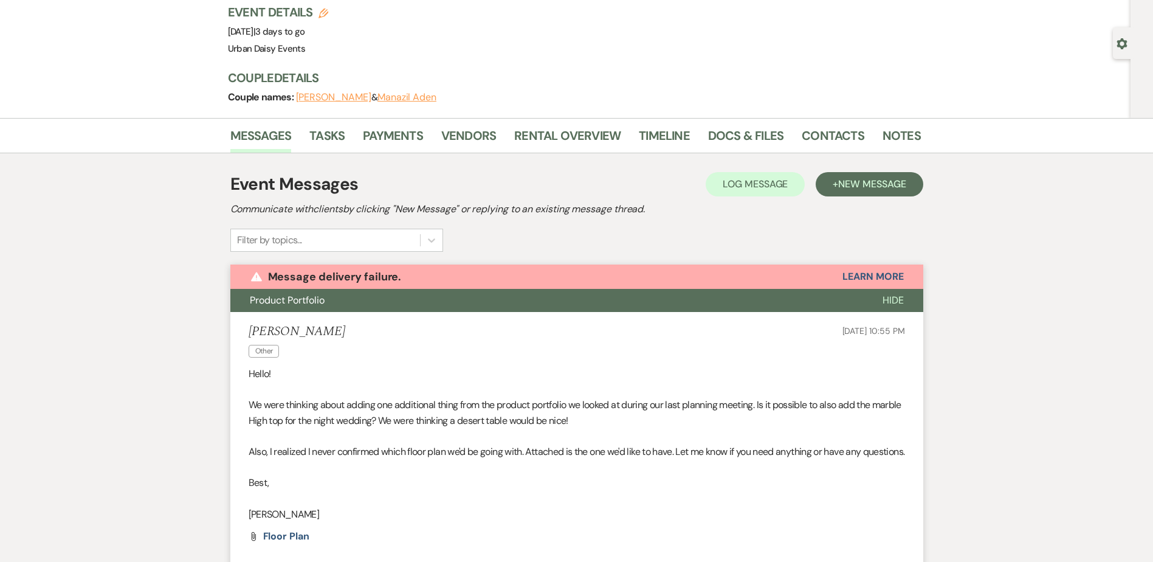
scroll to position [60, 0]
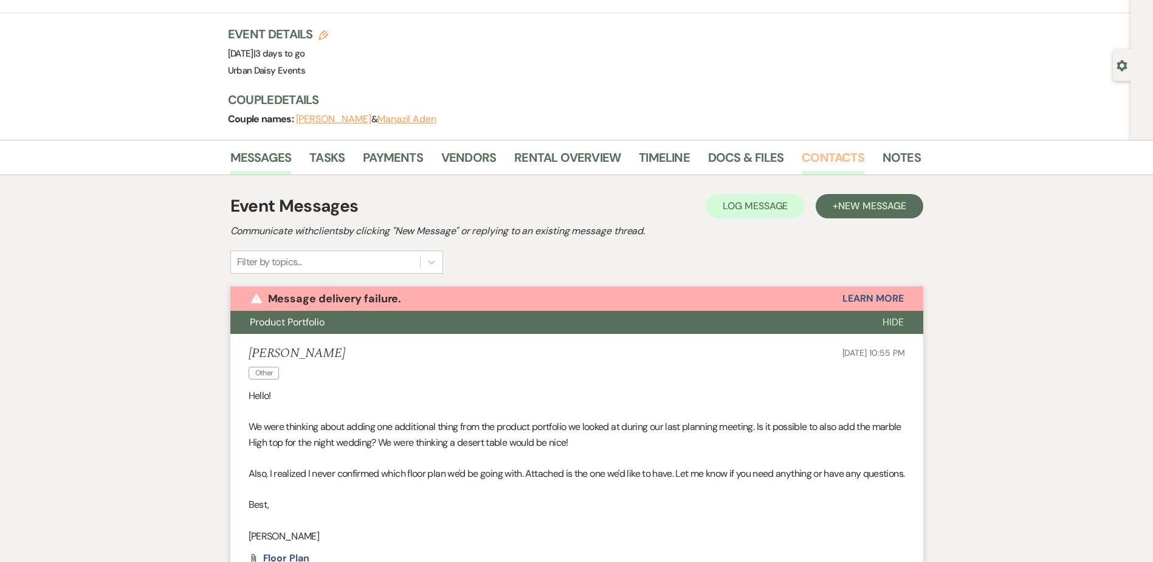
click at [826, 150] on link "Contacts" at bounding box center [833, 161] width 63 height 27
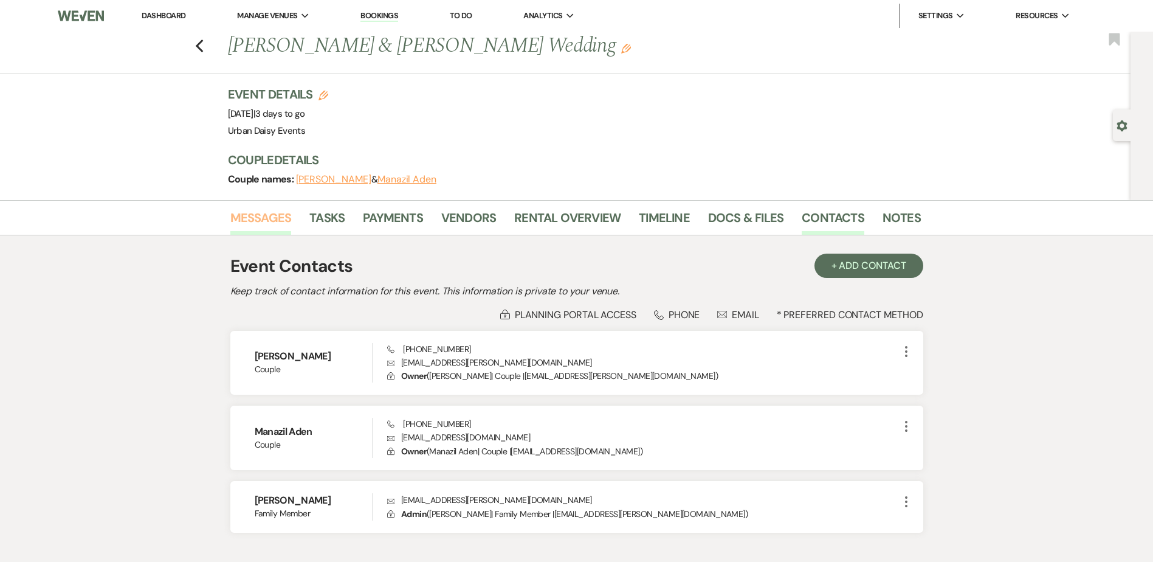
click at [277, 214] on link "Messages" at bounding box center [260, 221] width 61 height 27
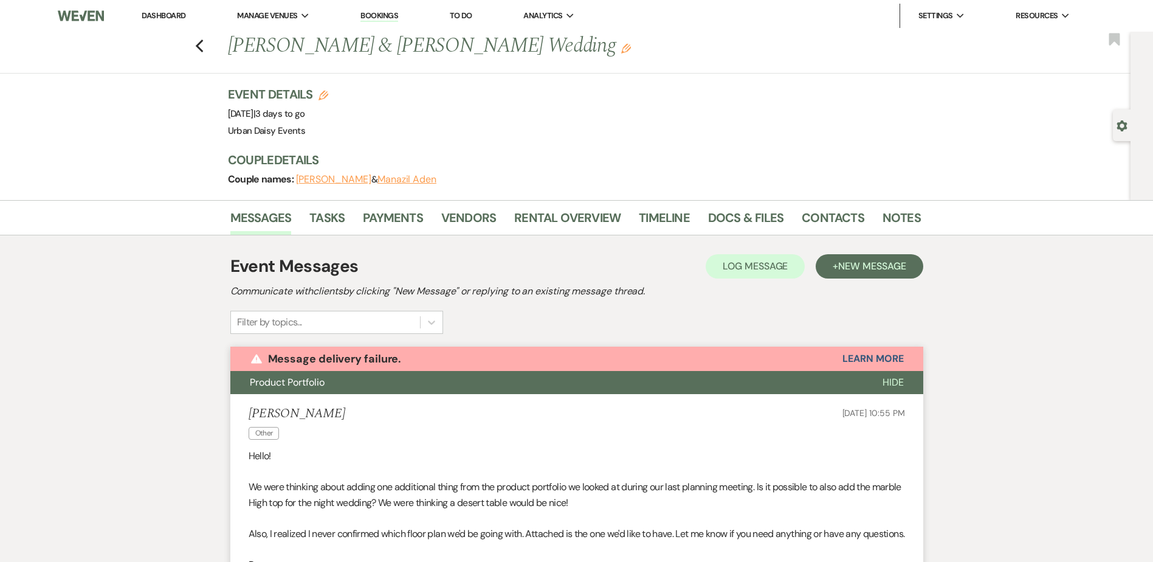
click at [170, 18] on link "Dashboard" at bounding box center [164, 15] width 44 height 10
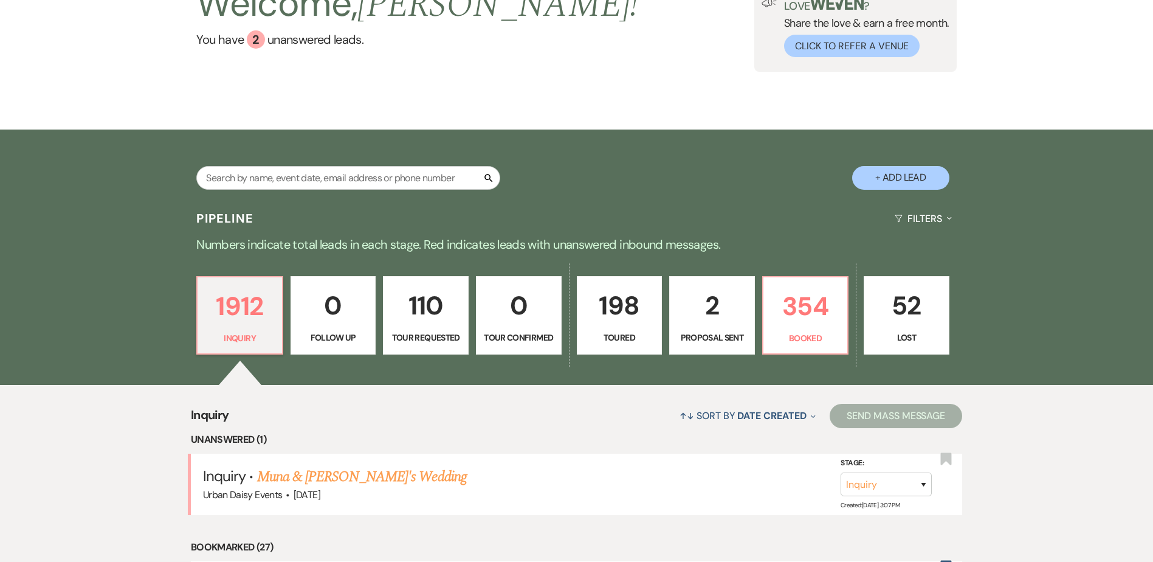
scroll to position [243, 0]
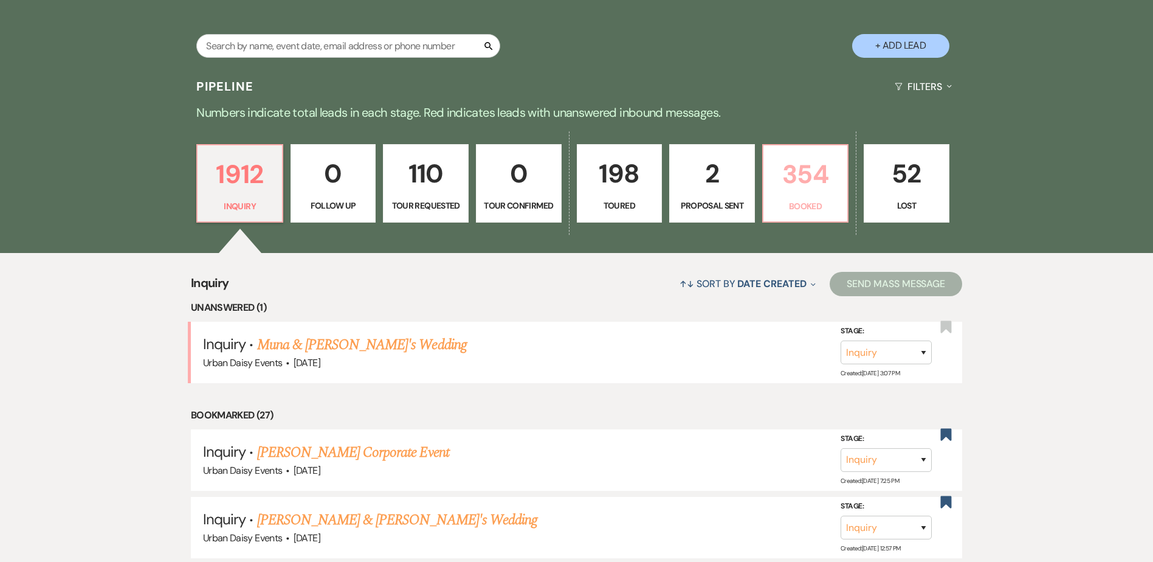
click at [836, 185] on p "354" at bounding box center [806, 174] width 70 height 41
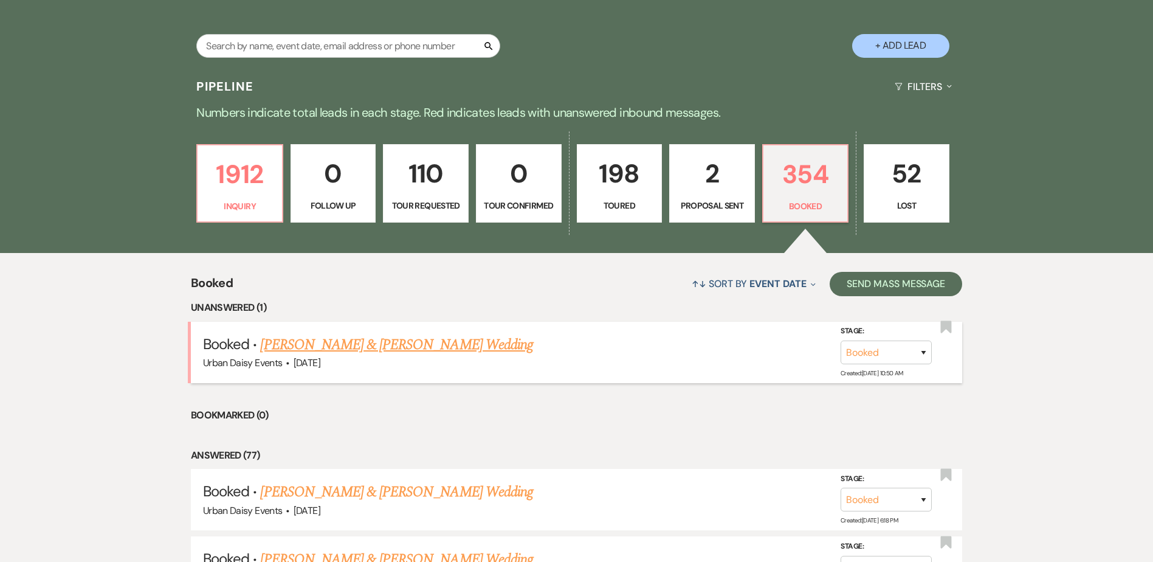
click at [423, 340] on link "Colin Moriarty & Bri Smiley's Wedding" at bounding box center [396, 345] width 272 height 22
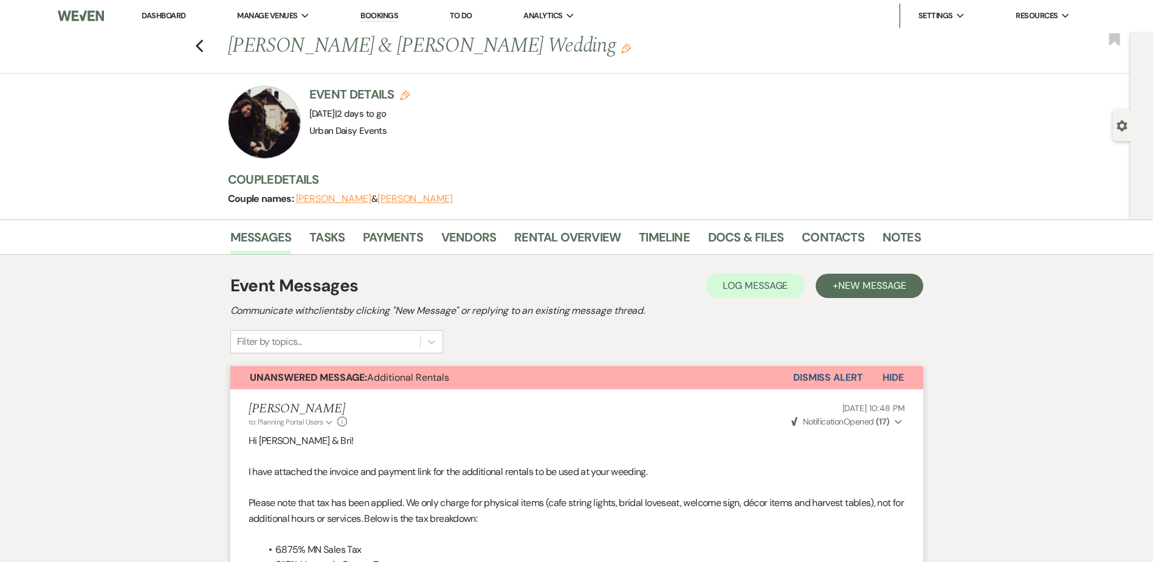
drag, startPoint x: 174, startPoint y: 15, endPoint x: 169, endPoint y: 28, distance: 13.9
click at [174, 15] on link "Dashboard" at bounding box center [164, 15] width 44 height 10
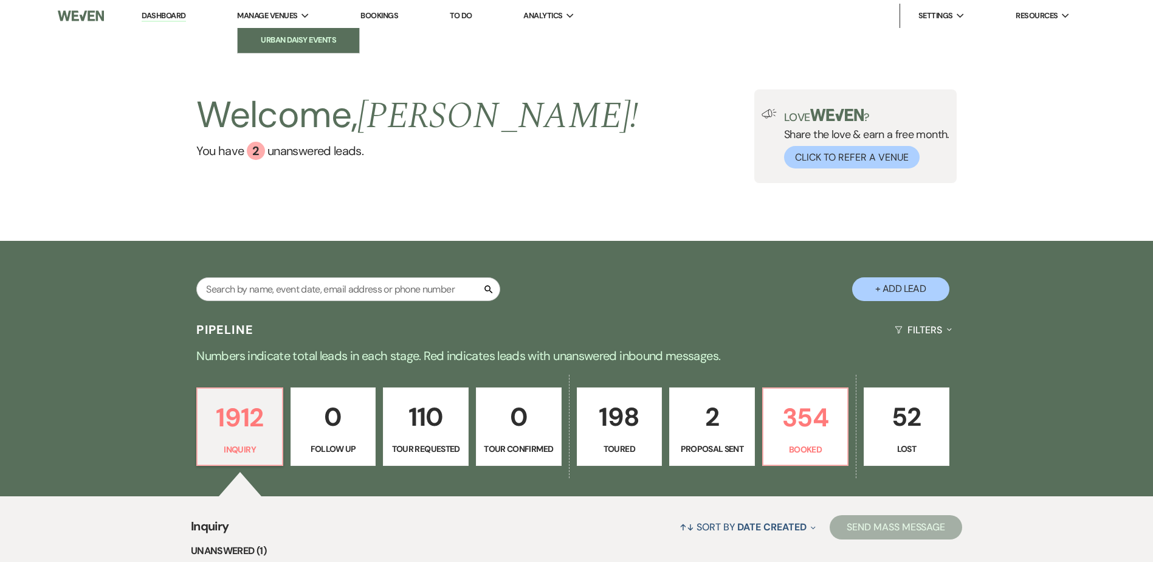
click at [289, 31] on link "Urban Daisy Events" at bounding box center [299, 40] width 122 height 24
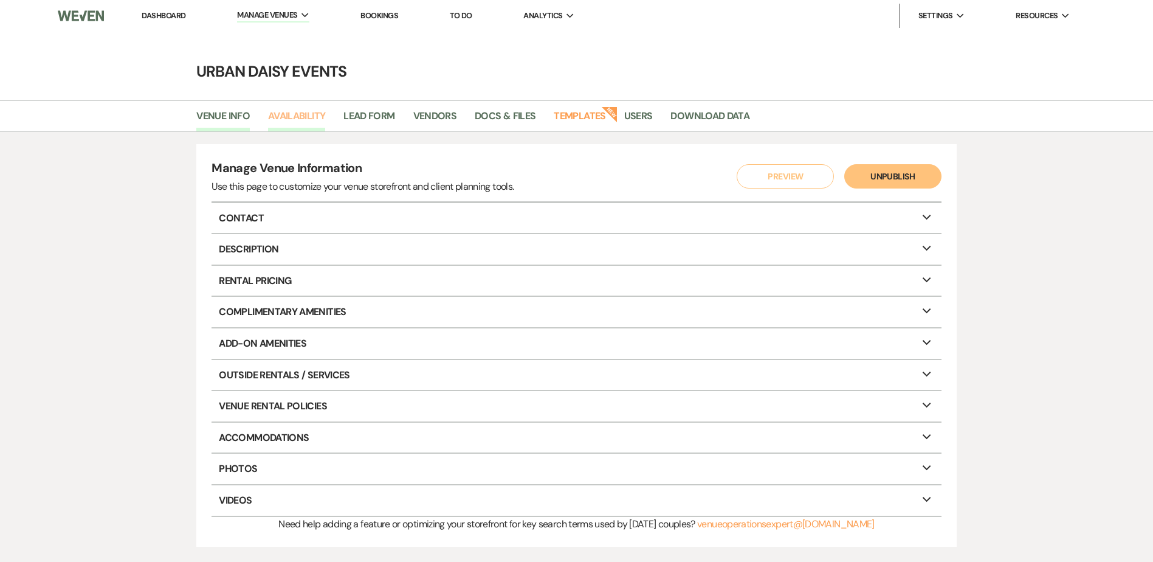
click at [294, 114] on link "Availability" at bounding box center [296, 119] width 57 height 23
select select "2"
select select "2026"
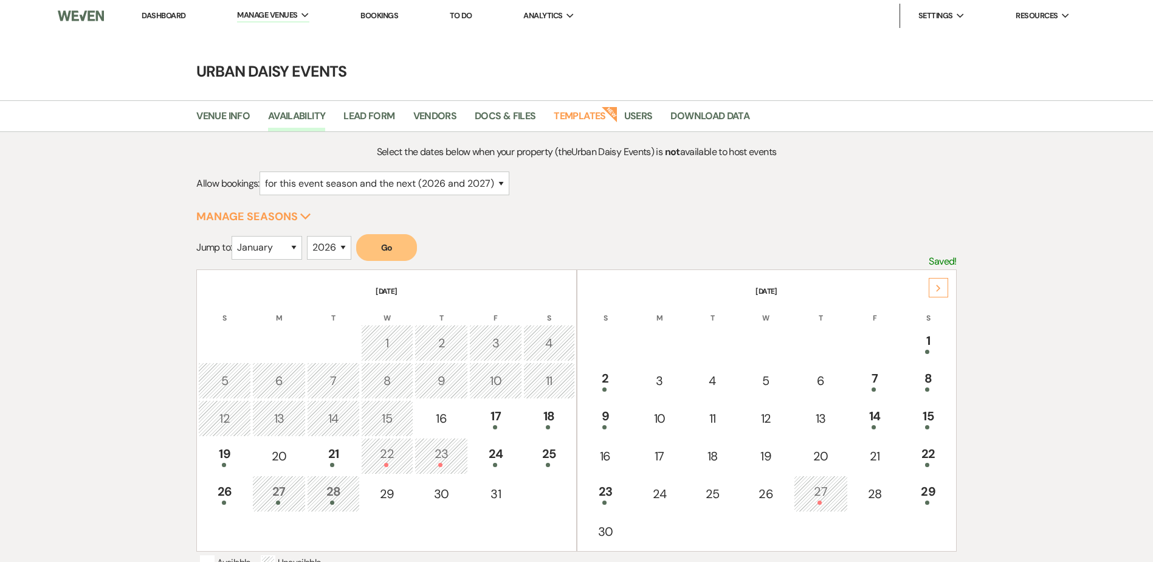
click at [271, 503] on div at bounding box center [279, 502] width 40 height 4
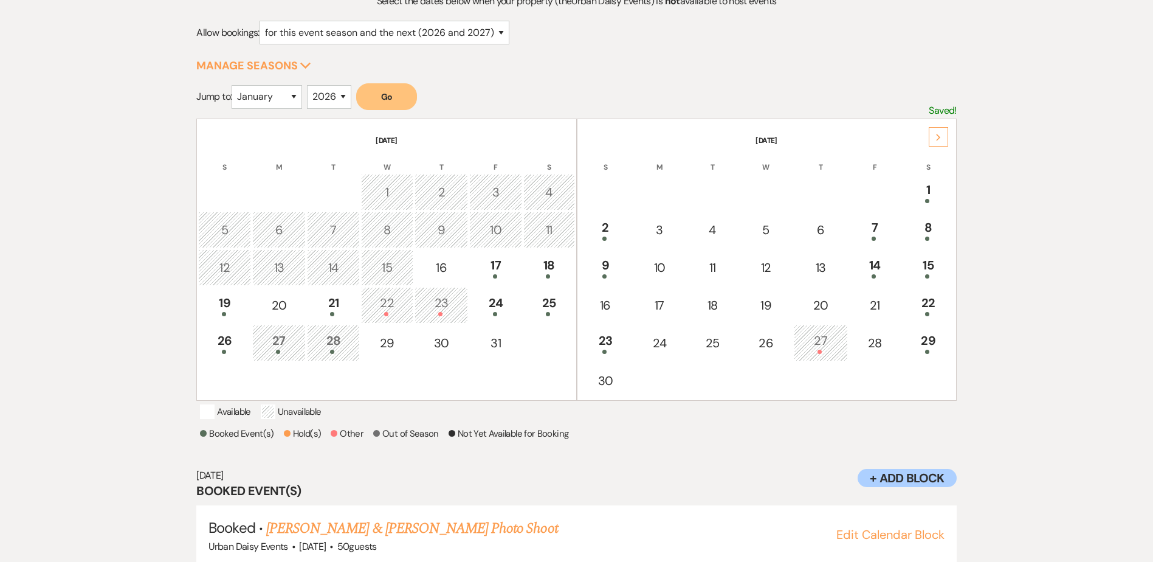
scroll to position [195, 0]
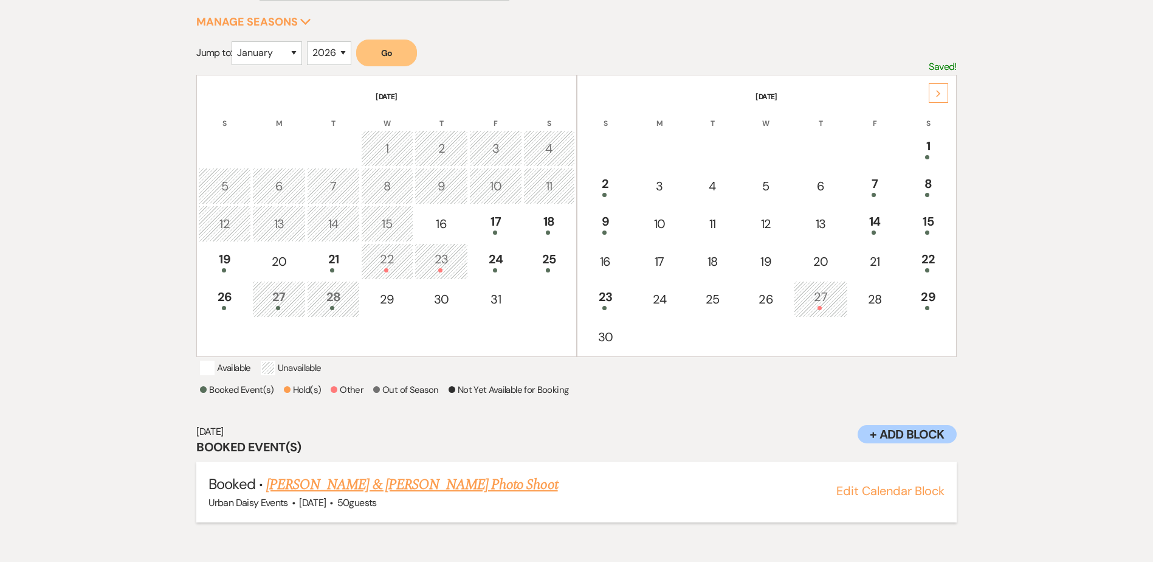
click at [275, 495] on link "Rebecca Connelly & Barbara Jahncke's Photo Shoot" at bounding box center [412, 485] width 292 height 22
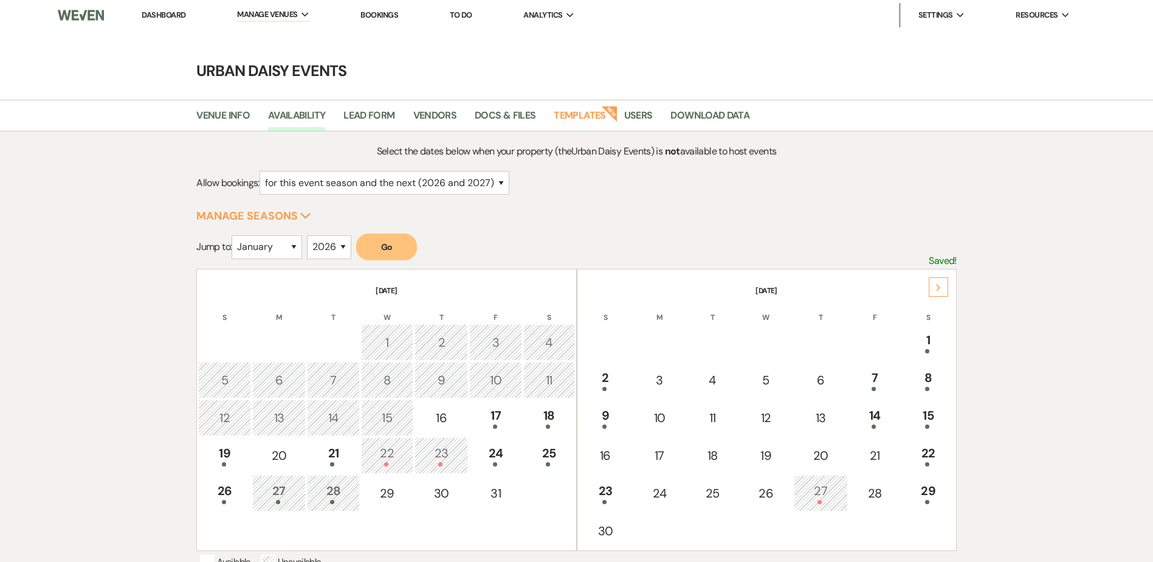
scroll to position [0, 0]
click at [167, 16] on link "Dashboard" at bounding box center [164, 15] width 44 height 10
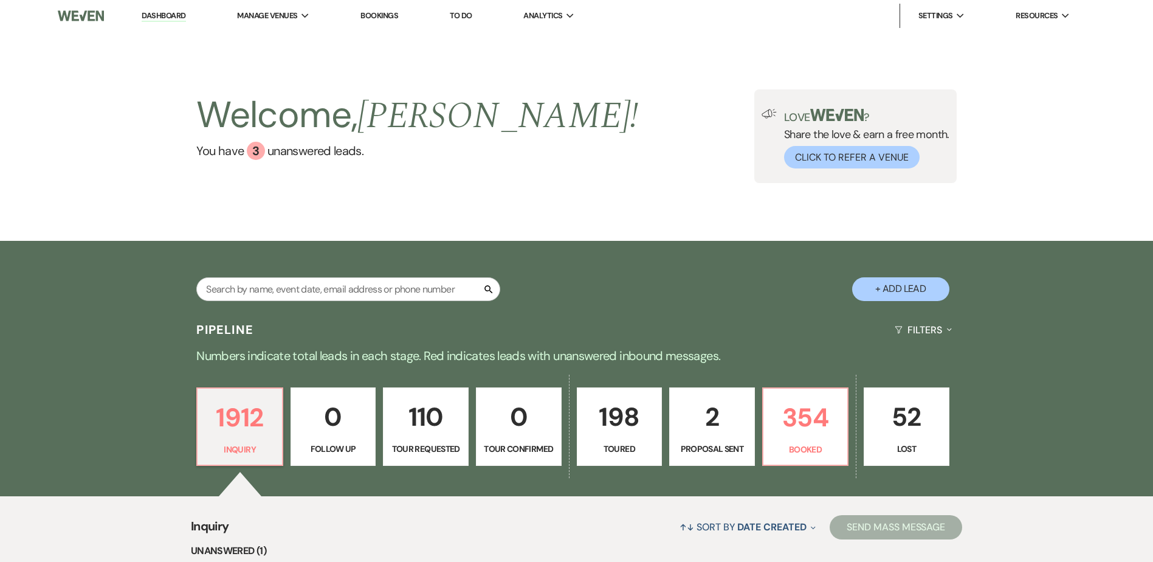
click at [686, 430] on p "2" at bounding box center [712, 416] width 70 height 41
select select "6"
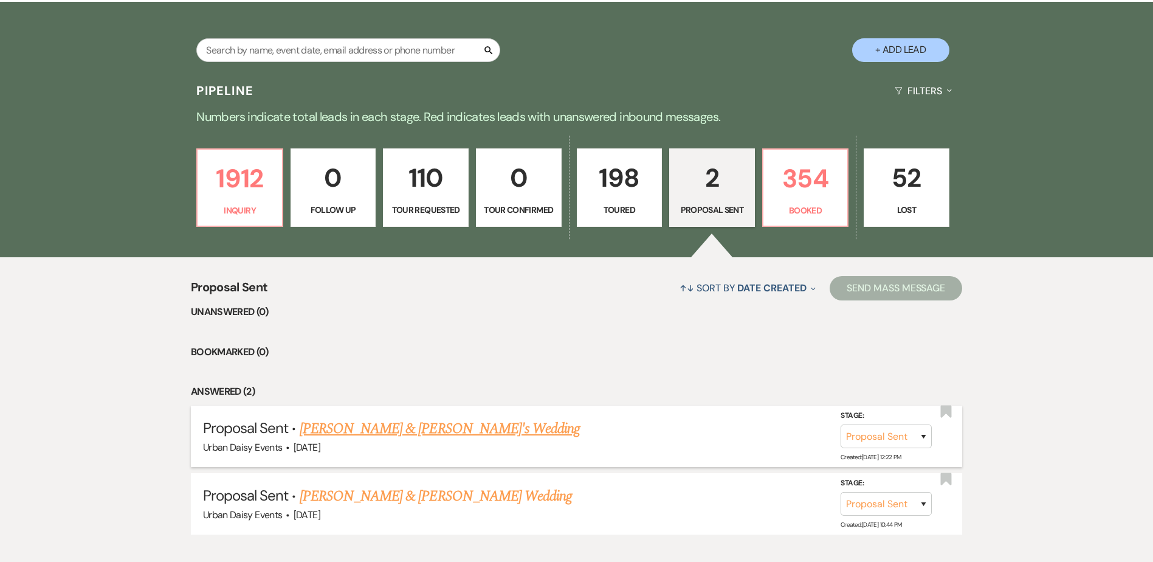
scroll to position [243, 0]
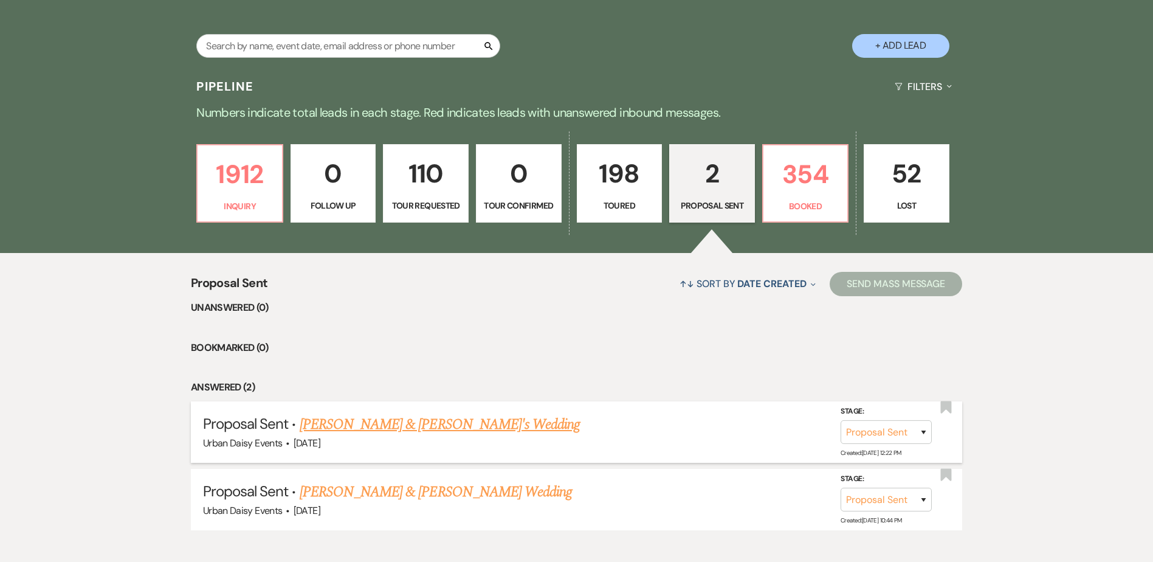
click at [459, 422] on link "[PERSON_NAME] & [PERSON_NAME]'s Wedding" at bounding box center [440, 424] width 281 height 22
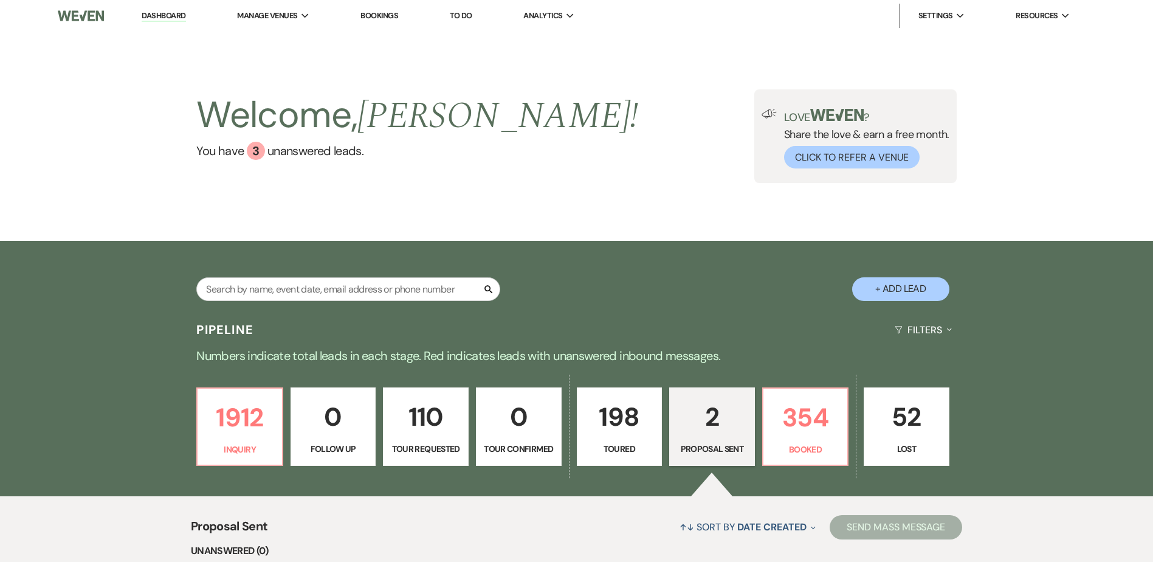
select select "6"
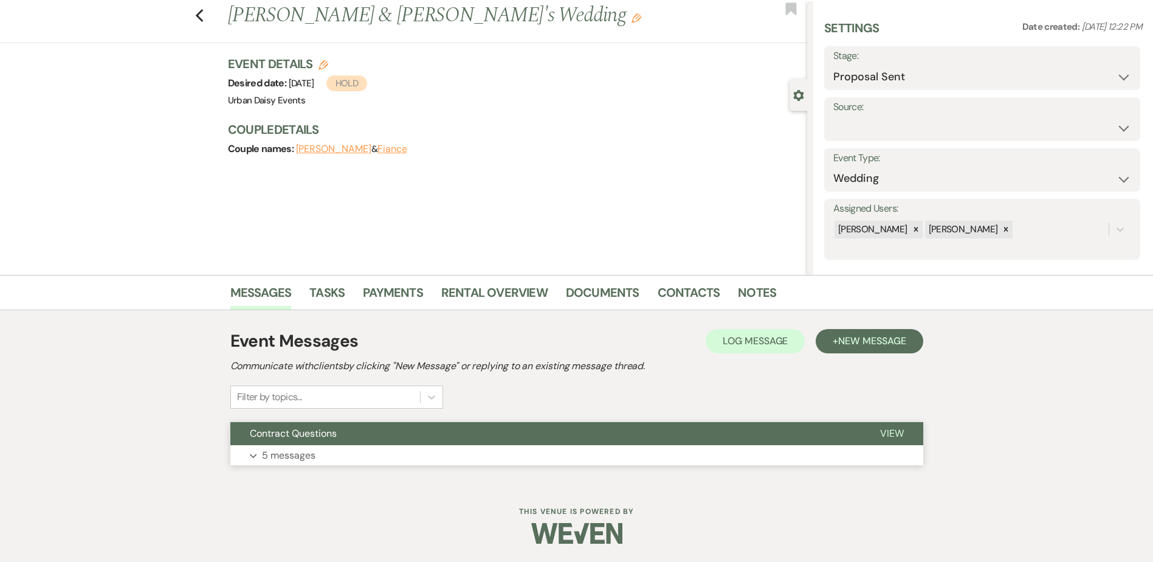
click at [447, 437] on button "Contract Questions" at bounding box center [545, 433] width 630 height 23
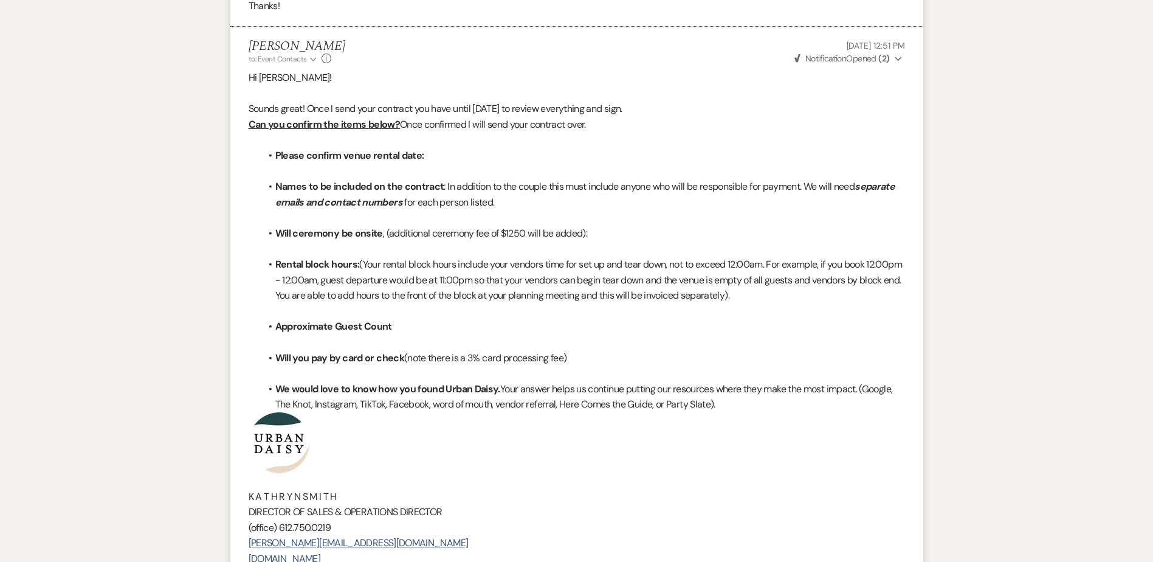
scroll to position [1916, 0]
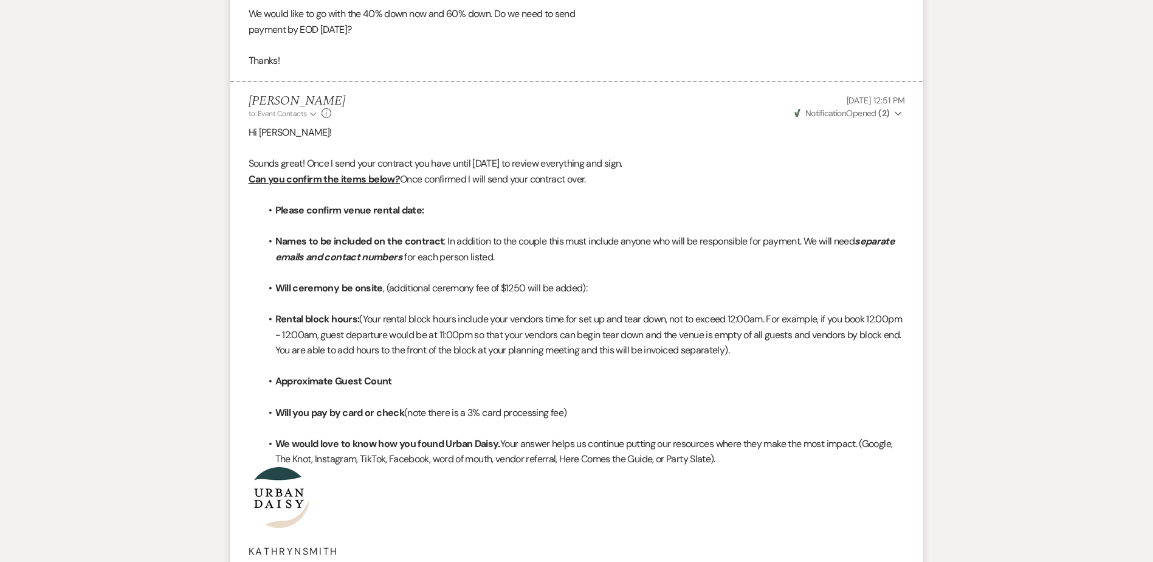
click at [900, 116] on icon "Expand" at bounding box center [898, 113] width 7 height 9
click at [900, 116] on icon "Collapse" at bounding box center [898, 113] width 7 height 9
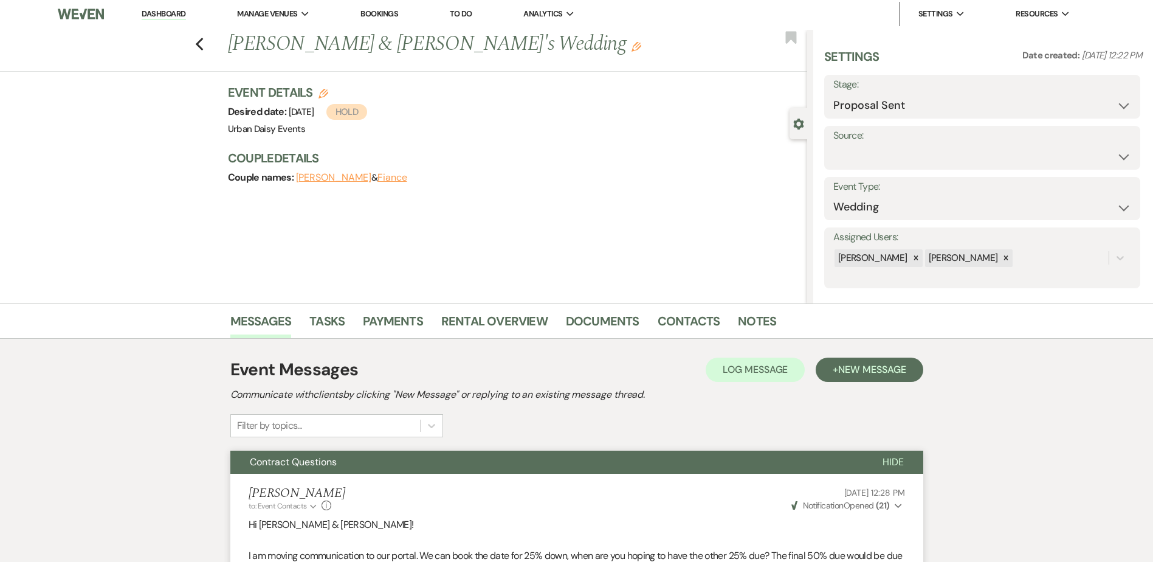
scroll to position [0, 0]
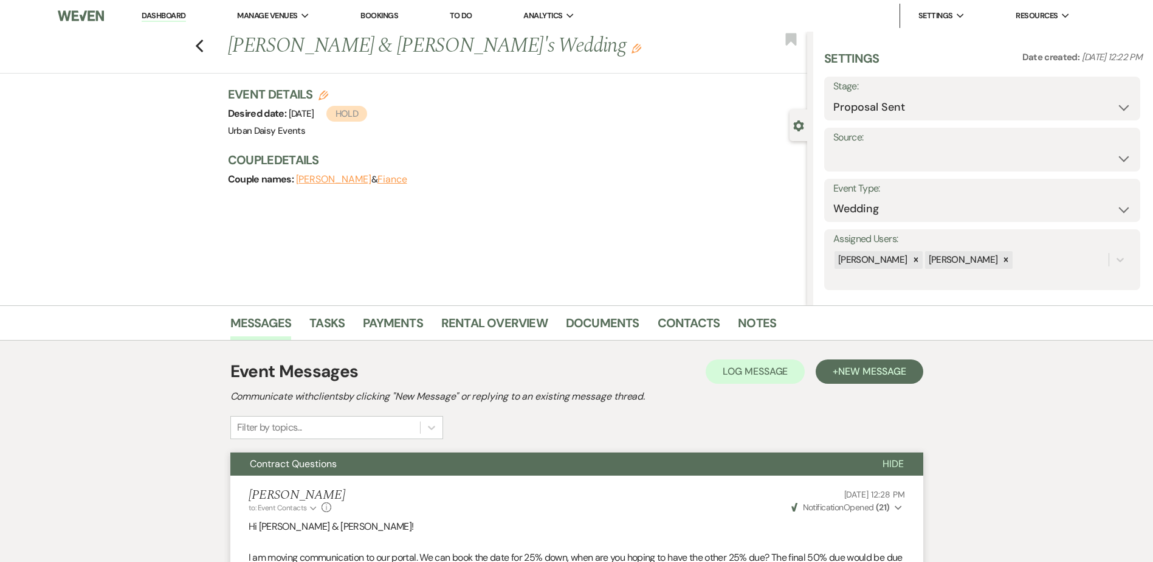
click at [164, 10] on link "Dashboard" at bounding box center [164, 16] width 44 height 12
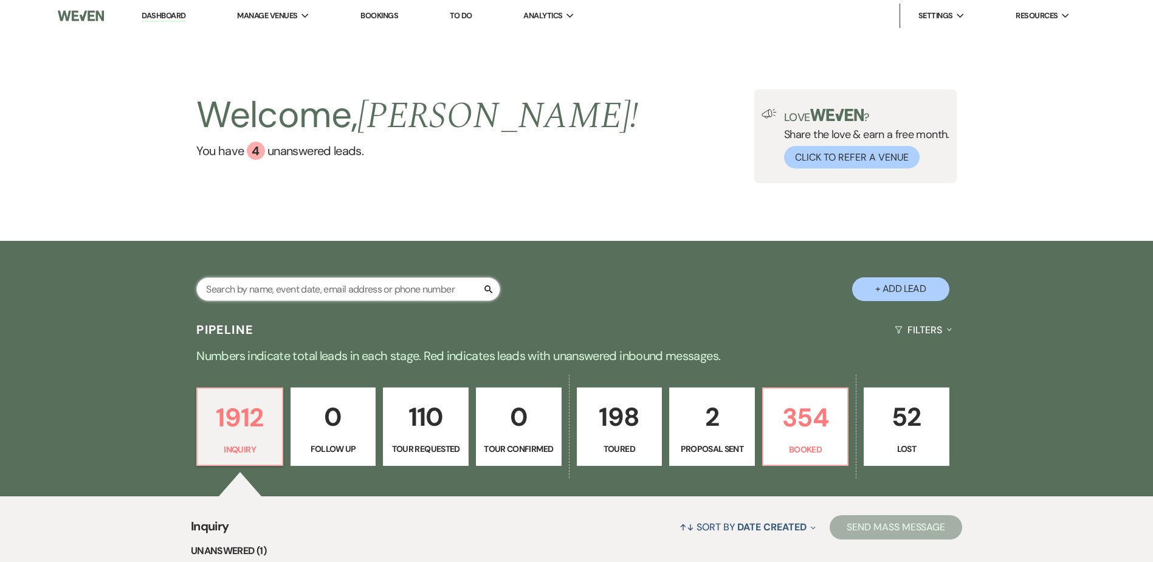
click at [352, 294] on input "text" at bounding box center [348, 289] width 304 height 24
paste input "Erica Hosins"
type input "Erica Hosins"
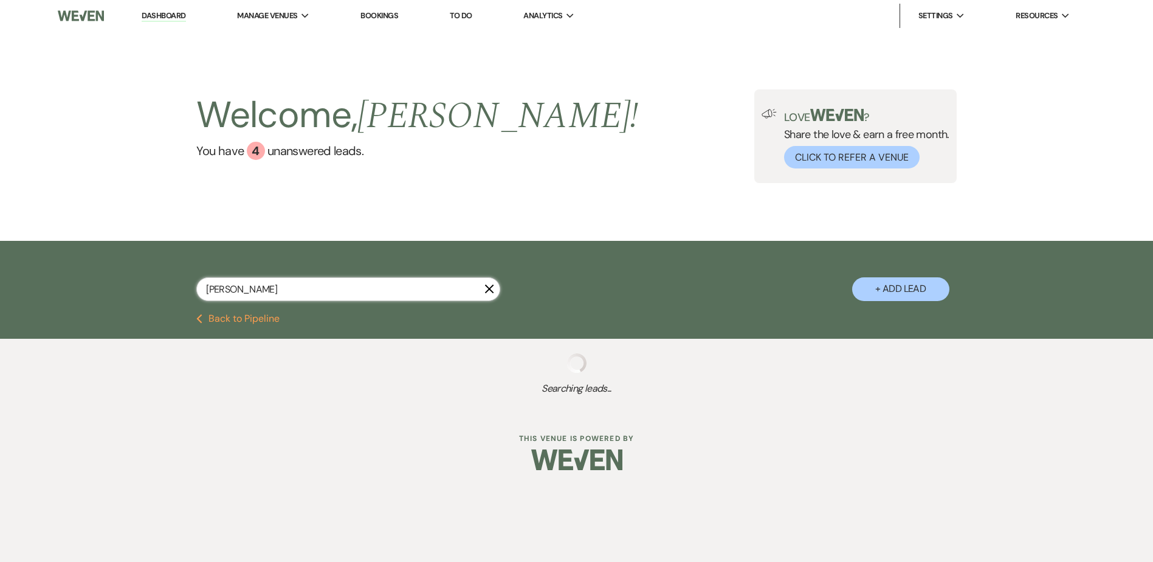
select select "5"
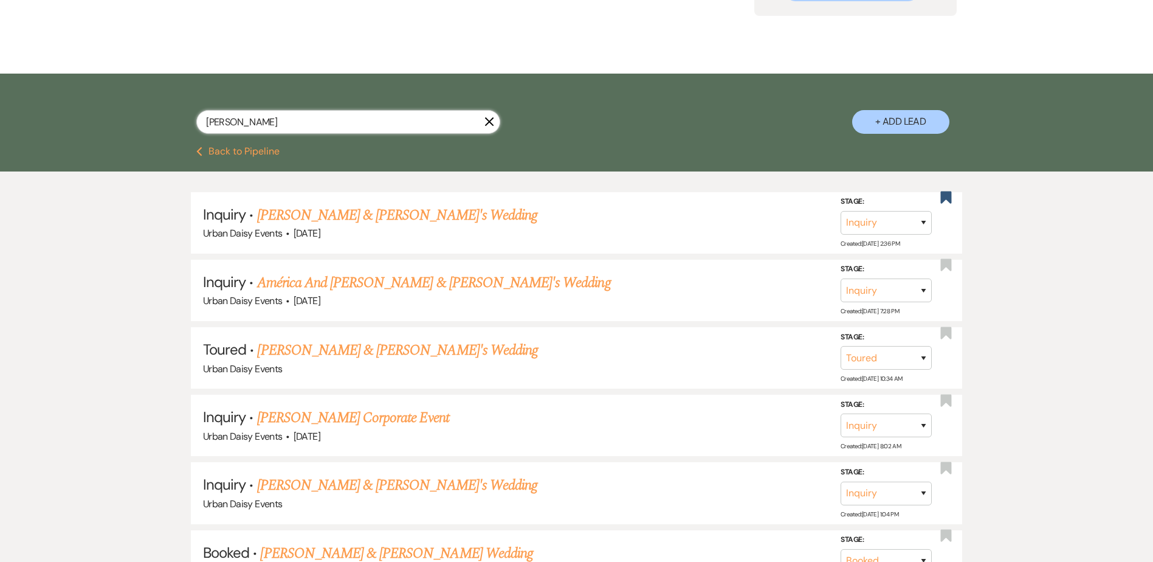
scroll to position [182, 0]
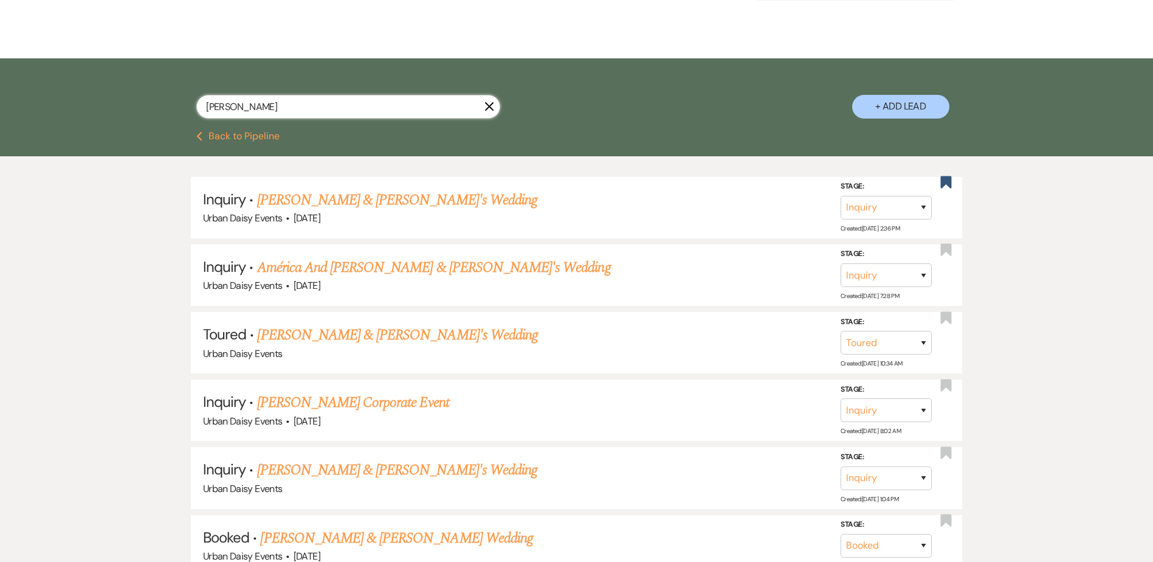
drag, startPoint x: 449, startPoint y: 99, endPoint x: 159, endPoint y: 130, distance: 291.6
click at [159, 130] on div "Erica Hosins X + Add Lead" at bounding box center [576, 94] width 1153 height 73
paste input "cox.hoskins.wedding@gmail.com"
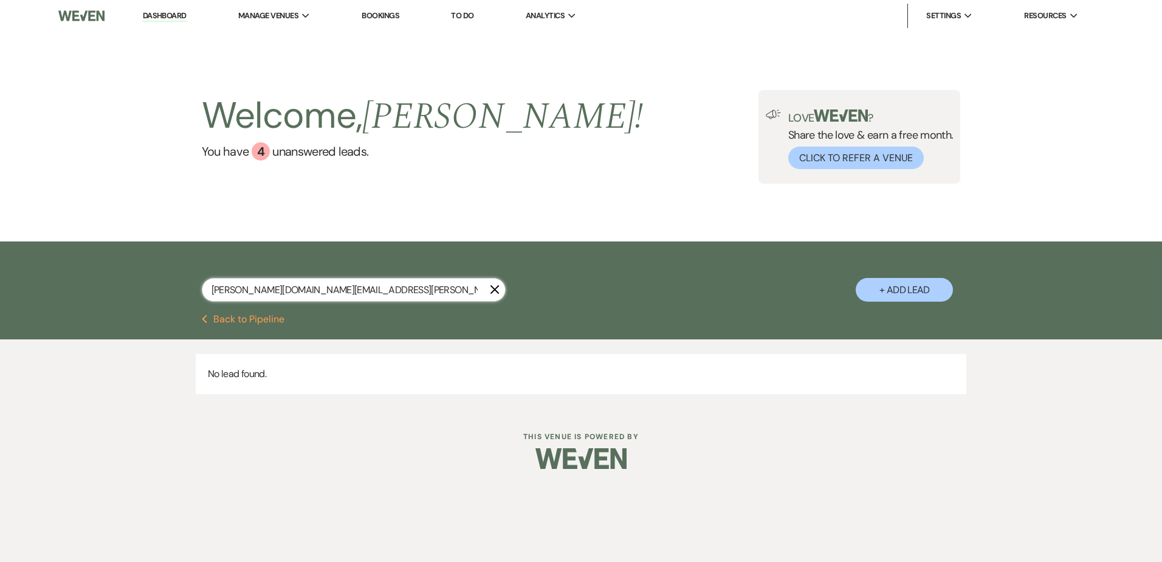
type input "cox.hoskins.wedding@gmail.com"
click at [931, 286] on button "+ Add Lead" at bounding box center [904, 290] width 97 height 24
select select "635"
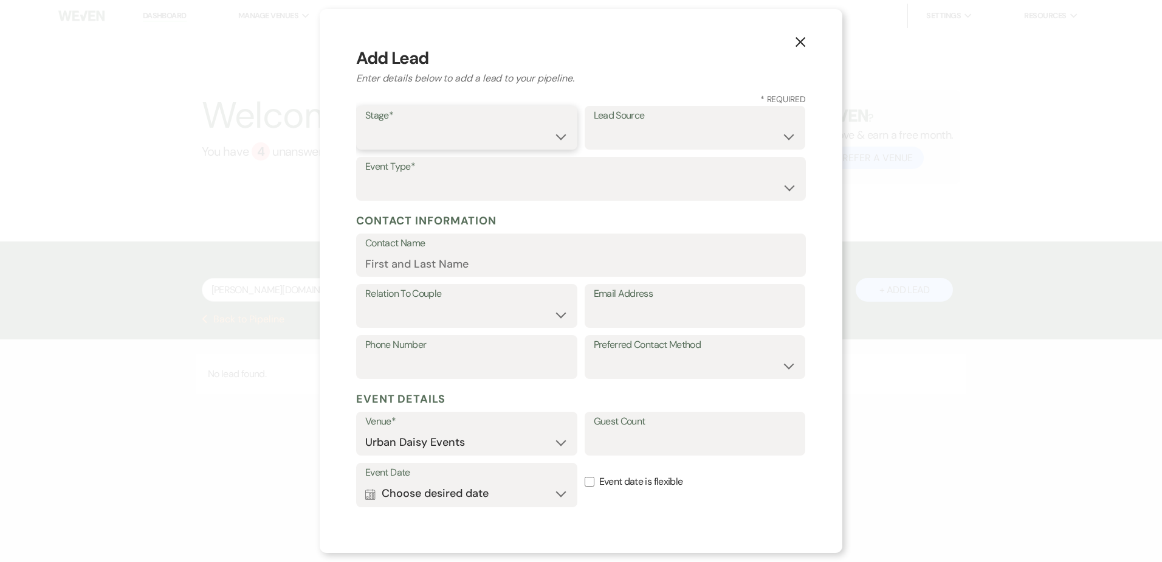
click at [459, 126] on select "Inquiry Follow Up Tour Requested Tour Confirmed Toured Proposal Sent Booked Lost" at bounding box center [466, 137] width 203 height 24
select select "5"
click at [365, 125] on select "Inquiry Follow Up Tour Requested Tour Confirmed Toured Proposal Sent Booked Lost" at bounding box center [466, 137] width 203 height 24
click at [611, 136] on select "Weven Venue Website Instagram Facebook Pinterest Google The Knot Wedding Wire H…" at bounding box center [695, 137] width 203 height 24
select select "20"
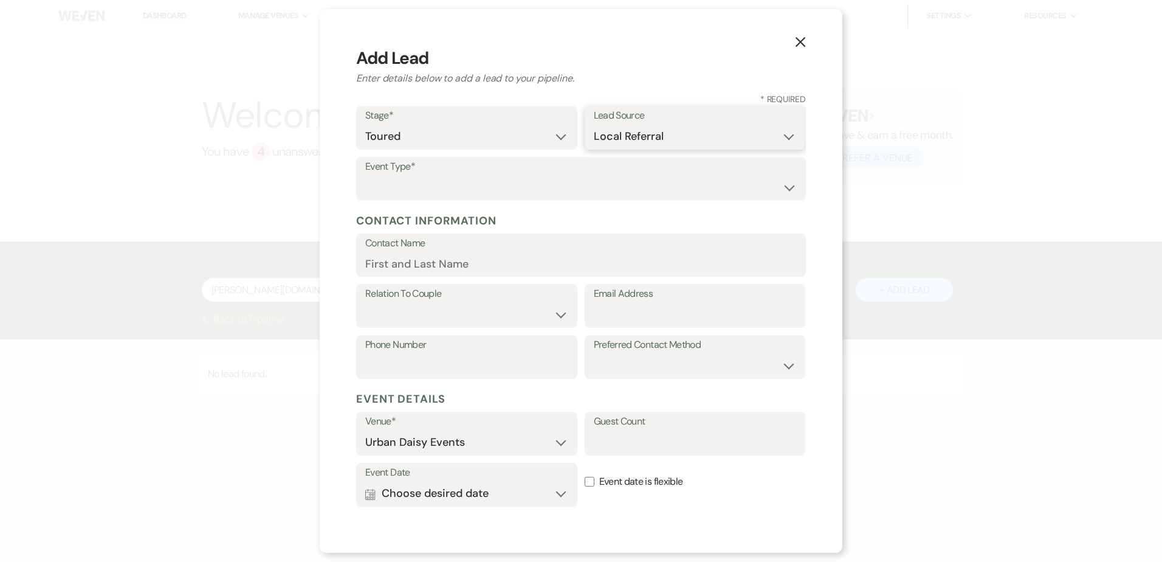
click at [594, 125] on select "Weven Venue Website Instagram Facebook Pinterest Google The Knot Wedding Wire H…" at bounding box center [695, 137] width 203 height 24
click at [427, 196] on select "Wedding Anniversary Party Baby Shower Bachelorette / Bachelor Party Birthday Pa…" at bounding box center [581, 188] width 432 height 24
select select "1"
click at [365, 176] on select "Wedding Anniversary Party Baby Shower Bachelorette / Bachelor Party Birthday Pa…" at bounding box center [581, 188] width 432 height 24
click at [420, 252] on label "Contact Name" at bounding box center [581, 244] width 432 height 18
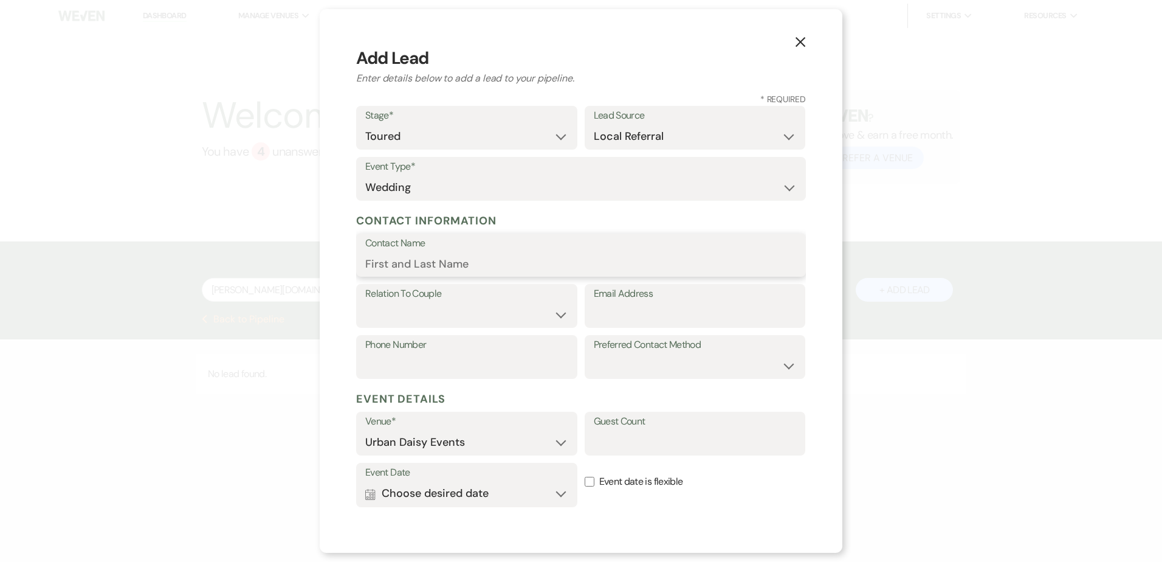
click at [420, 252] on input "Contact Name" at bounding box center [581, 264] width 432 height 24
click at [652, 313] on input "Email Address" at bounding box center [695, 315] width 203 height 24
paste input "cox.hoskins.wedding@gmail.com"
type input "cox.hoskins.wedding@gmail.com"
click at [461, 316] on select "Couple Planner Parent of Couple Family Member Friend Other" at bounding box center [466, 315] width 203 height 24
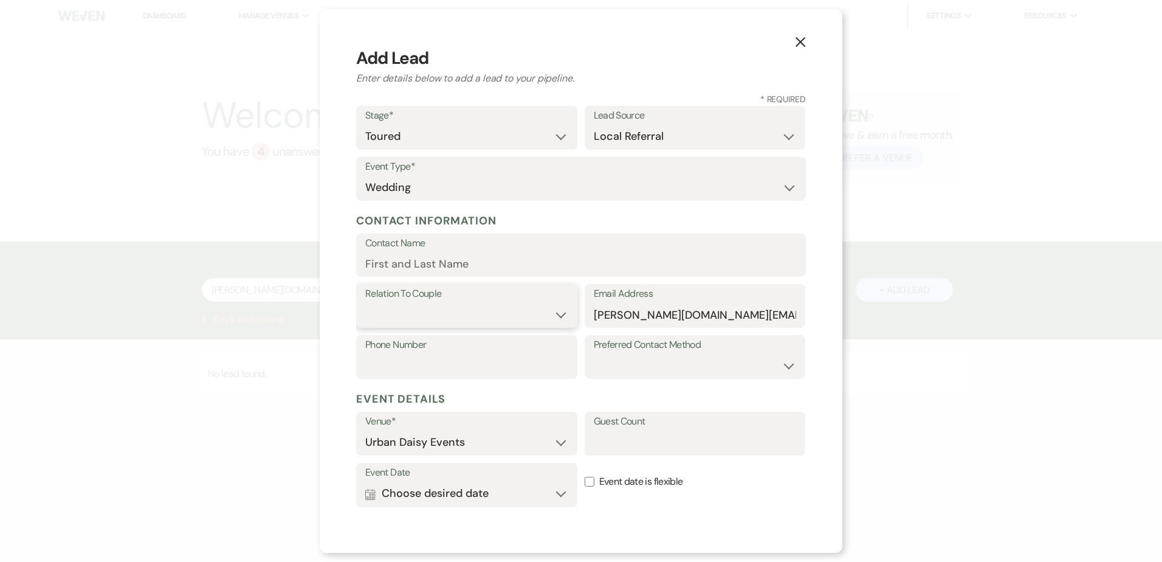
select select "1"
click at [365, 303] on select "Couple Planner Parent of Couple Family Member Friend Other" at bounding box center [466, 315] width 203 height 24
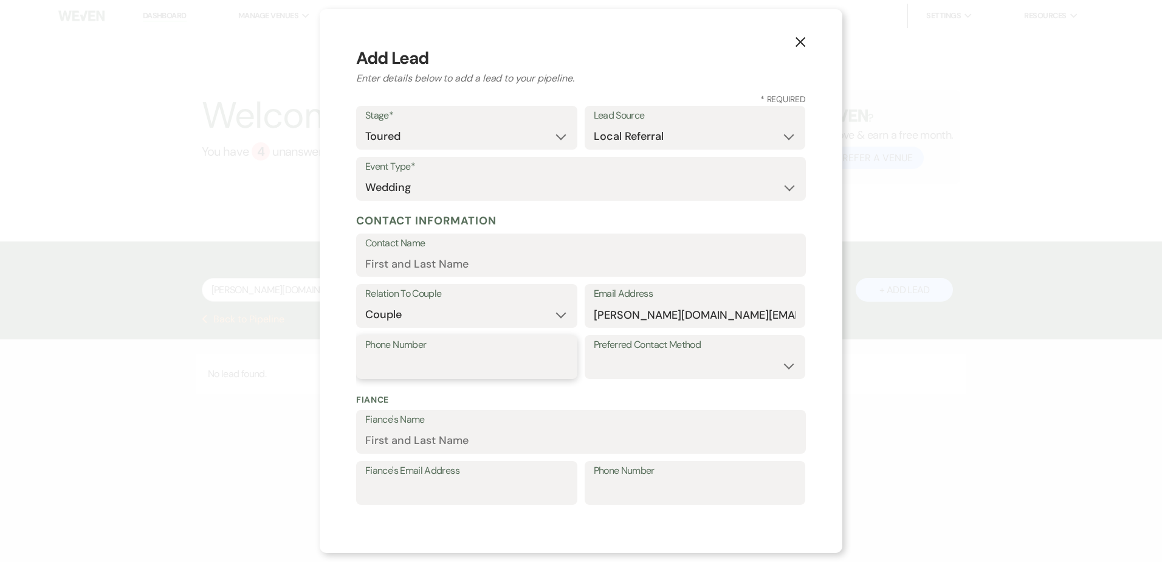
click at [524, 367] on input "Phone Number" at bounding box center [466, 366] width 203 height 24
paste input "8434255023"
type input "8434255023"
click at [451, 260] on input "Contact Name" at bounding box center [581, 264] width 432 height 24
type input "v"
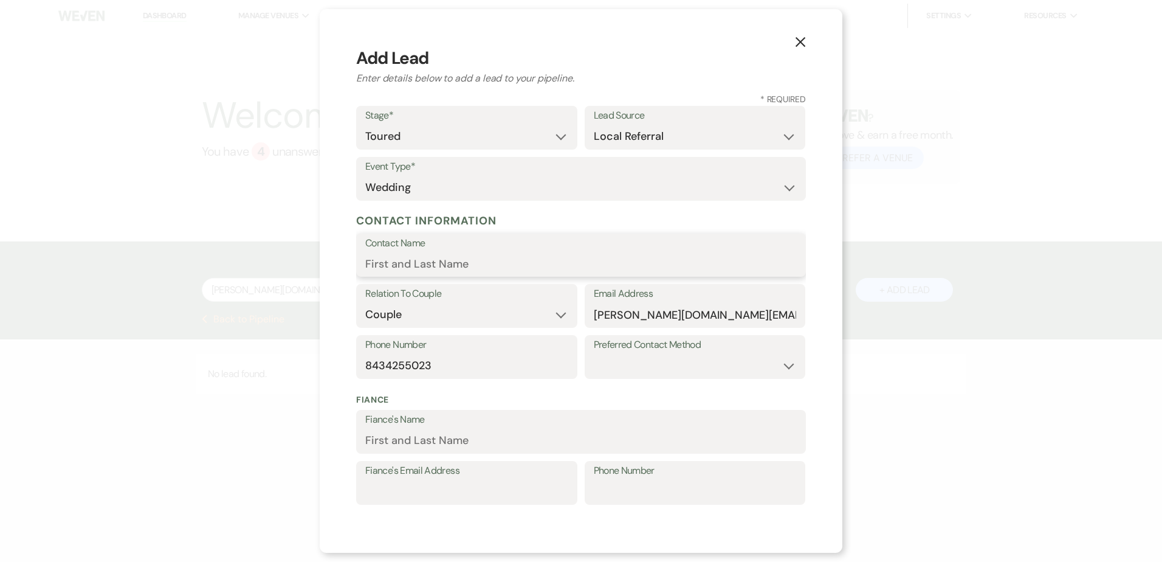
paste input "Erica Hosins"
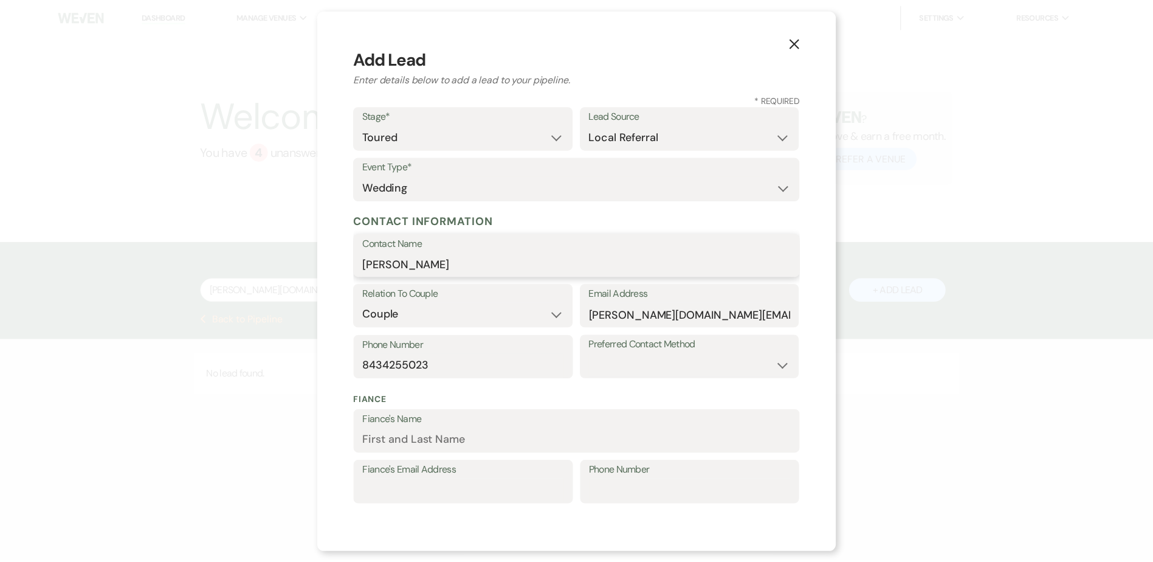
scroll to position [243, 0]
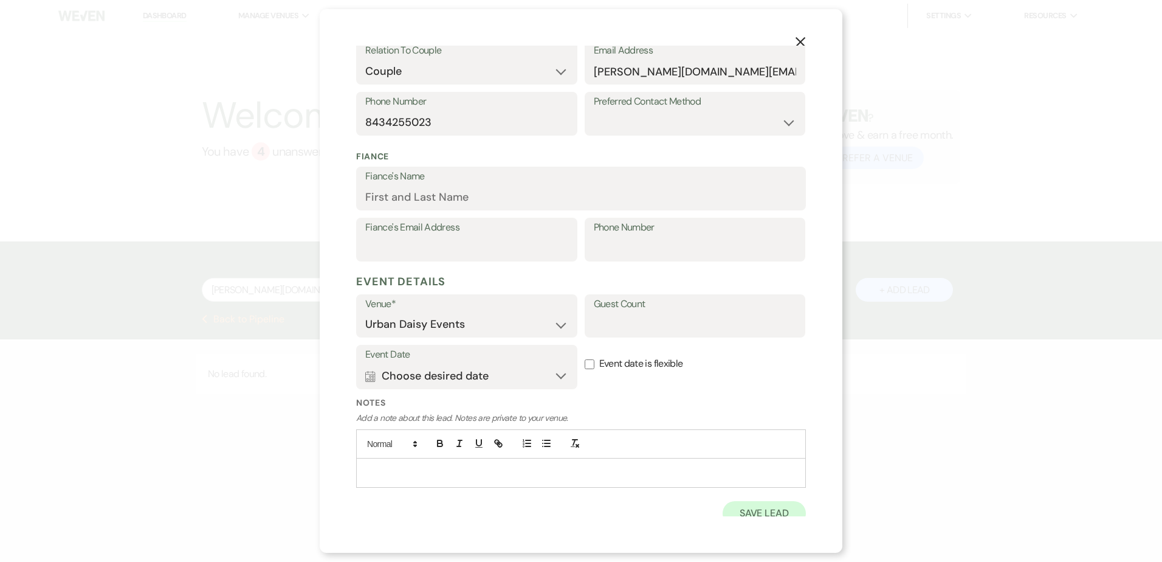
type input "Erica Hosins"
click at [723, 507] on button "Save Lead" at bounding box center [764, 513] width 83 height 24
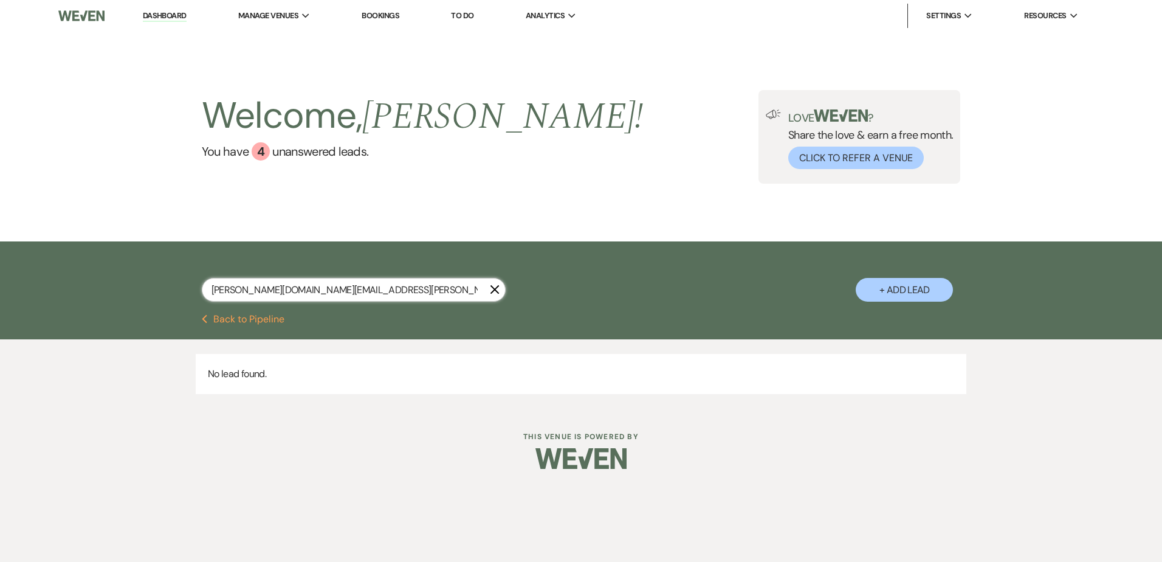
click at [347, 283] on input "cox.hoskins.wedding@gmail.com" at bounding box center [354, 290] width 304 height 24
type input "cox.hoskins.wedding@gmail.co"
select select "5"
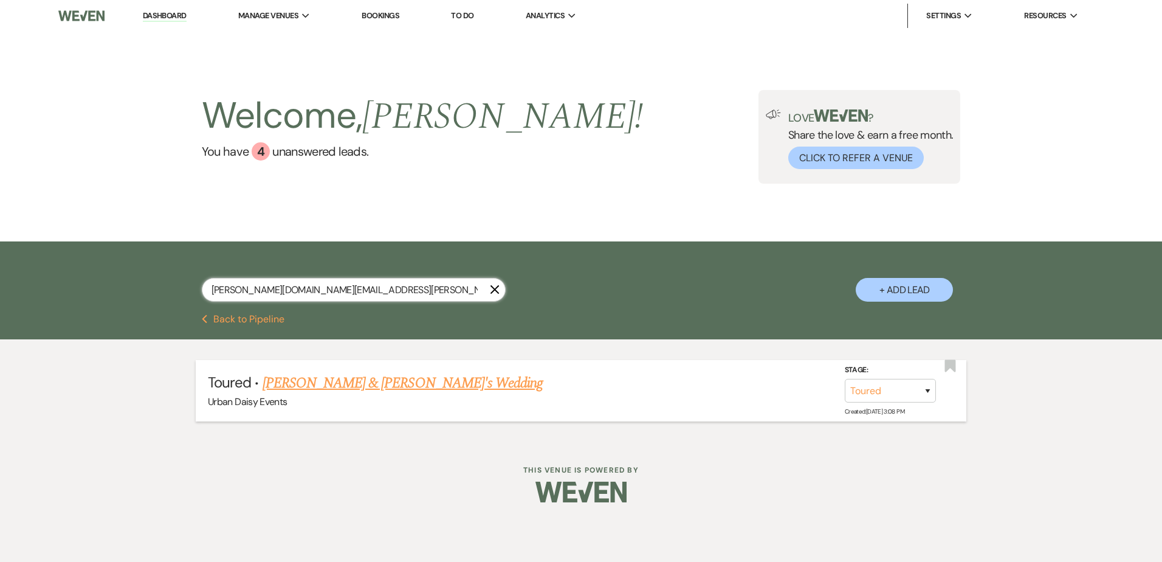
type input "cox.hoskins.wedding@gmail.co"
click at [294, 385] on link "Erica Hosins & Fiance's Wedding" at bounding box center [403, 383] width 281 height 22
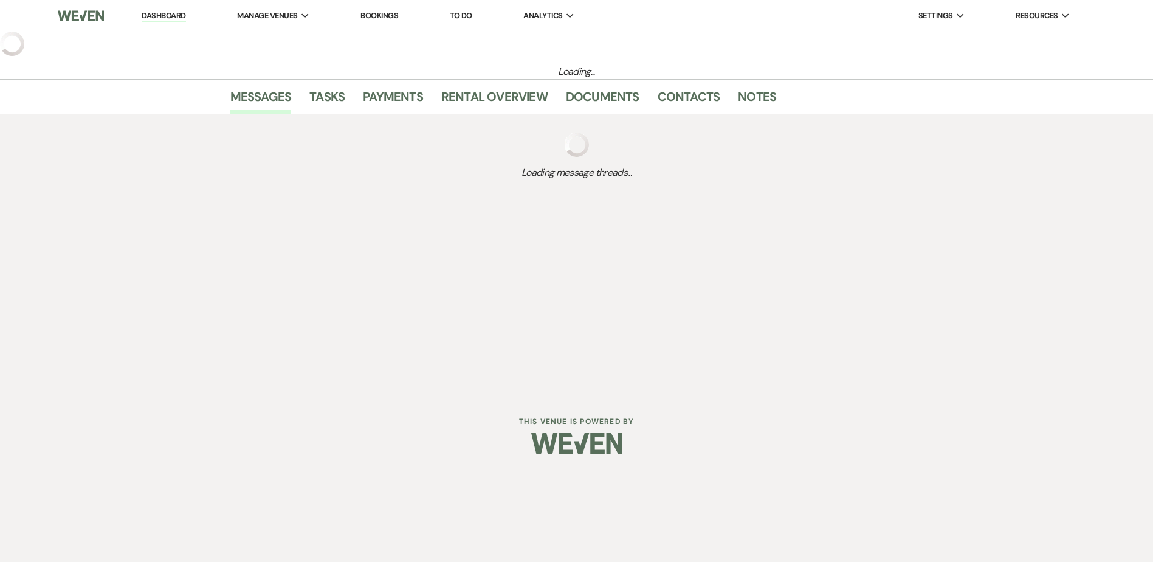
select select "5"
select select "20"
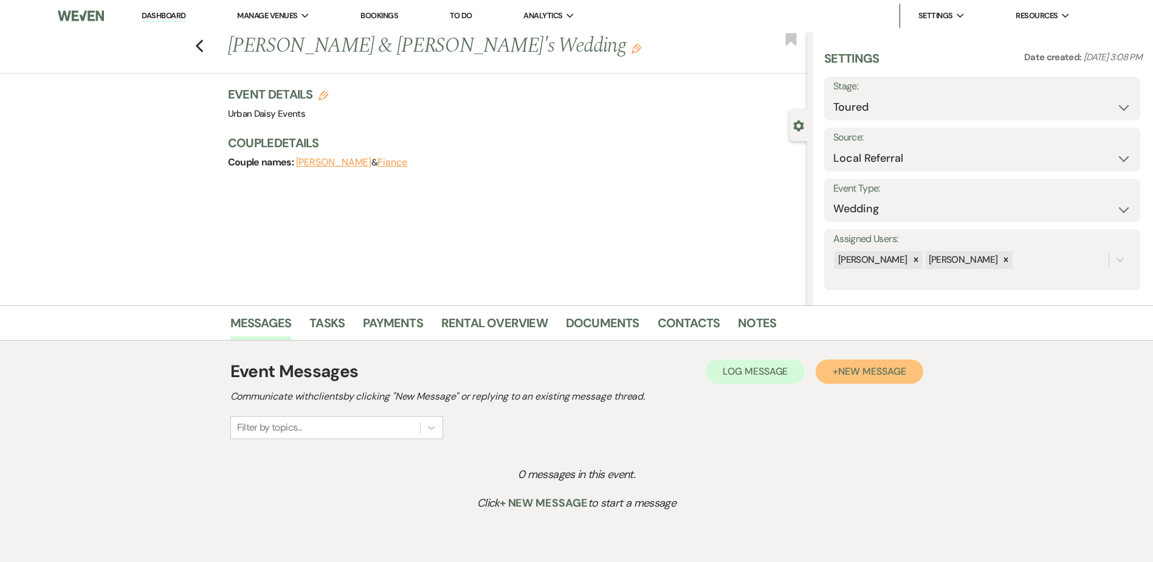
click at [853, 381] on button "+ New Message" at bounding box center [869, 371] width 107 height 24
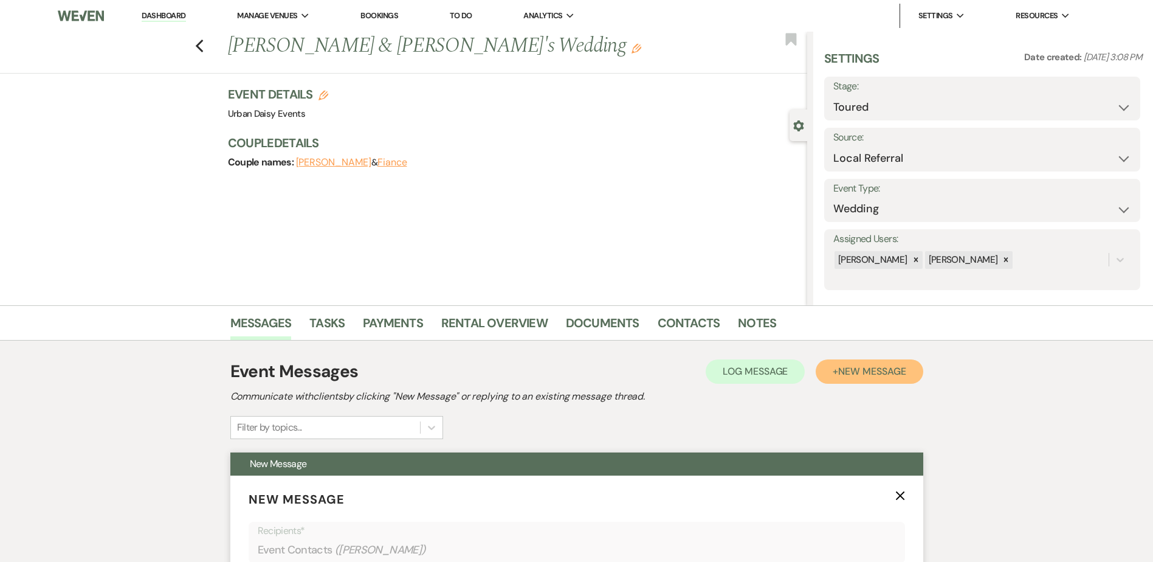
scroll to position [243, 0]
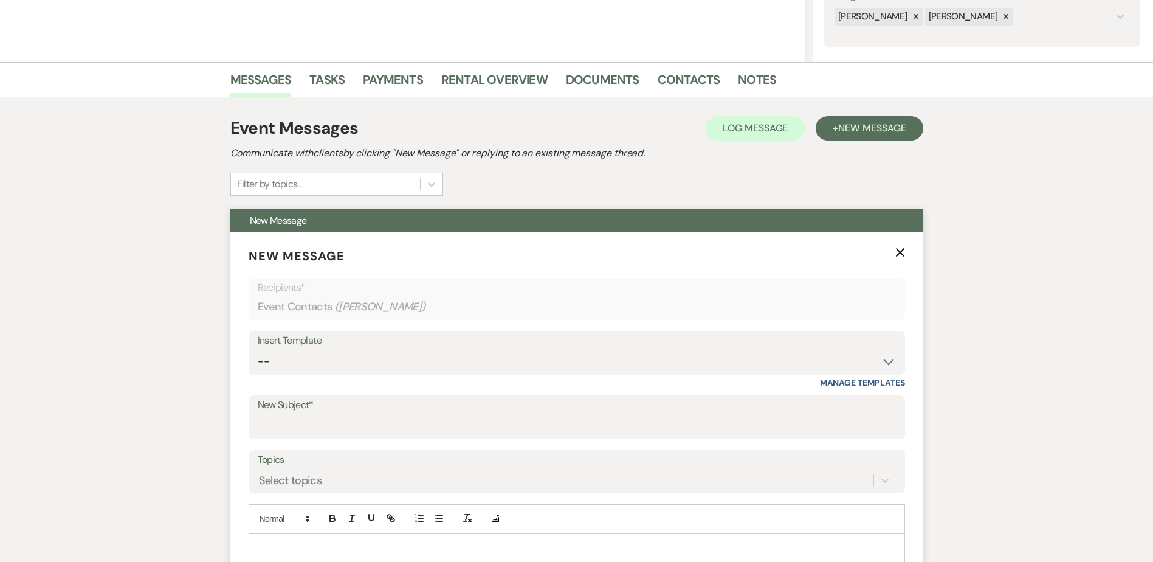
click at [350, 344] on div "Insert Template" at bounding box center [577, 341] width 638 height 18
click at [347, 363] on select "-- Payment Past Due Rental Agreement and First Payment Urban Daisy Initial Resp…" at bounding box center [577, 362] width 638 height 24
select select "5019"
click at [258, 350] on select "-- Payment Past Due Rental Agreement and First Payment Urban Daisy Initial Resp…" at bounding box center [577, 362] width 638 height 24
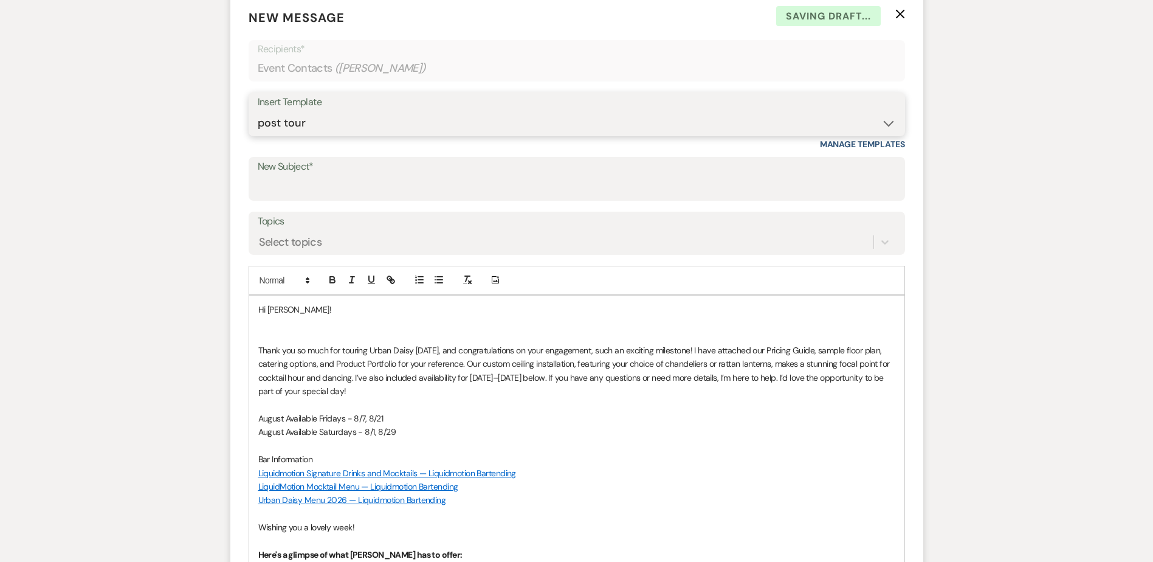
scroll to position [486, 0]
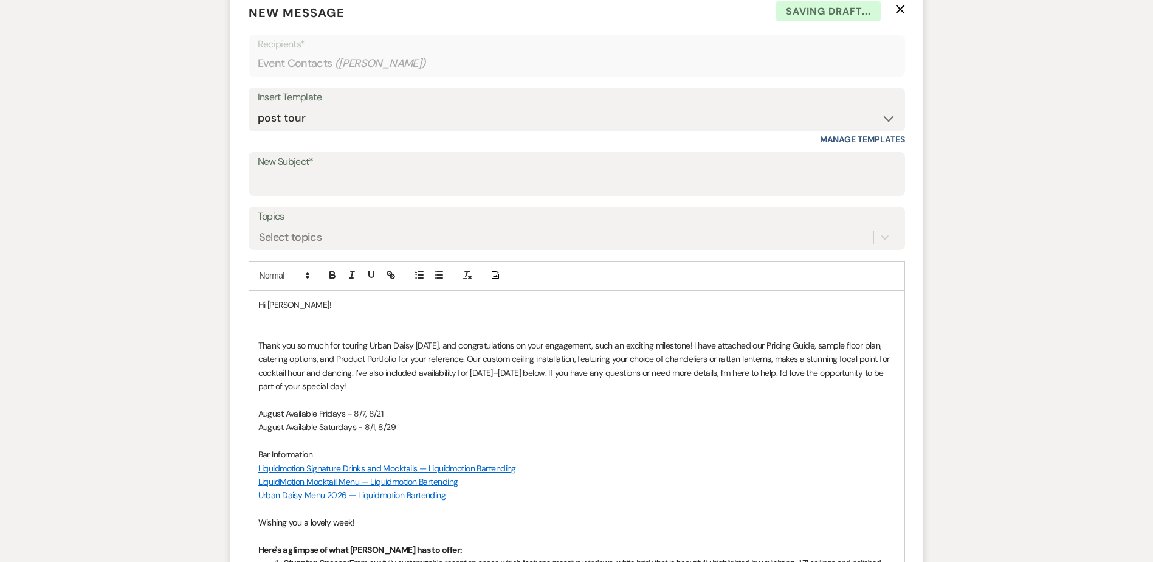
click at [312, 322] on p at bounding box center [576, 317] width 637 height 13
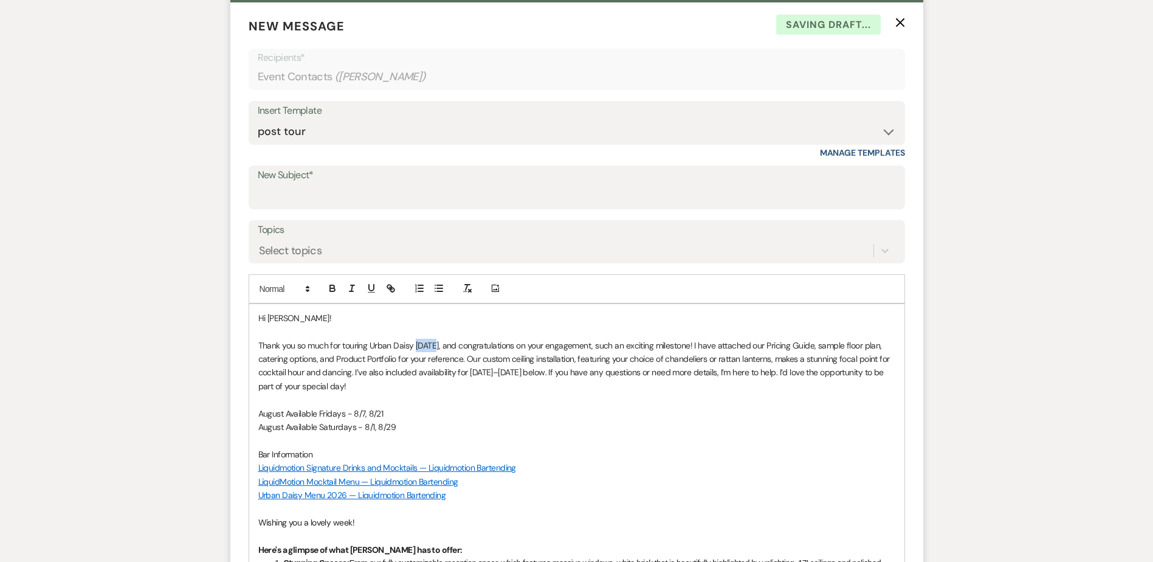
drag, startPoint x: 435, startPoint y: 345, endPoint x: 415, endPoint y: 347, distance: 19.6
click at [415, 347] on p "Thank you so much for touring Urban Daisy today, and congratulations on your en…" at bounding box center [576, 366] width 637 height 55
drag, startPoint x: 276, startPoint y: 357, endPoint x: 257, endPoint y: 356, distance: 18.9
click at [259, 354] on p "Thank you so much for touring Urban Daisy yesterday. It was so great meeting yo…" at bounding box center [576, 366] width 637 height 55
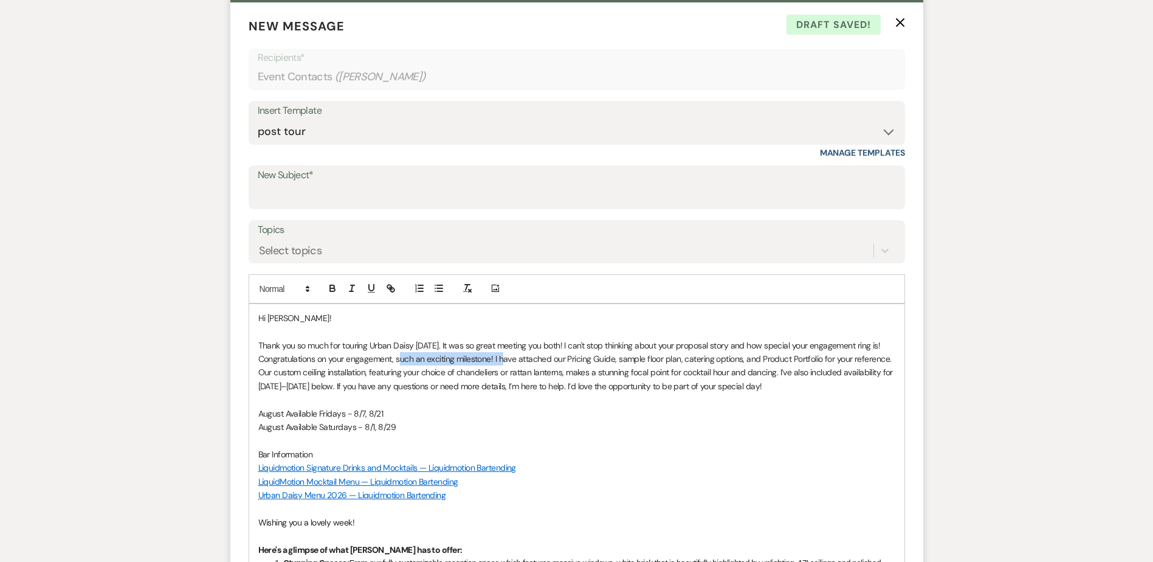
drag, startPoint x: 391, startPoint y: 359, endPoint x: 494, endPoint y: 353, distance: 102.9
click at [494, 353] on p "Thank you so much for touring Urban Daisy yesterday. It was so great meeting yo…" at bounding box center [576, 366] width 637 height 55
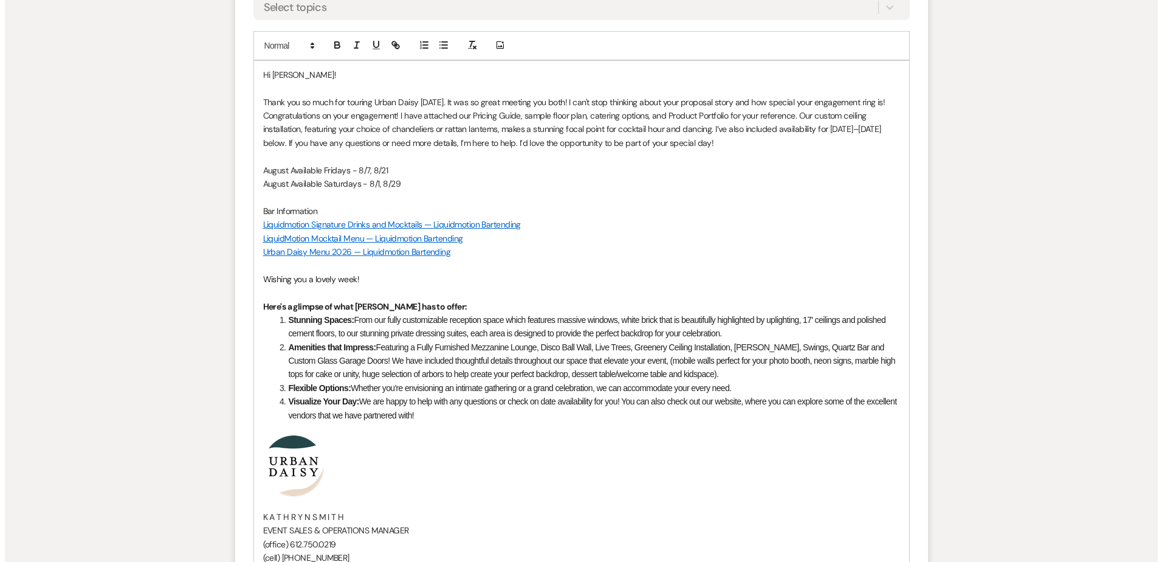
scroll to position [898, 0]
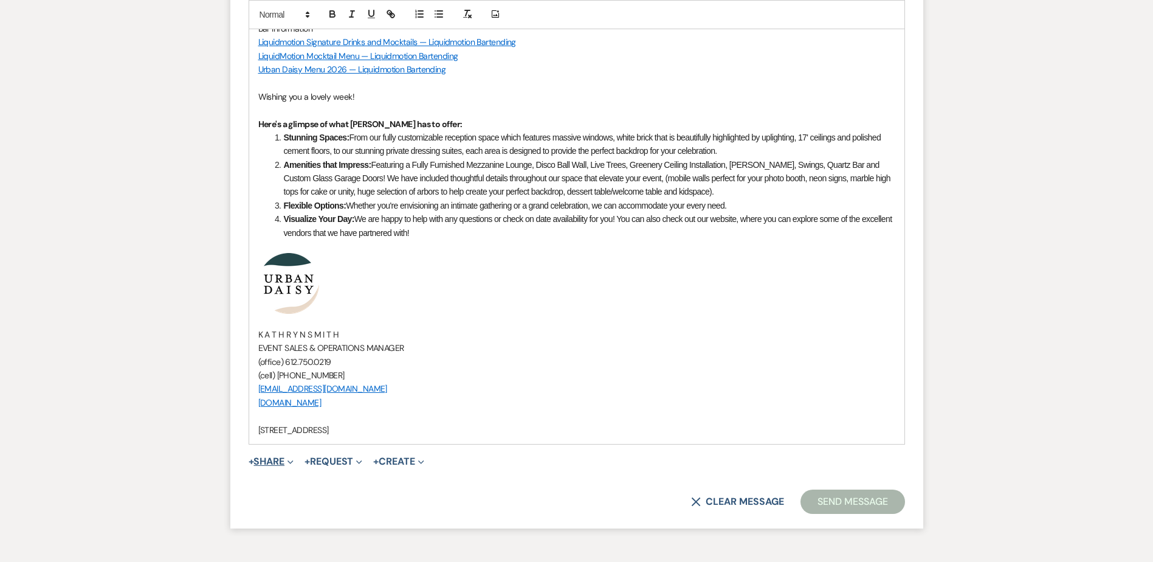
click at [291, 464] on icon "Expand" at bounding box center [291, 462] width 6 height 6
click at [294, 479] on span "Doc Upload Documents" at bounding box center [297, 485] width 69 height 13
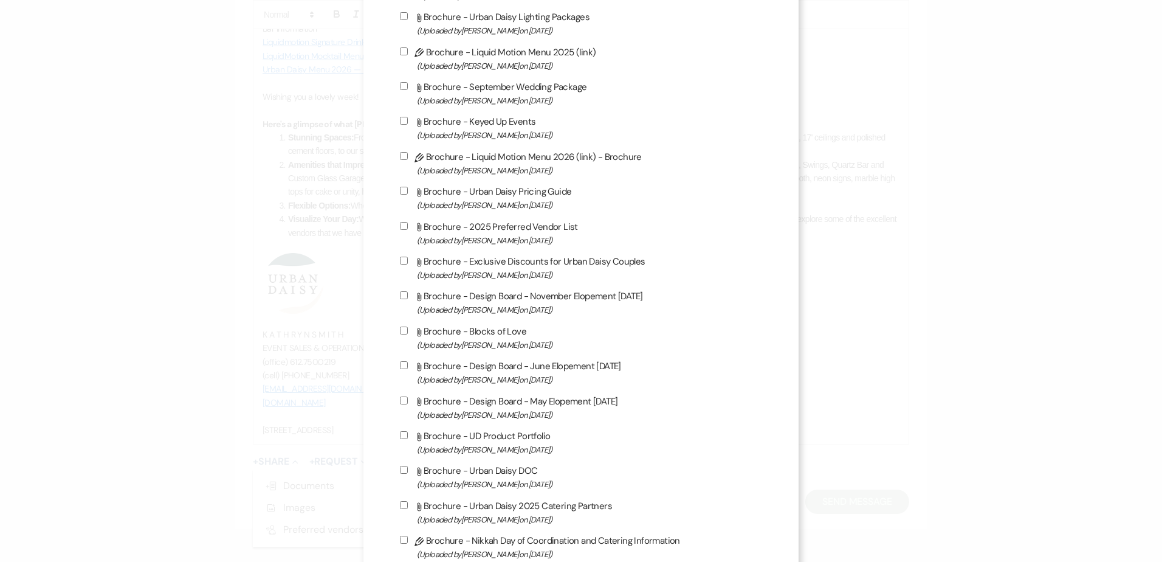
scroll to position [486, 0]
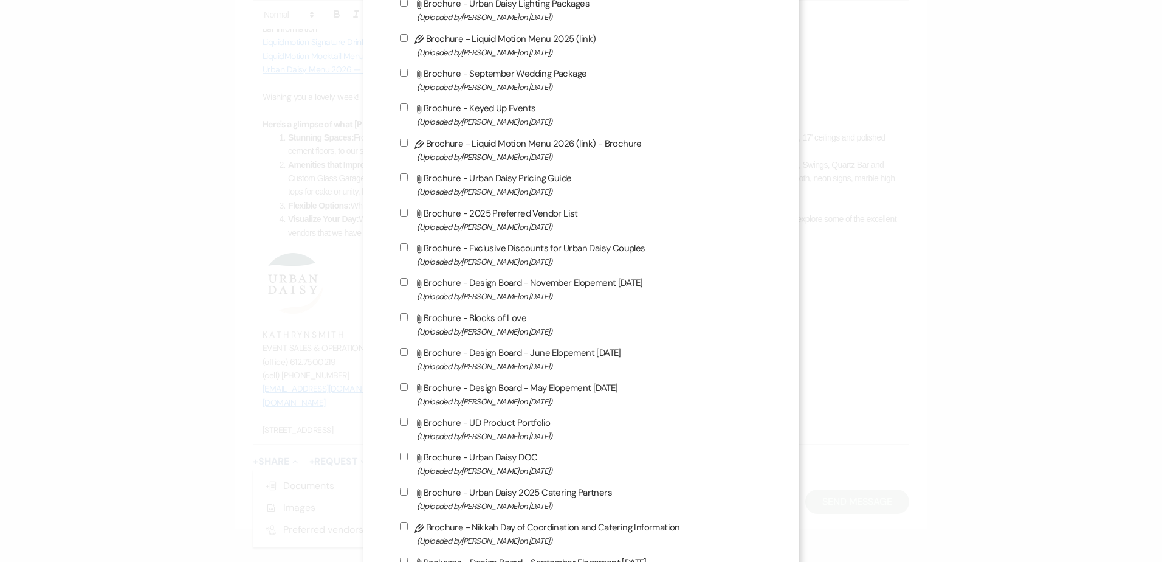
click at [483, 191] on span "(Uploaded by Kathryn Beckett on Feb 20th, 2025 )" at bounding box center [590, 192] width 346 height 14
click at [408, 181] on input "Attach File Brochure - Urban Daisy Pricing Guide (Uploaded by Kathryn Beckett o…" at bounding box center [404, 177] width 8 height 8
checkbox input "true"
click at [490, 241] on label "Attach File Brochure - Exclusive Discounts for Urban Daisy Couples (Uploaded by…" at bounding box center [581, 254] width 363 height 29
click at [408, 243] on input "Attach File Brochure - Exclusive Discounts for Urban Daisy Couples (Uploaded by…" at bounding box center [404, 247] width 8 height 8
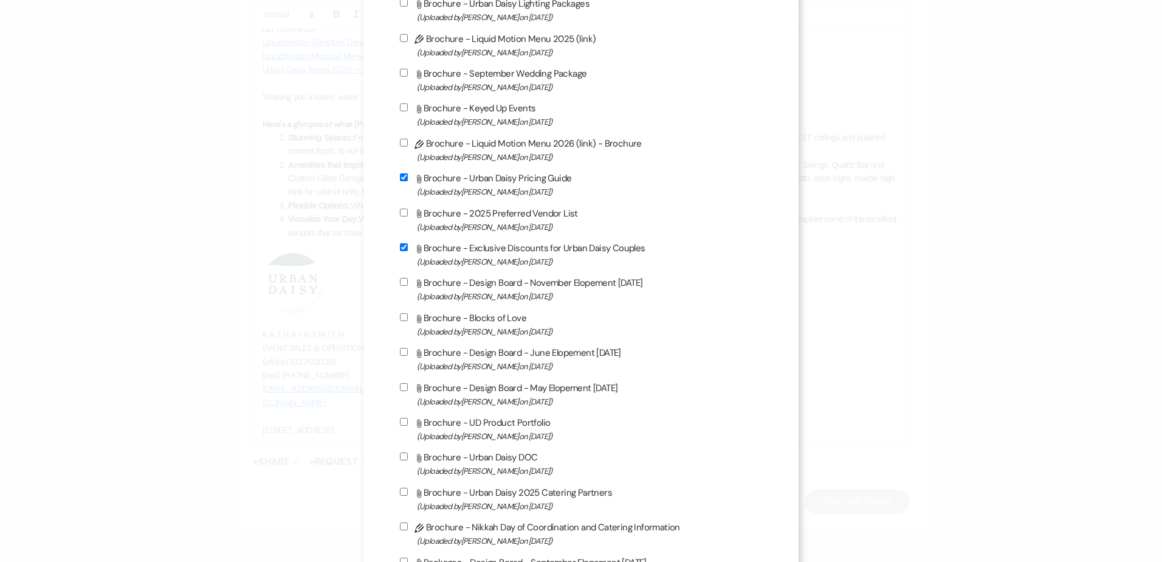
click at [491, 241] on label "Attach File Brochure - Exclusive Discounts for Urban Daisy Couples (Uploaded by…" at bounding box center [581, 254] width 363 height 29
click at [408, 243] on input "Attach File Brochure - Exclusive Discounts for Urban Daisy Couples (Uploaded by…" at bounding box center [404, 247] width 8 height 8
checkbox input "false"
click at [535, 418] on label "Attach File Brochure - UD Product Portfolio (Uploaded by Kathryn Beckett on Jul…" at bounding box center [581, 429] width 363 height 29
click at [408, 418] on input "Attach File Brochure - UD Product Portfolio (Uploaded by Kathryn Beckett on Jul…" at bounding box center [404, 422] width 8 height 8
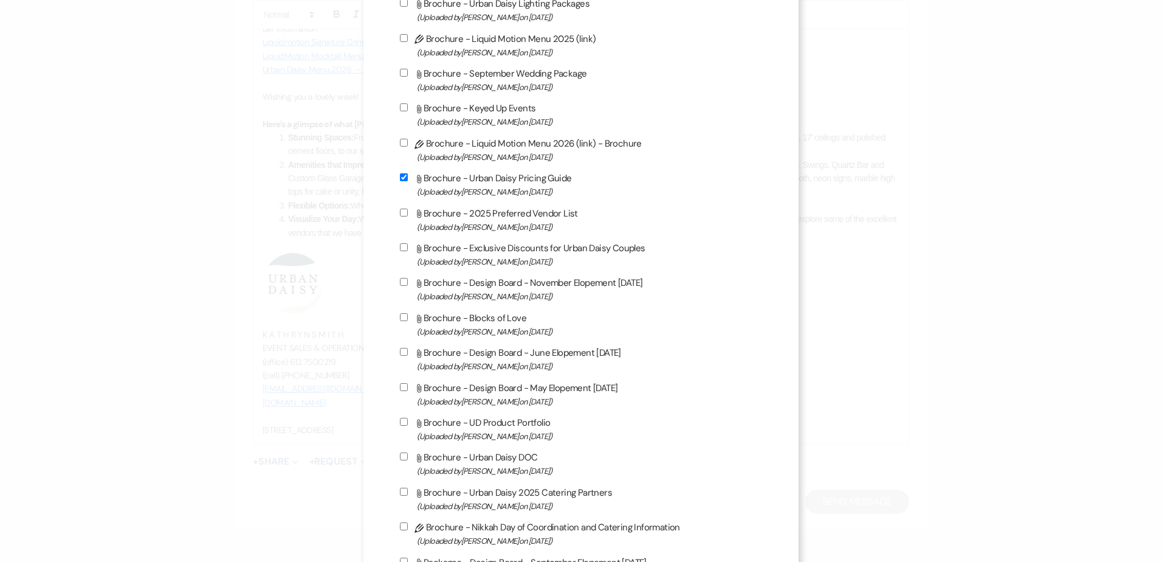
checkbox input "true"
click at [487, 260] on span "(Uploaded by Kathryn Beckett on Mar 12th, 2025 )" at bounding box center [590, 262] width 346 height 14
click at [408, 251] on input "Attach File Brochure - Exclusive Discounts for Urban Daisy Couples (Uploaded by…" at bounding box center [404, 247] width 8 height 8
checkbox input "true"
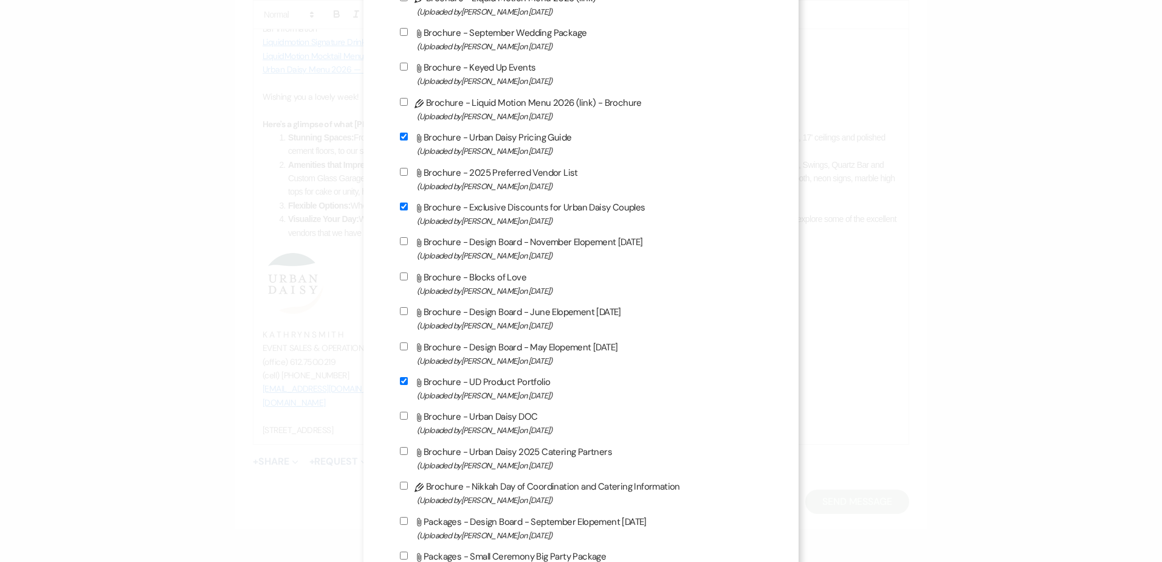
scroll to position [547, 0]
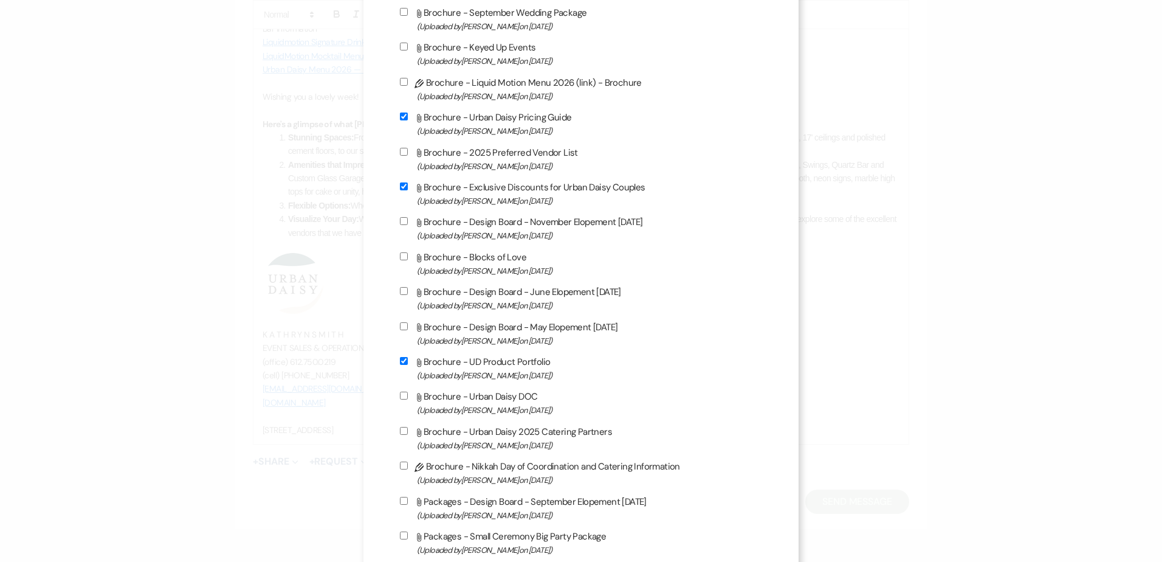
click at [511, 433] on label "Attach File Brochure - Urban Daisy 2025 Catering Partners (Uploaded by Amy Knig…" at bounding box center [581, 438] width 363 height 29
click at [408, 433] on input "Attach File Brochure - Urban Daisy 2025 Catering Partners (Uploaded by Amy Knig…" at bounding box center [404, 431] width 8 height 8
checkbox input "true"
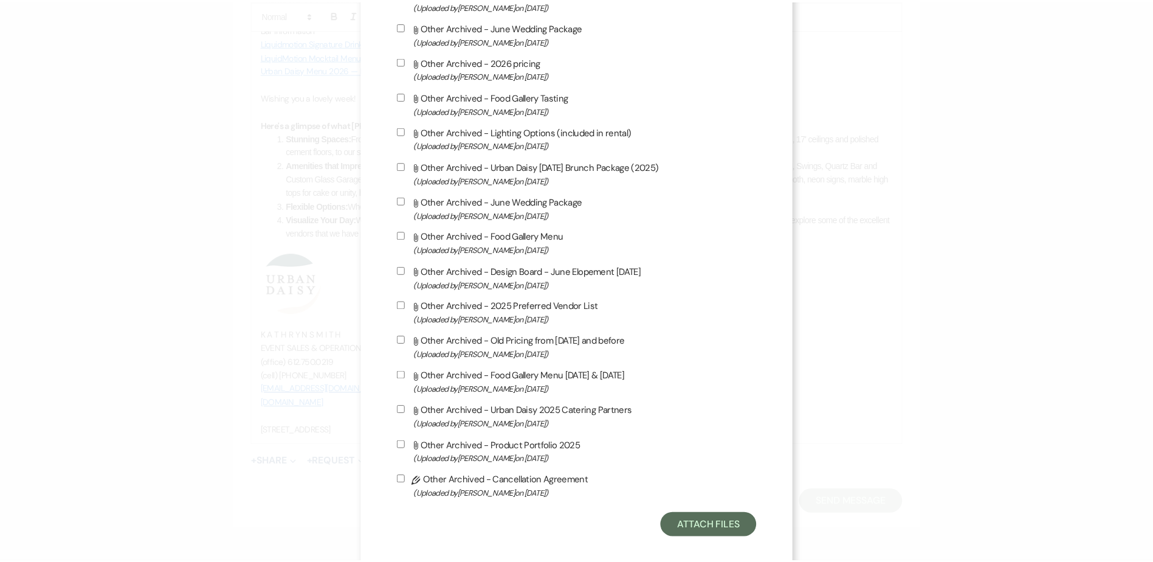
scroll to position [1922, 0]
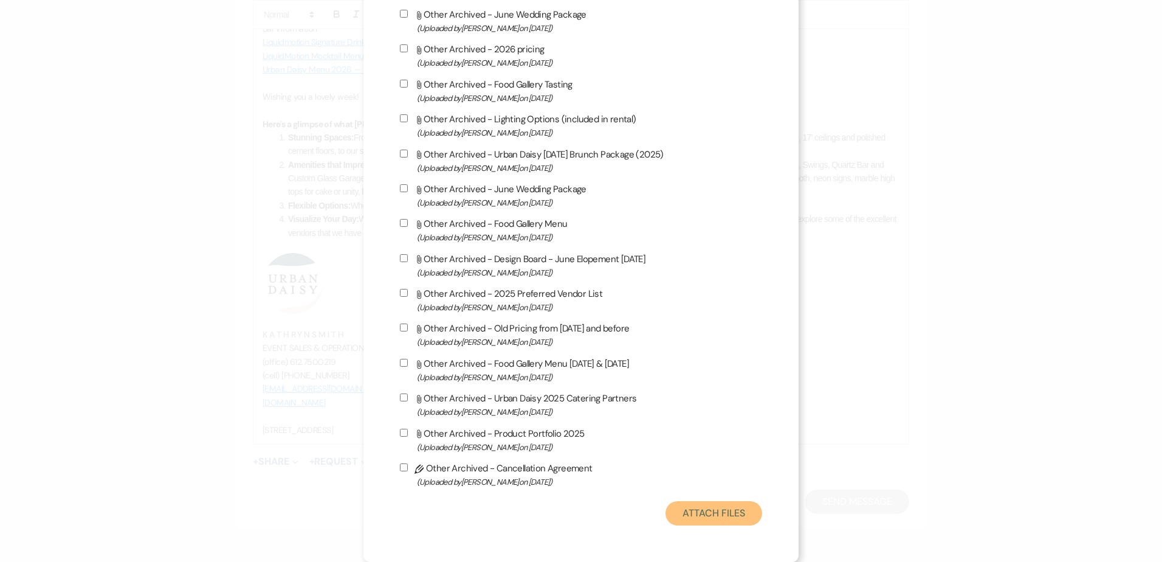
click at [701, 511] on button "Attach Files" at bounding box center [714, 513] width 97 height 24
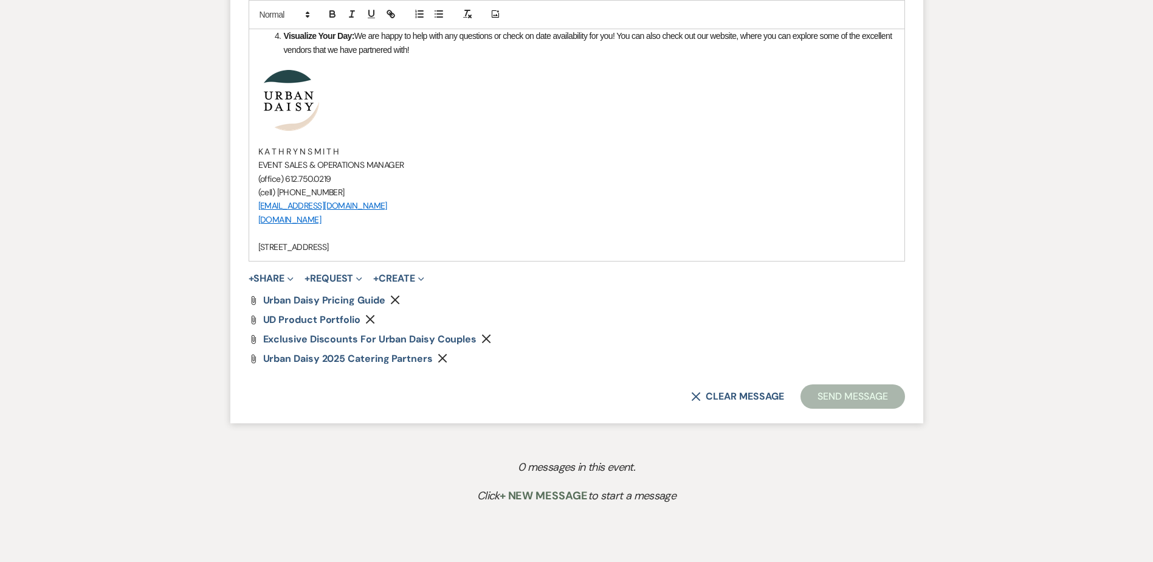
scroll to position [1081, 0]
click at [263, 276] on button "+ Share Expand" at bounding box center [272, 279] width 46 height 10
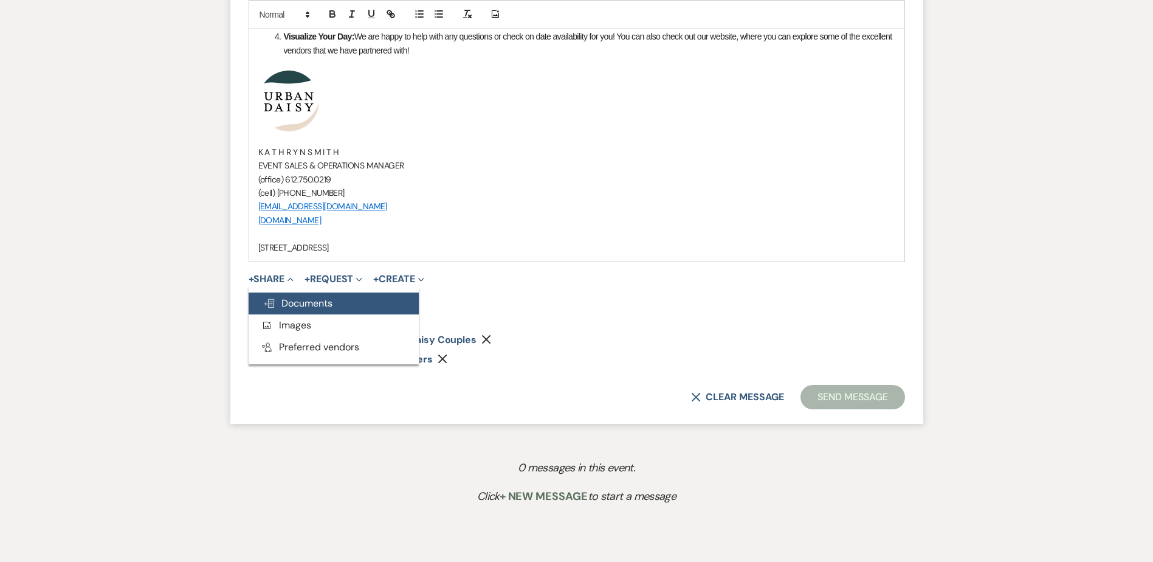
click at [269, 313] on button "Doc Upload Documents" at bounding box center [334, 303] width 170 height 22
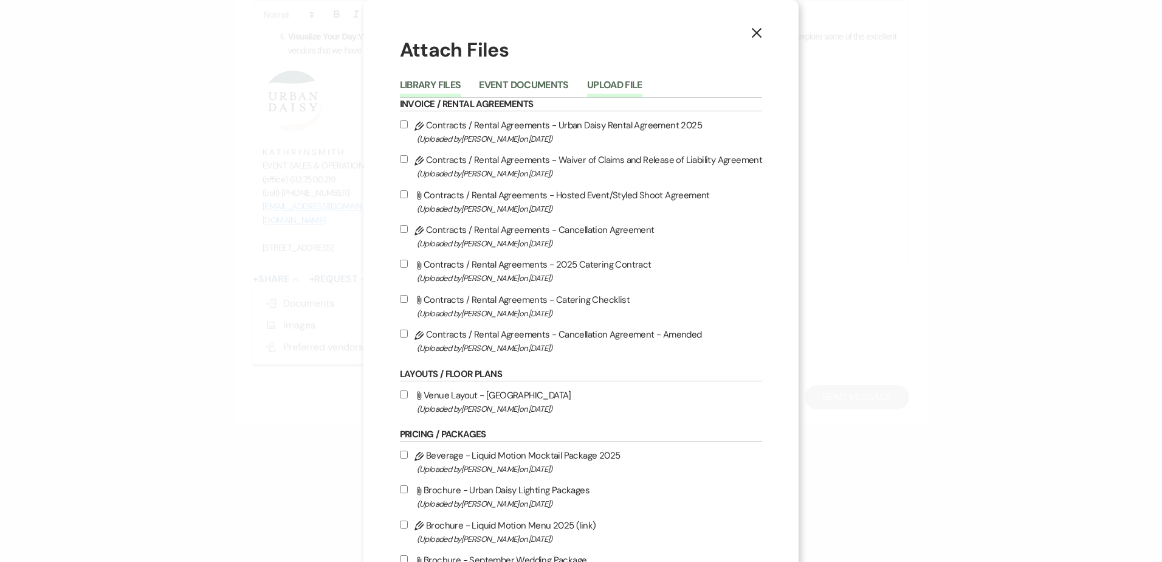
click at [607, 80] on button "Upload File" at bounding box center [614, 88] width 55 height 17
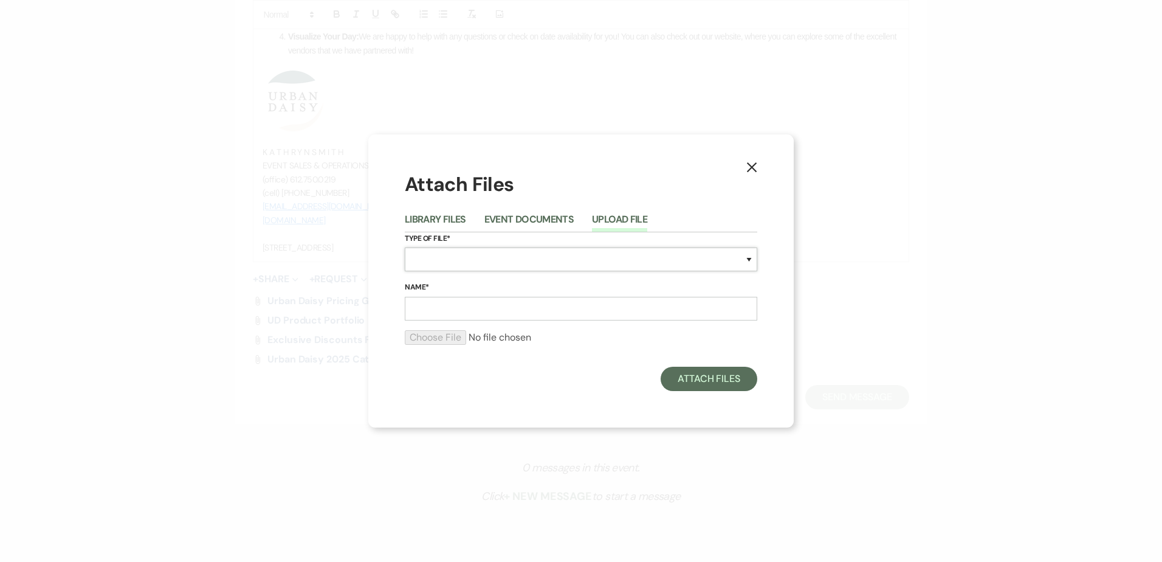
click at [537, 264] on select "Special Event Insurance Vendor Certificate of Insurance Contracts / Rental Agre…" at bounding box center [581, 259] width 353 height 24
select select "24"
click at [405, 247] on select "Special Event Insurance Vendor Certificate of Insurance Contracts / Rental Agre…" at bounding box center [581, 259] width 353 height 24
click at [475, 311] on input "Name*" at bounding box center [581, 309] width 353 height 24
type input "Nikkah Floor Plan Updated 10.15.2025"
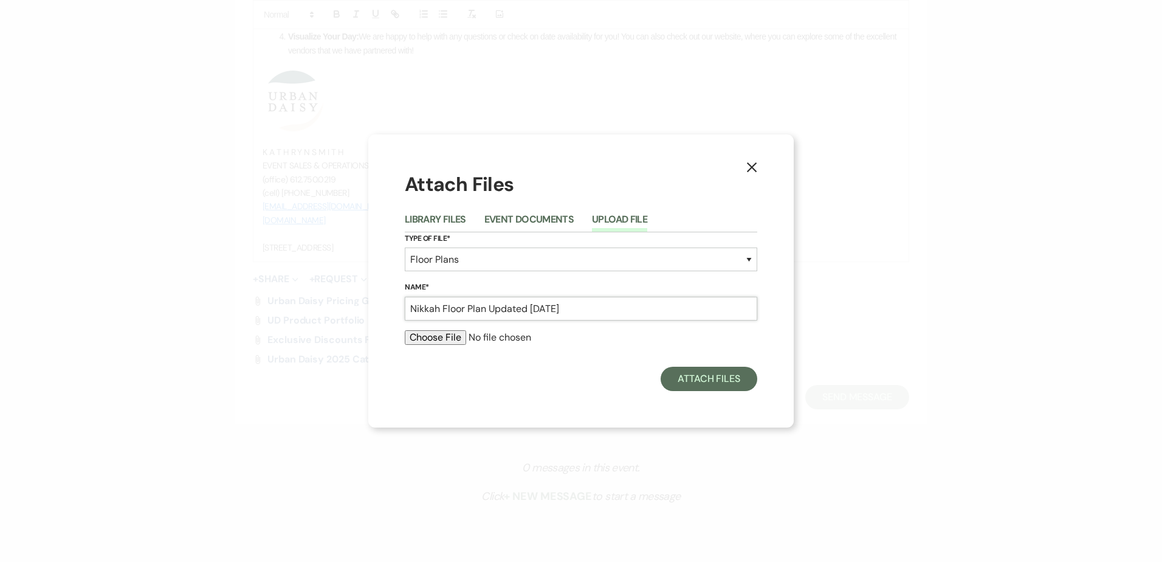
drag, startPoint x: 603, startPoint y: 311, endPoint x: 368, endPoint y: 317, distance: 235.3
click at [368, 317] on div "X Attach Files Library Files Event Documents Upload File Type of File* Special …" at bounding box center [581, 281] width 1162 height 562
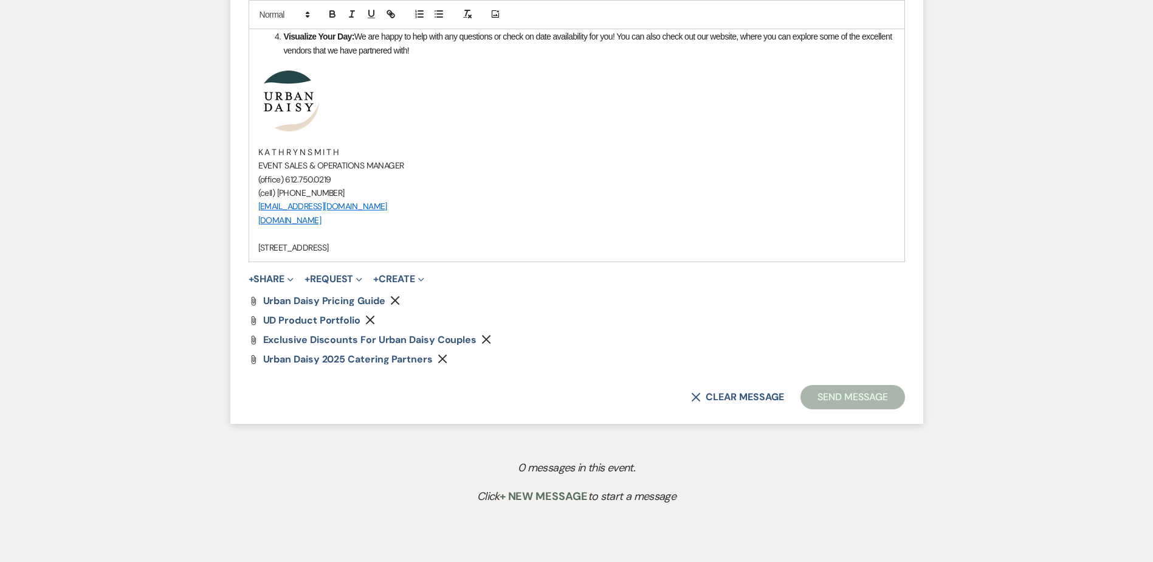
drag, startPoint x: 278, startPoint y: 276, endPoint x: 277, endPoint y: 286, distance: 9.8
click at [278, 276] on button "+ Share Expand" at bounding box center [272, 279] width 46 height 10
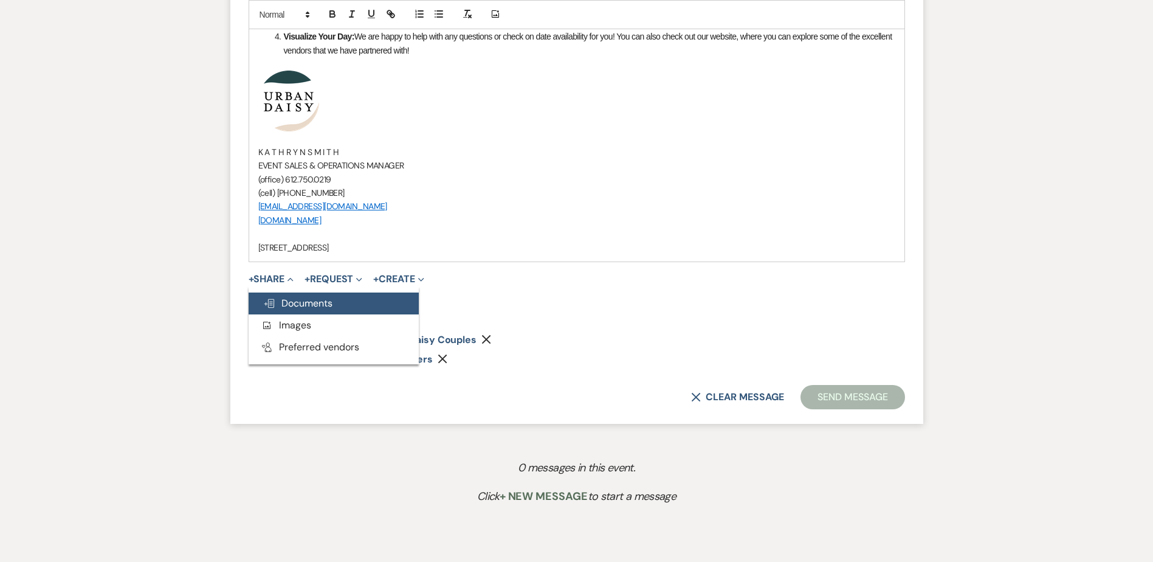
click at [275, 300] on span "Doc Upload Documents" at bounding box center [297, 303] width 69 height 13
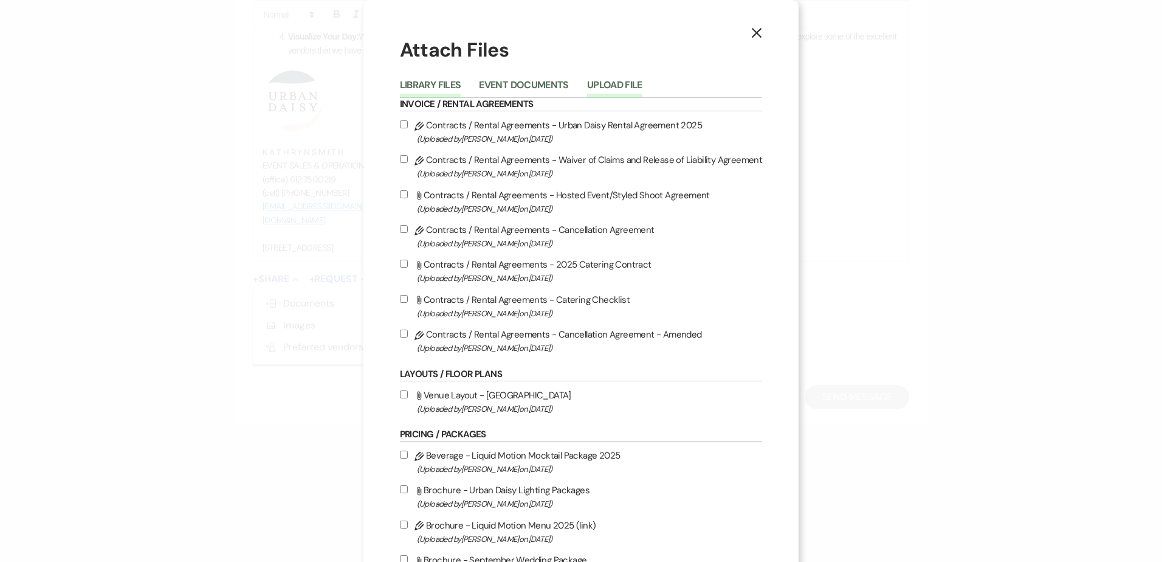
click at [639, 93] on button "Upload File" at bounding box center [614, 88] width 55 height 17
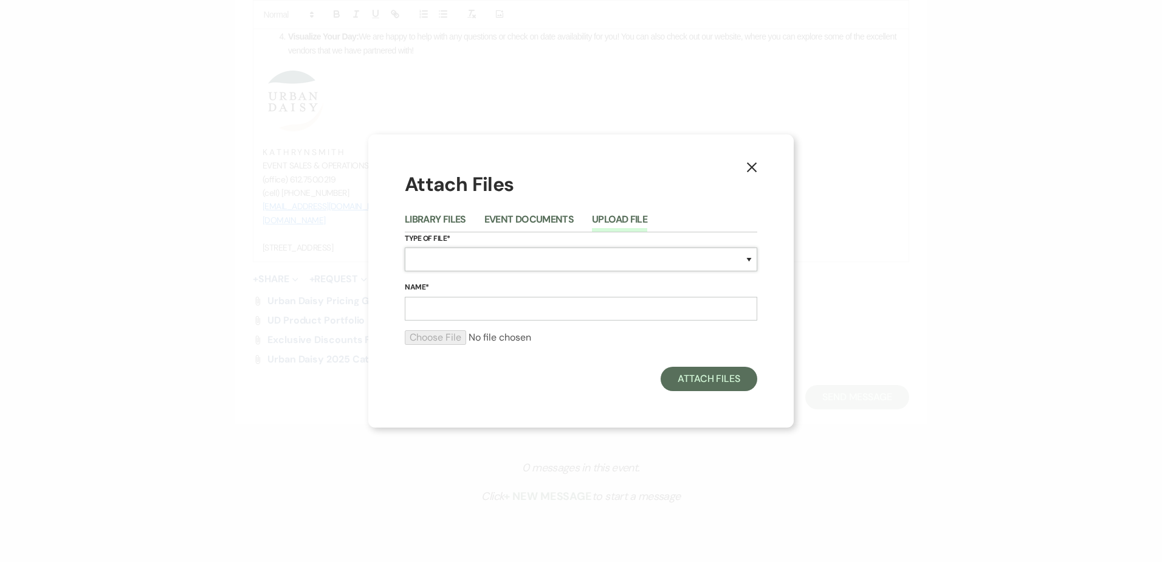
click at [573, 257] on select "Special Event Insurance Vendor Certificate of Insurance Contracts / Rental Agre…" at bounding box center [581, 259] width 353 height 24
select select "24"
click at [405, 247] on select "Special Event Insurance Vendor Certificate of Insurance Contracts / Rental Agre…" at bounding box center [581, 259] width 353 height 24
click at [495, 297] on input "Name*" at bounding box center [581, 309] width 353 height 24
type input "sample floor plan #1"
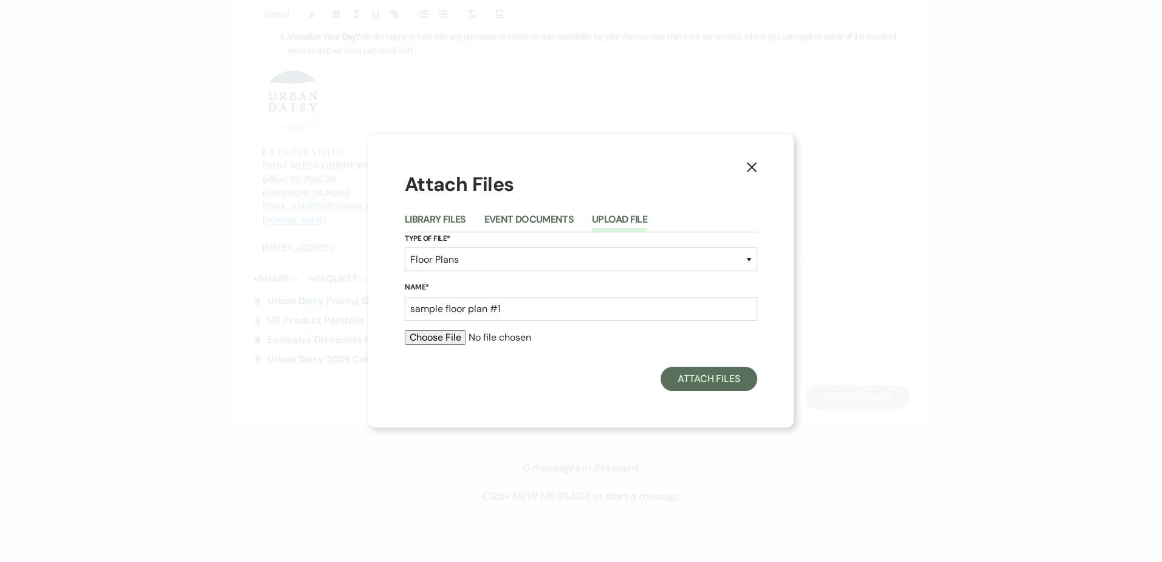
click at [412, 335] on input "file" at bounding box center [581, 337] width 353 height 15
type input "C:\fakepath\1 (29).pdf"
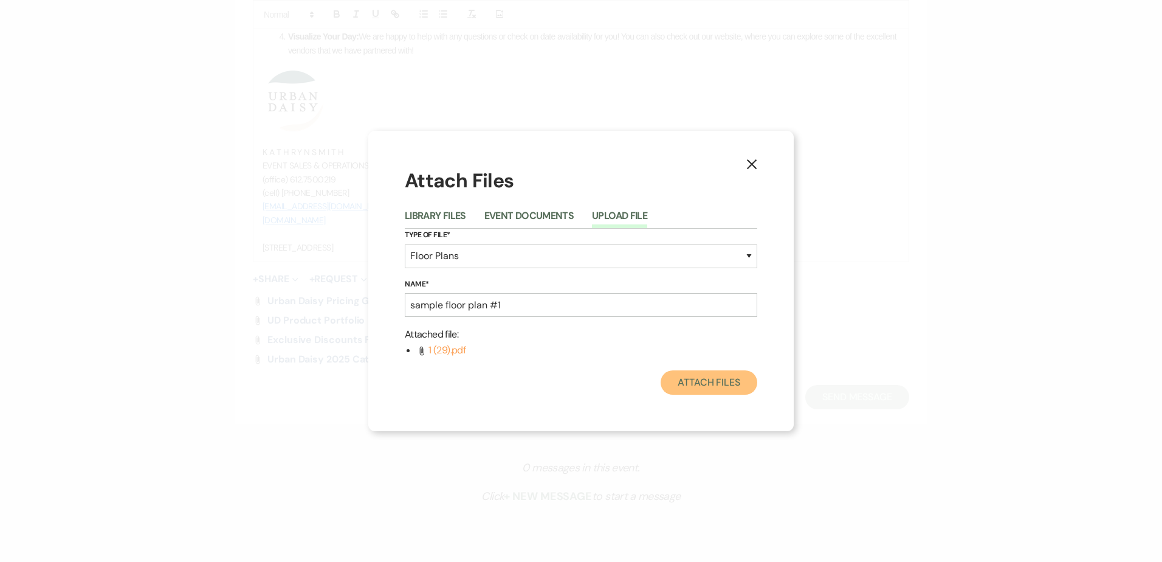
click at [694, 385] on button "Attach Files" at bounding box center [709, 382] width 97 height 24
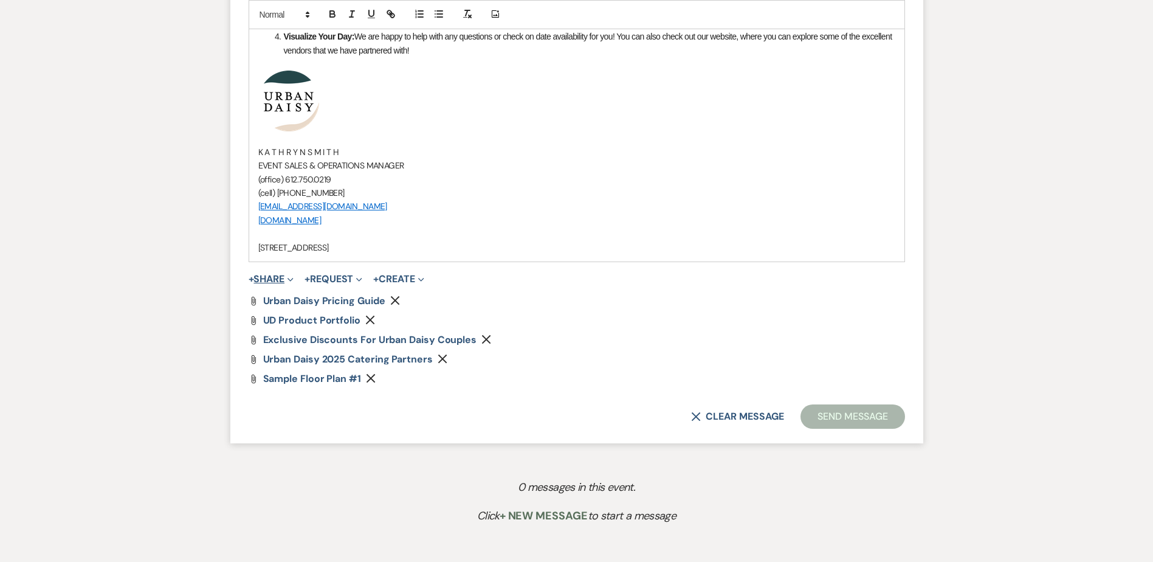
click at [274, 281] on button "+ Share Expand" at bounding box center [272, 279] width 46 height 10
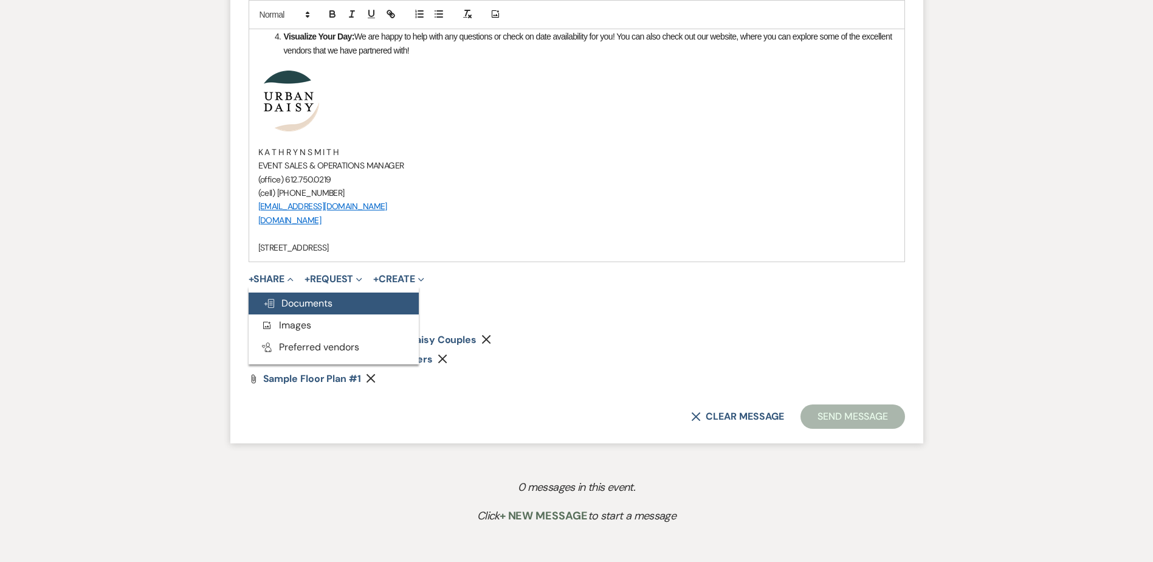
click at [278, 307] on span "Doc Upload Documents" at bounding box center [297, 303] width 69 height 13
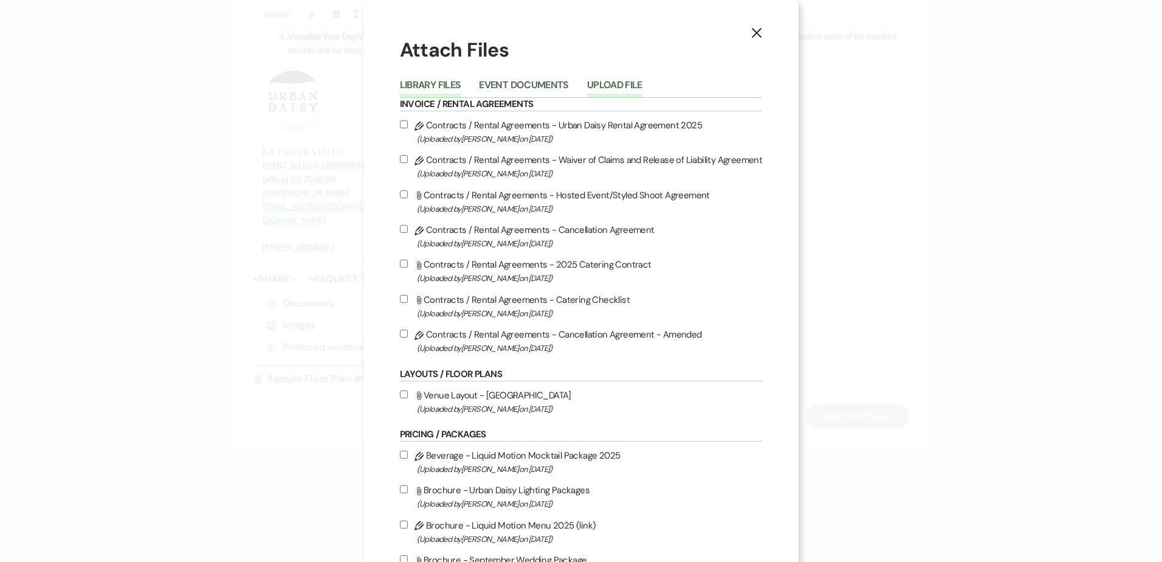
click at [604, 81] on button "Upload File" at bounding box center [614, 88] width 55 height 17
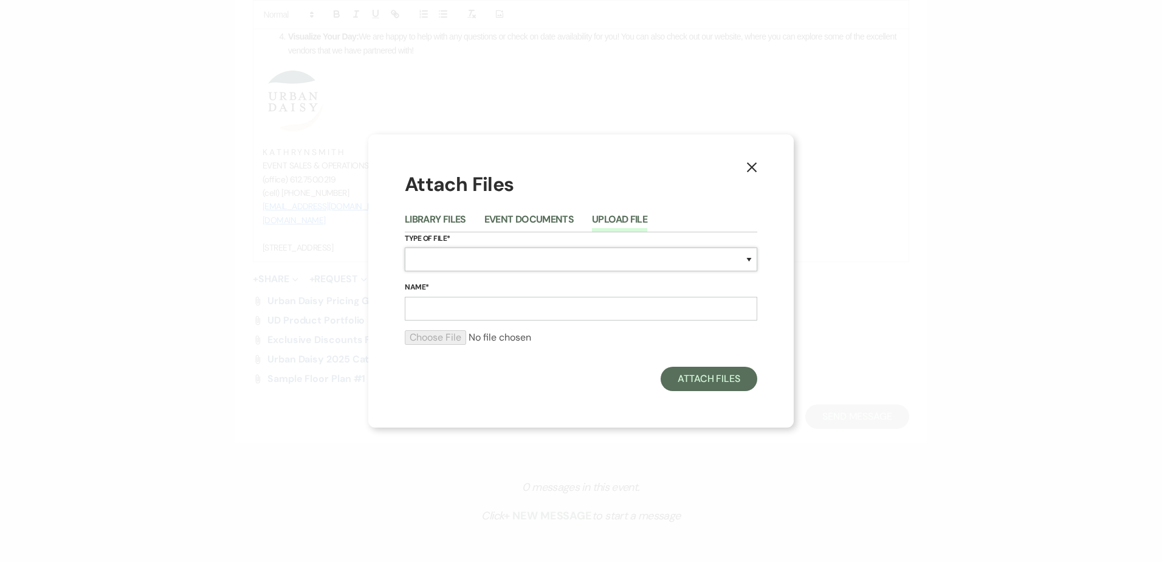
click at [519, 250] on select "Special Event Insurance Vendor Certificate of Insurance Contracts / Rental Agre…" at bounding box center [581, 259] width 353 height 24
select select "24"
click at [405, 247] on select "Special Event Insurance Vendor Certificate of Insurance Contracts / Rental Agre…" at bounding box center [581, 259] width 353 height 24
click at [481, 293] on label "Name*" at bounding box center [581, 287] width 353 height 13
click at [481, 297] on input "Name*" at bounding box center [581, 309] width 353 height 24
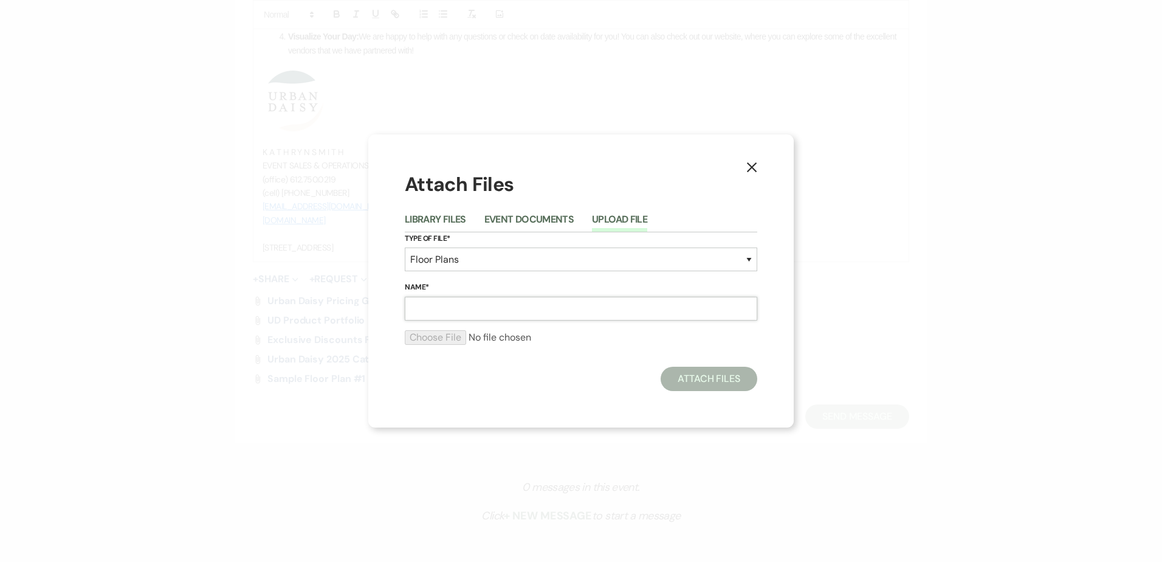
click at [481, 307] on input "Name*" at bounding box center [581, 309] width 353 height 24
type input "sample floor plan #2"
click at [421, 339] on input "file" at bounding box center [581, 337] width 353 height 15
type input "C:\fakepath\2 (21).pdf"
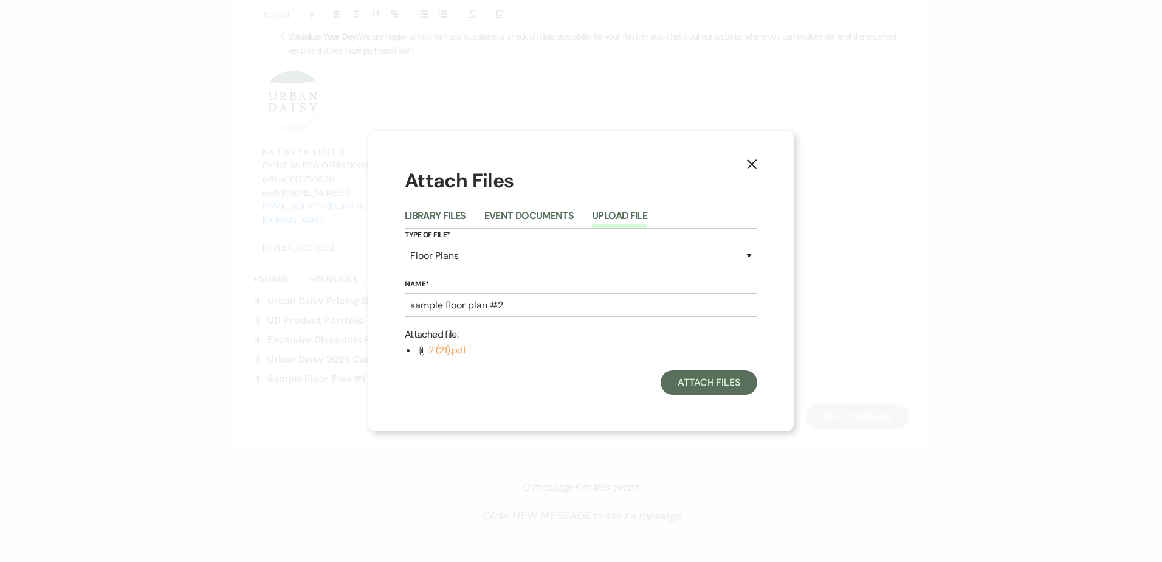
click at [664, 373] on div "Attach Files" at bounding box center [581, 382] width 353 height 24
click at [668, 375] on button "Attach Files" at bounding box center [709, 382] width 97 height 24
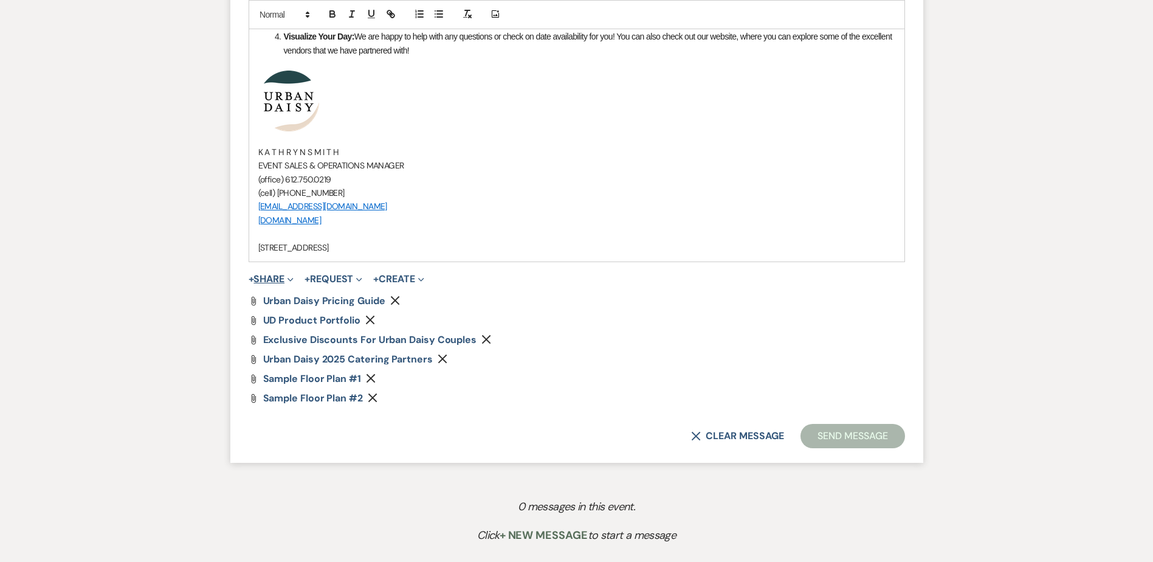
click at [271, 284] on button "+ Share Expand" at bounding box center [272, 279] width 46 height 10
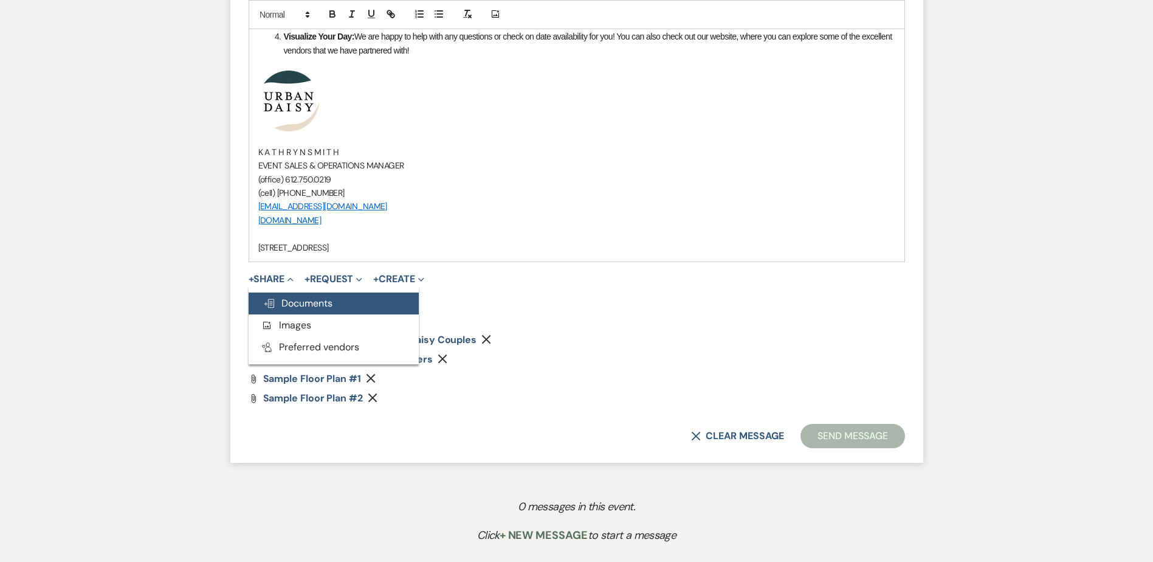
click at [271, 297] on span "Doc Upload Documents" at bounding box center [297, 303] width 69 height 13
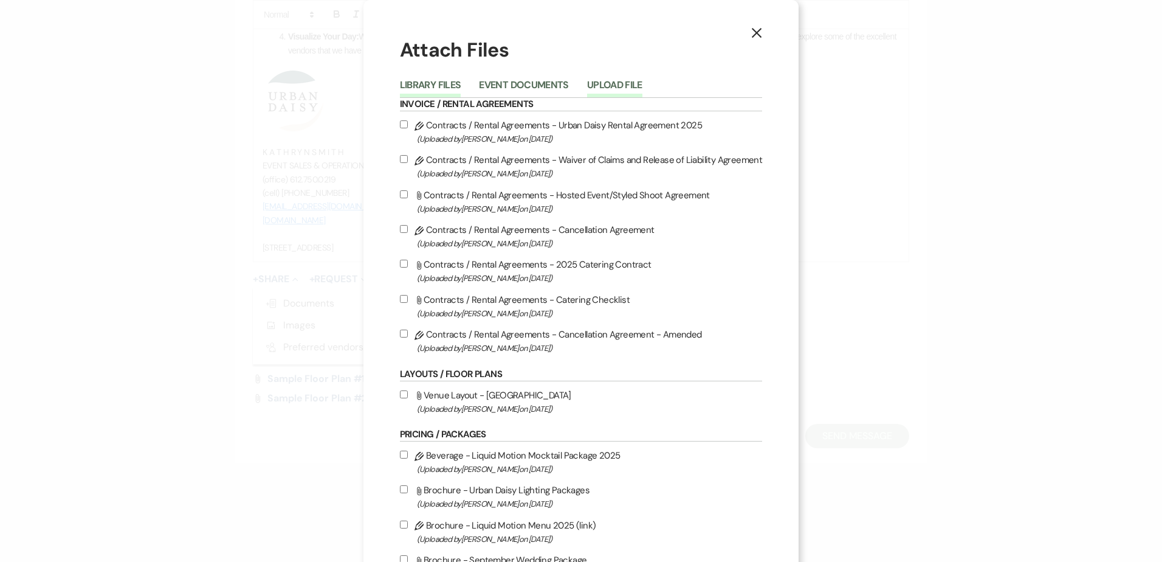
click at [609, 83] on button "Upload File" at bounding box center [614, 88] width 55 height 17
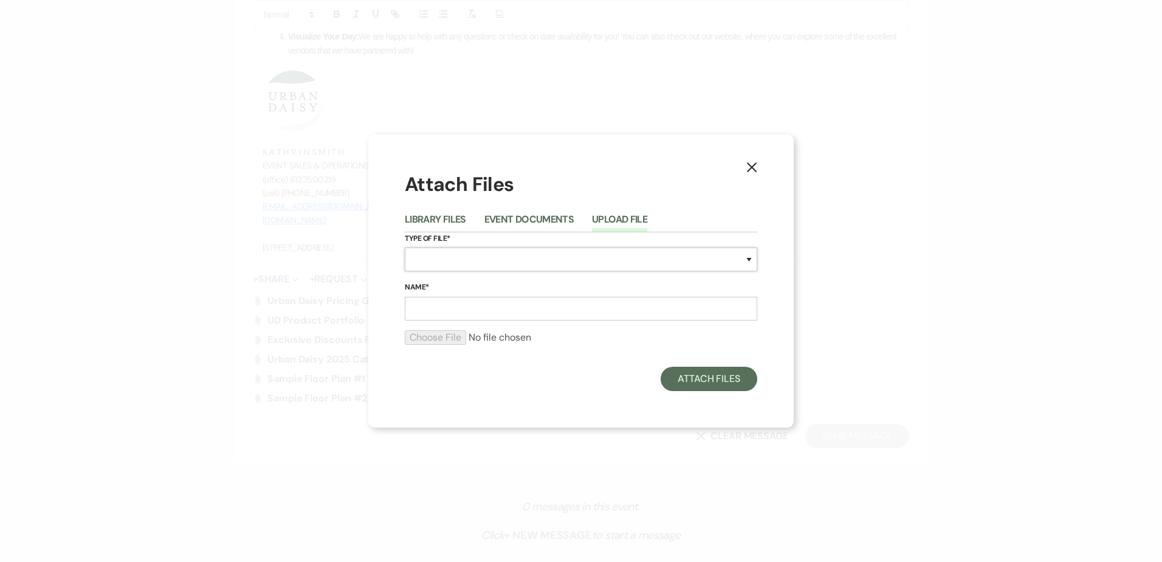
click at [510, 252] on select "Special Event Insurance Vendor Certificate of Insurance Contracts / Rental Agre…" at bounding box center [581, 259] width 353 height 24
select select "24"
click at [405, 247] on select "Special Event Insurance Vendor Certificate of Insurance Contracts / Rental Agre…" at bounding box center [581, 259] width 353 height 24
click at [467, 298] on input "Name*" at bounding box center [581, 309] width 353 height 24
type input "sample floor plan #3"
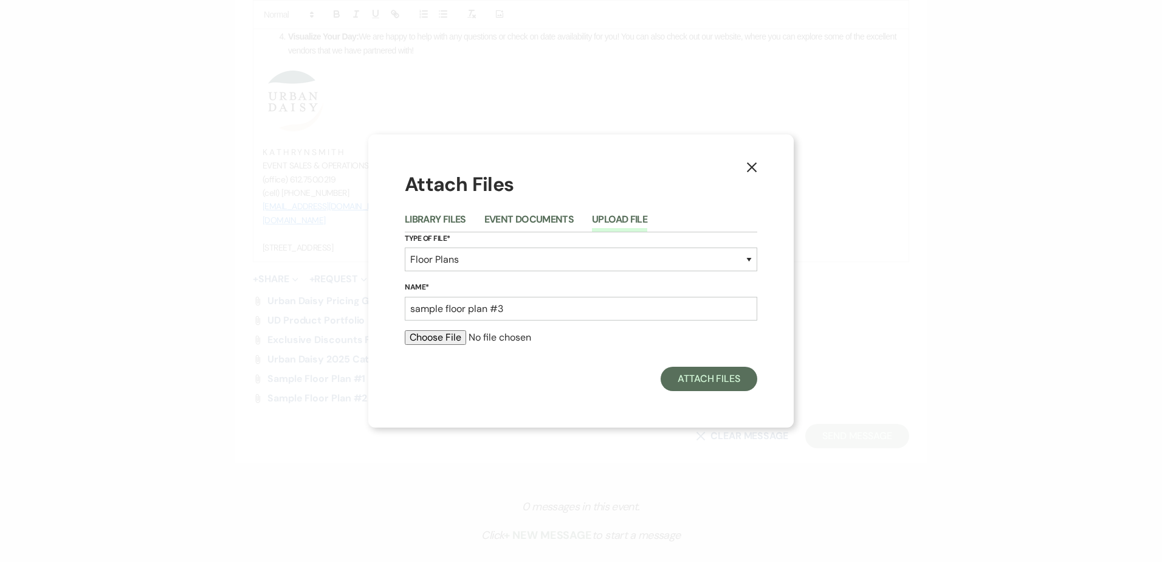
click at [407, 343] on input "file" at bounding box center [581, 337] width 353 height 15
type input "C:\fakepath\3 (10).pdf"
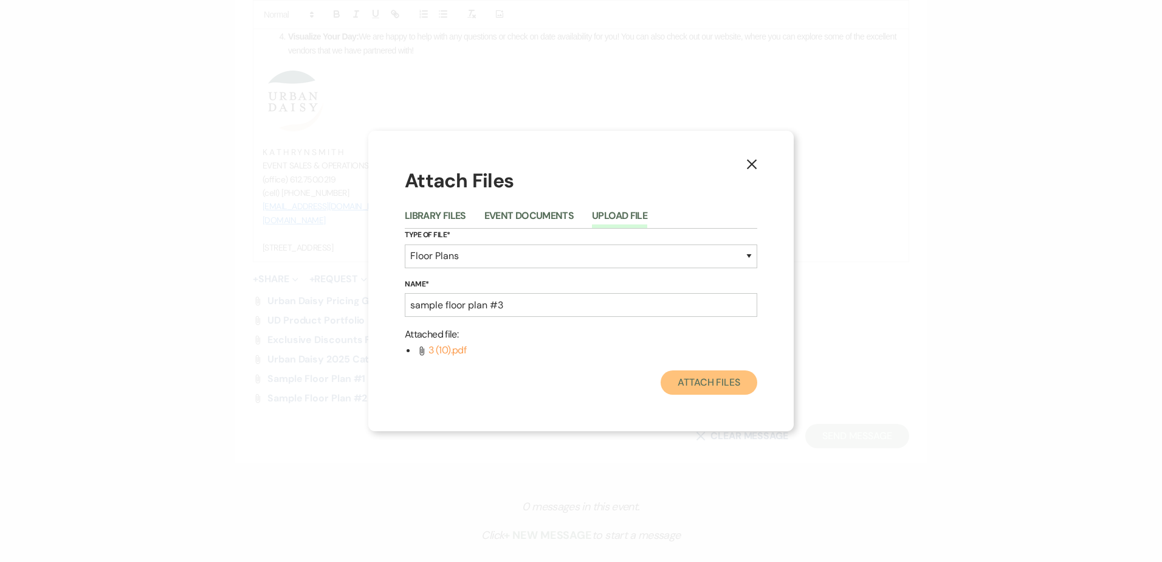
click at [695, 384] on button "Attach Files" at bounding box center [709, 382] width 97 height 24
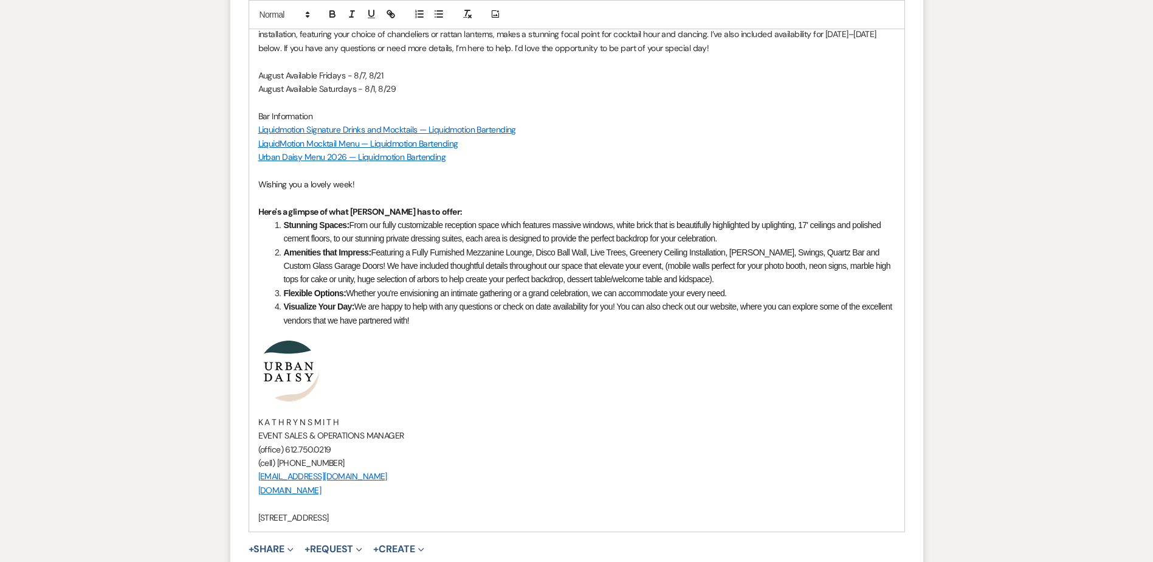
scroll to position [716, 0]
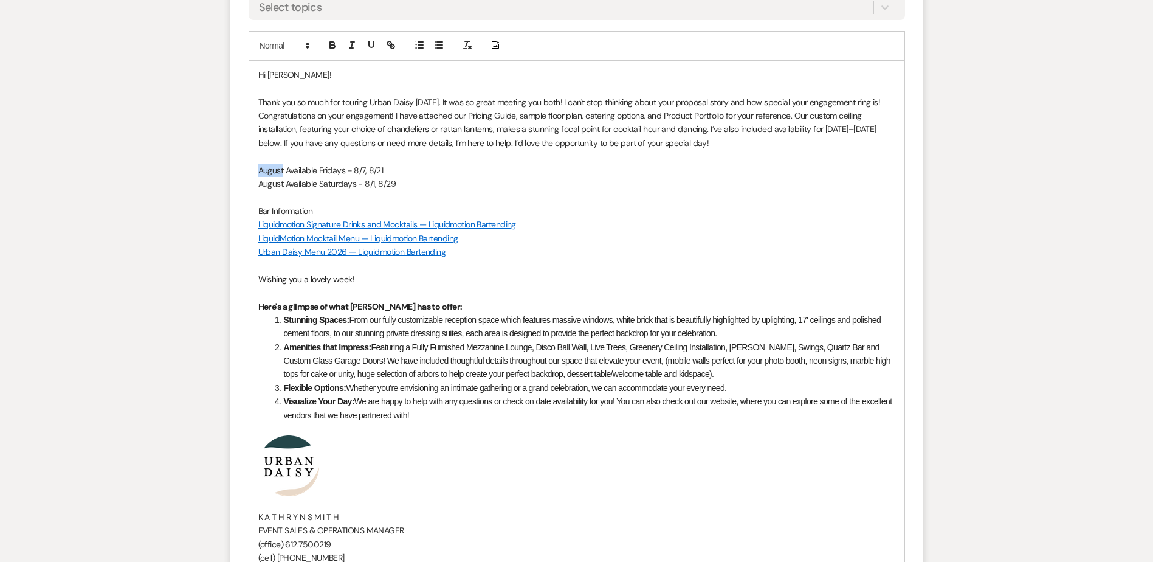
drag, startPoint x: 255, startPoint y: 173, endPoint x: 283, endPoint y: 171, distance: 28.6
click at [283, 171] on div "Hi Erica! Thank you so much for touring Urban Daisy yesterday. It was so great …" at bounding box center [576, 343] width 655 height 565
drag, startPoint x: 285, startPoint y: 182, endPoint x: 253, endPoint y: 182, distance: 31.6
click at [253, 182] on div "Hi Erica! Thank you so much for touring Urban Daisy yesterday. It was so great …" at bounding box center [576, 343] width 655 height 565
drag, startPoint x: 258, startPoint y: 167, endPoint x: 345, endPoint y: 167, distance: 86.9
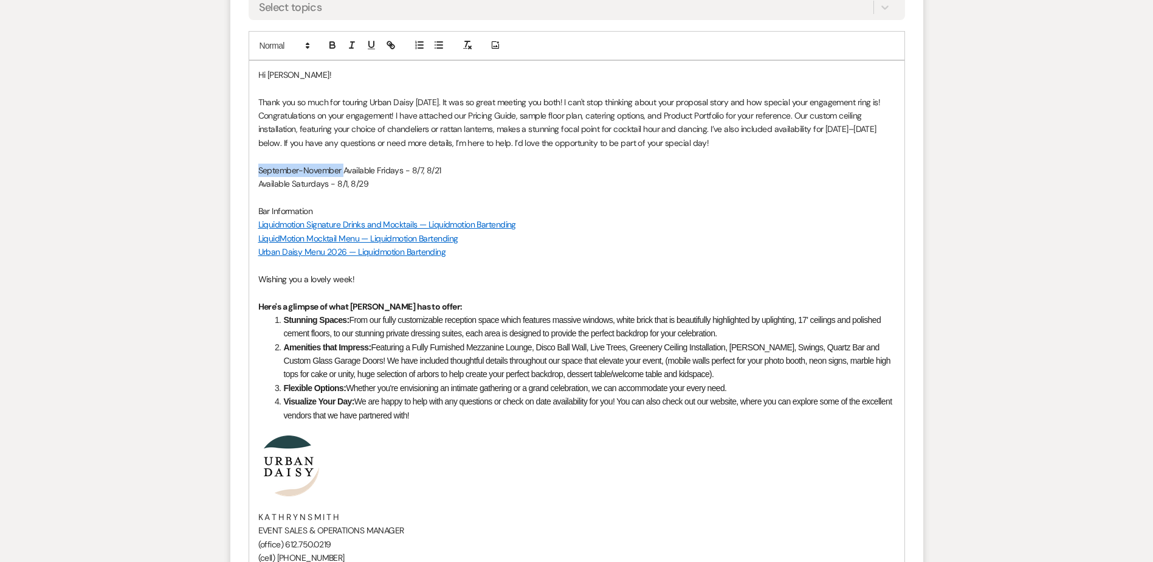
click at [345, 167] on p "September-November Available Fridays - 8/7, 8/21" at bounding box center [576, 170] width 637 height 13
click at [255, 178] on div "Hi Erica! Thank you so much for touring Urban Daisy yesterday. It was so great …" at bounding box center [576, 343] width 655 height 565
drag, startPoint x: 448, startPoint y: 165, endPoint x: 411, endPoint y: 170, distance: 37.4
click at [411, 170] on p "September-November Available Fridays - 8/7, 8/21" at bounding box center [576, 170] width 637 height 13
click at [474, 169] on p "September-November Available Fridays - 9/4, 9/11, 10/2" at bounding box center [576, 170] width 637 height 13
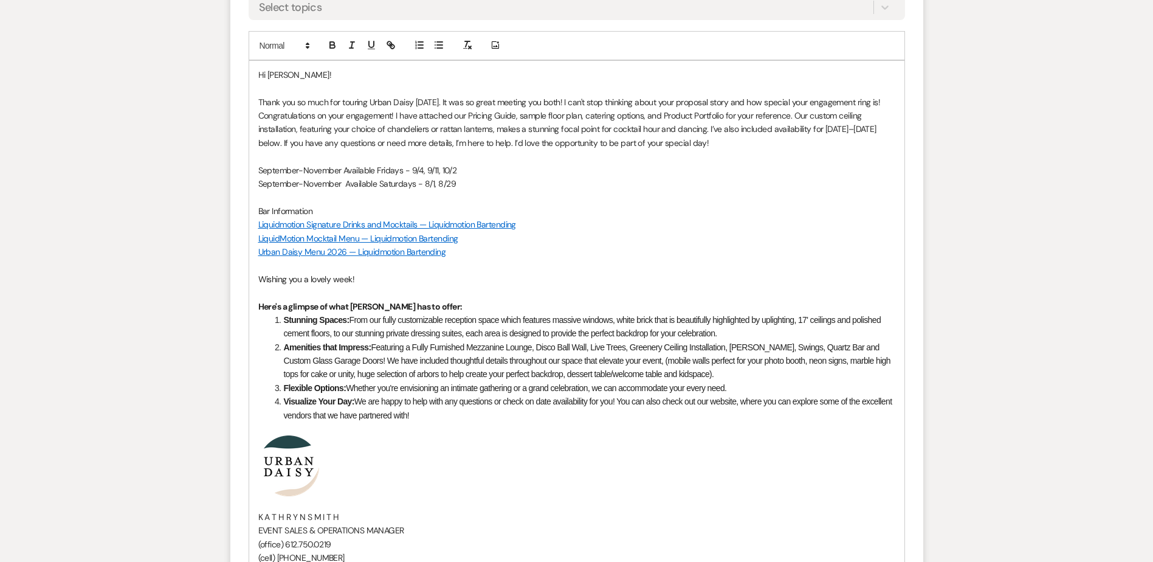
click at [442, 165] on p "September-November Available Fridays - 9/4, 9/11, 10/2" at bounding box center [576, 170] width 637 height 13
click at [485, 167] on p "September-November Available Fridays - 9/4, 9/11, 9/25, 10/2" at bounding box center [576, 170] width 637 height 13
drag, startPoint x: 488, startPoint y: 169, endPoint x: 252, endPoint y: 172, distance: 236.5
click at [252, 172] on div "Hi Erica! Thank you so much for touring Urban Daisy yesterday. It was so great …" at bounding box center [576, 343] width 655 height 565
drag, startPoint x: 466, startPoint y: 183, endPoint x: 425, endPoint y: 184, distance: 41.4
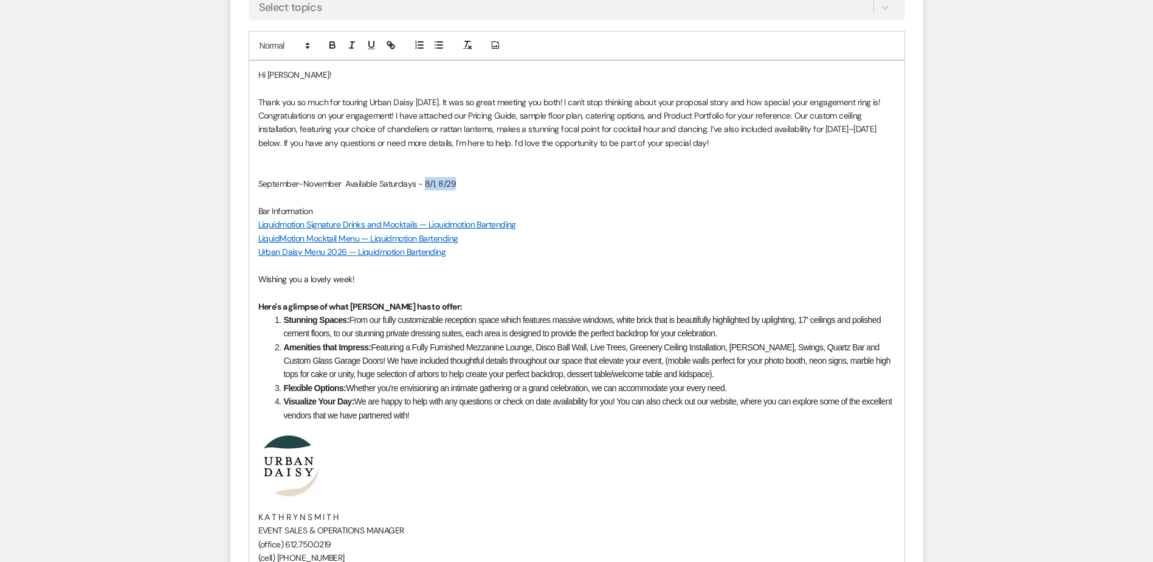
click at [425, 184] on p "September-November Available Saturdays - 8/1, 8/29" at bounding box center [576, 183] width 637 height 13
click at [468, 167] on p at bounding box center [576, 170] width 637 height 13
click at [462, 179] on p "September-November Available Saturdays - 9/5," at bounding box center [576, 183] width 637 height 13
click at [475, 188] on p "September-November Available Saturdays - 9/5, 9/26," at bounding box center [576, 183] width 637 height 13
drag, startPoint x: 709, startPoint y: 129, endPoint x: 342, endPoint y: 143, distance: 367.5
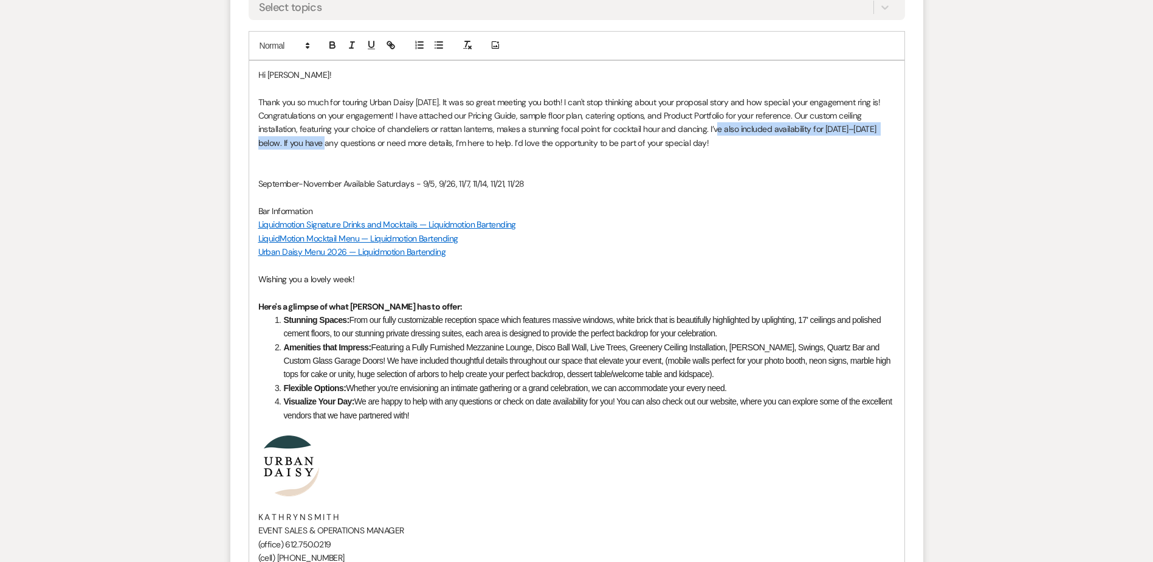
click at [342, 143] on p "Thank you so much for touring Urban Daisy yesterday. It was so great meeting yo…" at bounding box center [576, 122] width 637 height 55
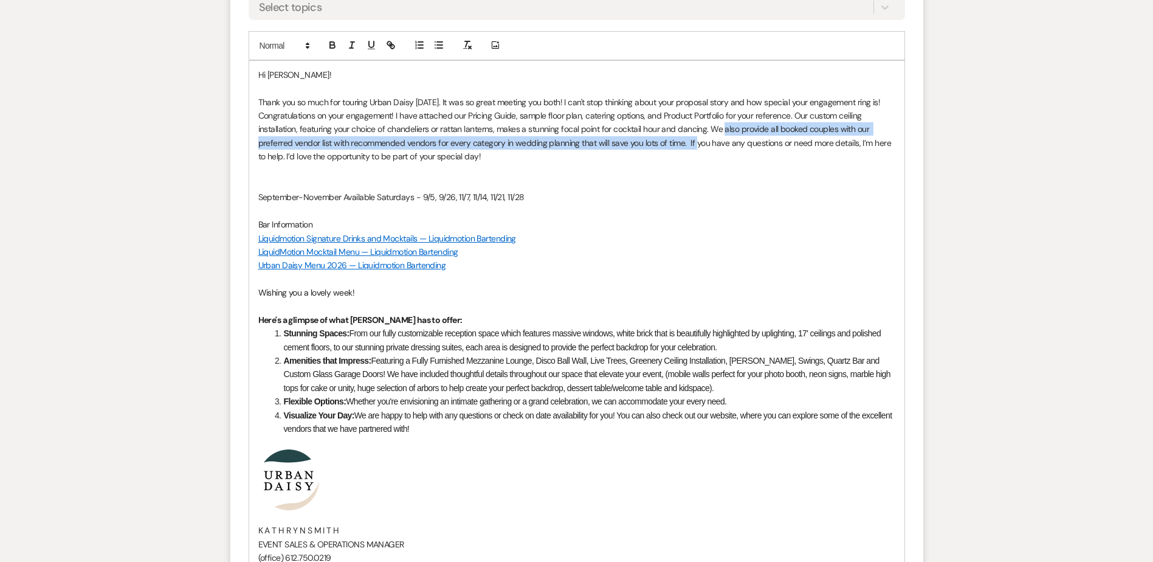
drag, startPoint x: 711, startPoint y: 128, endPoint x: 689, endPoint y: 141, distance: 26.2
click at [689, 141] on p "Thank you so much for touring Urban Daisy yesterday. It was so great meeting yo…" at bounding box center [576, 129] width 637 height 68
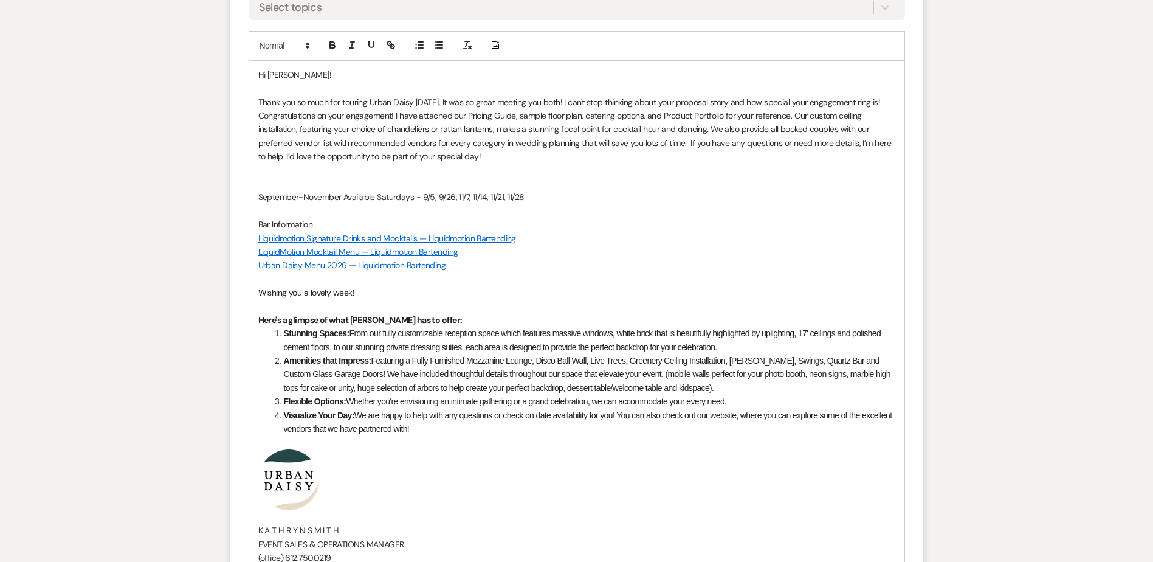
click at [697, 115] on p "Thank you so much for touring Urban Daisy yesterday. It was so great meeting yo…" at bounding box center [576, 129] width 637 height 68
click at [714, 129] on p "Thank you so much for touring Urban Daisy yesterday. It was so great meeting yo…" at bounding box center [576, 129] width 637 height 68
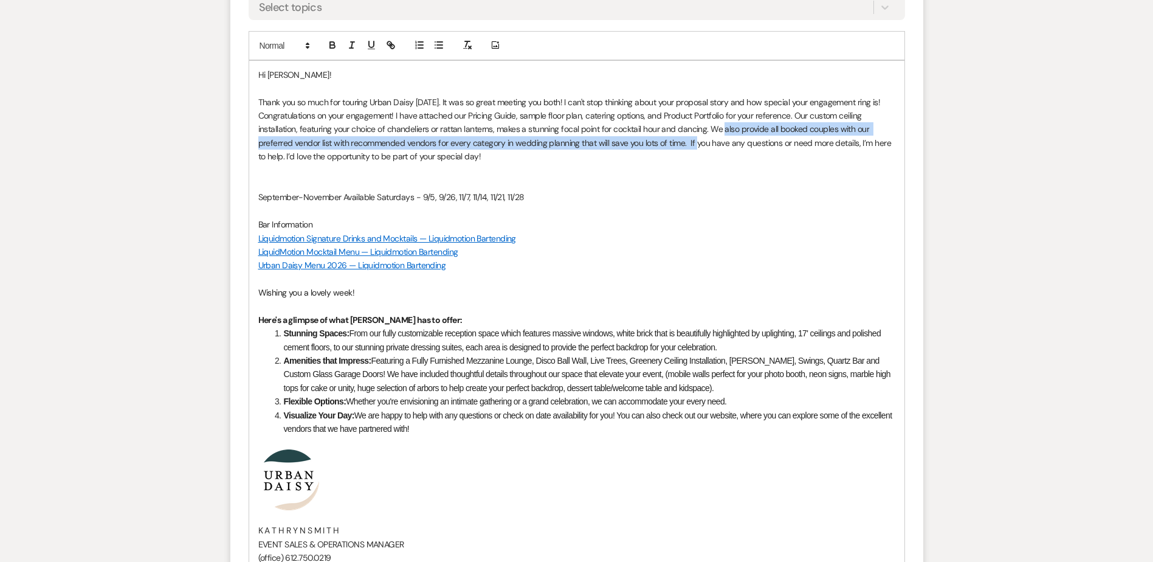
drag, startPoint x: 710, startPoint y: 129, endPoint x: 689, endPoint y: 143, distance: 25.5
click at [689, 143] on p "Thank you so much for touring Urban Daisy yesterday. It was so great meeting yo…" at bounding box center [576, 129] width 637 height 68
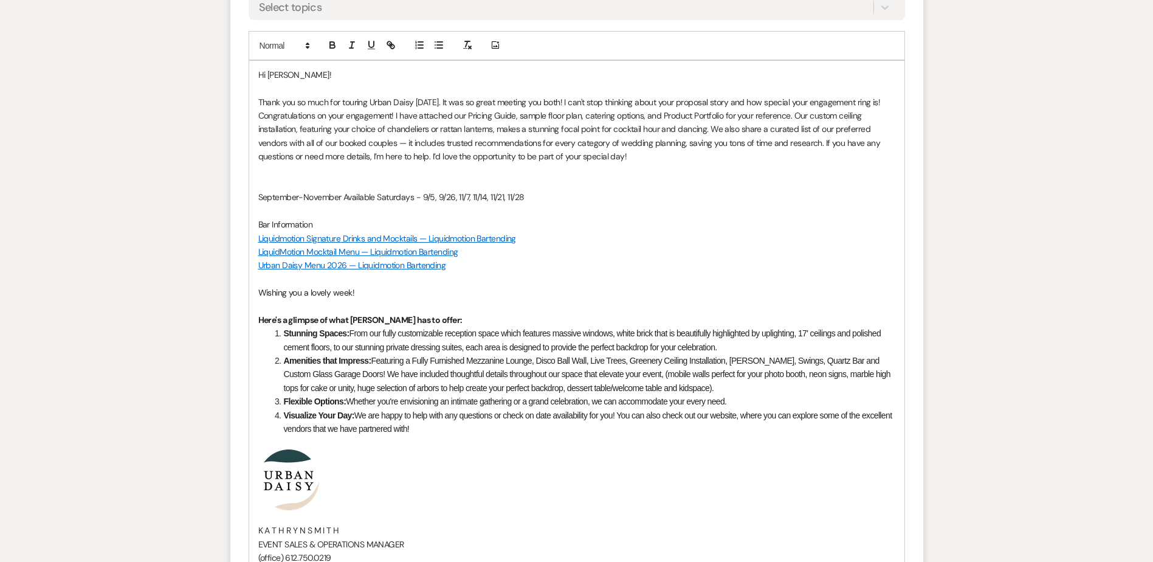
click at [449, 164] on p at bounding box center [576, 170] width 637 height 13
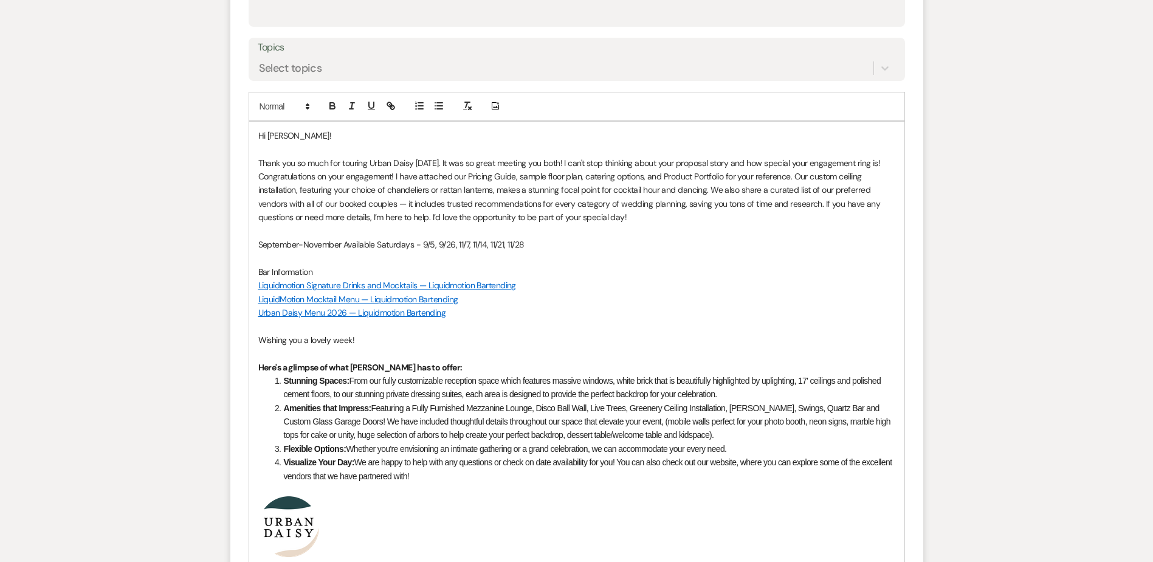
scroll to position [595, 0]
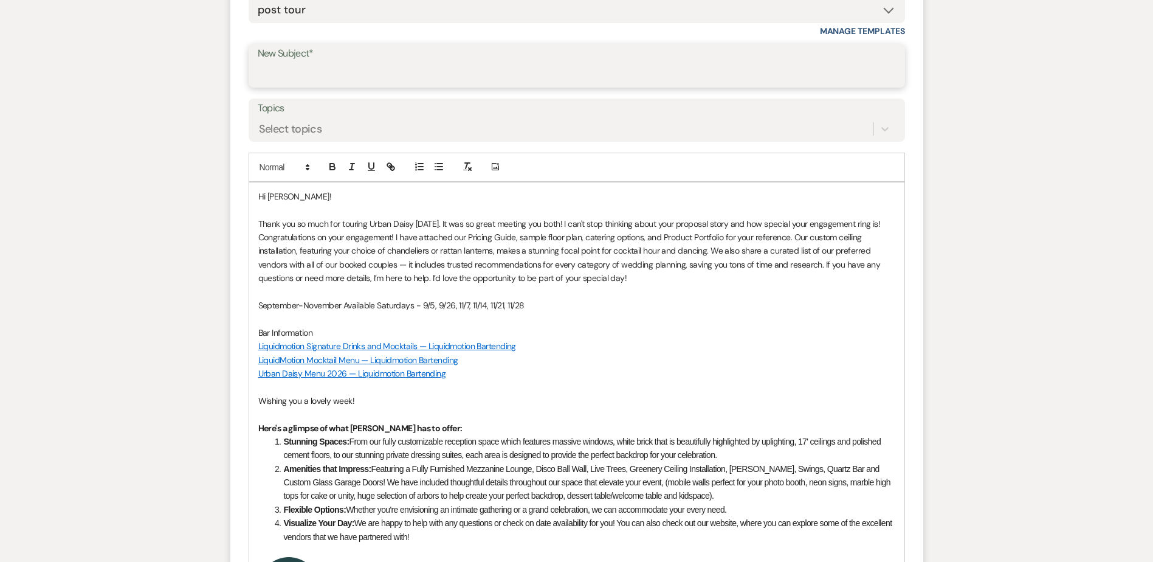
click at [337, 73] on input "New Subject*" at bounding box center [577, 75] width 638 height 24
type input "Thank you for Touring Urban Daisy Events!"
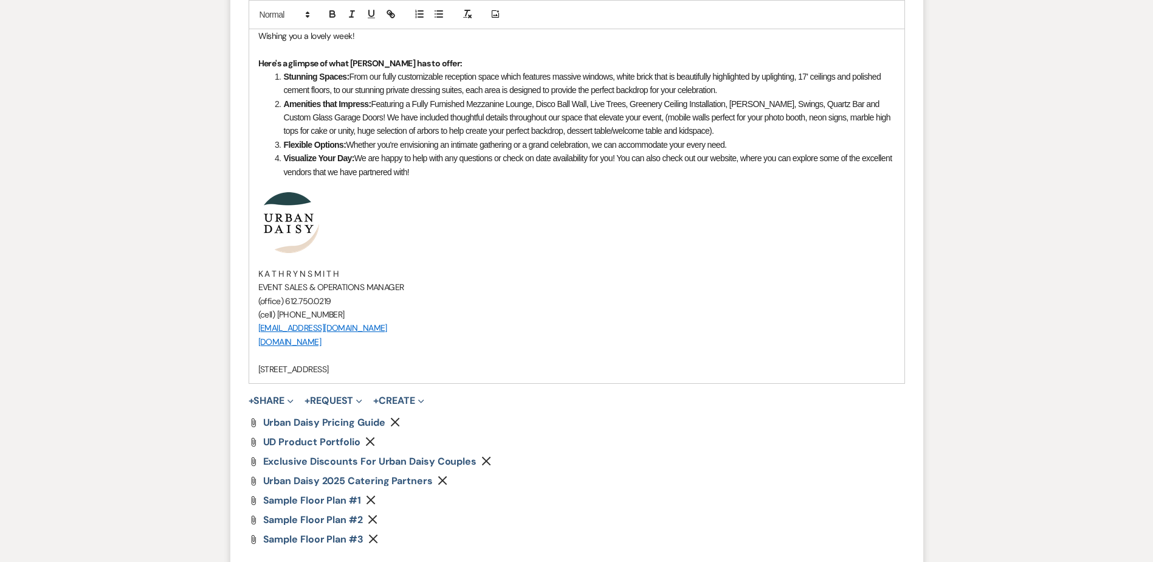
scroll to position [1142, 0]
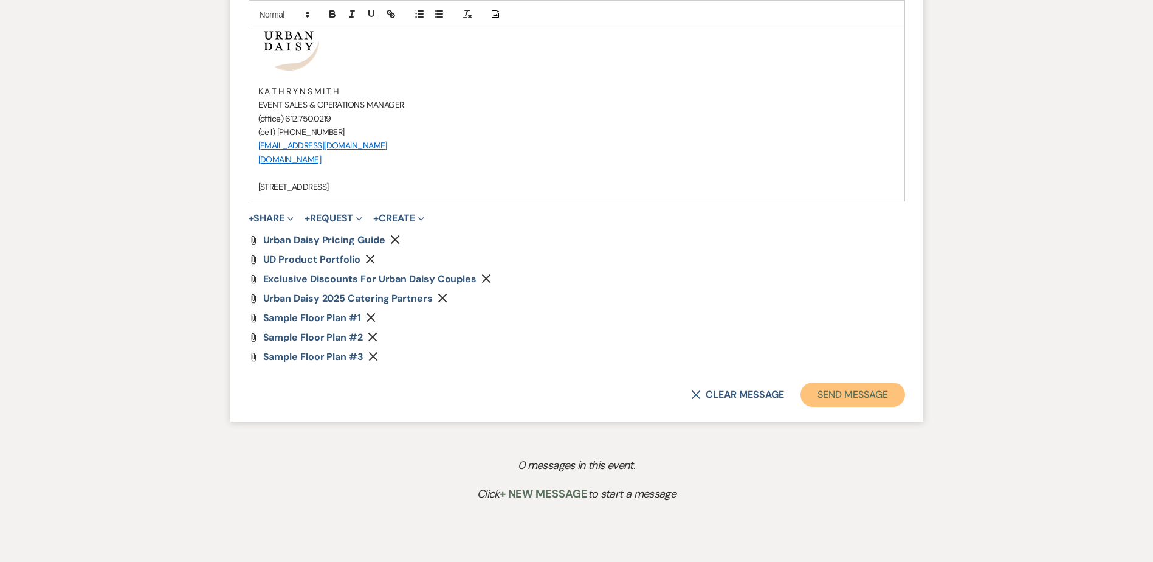
click at [846, 387] on button "Send Message" at bounding box center [853, 394] width 104 height 24
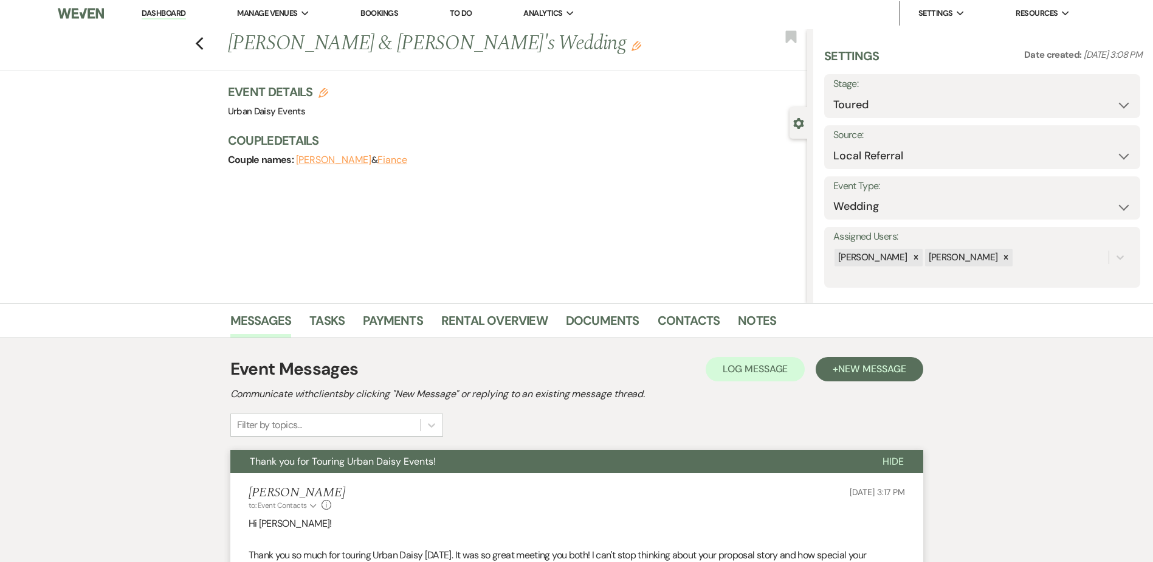
scroll to position [0, 0]
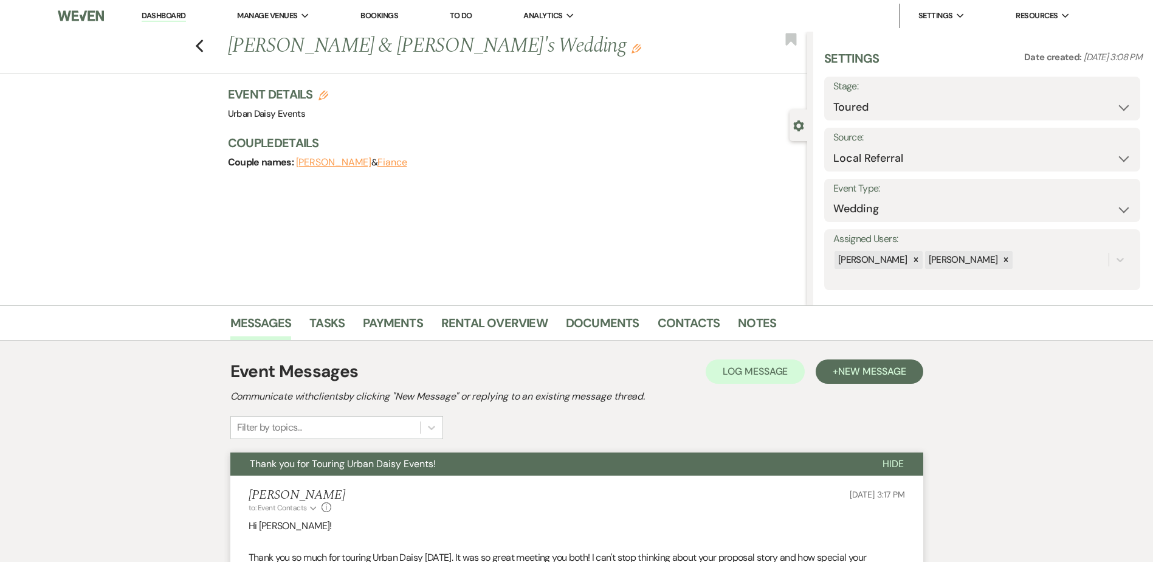
click at [150, 9] on li "Dashboard" at bounding box center [164, 16] width 56 height 24
click at [151, 9] on li "Dashboard" at bounding box center [164, 16] width 56 height 24
click at [150, 12] on link "Dashboard" at bounding box center [164, 16] width 44 height 12
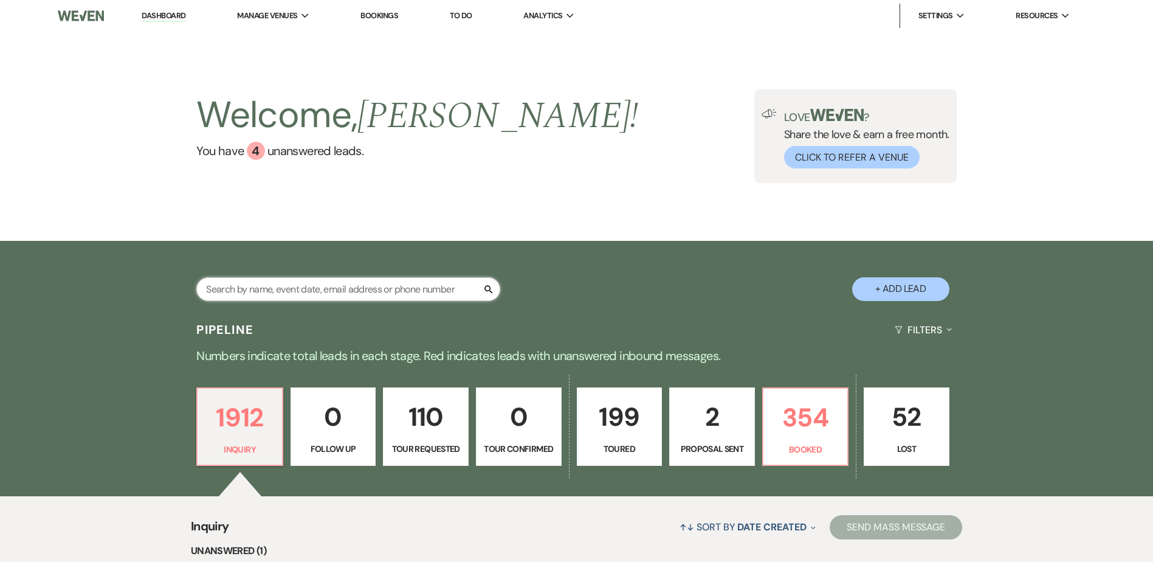
click at [345, 288] on input "text" at bounding box center [348, 289] width 304 height 24
paste input "munaabdisamad@gmail.com"
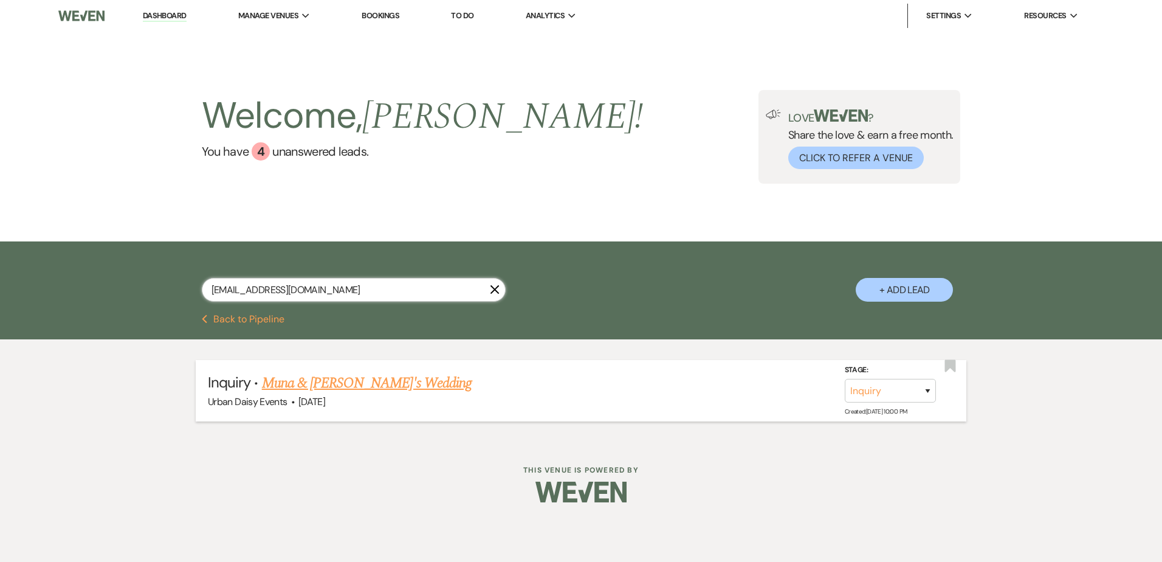
type input "munaabdisamad@gmail.com"
click at [353, 382] on link "Muna & Fiance's Wedding" at bounding box center [367, 383] width 210 height 22
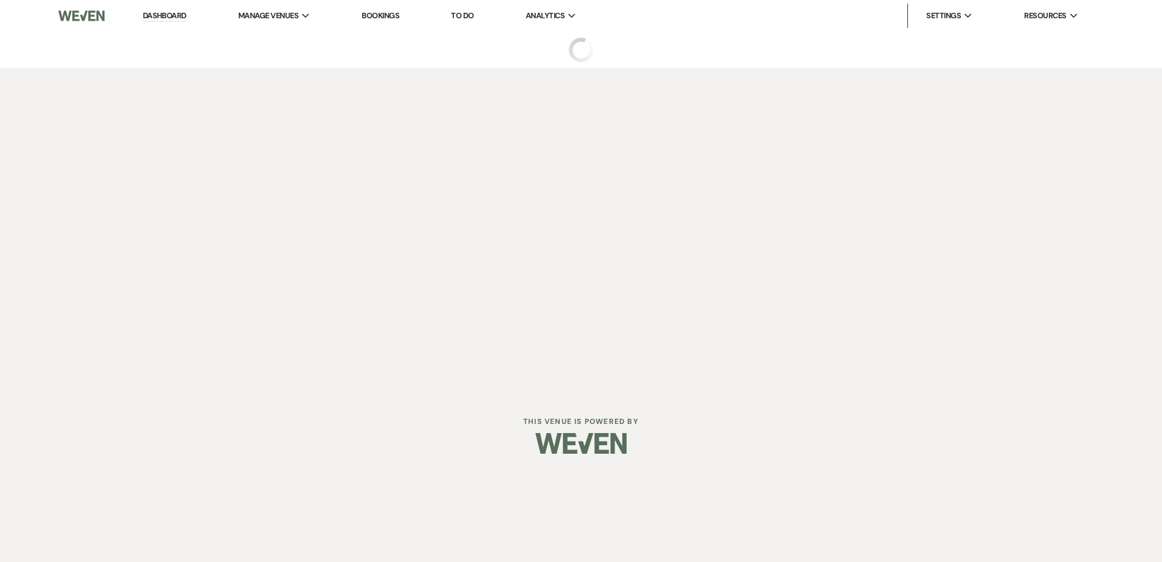
select select "5"
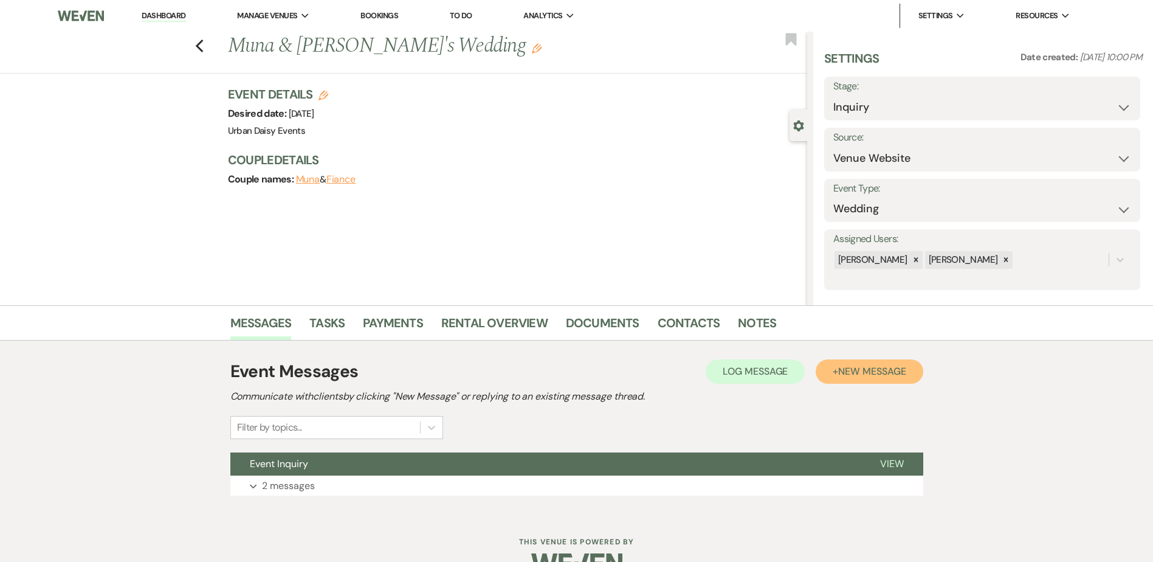
click at [864, 365] on span "New Message" at bounding box center [871, 371] width 67 height 13
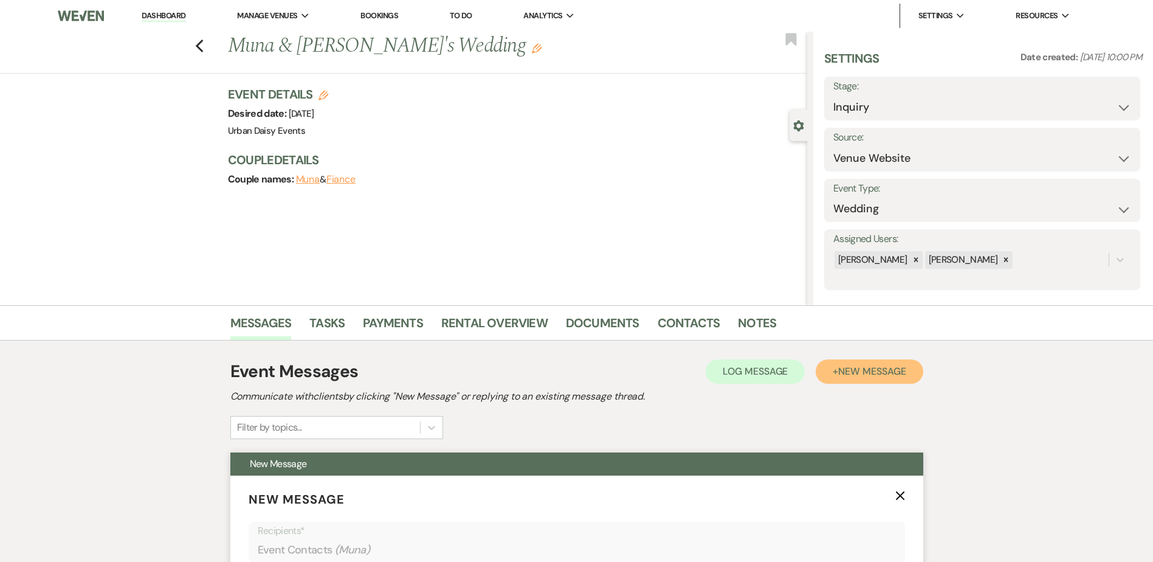
scroll to position [122, 0]
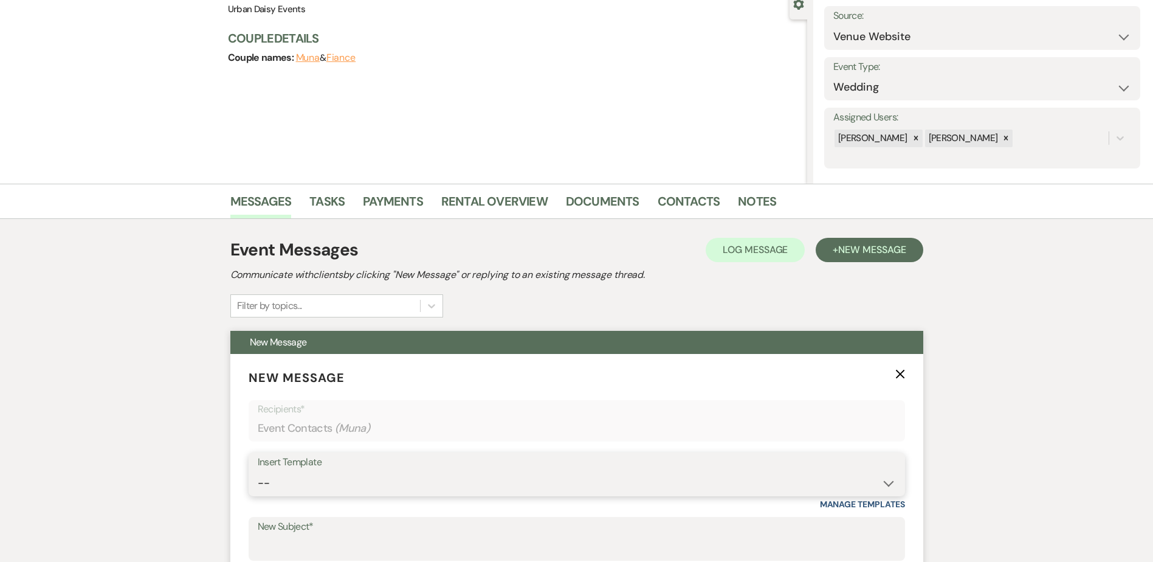
click at [306, 480] on select "-- Payment Past Due Rental Agreement and First Payment Urban Daisy Initial Resp…" at bounding box center [577, 483] width 638 height 24
select select "5019"
click at [258, 471] on select "-- Payment Past Due Rental Agreement and First Payment Urban Daisy Initial Resp…" at bounding box center [577, 483] width 638 height 24
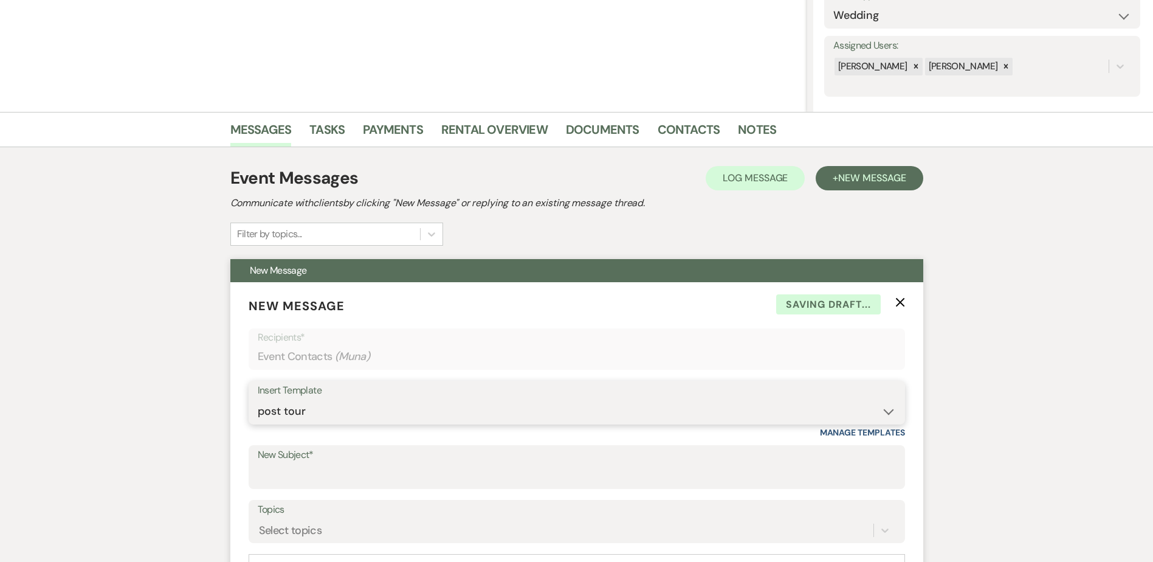
scroll to position [304, 0]
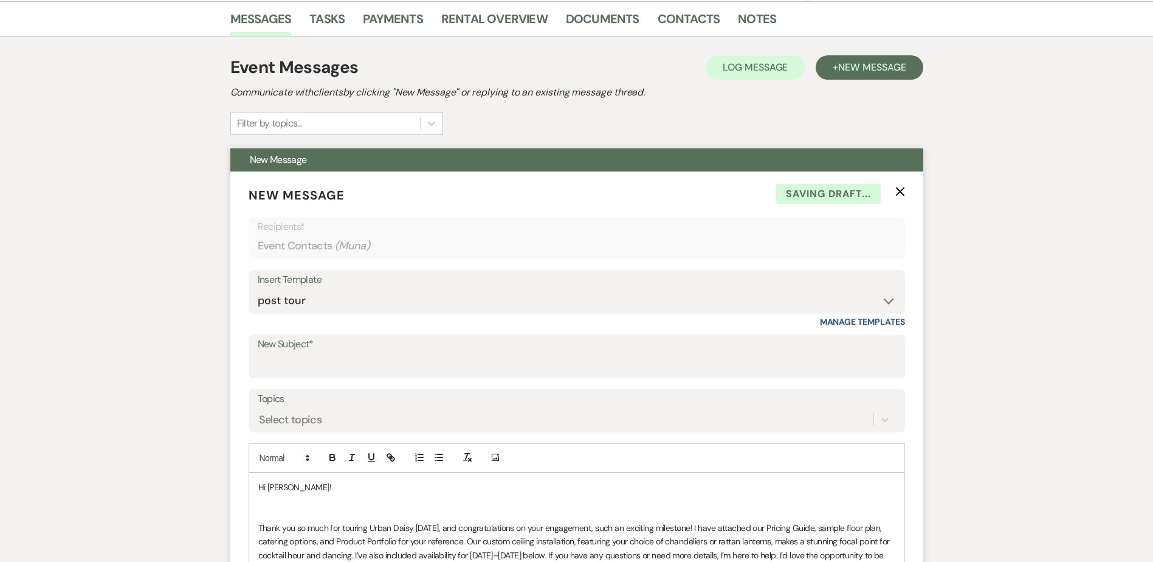
click at [299, 512] on p at bounding box center [576, 514] width 637 height 13
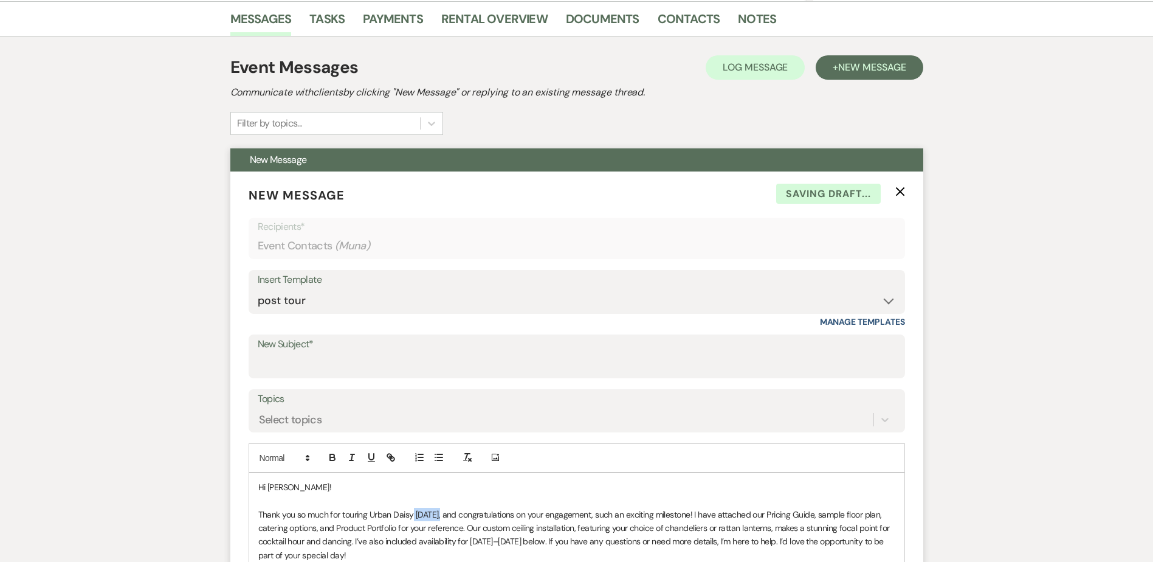
drag, startPoint x: 413, startPoint y: 514, endPoint x: 439, endPoint y: 514, distance: 25.5
click at [439, 514] on p "Thank you so much for touring Urban Daisy today, and congratulations on your en…" at bounding box center [576, 535] width 637 height 55
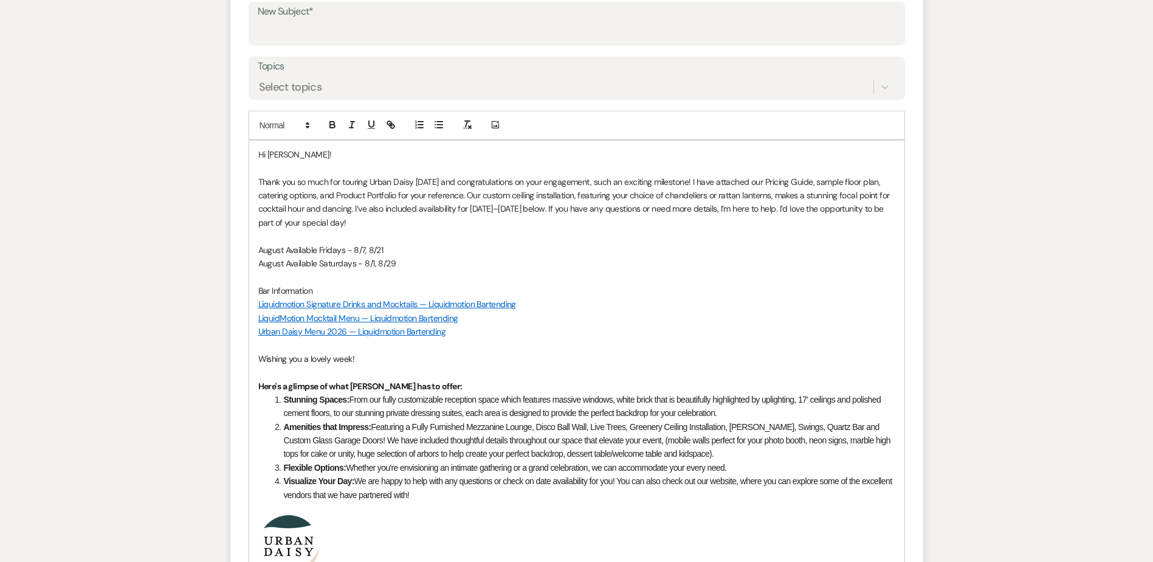
scroll to position [729, 0]
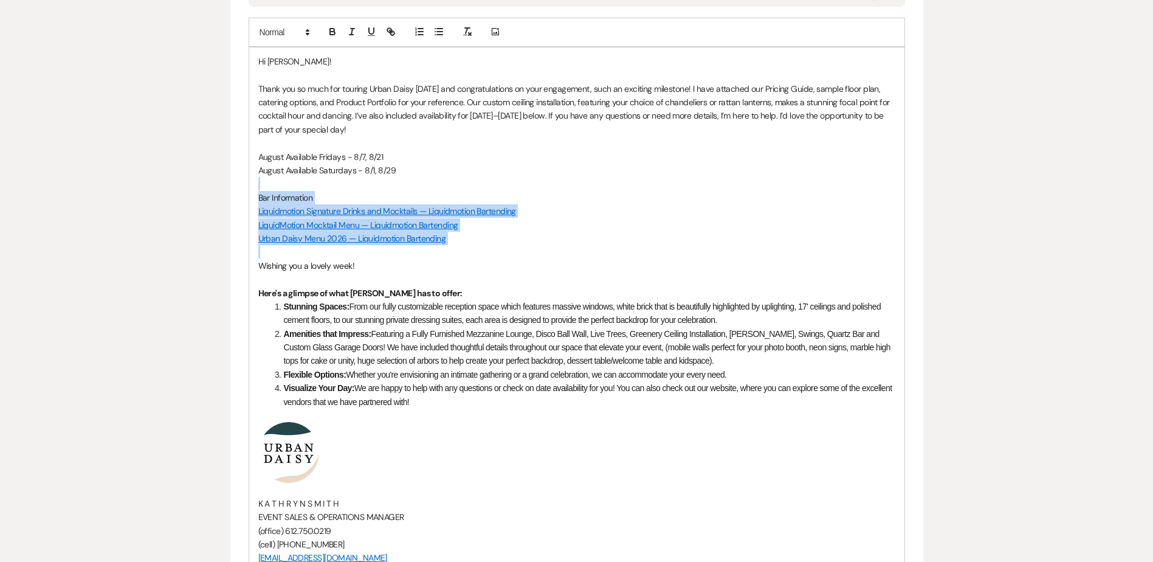
drag, startPoint x: 479, startPoint y: 249, endPoint x: 216, endPoint y: 182, distance: 271.1
click at [216, 182] on div "Messages Tasks Payments Rental Overview Documents Contacts Notes Event Messages…" at bounding box center [576, 175] width 1153 height 1198
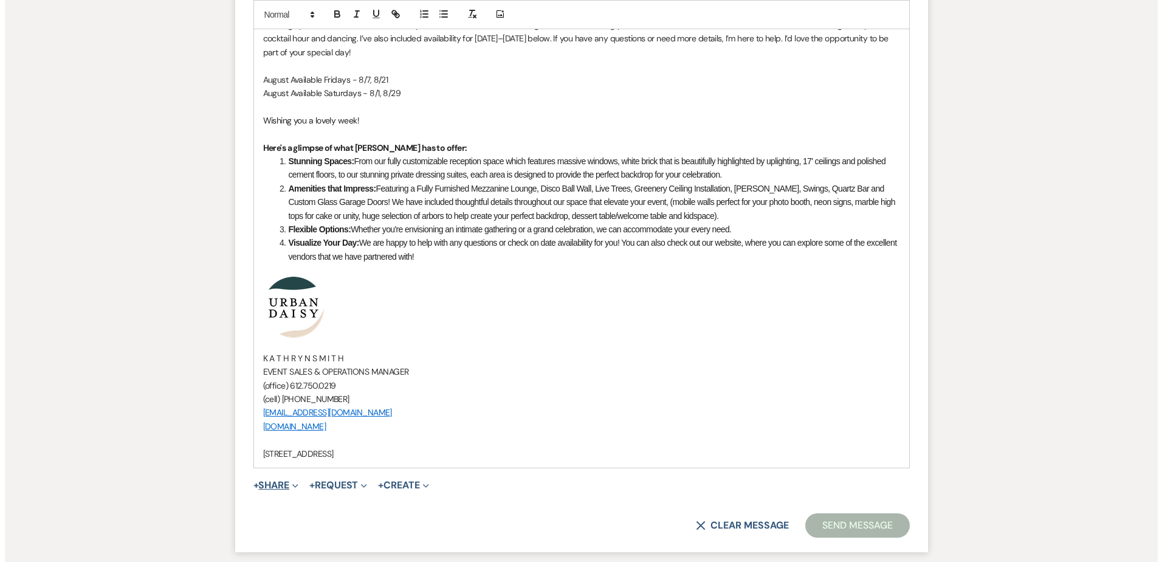
scroll to position [951, 0]
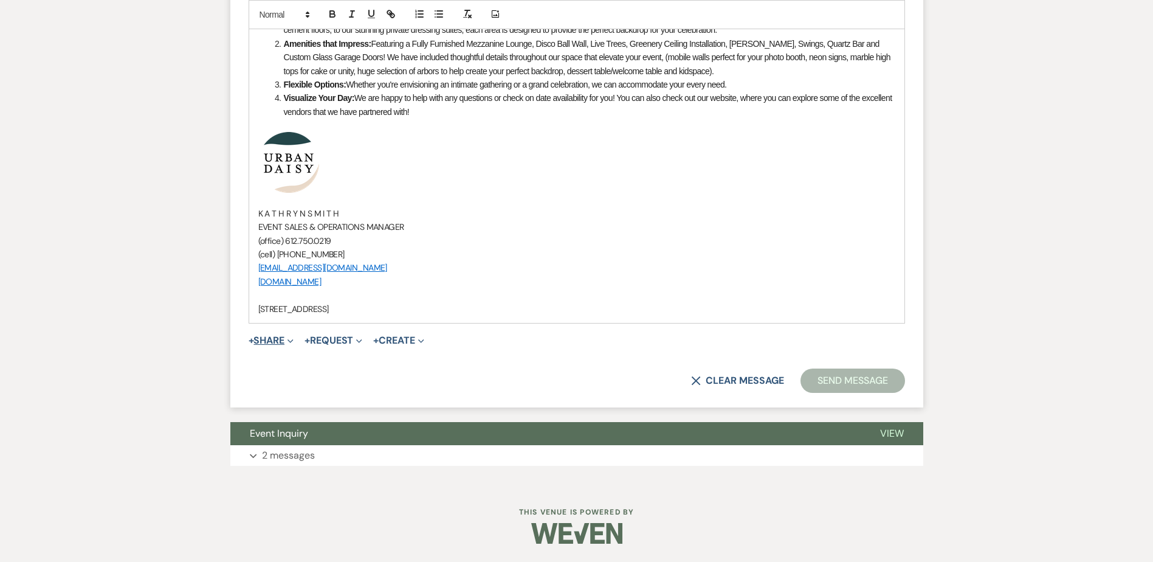
click at [278, 339] on button "+ Share Expand" at bounding box center [272, 341] width 46 height 10
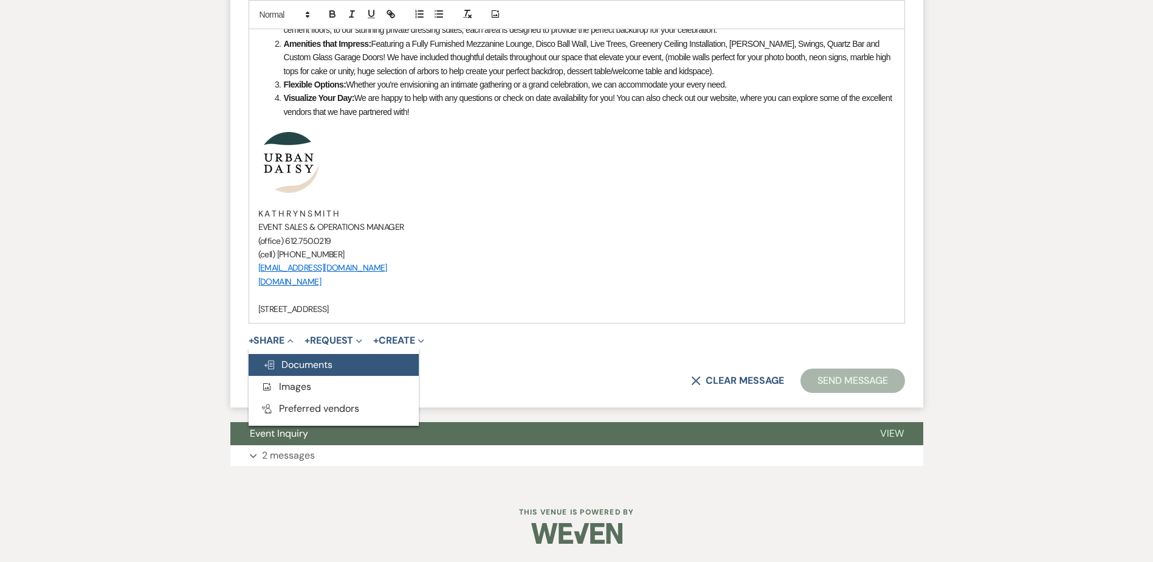
click at [278, 356] on button "Doc Upload Documents" at bounding box center [334, 365] width 170 height 22
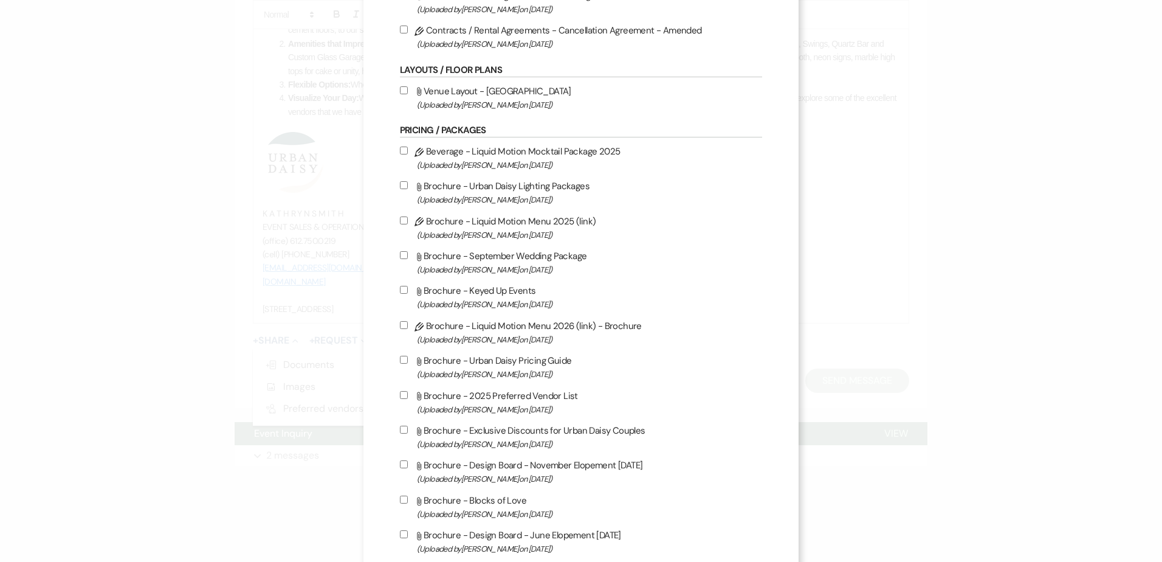
scroll to position [365, 0]
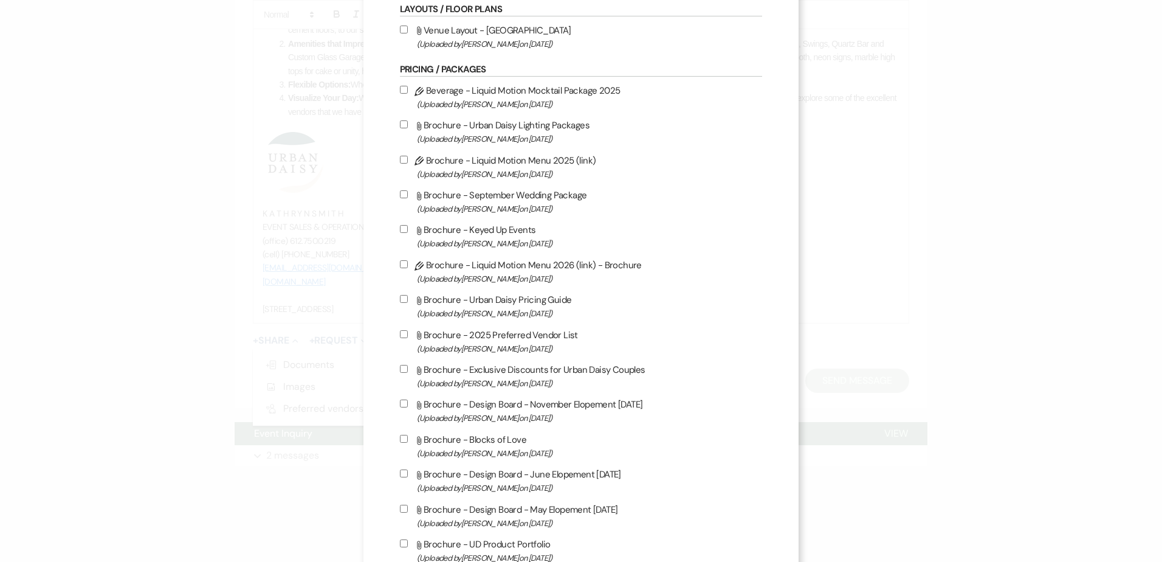
click at [474, 310] on span "(Uploaded by Kathryn Beckett on Feb 20th, 2025 )" at bounding box center [590, 313] width 346 height 14
click at [408, 303] on input "Attach File Brochure - Urban Daisy Pricing Guide (Uploaded by Kathryn Beckett o…" at bounding box center [404, 299] width 8 height 8
checkbox input "true"
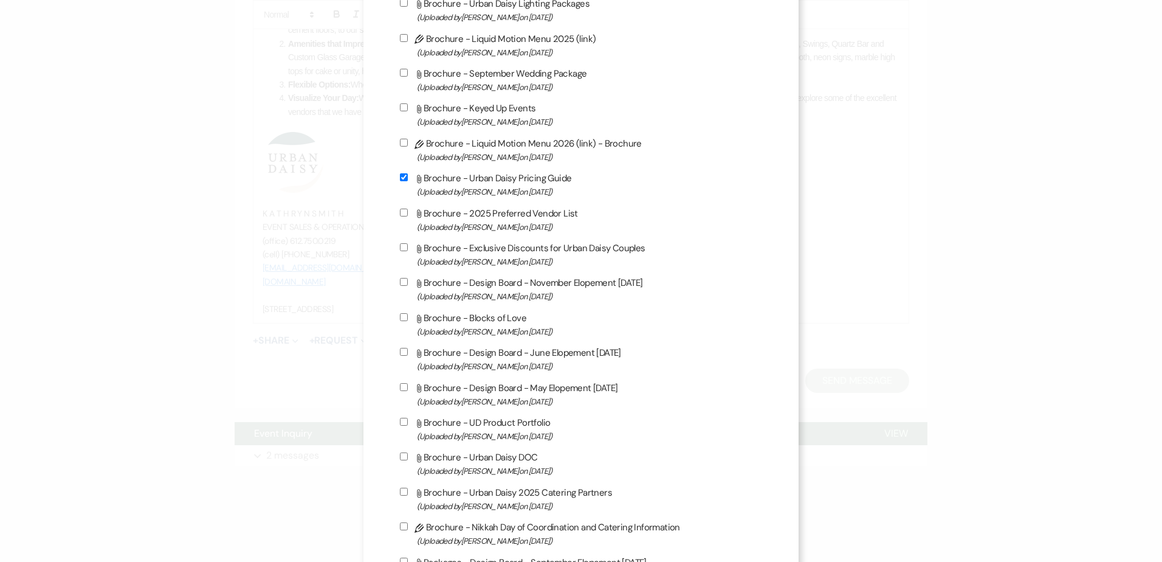
click at [486, 438] on span "(Uploaded by Kathryn Beckett on Jul 9th, 2025 )" at bounding box center [590, 436] width 346 height 14
click at [408, 426] on input "Attach File Brochure - UD Product Portfolio (Uploaded by Kathryn Beckett on Jul…" at bounding box center [404, 422] width 8 height 8
checkbox input "true"
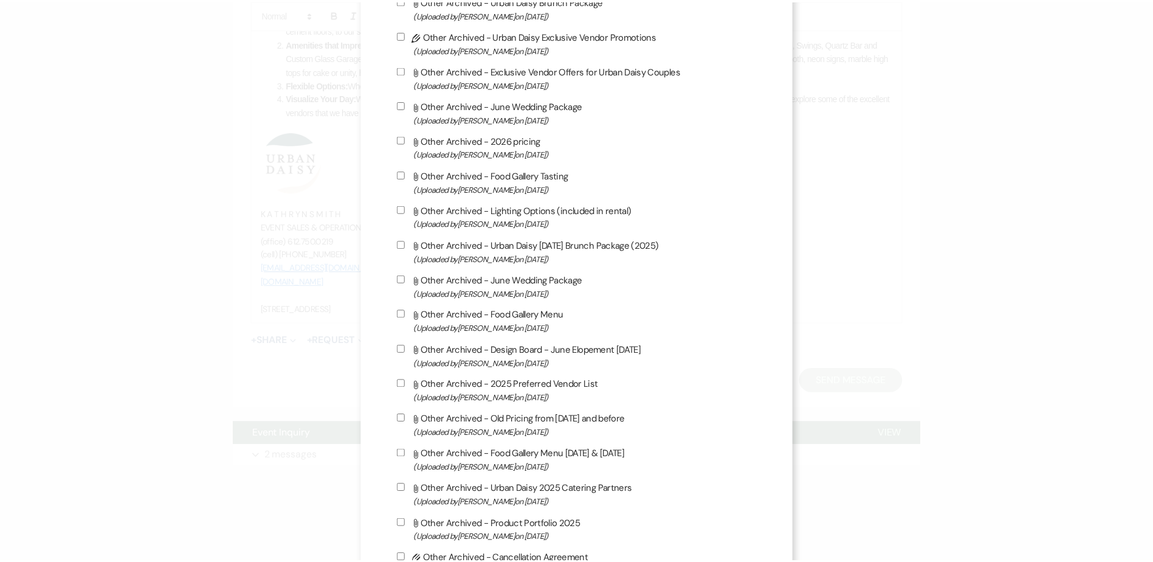
scroll to position [1922, 0]
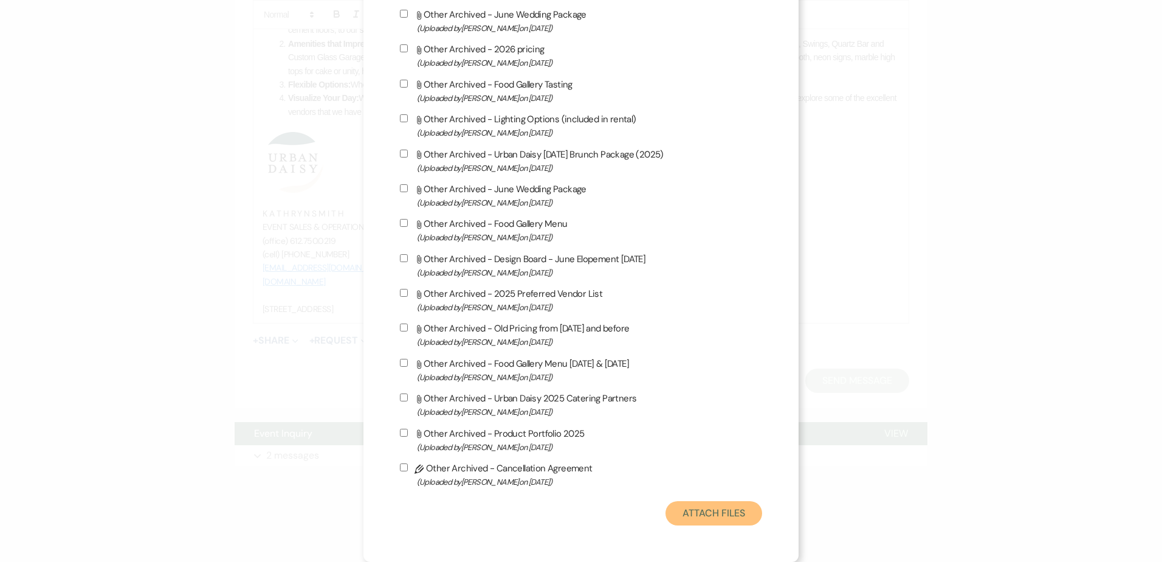
click at [680, 518] on button "Attach Files" at bounding box center [714, 513] width 97 height 24
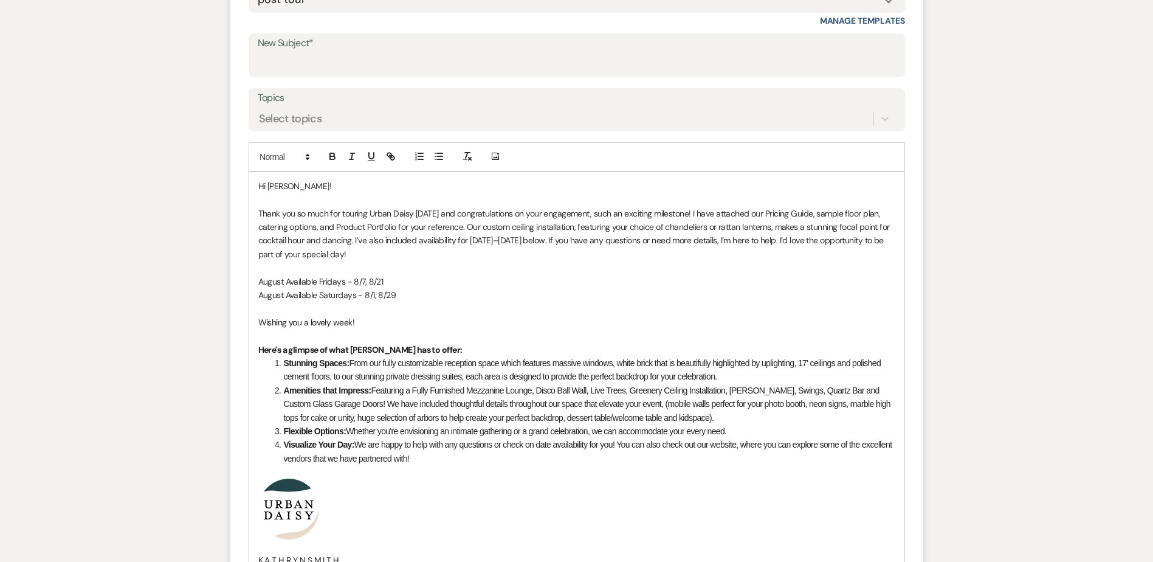
scroll to position [526, 0]
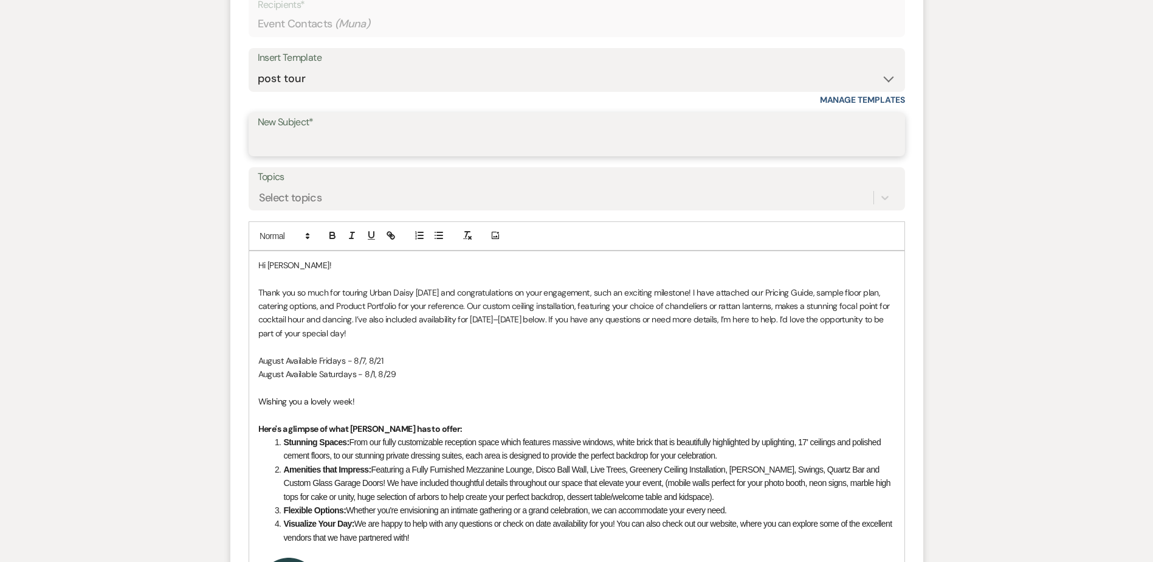
click at [330, 140] on input "New Subject*" at bounding box center [577, 143] width 638 height 24
type input "Thank you for Touring Urban Daisy Events!"
click at [257, 305] on div "Hi Muna! Thank you so much for touring Urban Daisy yesterday and congratulation…" at bounding box center [576, 499] width 655 height 497
click at [412, 352] on p at bounding box center [576, 346] width 637 height 13
click at [389, 388] on p at bounding box center [576, 387] width 637 height 13
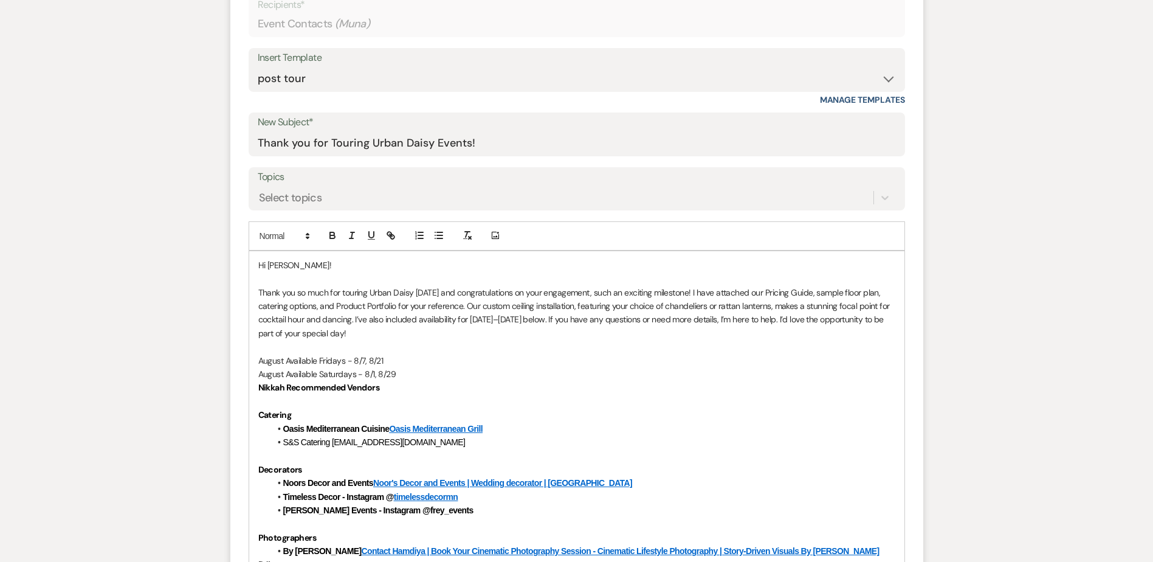
click at [396, 374] on p "August Available Saturdays - 8/1, 8/29" at bounding box center [576, 373] width 637 height 13
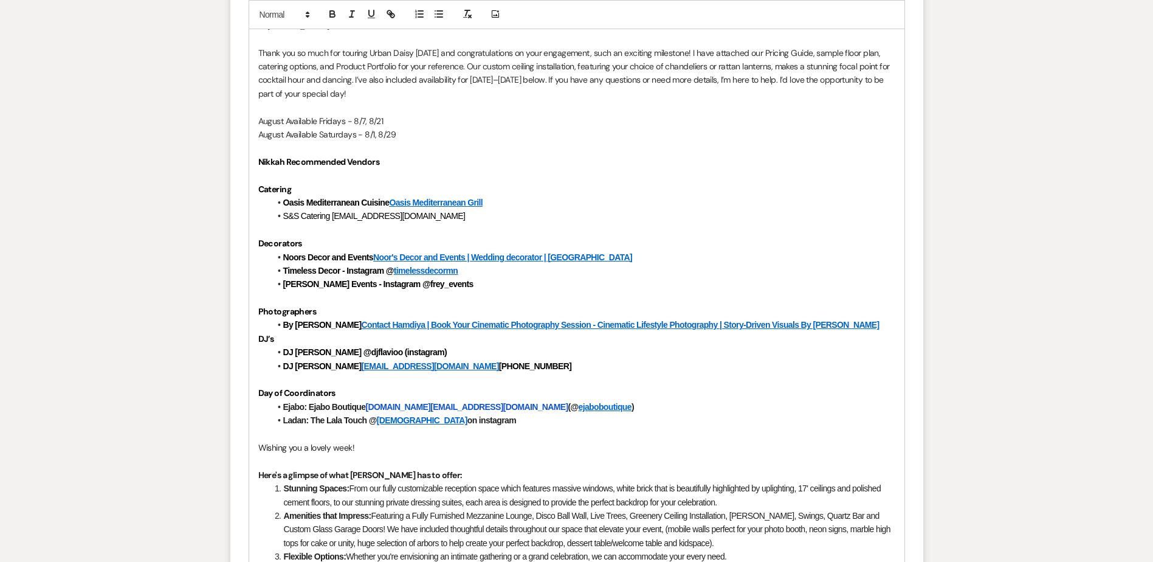
scroll to position [769, 0]
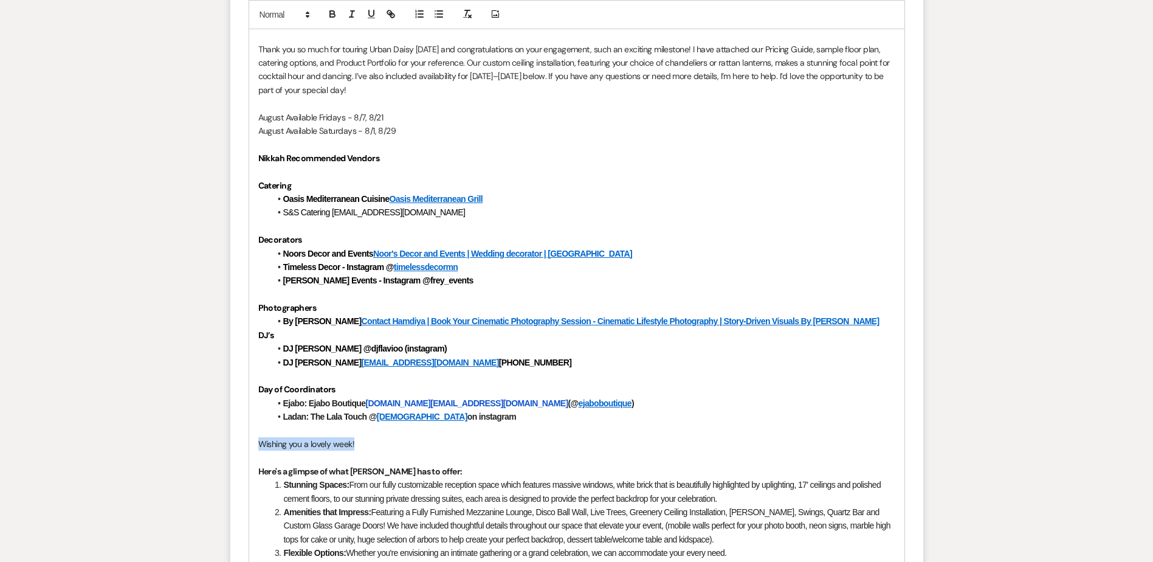
drag, startPoint x: 367, startPoint y: 438, endPoint x: 238, endPoint y: 443, distance: 129.6
click at [238, 443] on form "New Message X Draft saved! Recipients* Event Contacts ( Muna ) Insert Template …" at bounding box center [576, 310] width 693 height 1209
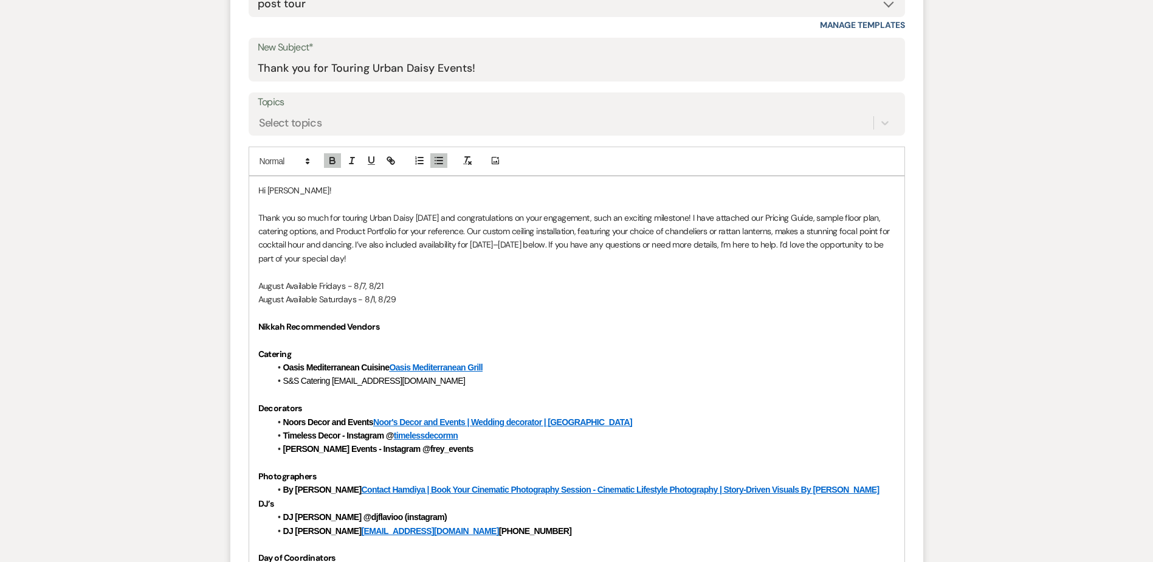
scroll to position [587, 0]
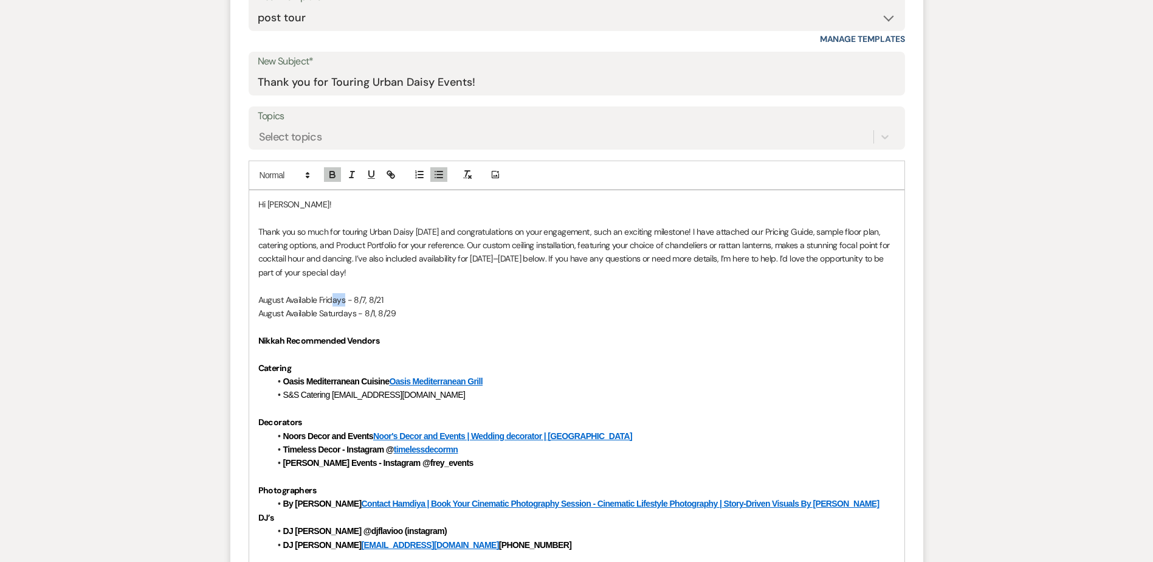
drag, startPoint x: 345, startPoint y: 298, endPoint x: 331, endPoint y: 298, distance: 14.6
click at [331, 298] on p "August Available Fridays - 8/7, 8/21" at bounding box center [576, 299] width 637 height 13
drag, startPoint x: 398, startPoint y: 295, endPoint x: 255, endPoint y: 296, distance: 142.3
click at [255, 296] on div "Hi Muna! Thank you so much for touring Urban Daisy yesterday and congratulation…" at bounding box center [576, 568] width 655 height 756
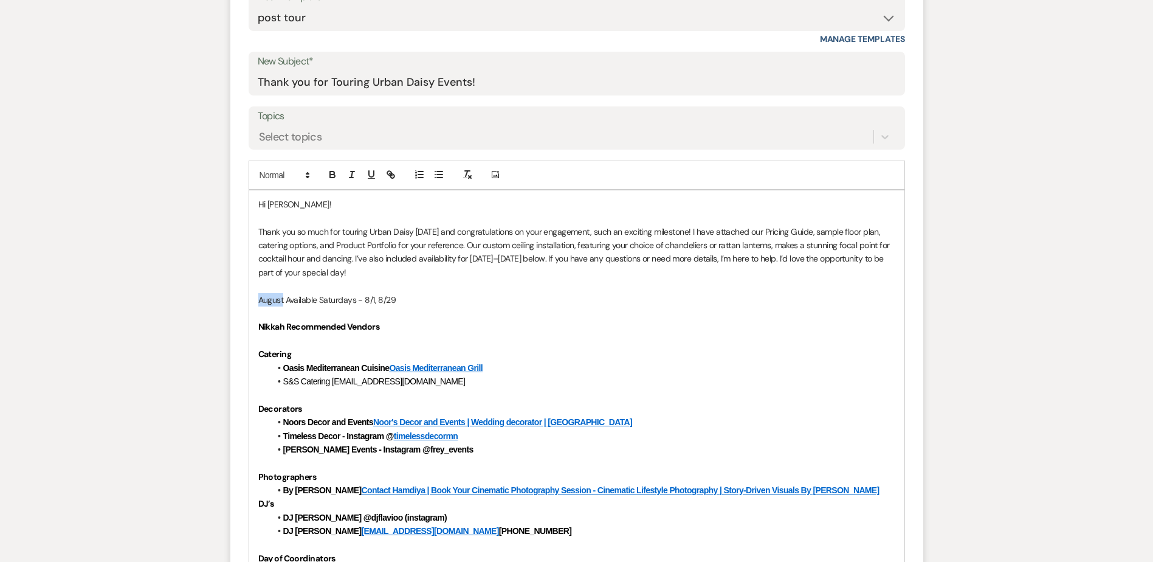
drag, startPoint x: 284, startPoint y: 298, endPoint x: 244, endPoint y: 298, distance: 39.5
click at [244, 298] on form "New Message X Saving draft... Recipients* Event Contacts ( Muna ) Insert Templa…" at bounding box center [576, 473] width 693 height 1168
drag, startPoint x: 457, startPoint y: 294, endPoint x: 252, endPoint y: 297, distance: 204.9
click at [252, 297] on div "Hi Muna! Thank you so much for touring Urban Daisy yesterday and congratulation…" at bounding box center [576, 561] width 655 height 742
click at [276, 317] on p at bounding box center [576, 312] width 637 height 13
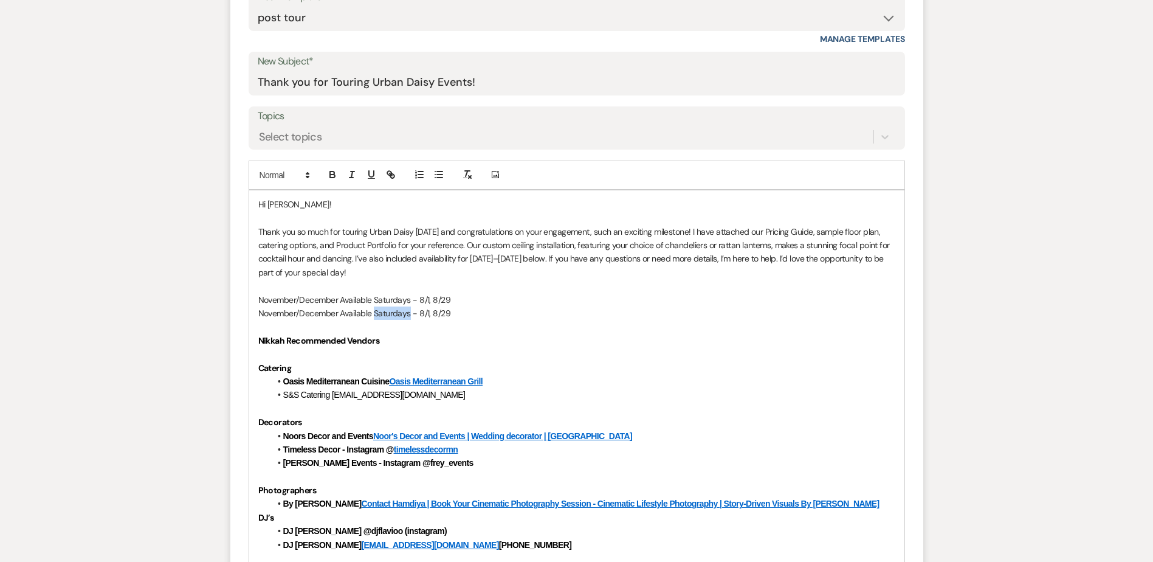
drag, startPoint x: 409, startPoint y: 314, endPoint x: 374, endPoint y: 317, distance: 35.4
click at [374, 317] on p "November/December Available Saturdays - 8/1, 8/29" at bounding box center [576, 312] width 637 height 13
drag, startPoint x: 465, startPoint y: 298, endPoint x: 419, endPoint y: 300, distance: 46.2
click at [419, 300] on p "November/December Available Saturdays - 8/1, 8/29" at bounding box center [576, 299] width 637 height 13
drag, startPoint x: 447, startPoint y: 311, endPoint x: 413, endPoint y: 312, distance: 34.0
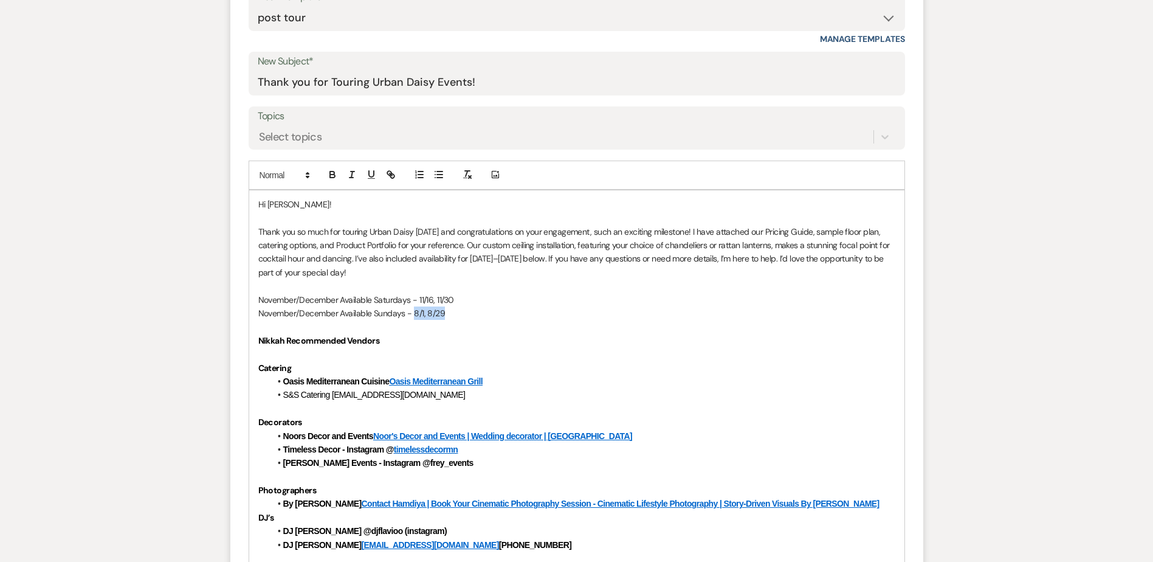
click at [413, 312] on p "November/December Available Sundays - 8/1, 8/29" at bounding box center [576, 312] width 637 height 13
click at [460, 301] on p "November/December Available Saturdays - 11/16, 11/30" at bounding box center [576, 299] width 637 height 13
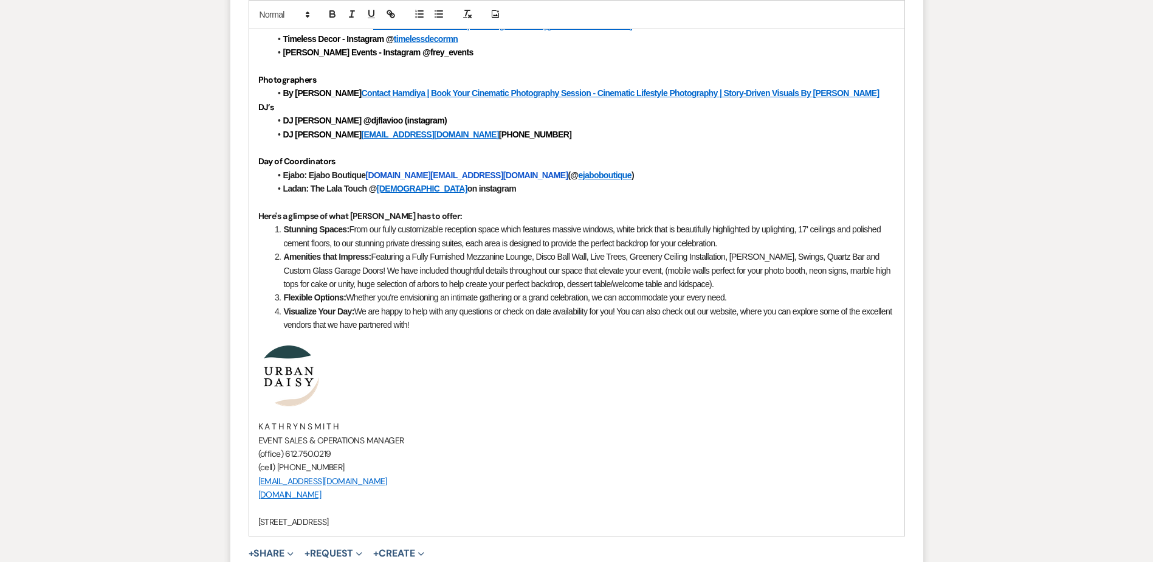
scroll to position [1073, 0]
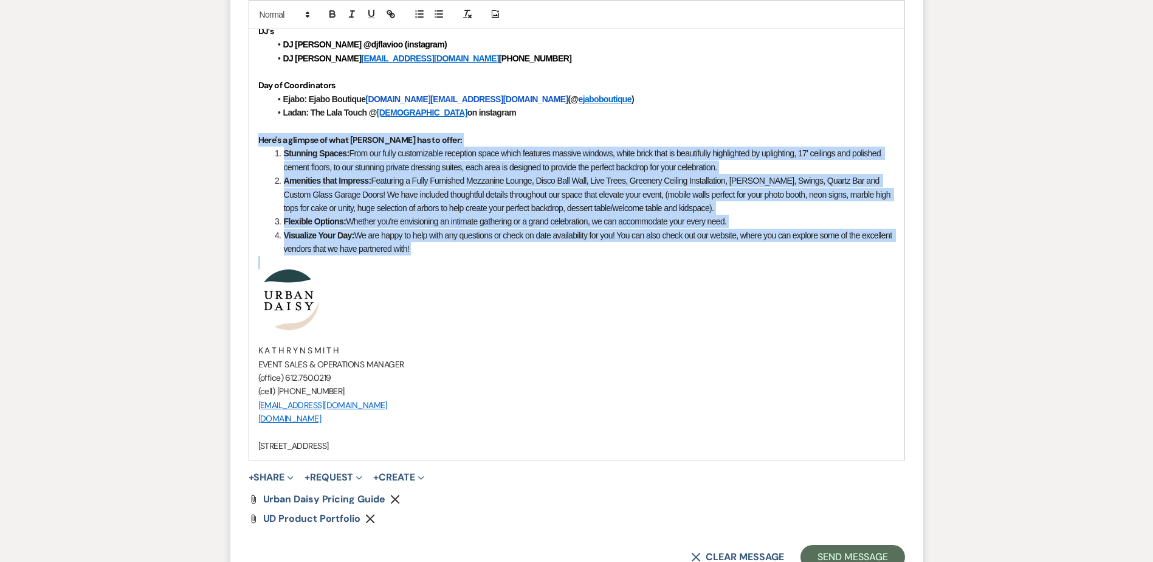
drag, startPoint x: 484, startPoint y: 257, endPoint x: 248, endPoint y: 140, distance: 262.9
click at [249, 140] on div "Hi Muna! Thank you so much for touring Urban Daisy yesterday and congratulation…" at bounding box center [577, 81] width 657 height 757
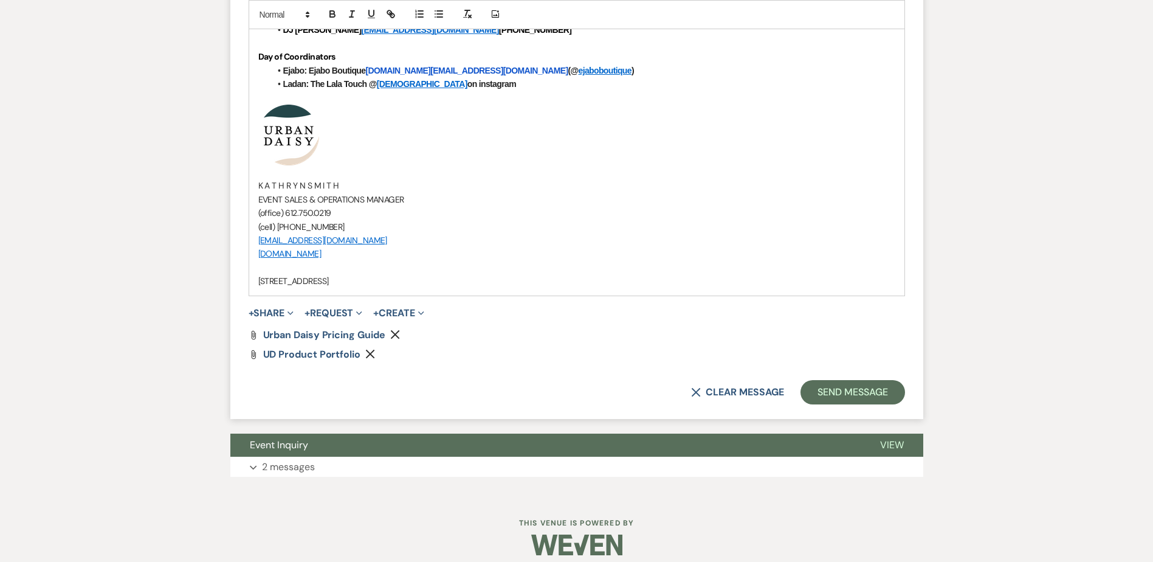
scroll to position [1113, 0]
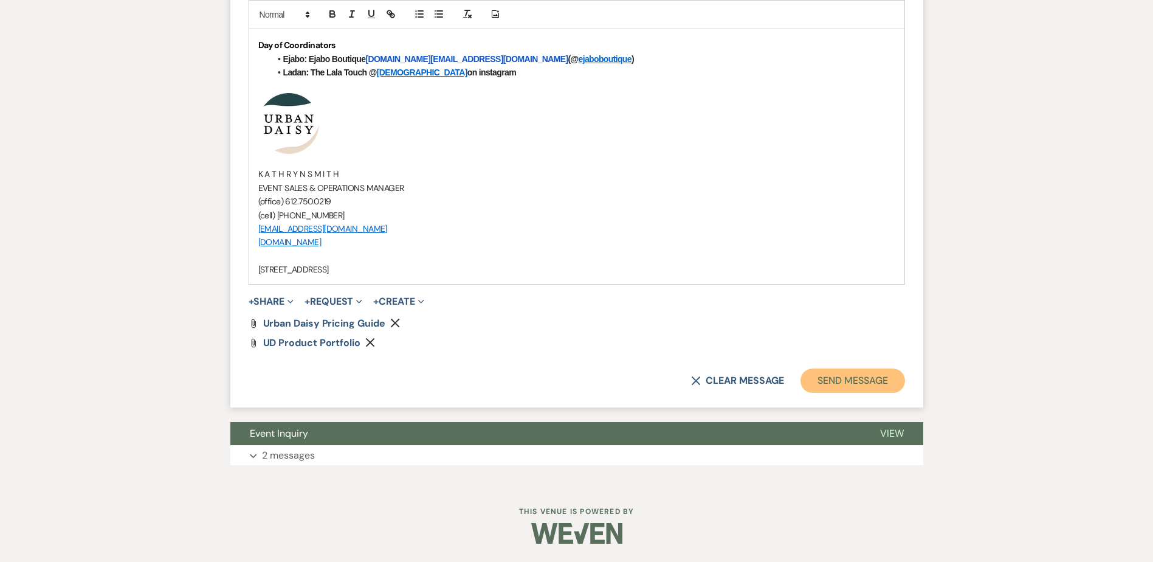
click at [850, 371] on button "Send Message" at bounding box center [853, 380] width 104 height 24
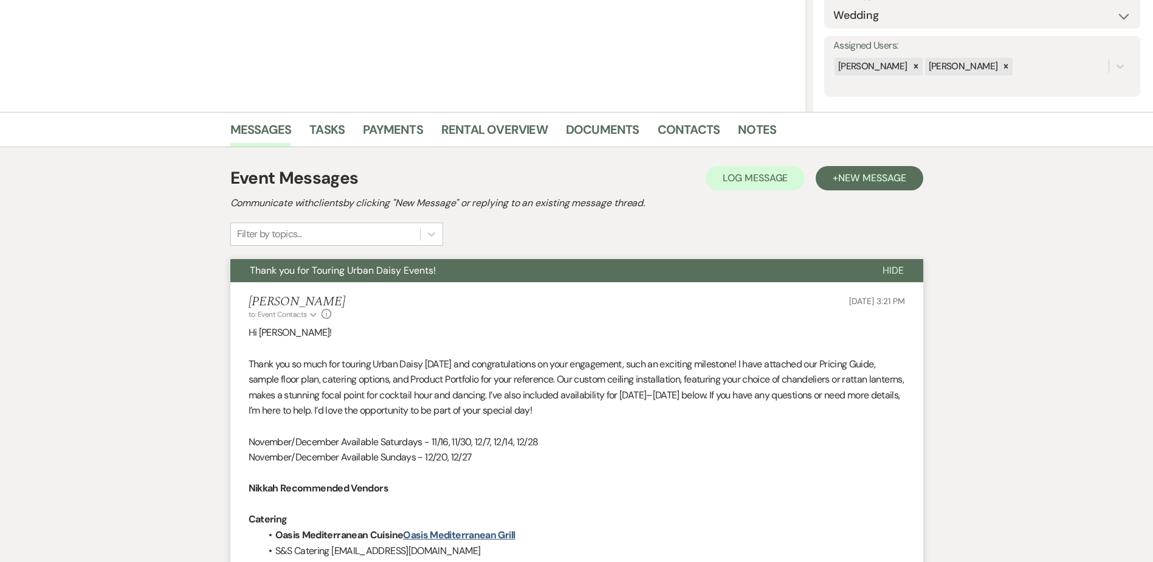
scroll to position [0, 0]
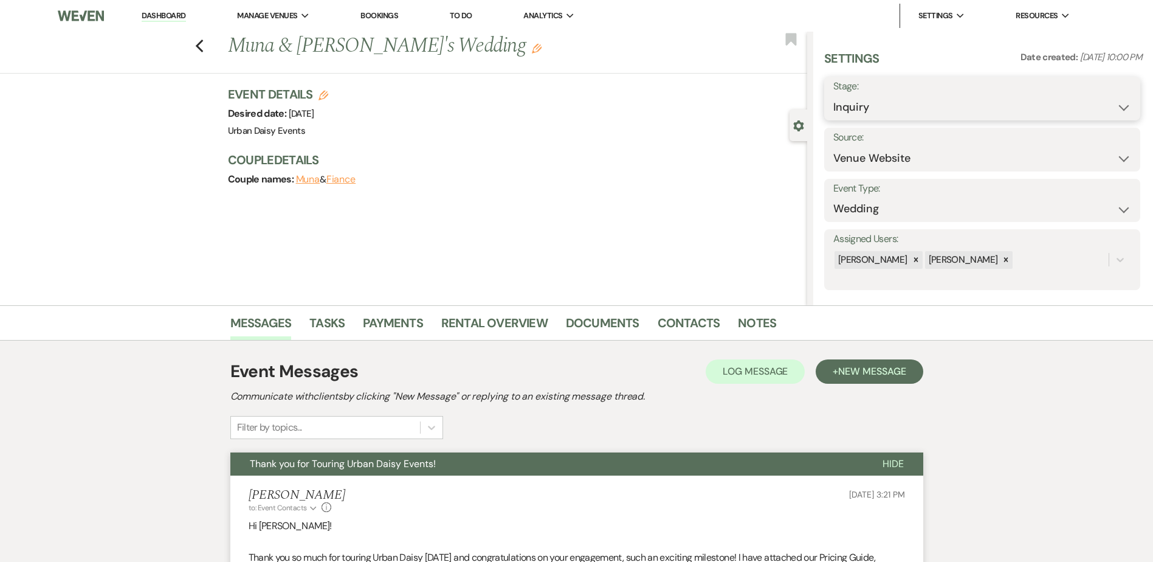
click at [974, 113] on select "Inquiry Follow Up Tour Requested Tour Confirmed Toured Proposal Sent Booked Lost" at bounding box center [982, 107] width 298 height 24
select select "5"
click at [833, 95] on select "Inquiry Follow Up Tour Requested Tour Confirmed Toured Proposal Sent Booked Lost" at bounding box center [982, 107] width 298 height 24
click at [1101, 106] on button "Save" at bounding box center [1106, 98] width 69 height 24
click at [165, 12] on link "Dashboard" at bounding box center [164, 16] width 44 height 12
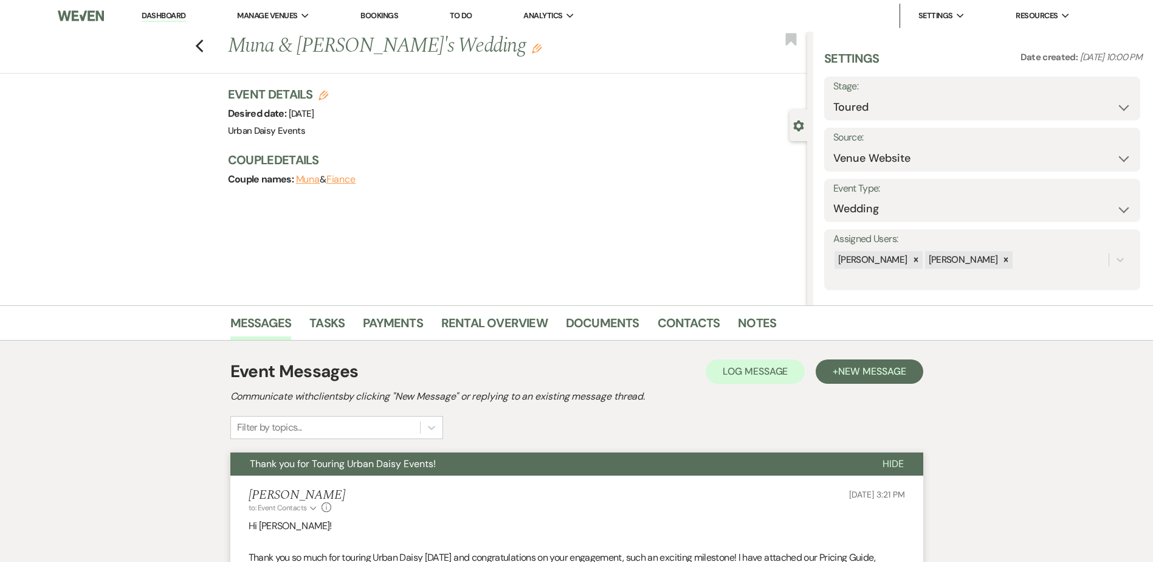
select select "5"
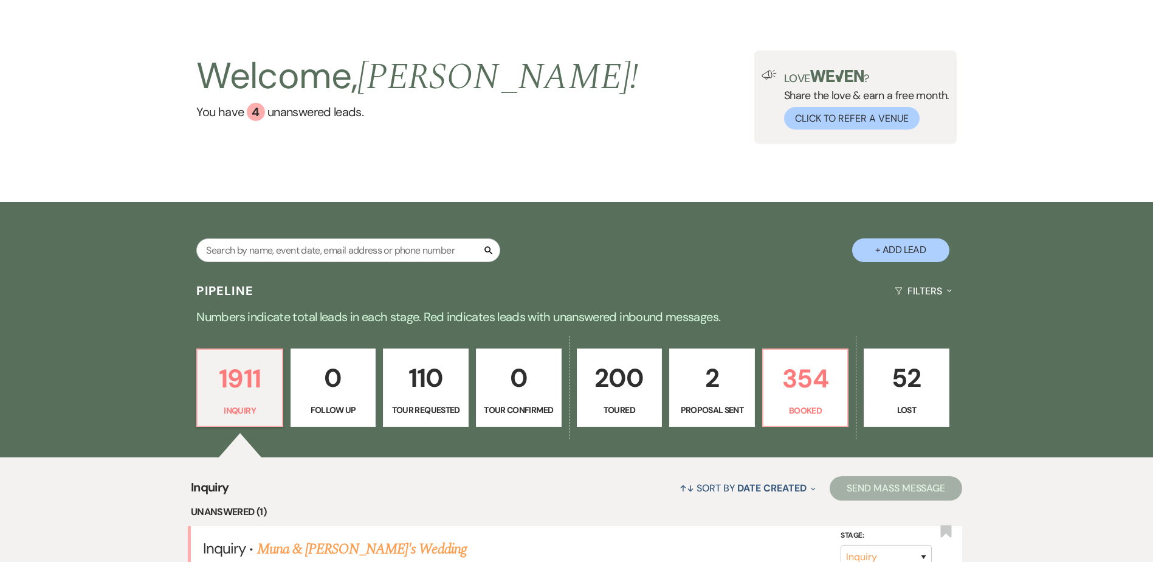
scroll to position [243, 0]
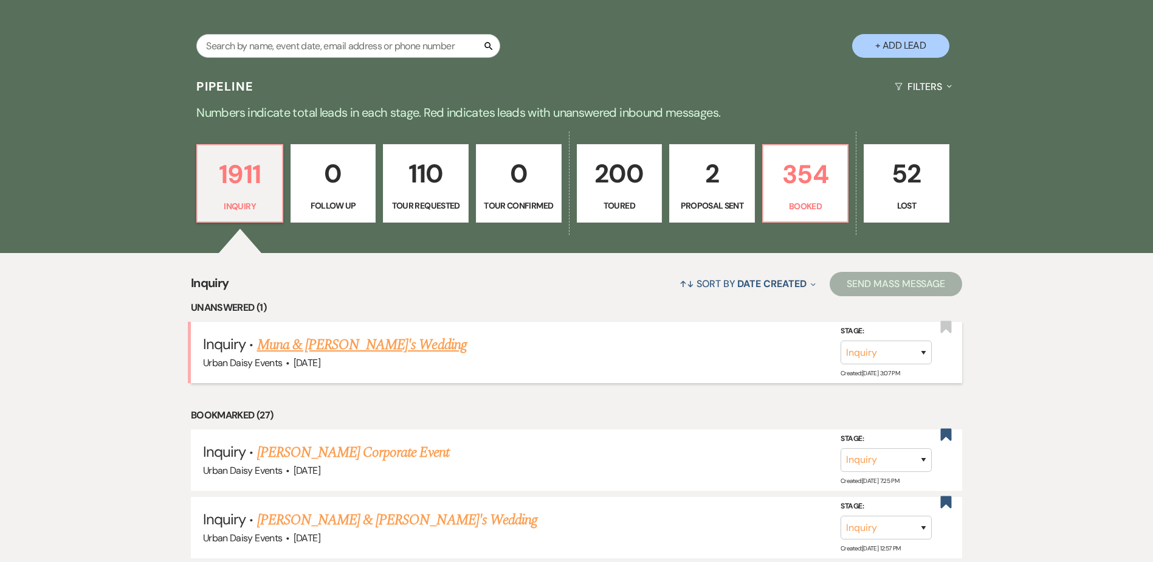
click at [315, 335] on link "Muna & Fiance's Wedding" at bounding box center [362, 345] width 210 height 22
select select "5"
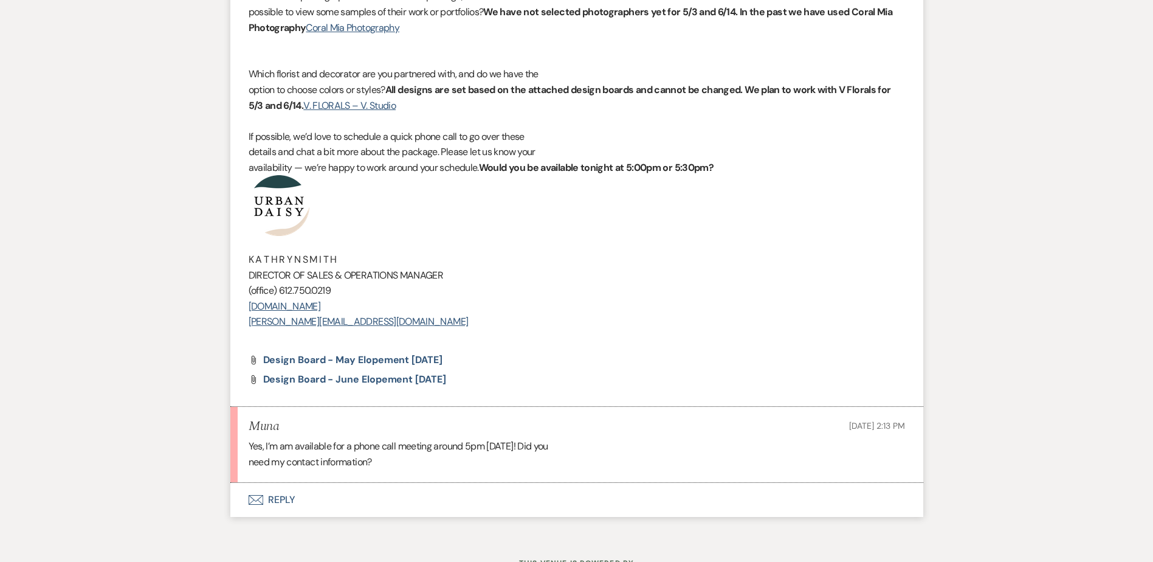
scroll to position [3695, 0]
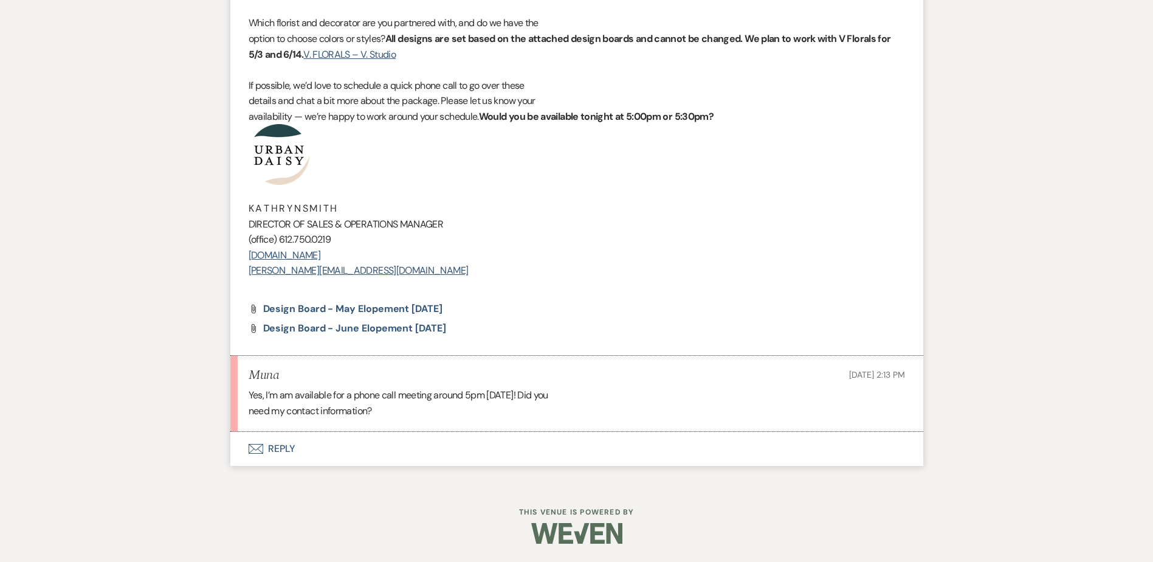
click at [268, 460] on button "Envelope Reply" at bounding box center [576, 449] width 693 height 34
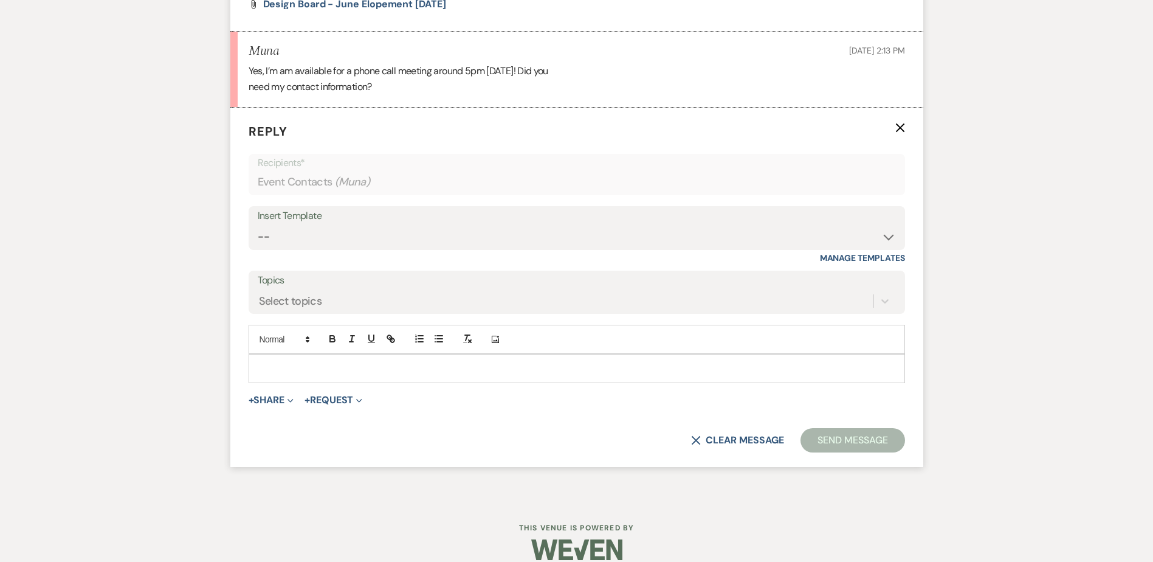
scroll to position [4026, 0]
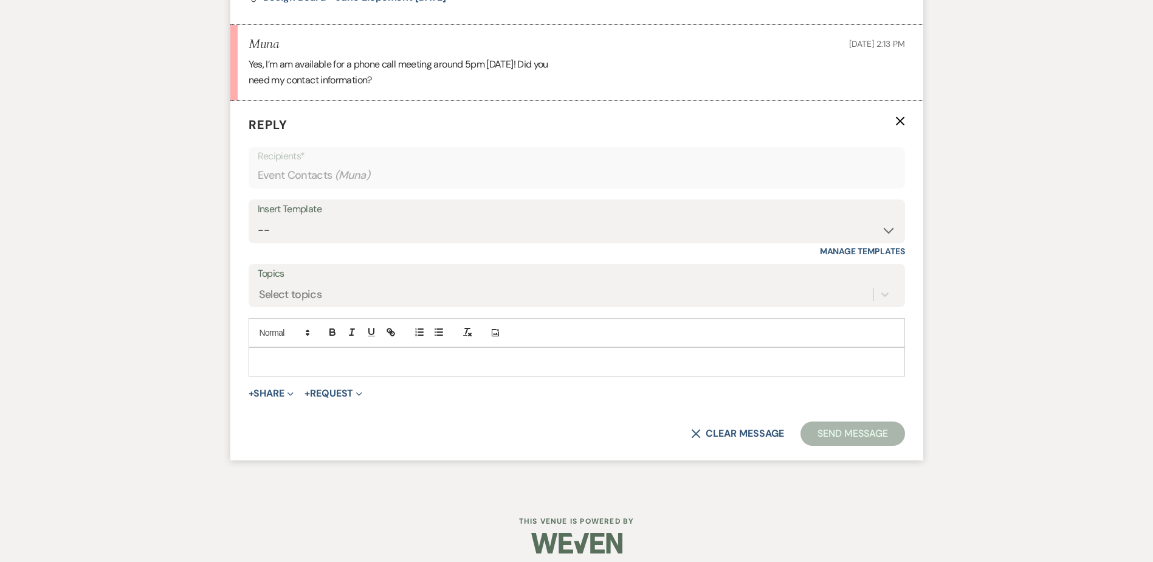
click at [362, 353] on div at bounding box center [576, 362] width 655 height 28
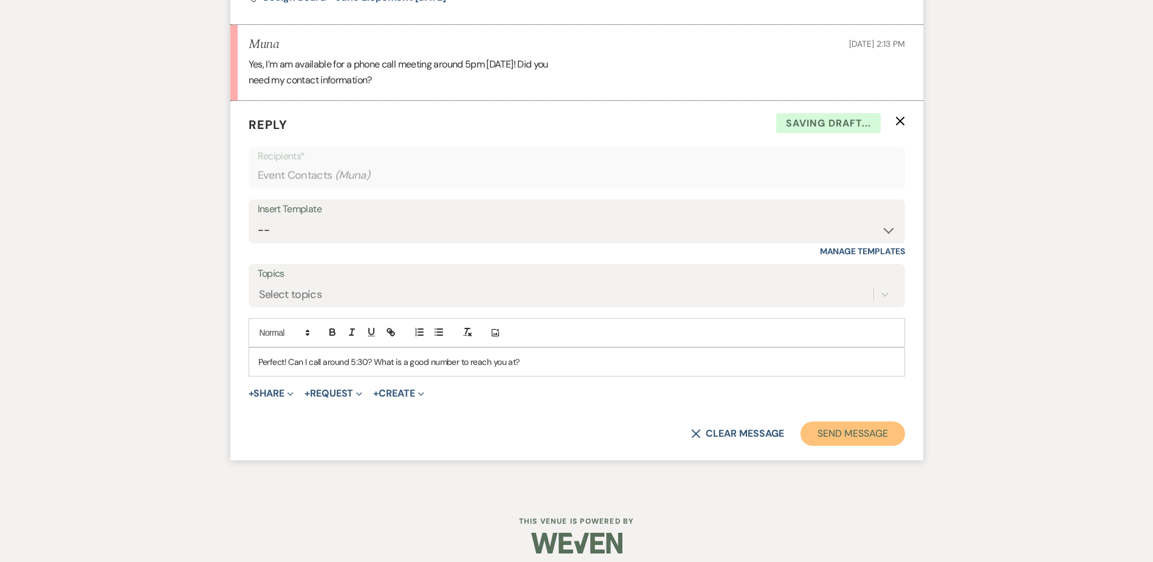
click at [872, 438] on button "Send Message" at bounding box center [853, 433] width 104 height 24
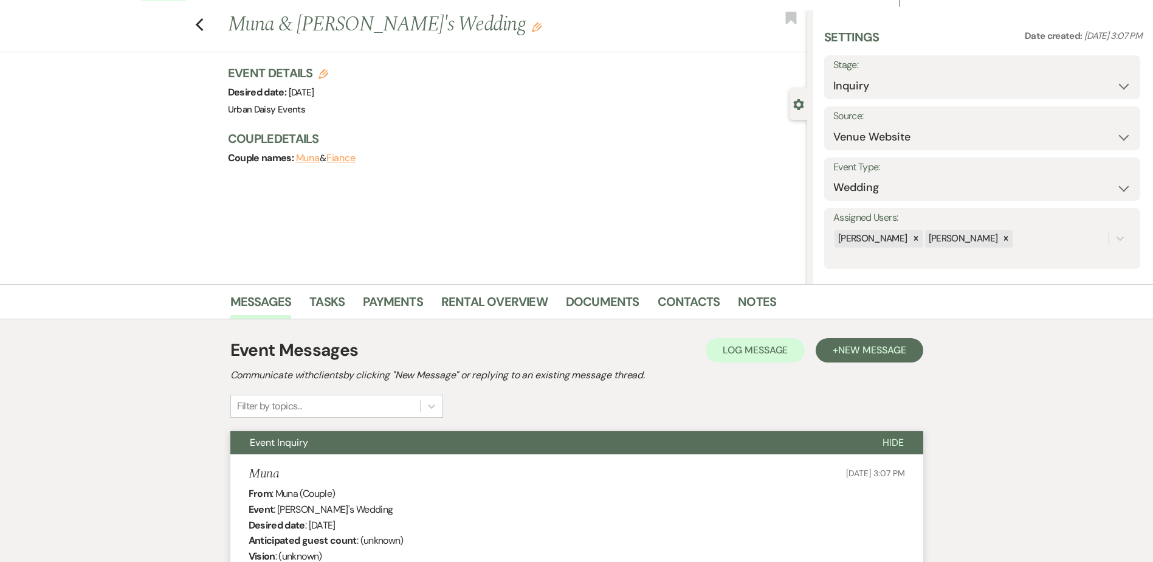
scroll to position [0, 0]
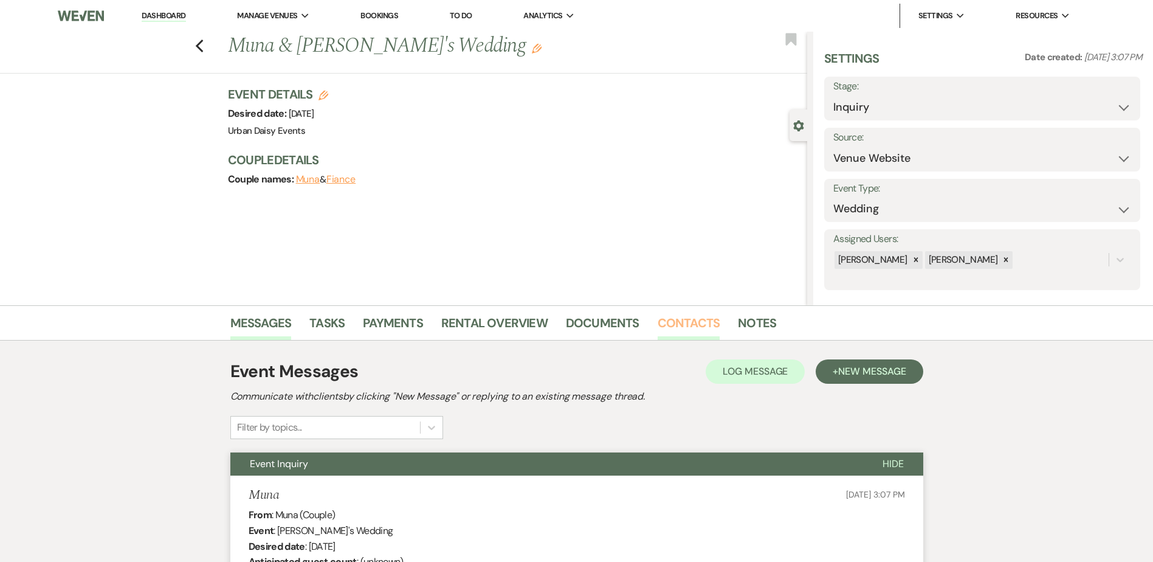
click at [674, 326] on link "Contacts" at bounding box center [689, 326] width 63 height 27
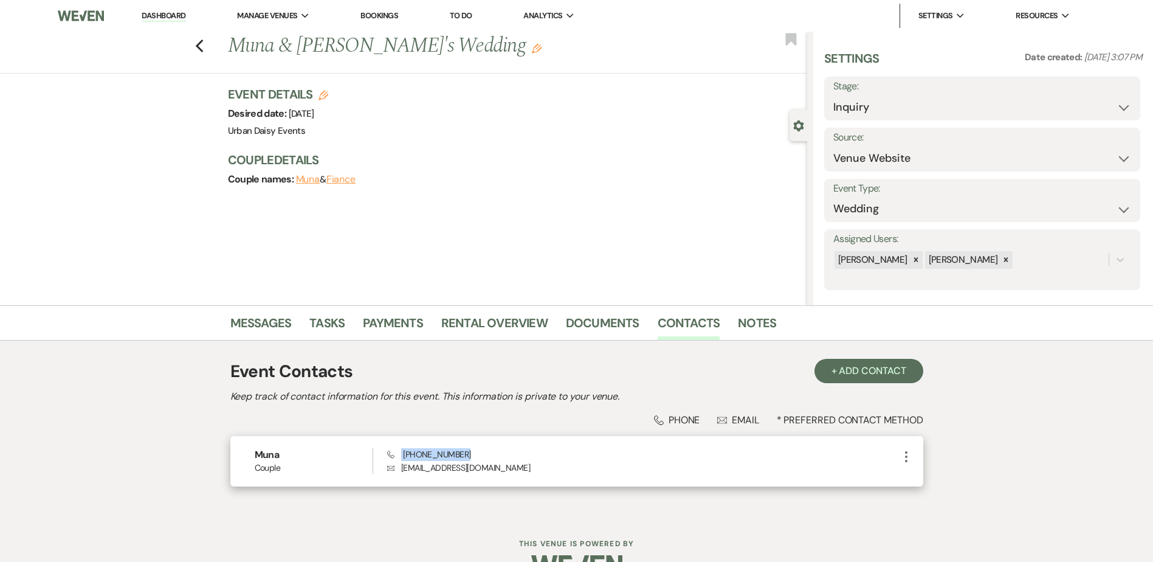
drag, startPoint x: 464, startPoint y: 449, endPoint x: 394, endPoint y: 454, distance: 70.0
click at [394, 454] on div "Phone (612) 806-1797 Envelope muna.ibrahim44444@gmail.com" at bounding box center [642, 461] width 511 height 26
drag, startPoint x: 539, startPoint y: 472, endPoint x: 399, endPoint y: 480, distance: 140.7
click at [399, 480] on div "Muna Couple Phone (612) 806-1797 Envelope muna.ibrahim44444@gmail.com More" at bounding box center [576, 461] width 693 height 50
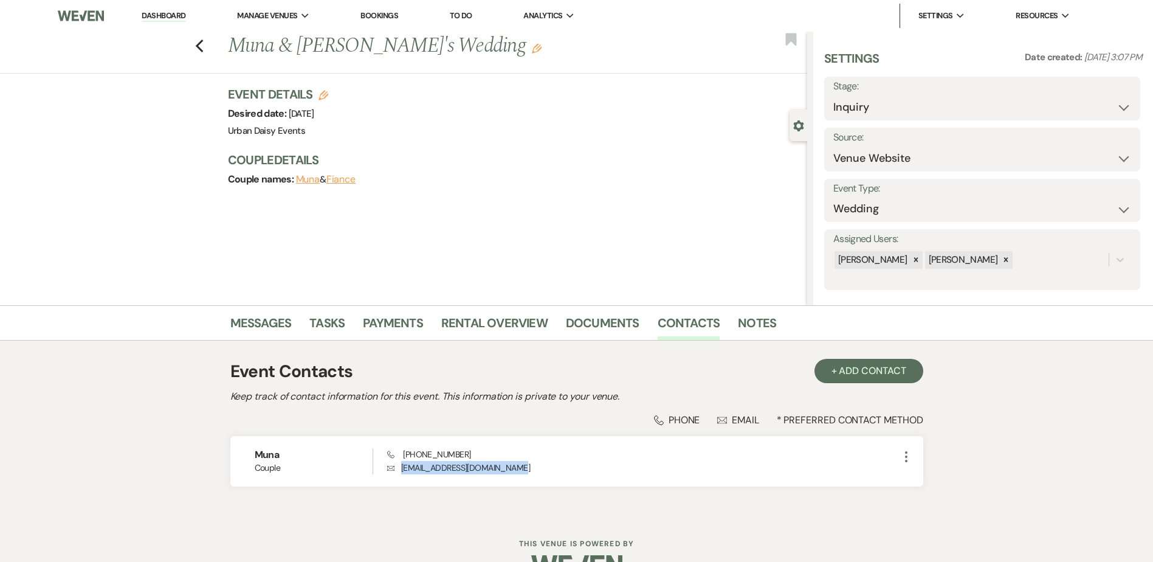
click at [178, 18] on link "Dashboard" at bounding box center [164, 16] width 44 height 12
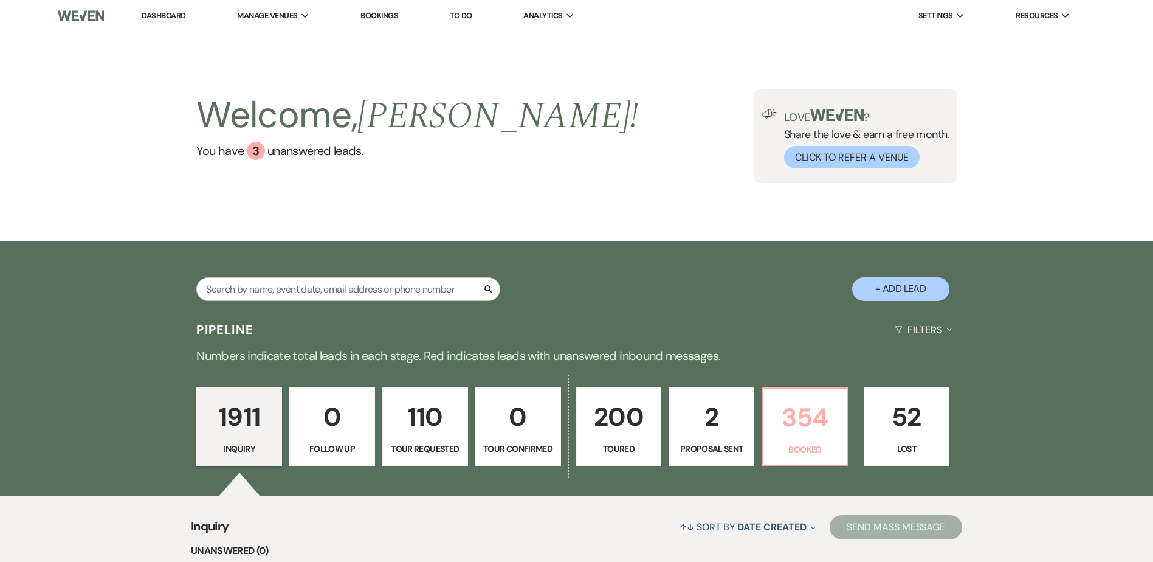
click at [792, 427] on p "354" at bounding box center [805, 417] width 70 height 41
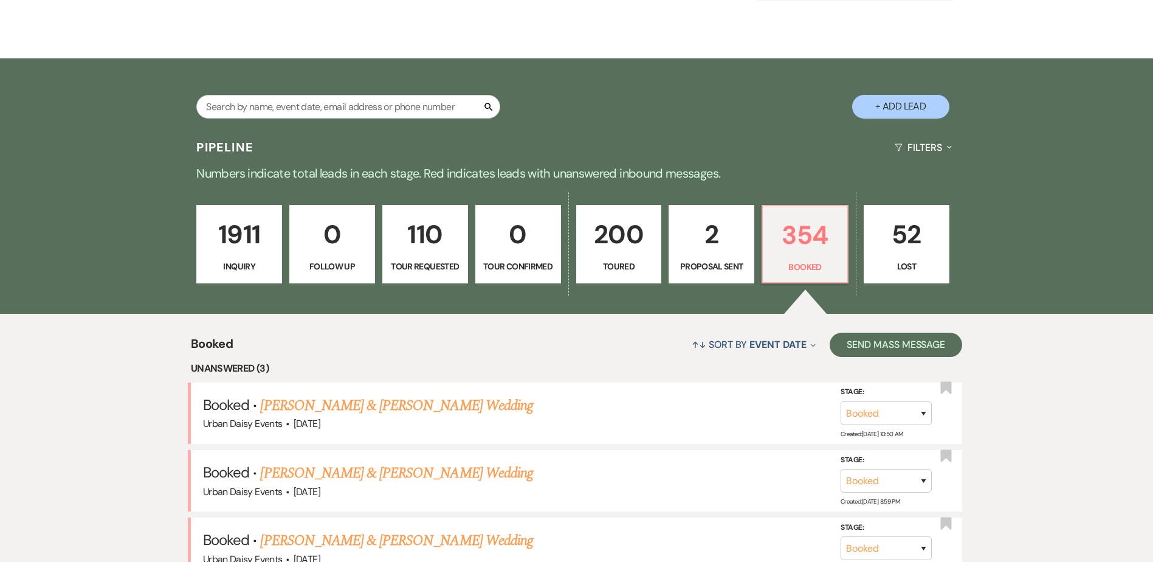
scroll to position [304, 0]
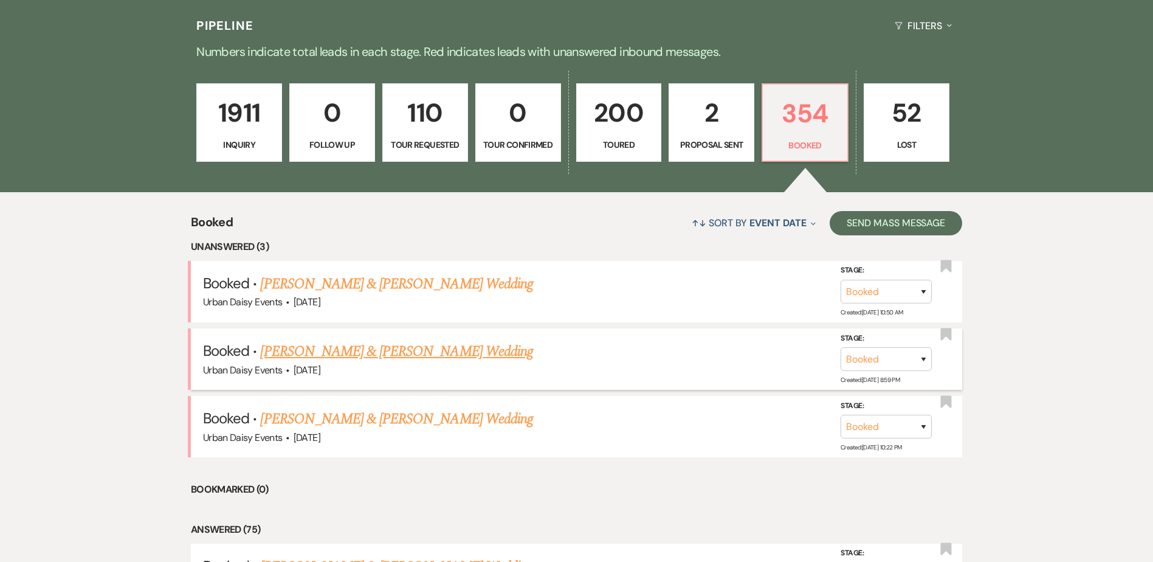
click at [349, 343] on link "Abdiaziz Mohamoud & Manazil Aden's Wedding" at bounding box center [396, 351] width 272 height 22
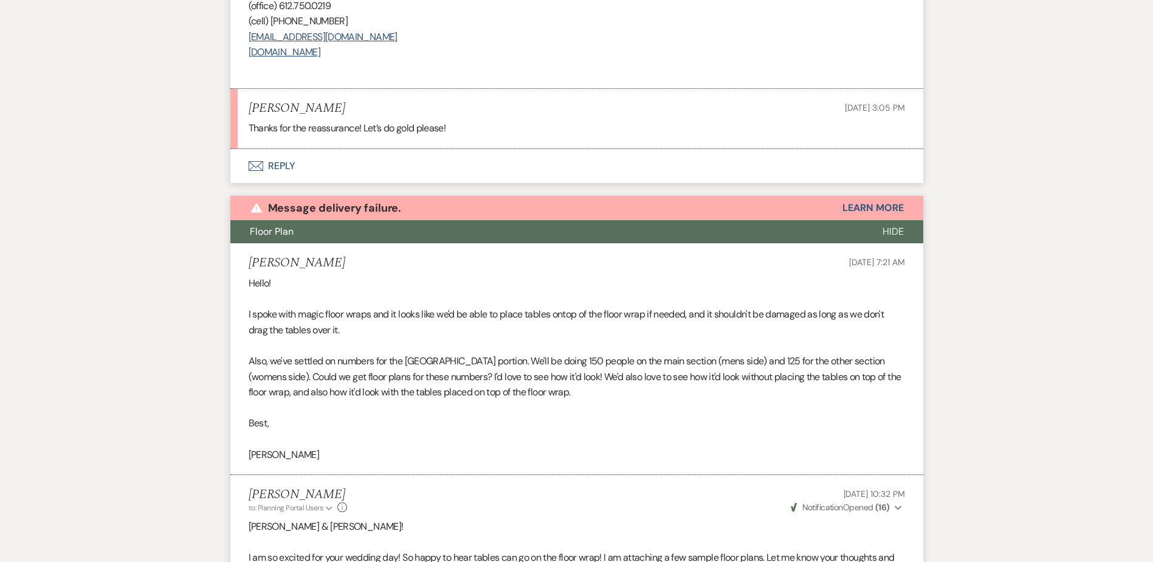
scroll to position [906, 0]
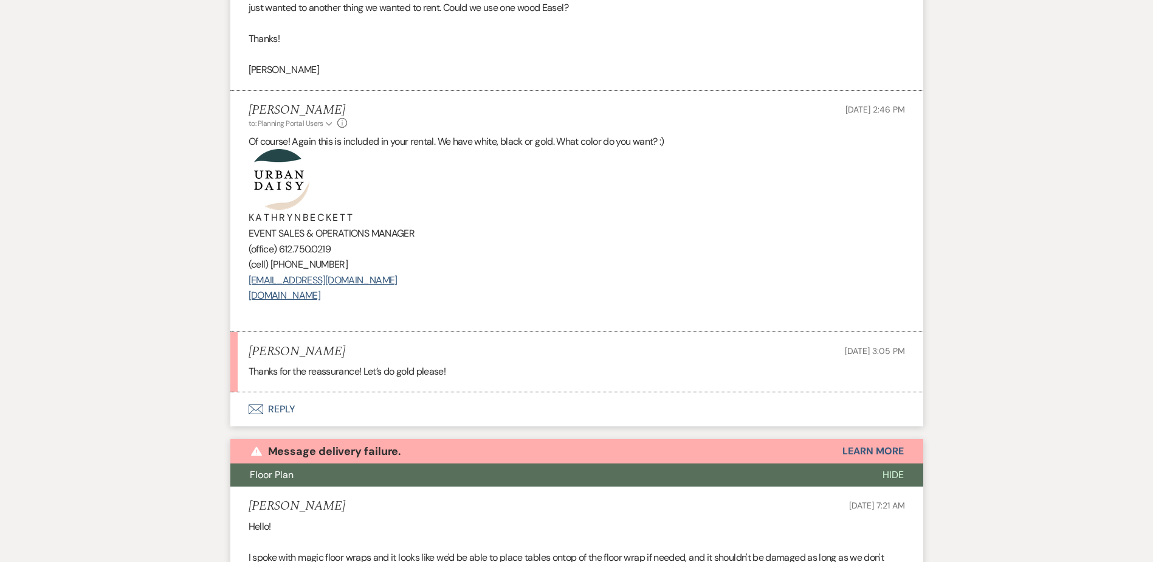
click at [260, 414] on icon "Envelope" at bounding box center [256, 409] width 15 height 10
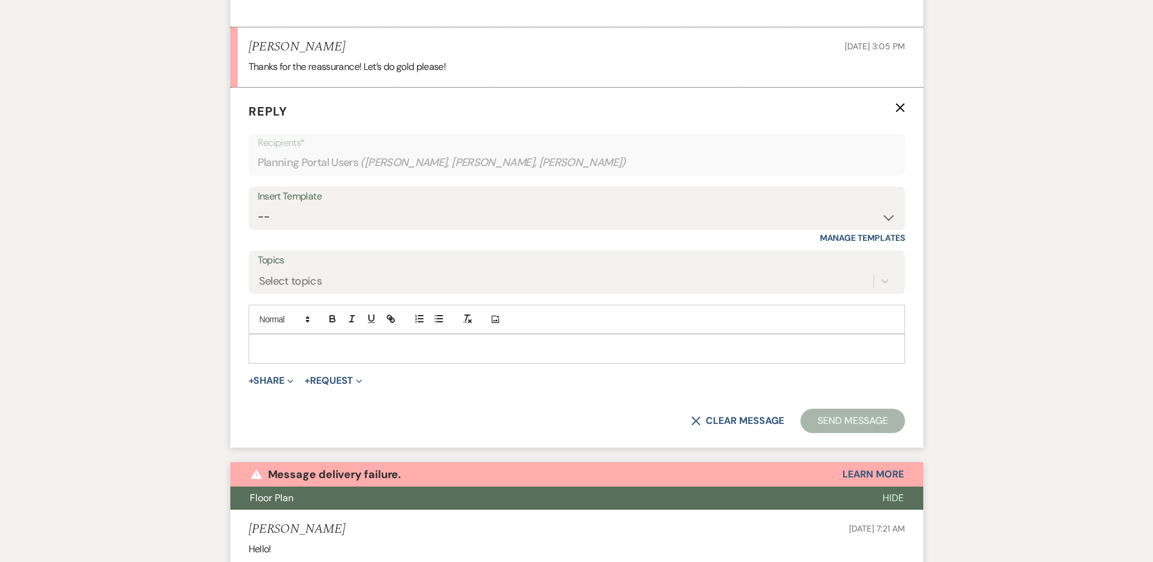
scroll to position [1213, 0]
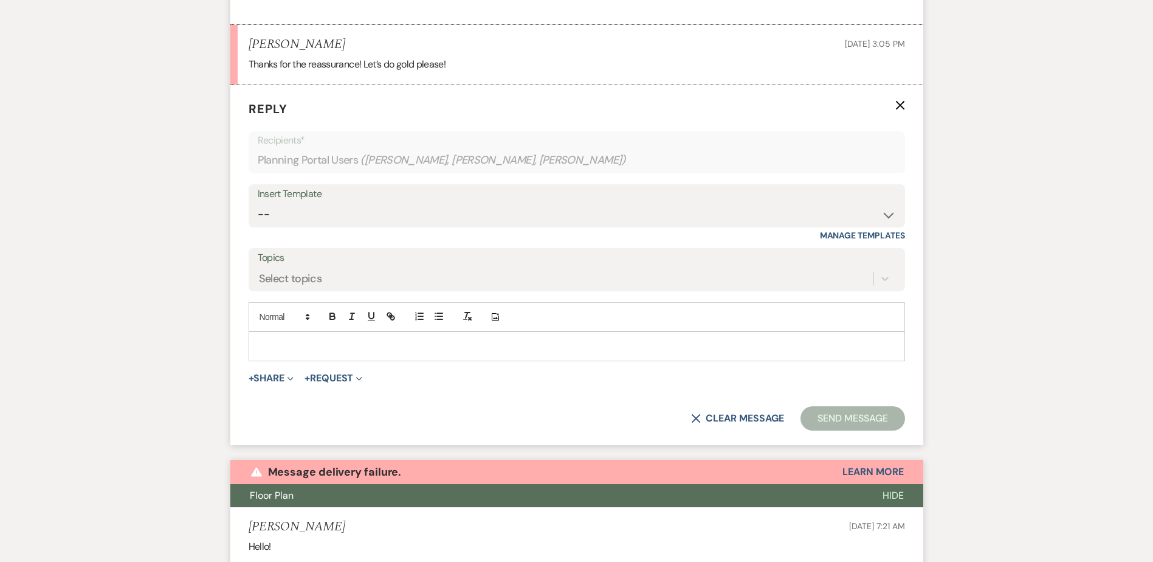
click at [298, 353] on p at bounding box center [576, 345] width 637 height 13
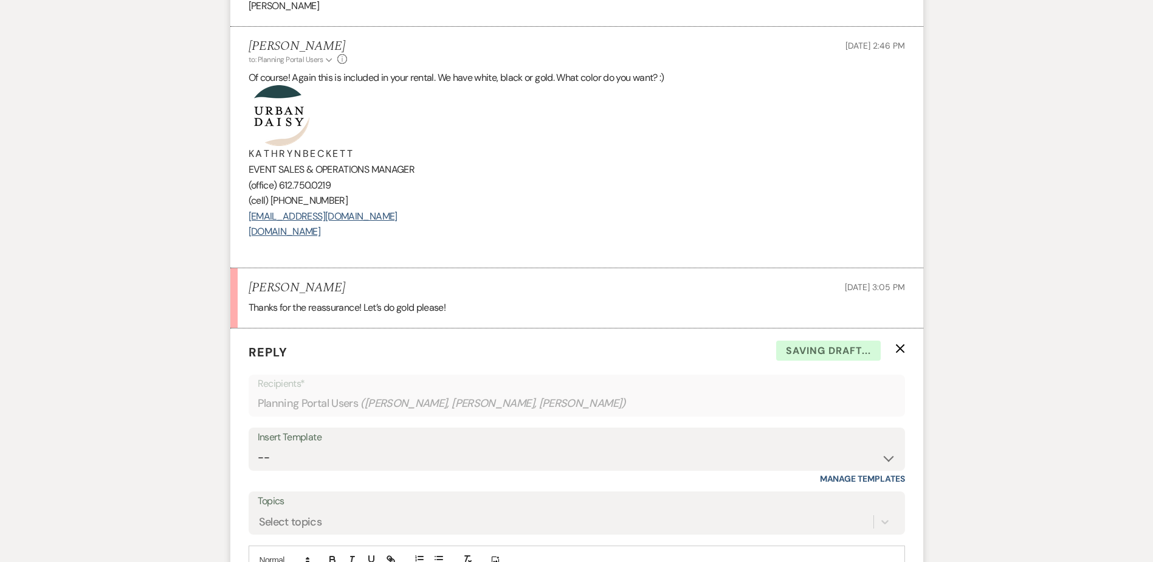
scroll to position [1152, 0]
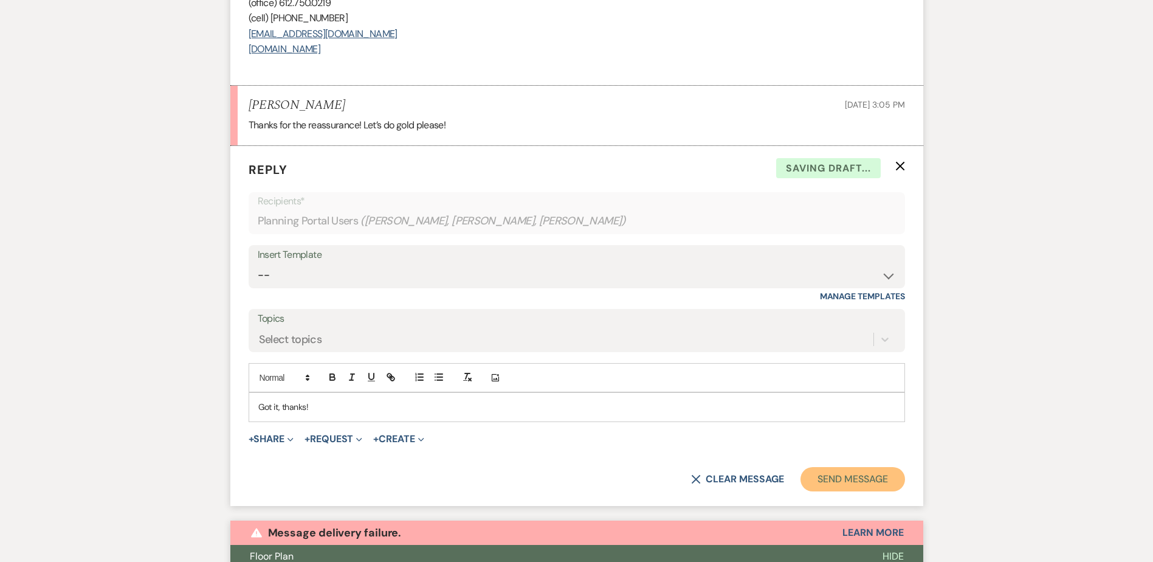
click at [852, 488] on button "Send Message" at bounding box center [853, 479] width 104 height 24
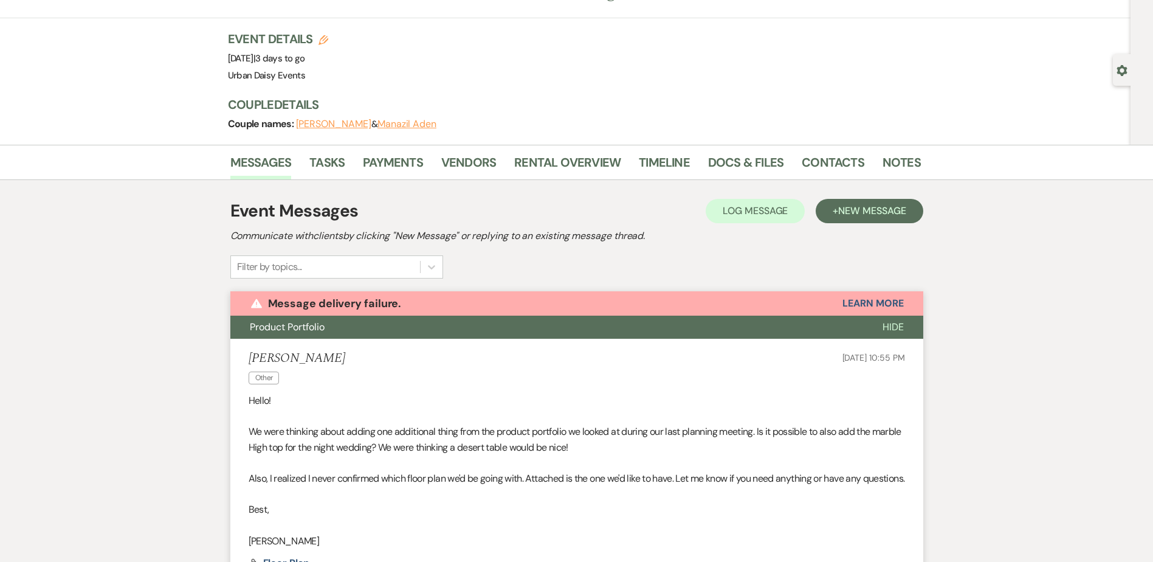
scroll to position [0, 0]
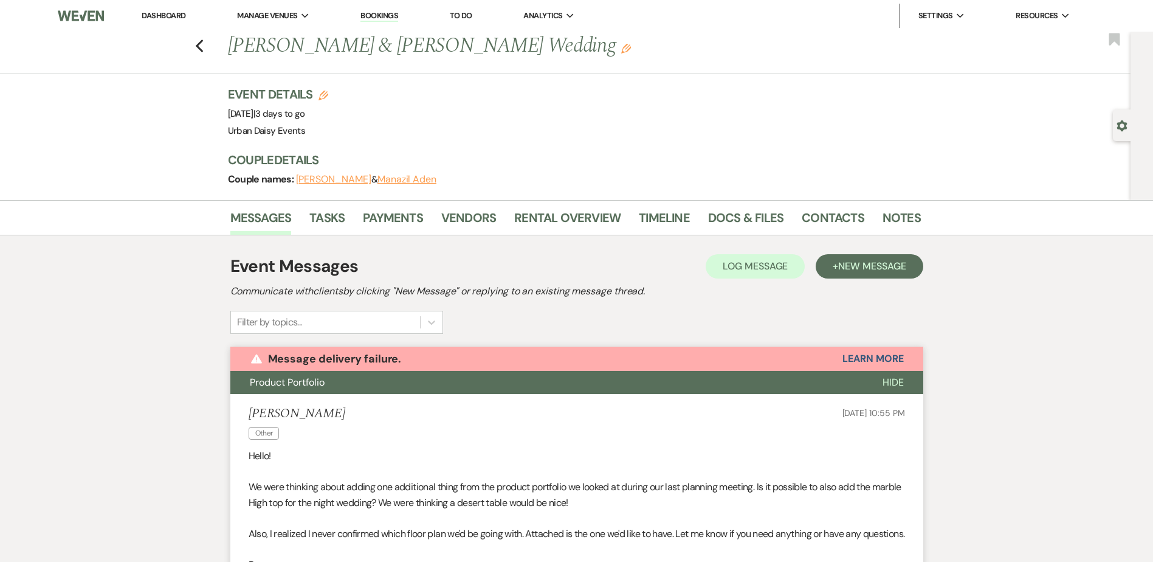
click at [155, 19] on link "Dashboard" at bounding box center [164, 15] width 44 height 10
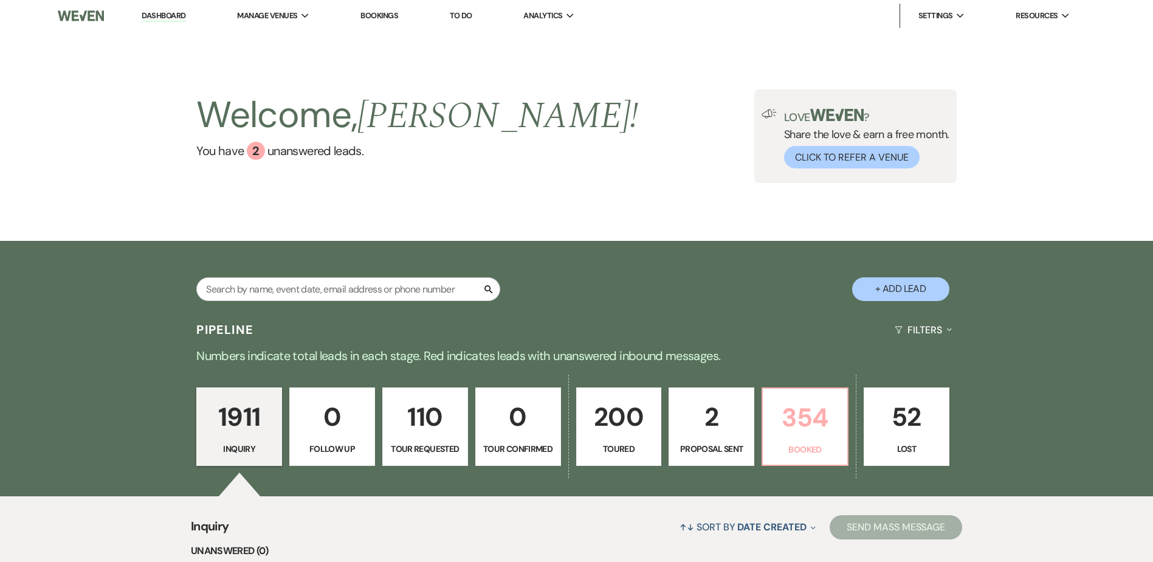
click at [788, 412] on p "354" at bounding box center [805, 417] width 70 height 41
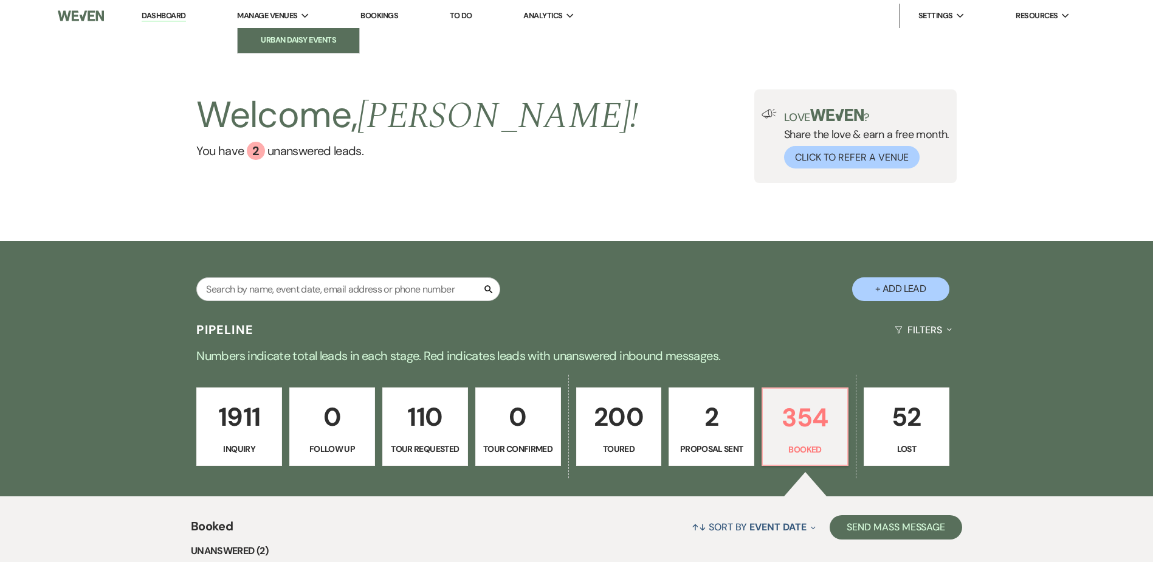
click at [262, 39] on li "Urban Daisy Events" at bounding box center [298, 40] width 109 height 12
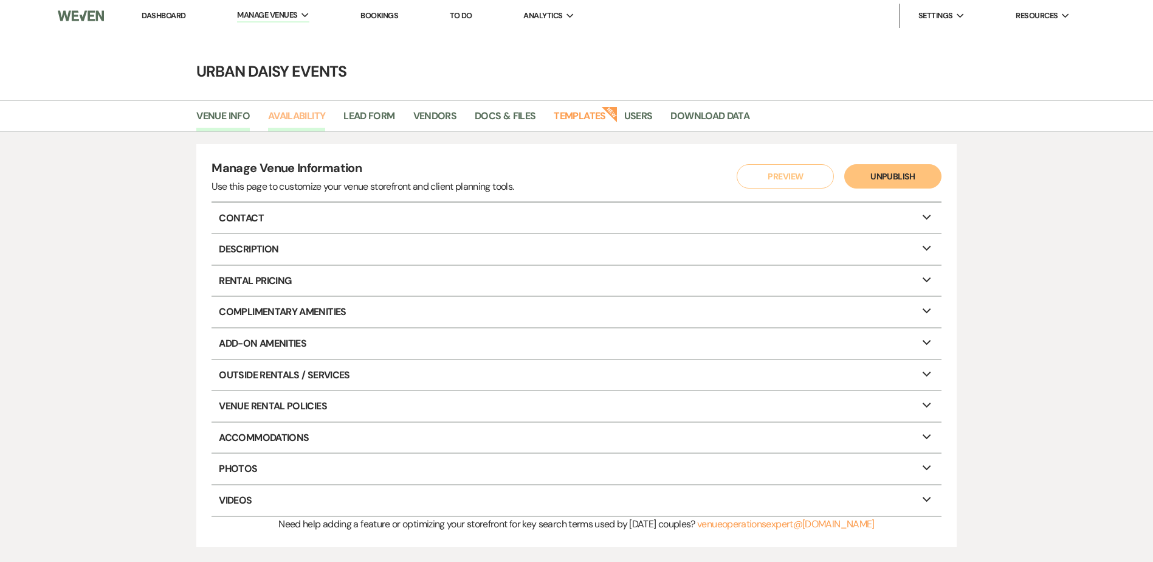
click at [297, 127] on link "Availability" at bounding box center [296, 119] width 57 height 23
select select "2"
select select "2026"
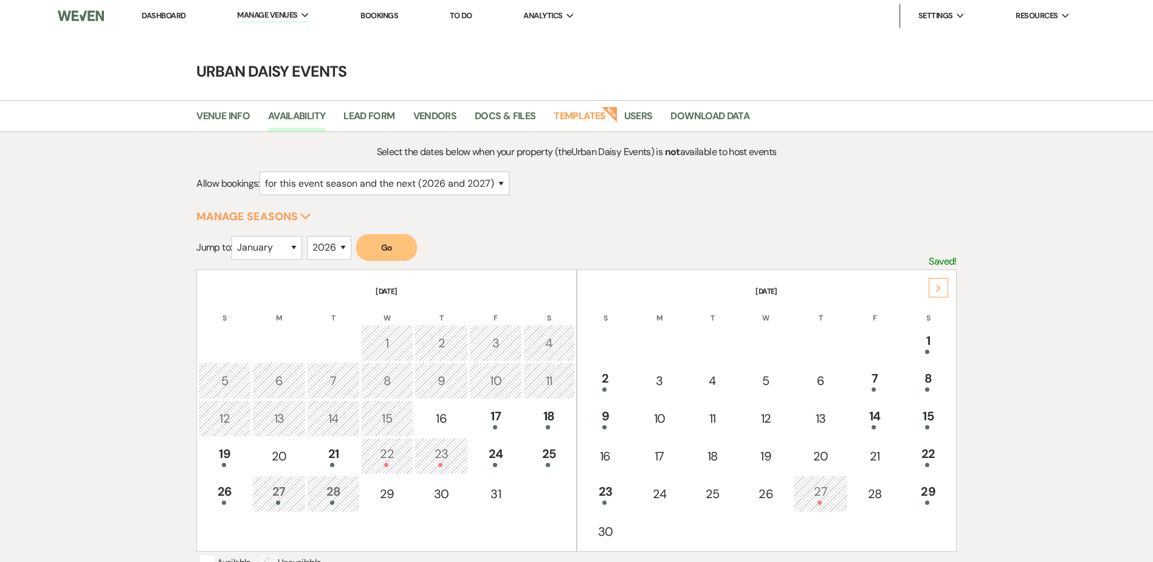
click at [948, 290] on div "Next" at bounding box center [938, 287] width 19 height 19
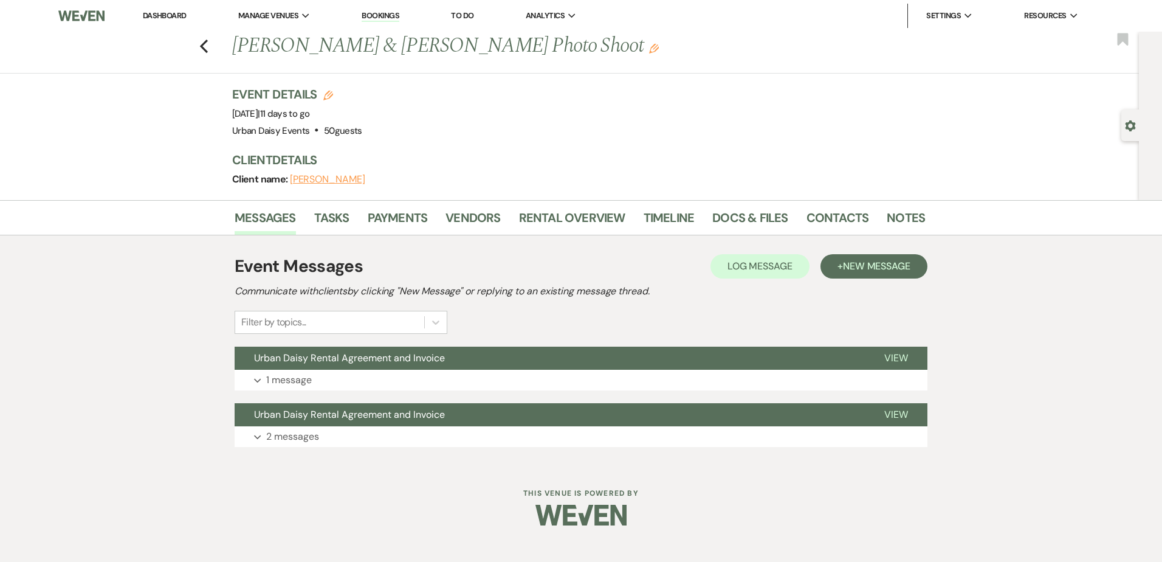
click at [202, 52] on icon "Previous" at bounding box center [203, 46] width 9 height 15
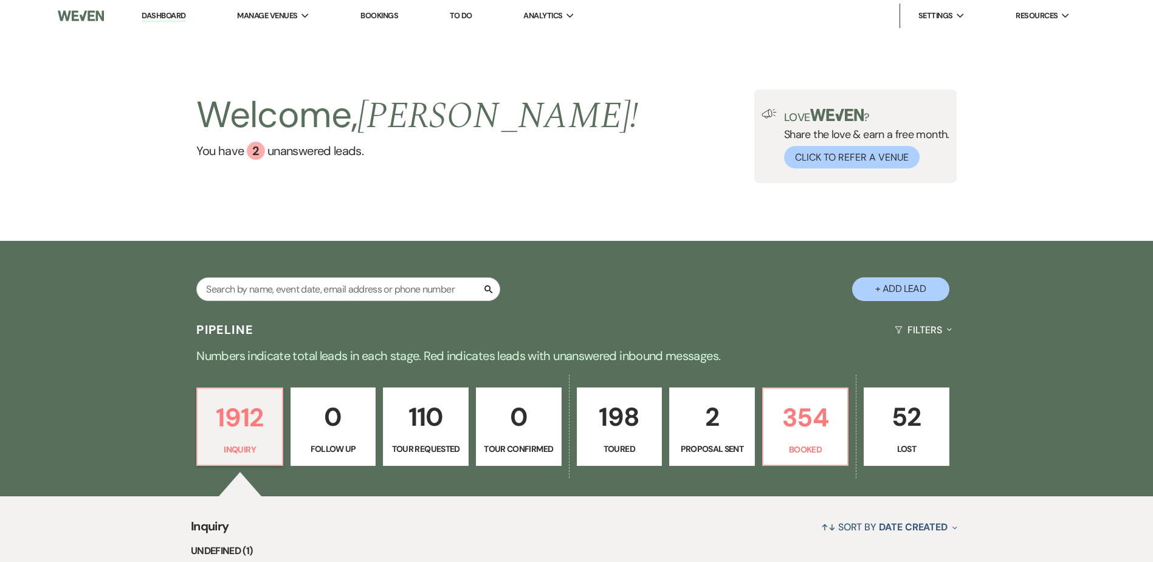
click at [0, 0] on link "Urban Daisy Events" at bounding box center [0, 0] width 0 height 0
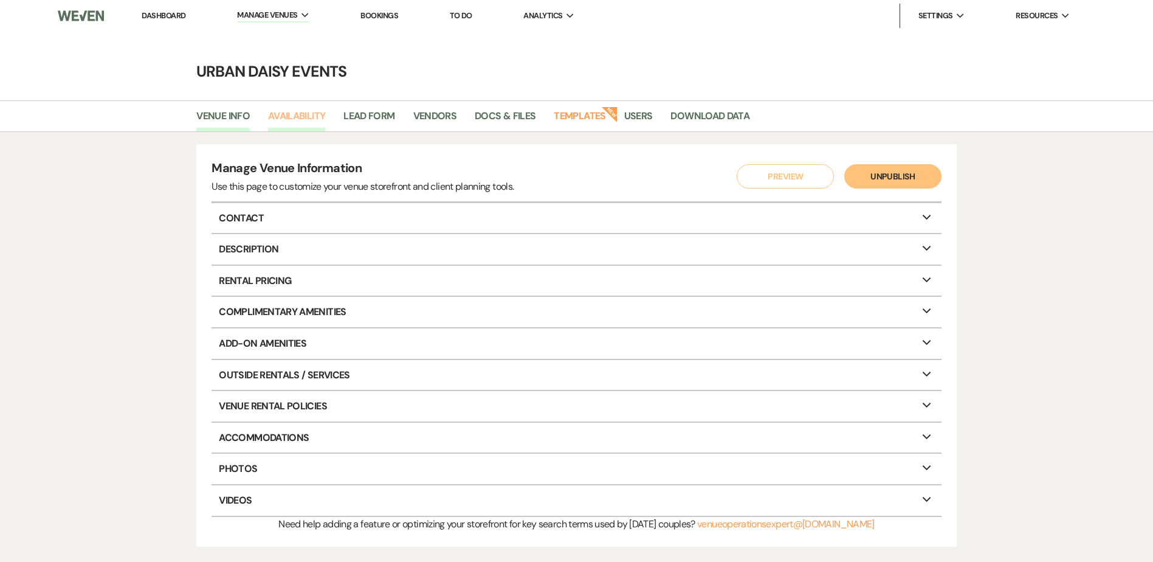
click at [280, 126] on link "Availability" at bounding box center [296, 119] width 57 height 23
select select "2"
select select "2026"
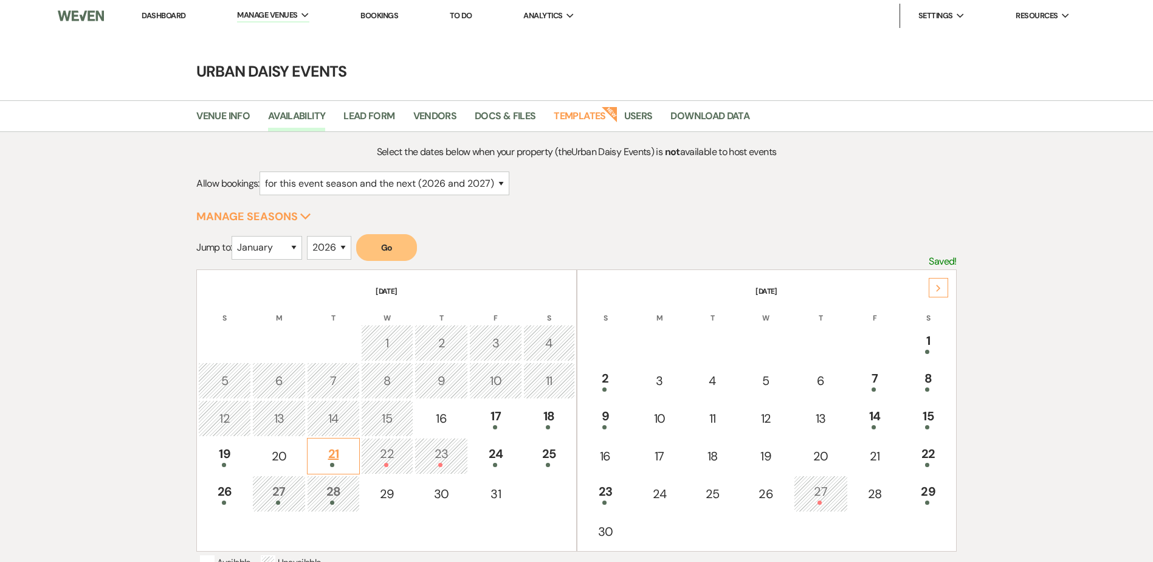
click at [331, 464] on span at bounding box center [332, 465] width 4 height 4
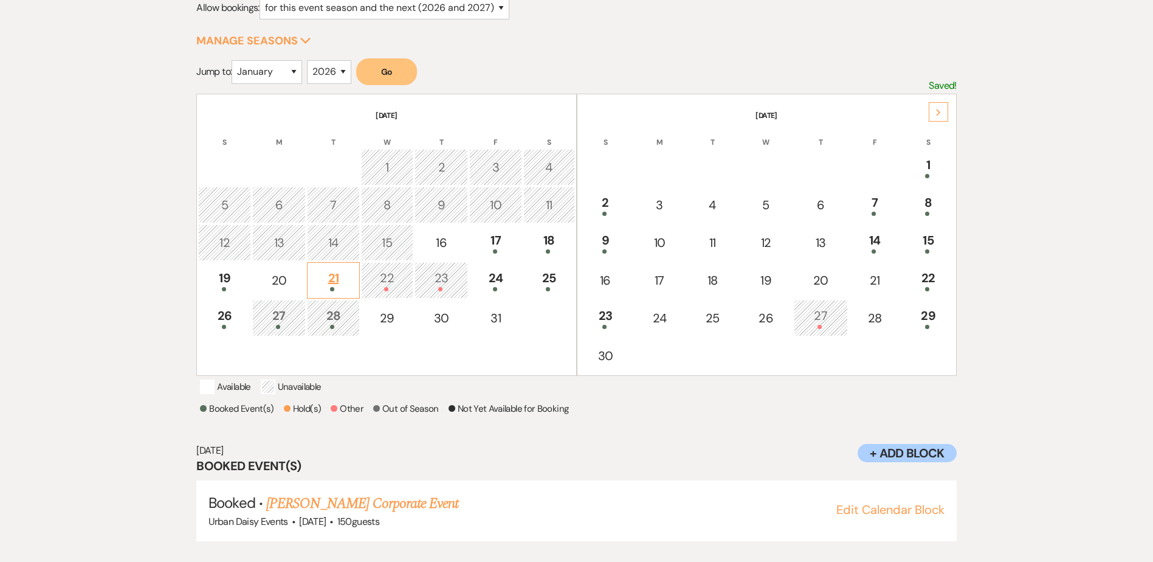
scroll to position [195, 0]
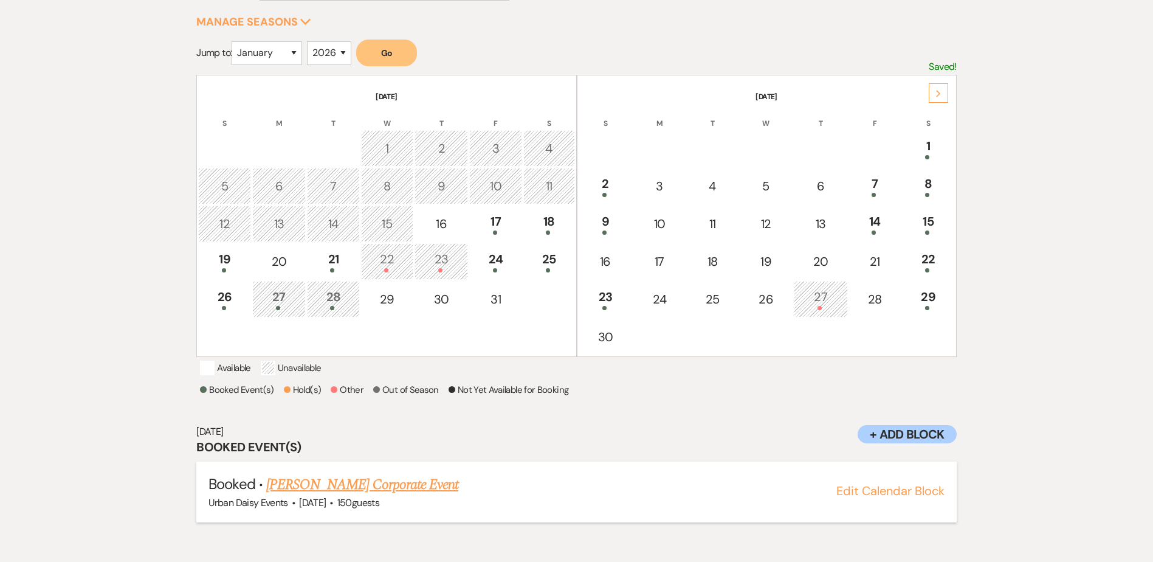
click at [334, 495] on link "[PERSON_NAME] Corporate Event" at bounding box center [362, 485] width 192 height 22
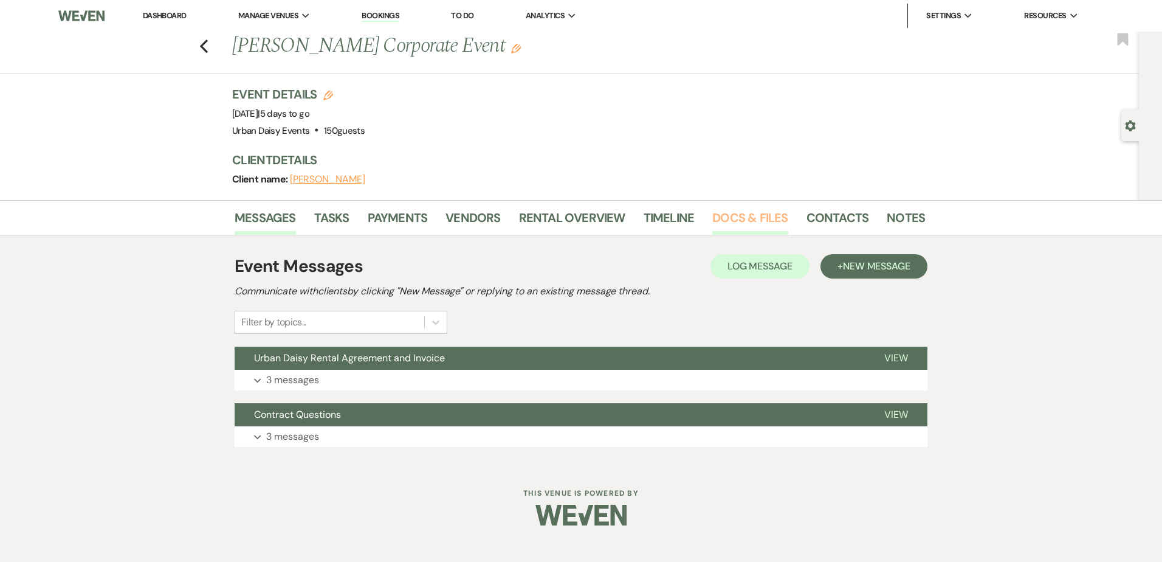
click at [725, 209] on link "Docs & Files" at bounding box center [749, 221] width 75 height 27
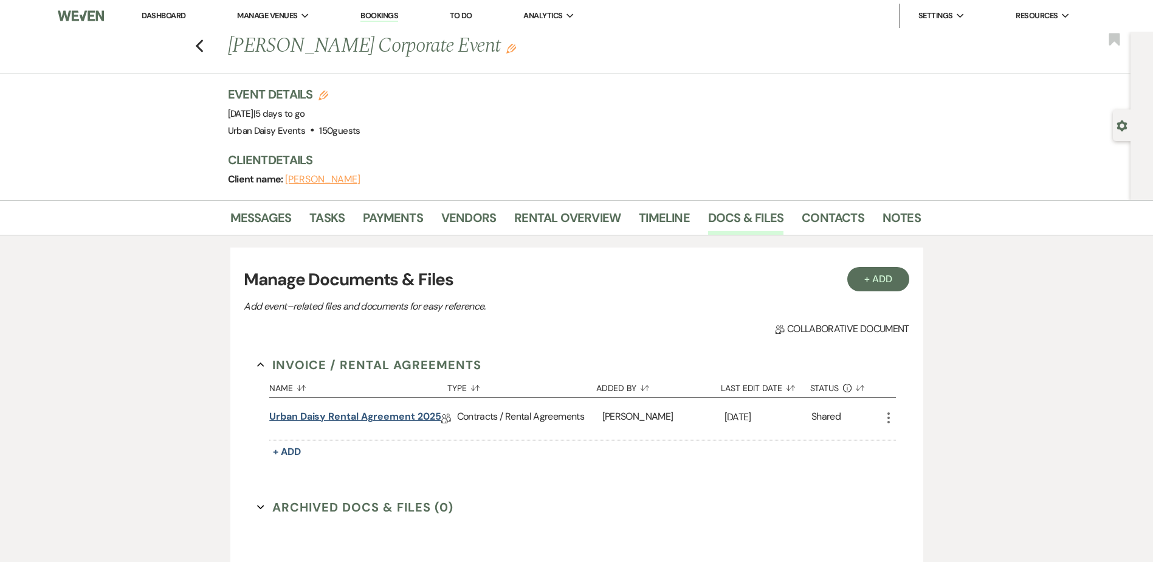
click at [372, 413] on link "Urban Daisy Rental Agreement 2025" at bounding box center [354, 418] width 171 height 19
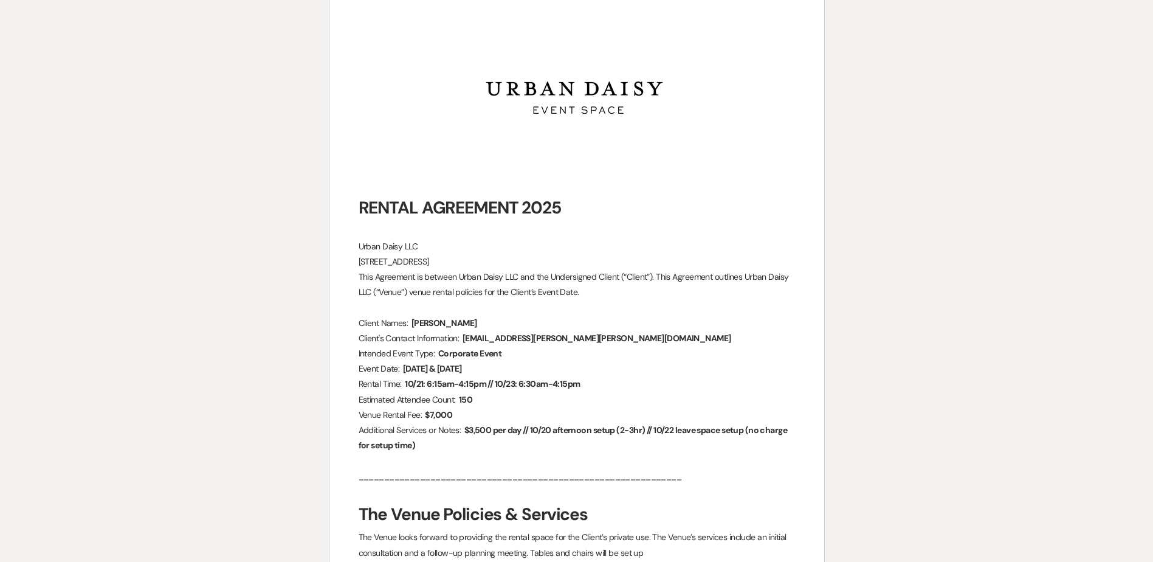
scroll to position [182, 0]
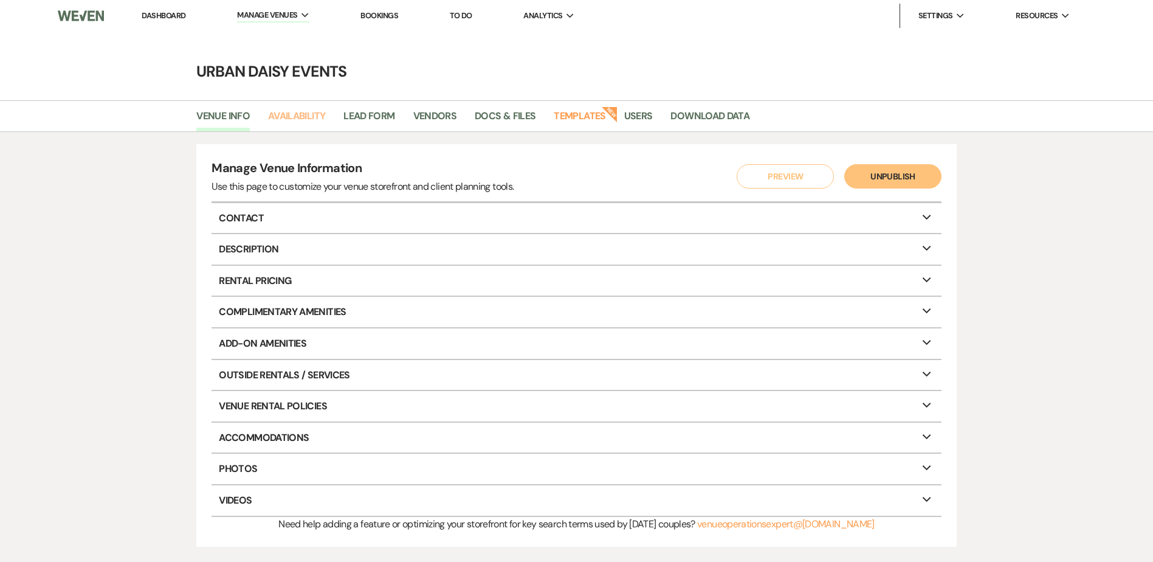
click at [324, 109] on link "Availability" at bounding box center [296, 119] width 57 height 23
select select "2"
select select "2026"
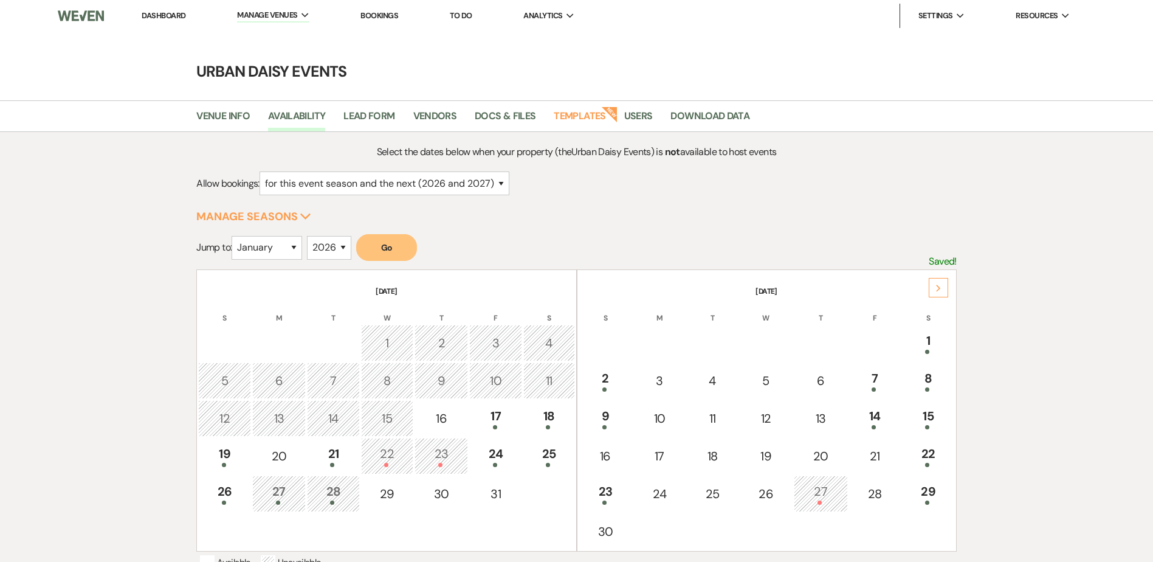
click at [942, 289] on div "Next" at bounding box center [938, 287] width 19 height 19
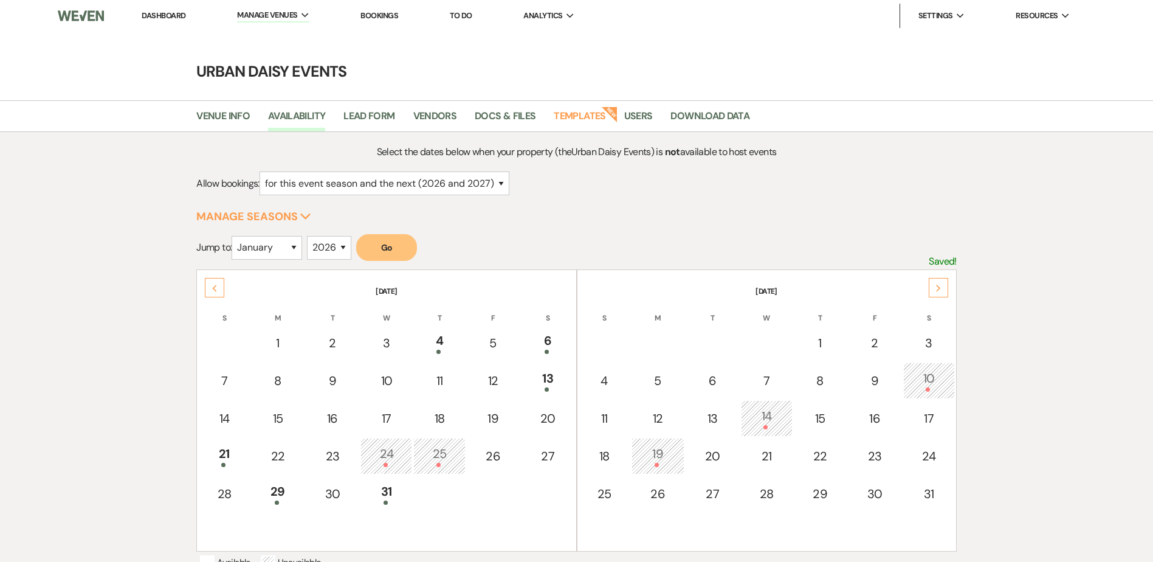
click at [942, 289] on div "Next" at bounding box center [938, 287] width 19 height 19
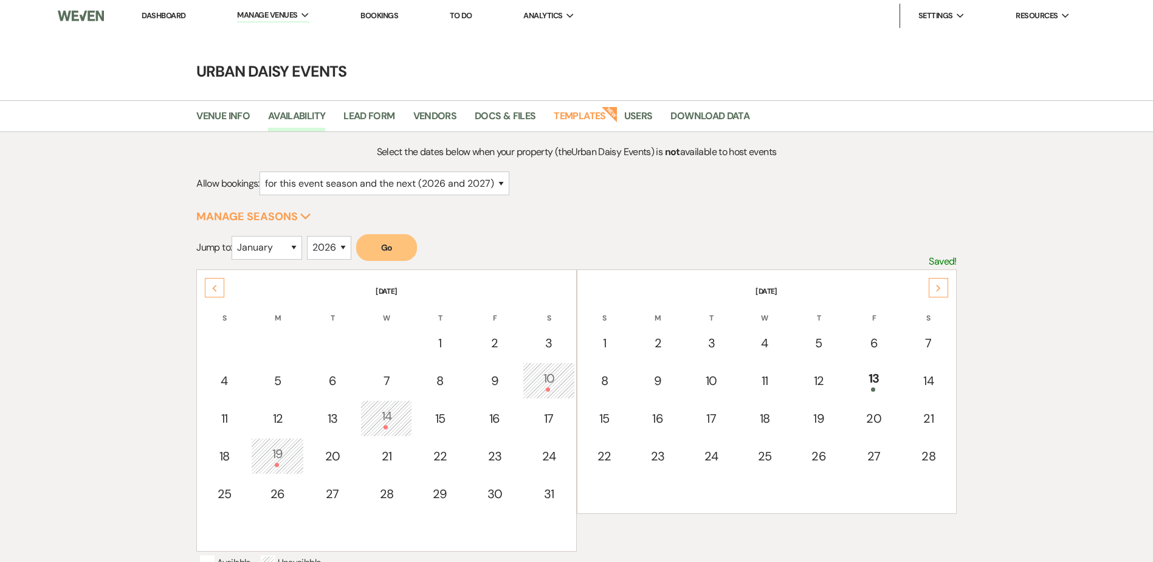
click at [942, 289] on div "Next" at bounding box center [938, 287] width 19 height 19
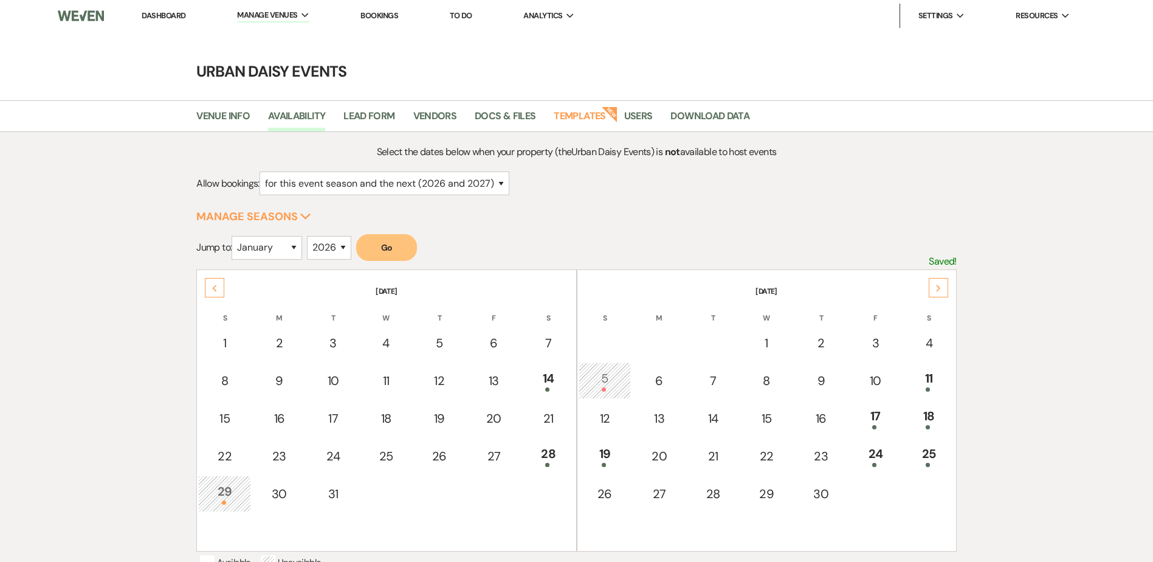
click at [942, 289] on div "Next" at bounding box center [938, 287] width 19 height 19
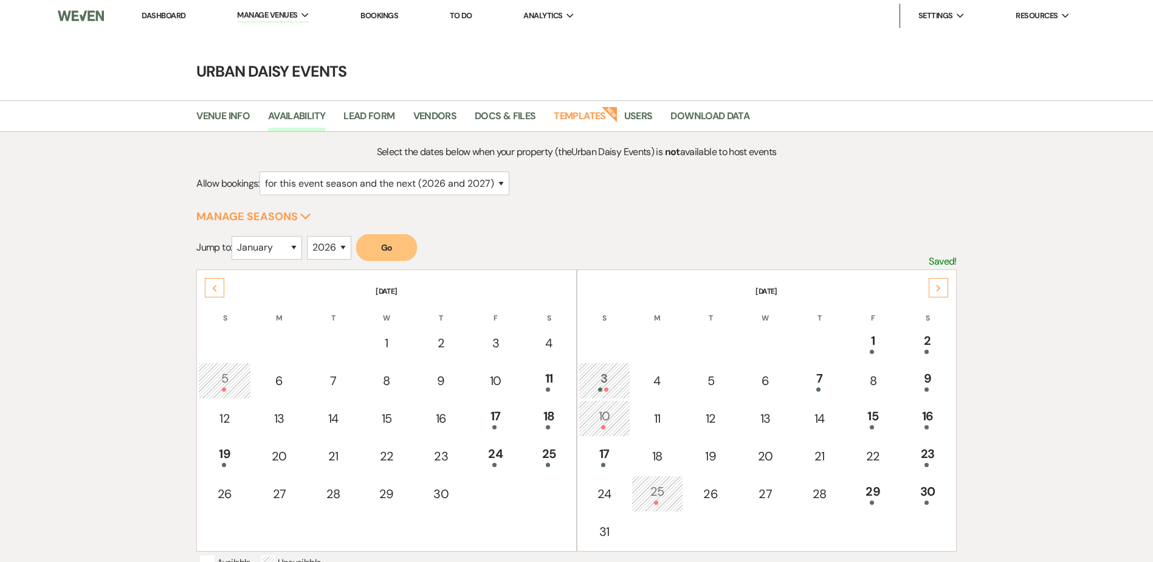
click at [942, 289] on div "Next" at bounding box center [938, 287] width 19 height 19
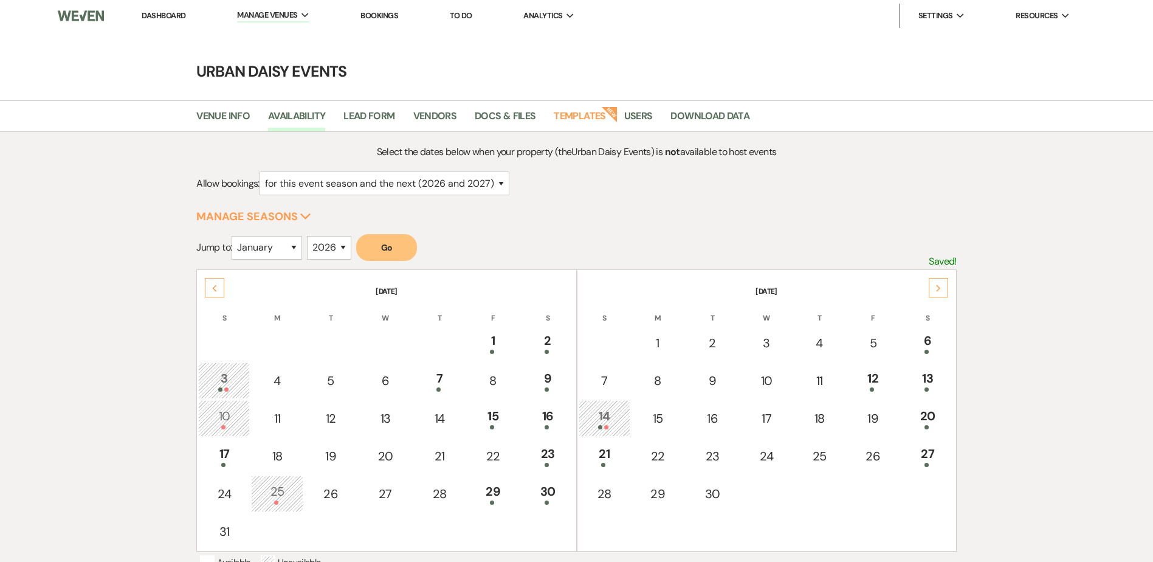
click at [942, 289] on div "Next" at bounding box center [938, 287] width 19 height 19
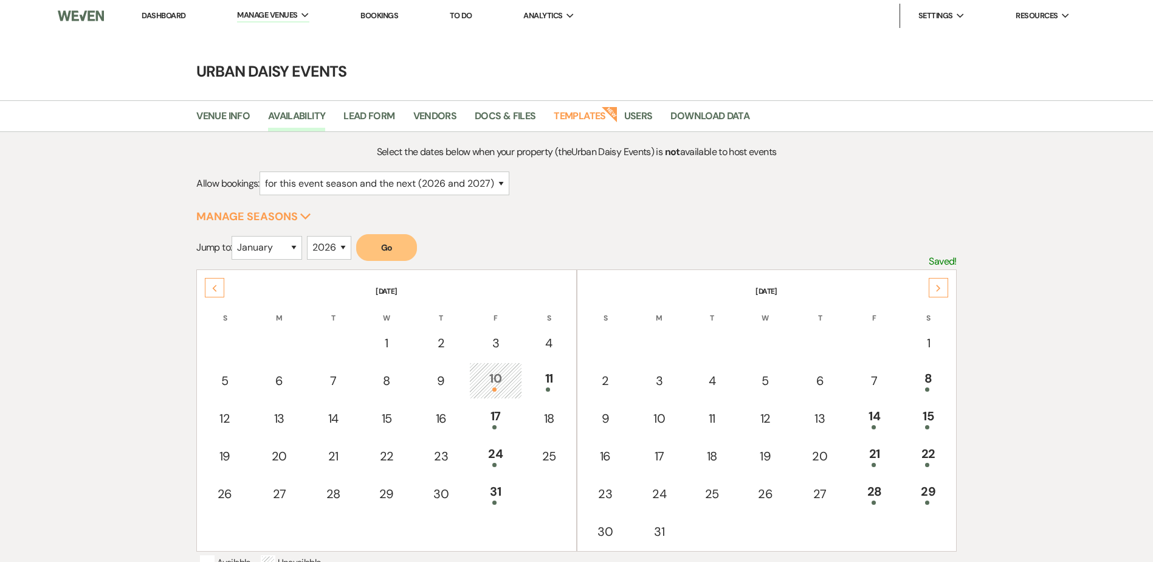
click at [942, 289] on div "Next" at bounding box center [938, 287] width 19 height 19
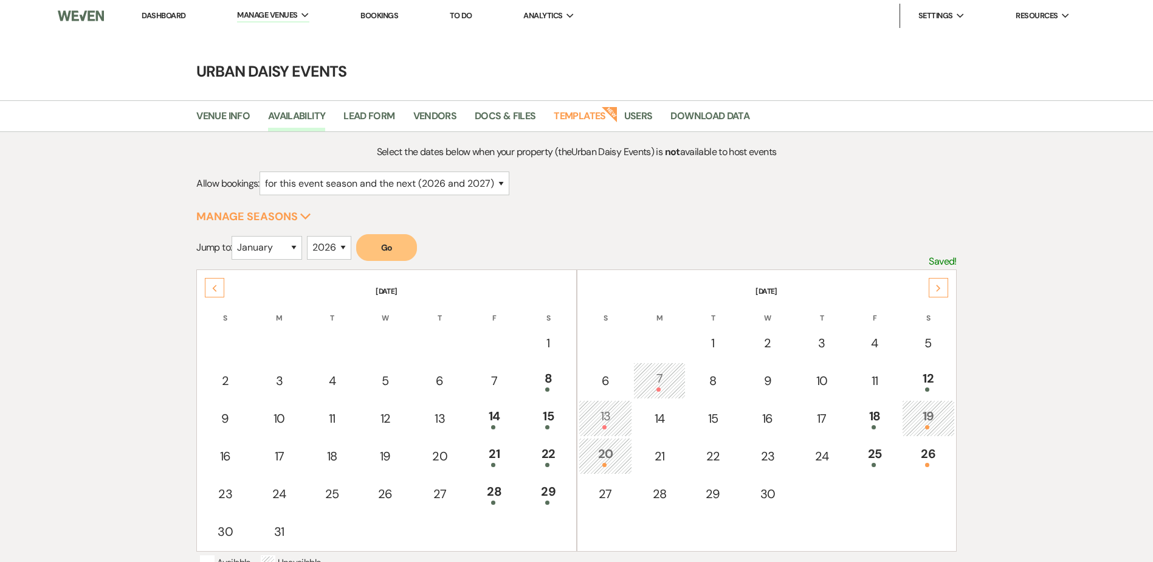
click at [942, 289] on div "Next" at bounding box center [938, 287] width 19 height 19
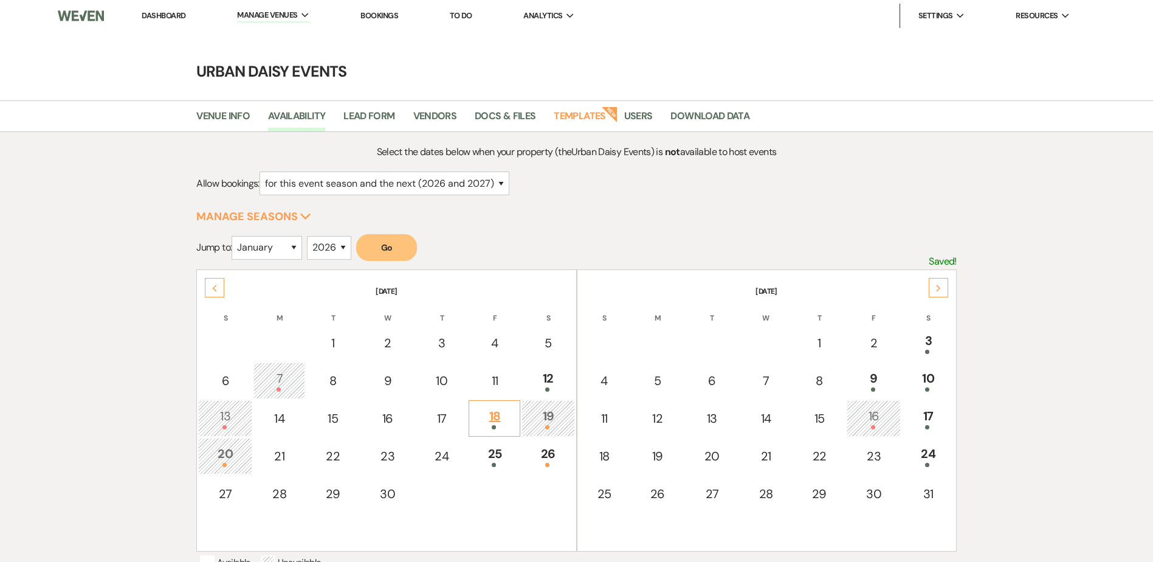
click at [506, 421] on div "18" at bounding box center [494, 418] width 38 height 22
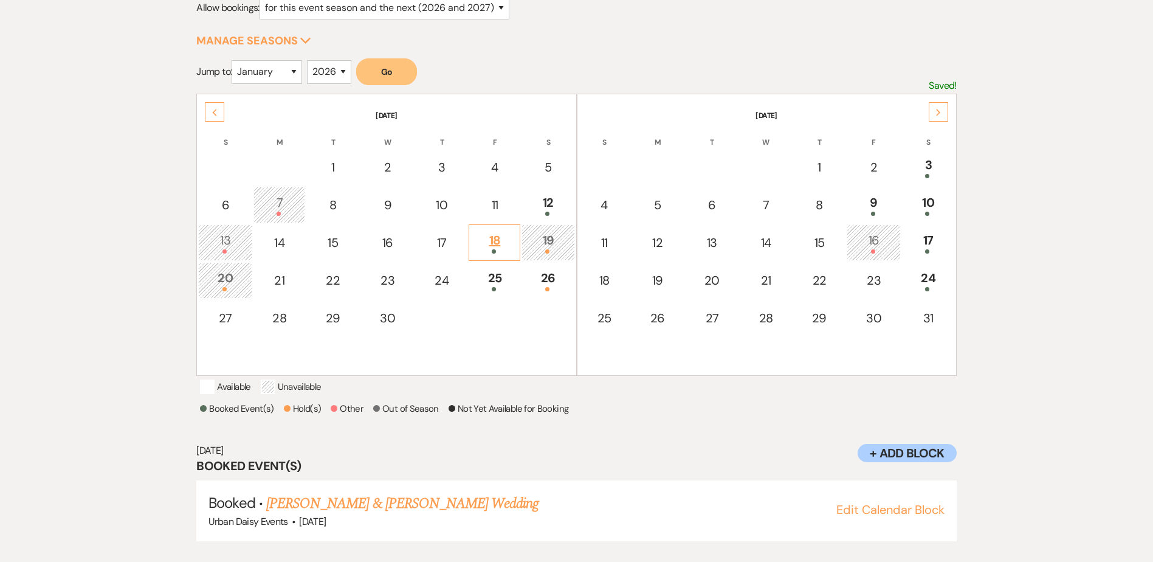
scroll to position [195, 0]
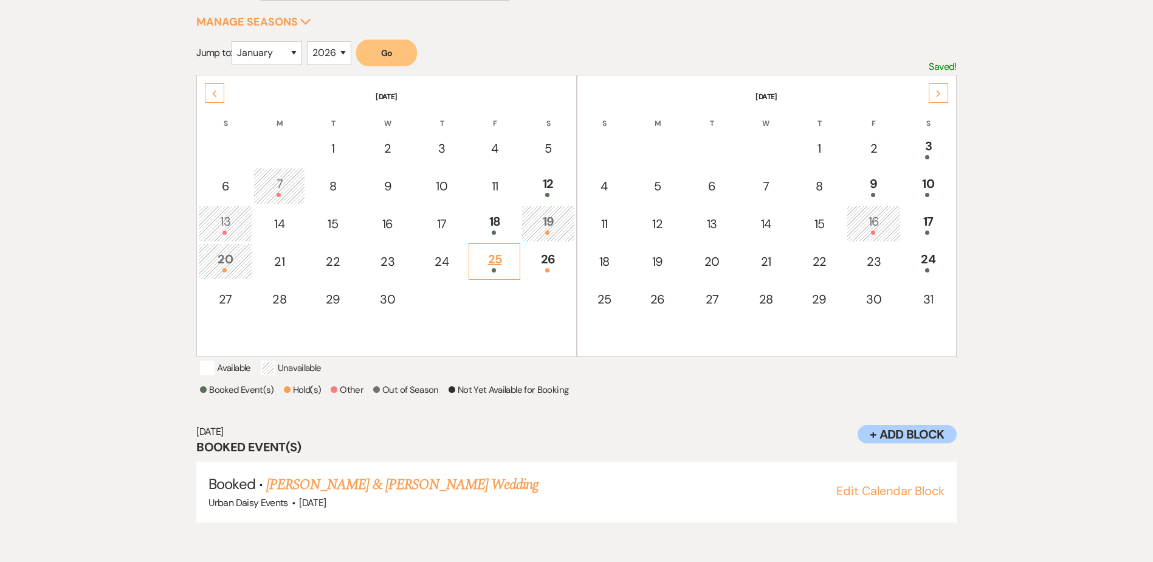
click at [506, 277] on td "25" at bounding box center [495, 261] width 52 height 36
click at [552, 222] on div "19" at bounding box center [548, 223] width 40 height 22
click at [551, 247] on td "26" at bounding box center [548, 261] width 53 height 36
click at [942, 89] on div "Next" at bounding box center [938, 92] width 19 height 19
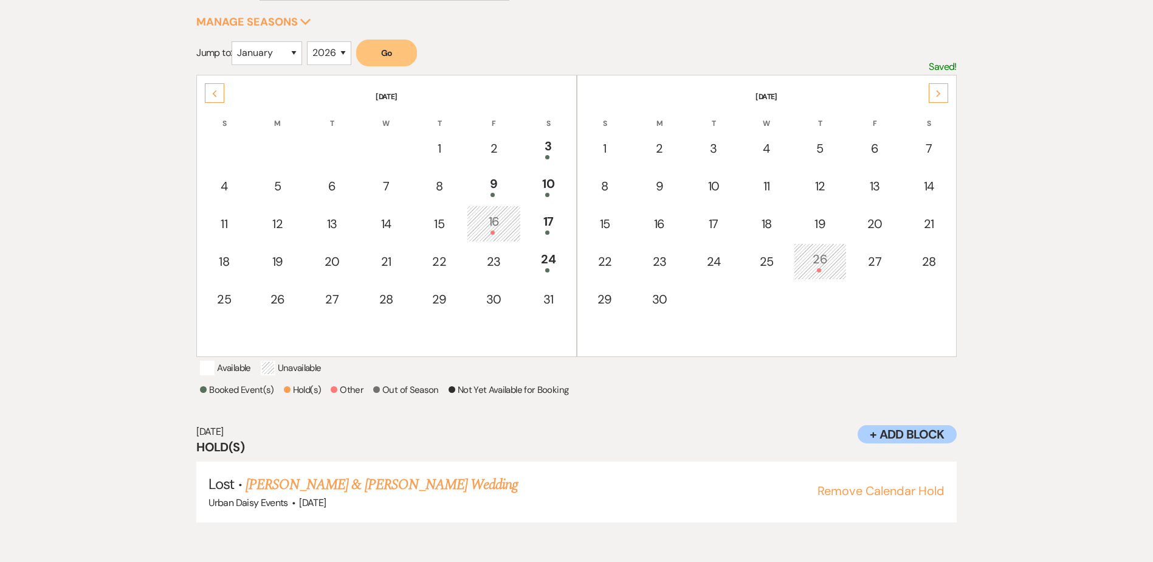
click at [213, 87] on div "Previous" at bounding box center [214, 92] width 19 height 19
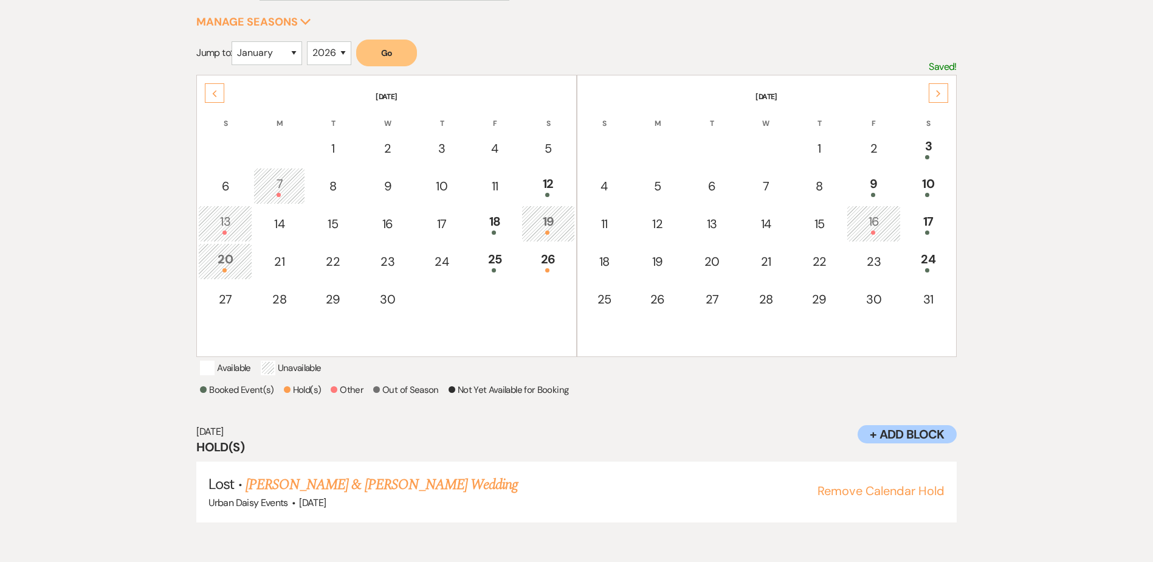
click at [213, 87] on div "Previous" at bounding box center [214, 92] width 19 height 19
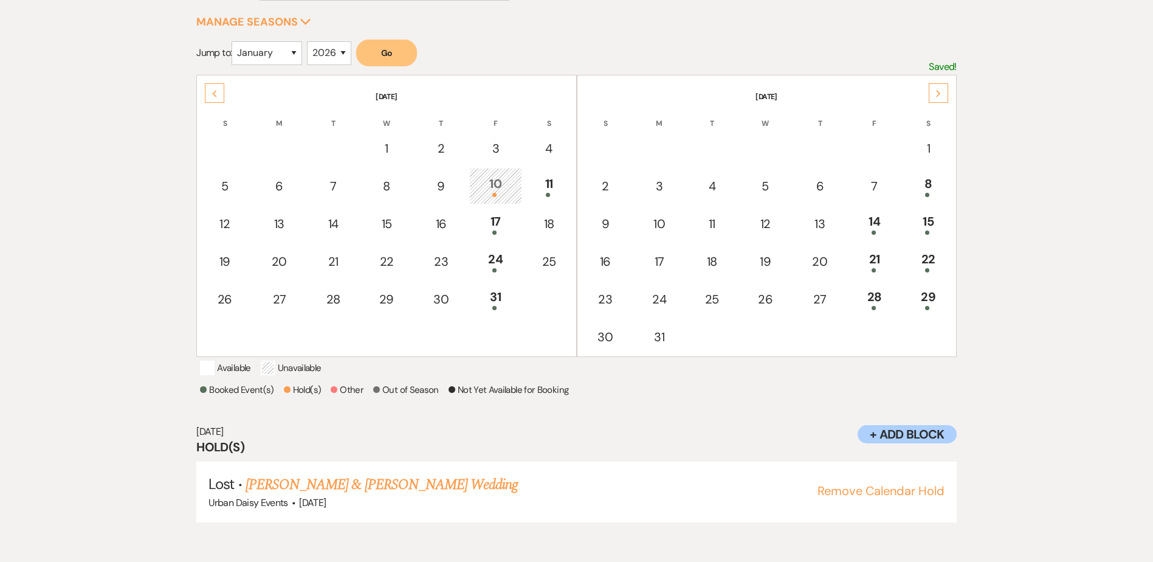
click at [213, 87] on div "Previous" at bounding box center [214, 92] width 19 height 19
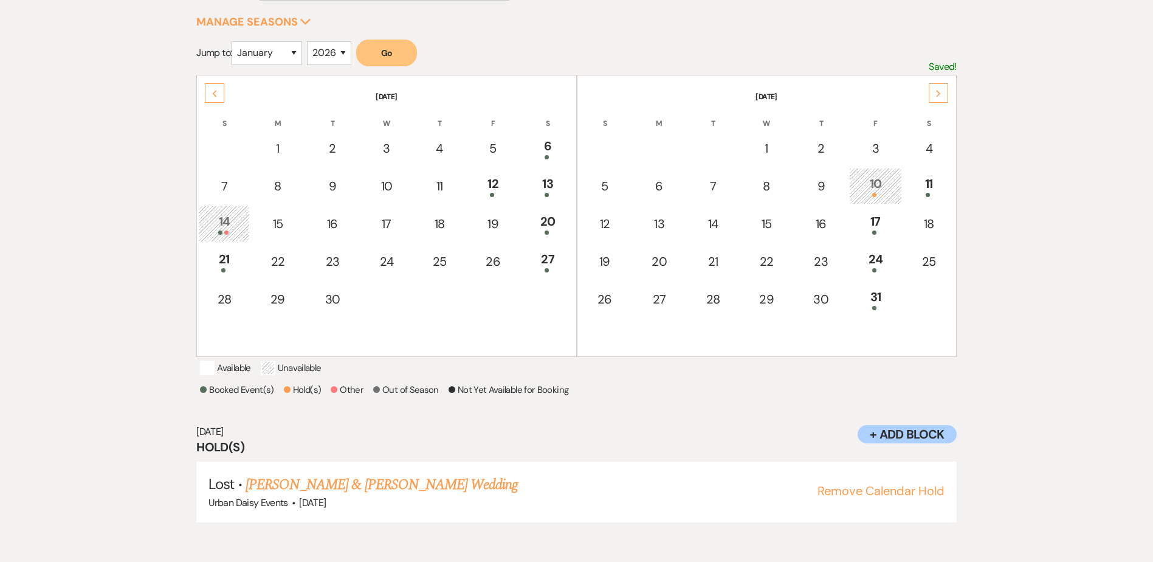
click at [213, 87] on div "Previous" at bounding box center [214, 92] width 19 height 19
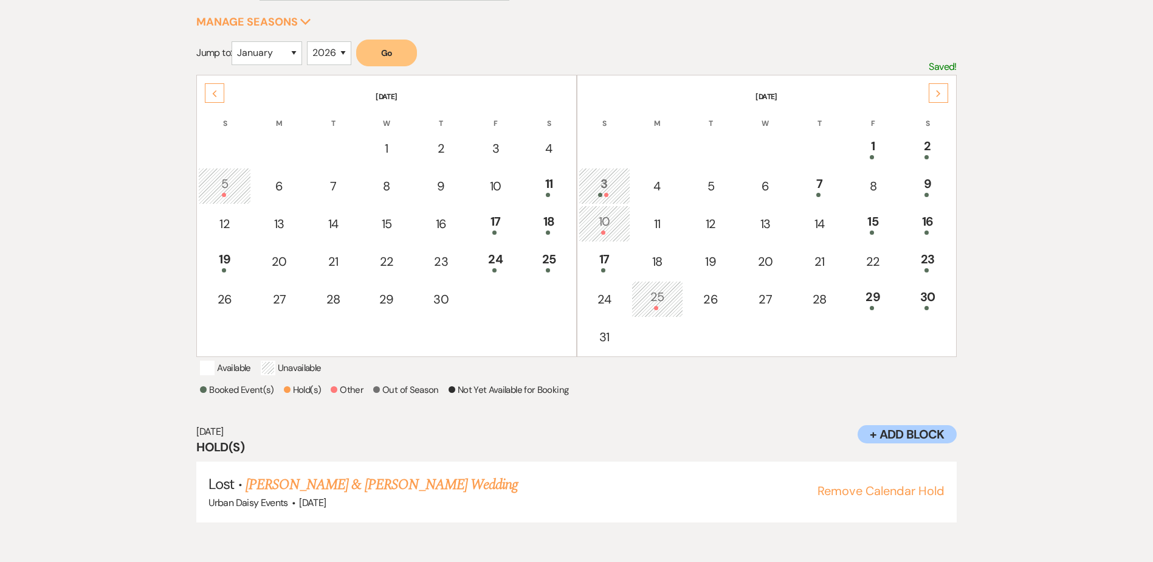
click at [213, 87] on div "Previous" at bounding box center [214, 92] width 19 height 19
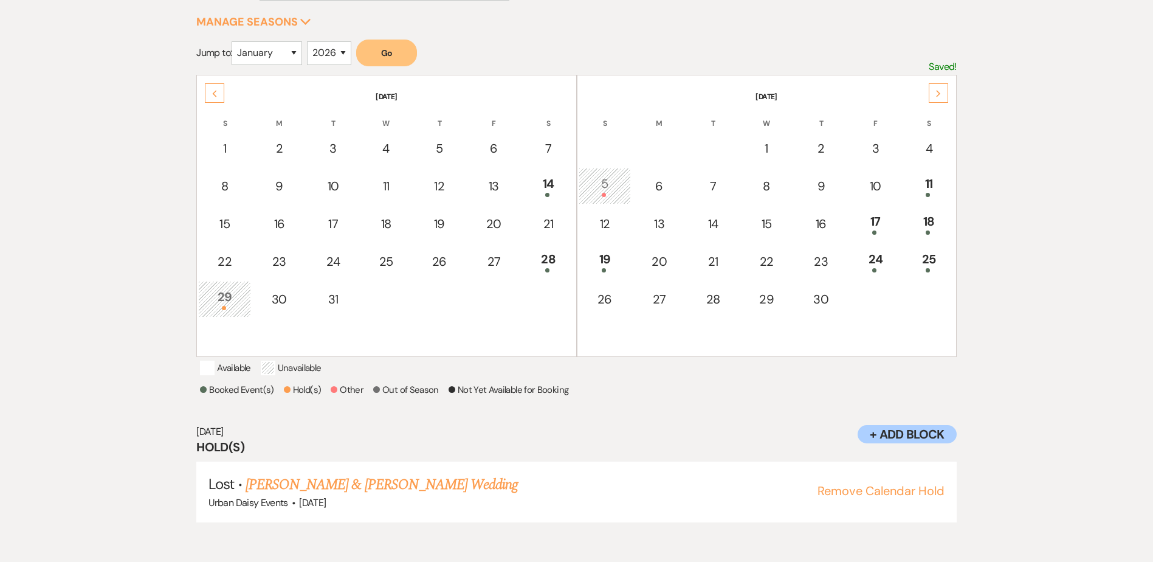
click at [213, 87] on div "Previous" at bounding box center [214, 92] width 19 height 19
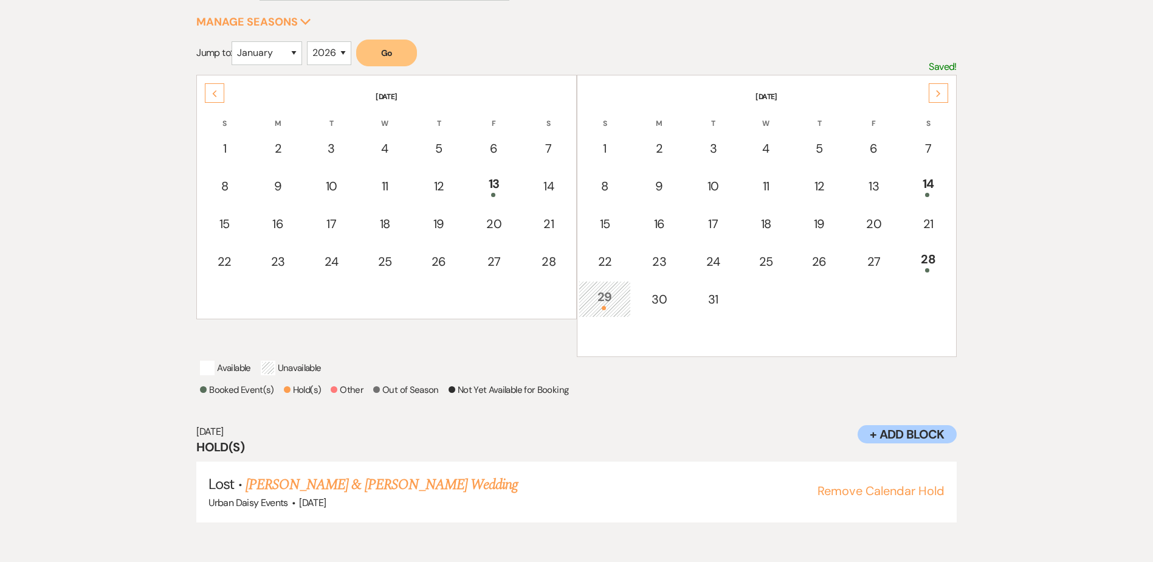
click at [213, 87] on div "Previous" at bounding box center [214, 92] width 19 height 19
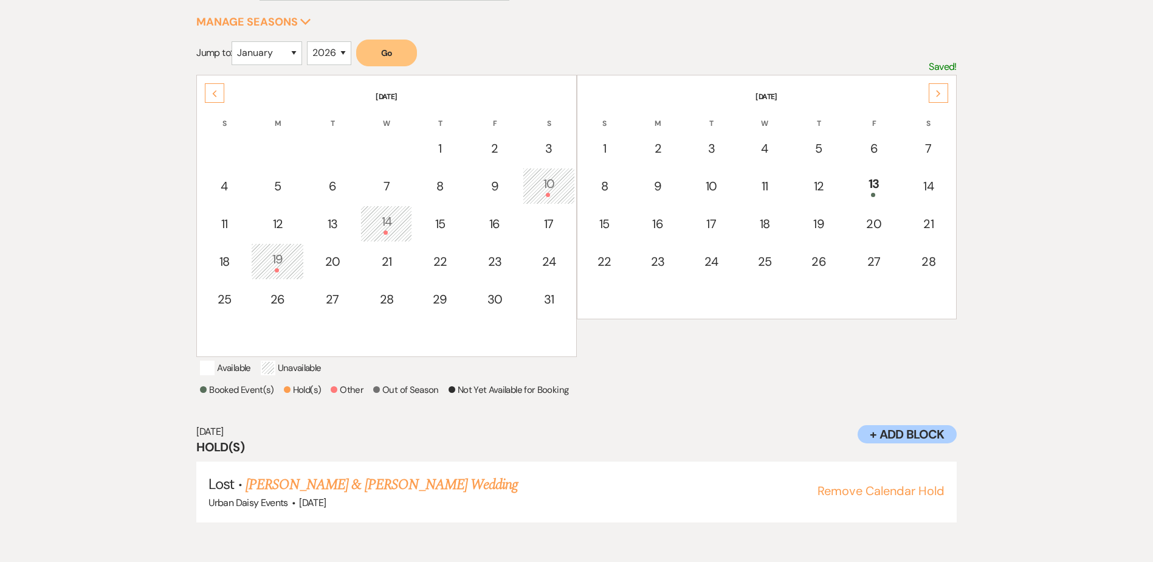
click at [213, 87] on div "Previous" at bounding box center [214, 92] width 19 height 19
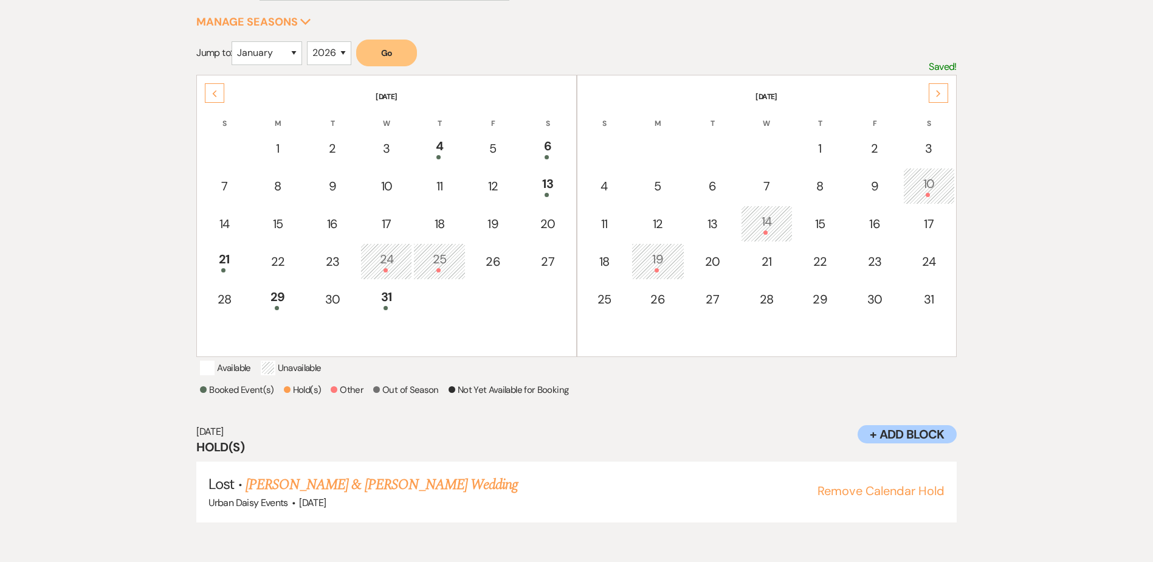
click at [213, 87] on div "Previous" at bounding box center [214, 92] width 19 height 19
